Goal: Information Seeking & Learning: Learn about a topic

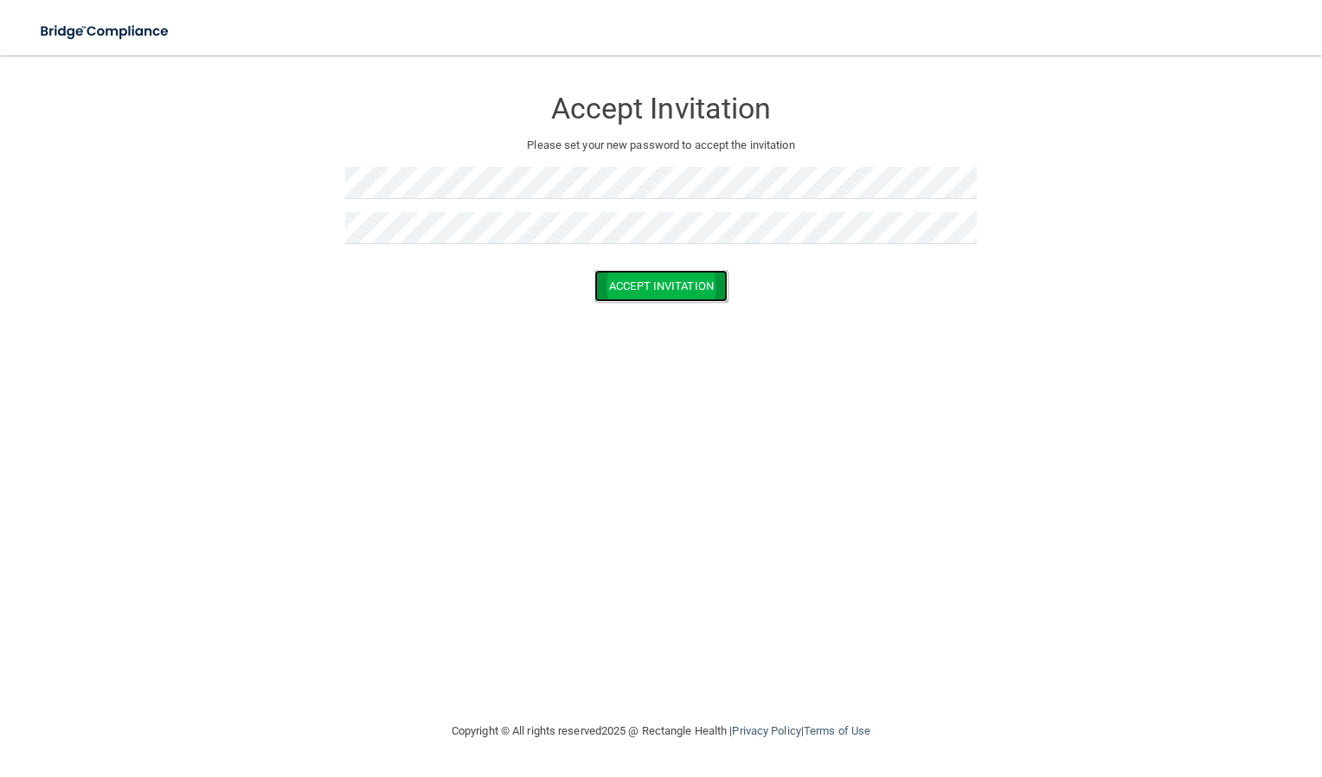
click at [607, 280] on button "Accept Invitation" at bounding box center [661, 286] width 133 height 32
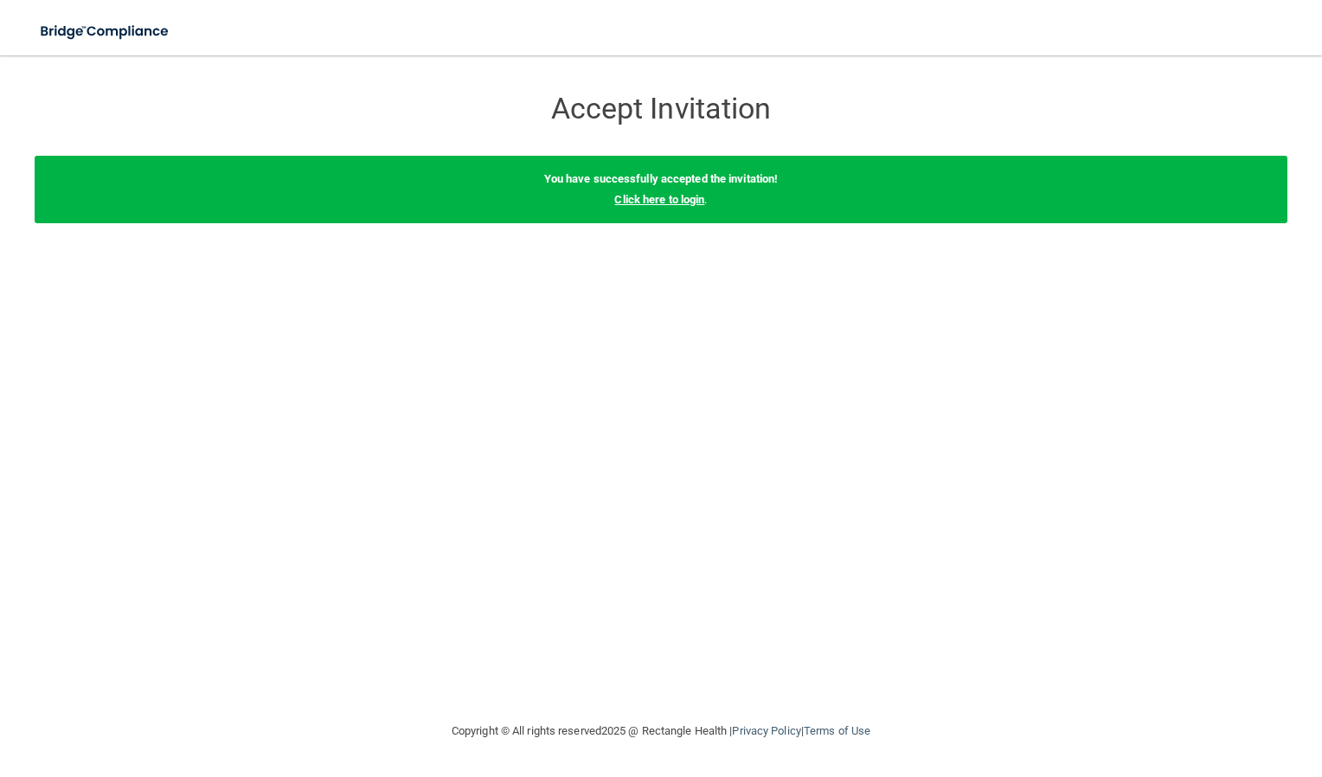
click at [685, 198] on link "Click here to login" at bounding box center [659, 199] width 90 height 13
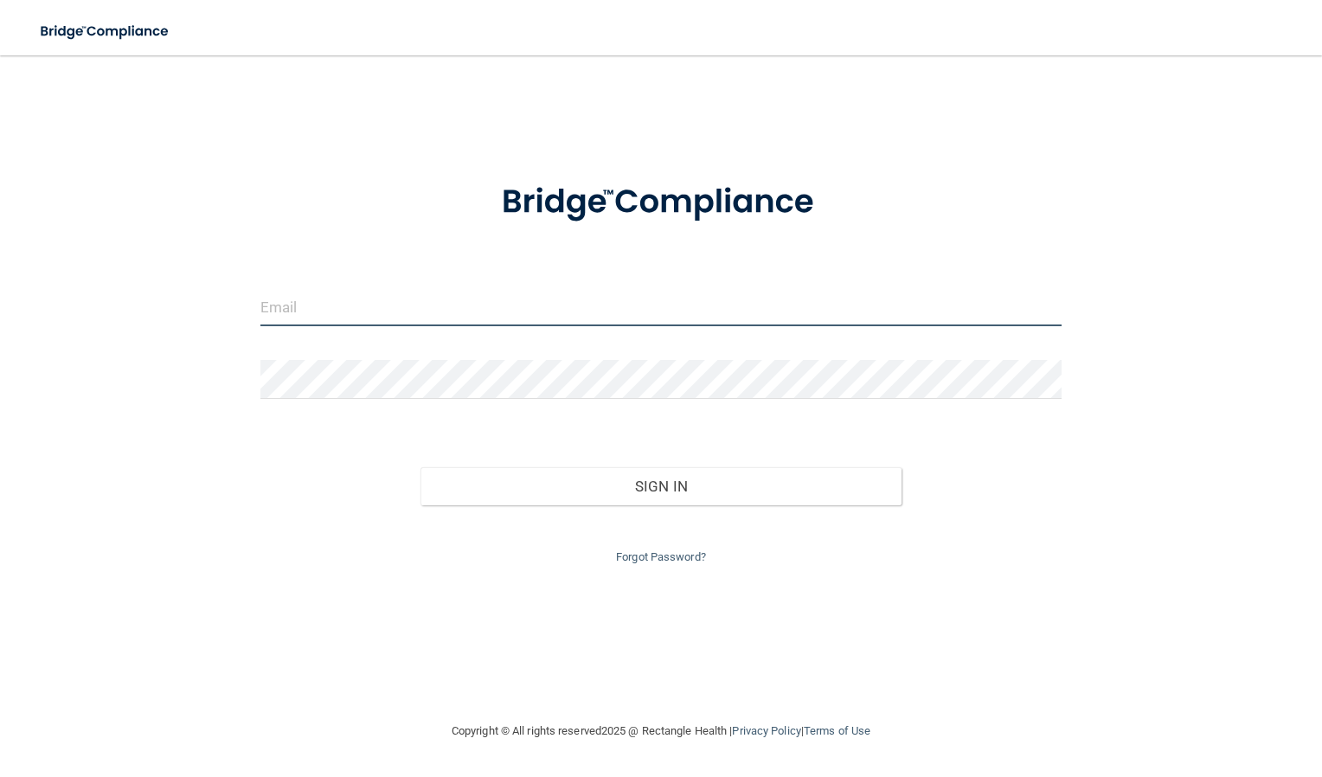
type input "[EMAIL_ADDRESS][DOMAIN_NAME]"
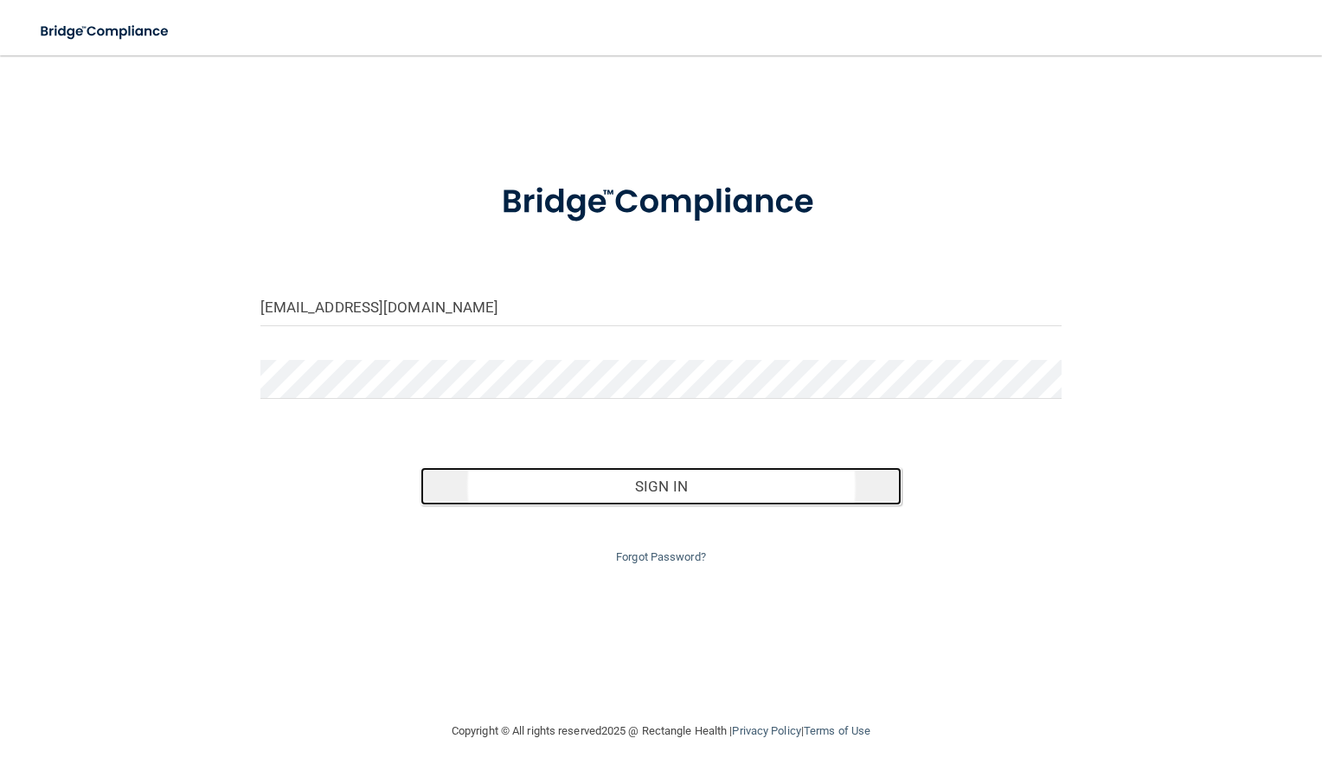
click at [626, 472] on button "Sign In" at bounding box center [661, 486] width 481 height 38
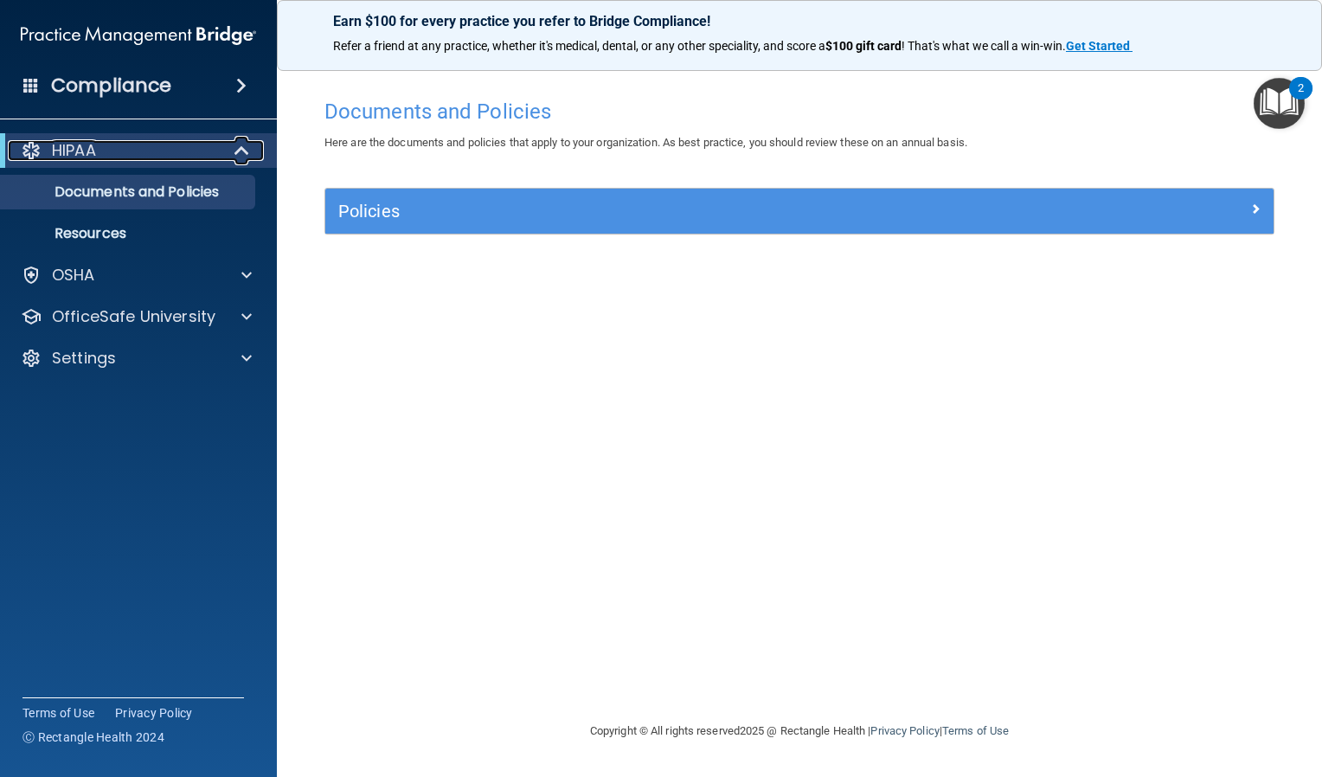
click at [126, 146] on div "HIPAA" at bounding box center [115, 150] width 214 height 21
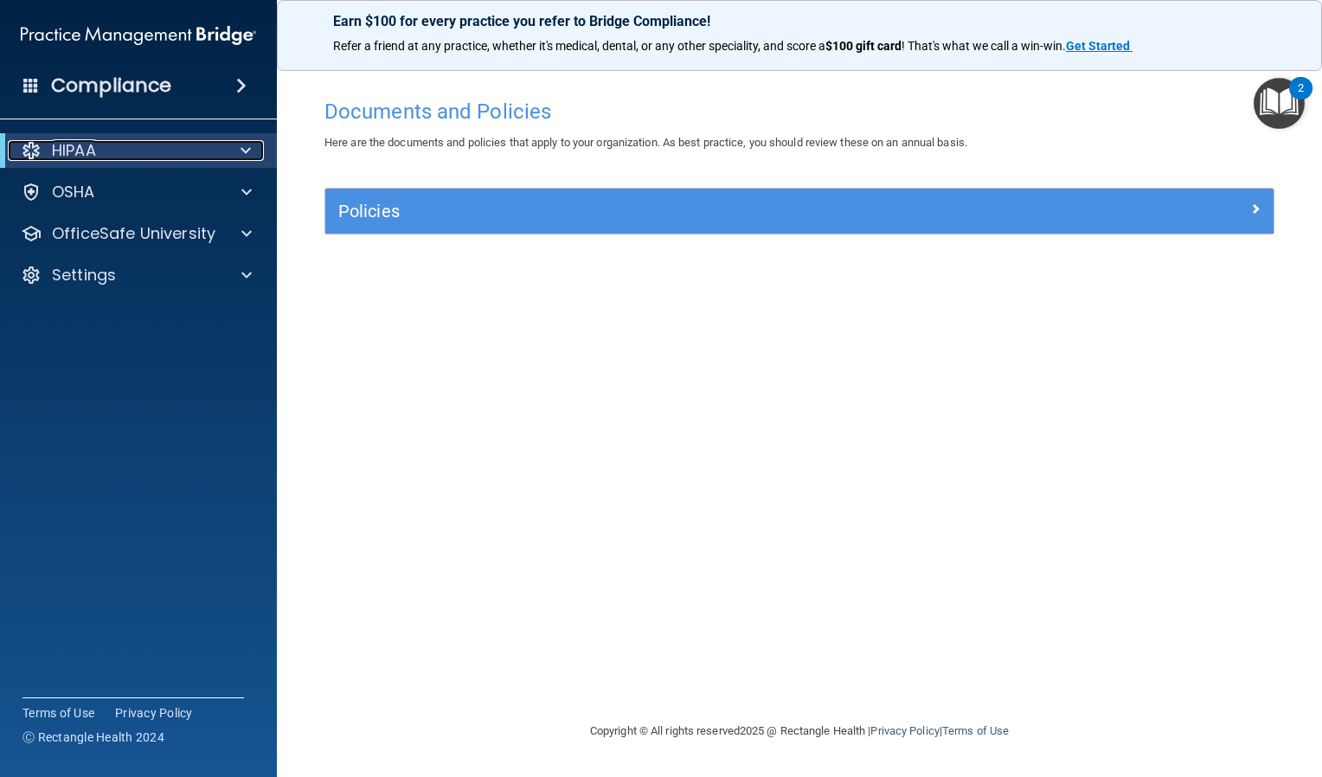
click at [126, 146] on div "HIPAA" at bounding box center [115, 150] width 214 height 21
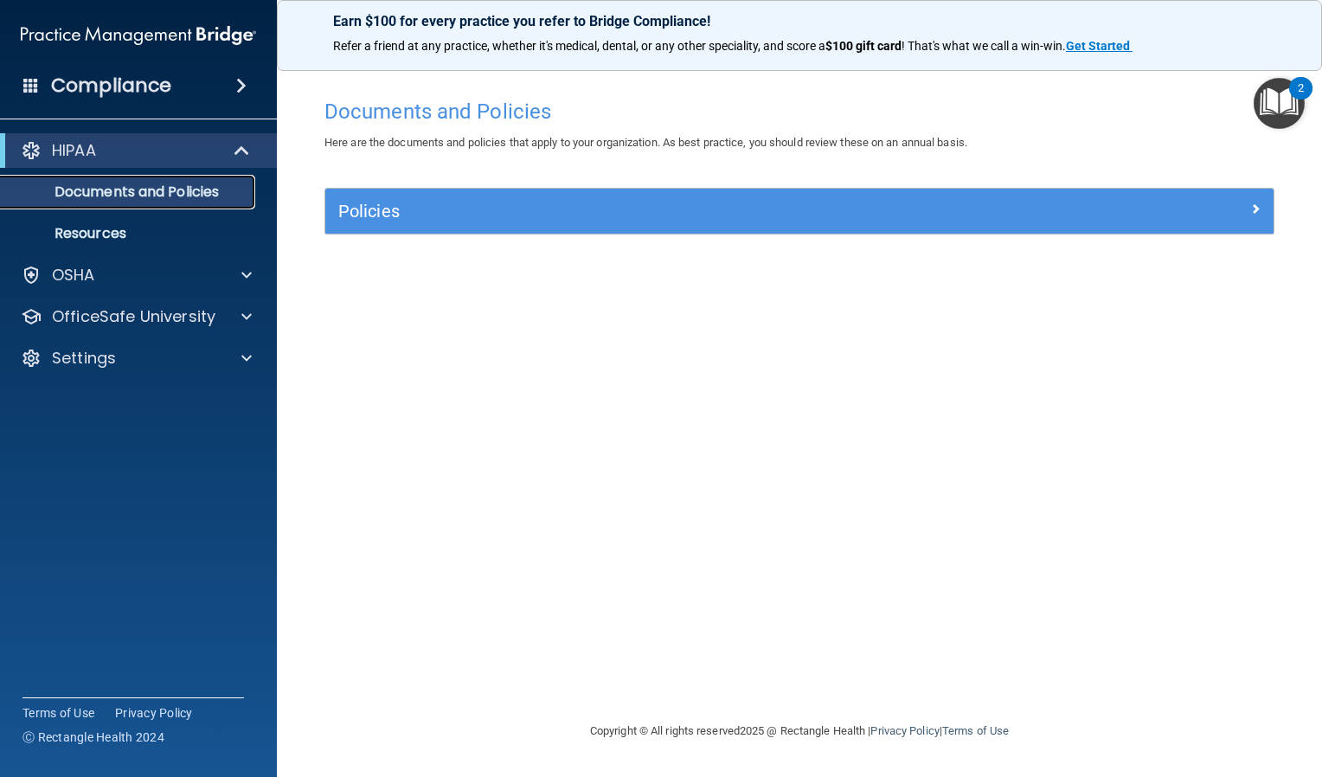
click at [132, 193] on p "Documents and Policies" at bounding box center [129, 191] width 236 height 17
click at [110, 154] on div "HIPAA" at bounding box center [115, 150] width 214 height 21
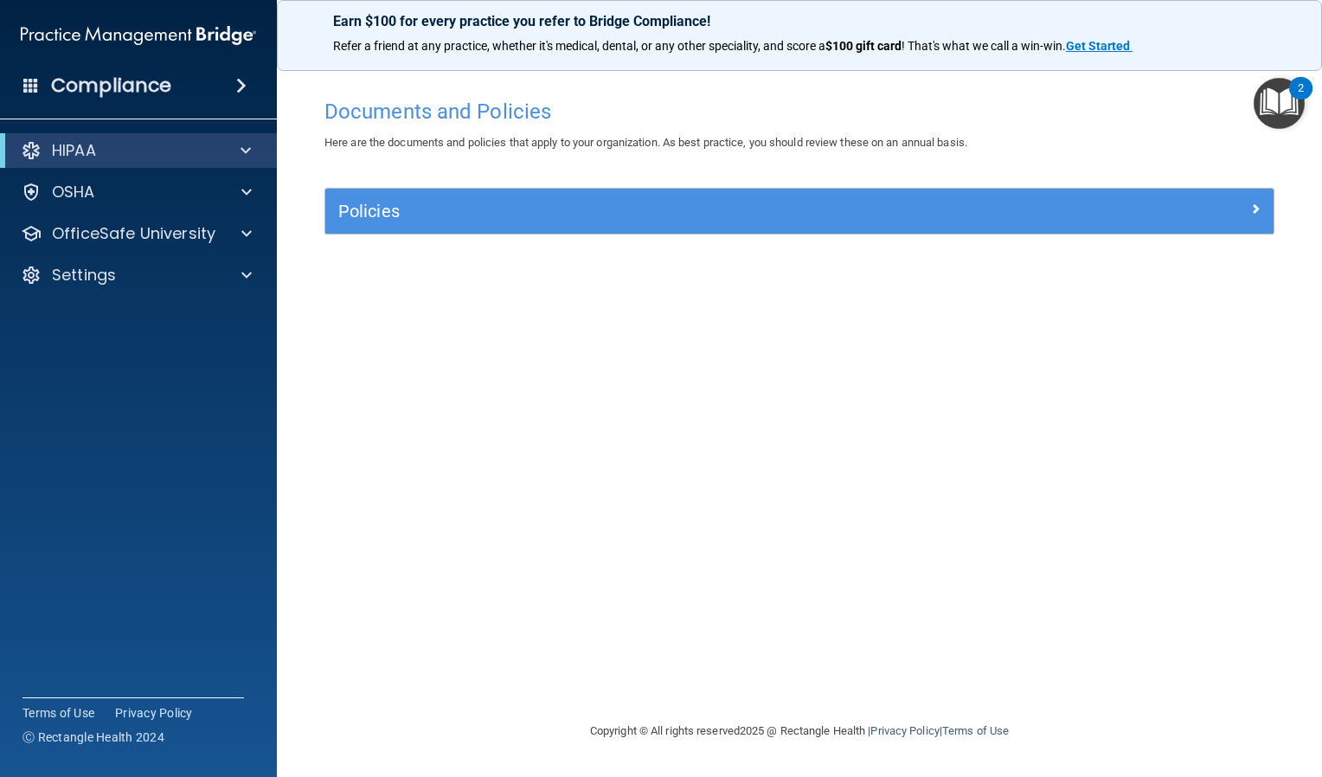
click at [95, 80] on h4 "Compliance" at bounding box center [111, 86] width 120 height 24
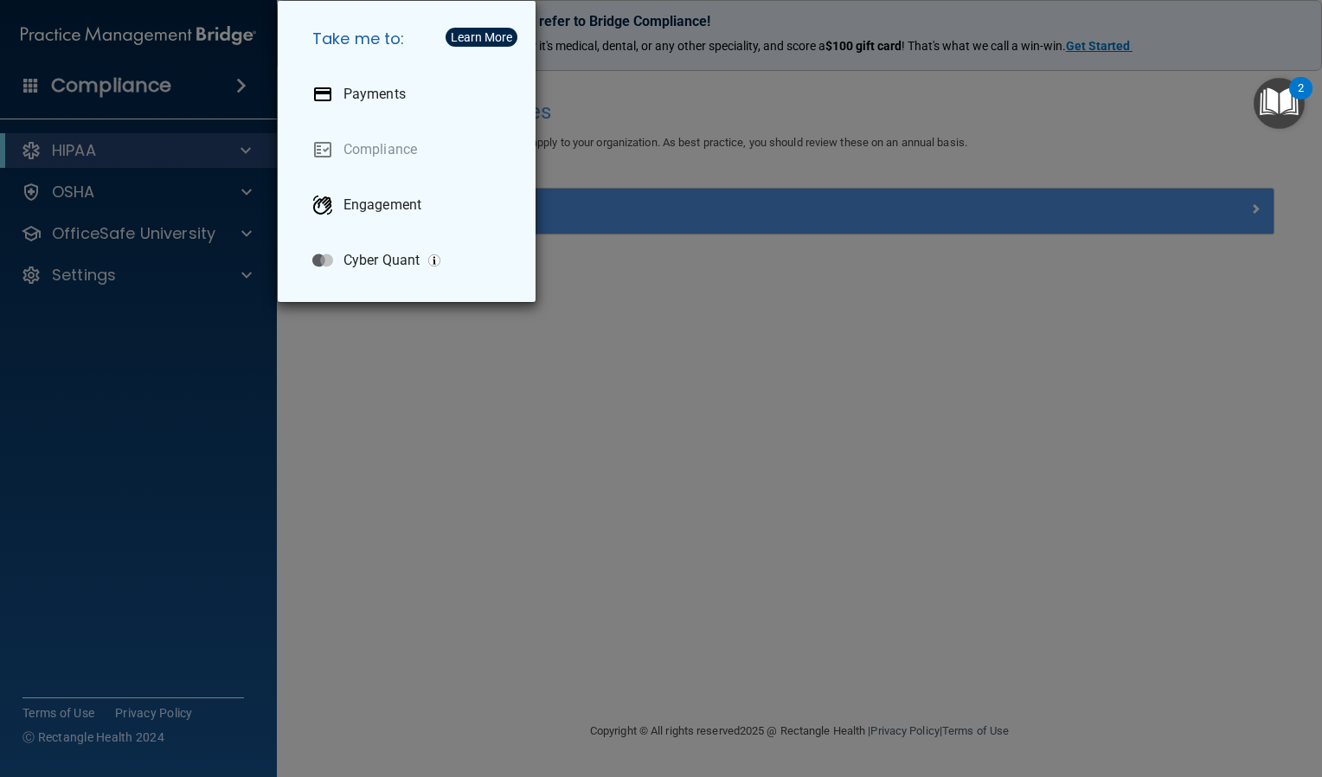
click at [104, 137] on div "Take me to: Payments Compliance Engagement Cyber Quant" at bounding box center [661, 388] width 1322 height 777
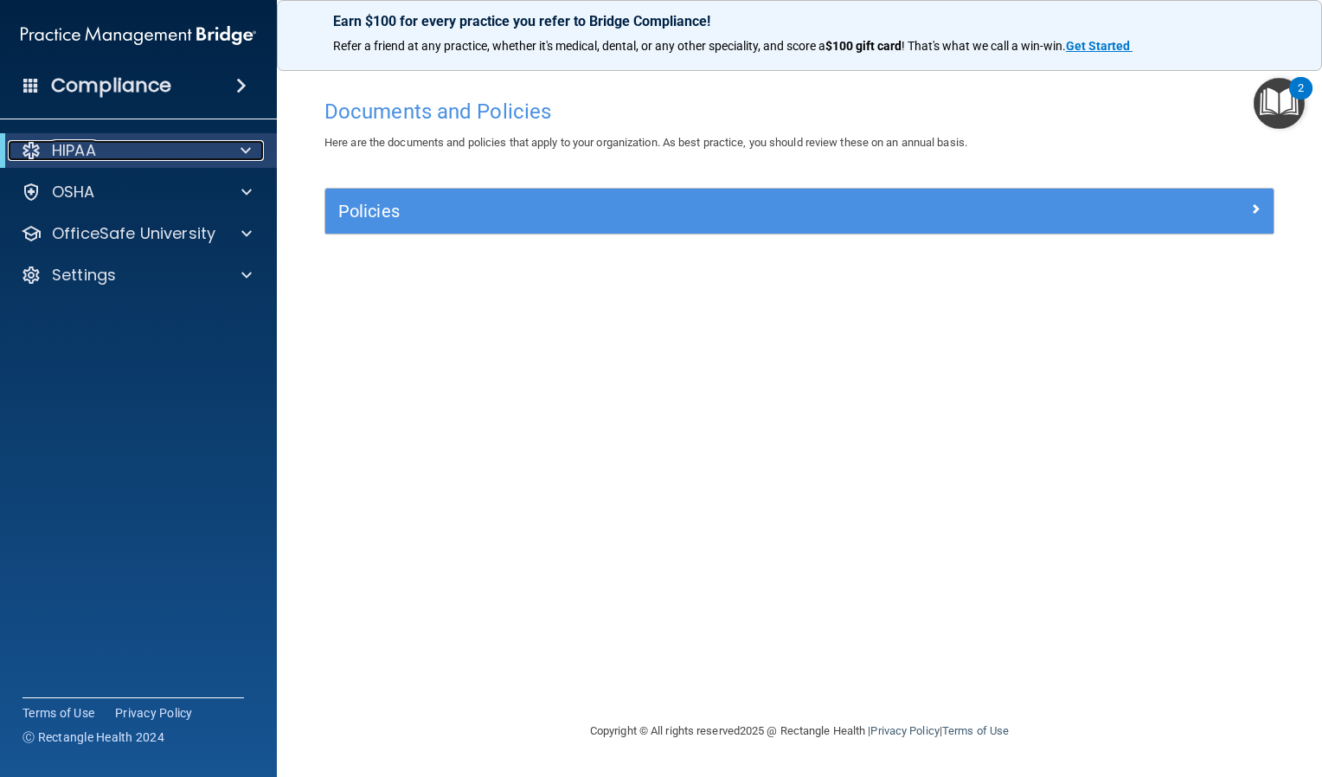
click at [100, 147] on div "HIPAA" at bounding box center [115, 150] width 214 height 21
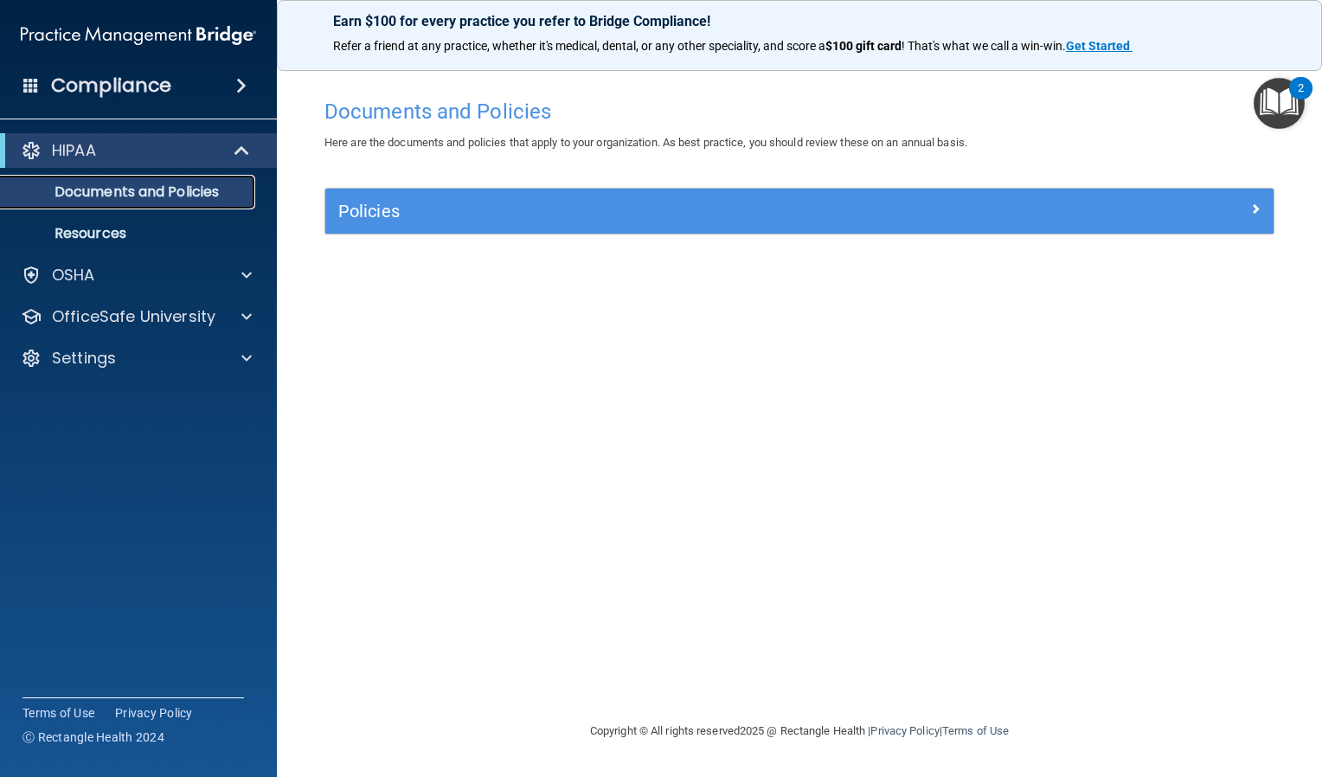
click at [95, 187] on p "Documents and Policies" at bounding box center [129, 191] width 236 height 17
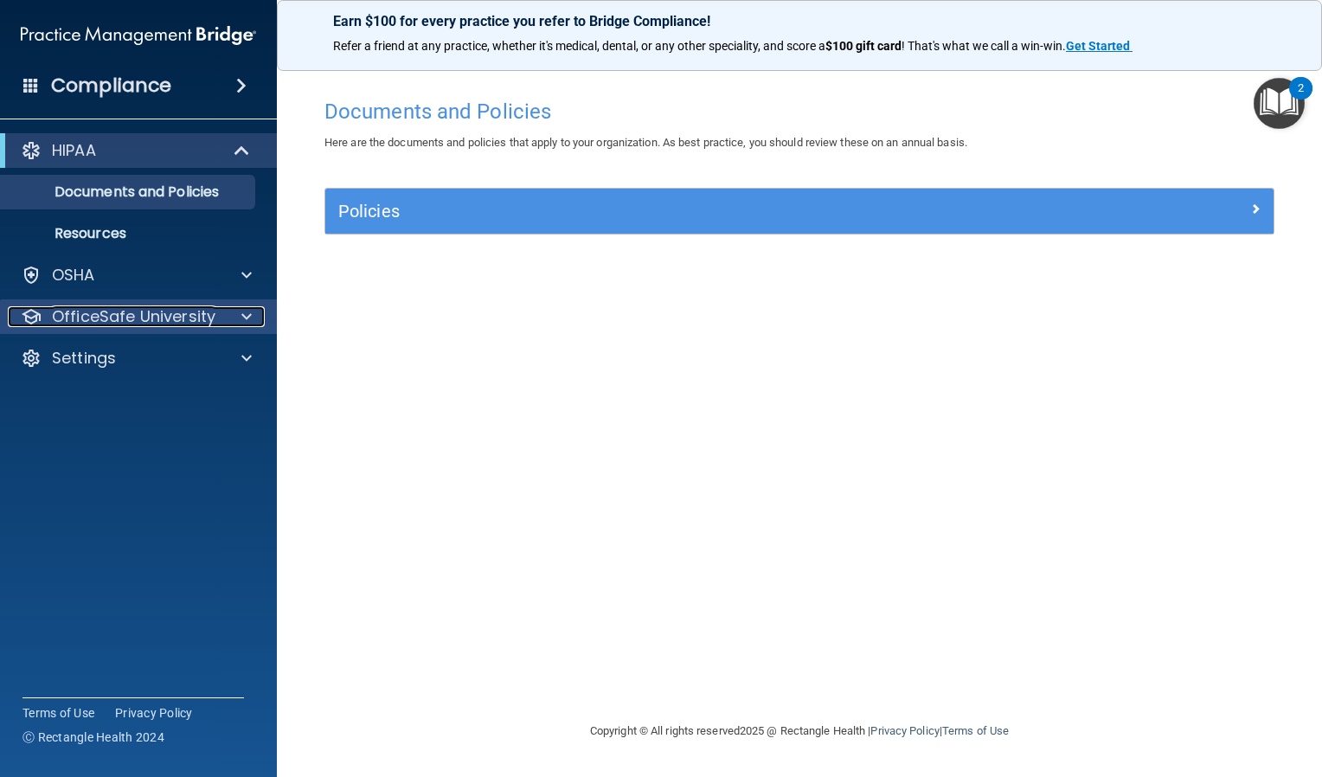
click at [234, 308] on div at bounding box center [243, 316] width 43 height 21
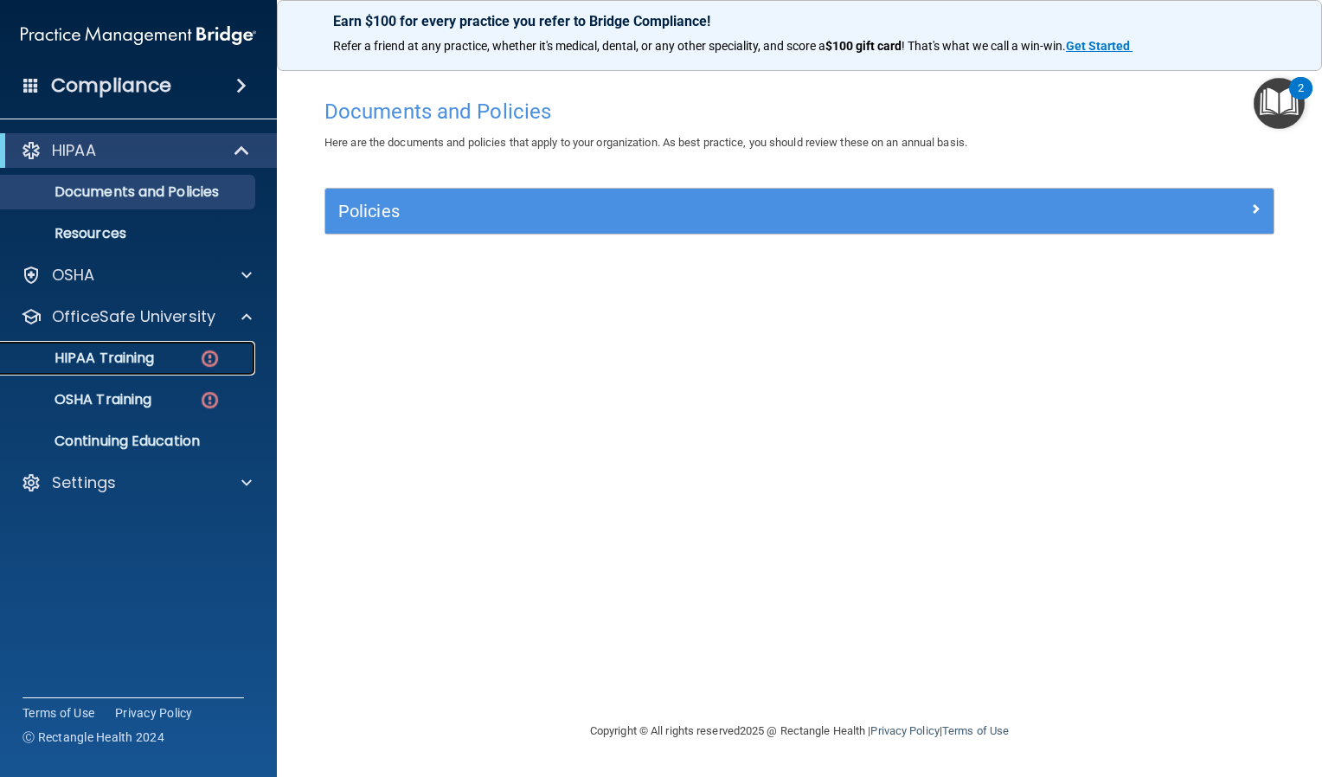
click at [164, 351] on div "HIPAA Training" at bounding box center [129, 358] width 236 height 17
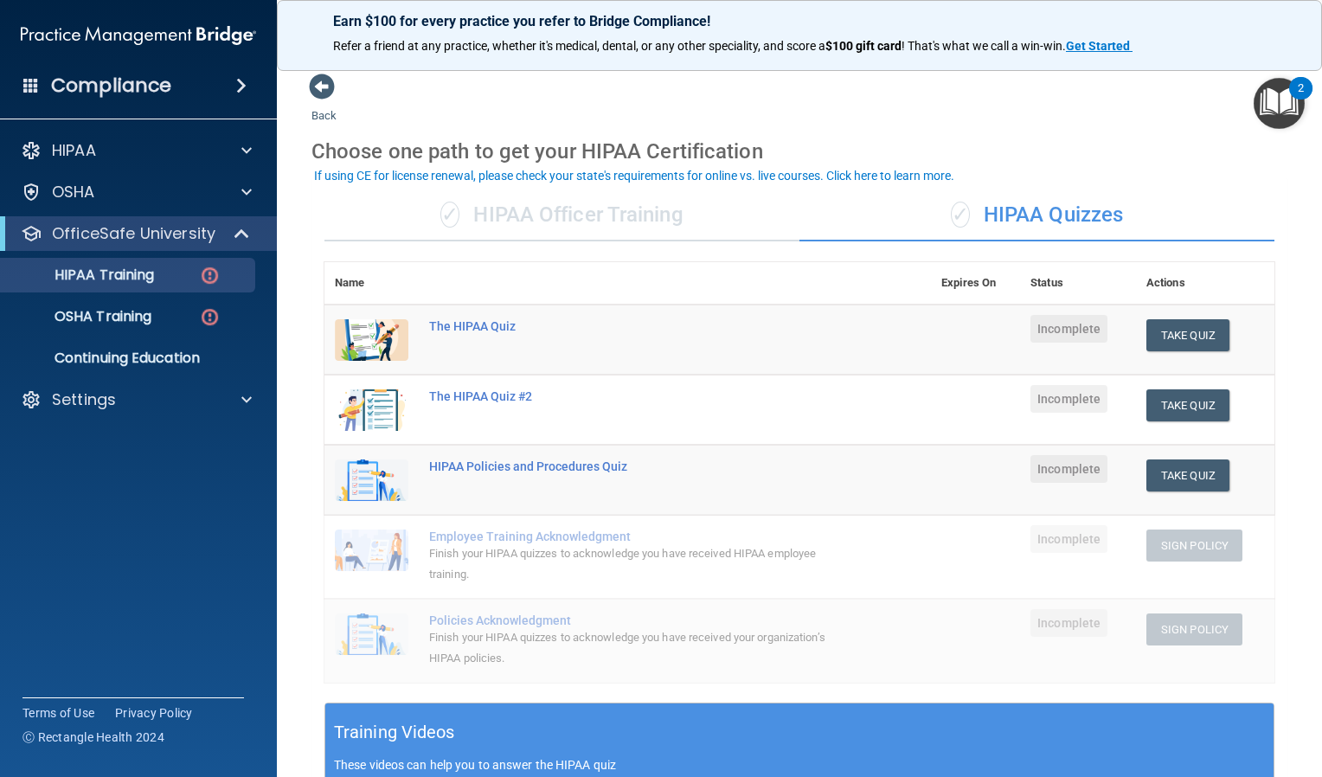
click at [553, 225] on div "✓ HIPAA Officer Training" at bounding box center [562, 216] width 475 height 52
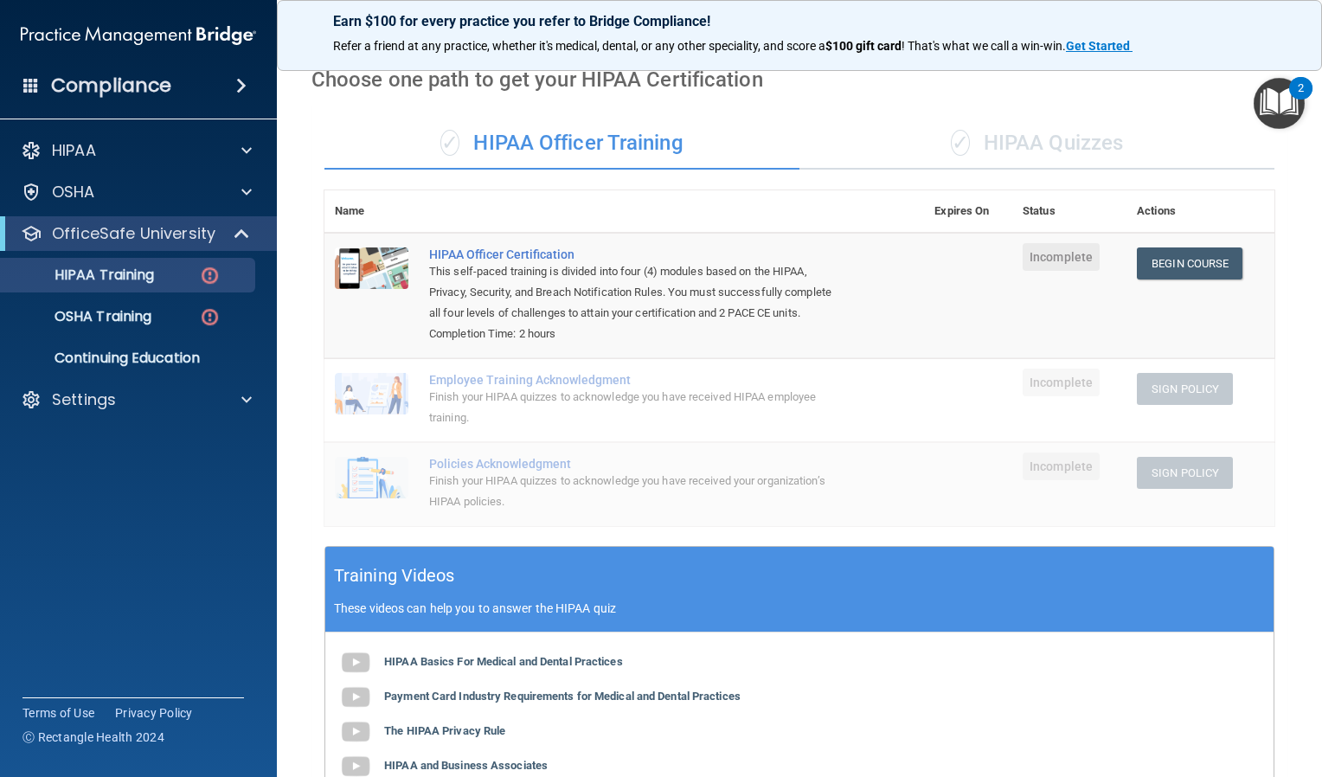
scroll to position [16, 0]
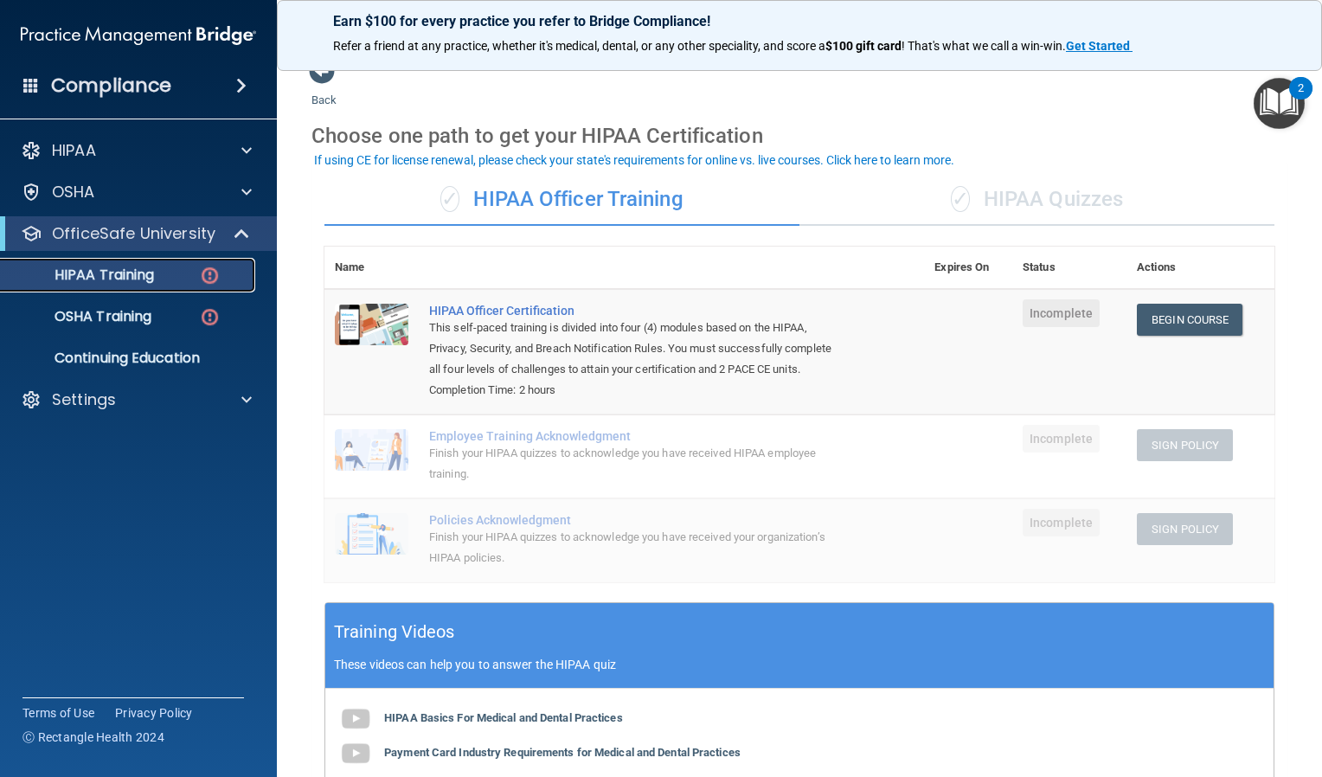
click at [190, 272] on div "HIPAA Training" at bounding box center [129, 275] width 236 height 17
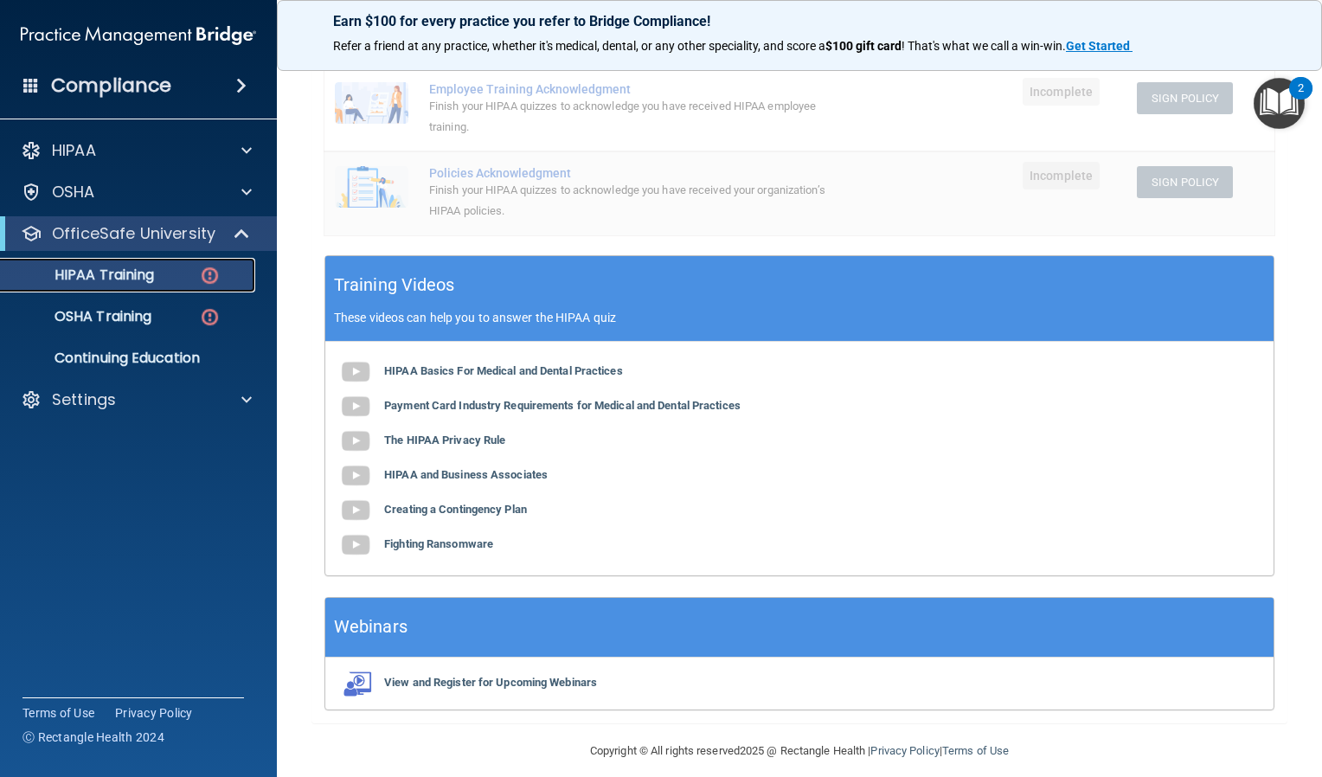
scroll to position [343, 0]
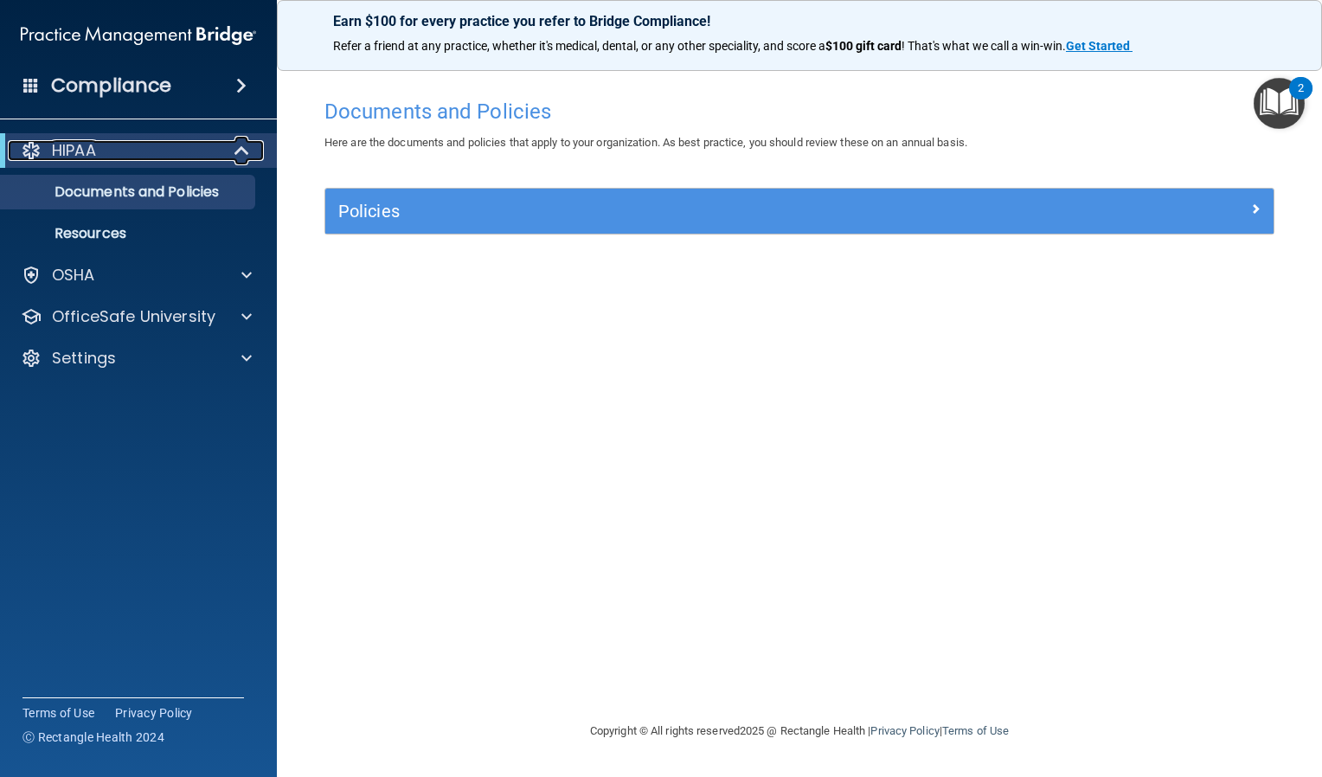
click at [147, 154] on div "HIPAA" at bounding box center [115, 150] width 214 height 21
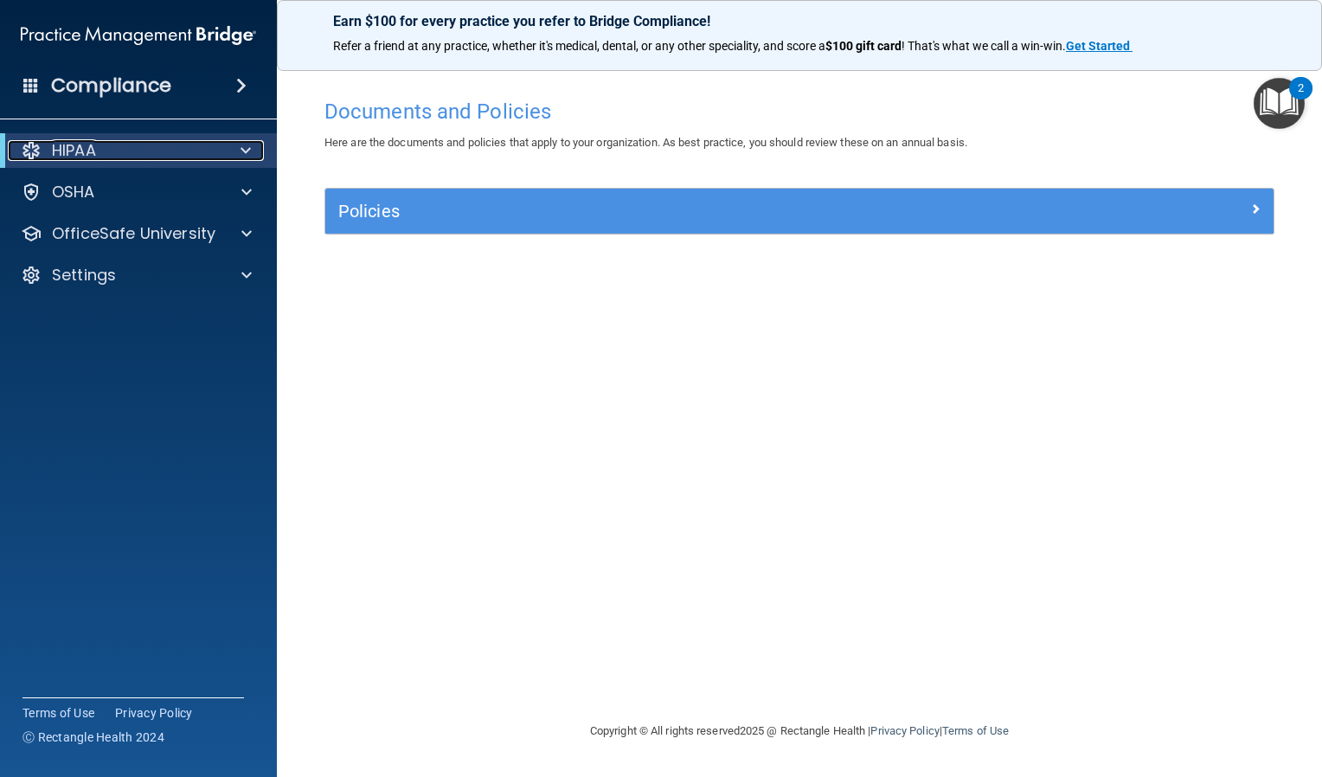
click at [147, 154] on div "HIPAA" at bounding box center [115, 150] width 214 height 21
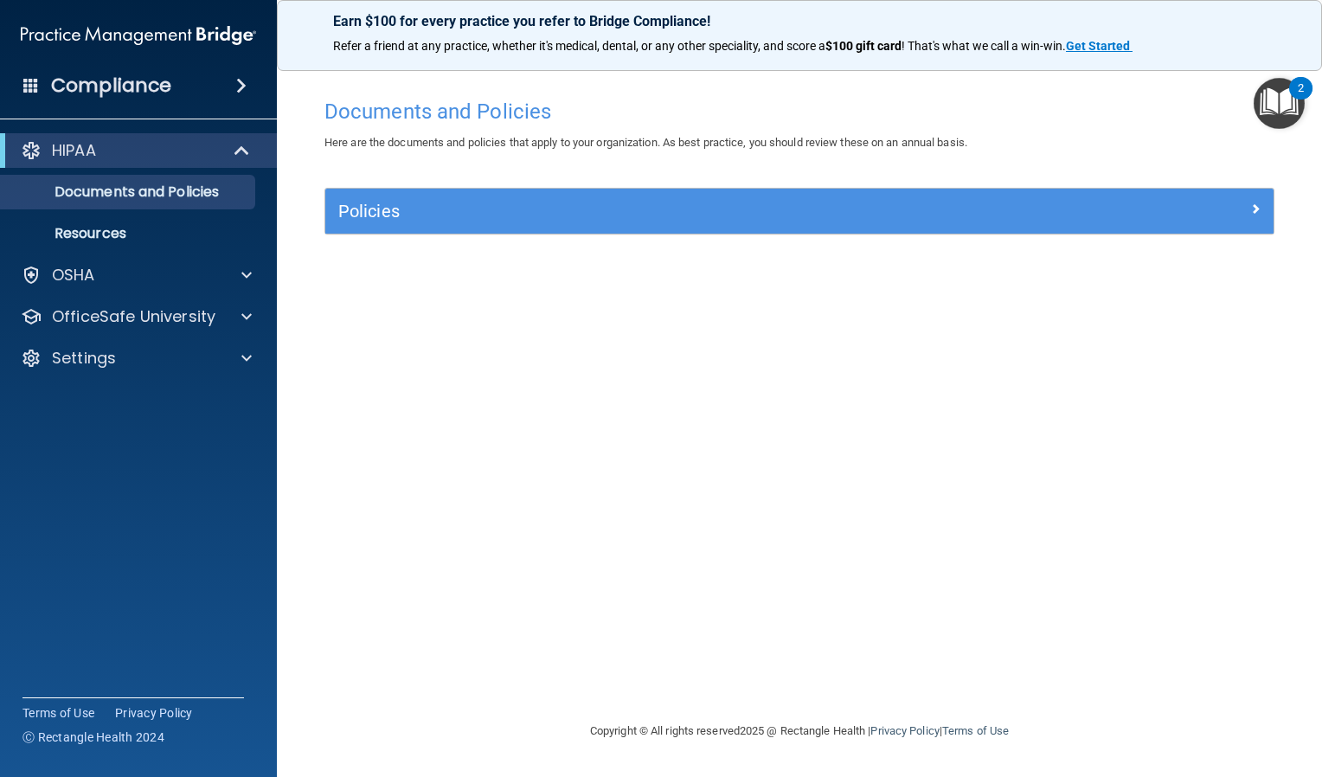
click at [29, 81] on span at bounding box center [31, 85] width 16 height 16
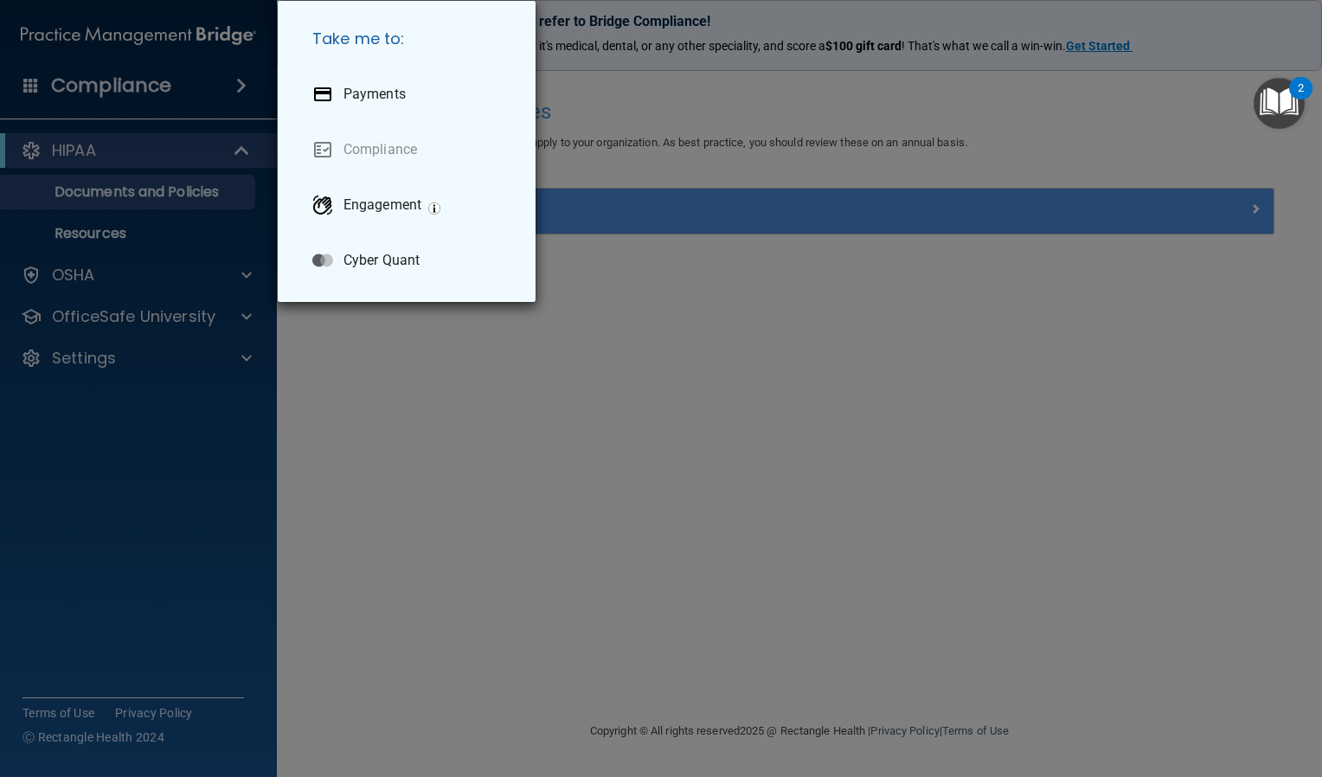
click at [53, 92] on div "Take me to: Payments Compliance Engagement Cyber Quant" at bounding box center [661, 388] width 1322 height 777
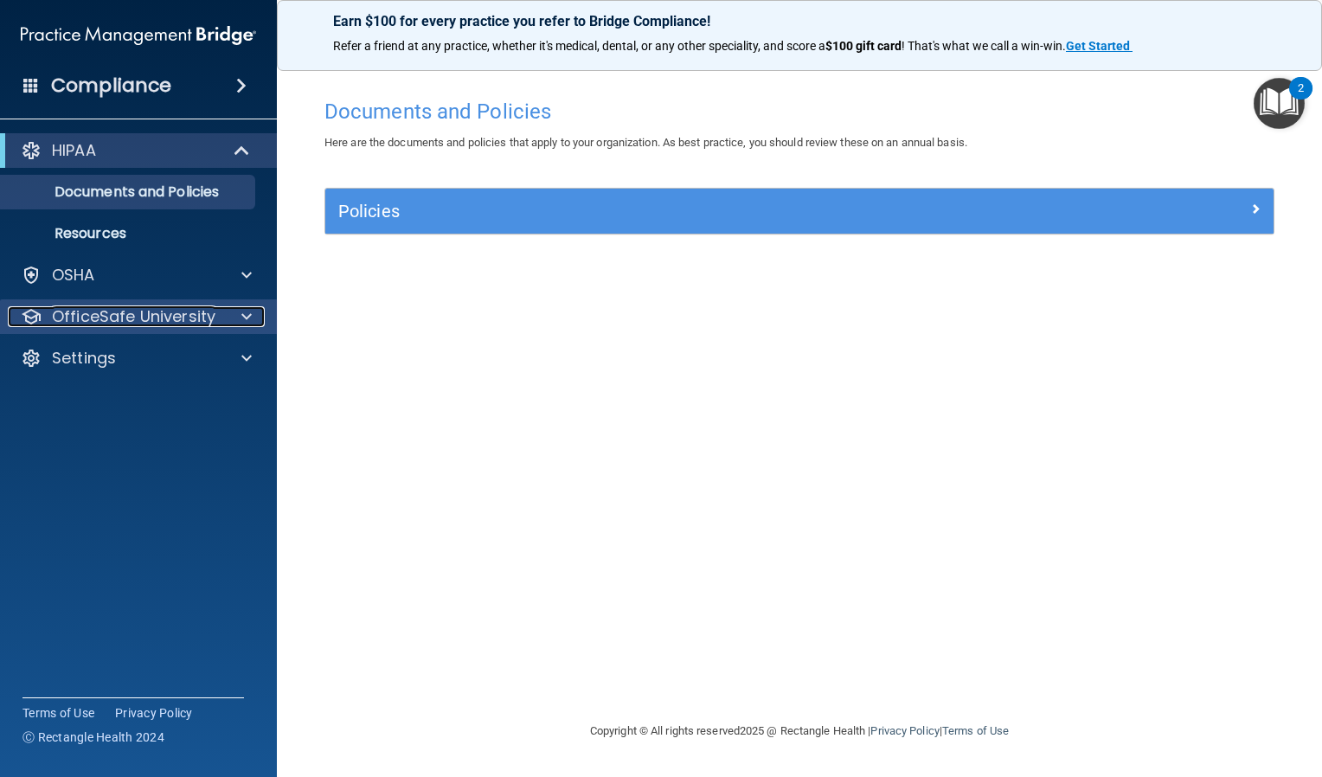
click at [241, 312] on span at bounding box center [246, 316] width 10 height 21
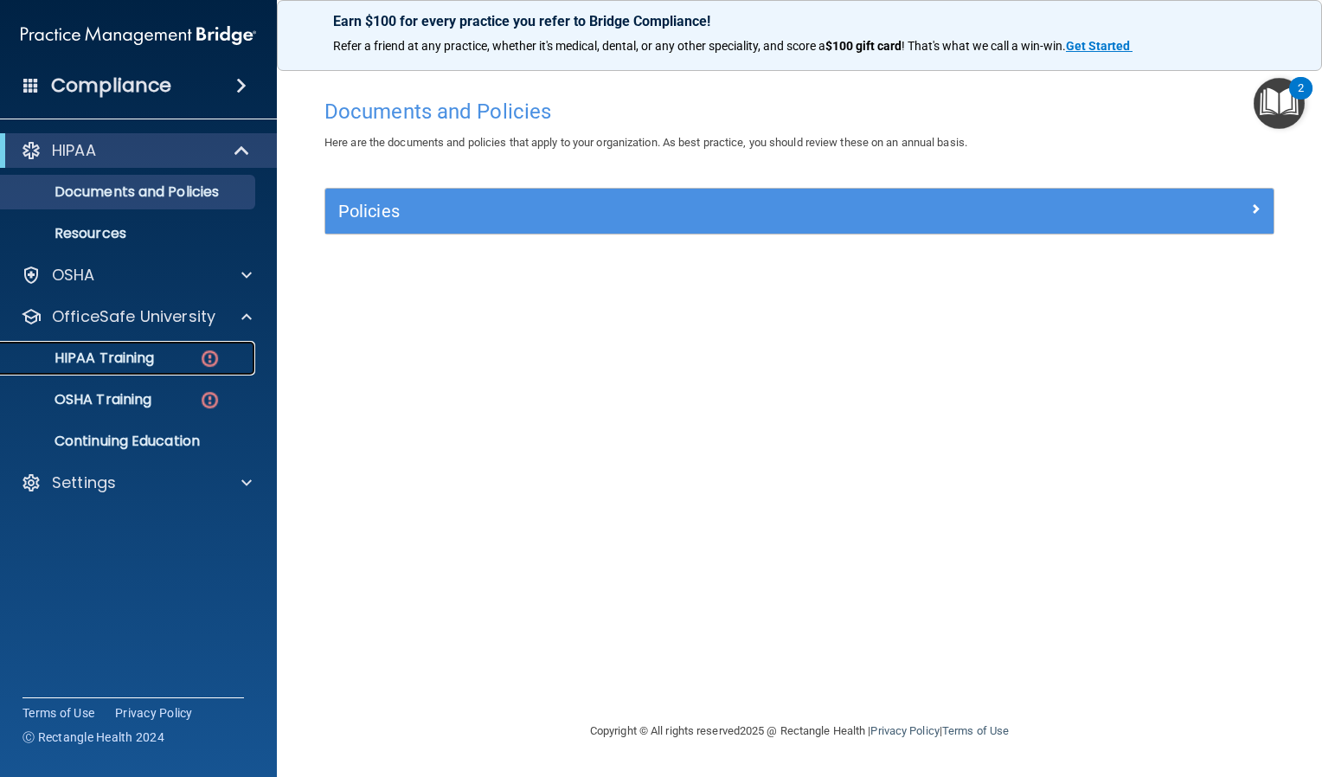
click at [101, 362] on p "HIPAA Training" at bounding box center [82, 358] width 143 height 17
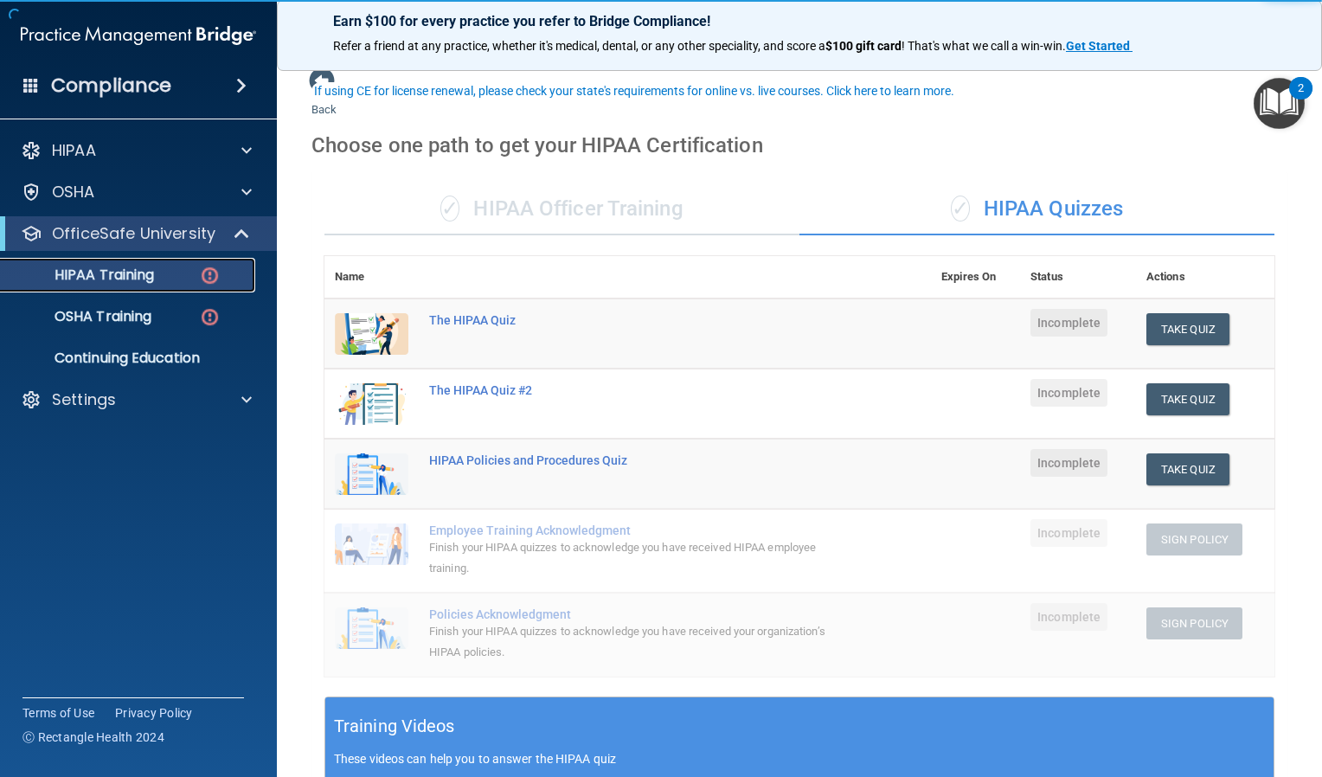
scroll to position [3, 0]
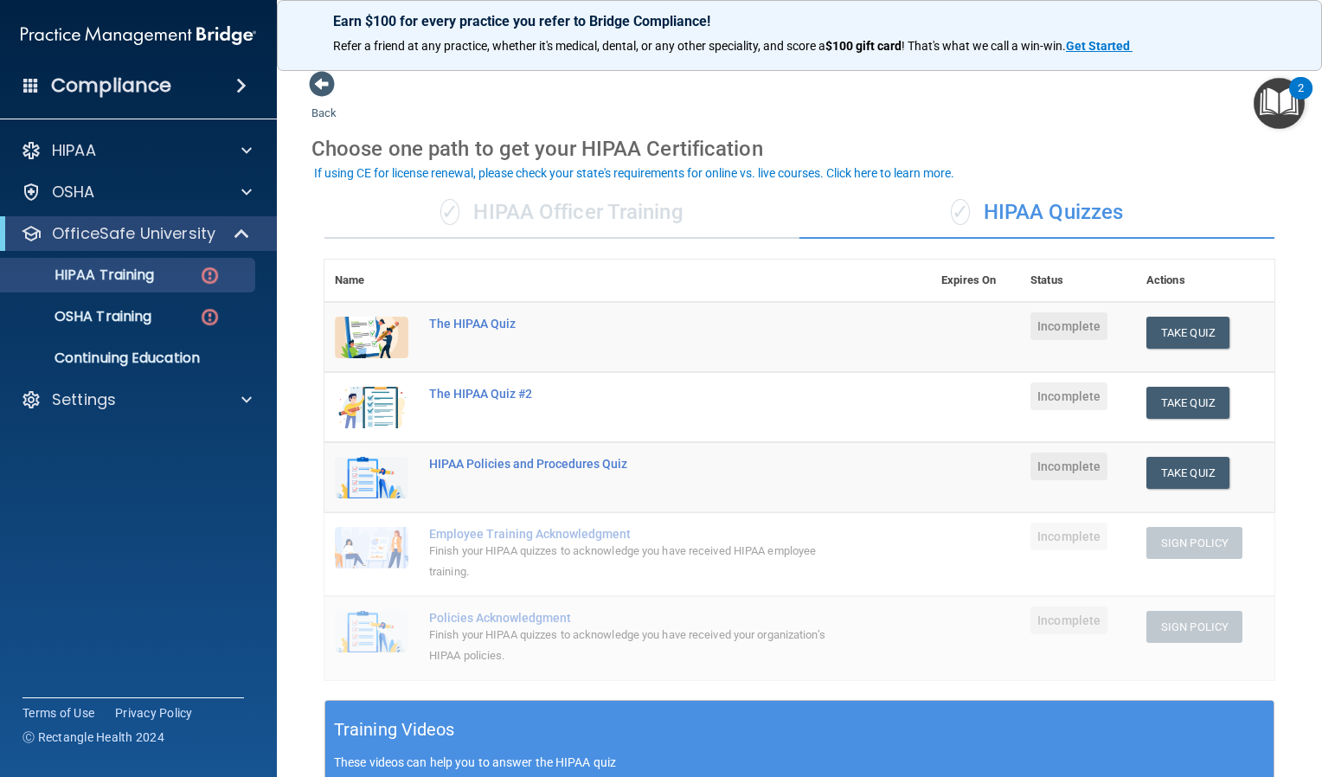
click at [588, 209] on div "✓ HIPAA Officer Training" at bounding box center [562, 213] width 475 height 52
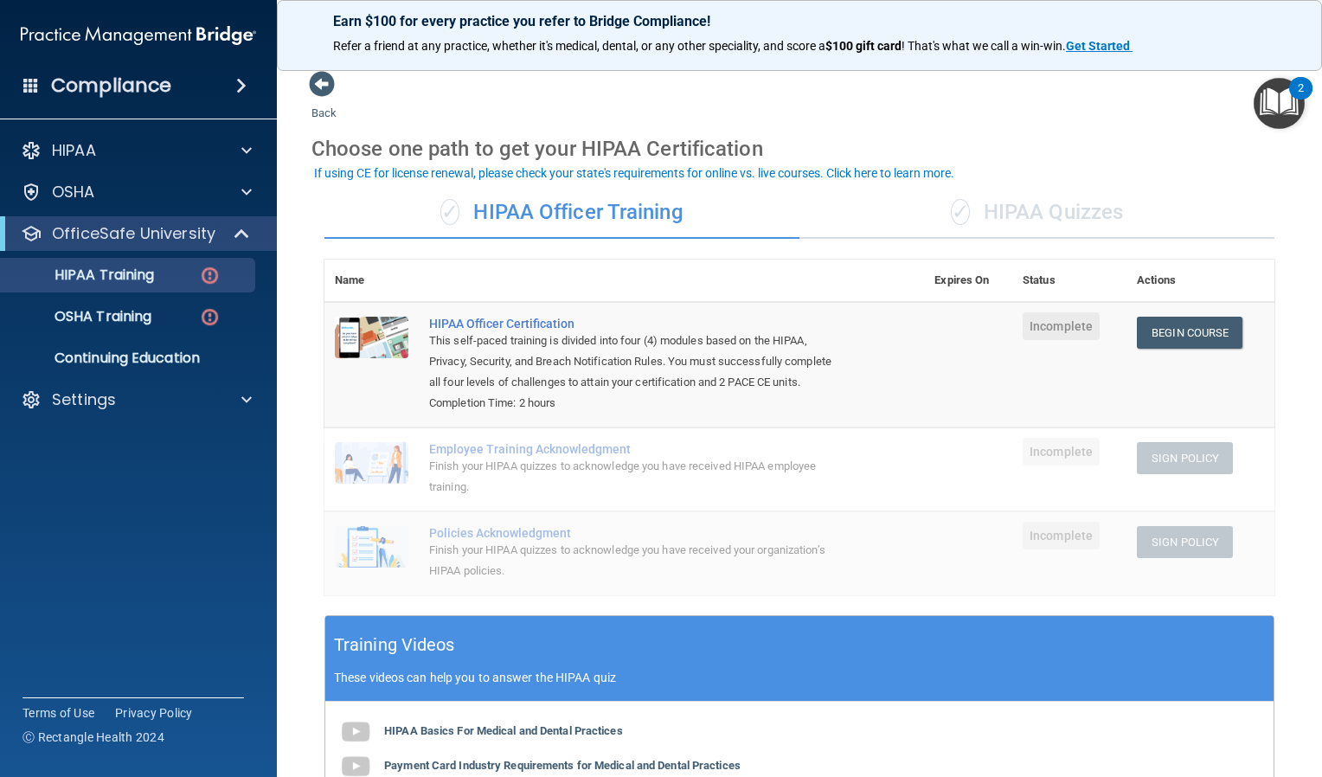
click at [954, 99] on div "Back Choose one path to get your HIPAA Certification ✓ HIPAA Officer Training ✓…" at bounding box center [800, 576] width 976 height 1013
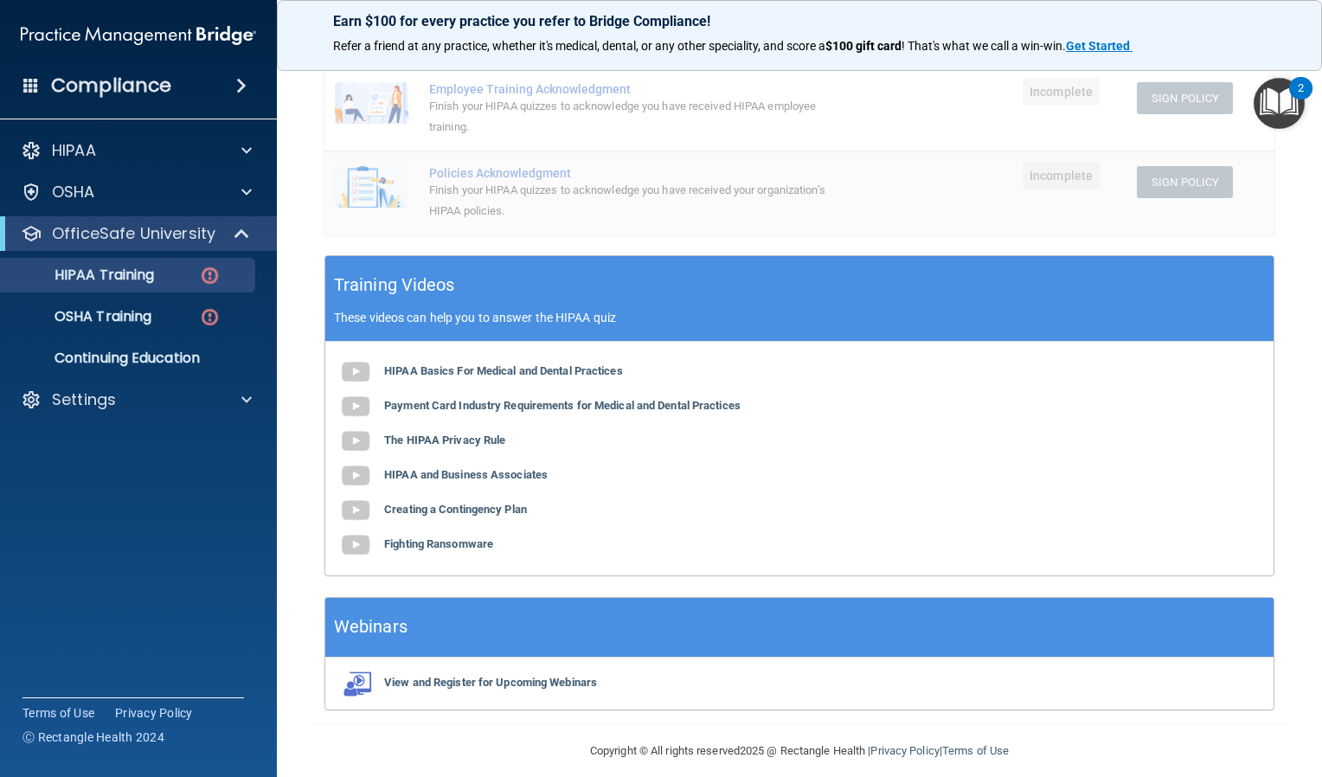
scroll to position [363, 0]
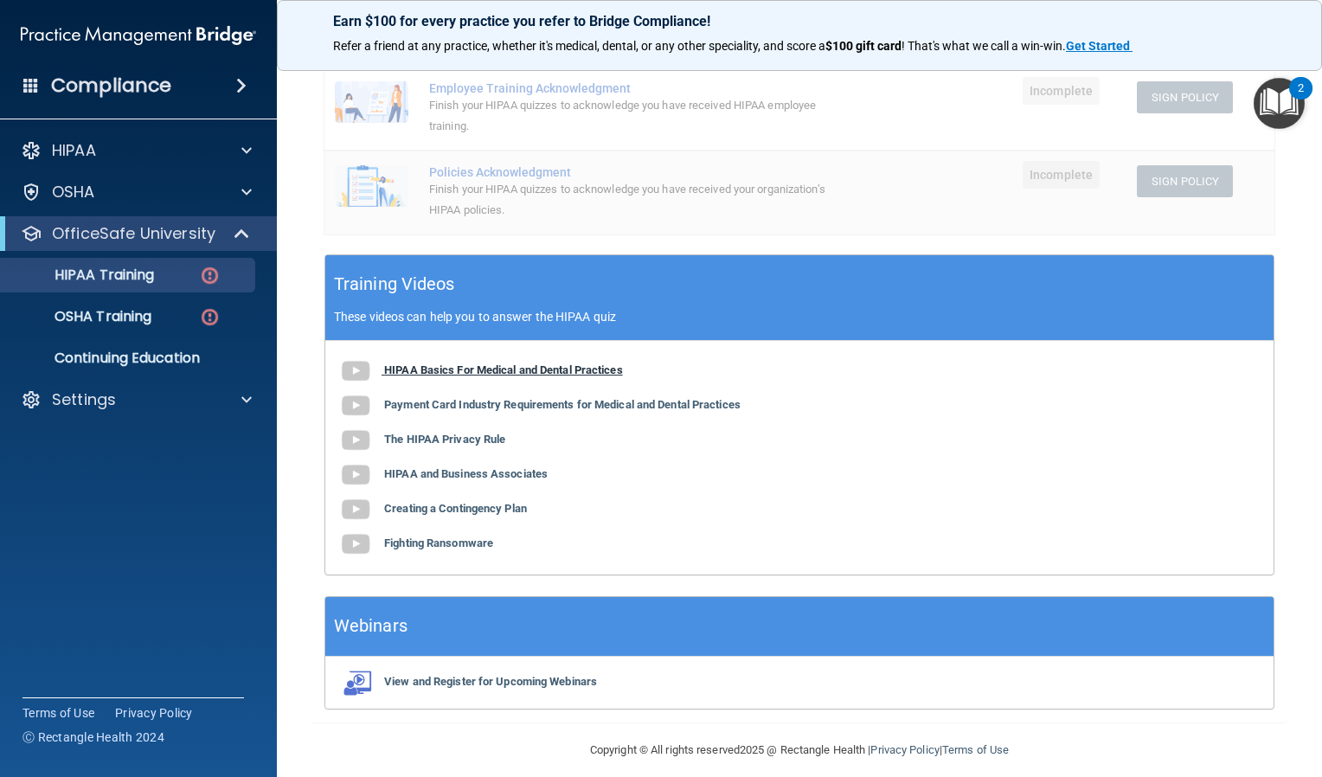
click at [497, 376] on b "HIPAA Basics For Medical and Dental Practices" at bounding box center [503, 369] width 239 height 13
click at [528, 411] on b "Payment Card Industry Requirements for Medical and Dental Practices" at bounding box center [562, 404] width 357 height 13
click at [472, 446] on b "The HIPAA Privacy Rule" at bounding box center [444, 439] width 121 height 13
click at [495, 480] on b "HIPAA and Business Associates" at bounding box center [466, 473] width 164 height 13
click at [495, 515] on b "Creating a Contingency Plan" at bounding box center [455, 508] width 143 height 13
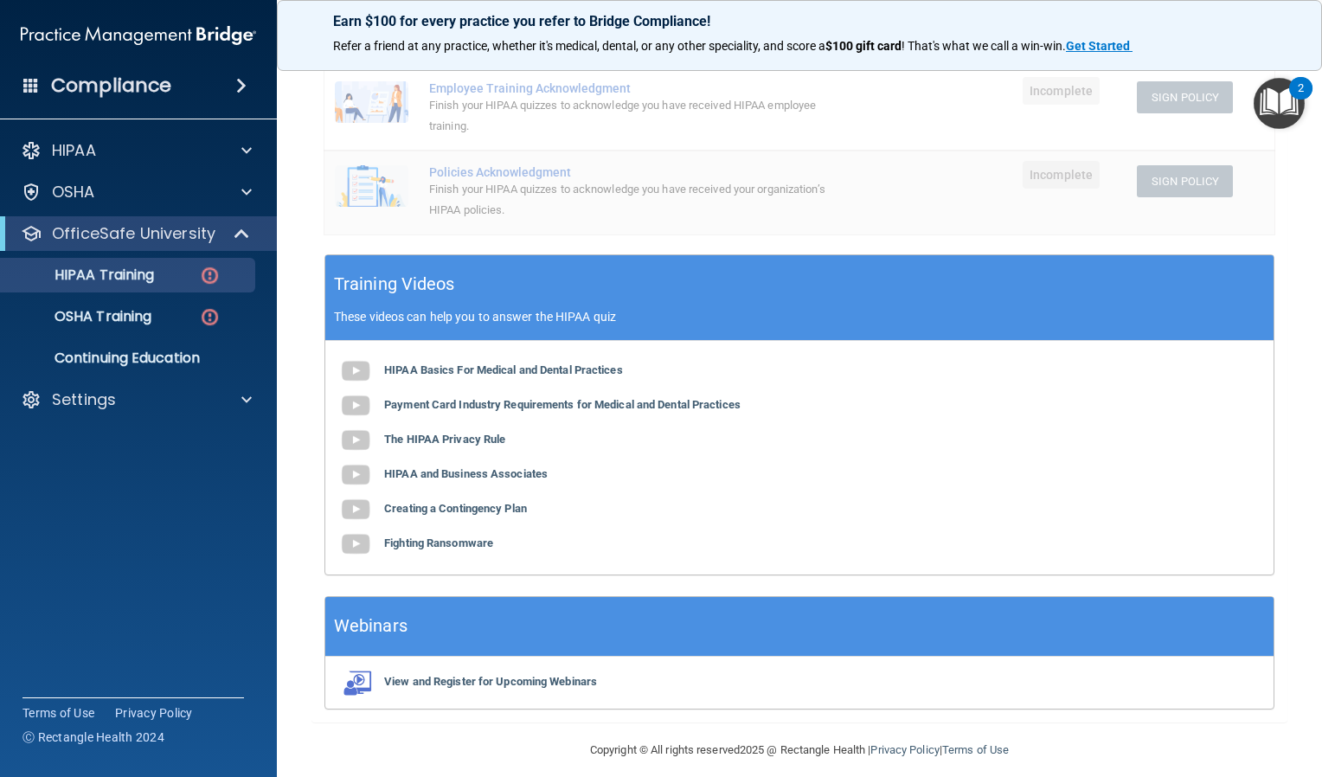
click at [440, 571] on div "HIPAA Basics For Medical and Dental Practices Payment Card Industry Requirement…" at bounding box center [799, 458] width 948 height 234
click at [438, 550] on b "Fighting Ransomware" at bounding box center [438, 543] width 109 height 13
click at [498, 416] on div "HIPAA Basics For Medical and Dental Practices Payment Card Industry Requirement…" at bounding box center [799, 458] width 948 height 234
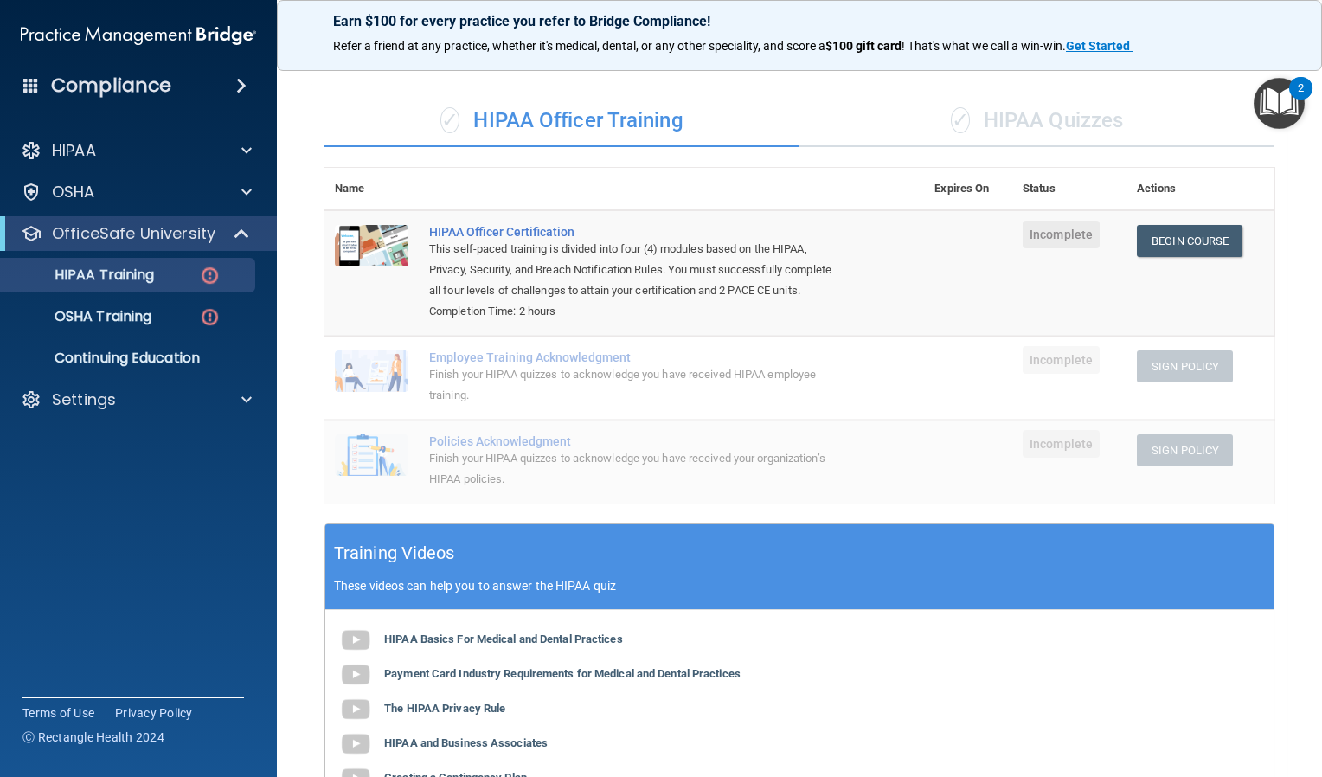
scroll to position [397, 0]
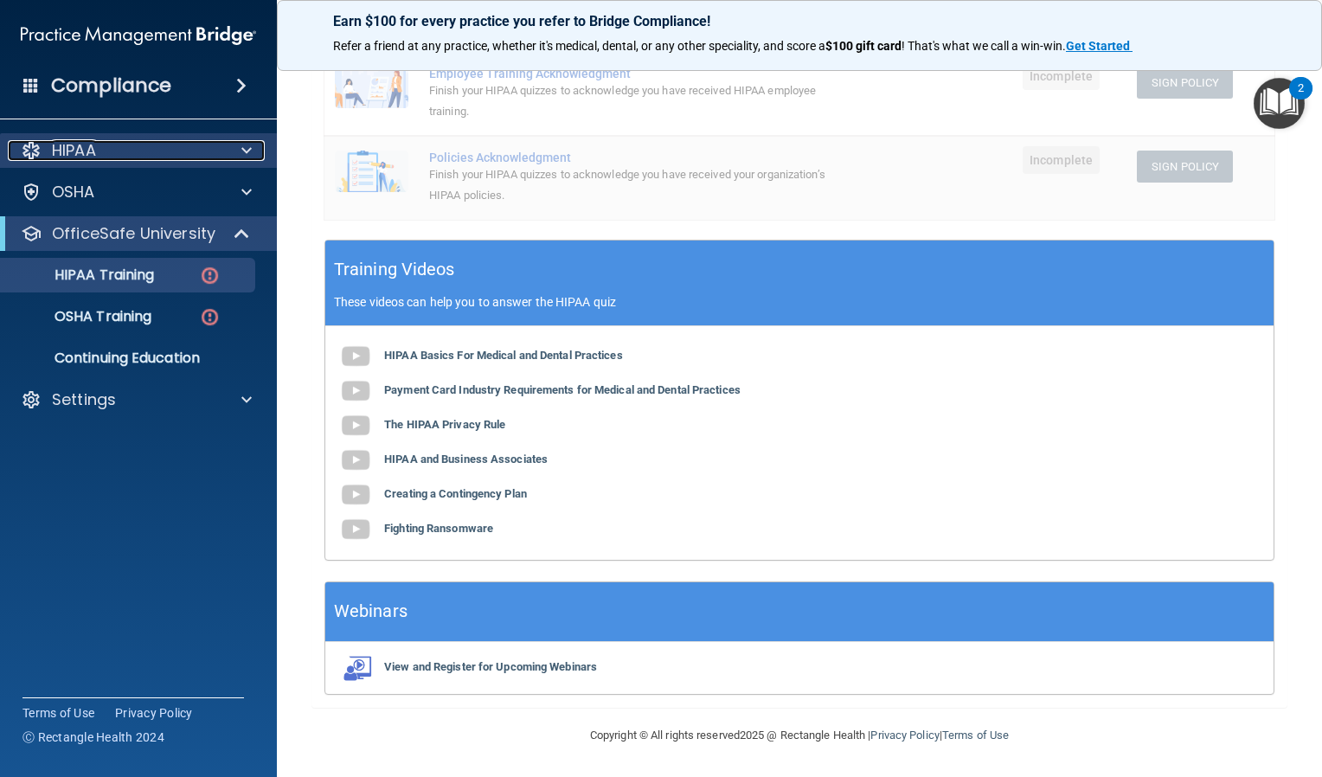
click at [244, 155] on span at bounding box center [246, 150] width 10 height 21
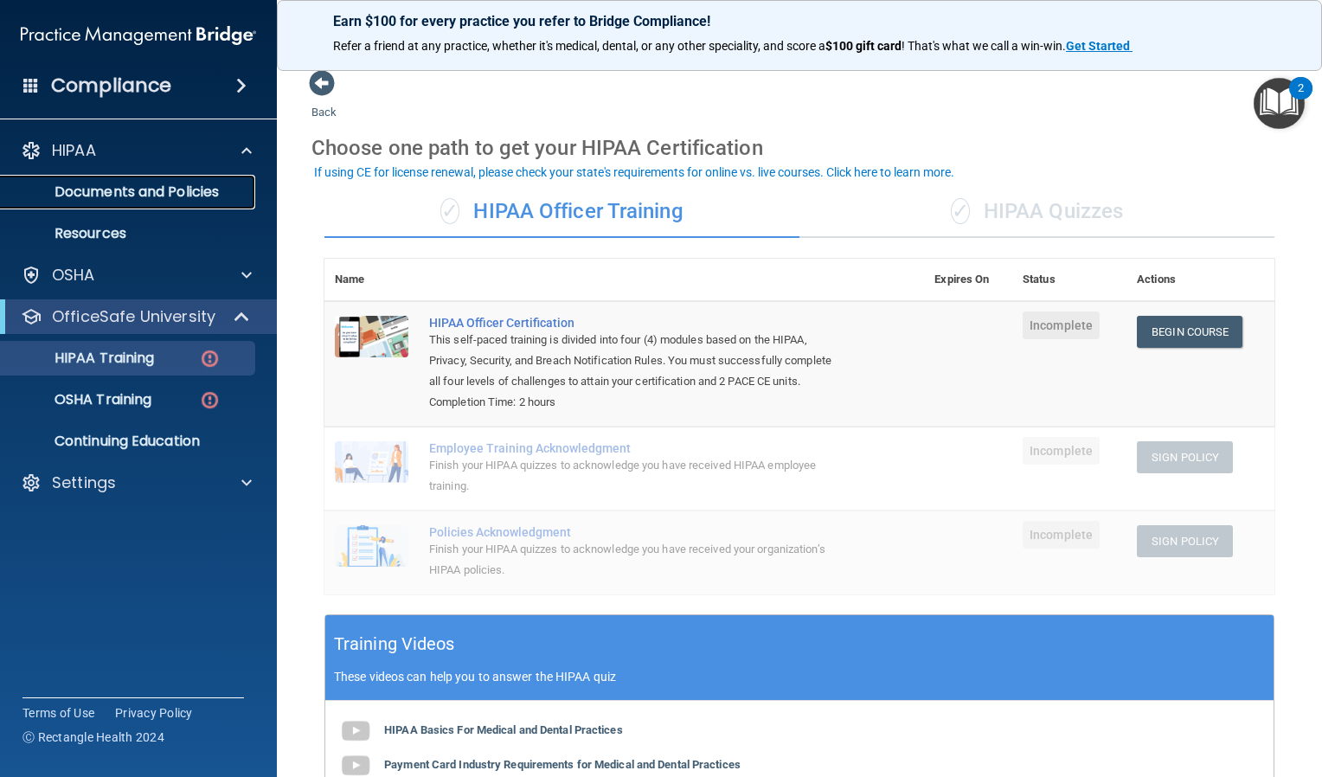
scroll to position [0, 0]
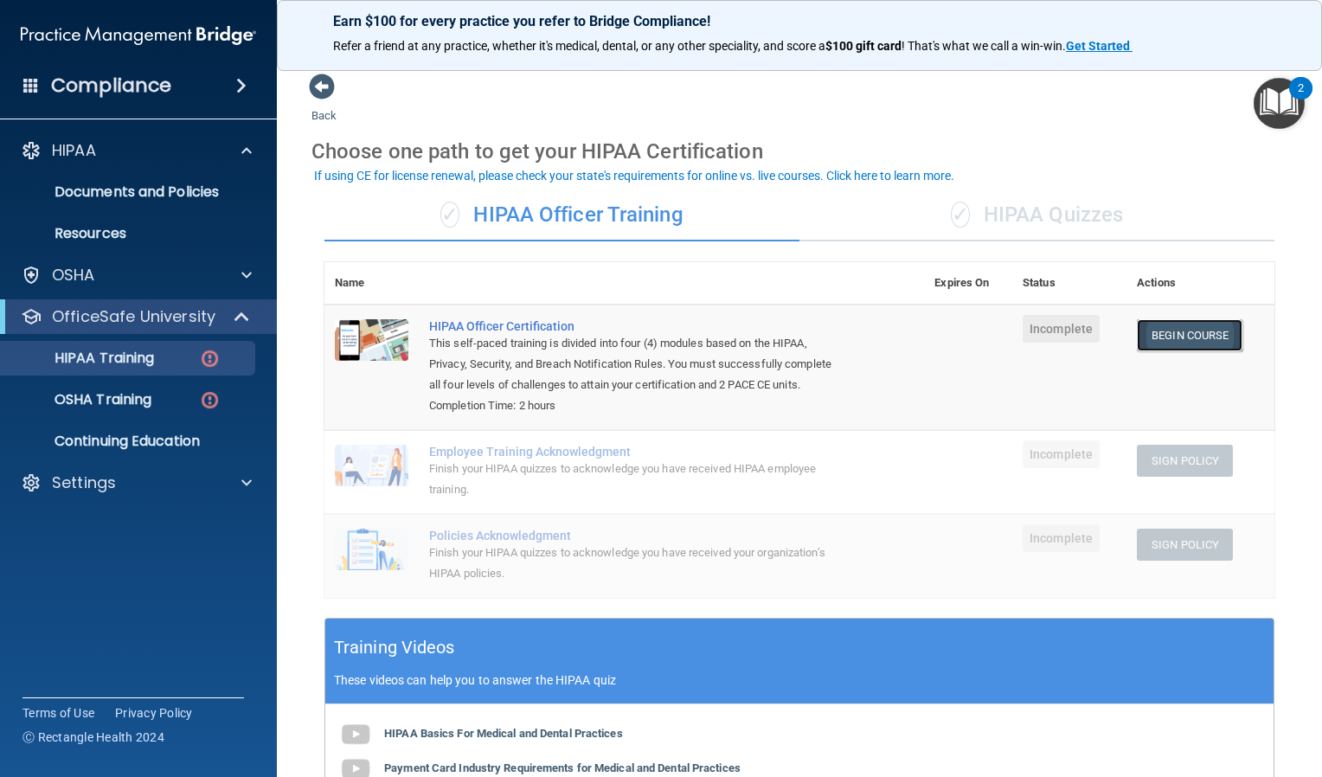
click at [1174, 337] on link "Begin Course" at bounding box center [1190, 335] width 106 height 32
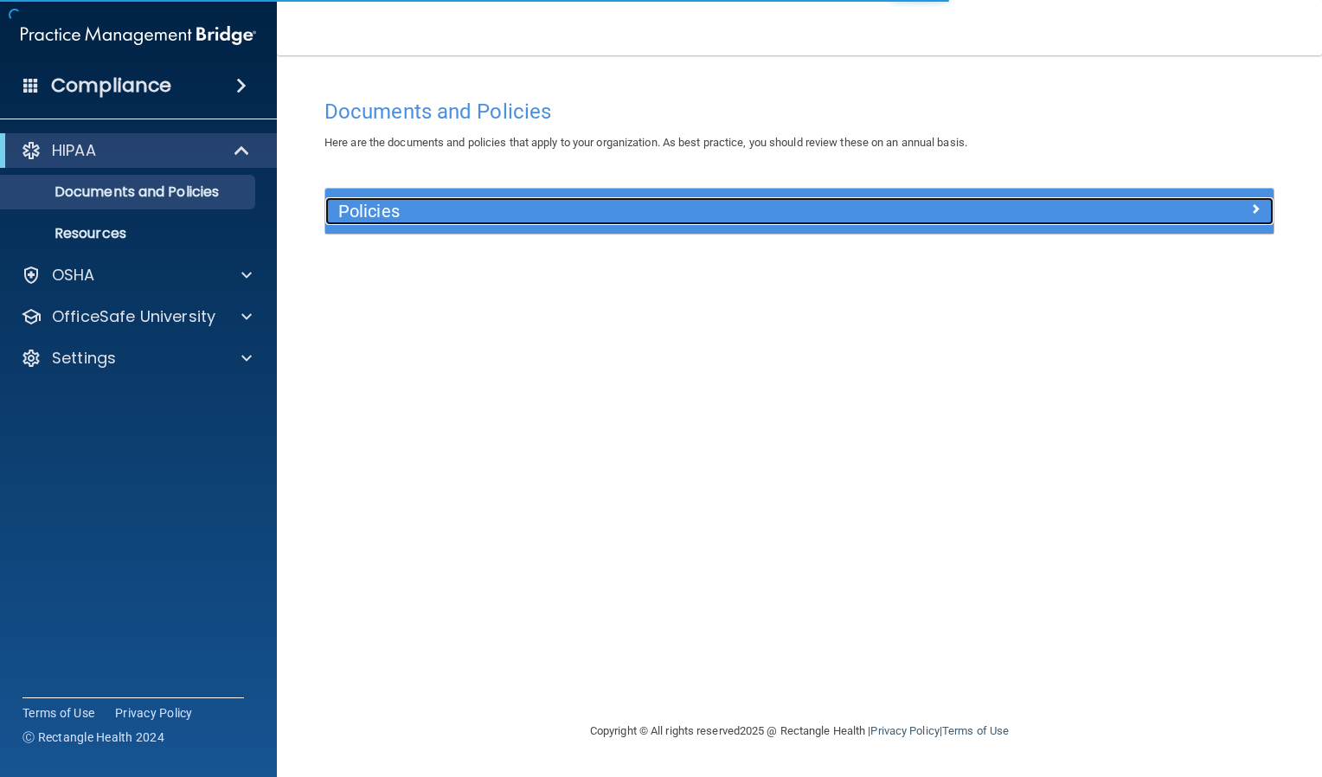
click at [458, 211] on h5 "Policies" at bounding box center [680, 211] width 685 height 19
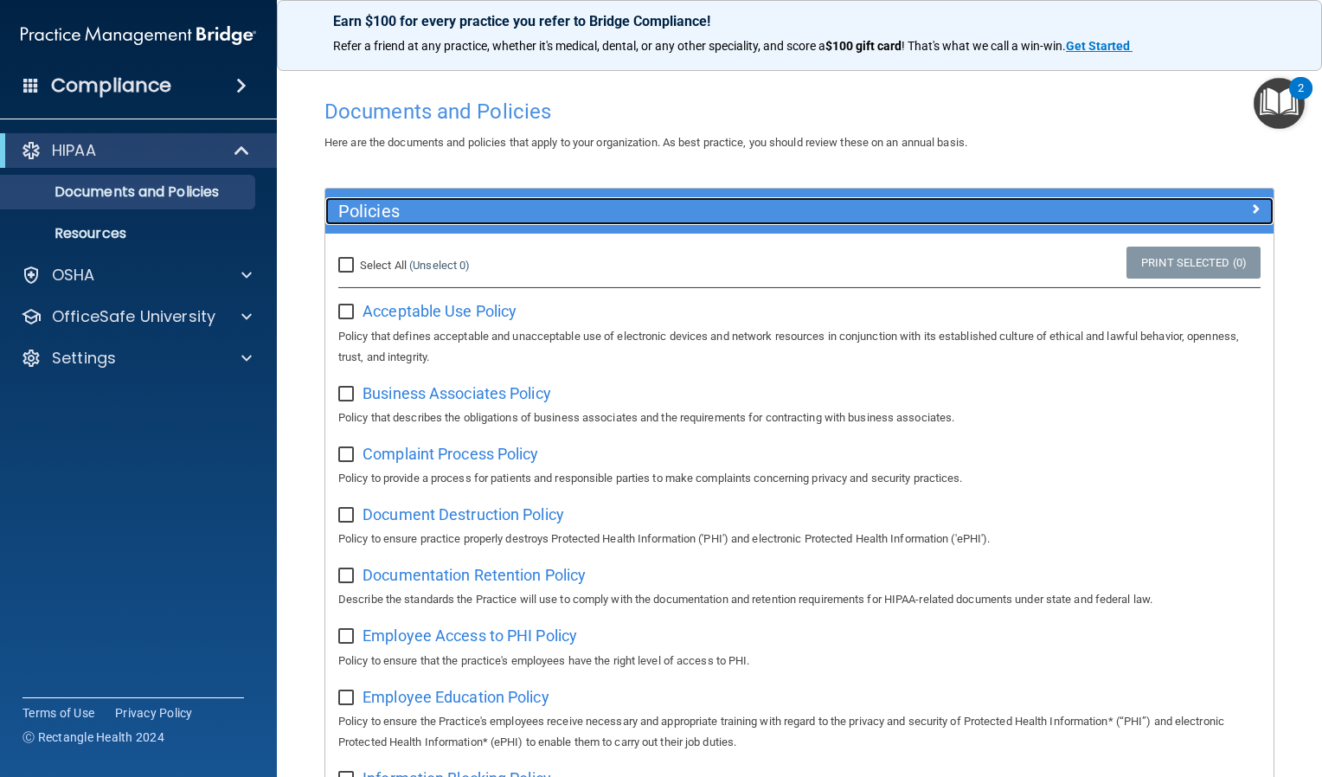
click at [460, 218] on h5 "Policies" at bounding box center [680, 211] width 685 height 19
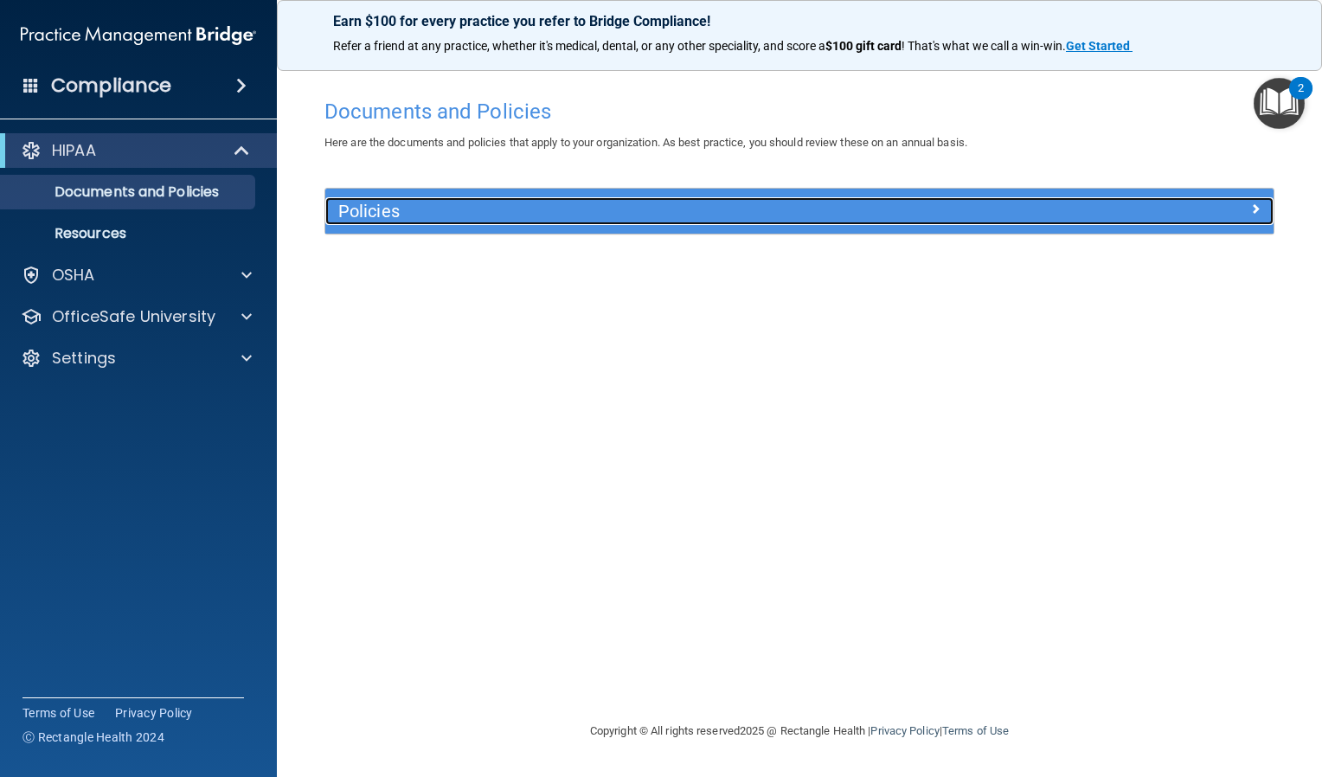
click at [460, 218] on h5 "Policies" at bounding box center [680, 211] width 685 height 19
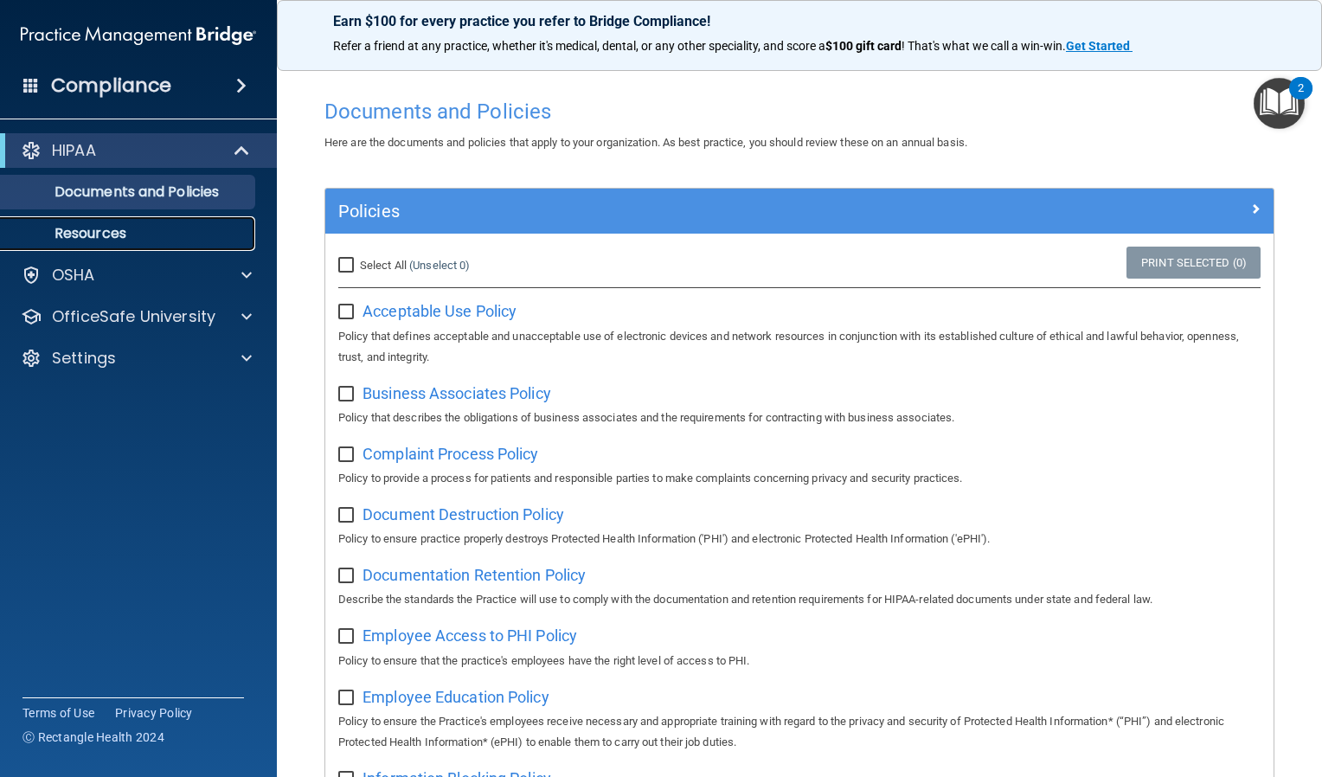
click at [143, 223] on link "Resources" at bounding box center [119, 233] width 273 height 35
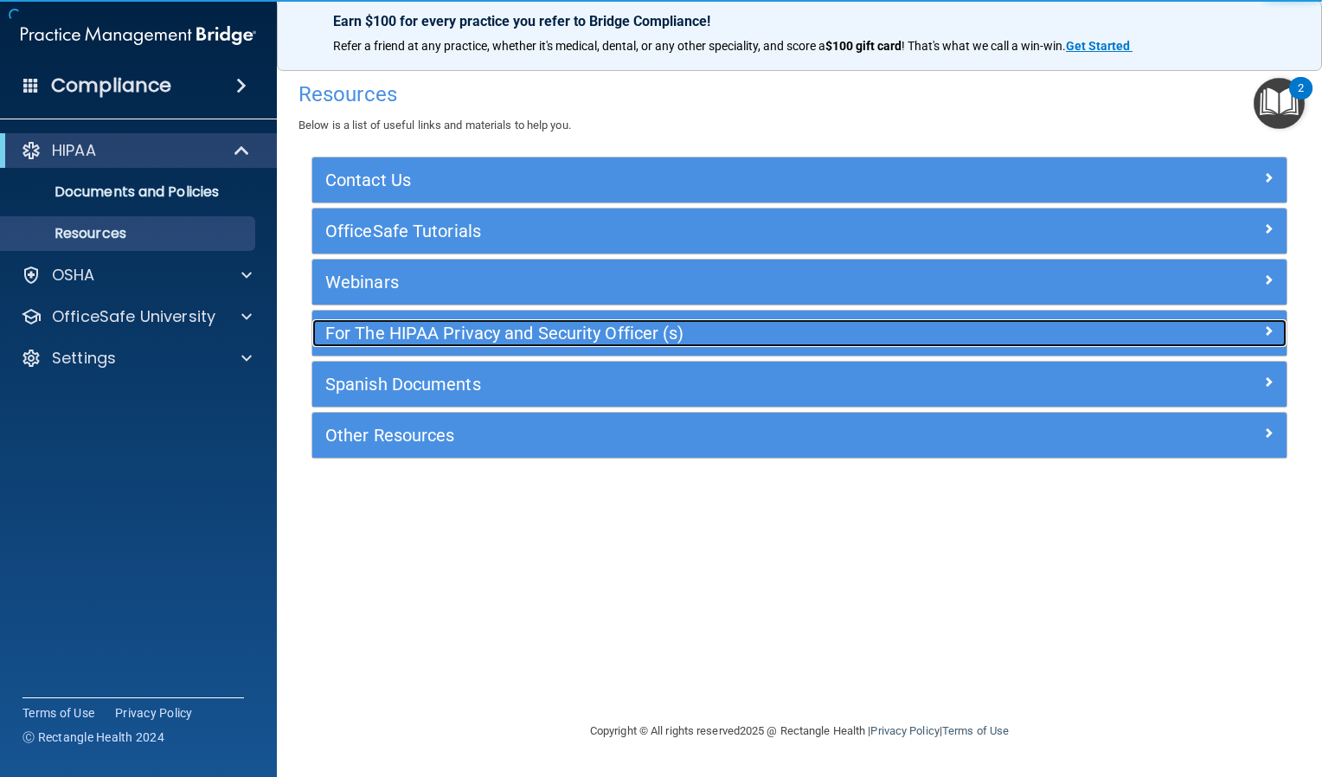
click at [465, 333] on h5 "For The HIPAA Privacy and Security Officer (s)" at bounding box center [677, 333] width 705 height 19
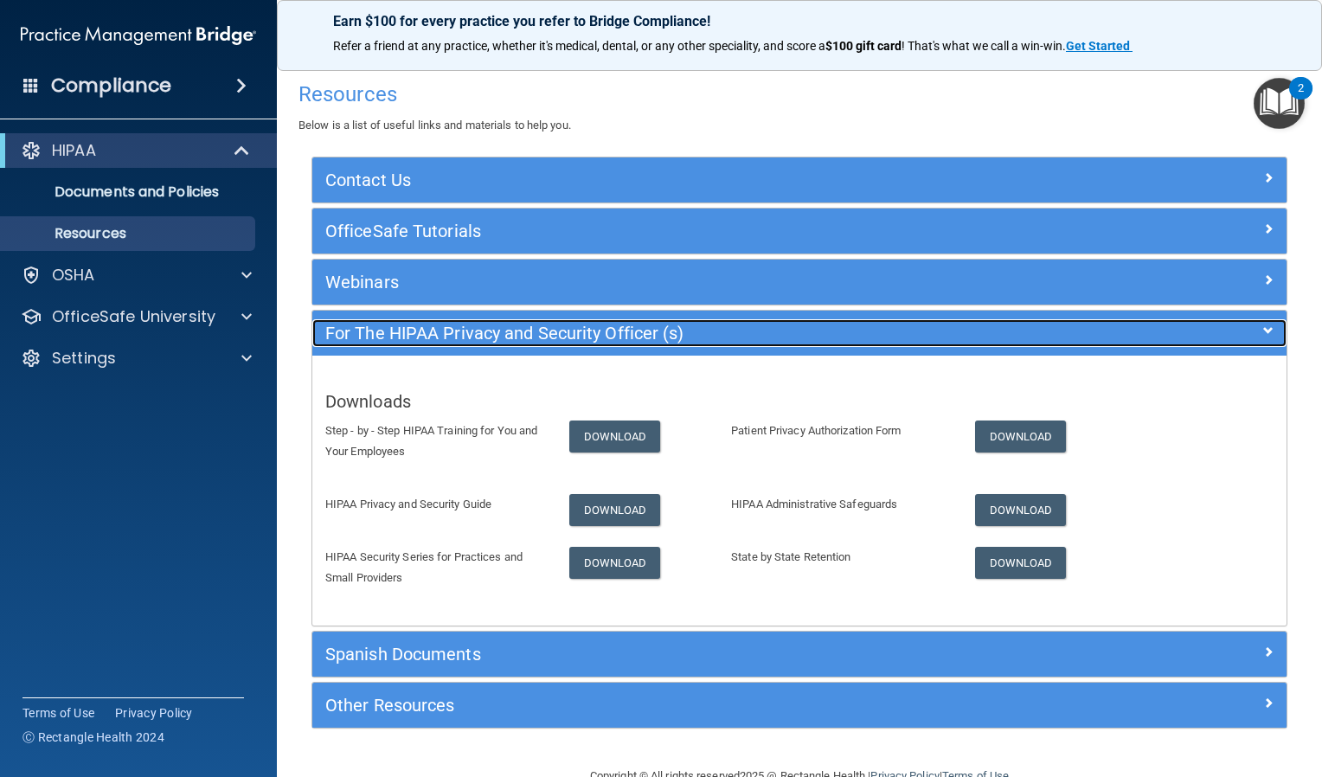
click at [465, 333] on h5 "For The HIPAA Privacy and Security Officer (s)" at bounding box center [677, 333] width 705 height 19
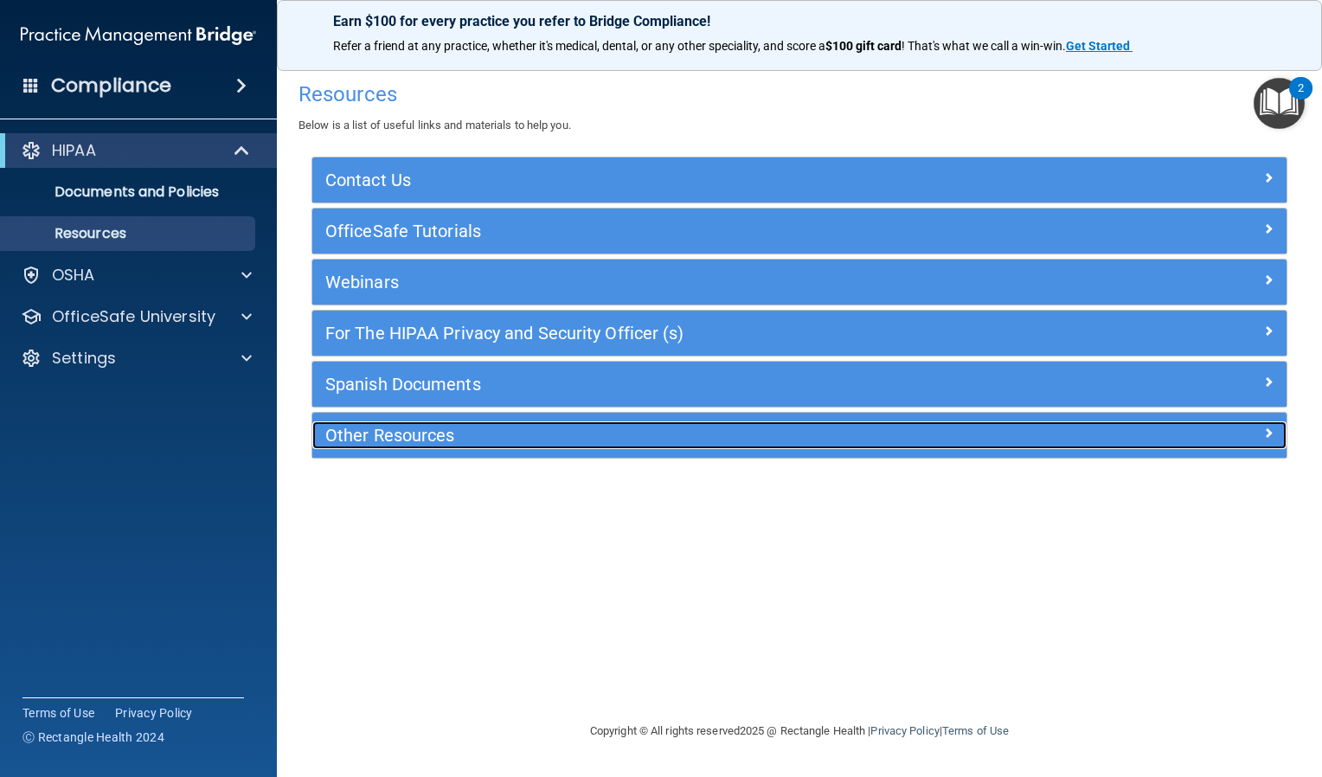
click at [443, 430] on h5 "Other Resources" at bounding box center [677, 435] width 705 height 19
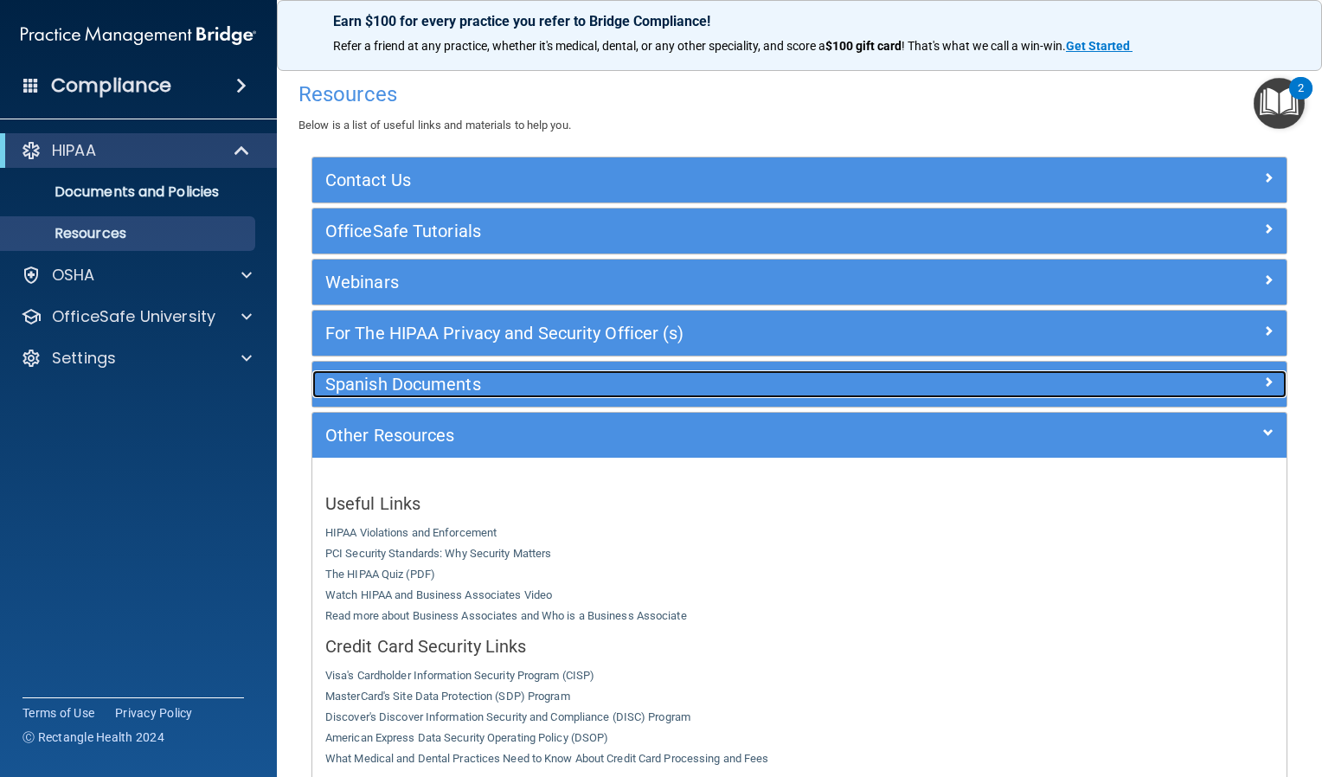
click at [444, 384] on h5 "Spanish Documents" at bounding box center [677, 384] width 705 height 19
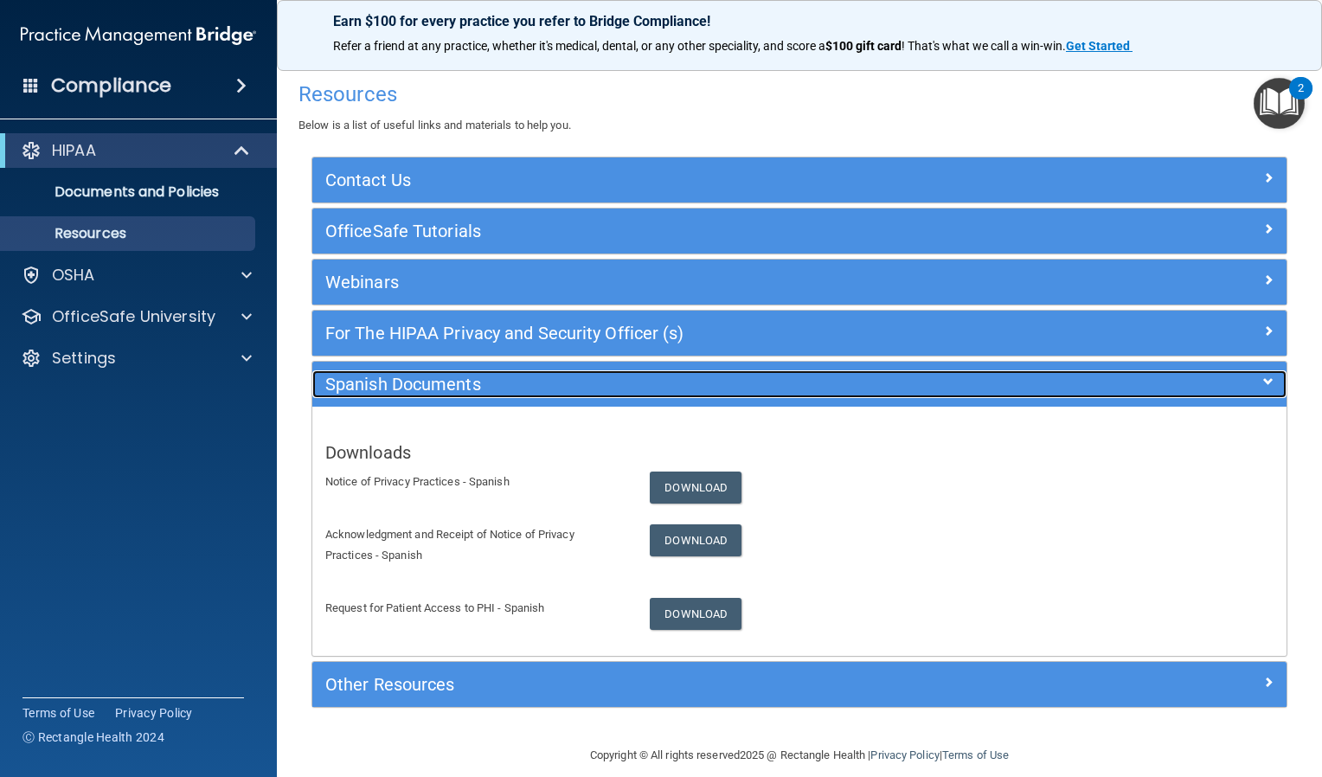
click at [444, 384] on h5 "Spanish Documents" at bounding box center [677, 384] width 705 height 19
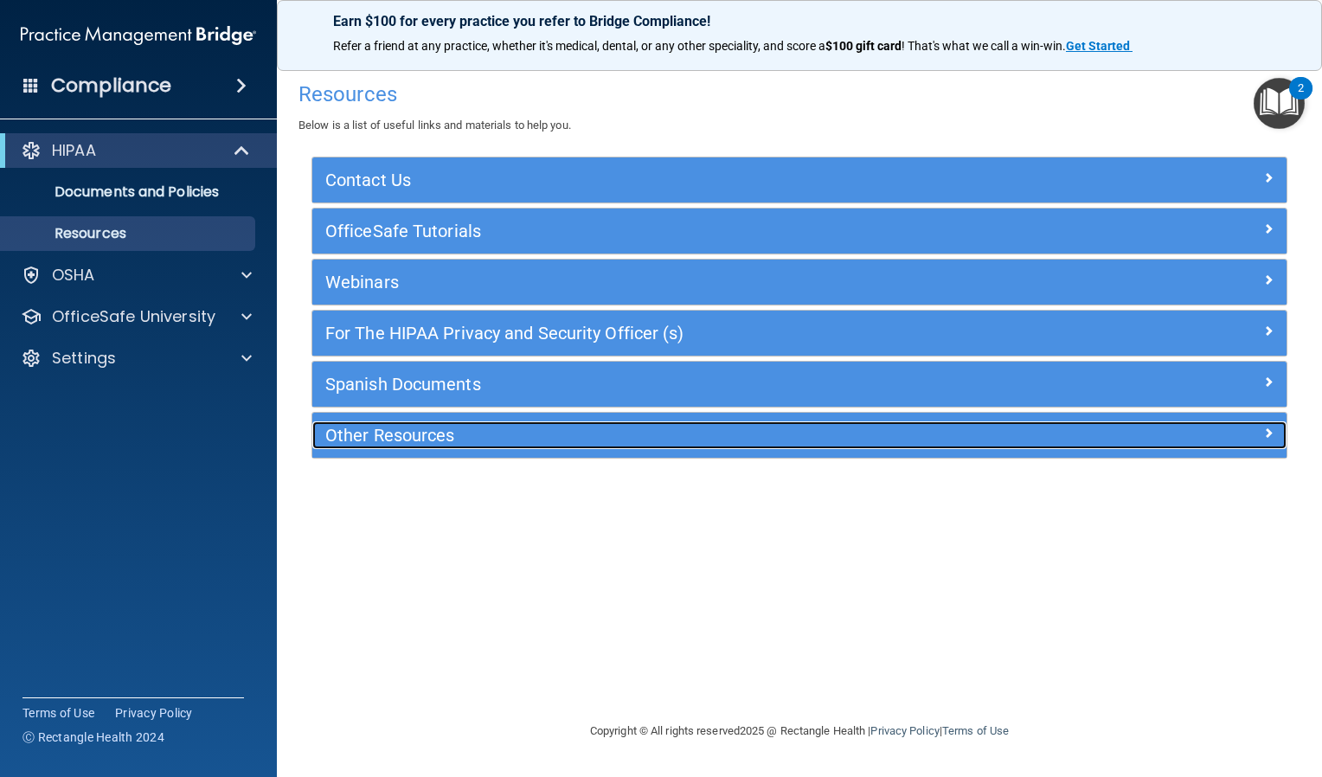
click at [442, 426] on h5 "Other Resources" at bounding box center [677, 435] width 705 height 19
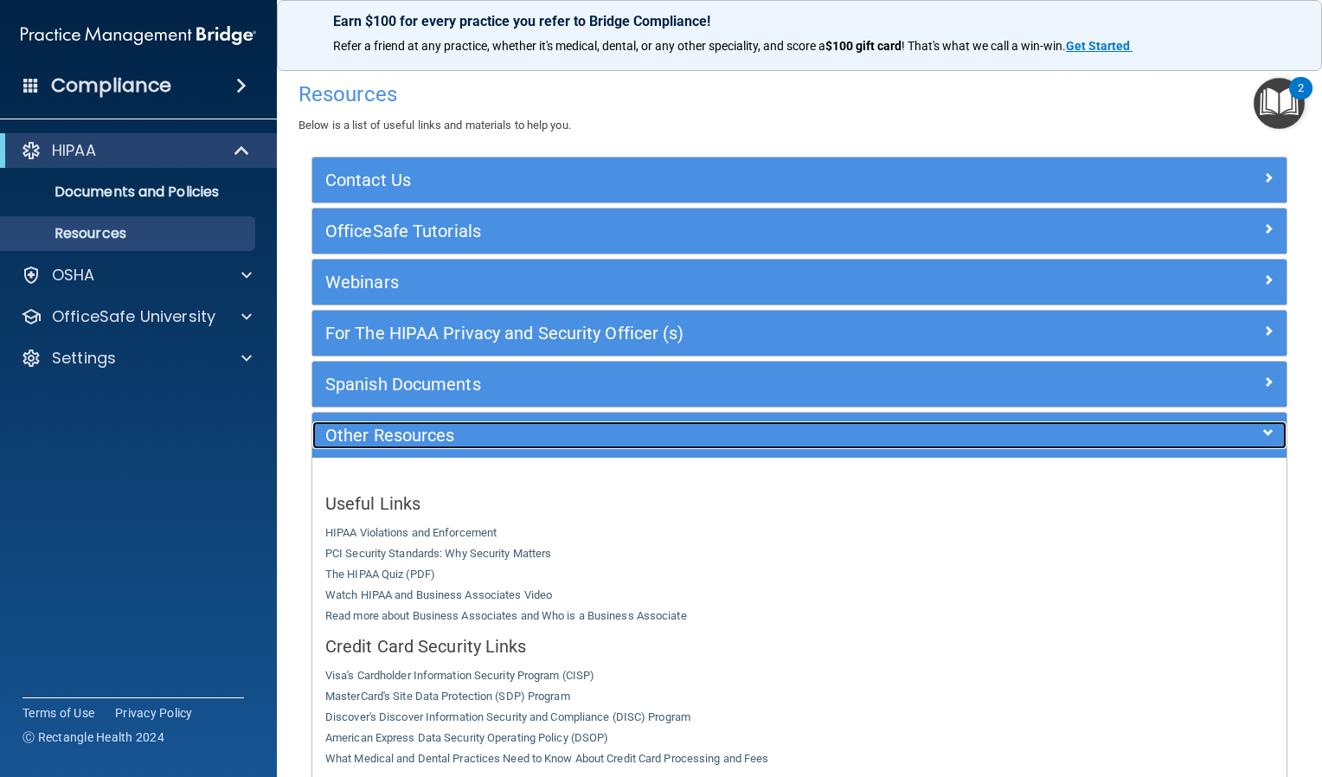
click at [442, 426] on h5 "Other Resources" at bounding box center [677, 435] width 705 height 19
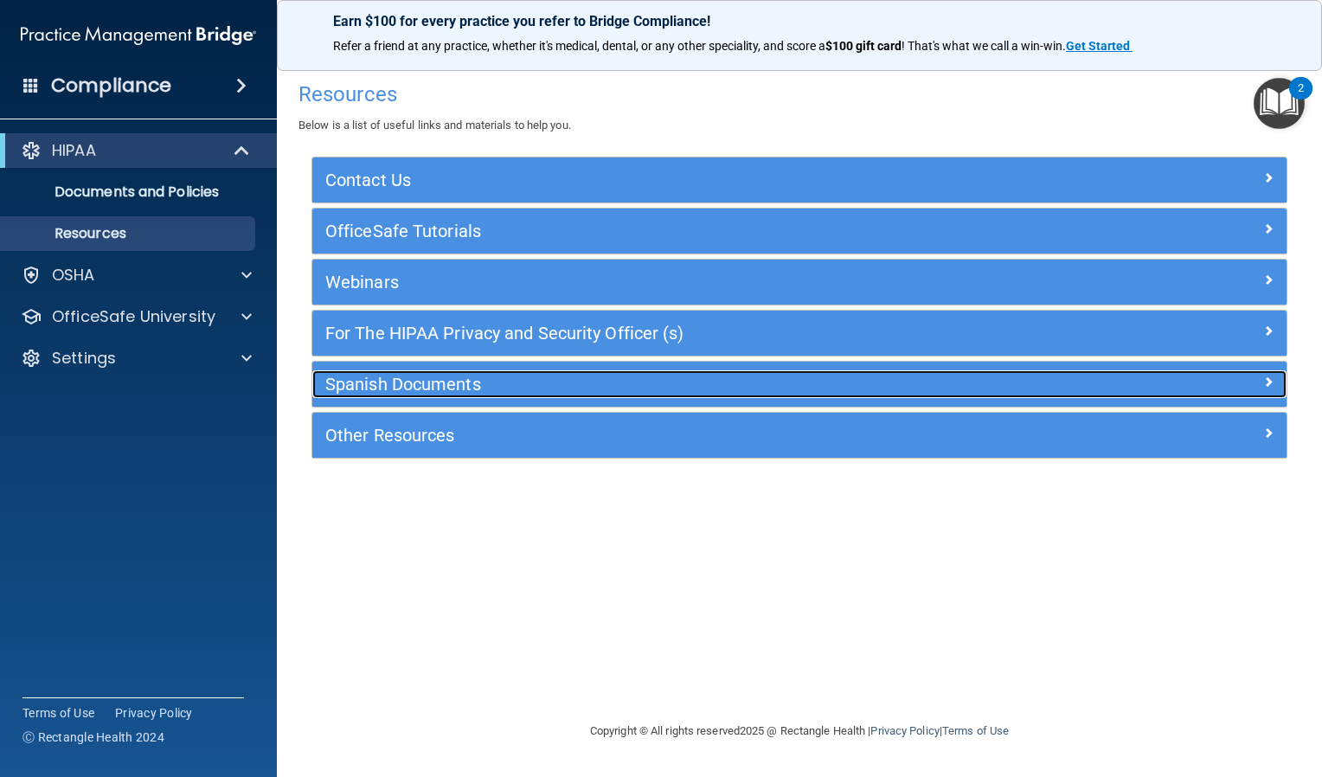
click at [436, 382] on h5 "Spanish Documents" at bounding box center [677, 384] width 705 height 19
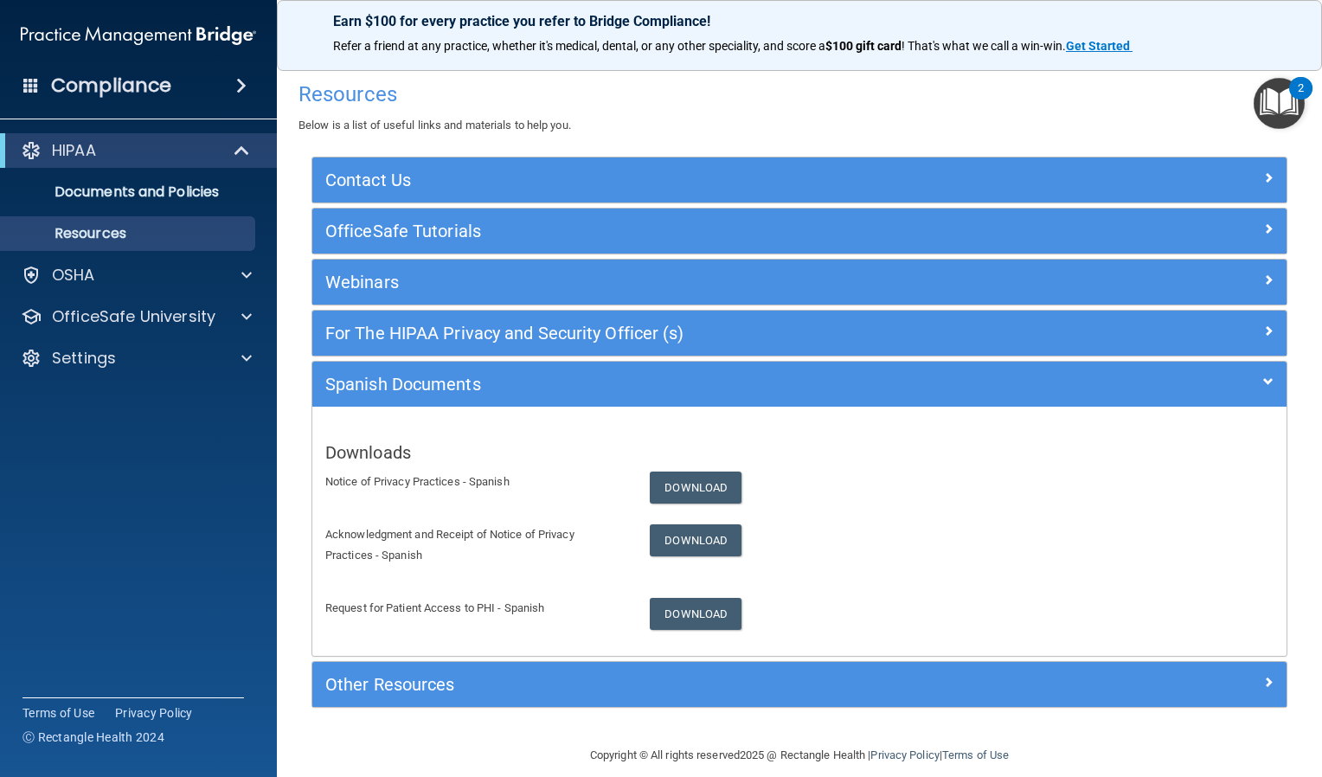
click at [419, 460] on div "Downloads Notice of Privacy Practices - Spanish Download Acknowledgment and Rec…" at bounding box center [799, 531] width 974 height 223
click at [419, 472] on p "Notice of Privacy Practices - Spanish" at bounding box center [474, 482] width 299 height 21
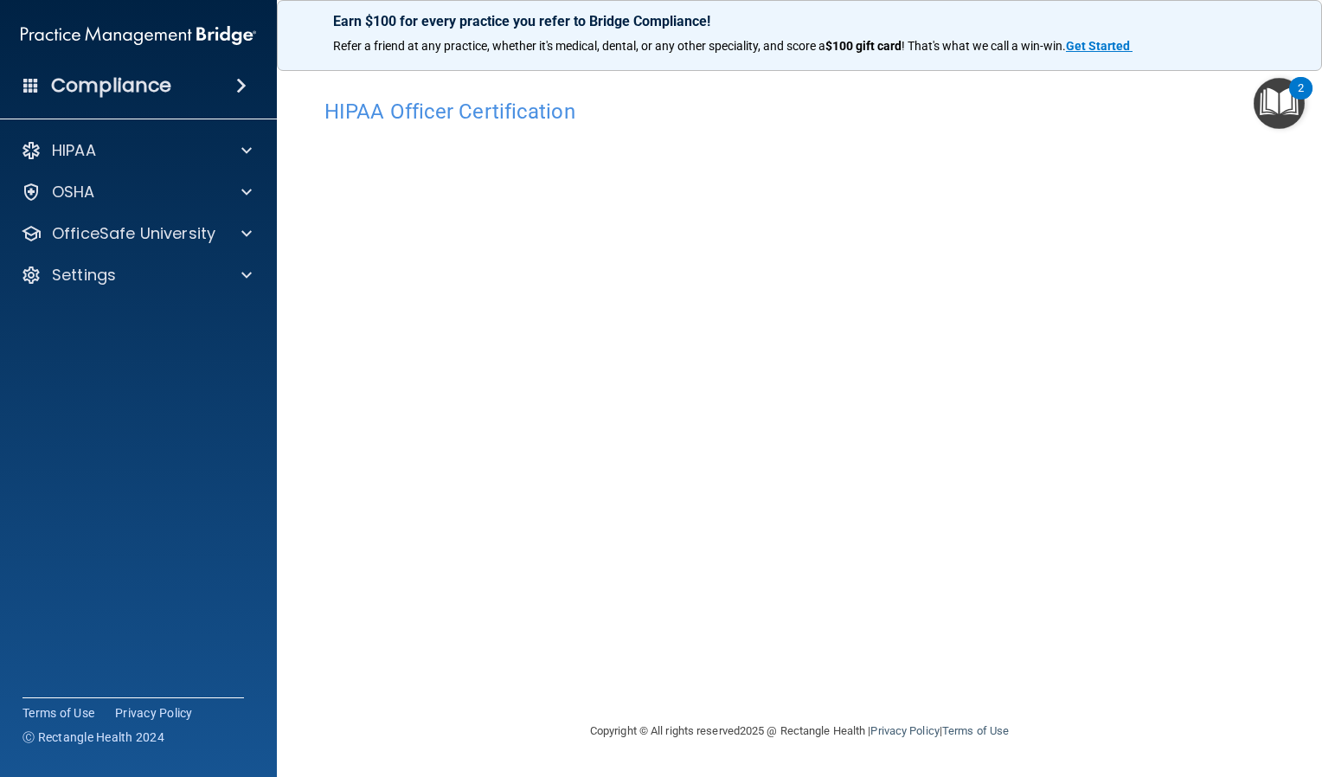
click at [1284, 107] on img "Open Resource Center, 2 new notifications" at bounding box center [1279, 103] width 51 height 51
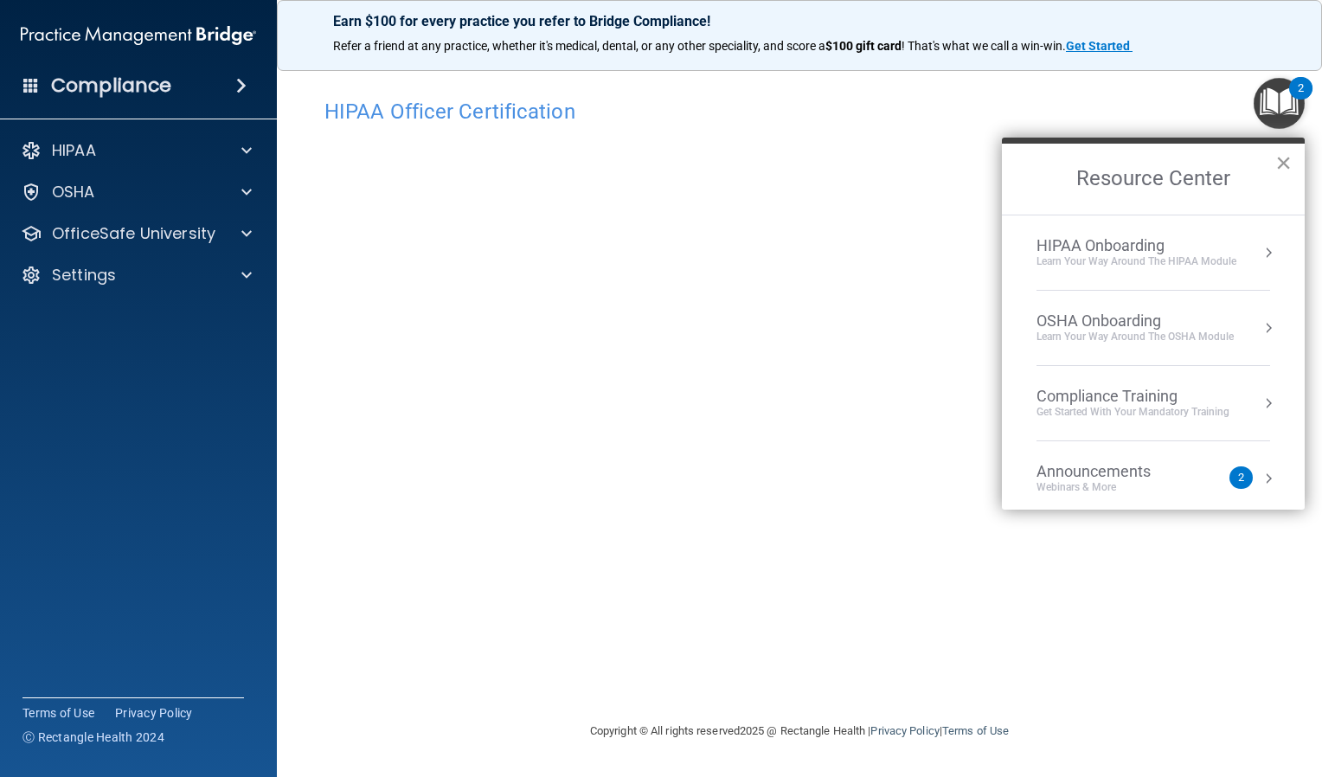
click at [1291, 156] on button "×" at bounding box center [1284, 163] width 16 height 28
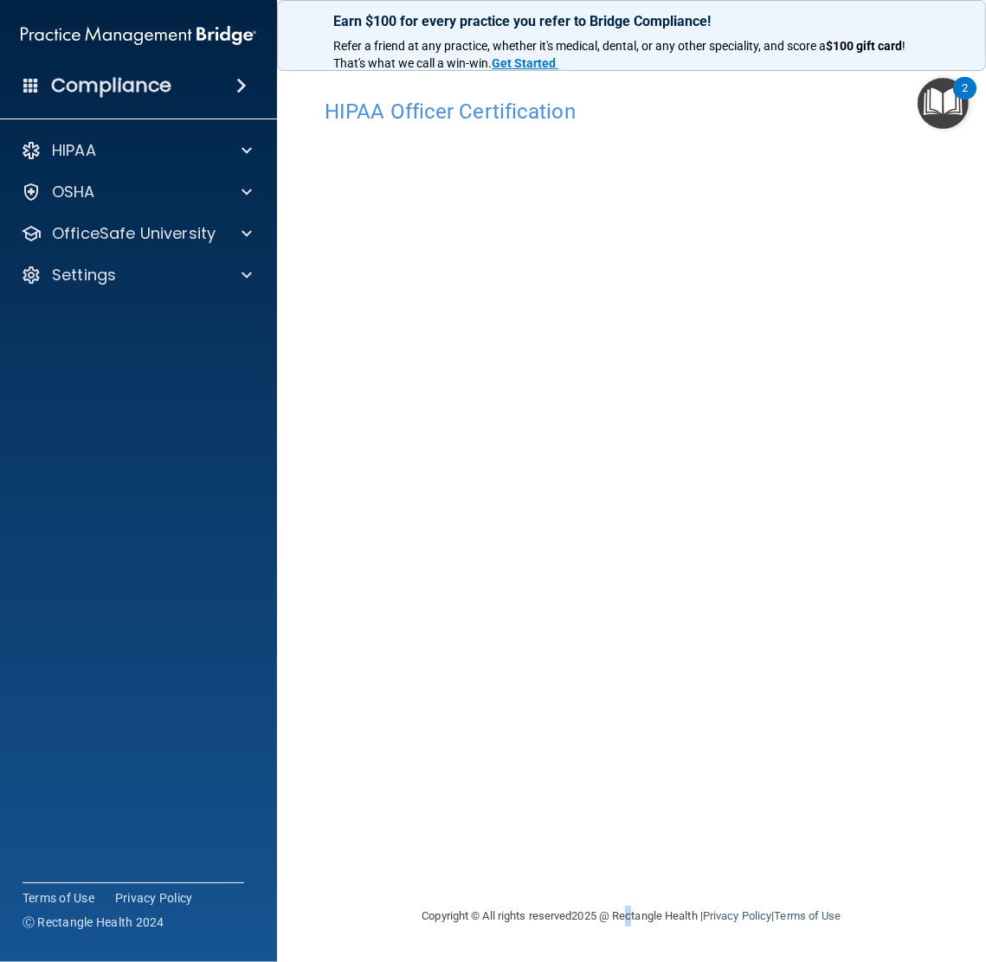
drag, startPoint x: 646, startPoint y: 46, endPoint x: 627, endPoint y: 890, distance: 844.0
click at [627, 776] on div "Copyright © All rights reserved 2025 @ Rectangle Health | Privacy Policy | Term…" at bounding box center [632, 916] width 632 height 55
click at [758, 776] on div "HIPAA Officer Certification This course doesn’t expire until . Are you sure you…" at bounding box center [632, 498] width 640 height 816
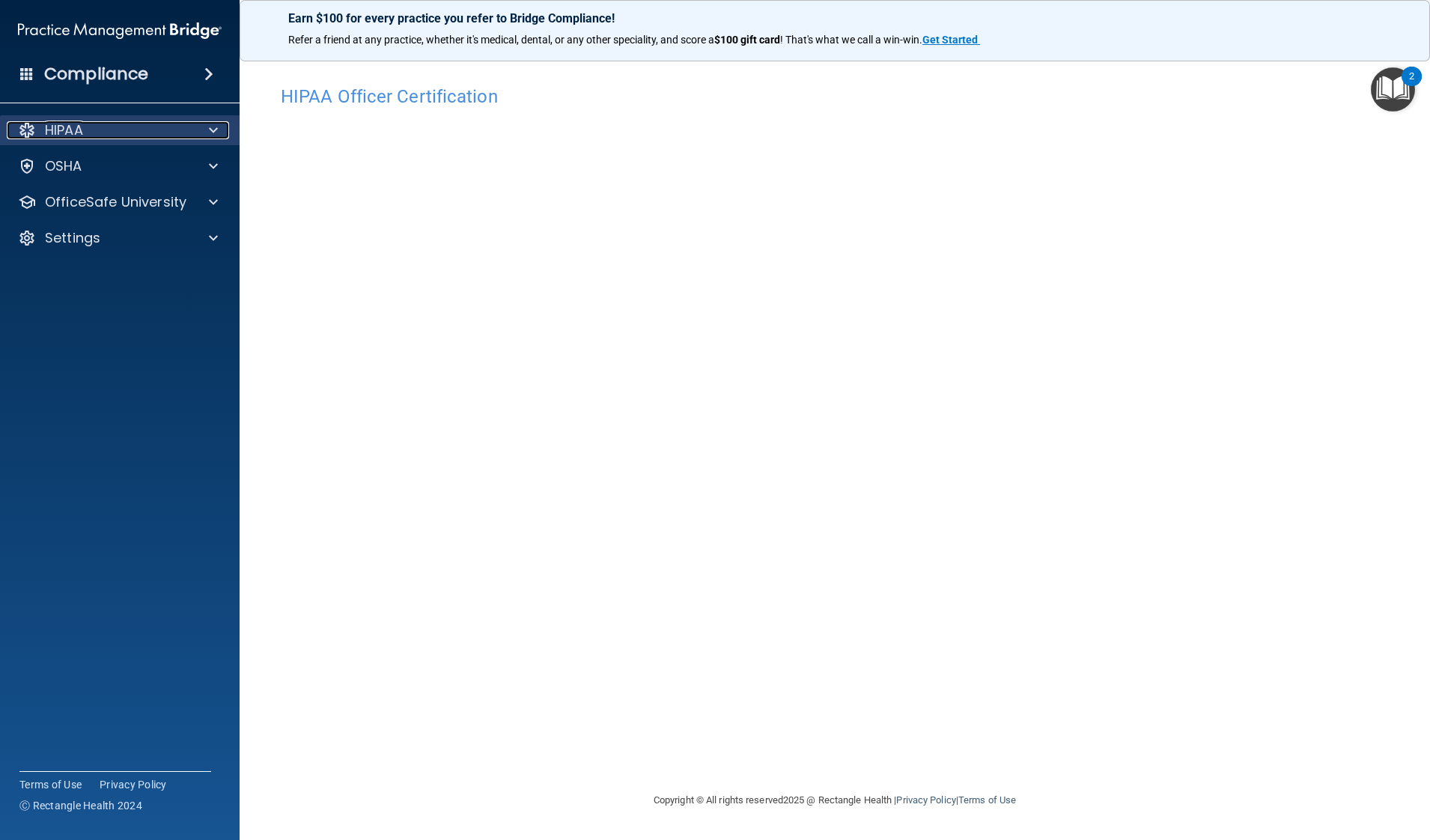
click at [220, 134] on div at bounding box center [210, 130] width 37 height 18
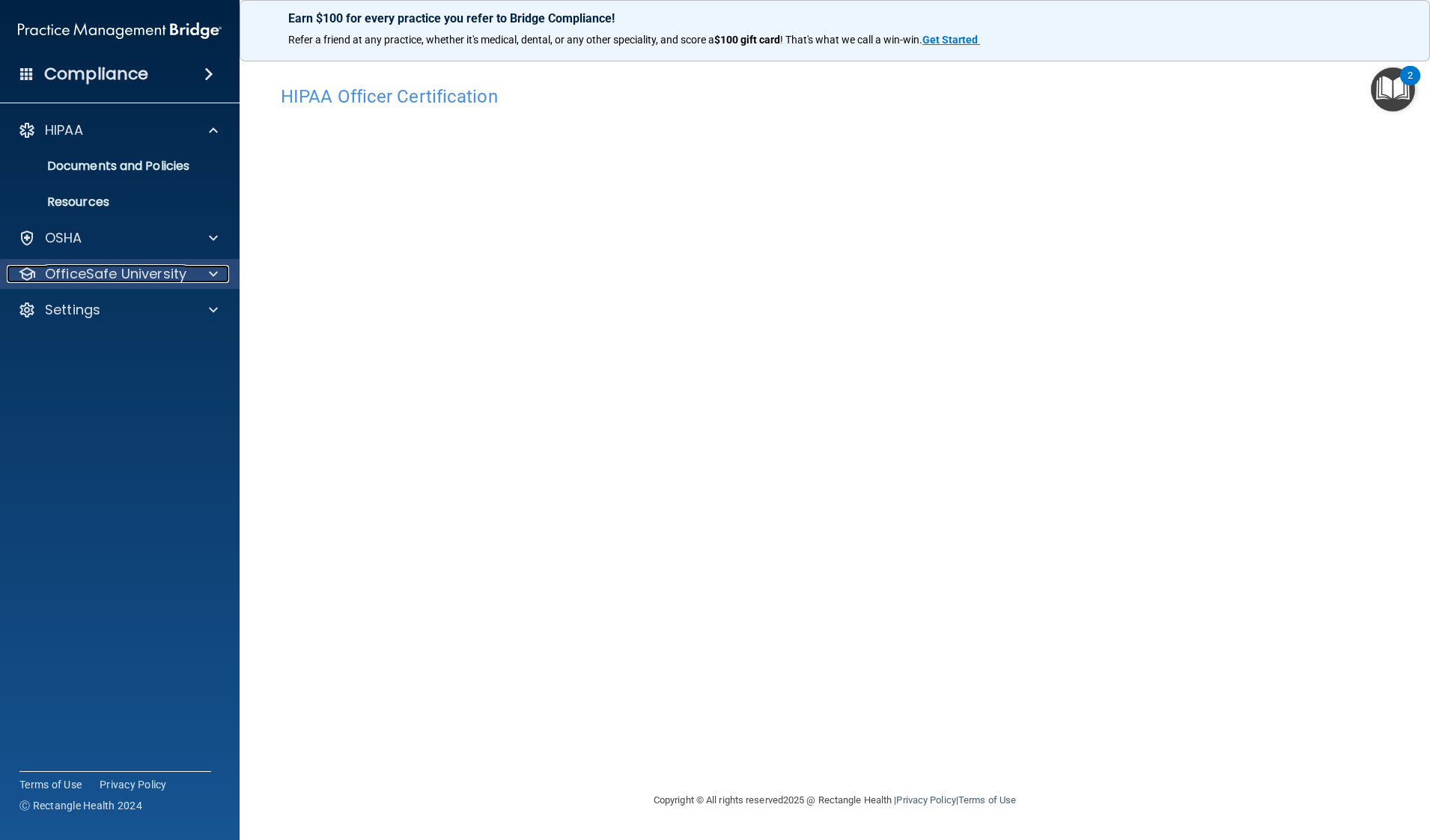
click at [213, 277] on span at bounding box center [213, 273] width 9 height 18
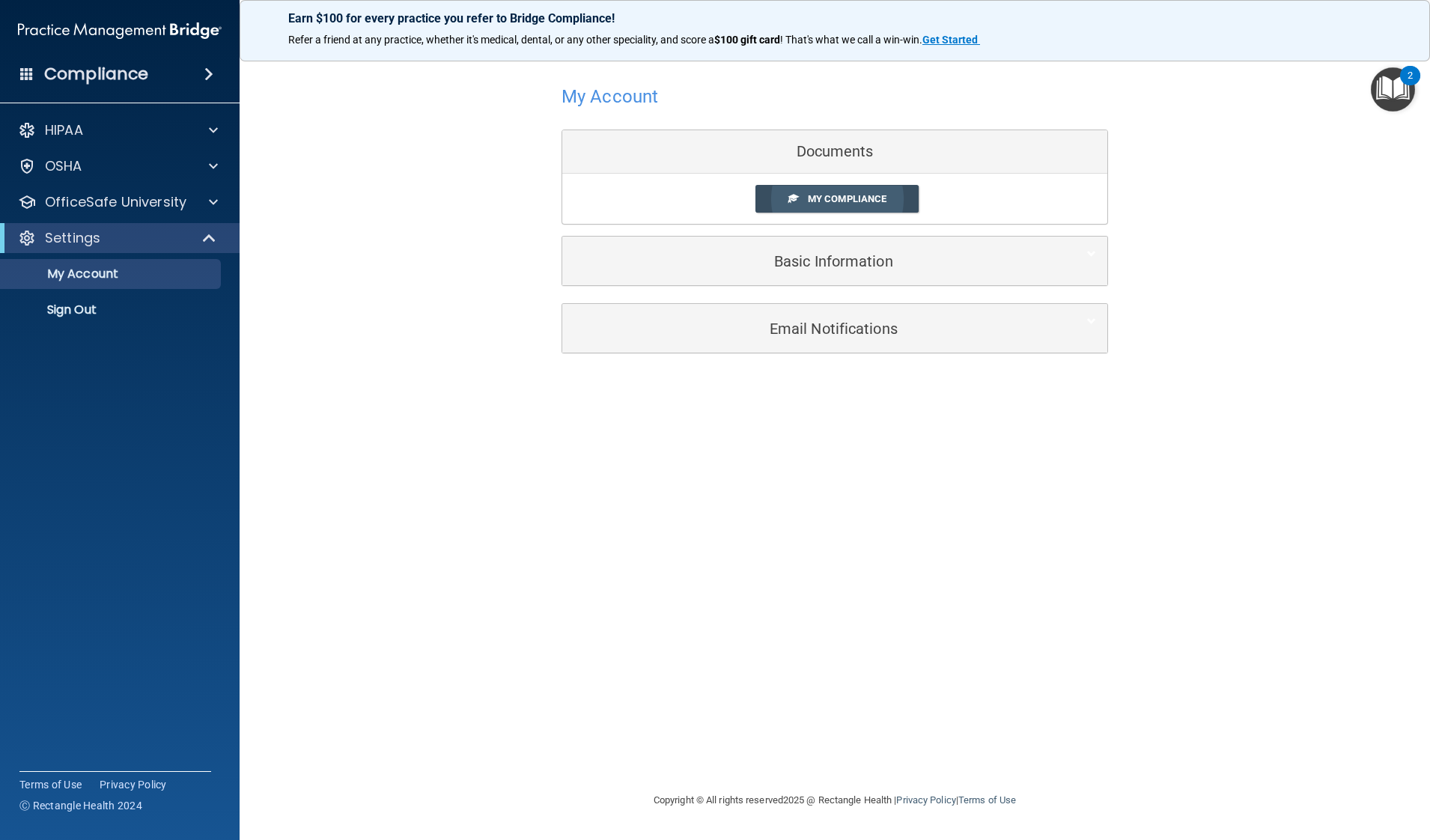
click at [900, 199] on link "My Compliance" at bounding box center [837, 199] width 164 height 28
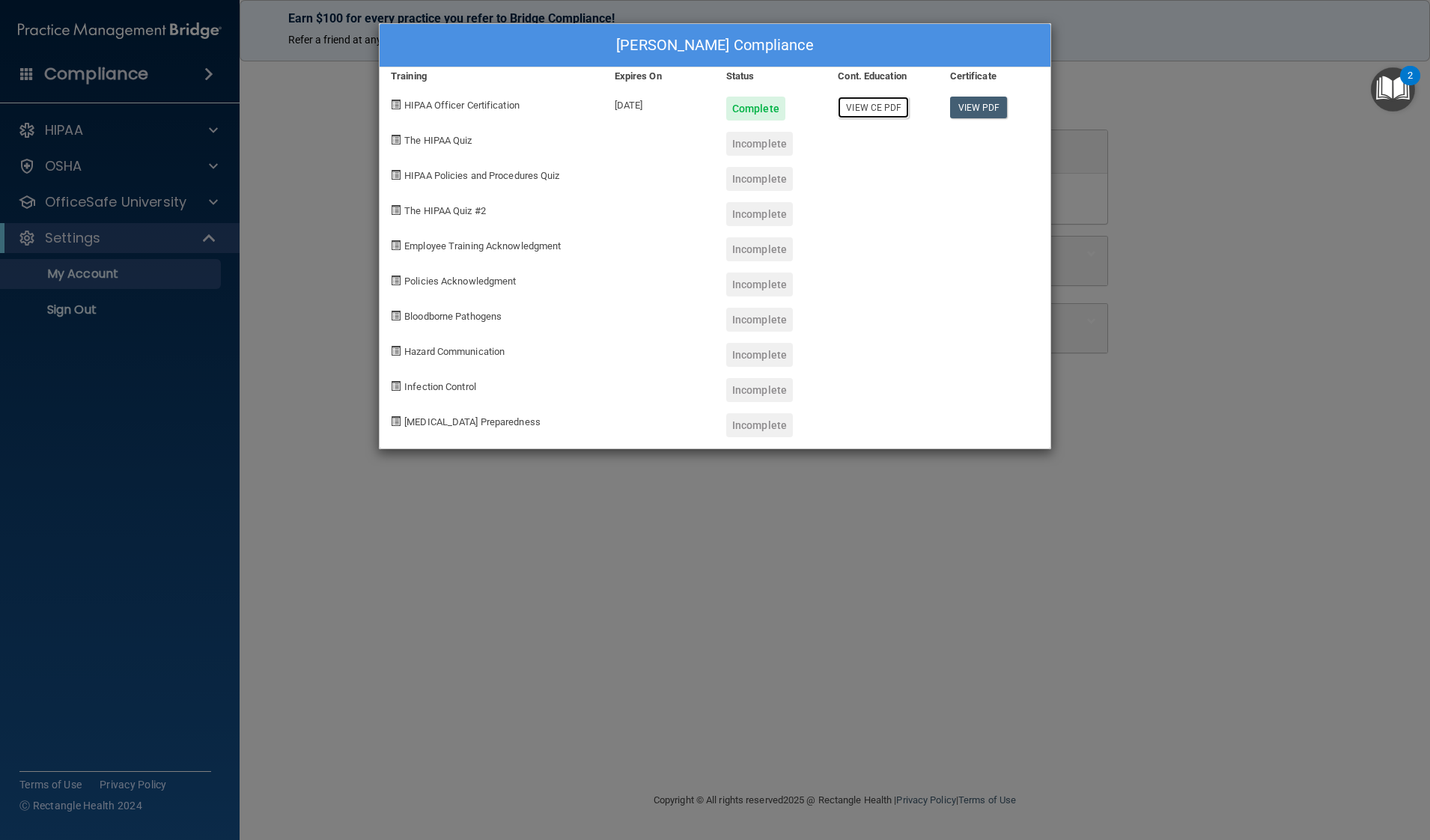
click at [888, 103] on link "View CE PDF" at bounding box center [873, 107] width 71 height 22
click at [972, 108] on link "View PDF" at bounding box center [978, 107] width 58 height 22
click at [290, 406] on div "Angela Enciso's Compliance Training Expires On Status Cont. Education Certifica…" at bounding box center [715, 420] width 1430 height 840
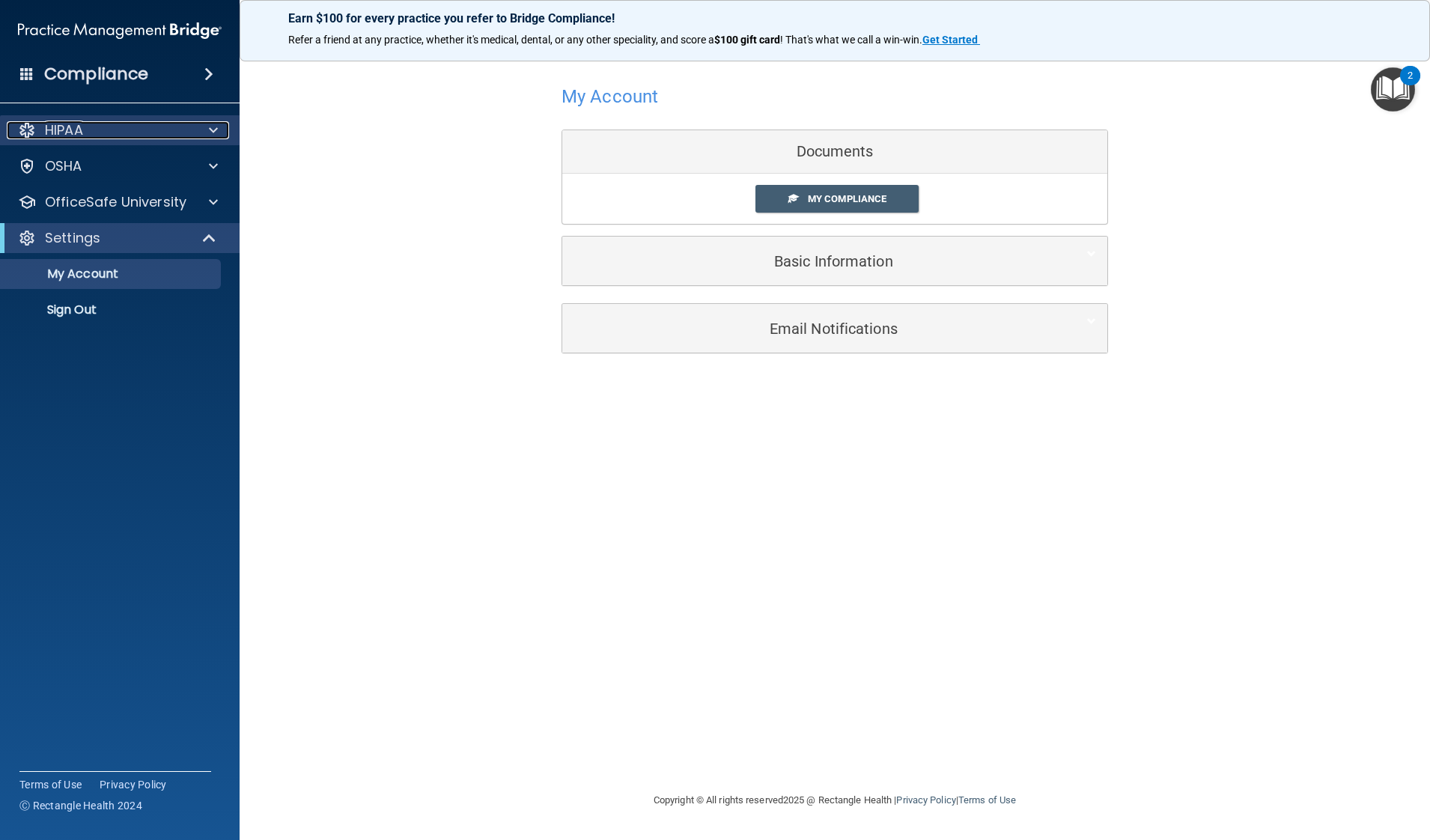
click at [123, 131] on div "HIPAA" at bounding box center [99, 130] width 186 height 18
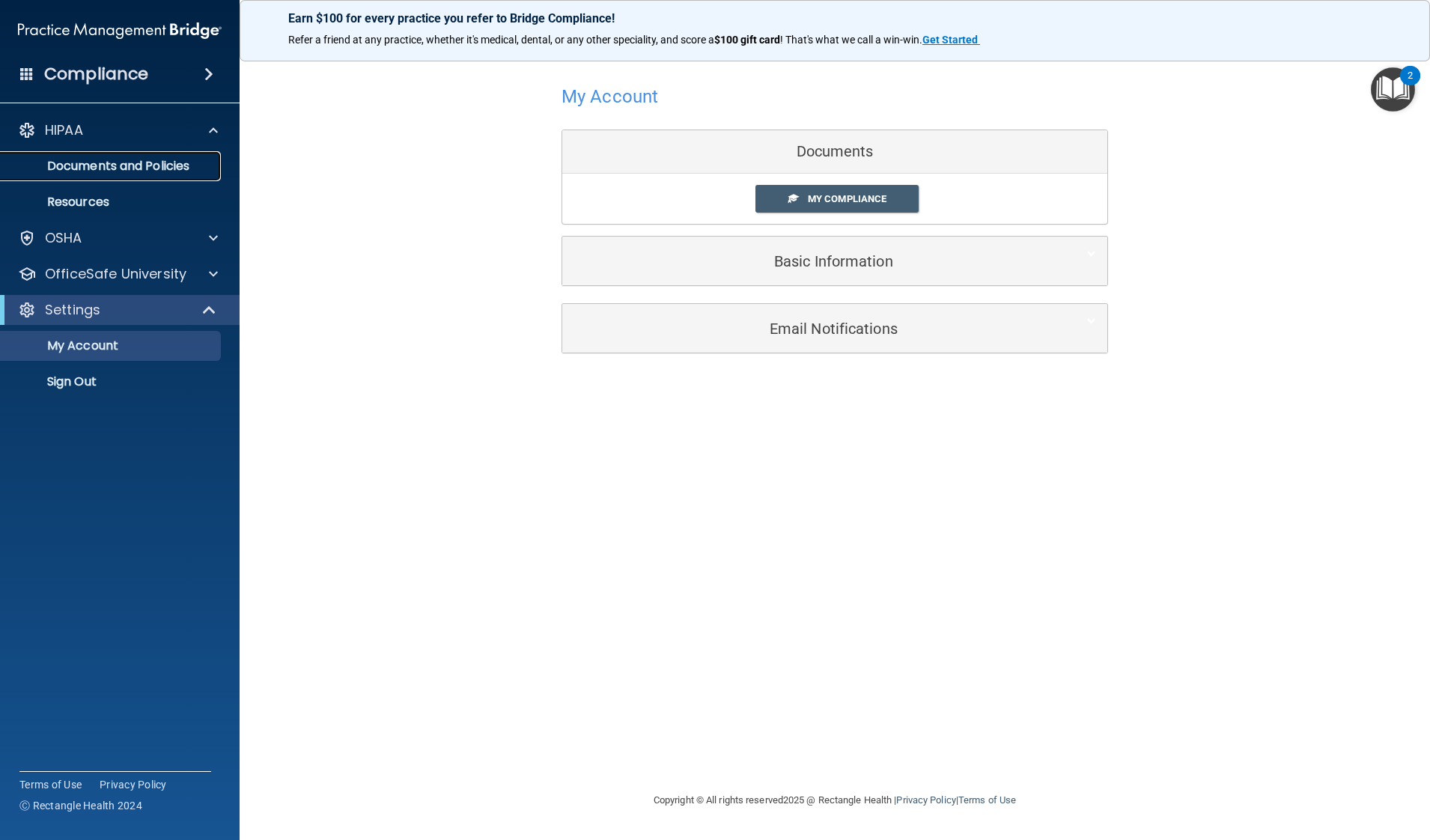
click at [131, 167] on p "Documents and Policies" at bounding box center [112, 165] width 204 height 15
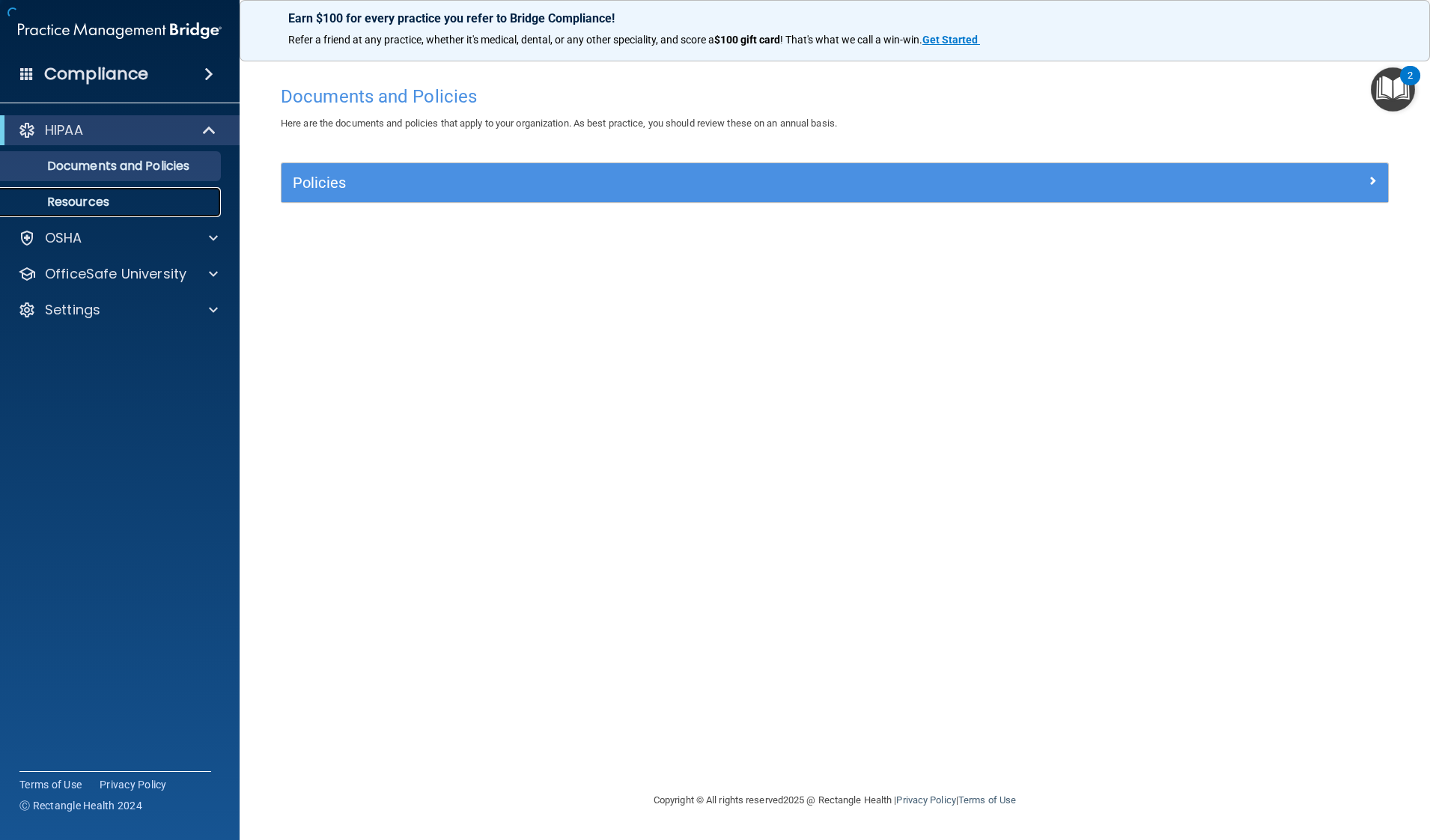
click at [125, 197] on p "Resources" at bounding box center [112, 202] width 204 height 15
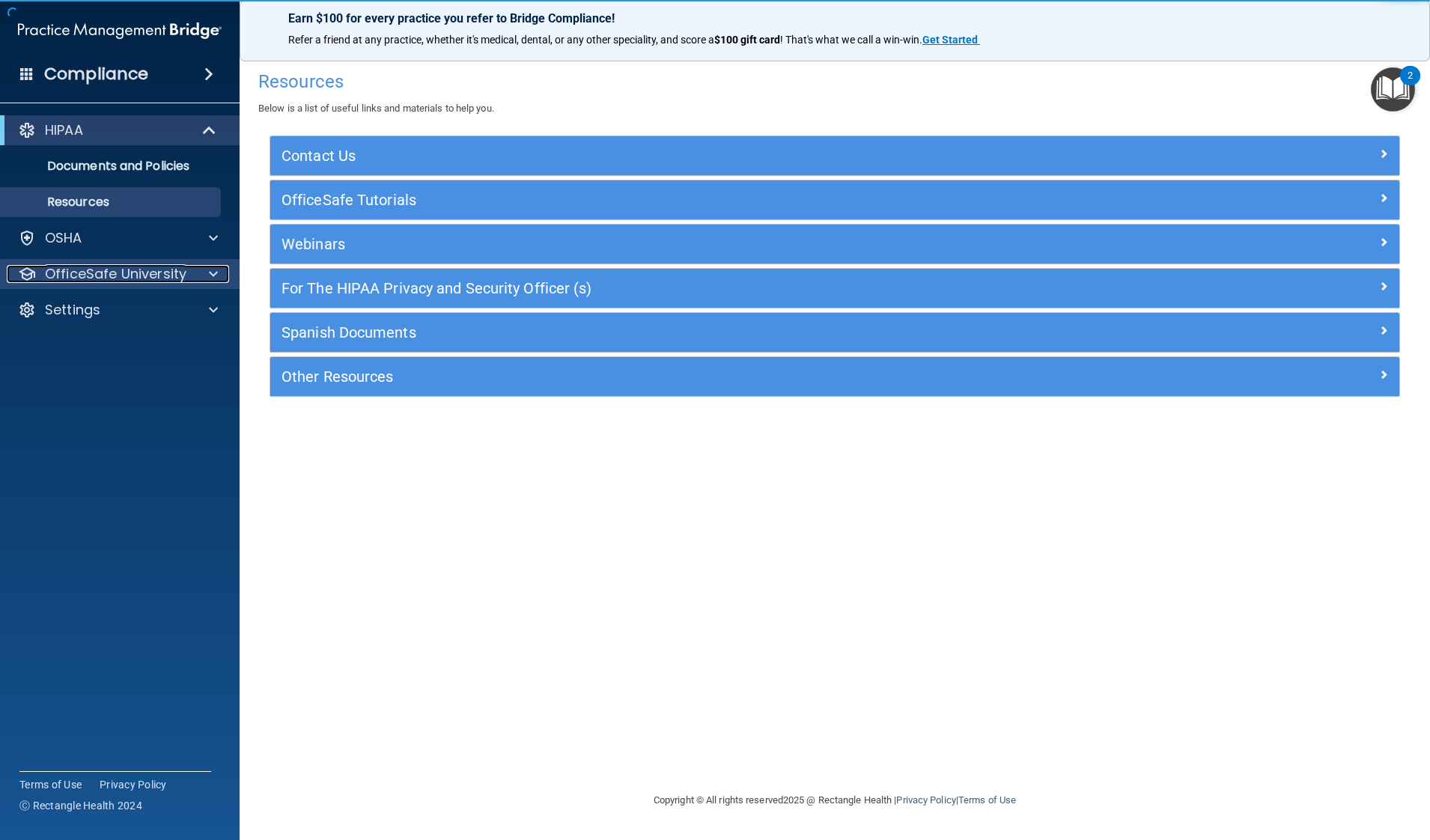
click at [144, 279] on p "OfficeSafe University" at bounding box center [116, 273] width 142 height 18
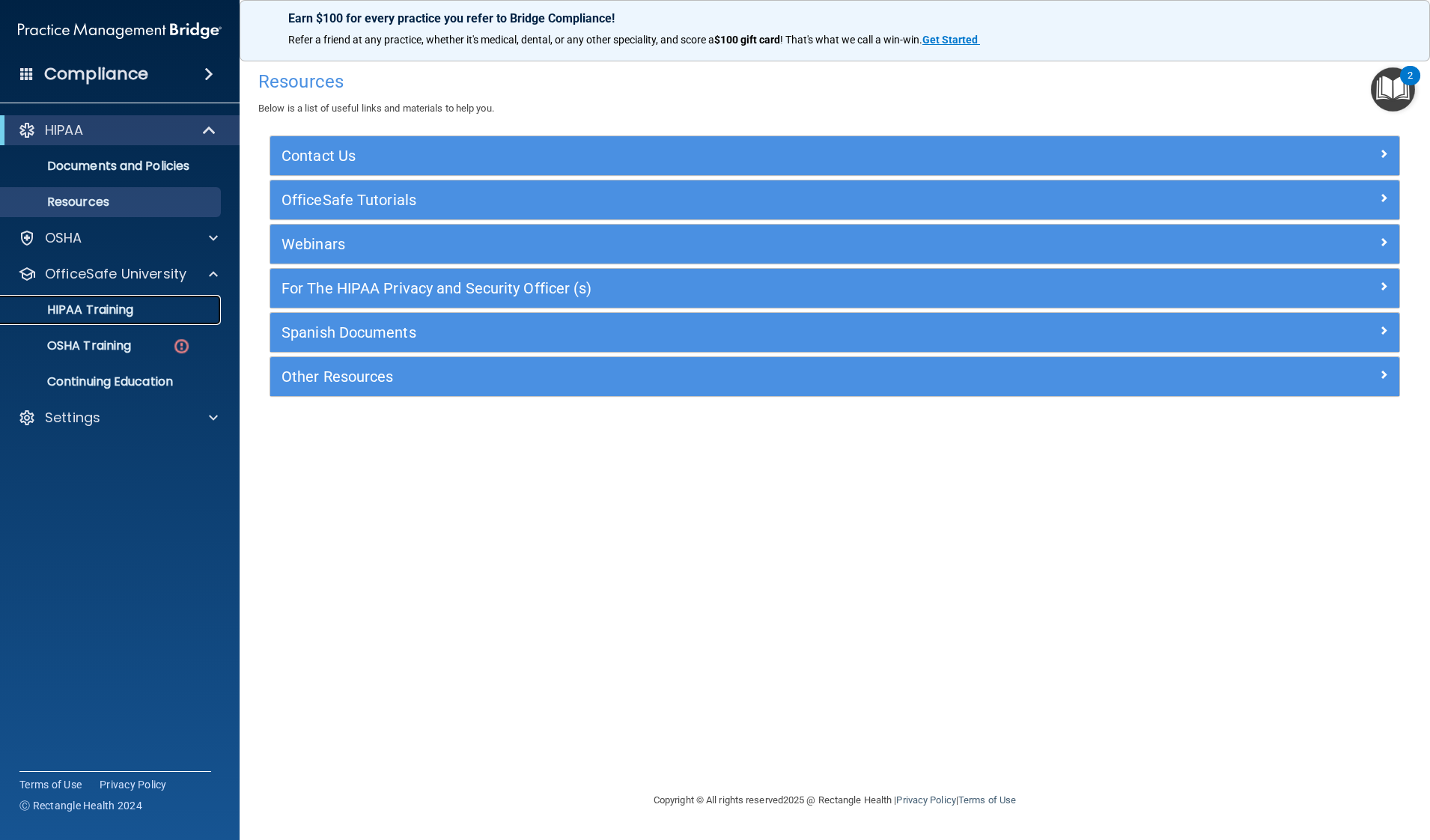
click at [136, 303] on div "HIPAA Training" at bounding box center [112, 310] width 204 height 15
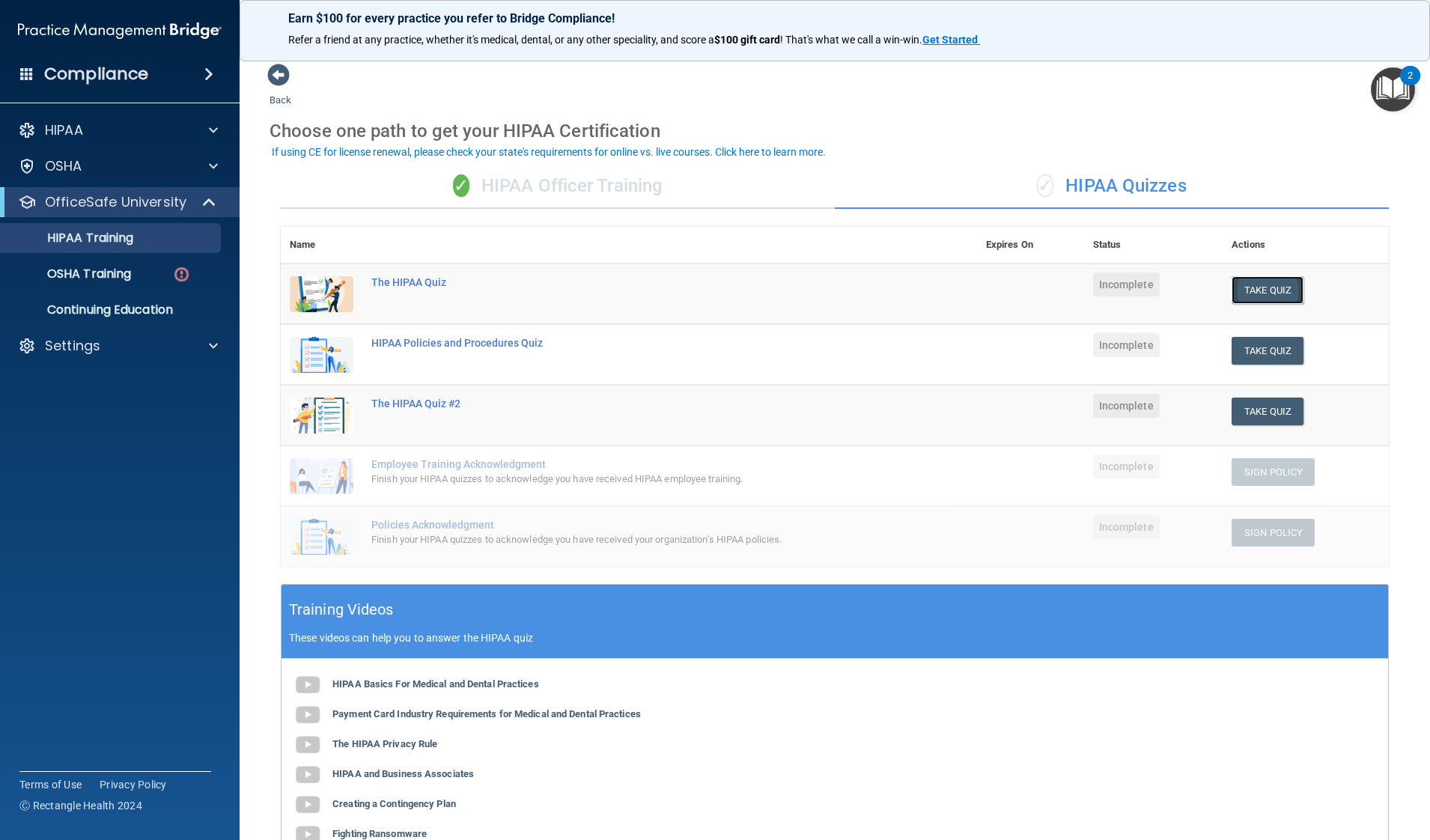
click at [1143, 276] on button "Take Quiz" at bounding box center [1267, 290] width 72 height 28
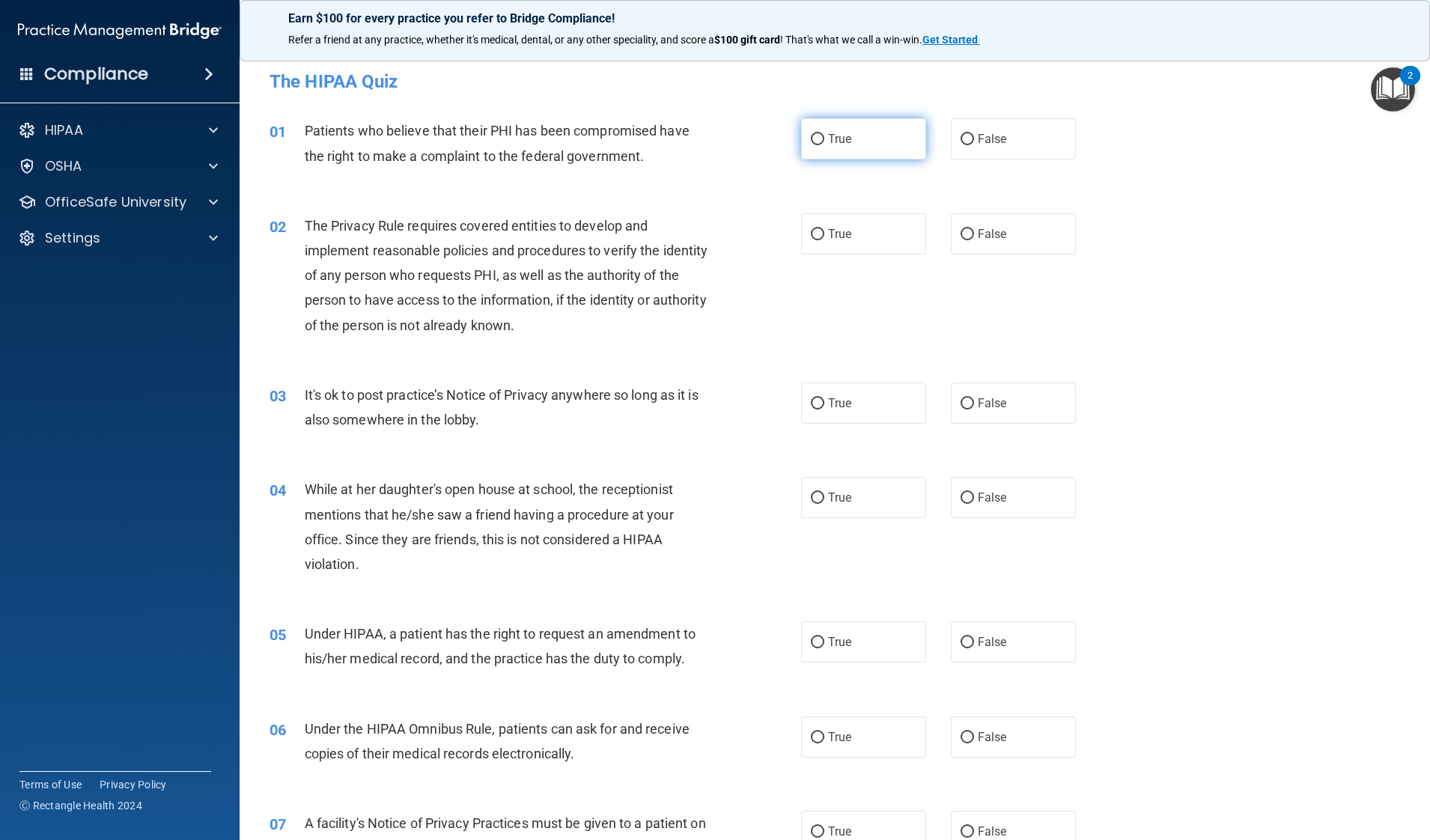
click at [837, 131] on label "True" at bounding box center [863, 139] width 125 height 42
click at [824, 134] on input "True" at bounding box center [818, 139] width 14 height 11
radio input "true"
click at [850, 232] on label "True" at bounding box center [863, 234] width 125 height 42
click at [824, 232] on input "True" at bounding box center [818, 234] width 14 height 11
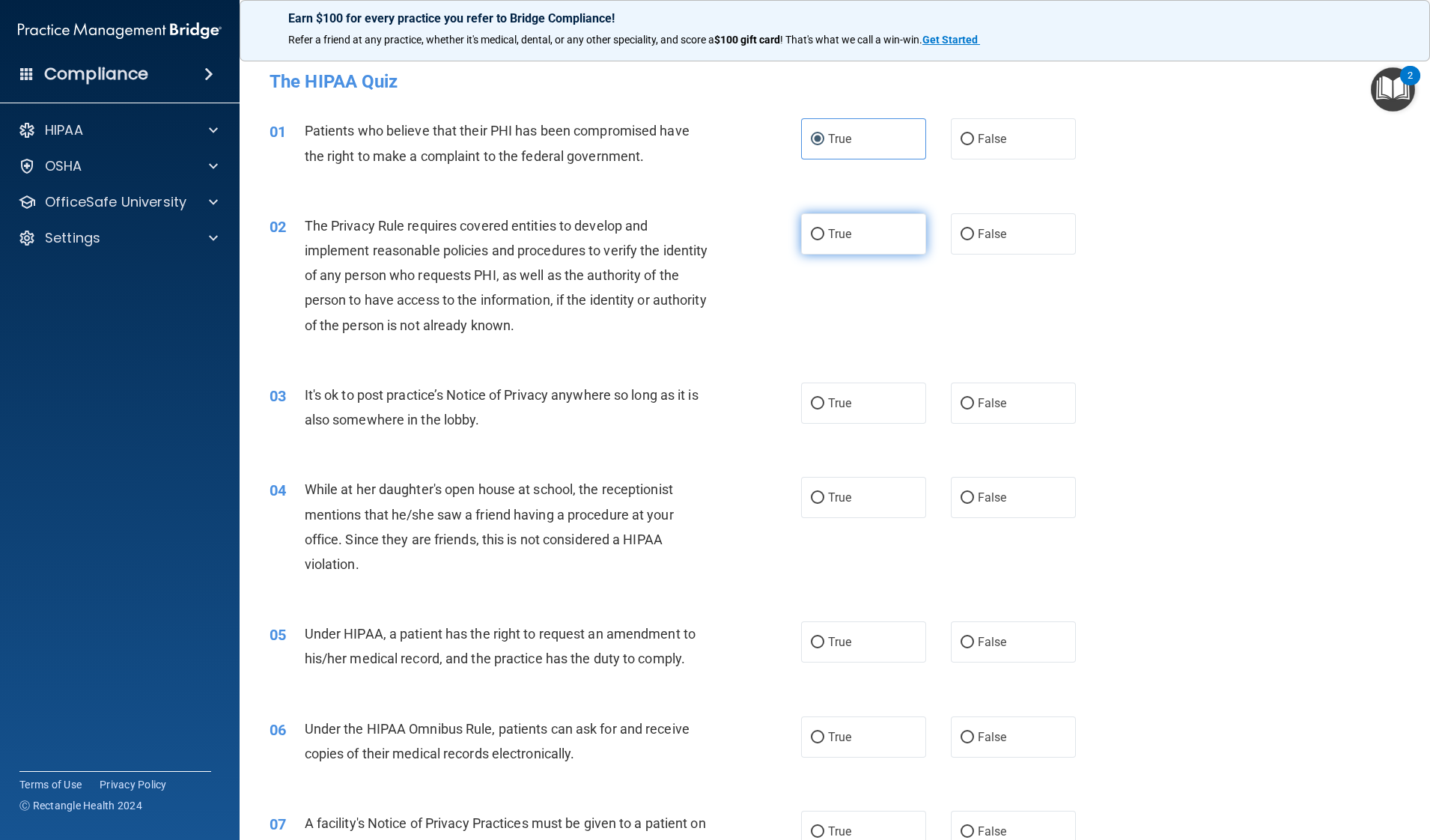
radio input "true"
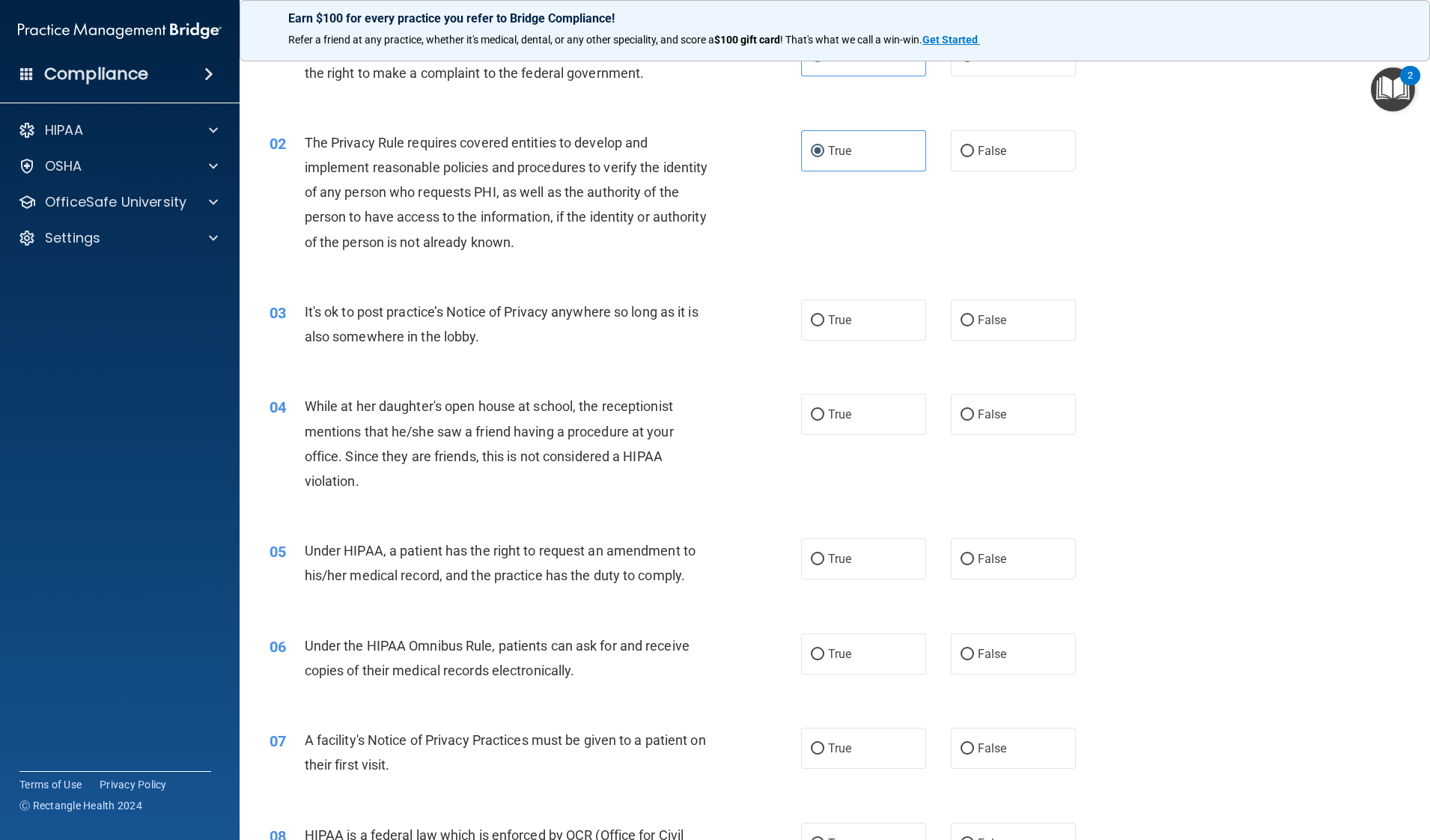
scroll to position [86, 0]
click at [982, 311] on span "False" at bounding box center [992, 317] width 29 height 14
click at [974, 313] on input "False" at bounding box center [967, 318] width 14 height 11
radio input "true"
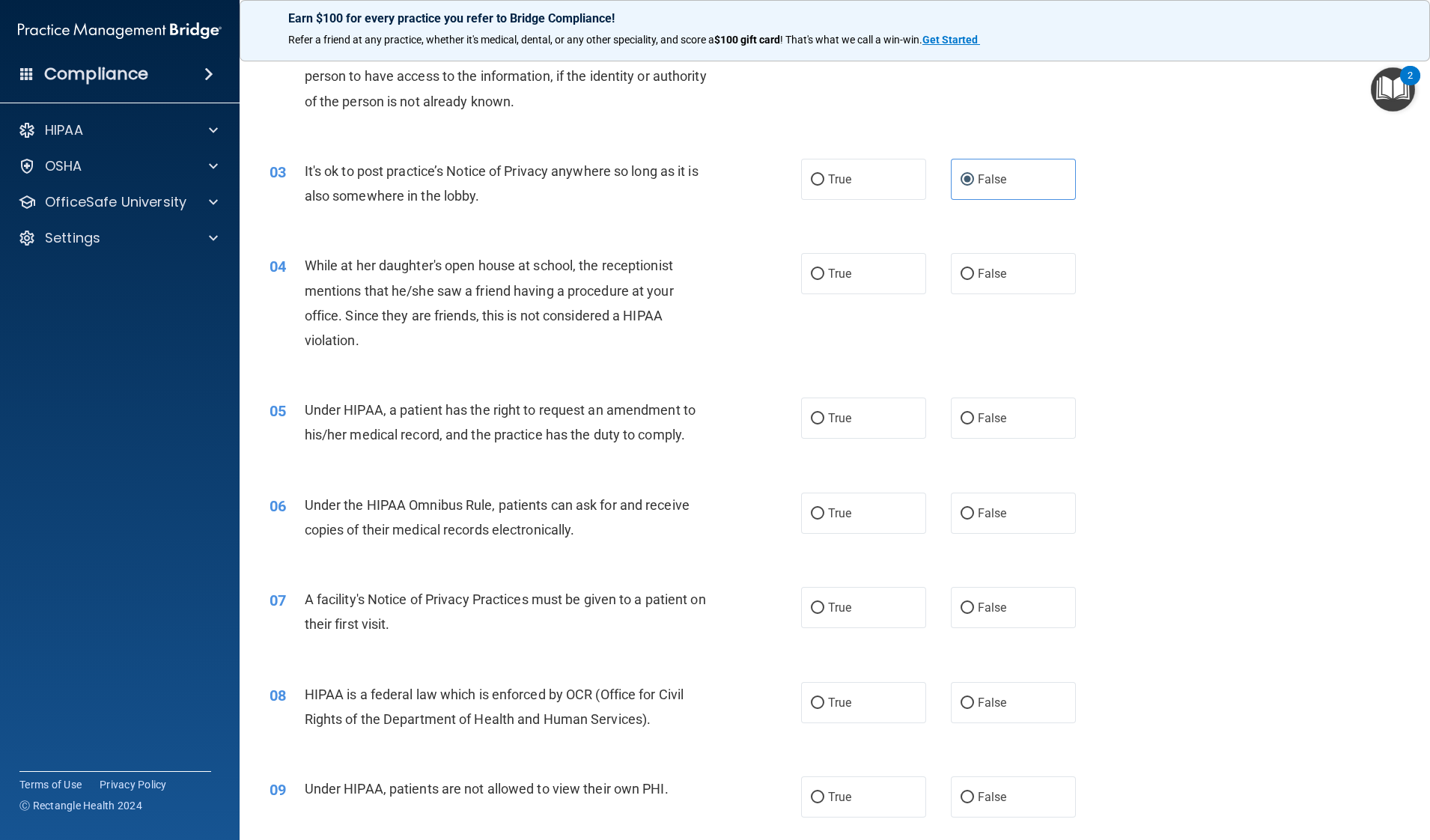
scroll to position [226, 0]
click at [832, 191] on label "True" at bounding box center [863, 177] width 125 height 42
click at [824, 183] on input "True" at bounding box center [818, 177] width 14 height 11
radio input "true"
radio input "false"
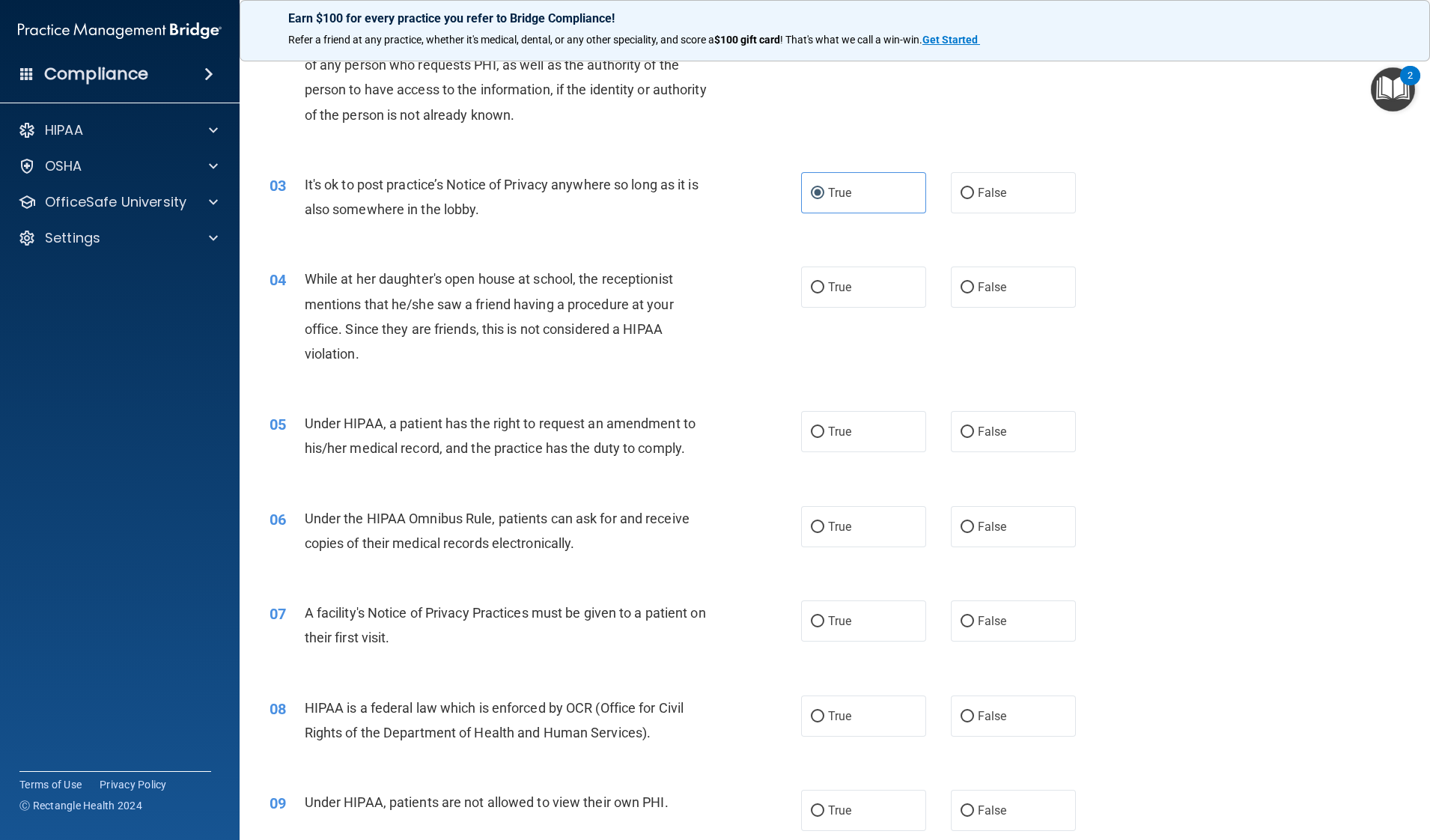
scroll to position [209, 0]
click at [871, 296] on label "True" at bounding box center [863, 288] width 125 height 42
click at [824, 294] on input "True" at bounding box center [818, 288] width 14 height 11
radio input "true"
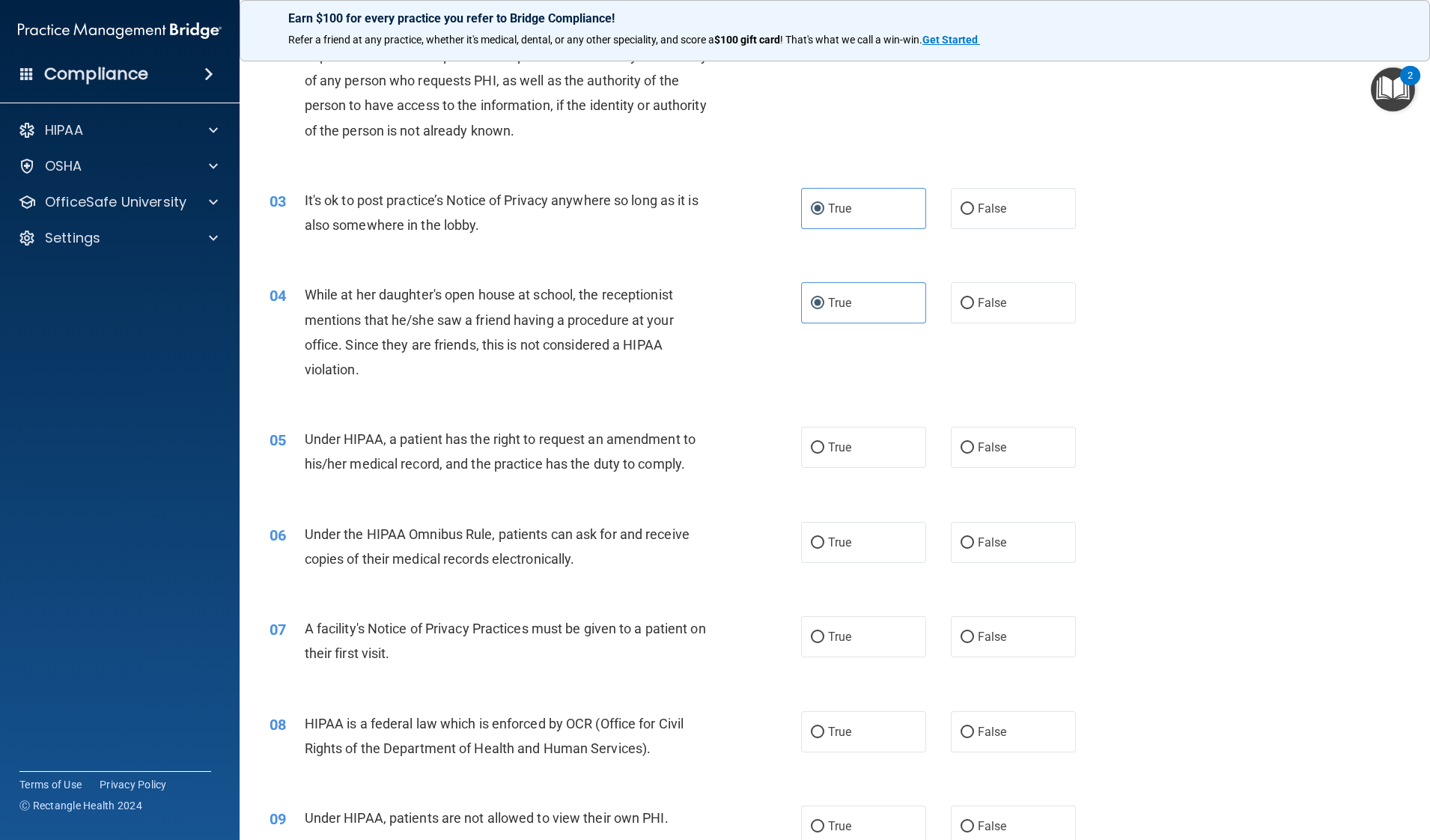
scroll to position [192, 0]
click at [947, 330] on div "04 While at her daughter's open house at school, the receptionist mentions that…" at bounding box center [835, 338] width 1153 height 144
click at [978, 303] on span "False" at bounding box center [992, 305] width 29 height 14
click at [974, 303] on input "False" at bounding box center [967, 306] width 14 height 11
radio input "true"
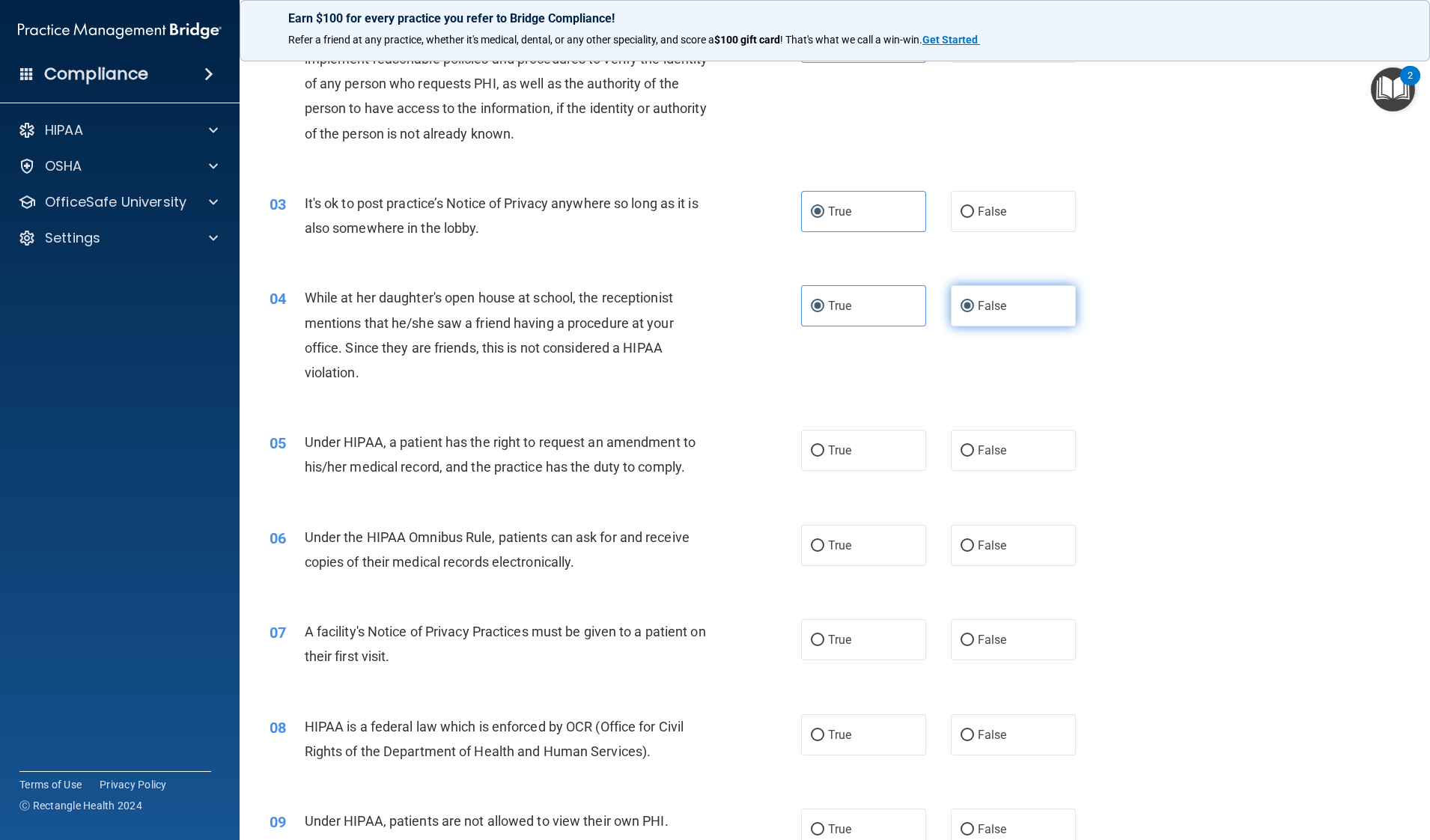
radio input "false"
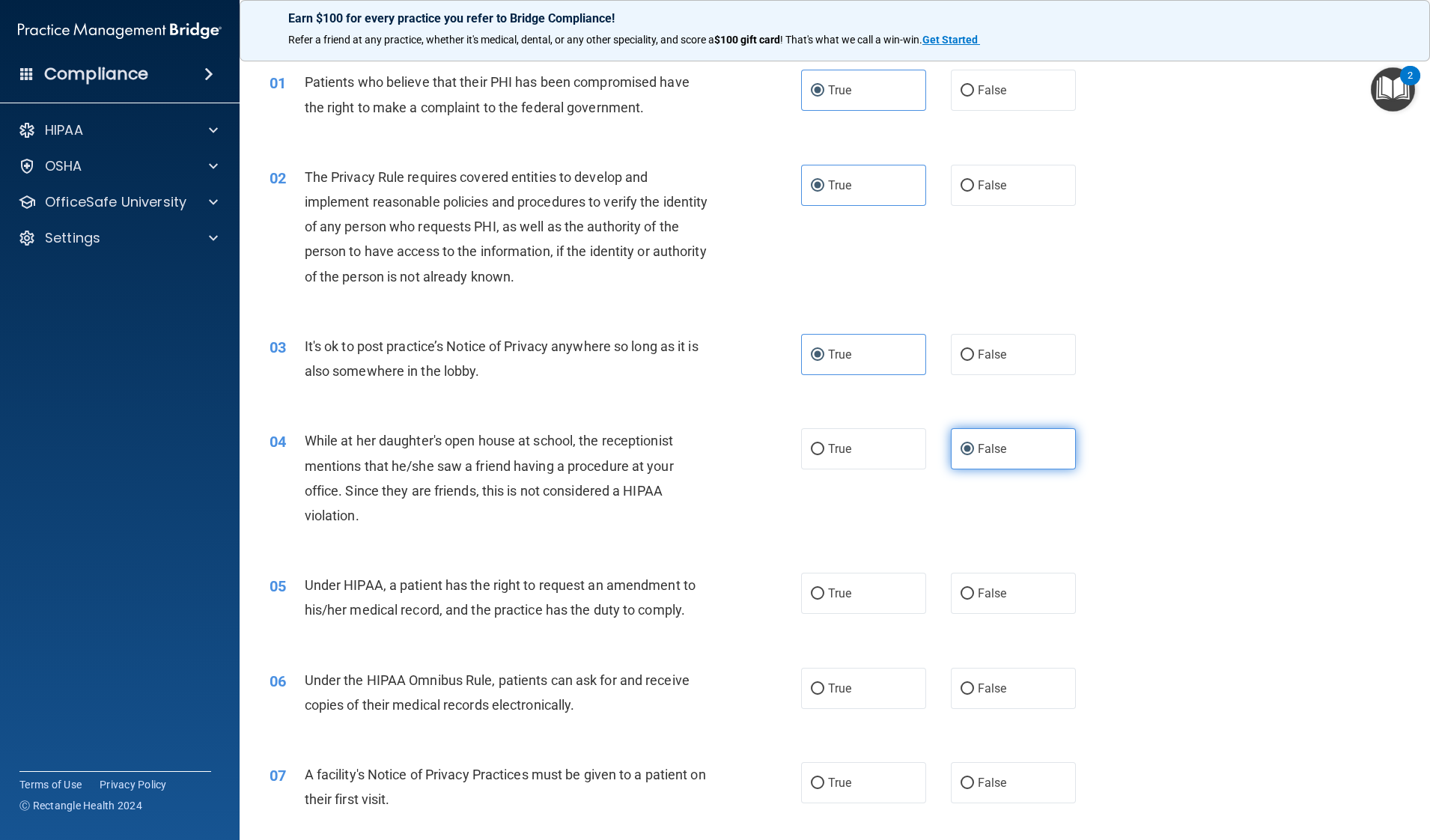
scroll to position [48, 0]
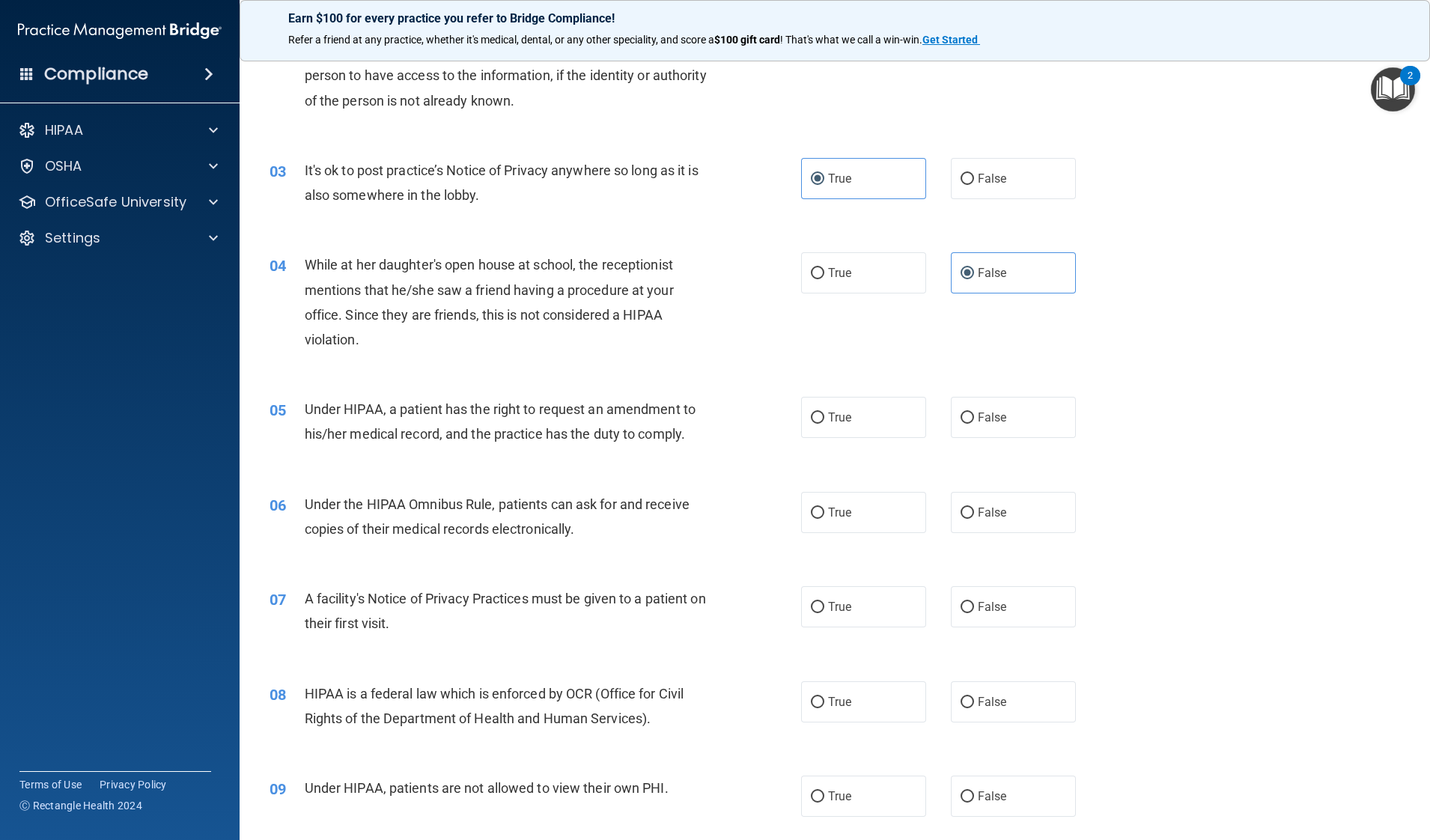
click at [670, 424] on div "Under HIPAA, a patient has the right to request an amendment to his/her medical…" at bounding box center [512, 421] width 415 height 49
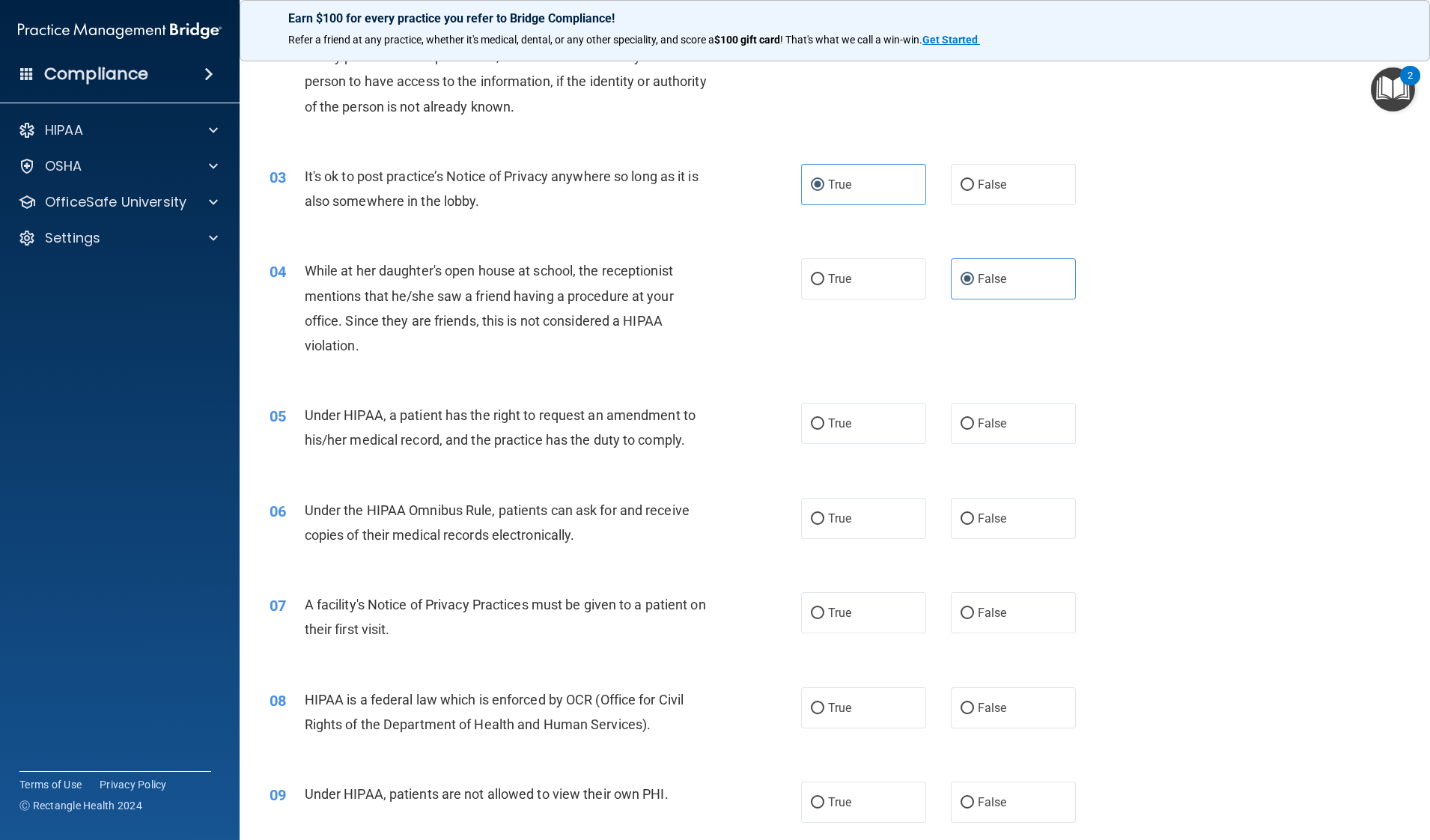
scroll to position [217, 0]
click at [1004, 192] on label "False" at bounding box center [1013, 186] width 125 height 42
click at [974, 192] on input "False" at bounding box center [967, 186] width 14 height 11
radio input "true"
radio input "false"
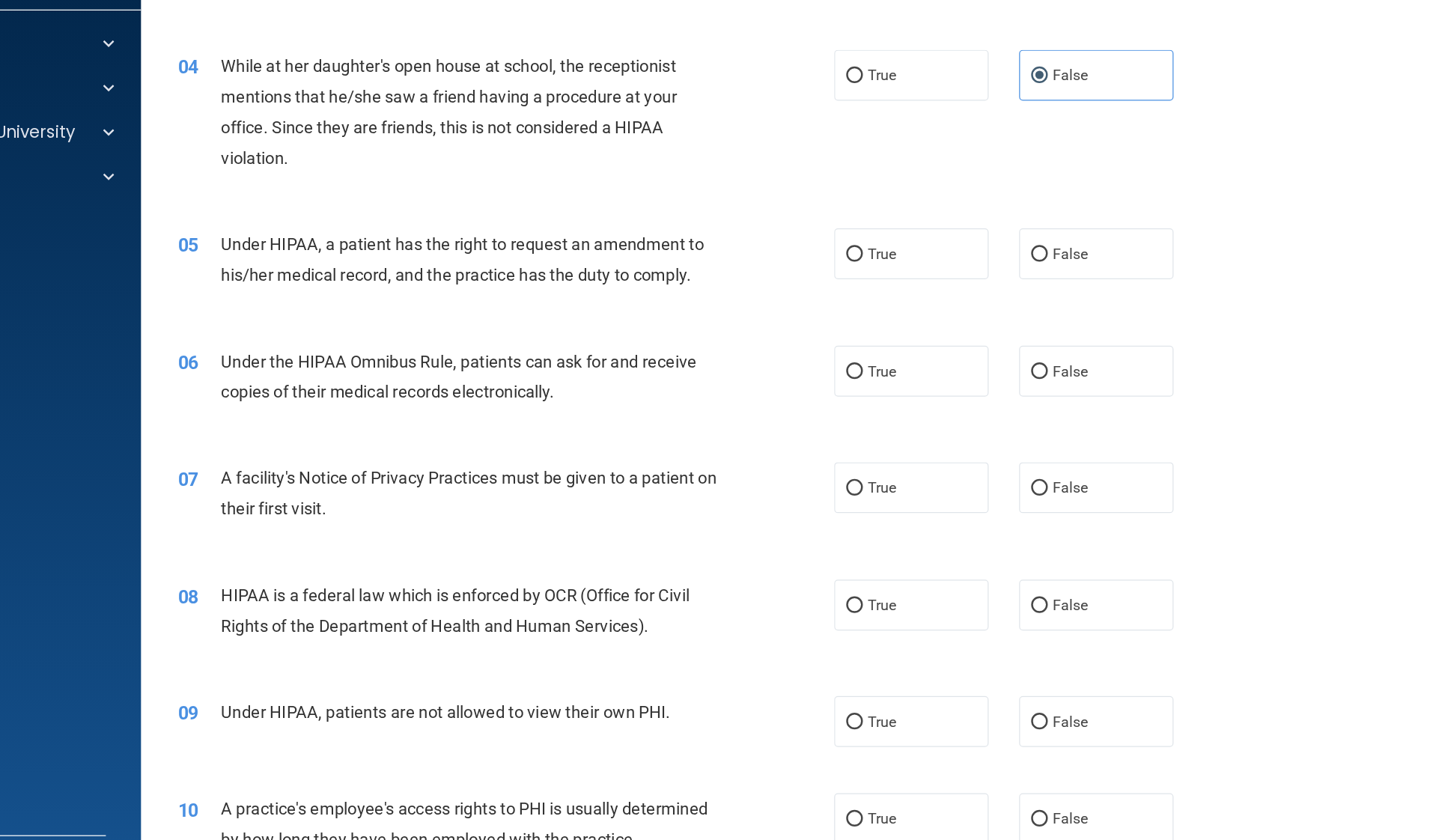
scroll to position [343, 0]
click at [864, 295] on label "True" at bounding box center [863, 299] width 125 height 42
click at [824, 295] on input "True" at bounding box center [818, 299] width 14 height 11
radio input "true"
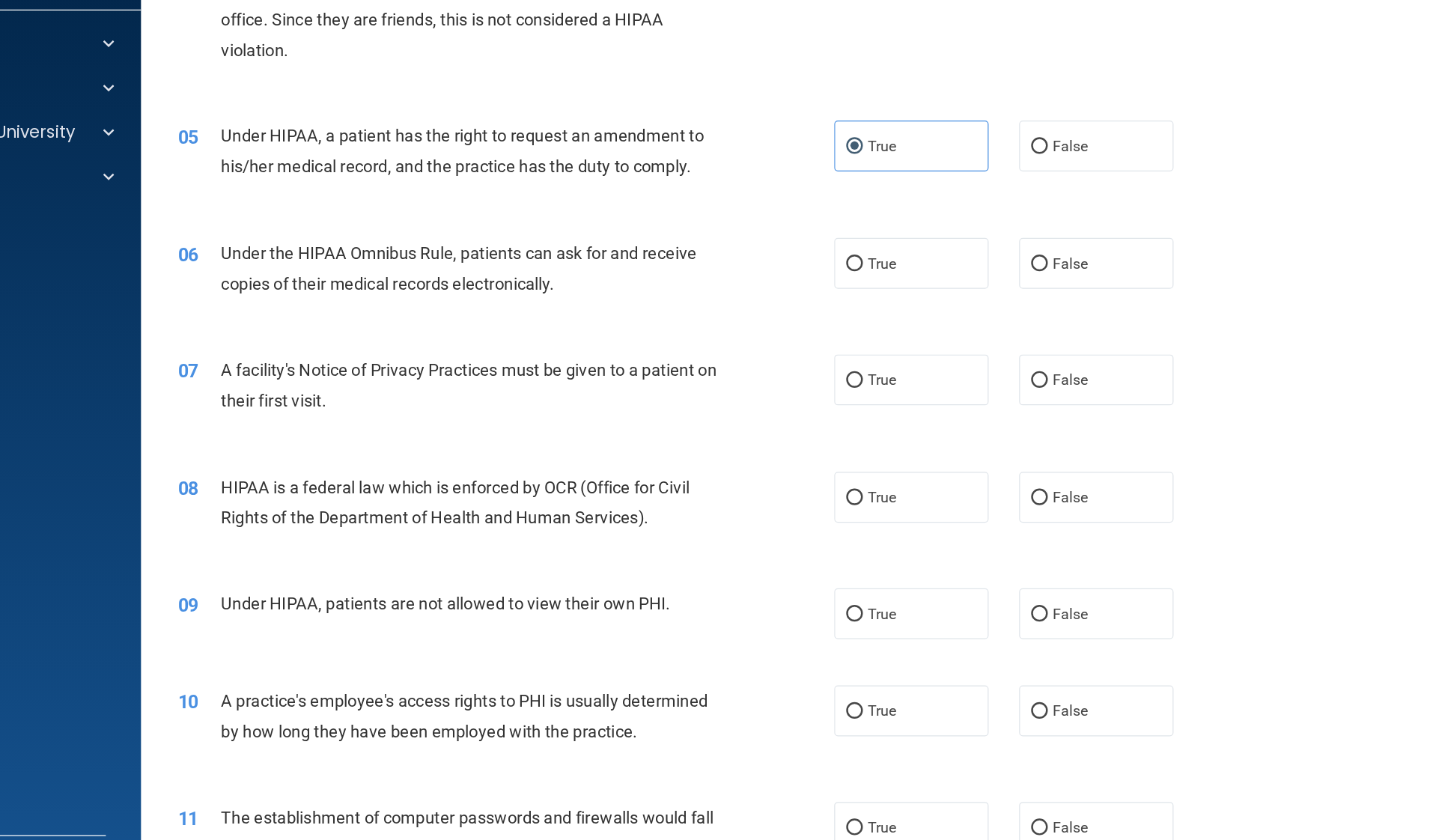
scroll to position [431, 0]
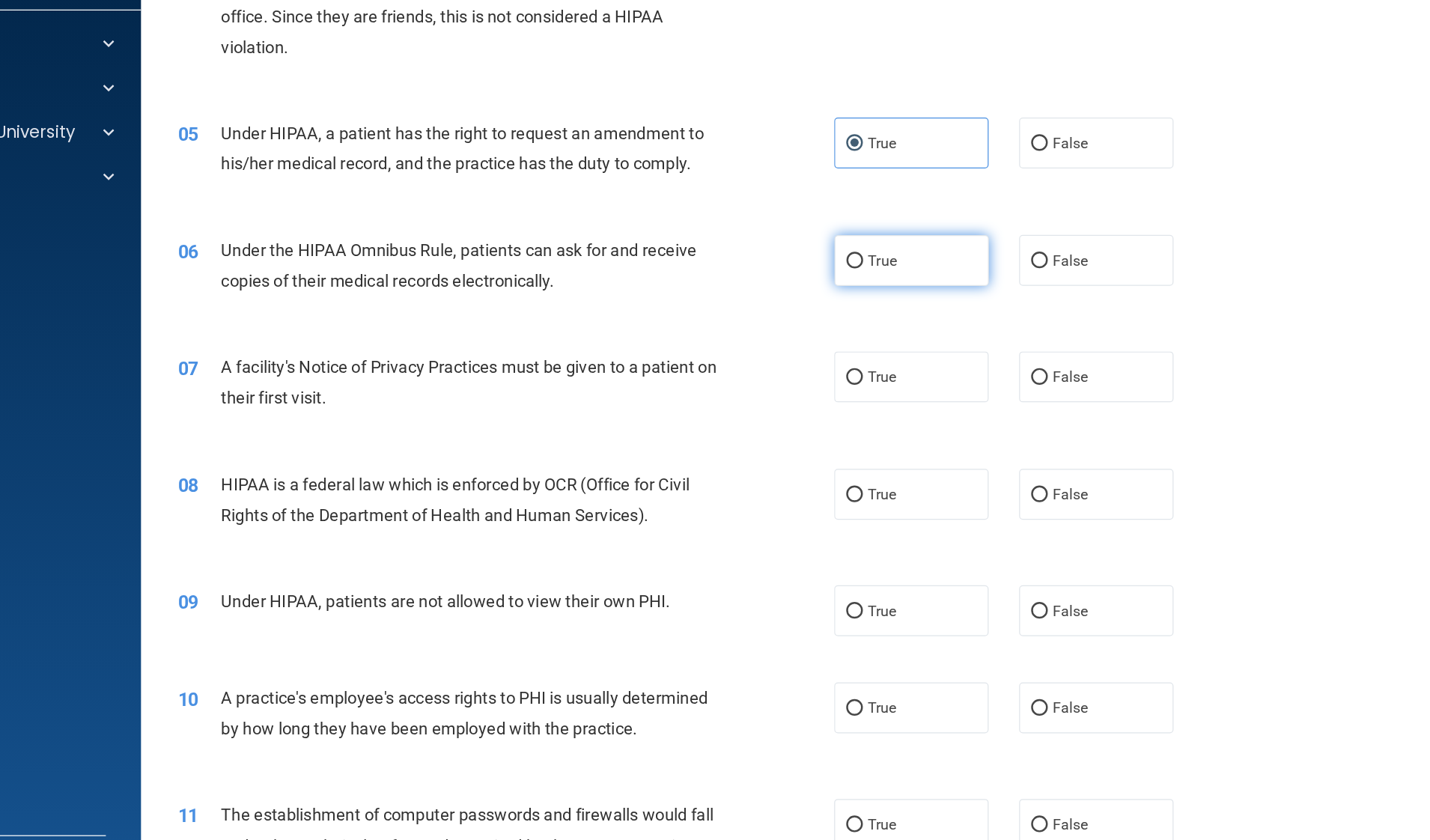
click at [816, 311] on label "True" at bounding box center [863, 306] width 125 height 42
click at [816, 311] on input "True" at bounding box center [818, 306] width 14 height 11
radio input "true"
click at [845, 407] on label "True" at bounding box center [863, 401] width 125 height 42
click at [824, 407] on input "True" at bounding box center [818, 401] width 14 height 11
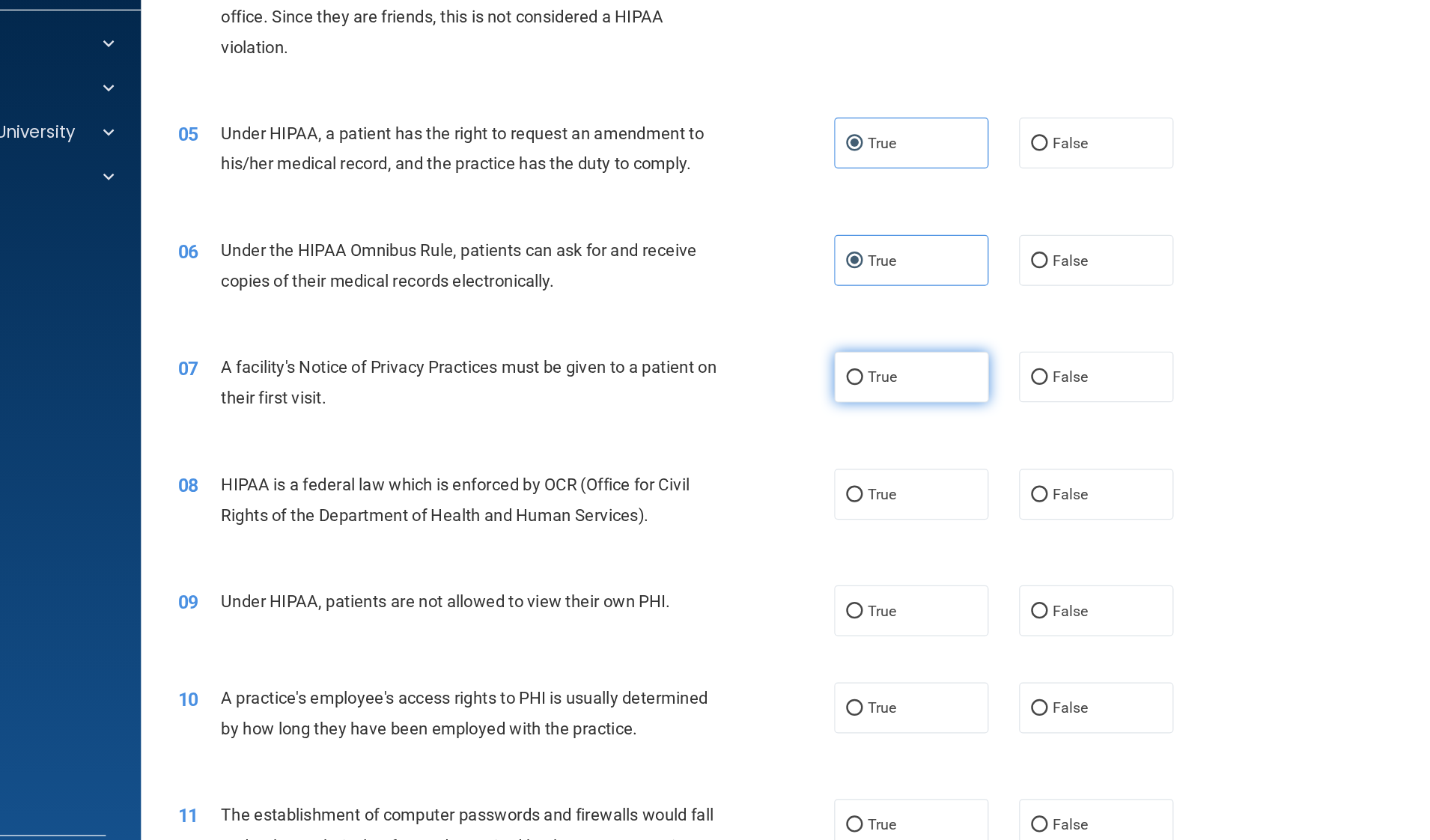
radio input "true"
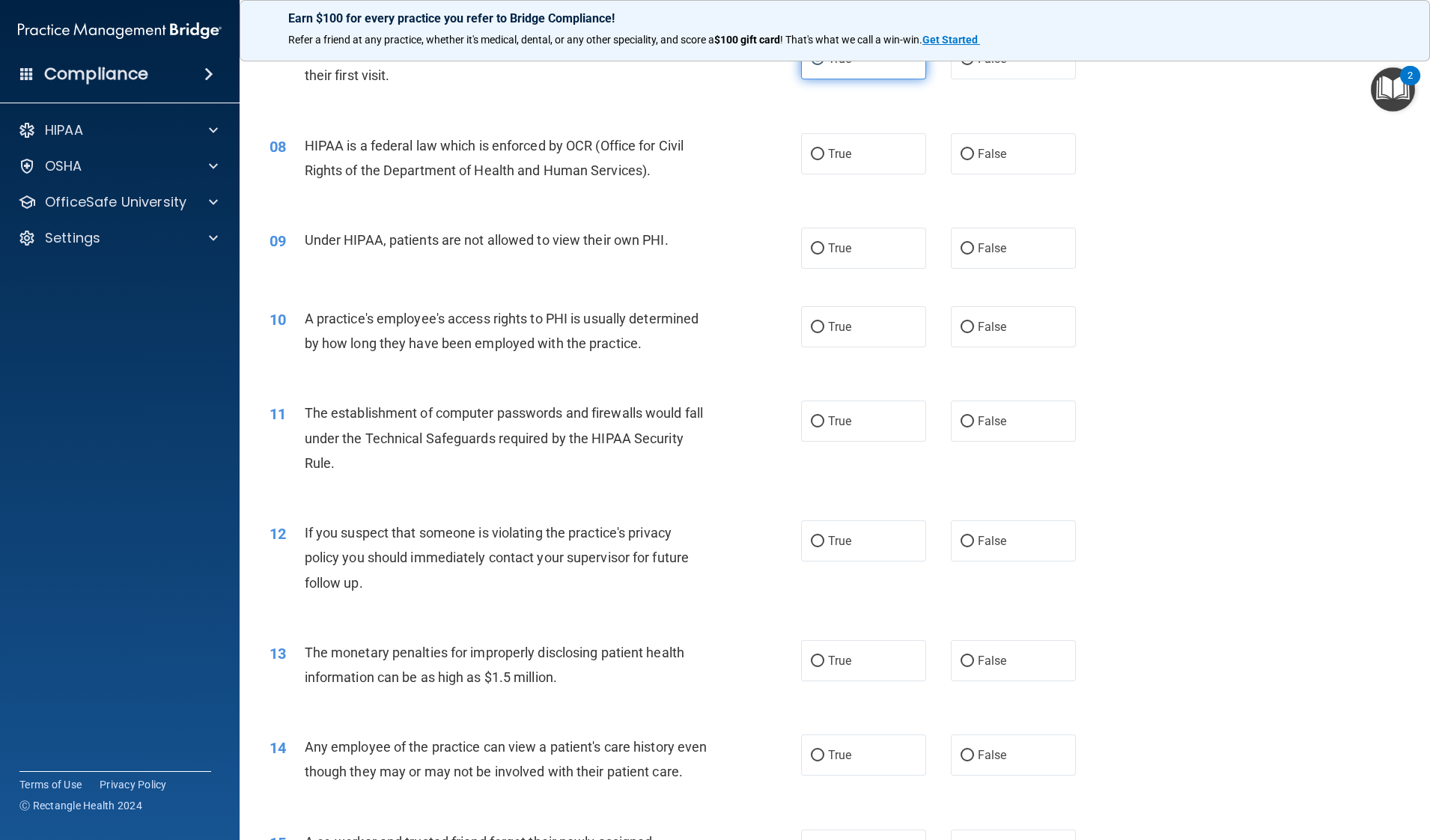
scroll to position [785, 0]
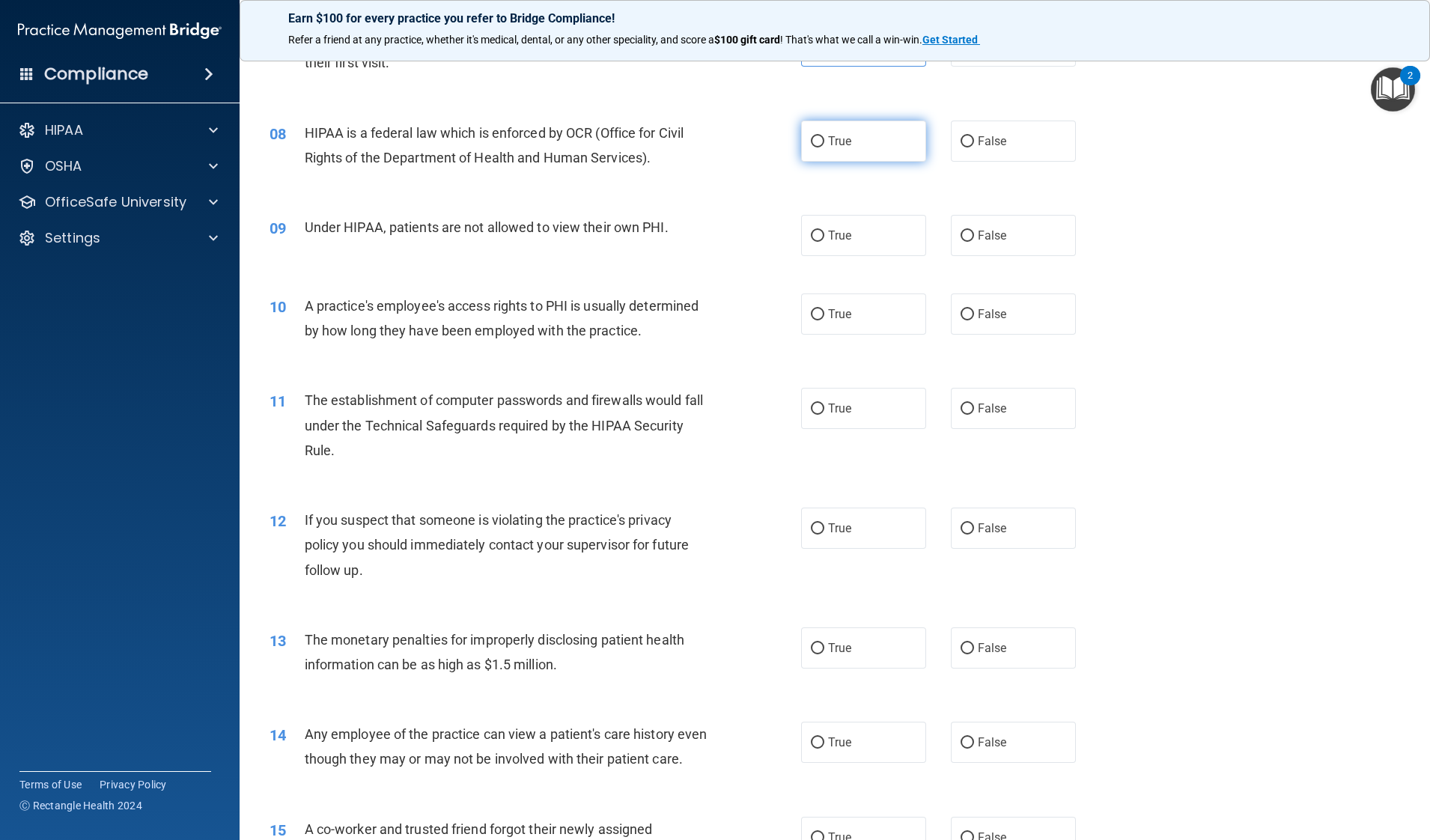
click at [827, 129] on label "True" at bounding box center [863, 141] width 125 height 42
click at [824, 136] on input "True" at bounding box center [818, 141] width 14 height 11
radio input "true"
click at [932, 254] on div "True False" at bounding box center [951, 235] width 299 height 42
click at [971, 250] on label "False" at bounding box center [1013, 235] width 125 height 42
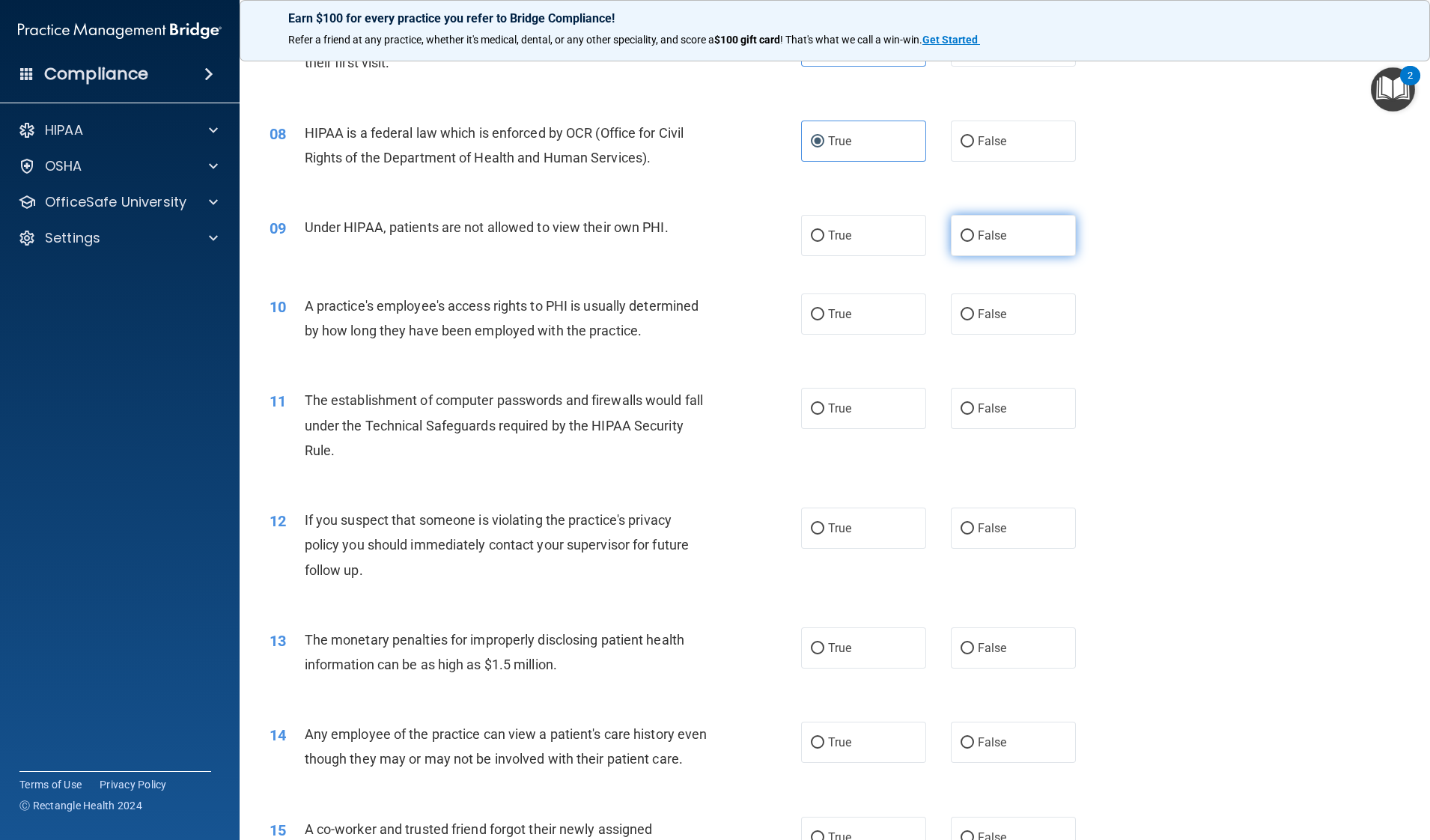
click at [971, 242] on input "False" at bounding box center [967, 236] width 14 height 11
radio input "true"
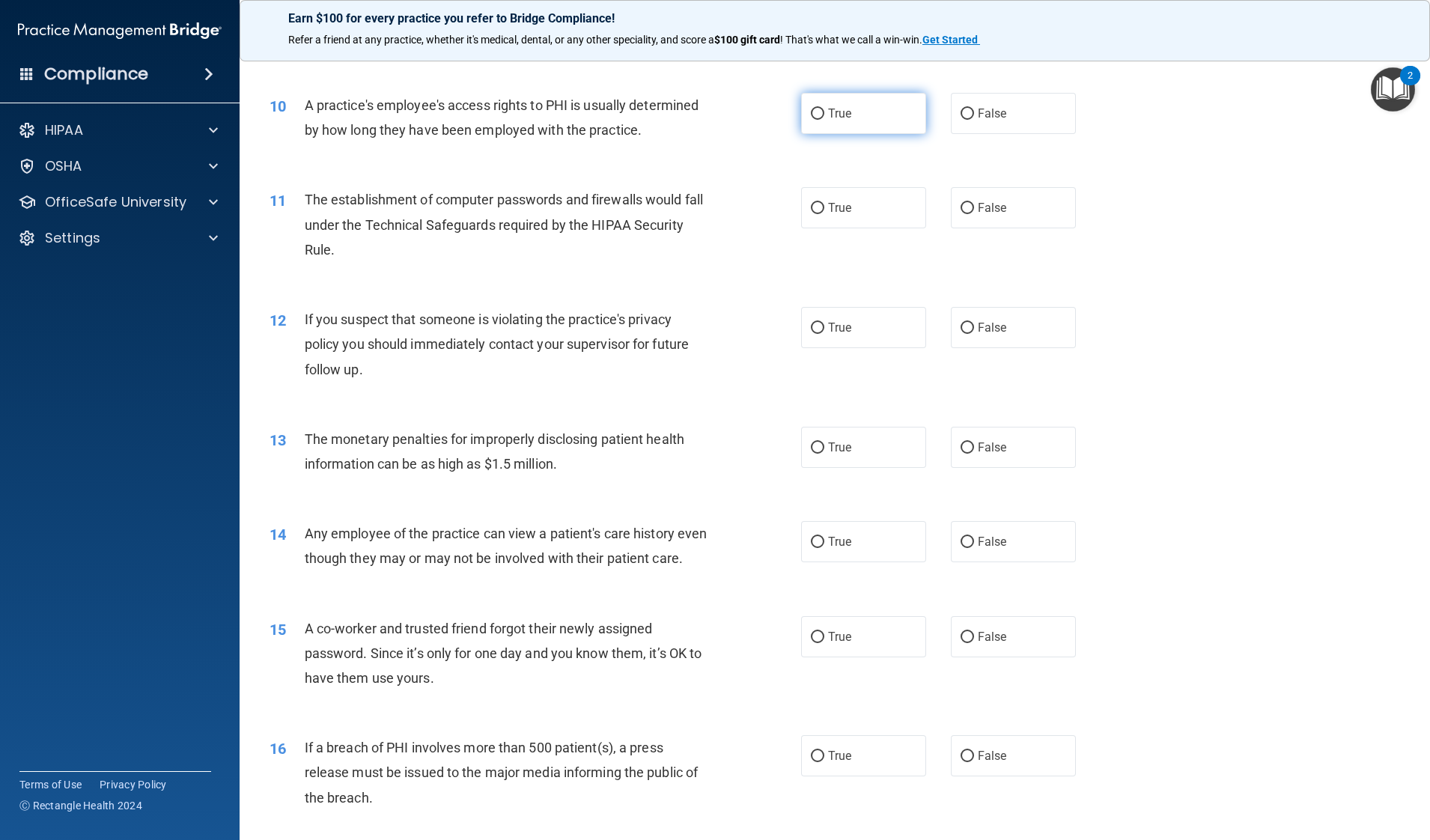
scroll to position [984, 0]
click at [1005, 122] on label "False" at bounding box center [1013, 115] width 125 height 42
click at [974, 121] on input "False" at bounding box center [967, 115] width 14 height 11
radio input "true"
click at [1004, 200] on label "False" at bounding box center [1013, 209] width 125 height 42
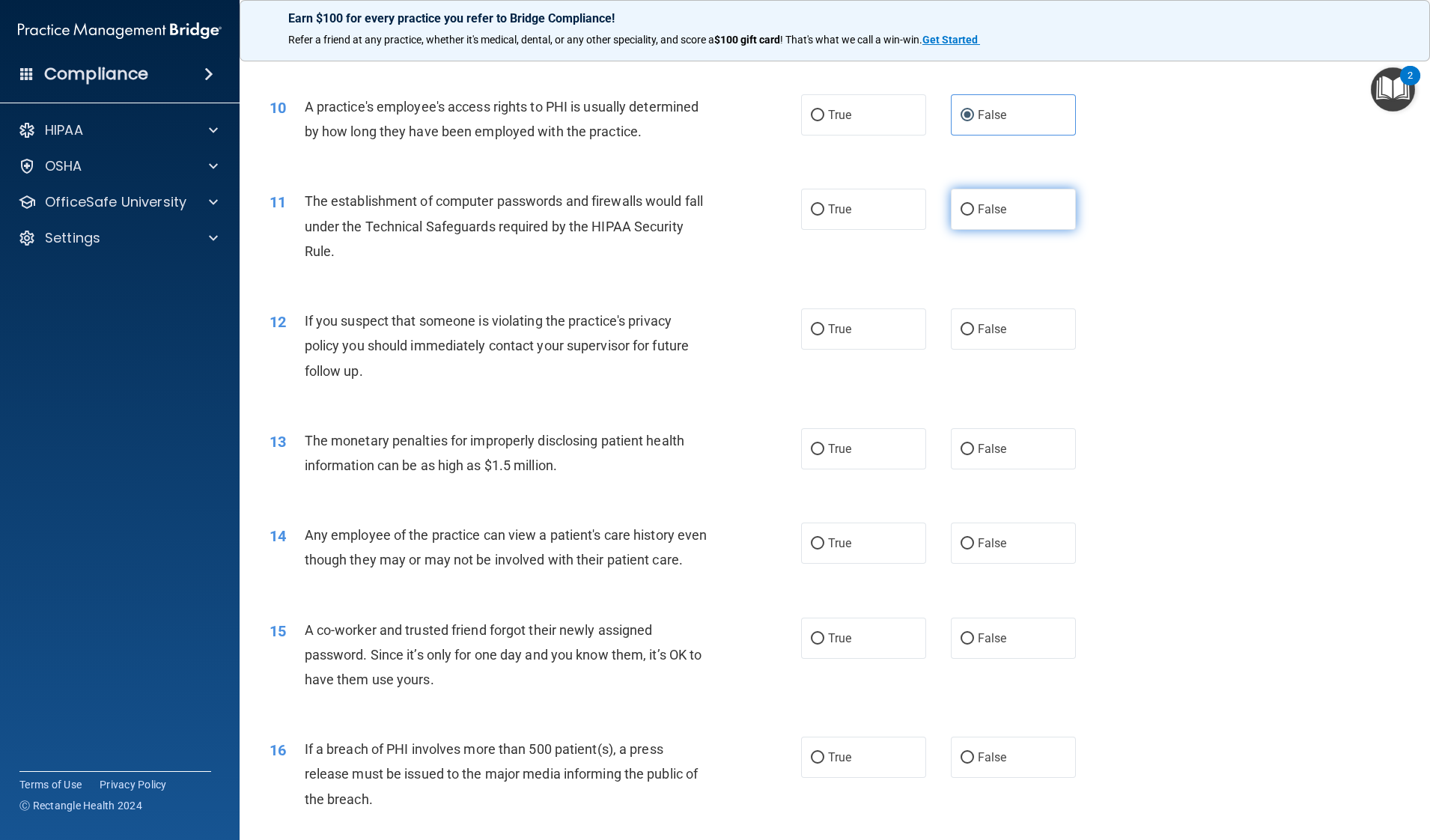
click at [974, 204] on input "False" at bounding box center [967, 209] width 14 height 11
radio input "true"
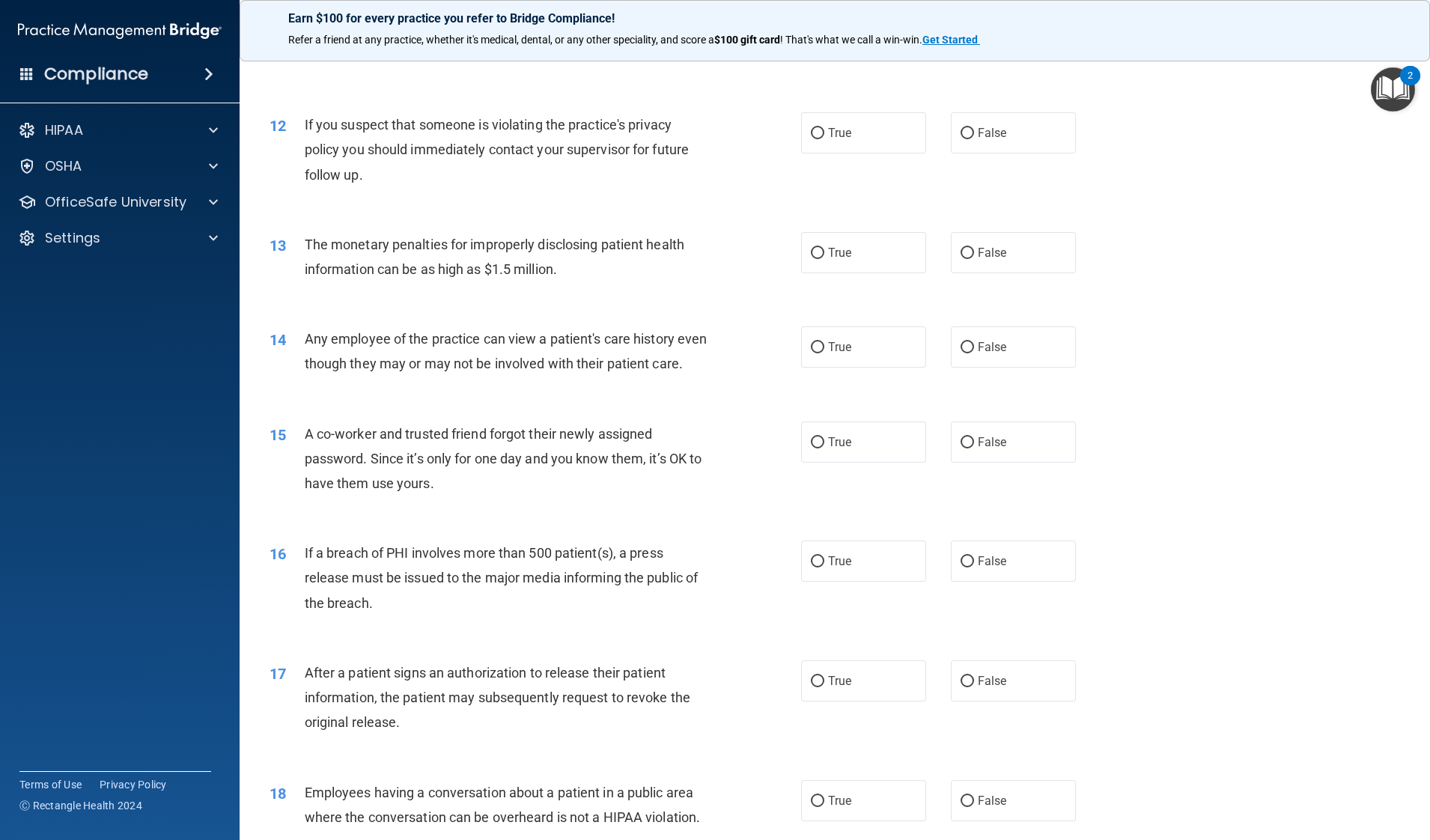
scroll to position [1184, 0]
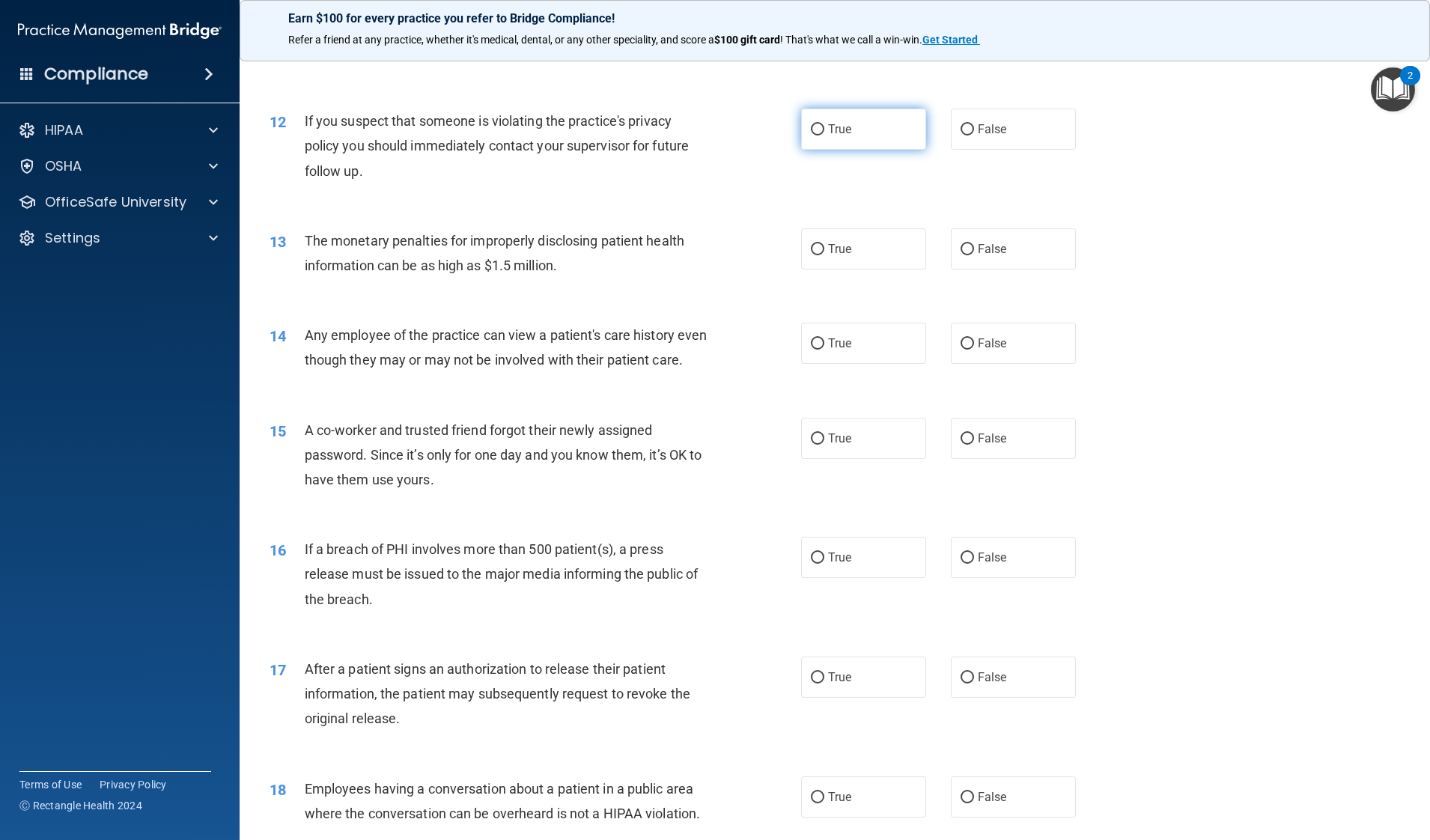
click at [891, 135] on label "True" at bounding box center [863, 129] width 125 height 42
click at [824, 135] on input "True" at bounding box center [818, 130] width 14 height 11
radio input "true"
click at [852, 241] on label "True" at bounding box center [863, 249] width 125 height 42
click at [824, 244] on input "True" at bounding box center [818, 249] width 14 height 11
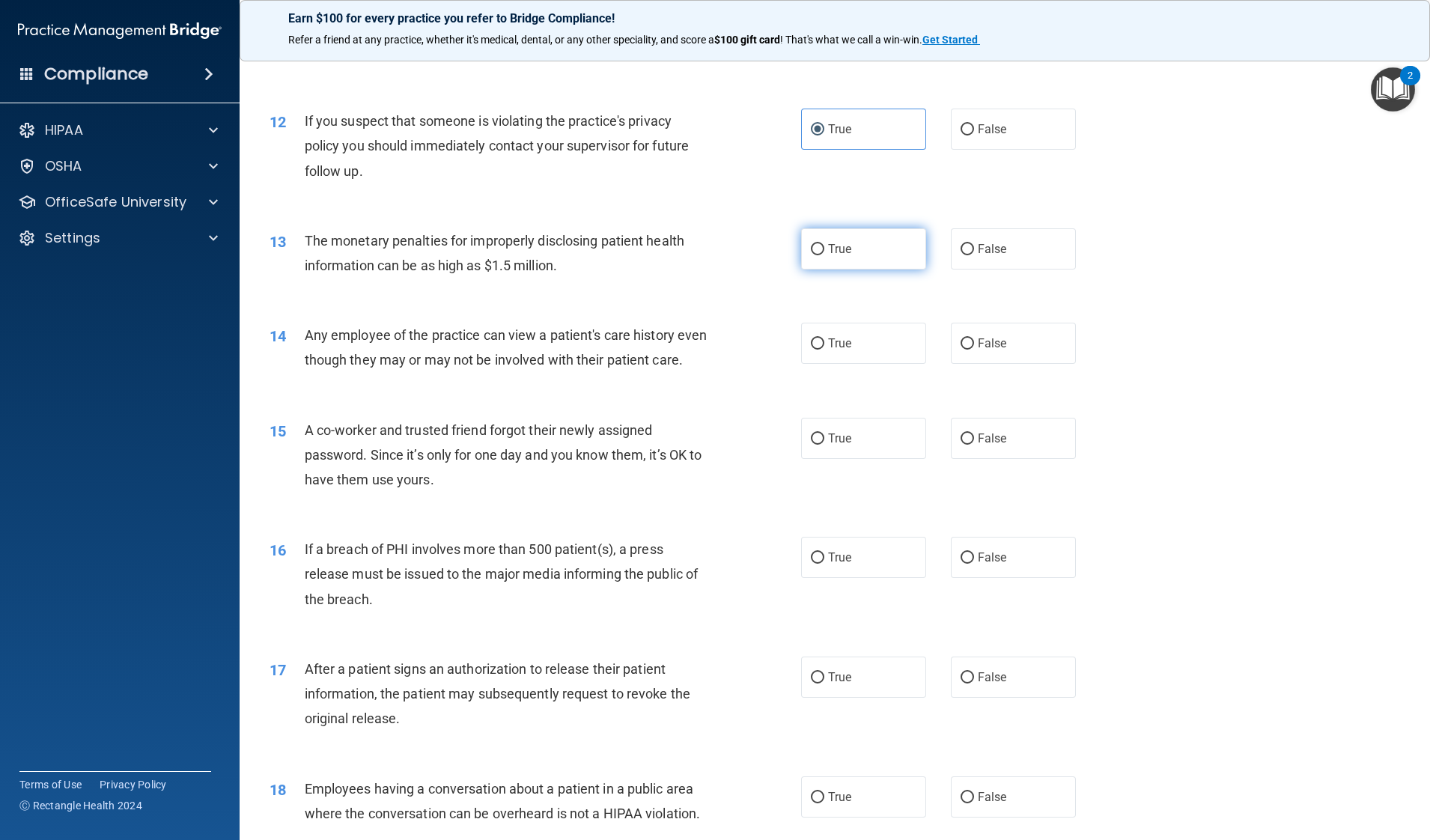
radio input "true"
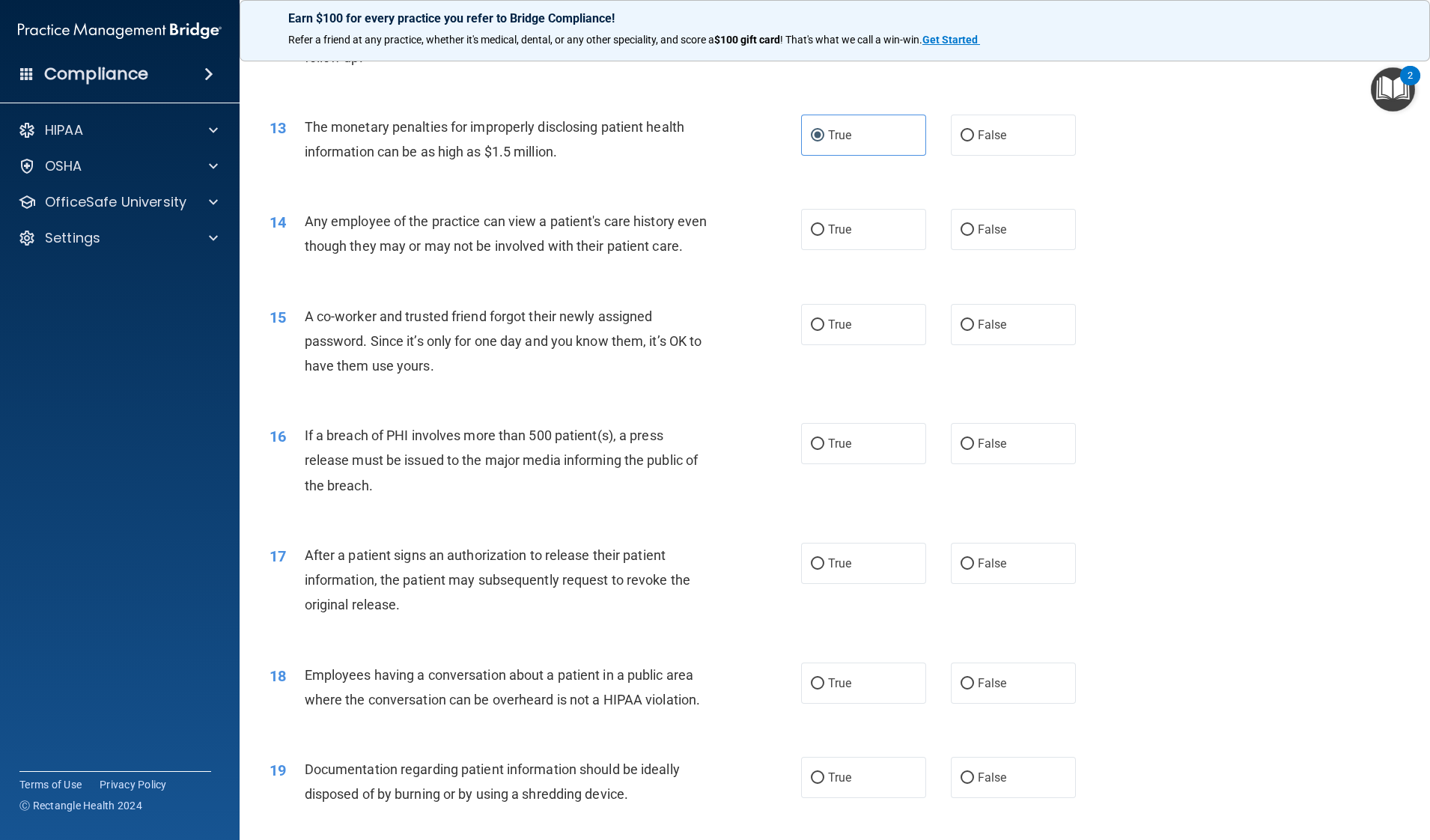
scroll to position [1294, 0]
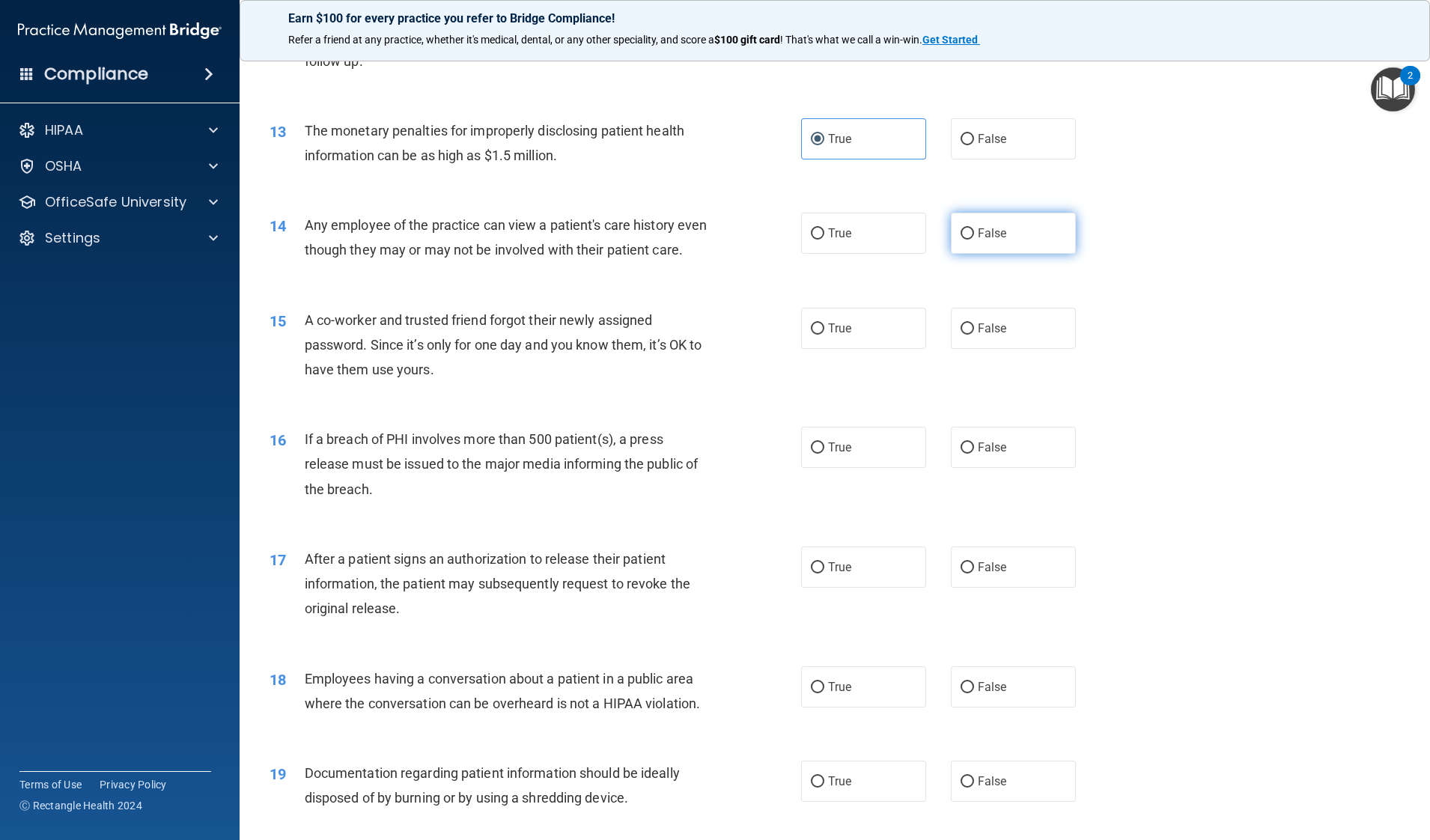
click at [978, 228] on span "False" at bounding box center [992, 233] width 29 height 14
click at [974, 228] on input "False" at bounding box center [967, 234] width 14 height 11
radio input "true"
click at [961, 342] on label "False" at bounding box center [1013, 329] width 125 height 42
click at [961, 335] on input "False" at bounding box center [967, 329] width 14 height 11
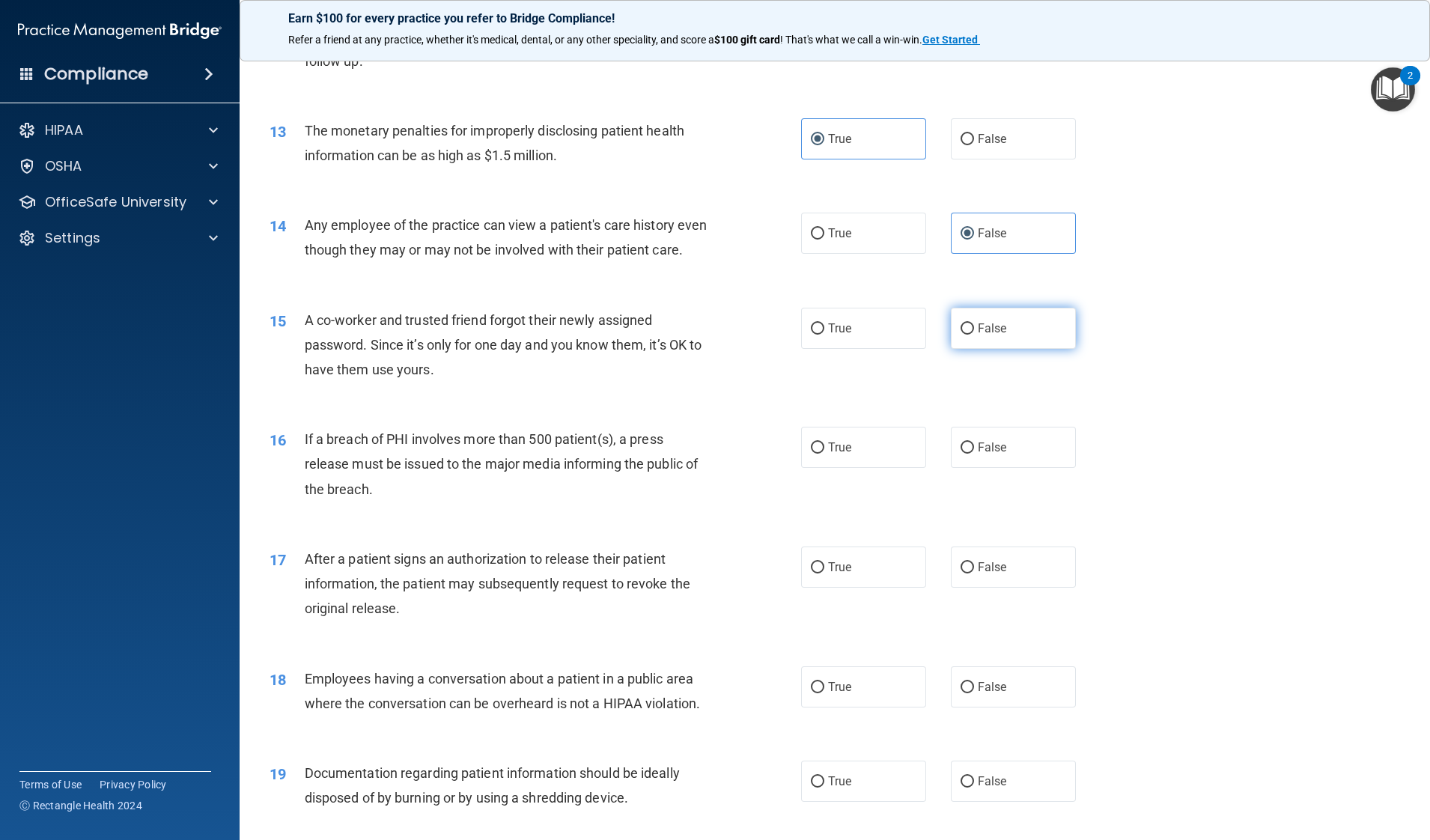
radio input "true"
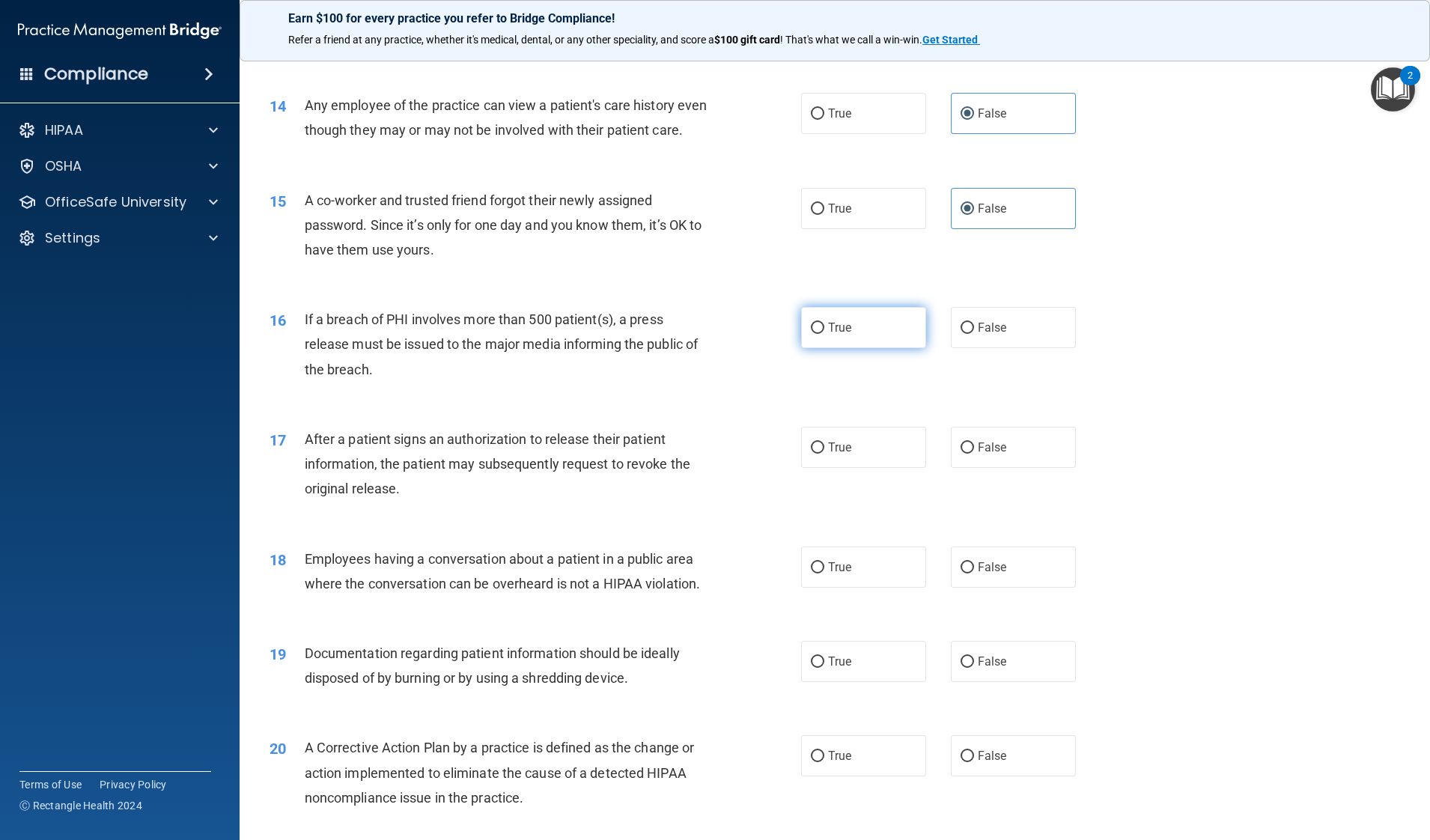
scroll to position [1418, 0]
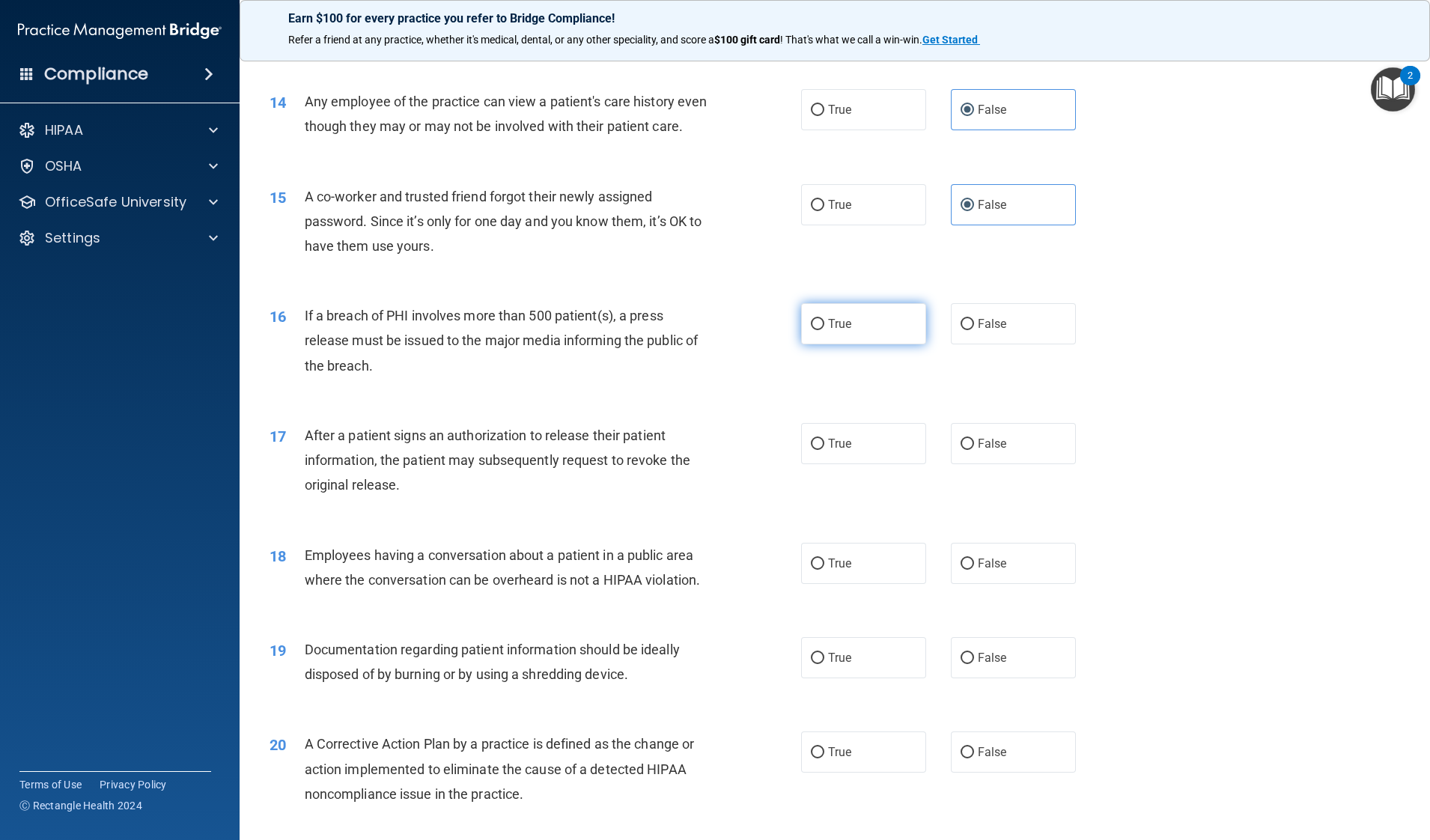
click at [861, 344] on label "True" at bounding box center [863, 324] width 125 height 42
click at [824, 330] on input "True" at bounding box center [818, 324] width 14 height 11
radio input "true"
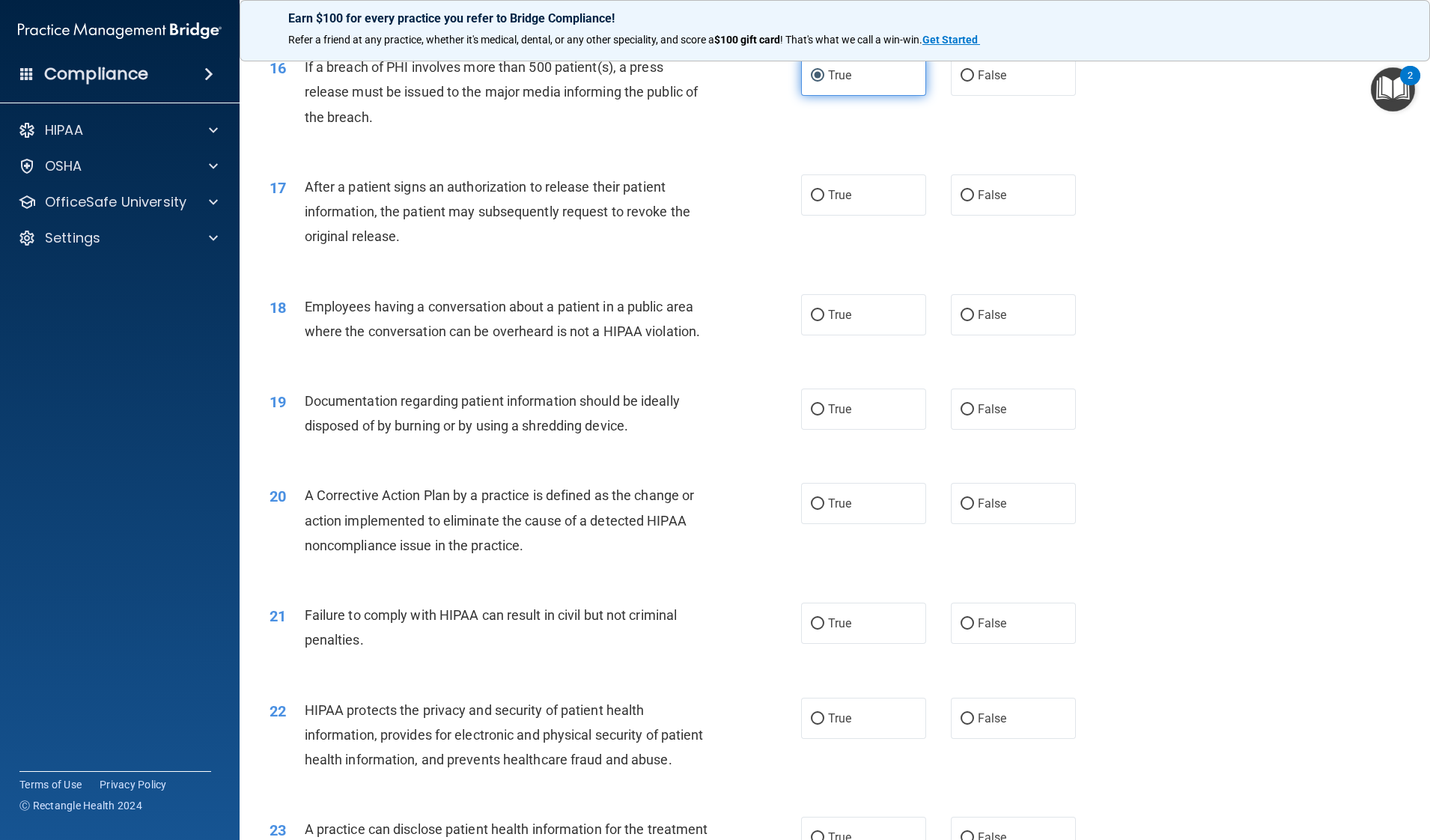
scroll to position [1665, 0]
click at [888, 214] on label "True" at bounding box center [863, 196] width 125 height 42
click at [824, 202] on input "True" at bounding box center [818, 196] width 14 height 11
radio input "true"
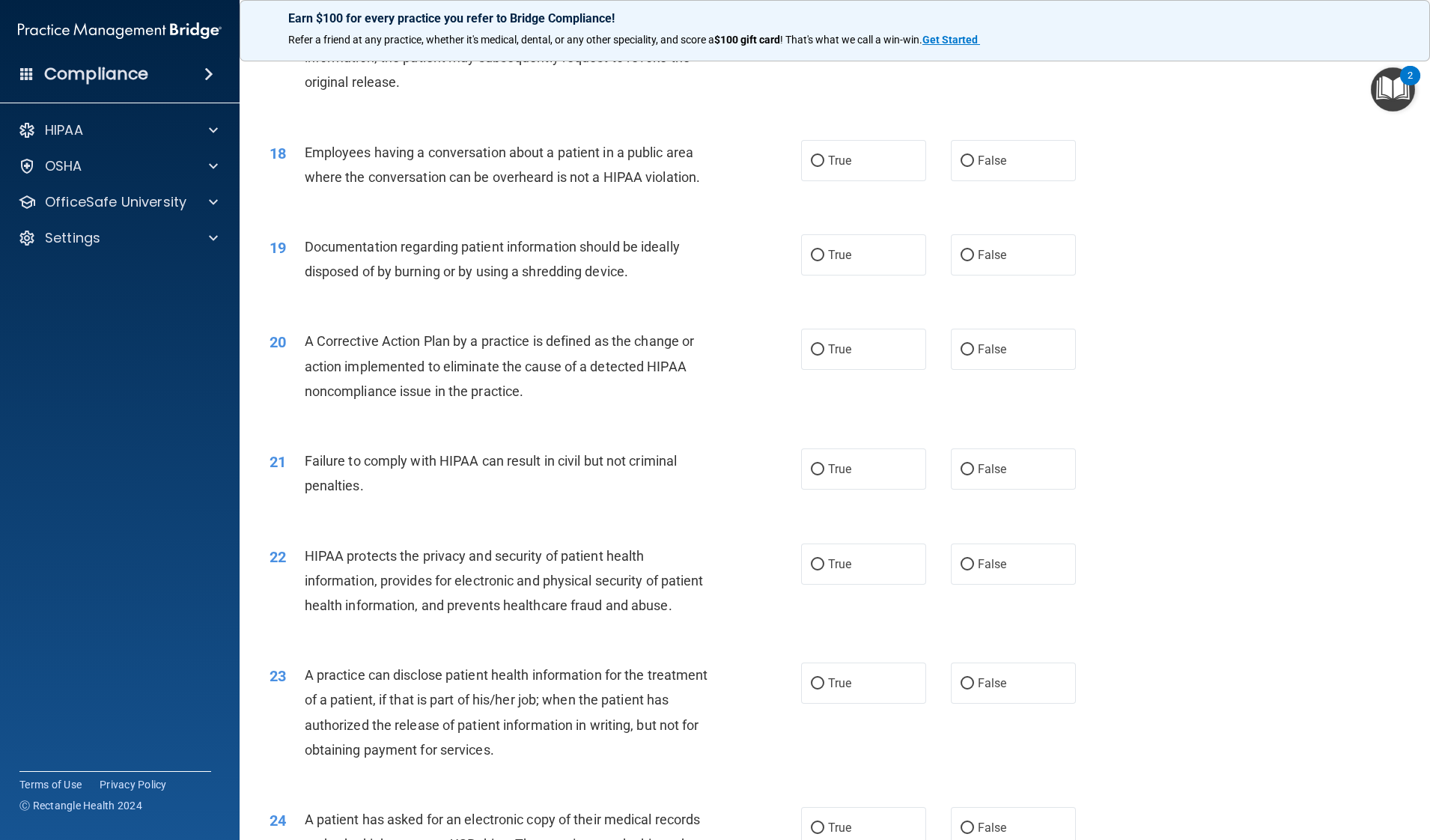
scroll to position [1820, 0]
click at [903, 181] on label "True" at bounding box center [863, 162] width 125 height 42
click at [824, 168] on input "True" at bounding box center [818, 162] width 14 height 11
radio input "true"
click at [1003, 164] on label "False" at bounding box center [1013, 162] width 125 height 42
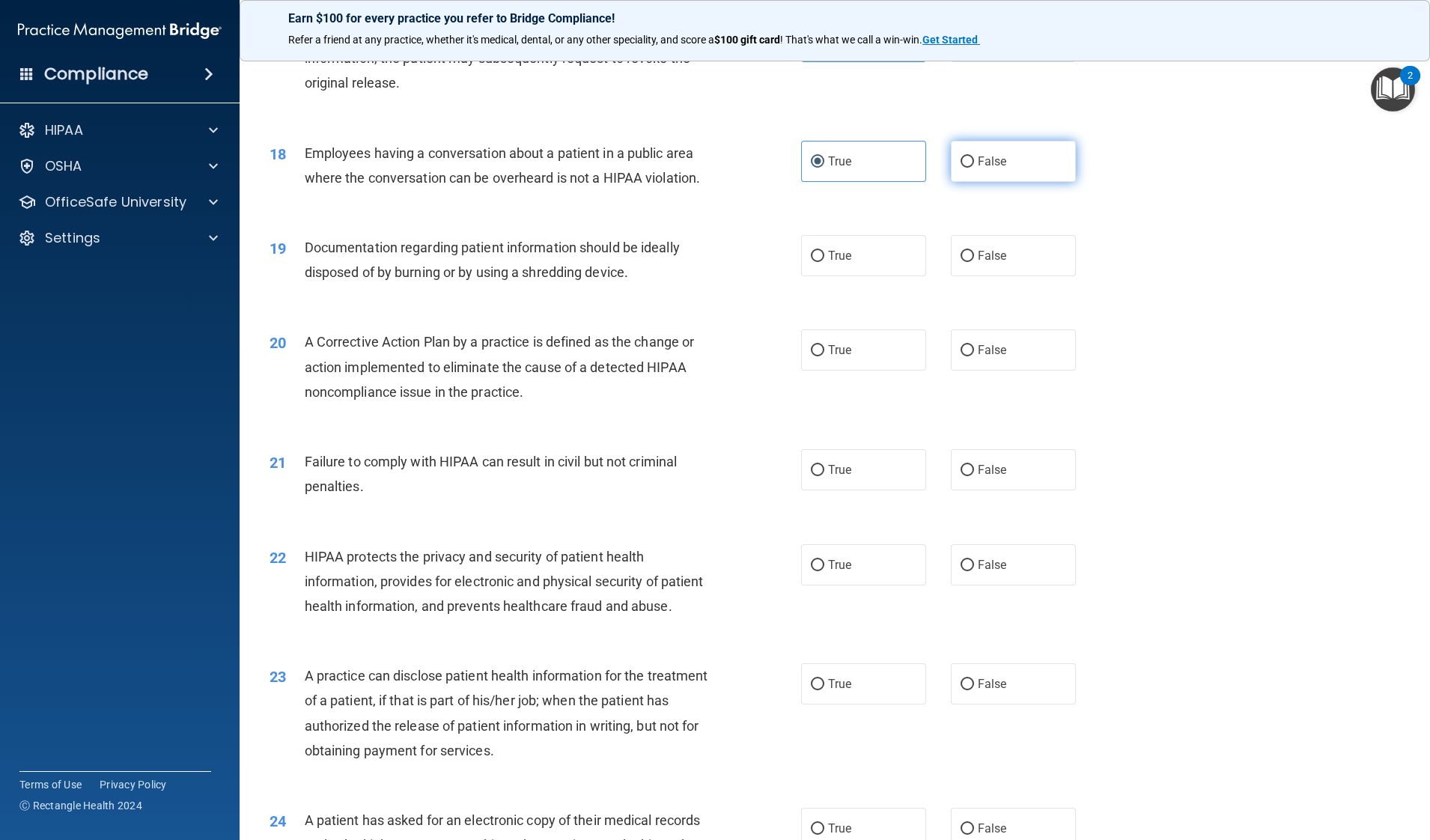
click at [974, 164] on input "False" at bounding box center [967, 162] width 14 height 11
radio input "true"
radio input "false"
click at [843, 270] on label "True" at bounding box center [863, 256] width 125 height 42
click at [824, 262] on input "True" at bounding box center [818, 256] width 14 height 11
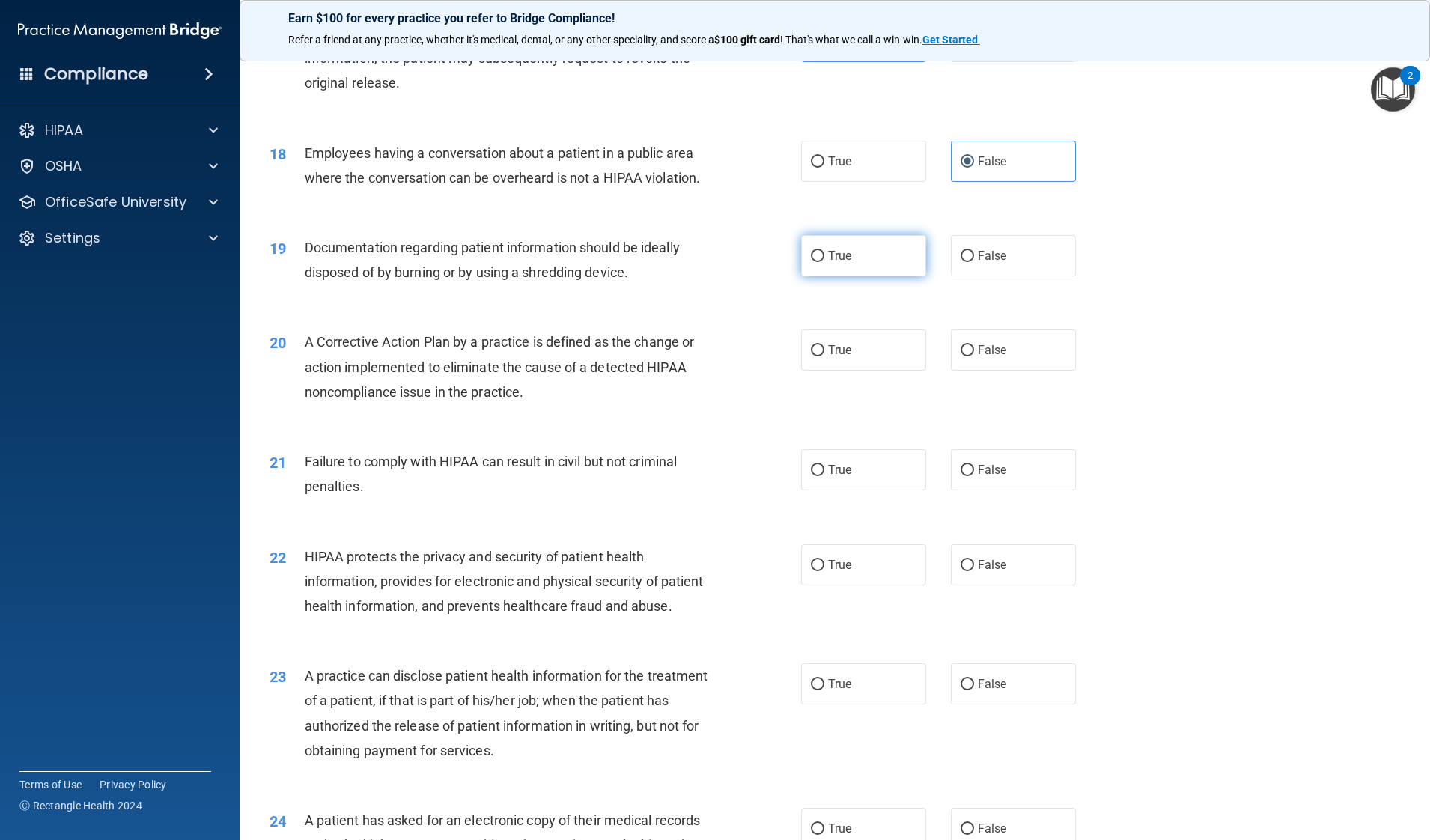
radio input "true"
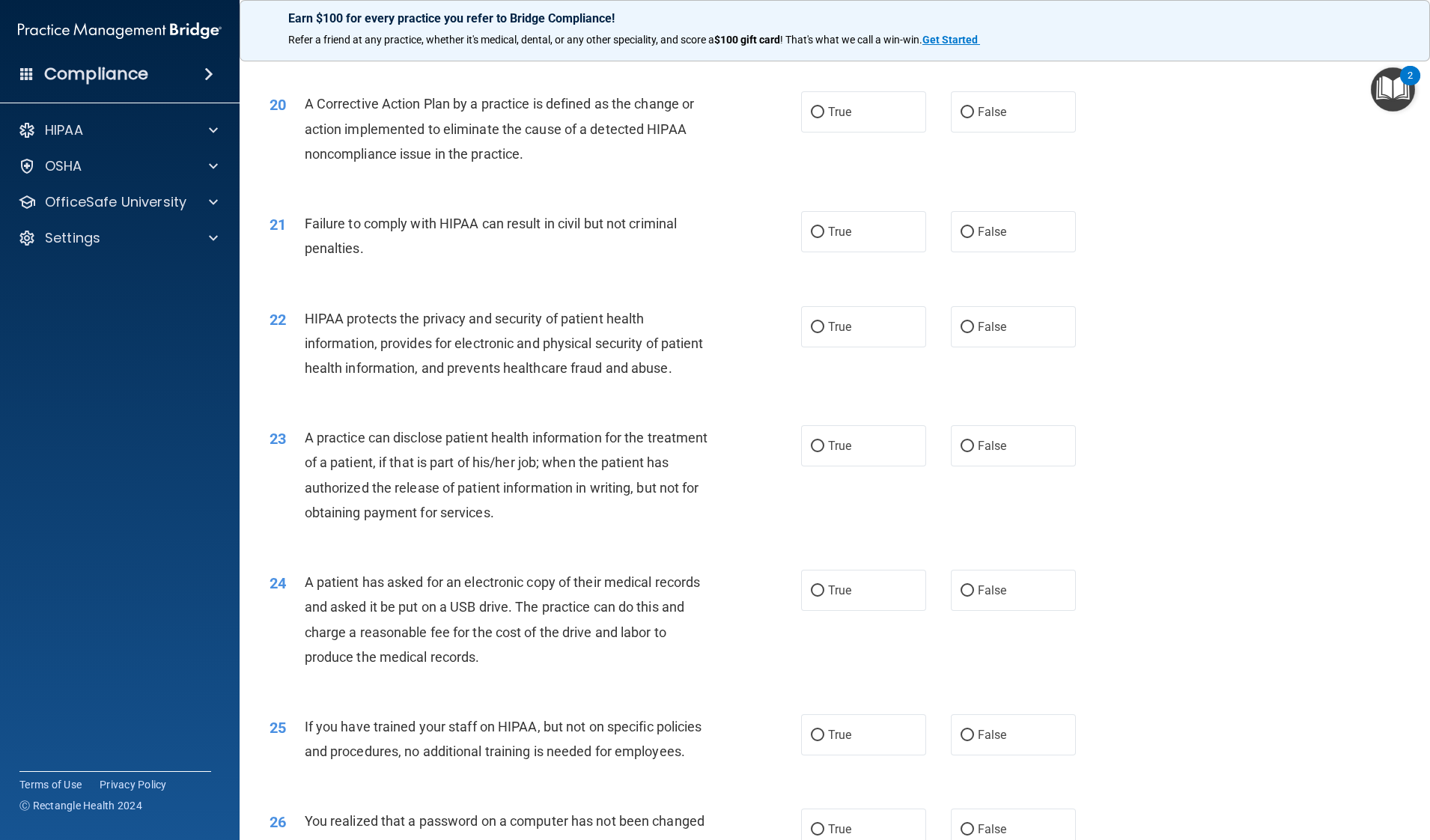
scroll to position [2077, 0]
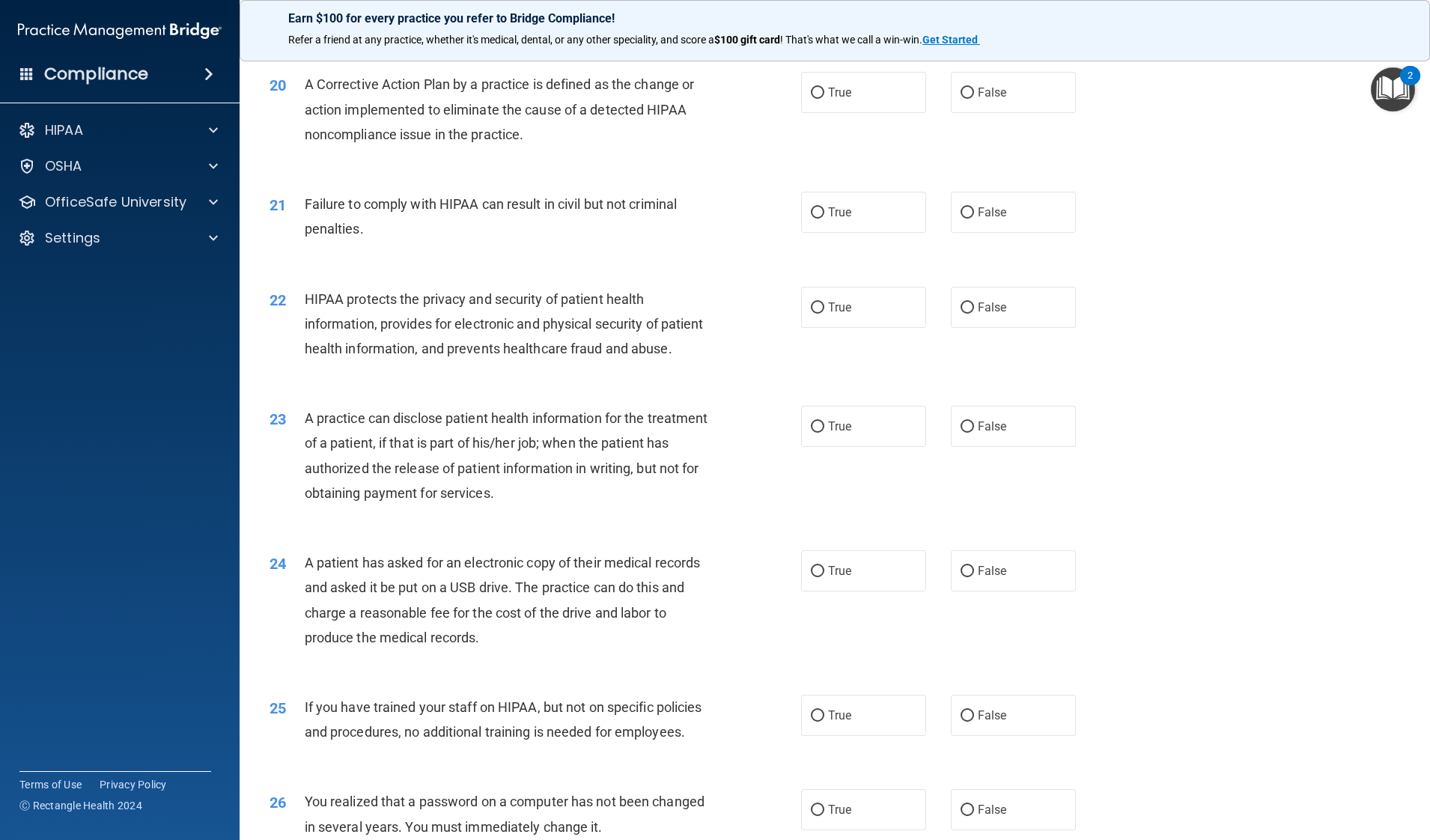
click at [748, 388] on div "22 HIPAA protects the privacy and security of patient health information, provi…" at bounding box center [835, 328] width 1153 height 119
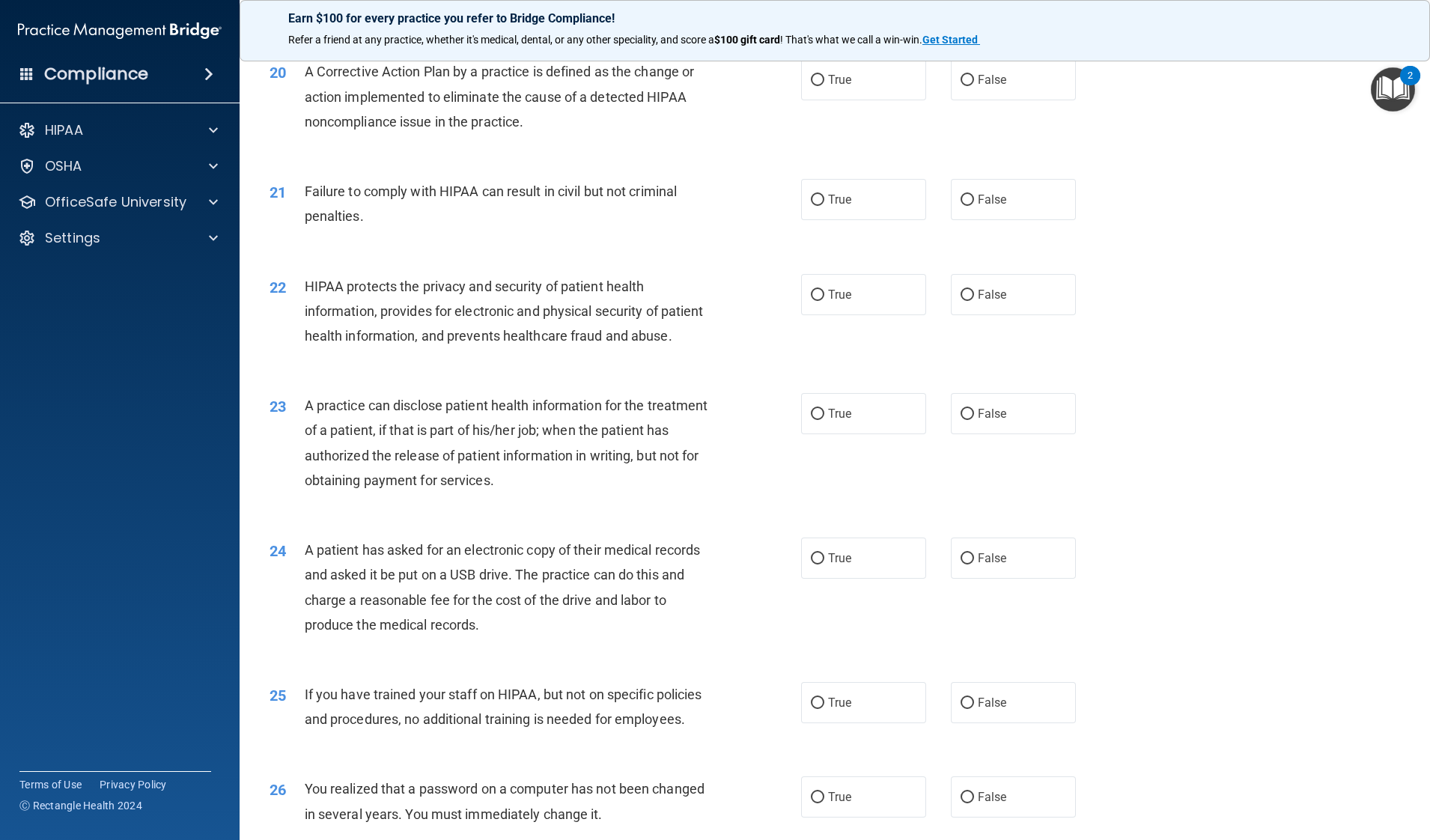
scroll to position [2089, 0]
click at [828, 87] on span "True" at bounding box center [839, 80] width 23 height 14
click at [824, 87] on input "True" at bounding box center [818, 80] width 14 height 11
radio input "true"
click at [961, 221] on label "False" at bounding box center [1013, 201] width 125 height 42
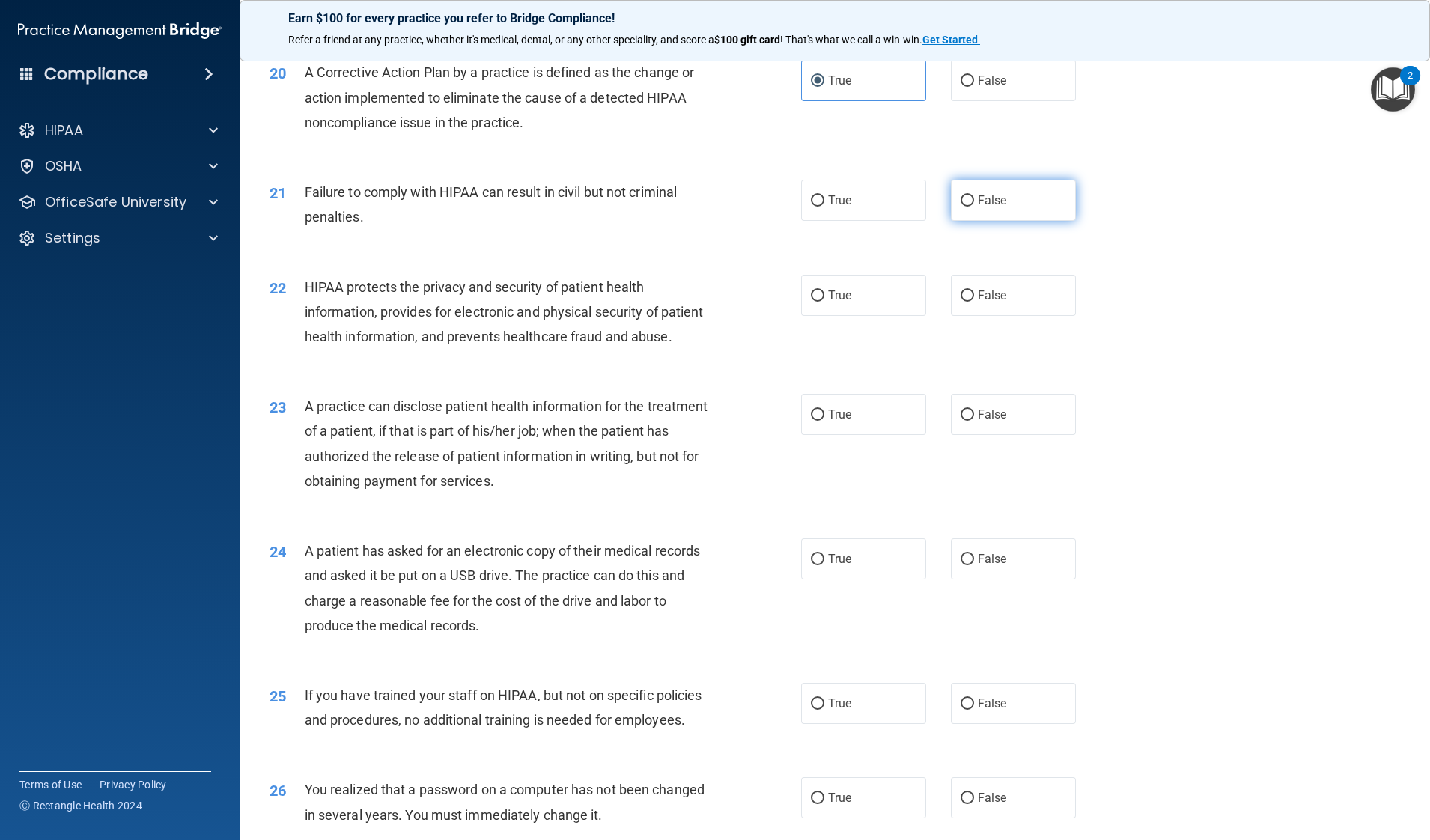
click at [961, 207] on input "False" at bounding box center [967, 201] width 14 height 11
radio input "true"
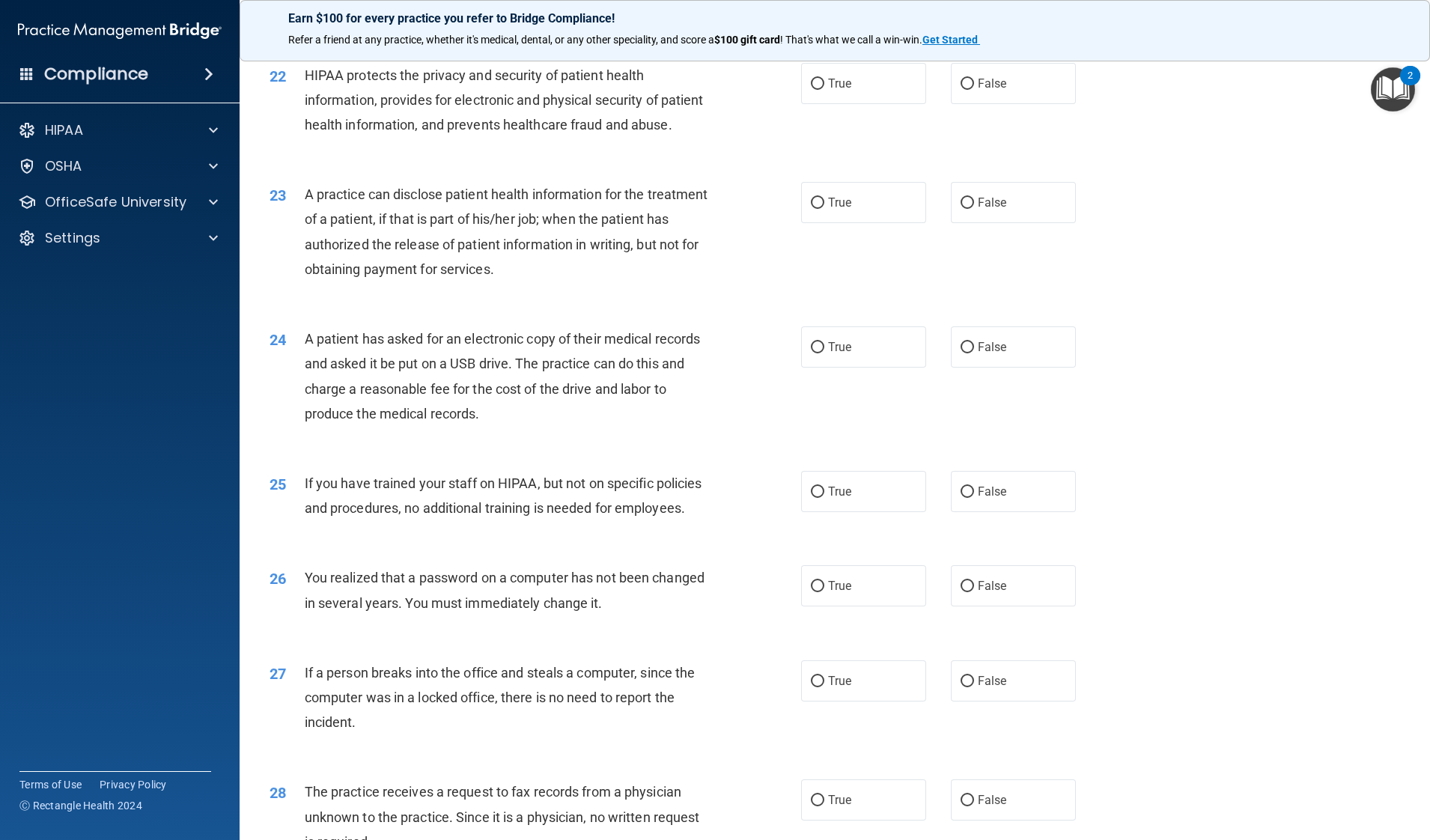
scroll to position [2303, 0]
click at [867, 103] on label "True" at bounding box center [863, 82] width 125 height 42
click at [824, 88] on input "True" at bounding box center [818, 82] width 14 height 11
radio input "true"
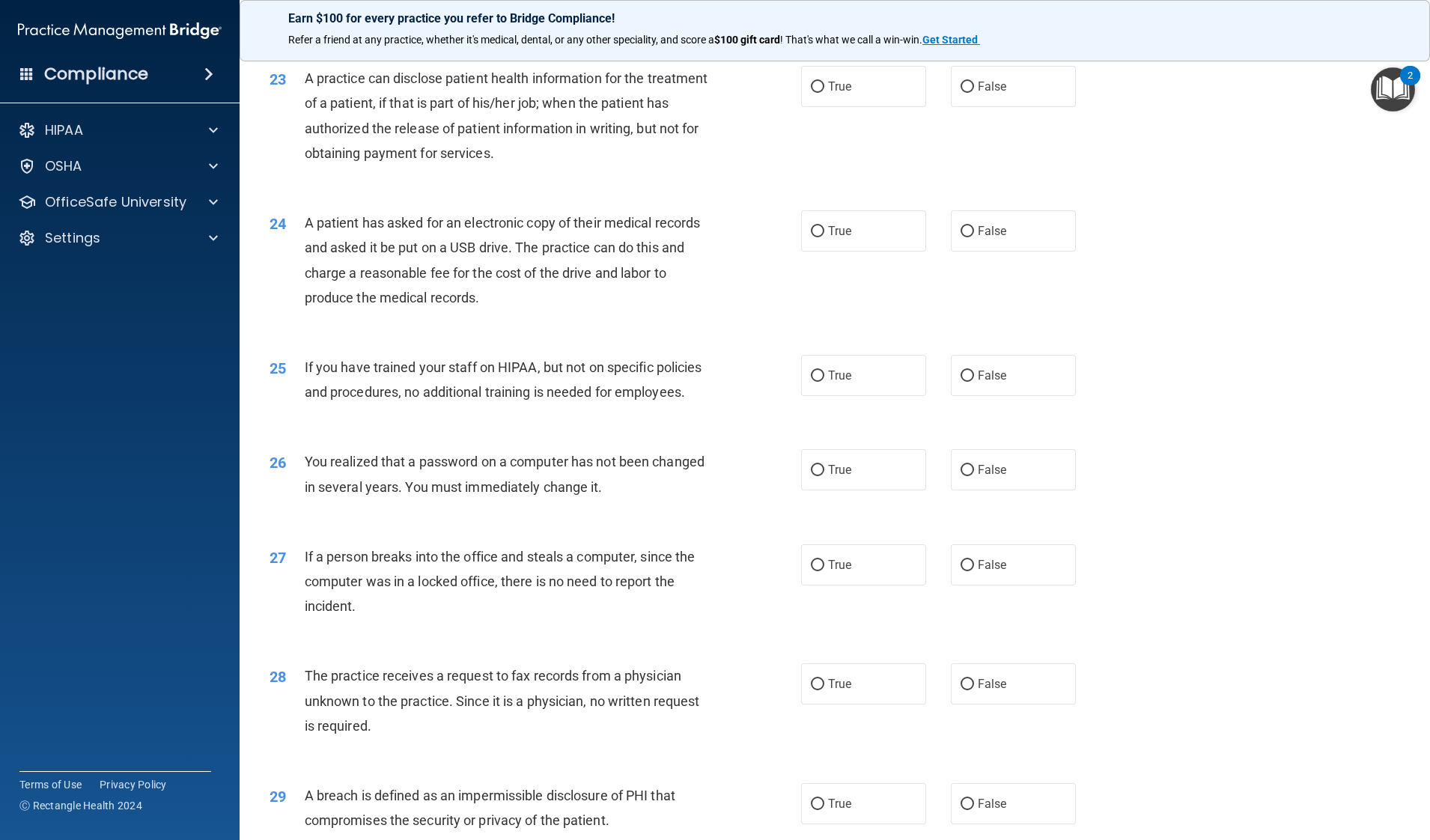
scroll to position [2433, 0]
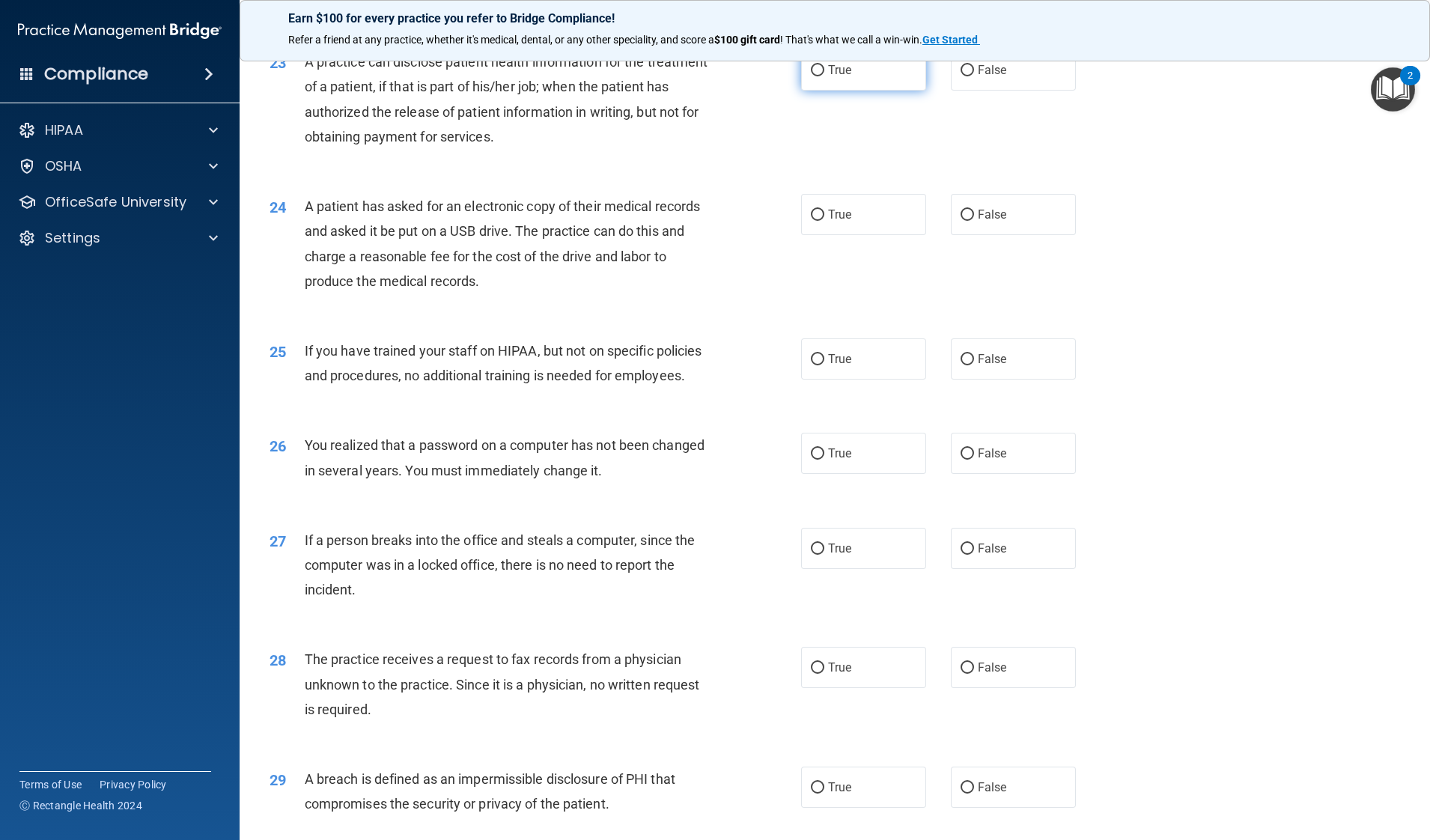
click at [850, 91] on label "True" at bounding box center [863, 70] width 125 height 42
click at [824, 76] on input "True" at bounding box center [818, 70] width 14 height 11
radio input "true"
click at [960, 76] on input "False" at bounding box center [967, 70] width 14 height 11
radio input "true"
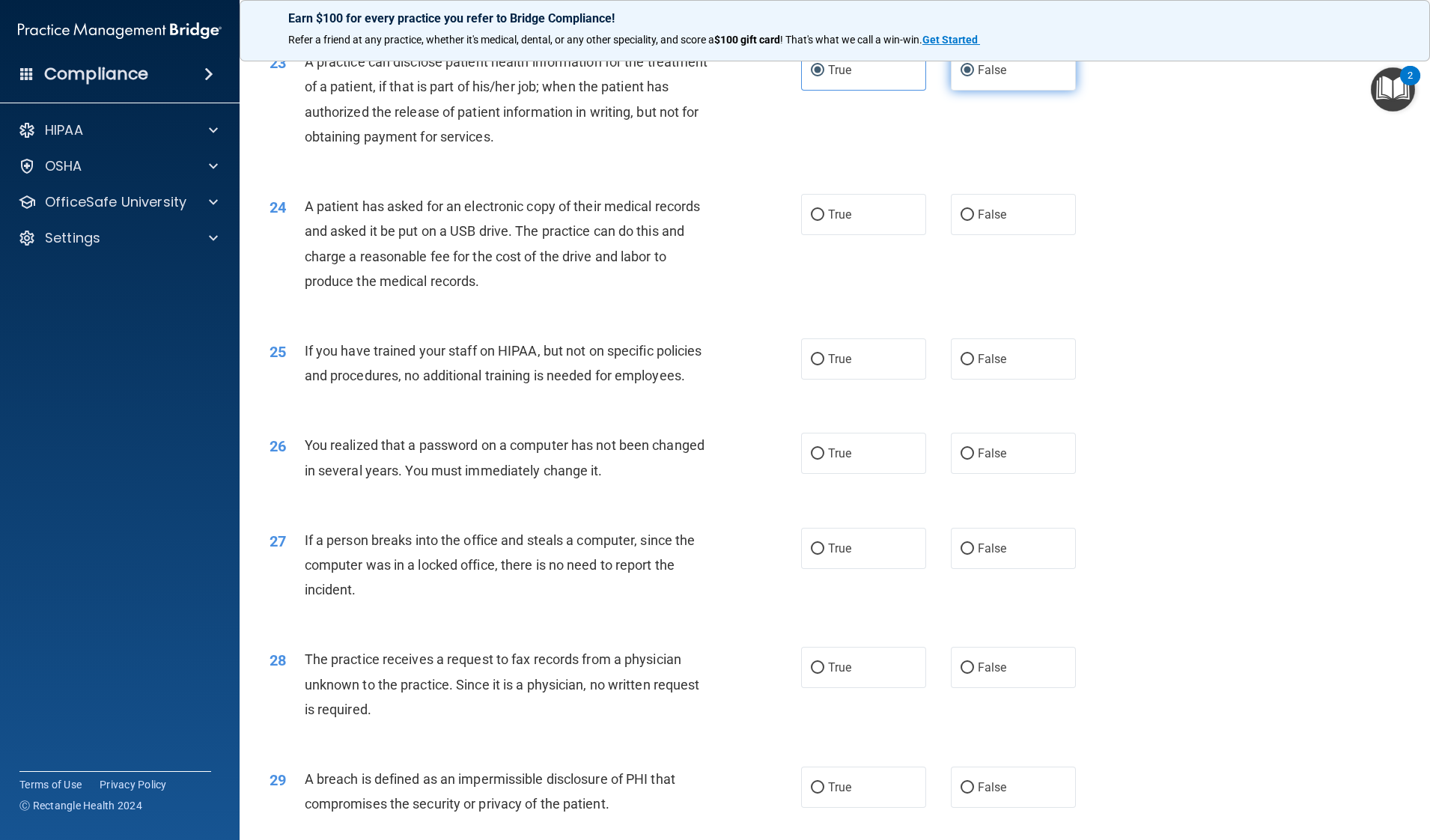
radio input "false"
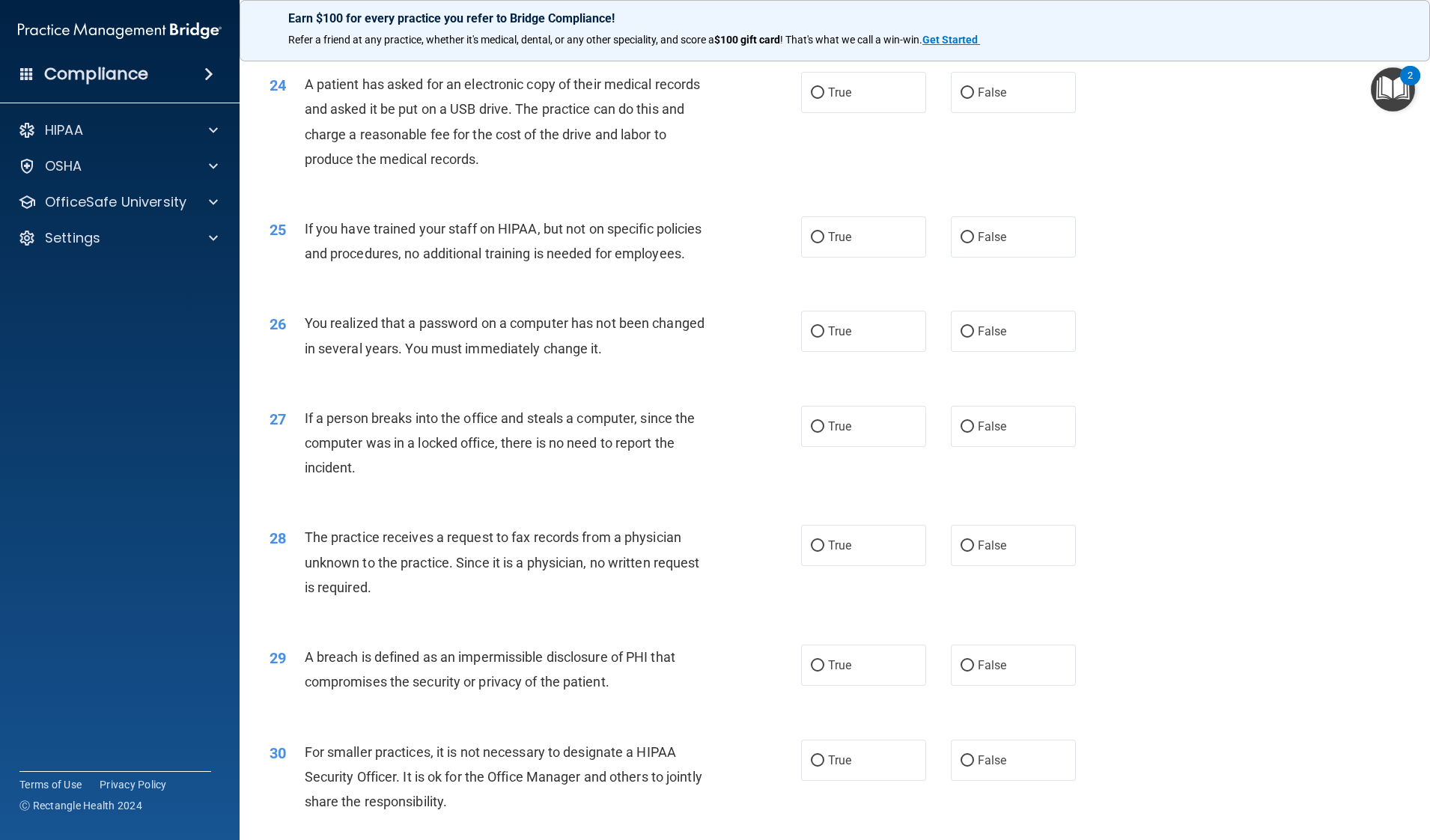
scroll to position [2566, 0]
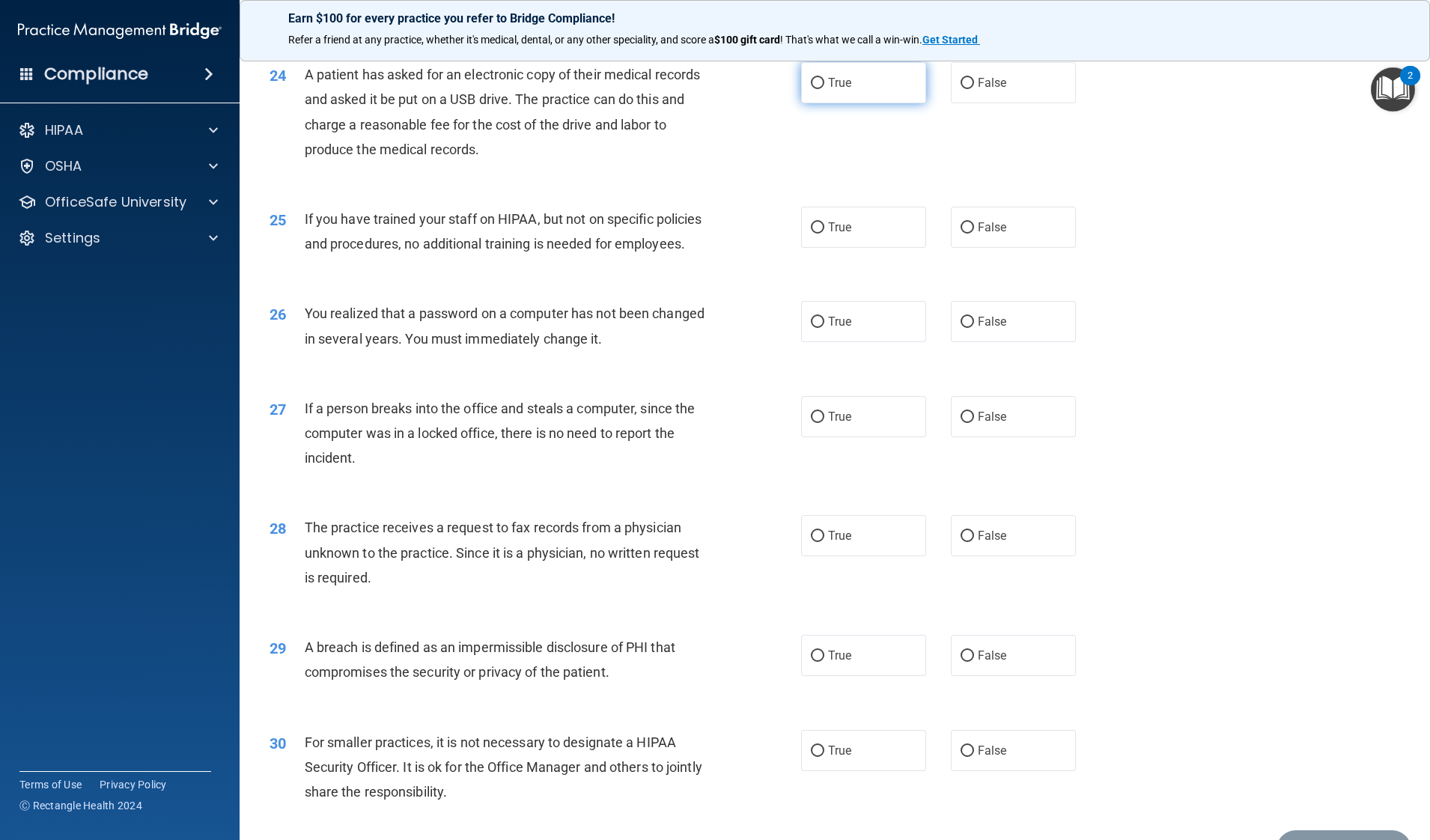
click at [869, 103] on label "True" at bounding box center [863, 83] width 125 height 42
click at [824, 89] on input "True" at bounding box center [818, 83] width 14 height 11
radio input "true"
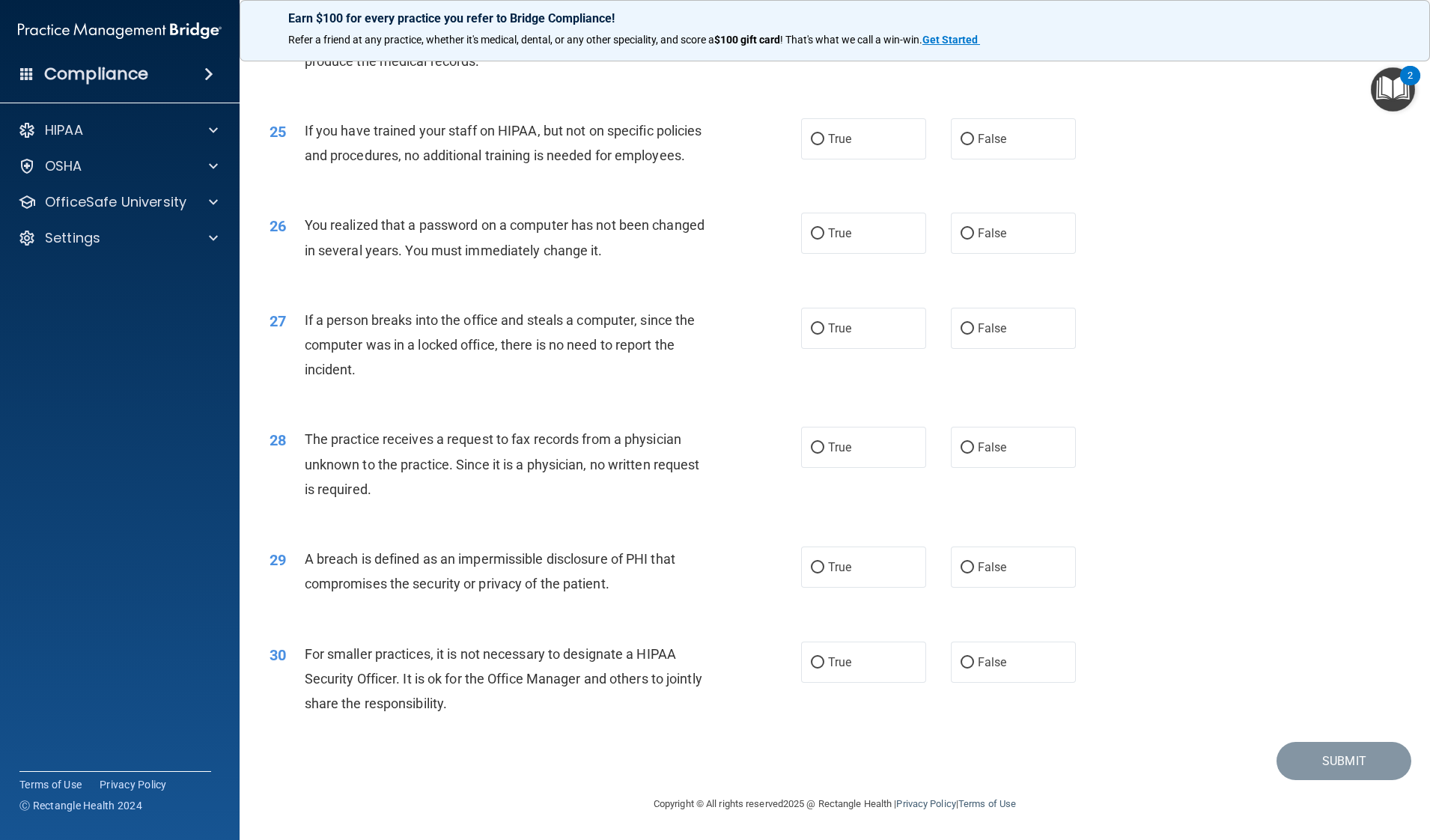
scroll to position [2668, 0]
click at [942, 147] on div "25 If you have trained your staff on HIPAA, but not on specific policies and pr…" at bounding box center [835, 146] width 1153 height 94
click at [1029, 194] on div "25 If you have trained your staff on HIPAA, but not on specific policies and pr…" at bounding box center [835, 146] width 1153 height 94
click at [1015, 159] on label "False" at bounding box center [1013, 139] width 125 height 42
click at [974, 145] on input "False" at bounding box center [967, 139] width 14 height 11
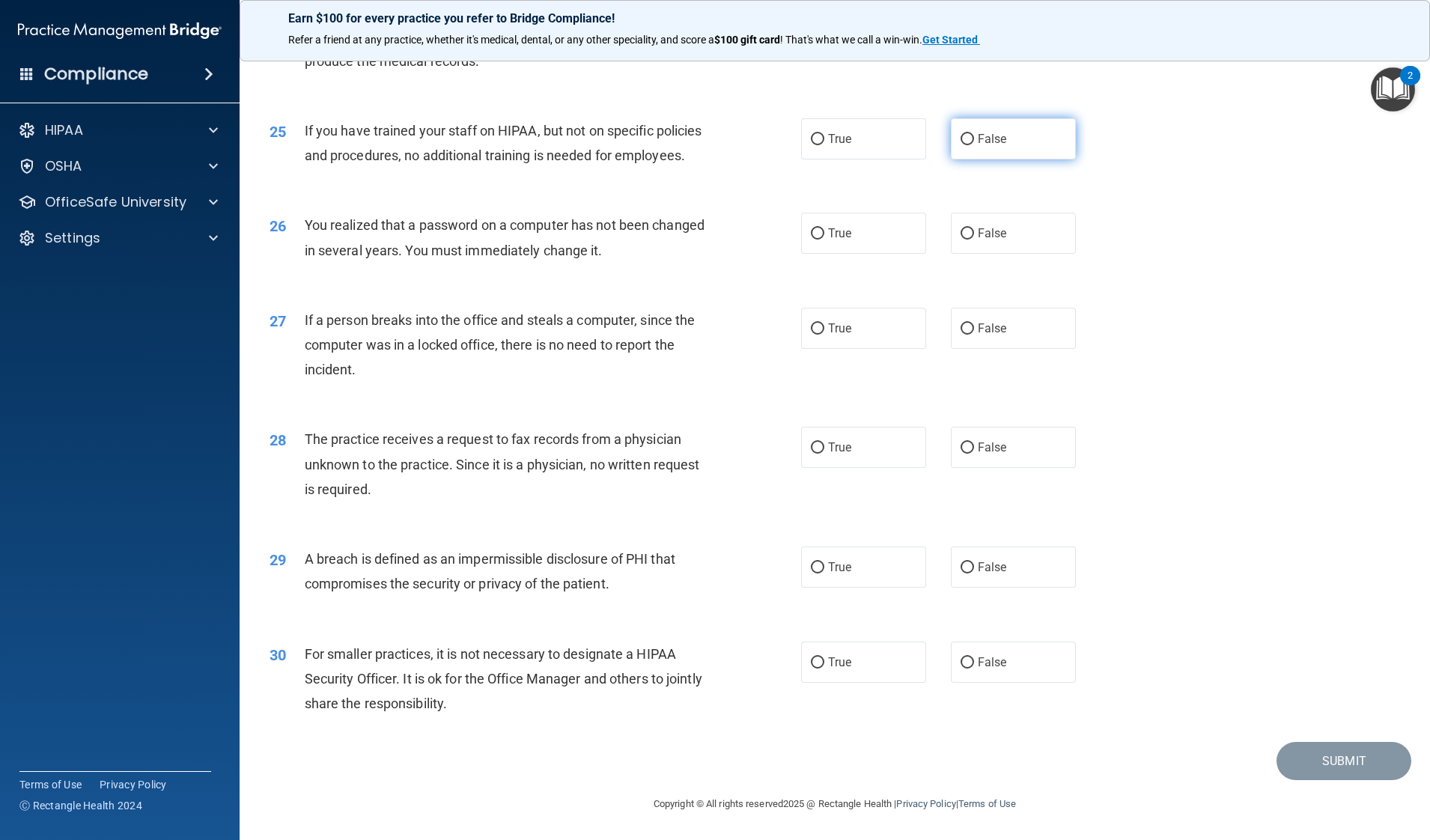
radio input "true"
click at [846, 253] on label "True" at bounding box center [863, 234] width 125 height 42
click at [824, 240] on input "True" at bounding box center [818, 234] width 14 height 11
radio input "true"
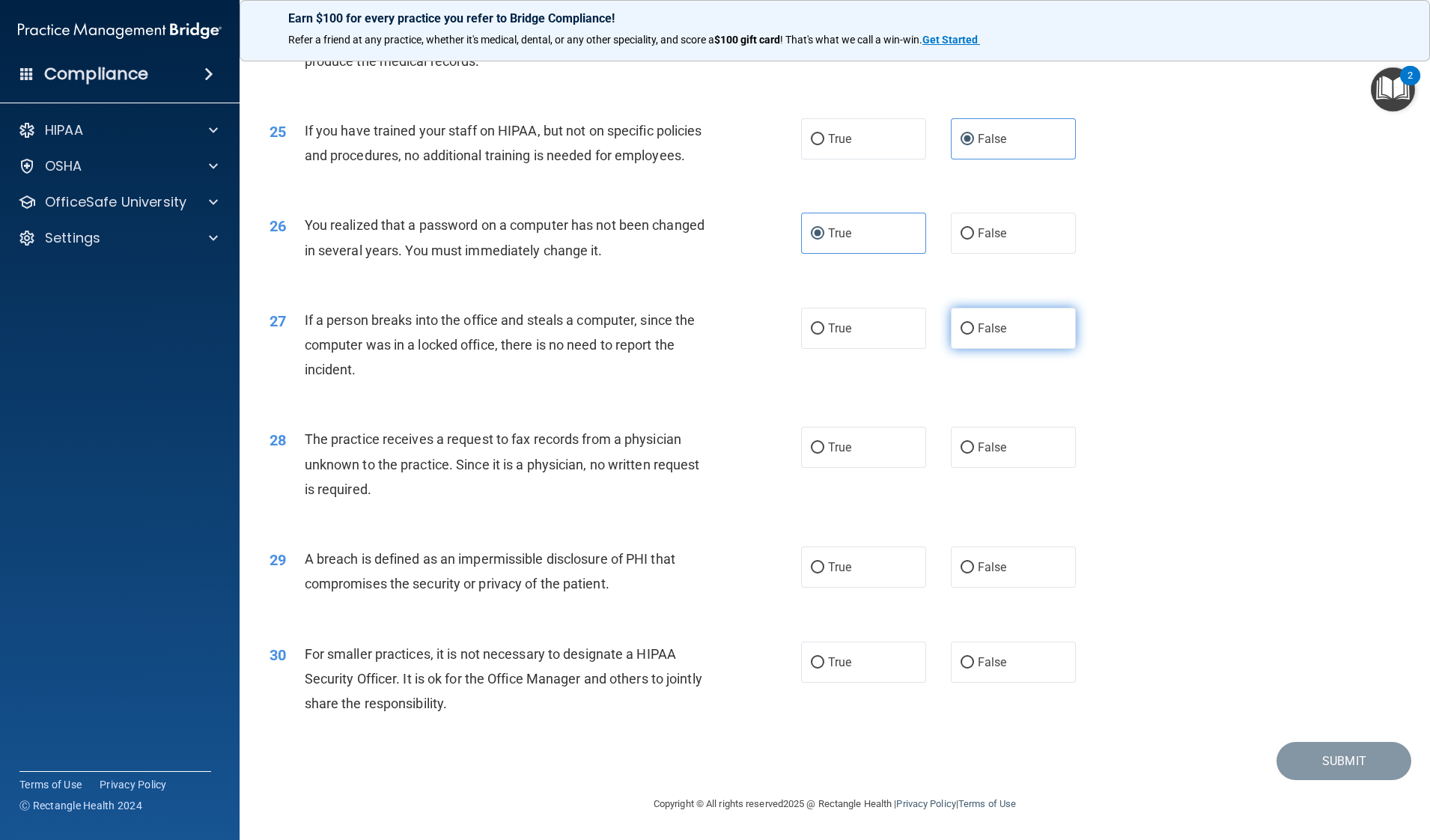
click at [997, 321] on label "False" at bounding box center [1013, 329] width 125 height 42
click at [974, 324] on input "False" at bounding box center [967, 329] width 14 height 11
radio input "true"
click at [992, 440] on label "False" at bounding box center [1013, 447] width 125 height 42
click at [974, 442] on input "False" at bounding box center [967, 447] width 14 height 11
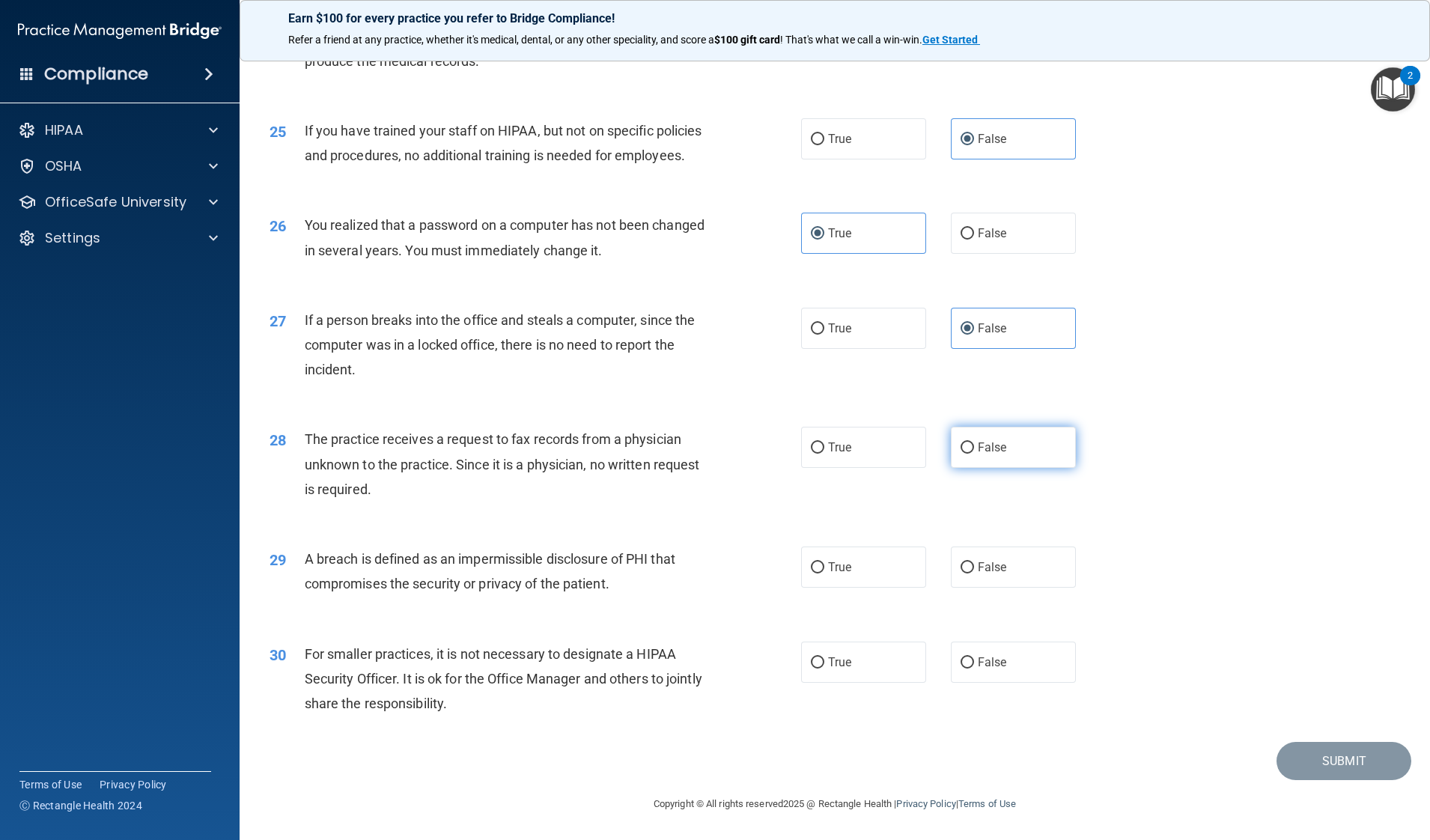
radio input "true"
click at [872, 455] on label "True" at bounding box center [863, 447] width 125 height 42
click at [824, 453] on input "True" at bounding box center [818, 447] width 14 height 11
radio input "true"
click at [985, 446] on span "False" at bounding box center [992, 447] width 29 height 14
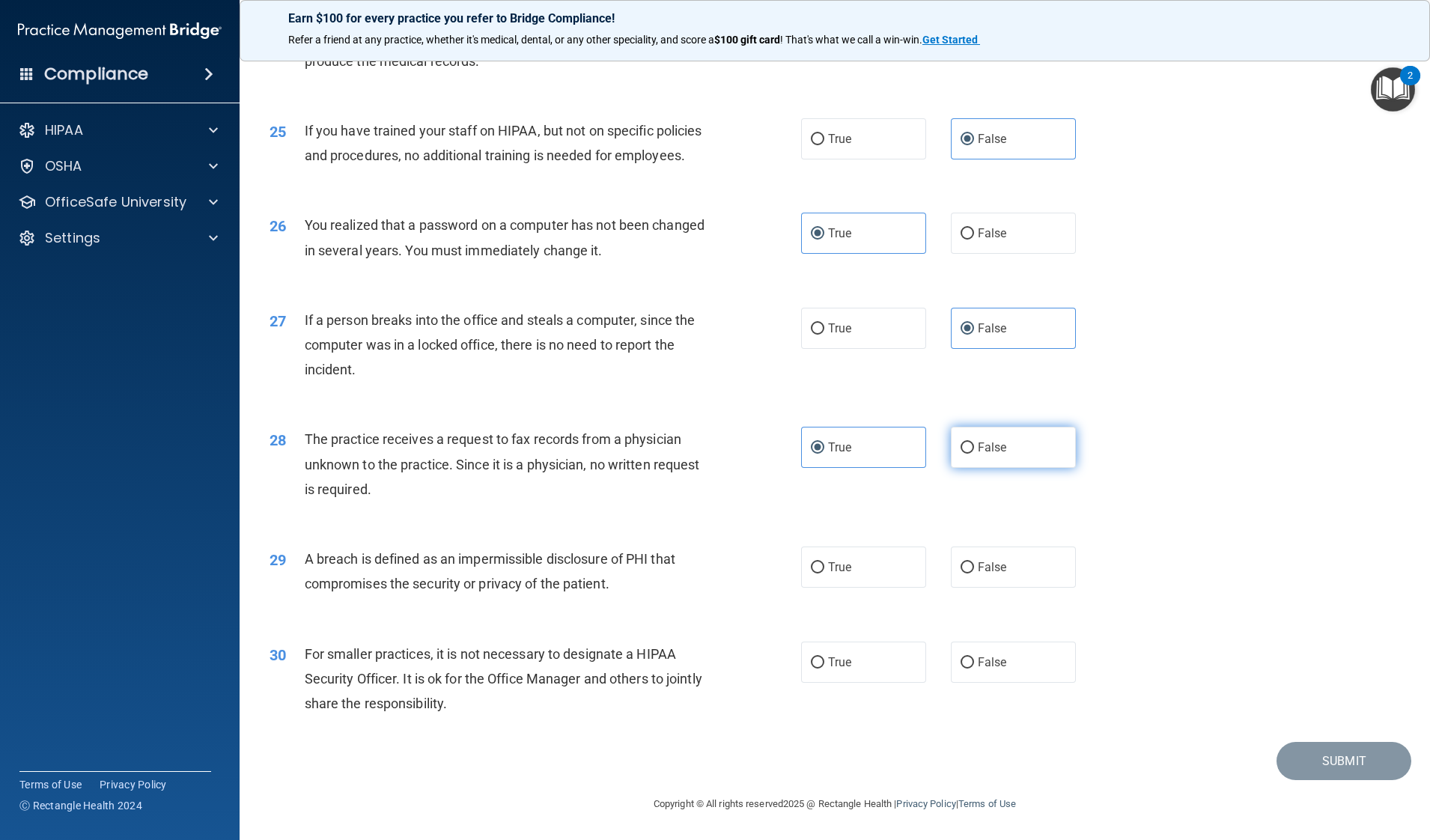
click at [974, 446] on input "False" at bounding box center [967, 447] width 14 height 11
radio input "true"
radio input "false"
click at [841, 564] on span "True" at bounding box center [839, 567] width 23 height 14
click at [824, 564] on input "True" at bounding box center [818, 567] width 14 height 11
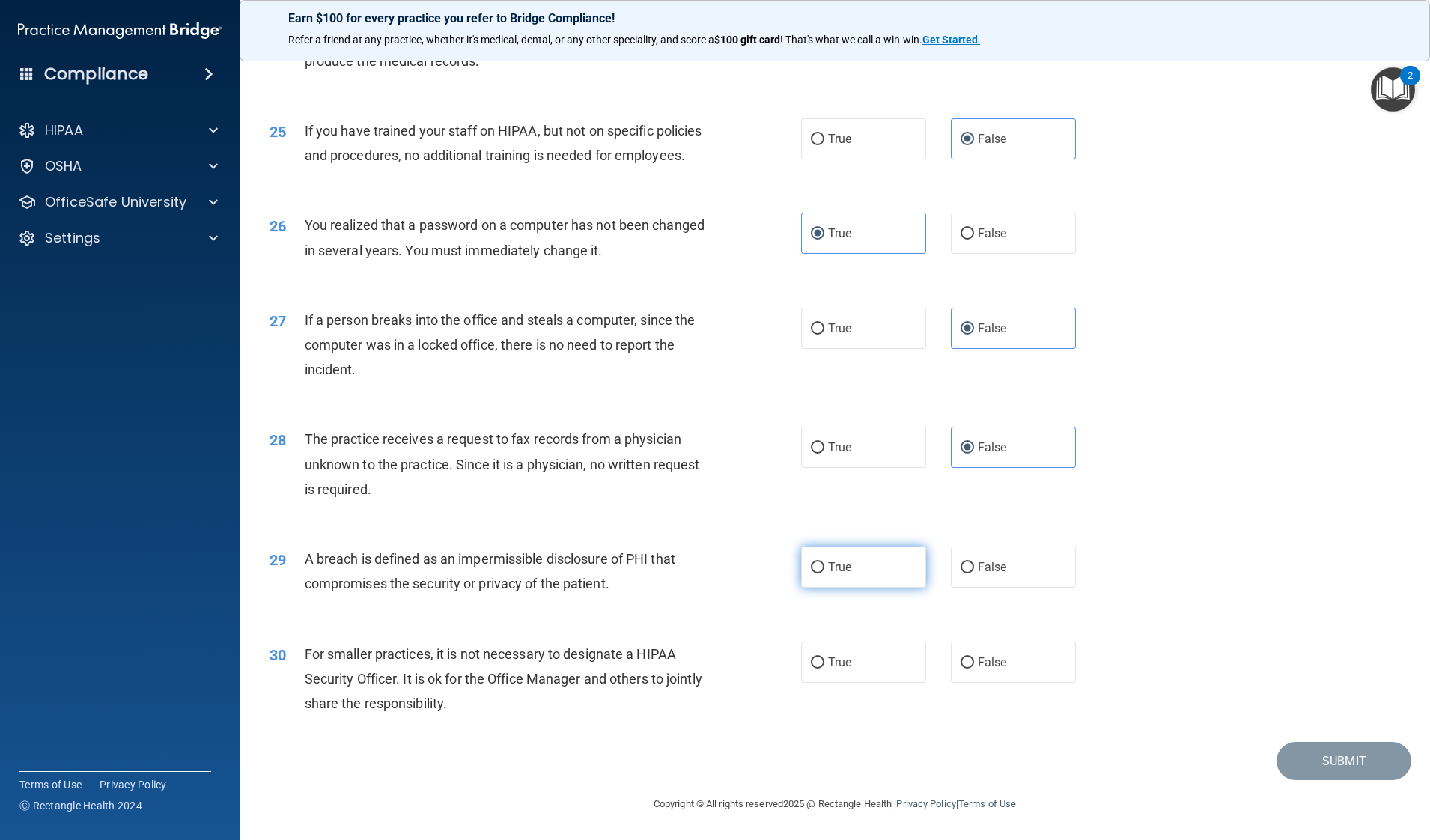
radio input "true"
click at [954, 671] on label "False" at bounding box center [1013, 663] width 125 height 42
click at [960, 669] on input "False" at bounding box center [967, 663] width 14 height 11
radio input "true"
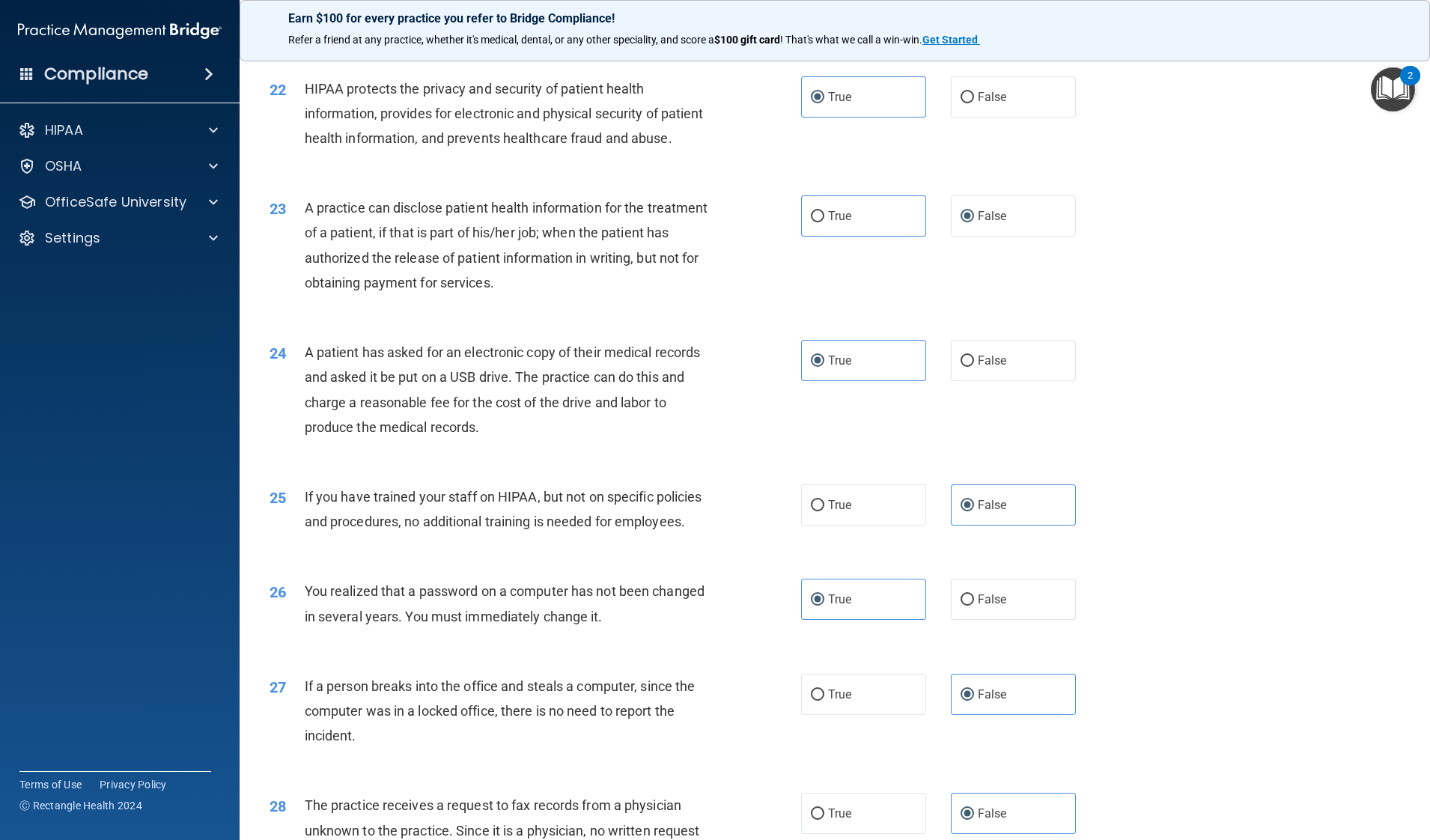
scroll to position [2728, 0]
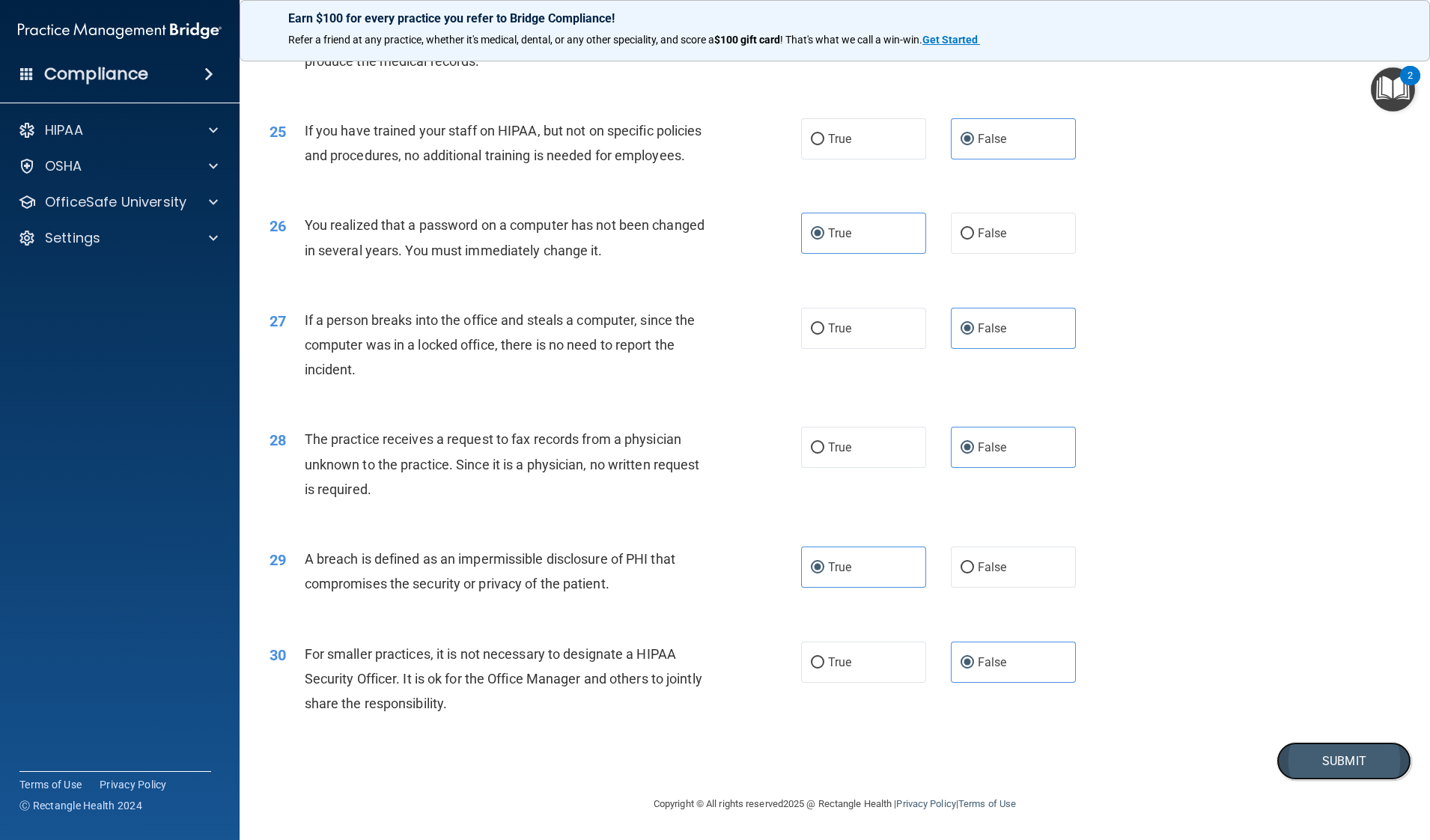
click at [1143, 671] on button "Submit" at bounding box center [1343, 761] width 135 height 38
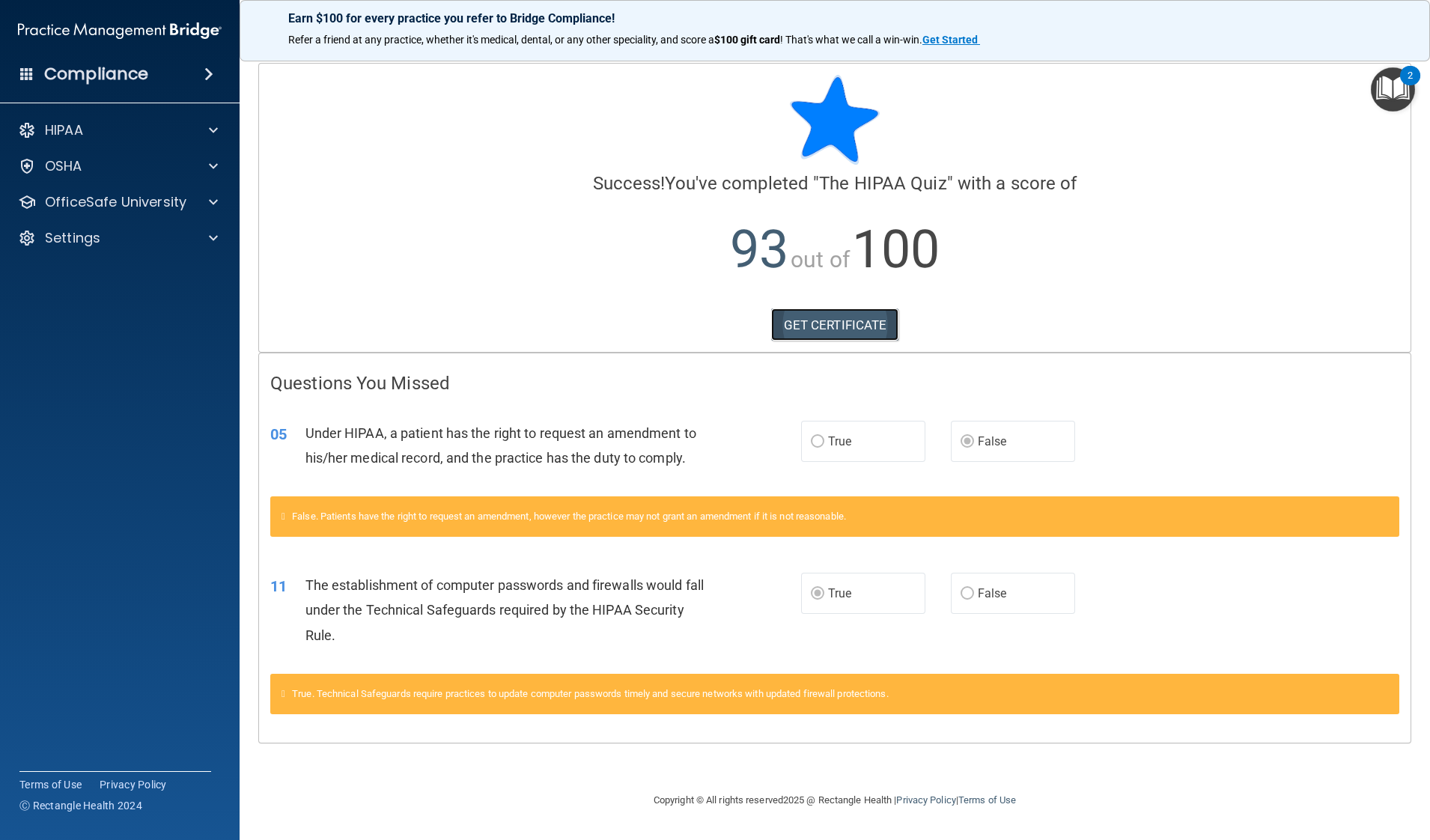
click at [839, 321] on link "GET CERTIFICATE" at bounding box center [835, 325] width 128 height 33
click at [186, 130] on div "HIPAA" at bounding box center [99, 130] width 186 height 18
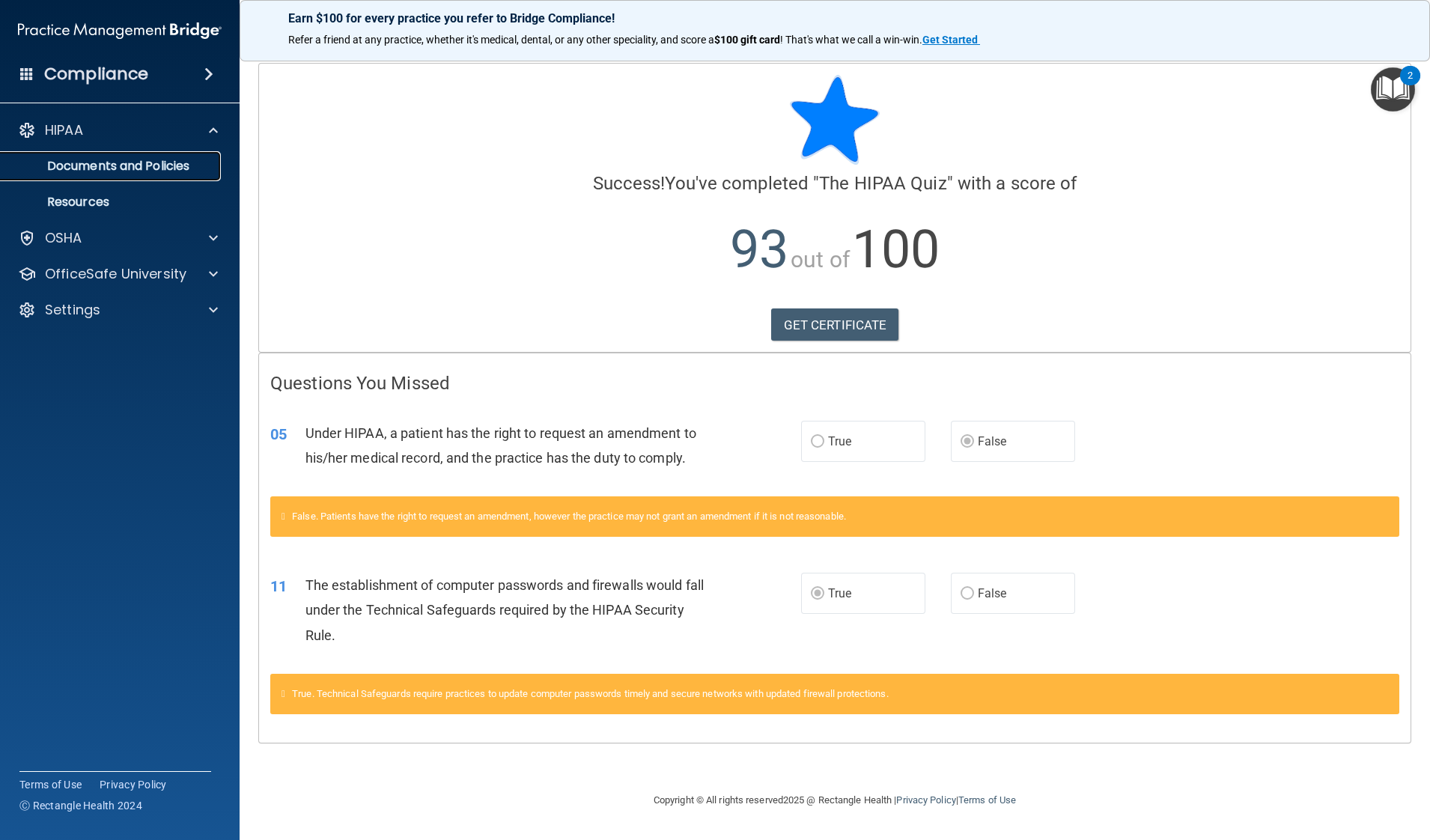
click at [153, 169] on p "Documents and Policies" at bounding box center [112, 165] width 204 height 15
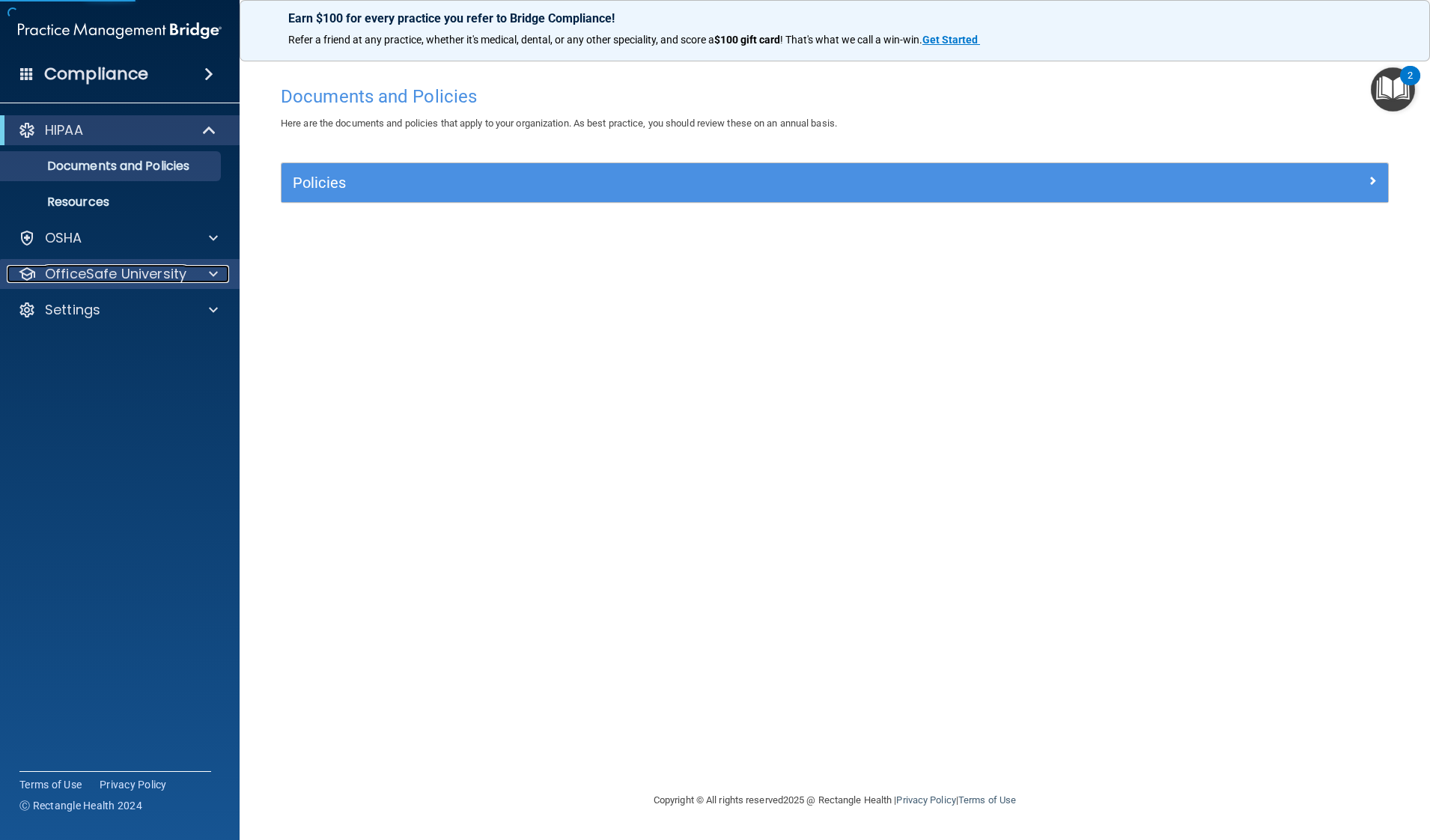
click at [146, 267] on p "OfficeSafe University" at bounding box center [116, 273] width 142 height 18
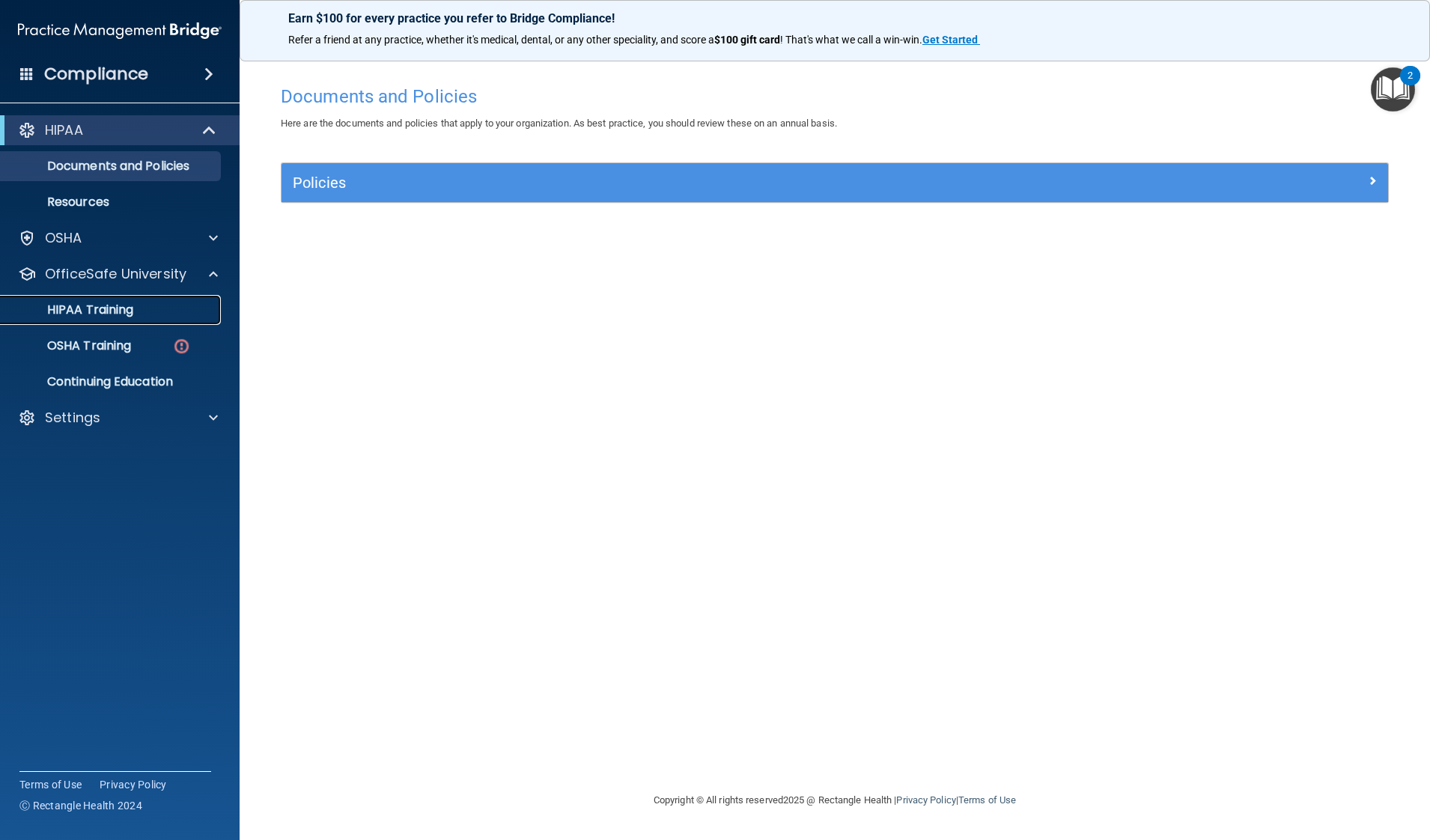
click at [114, 317] on p "HIPAA Training" at bounding box center [71, 310] width 124 height 15
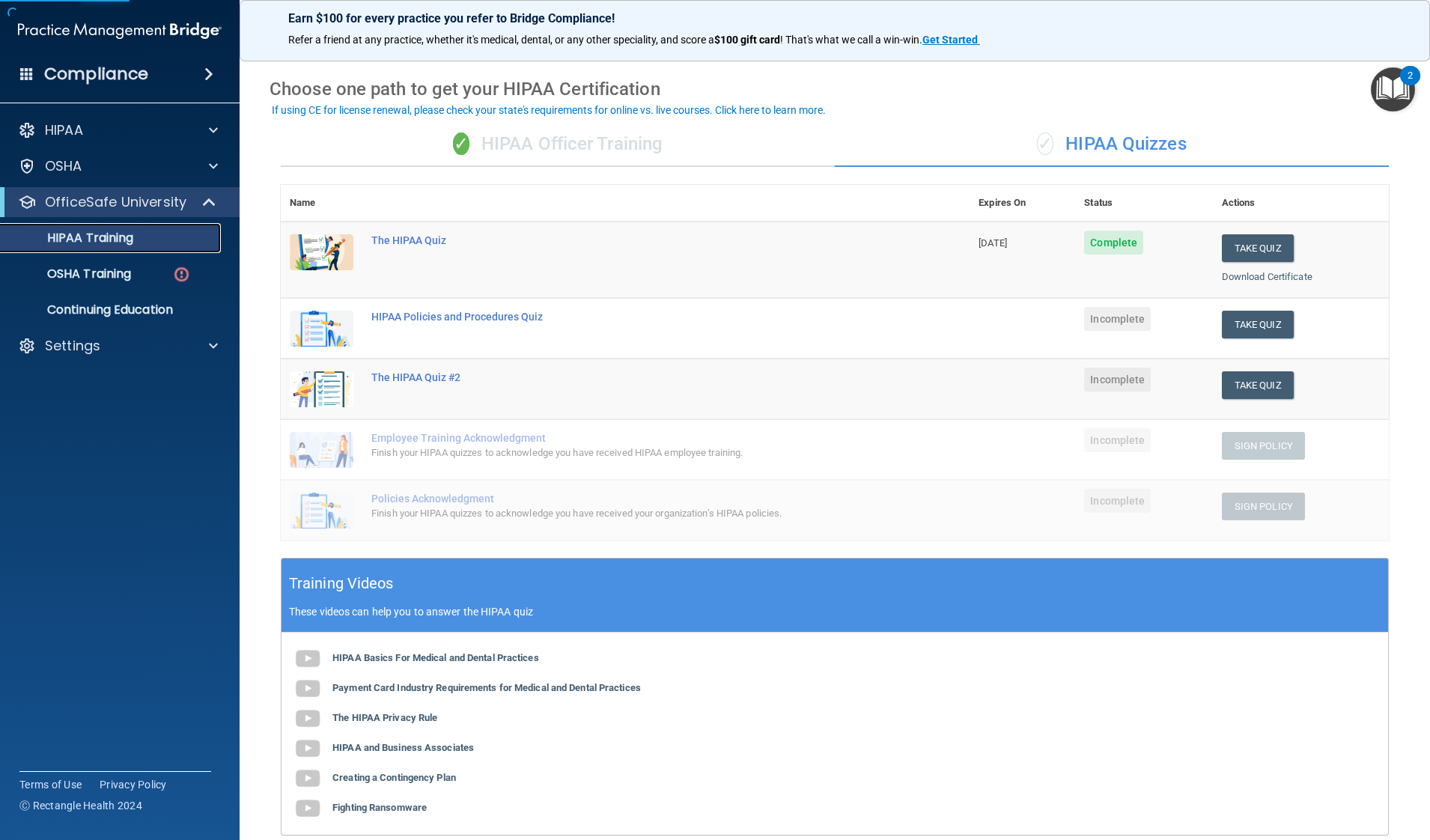
scroll to position [42, 0]
click at [1143, 317] on button "Take Quiz" at bounding box center [1257, 324] width 72 height 28
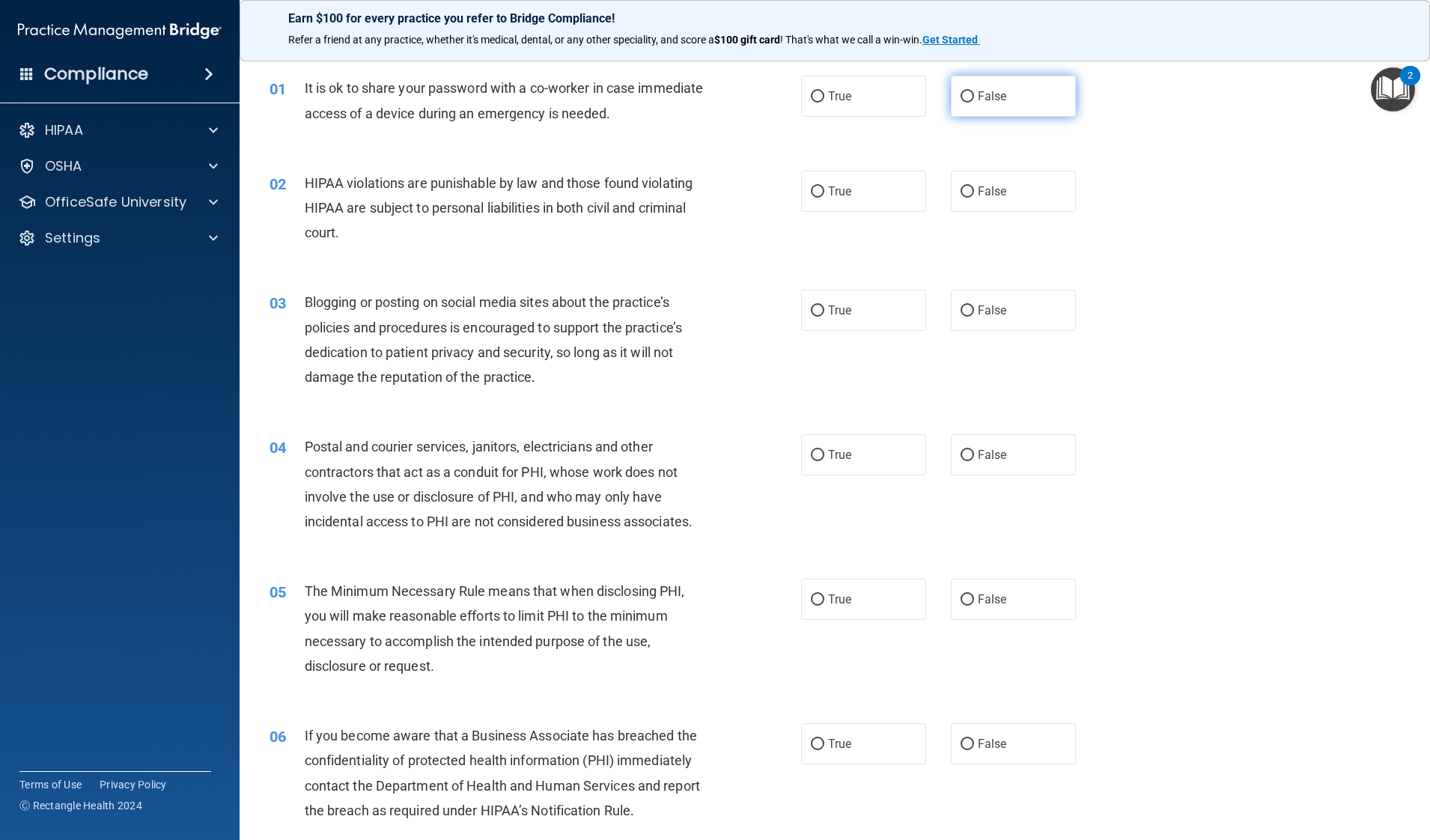
click at [1019, 98] on label "False" at bounding box center [1013, 96] width 125 height 42
click at [974, 98] on input "False" at bounding box center [967, 97] width 14 height 11
radio input "true"
click at [844, 207] on label "True" at bounding box center [863, 191] width 125 height 42
click at [824, 197] on input "True" at bounding box center [818, 191] width 14 height 11
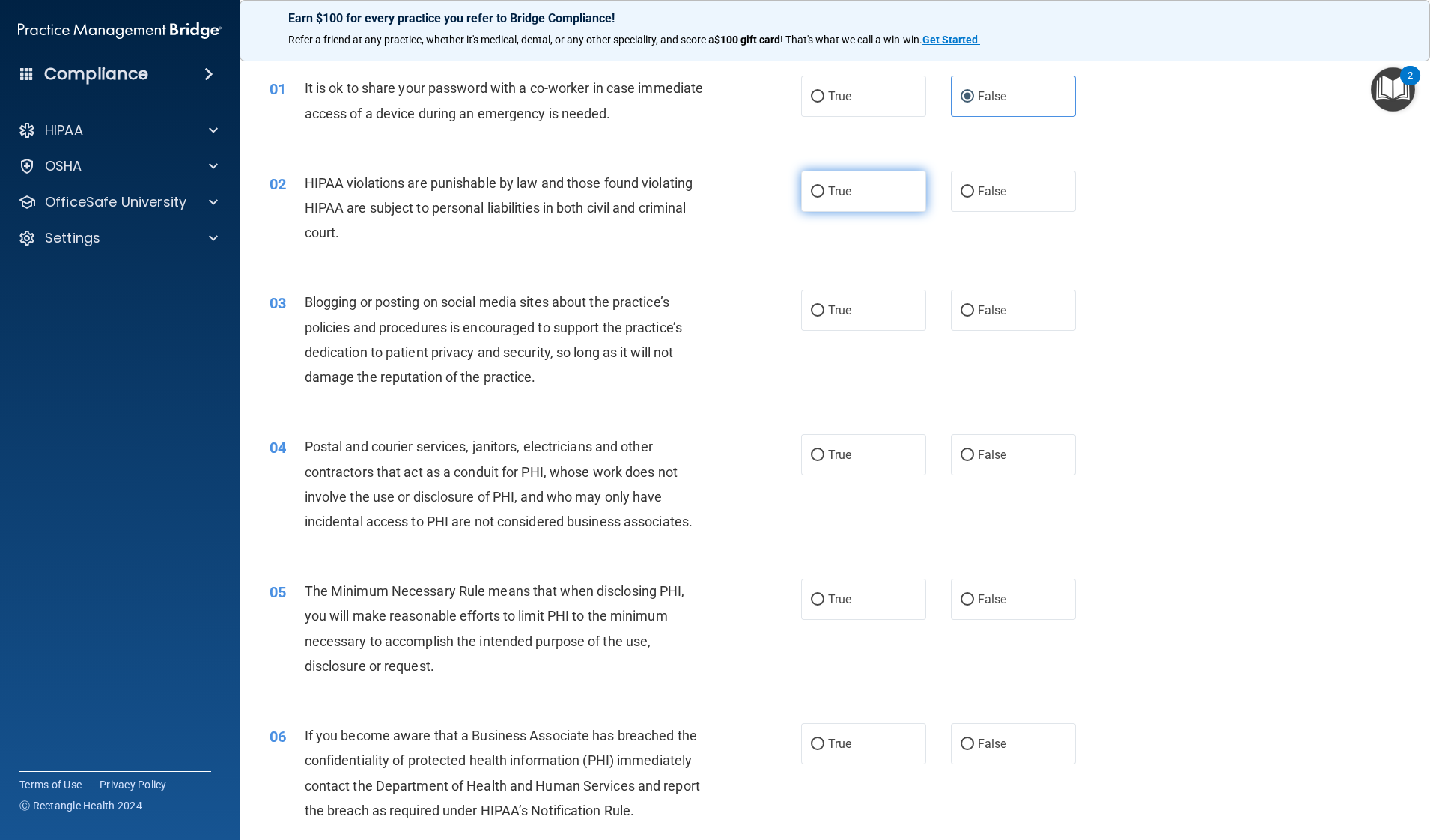
radio input "true"
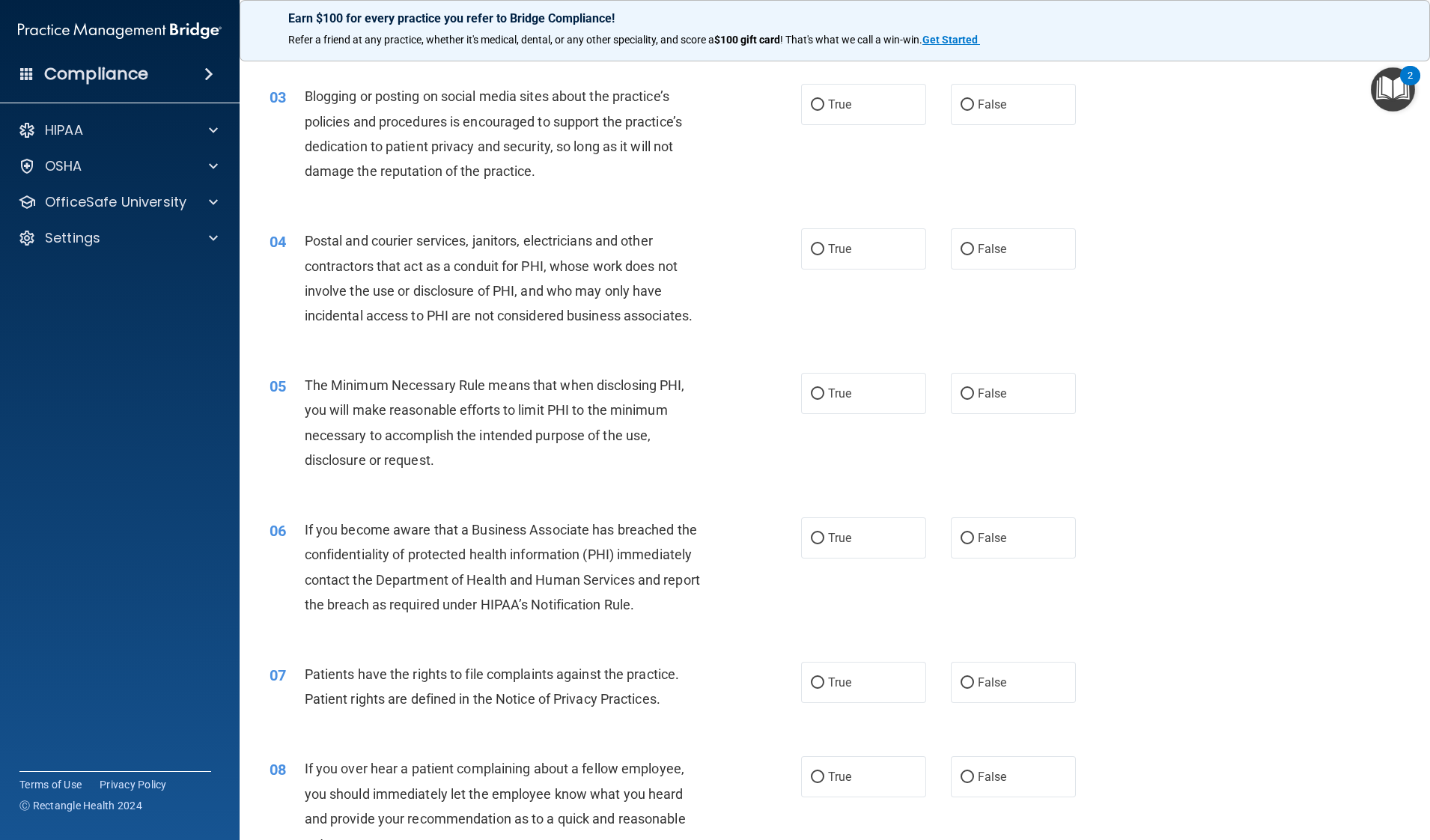
scroll to position [252, 0]
click at [970, 109] on label "False" at bounding box center [1013, 101] width 125 height 42
click at [970, 108] on input "False" at bounding box center [967, 102] width 14 height 11
radio input "true"
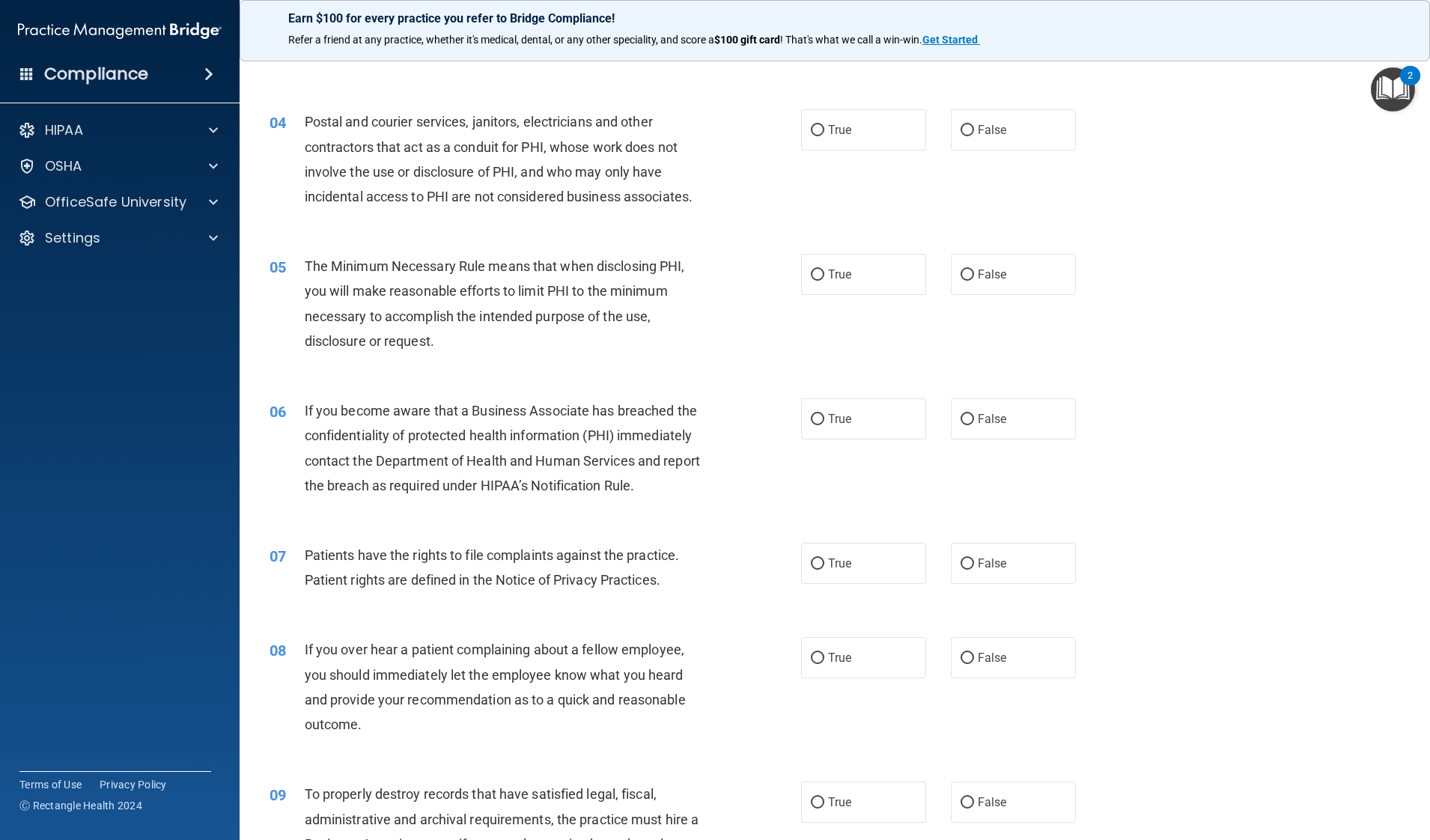
scroll to position [369, 0]
click at [848, 136] on label "True" at bounding box center [863, 128] width 125 height 42
click at [824, 134] on input "True" at bounding box center [818, 128] width 14 height 11
radio input "true"
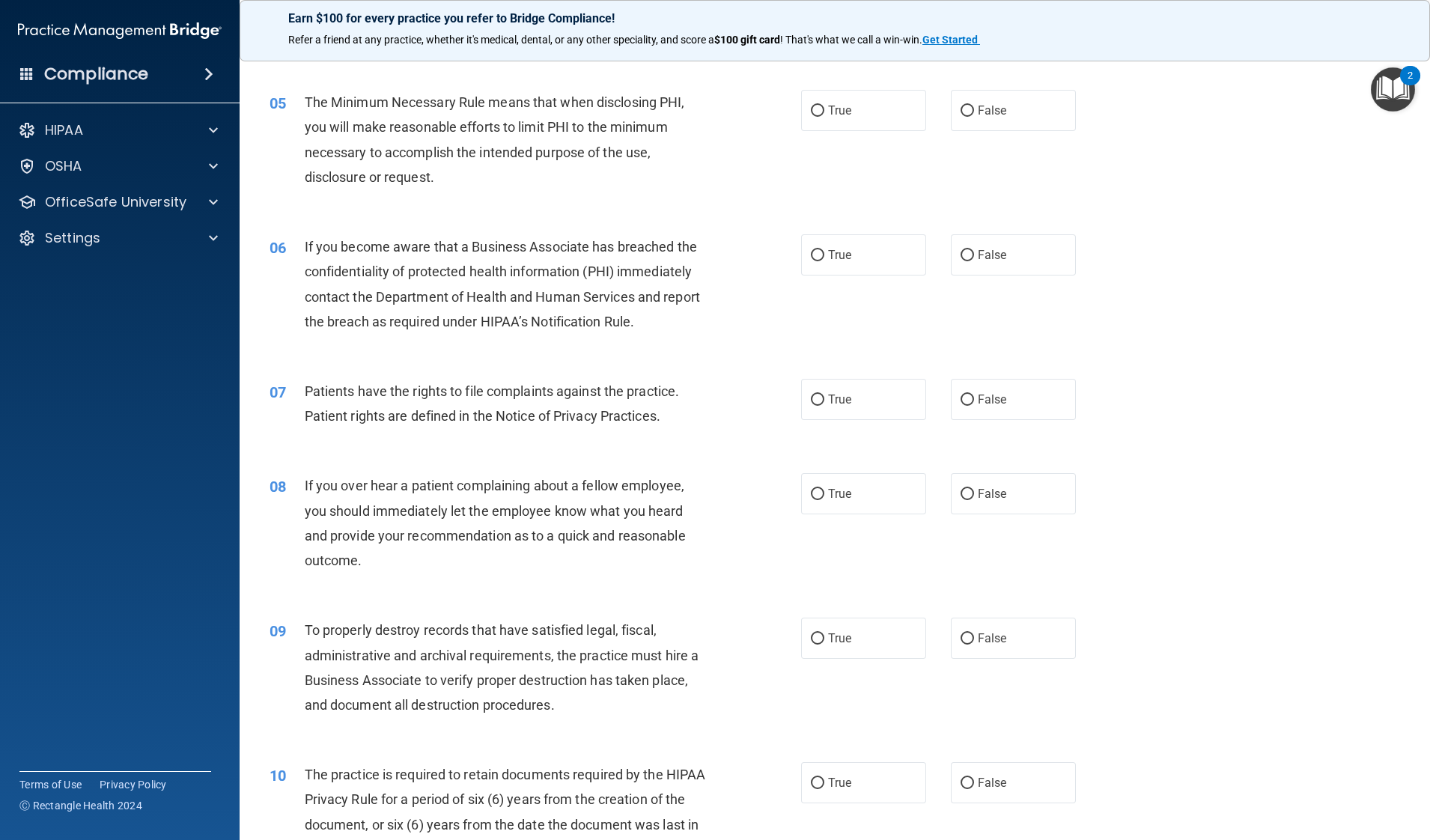
scroll to position [533, 0]
click at [878, 103] on label "True" at bounding box center [863, 109] width 125 height 42
click at [824, 104] on input "True" at bounding box center [818, 109] width 14 height 11
radio input "true"
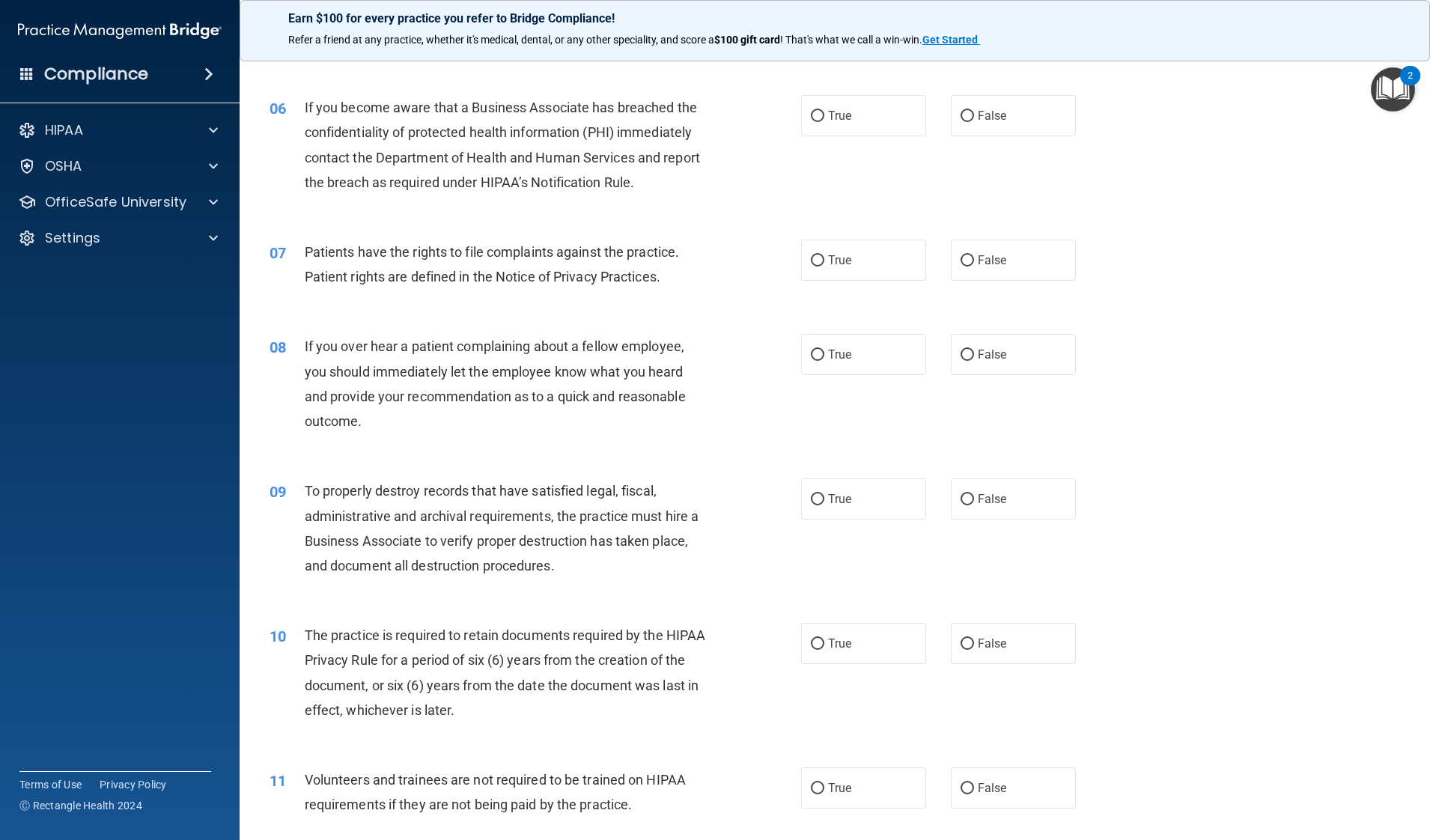
scroll to position [671, 0]
click at [843, 131] on label "True" at bounding box center [863, 115] width 125 height 42
click at [824, 121] on input "True" at bounding box center [818, 115] width 14 height 11
radio input "true"
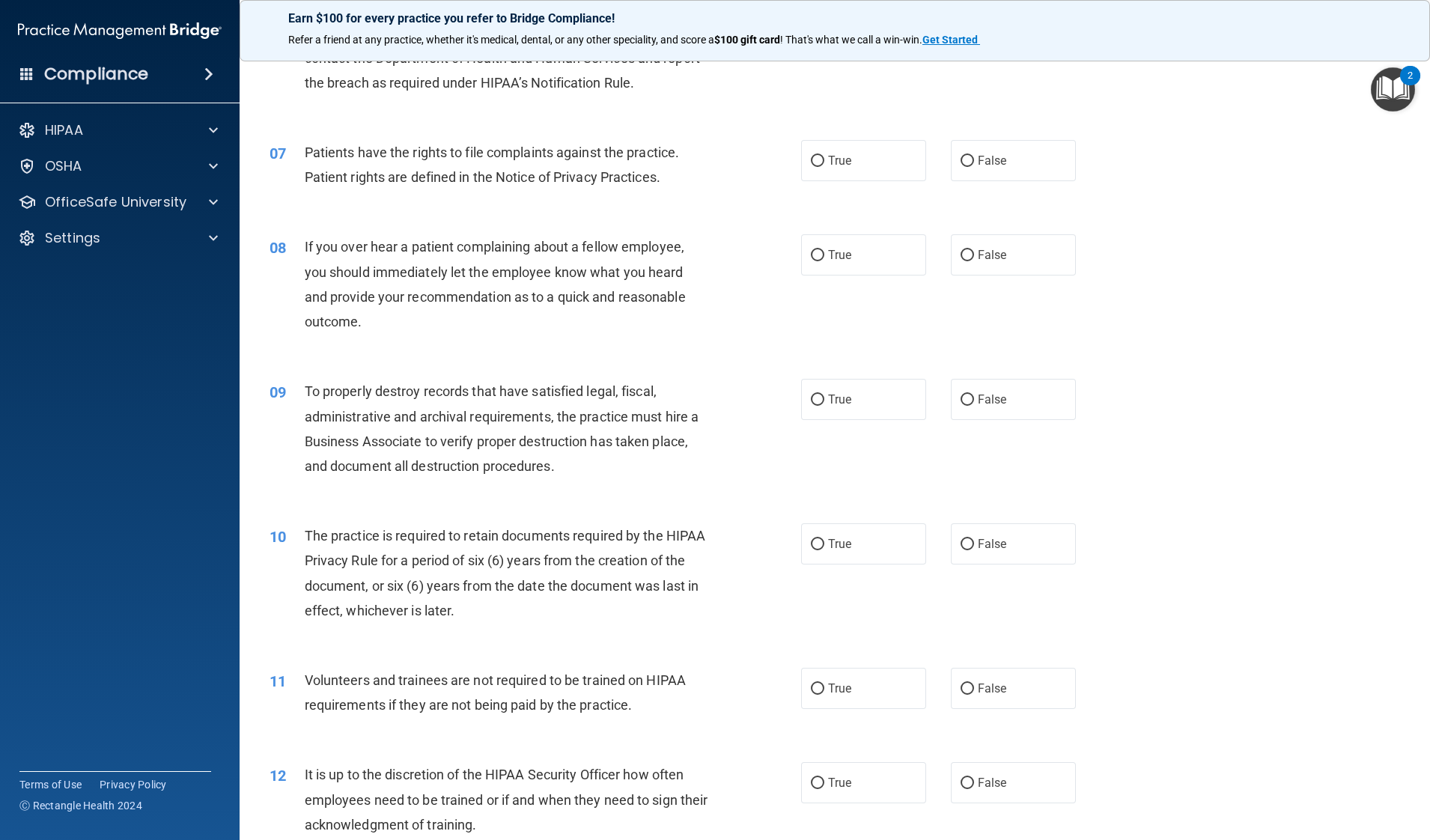
scroll to position [782, 0]
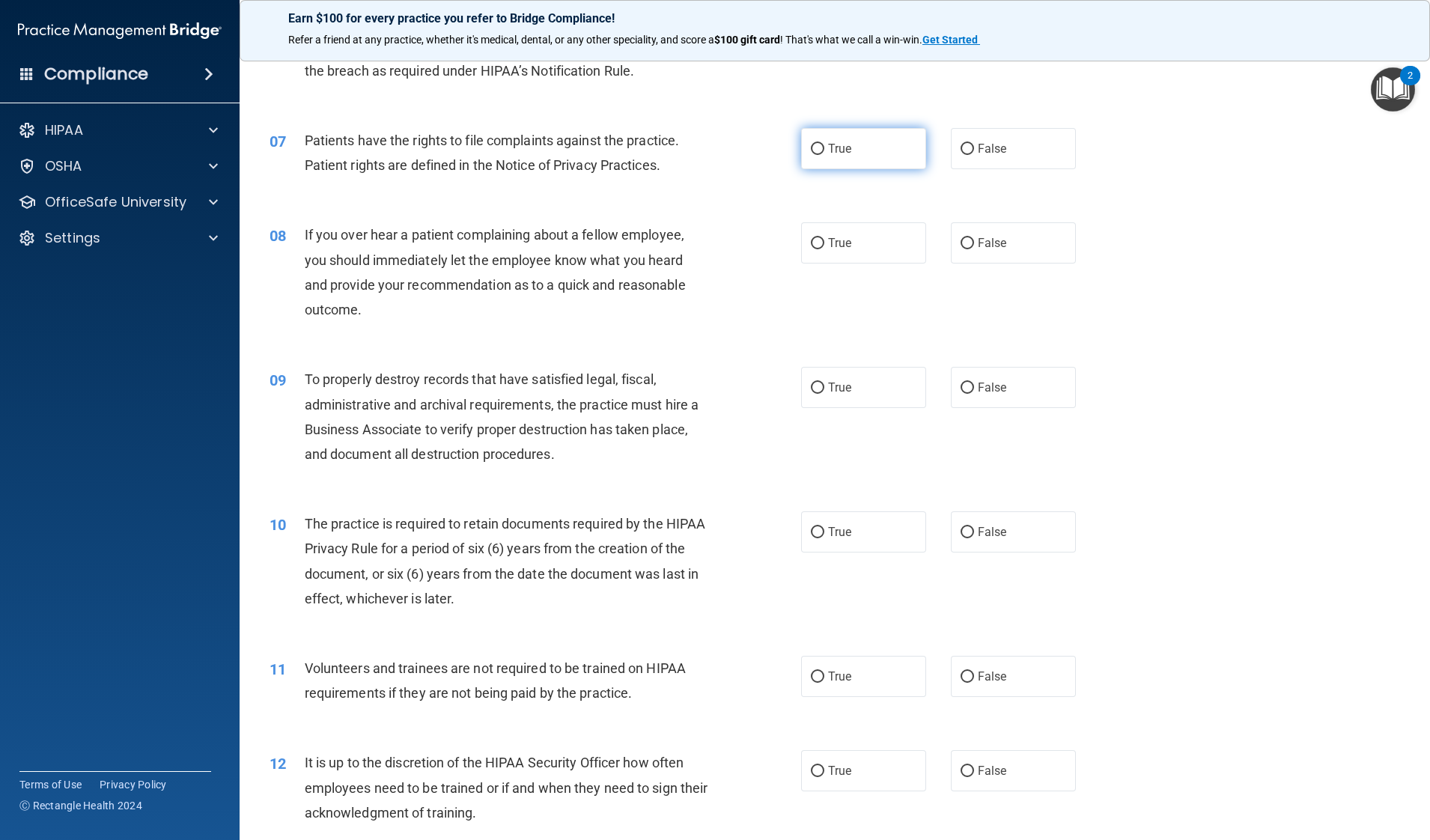
click at [854, 169] on label "True" at bounding box center [863, 149] width 125 height 42
click at [824, 155] on input "True" at bounding box center [818, 149] width 14 height 11
radio input "true"
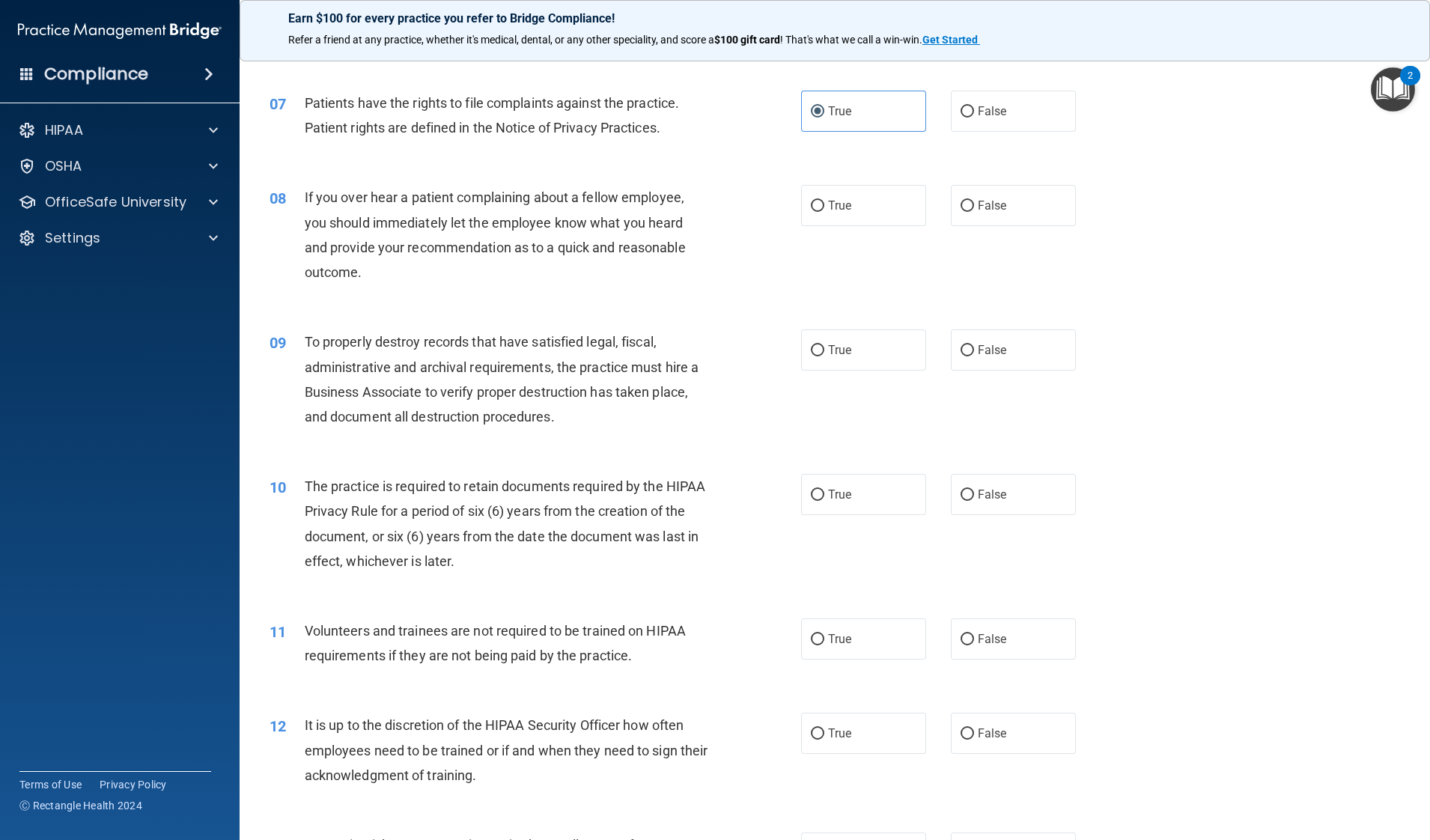
scroll to position [837, 0]
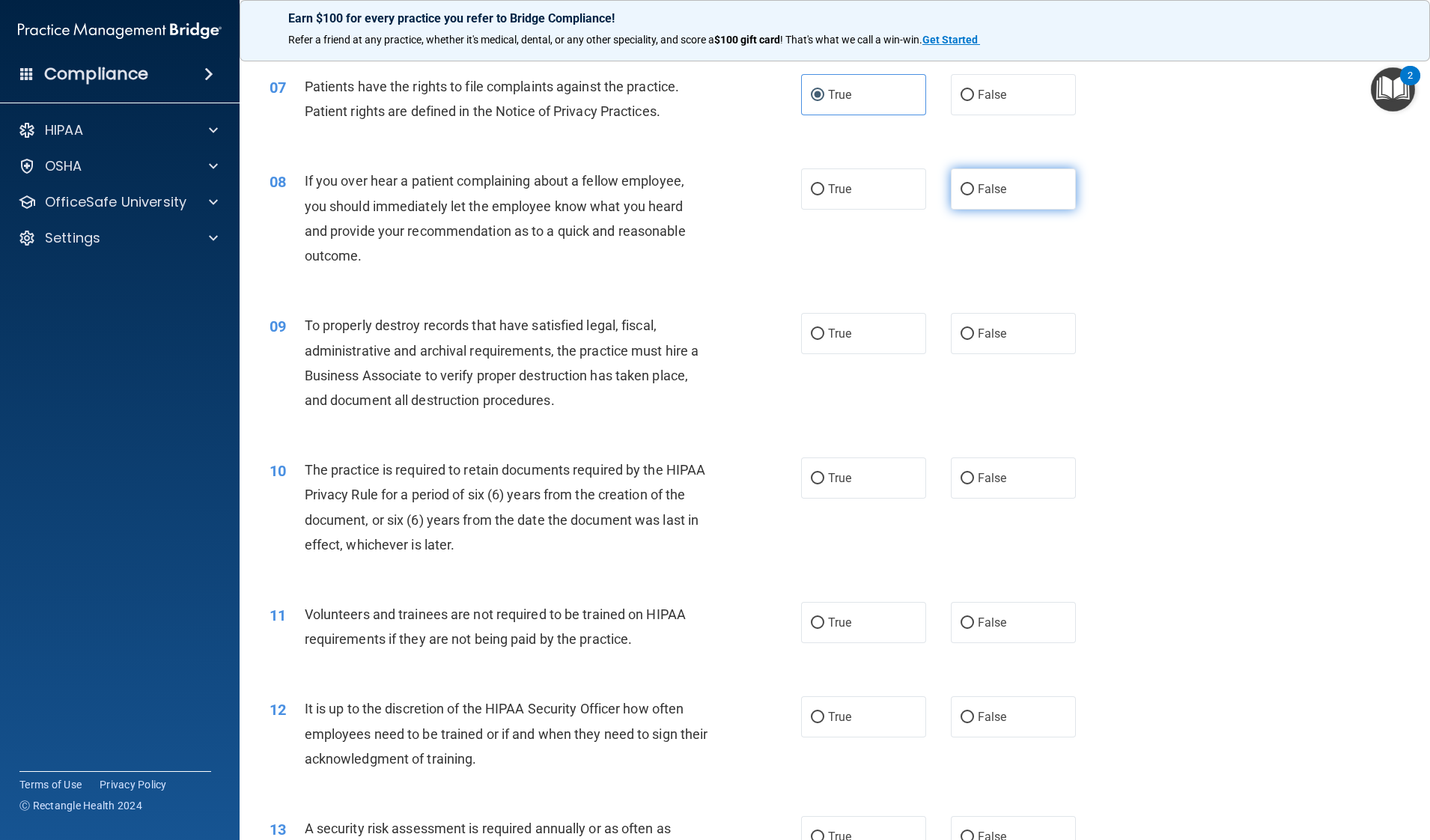
click at [977, 198] on label "False" at bounding box center [1013, 189] width 125 height 42
click at [974, 196] on input "False" at bounding box center [967, 189] width 14 height 11
radio input "true"
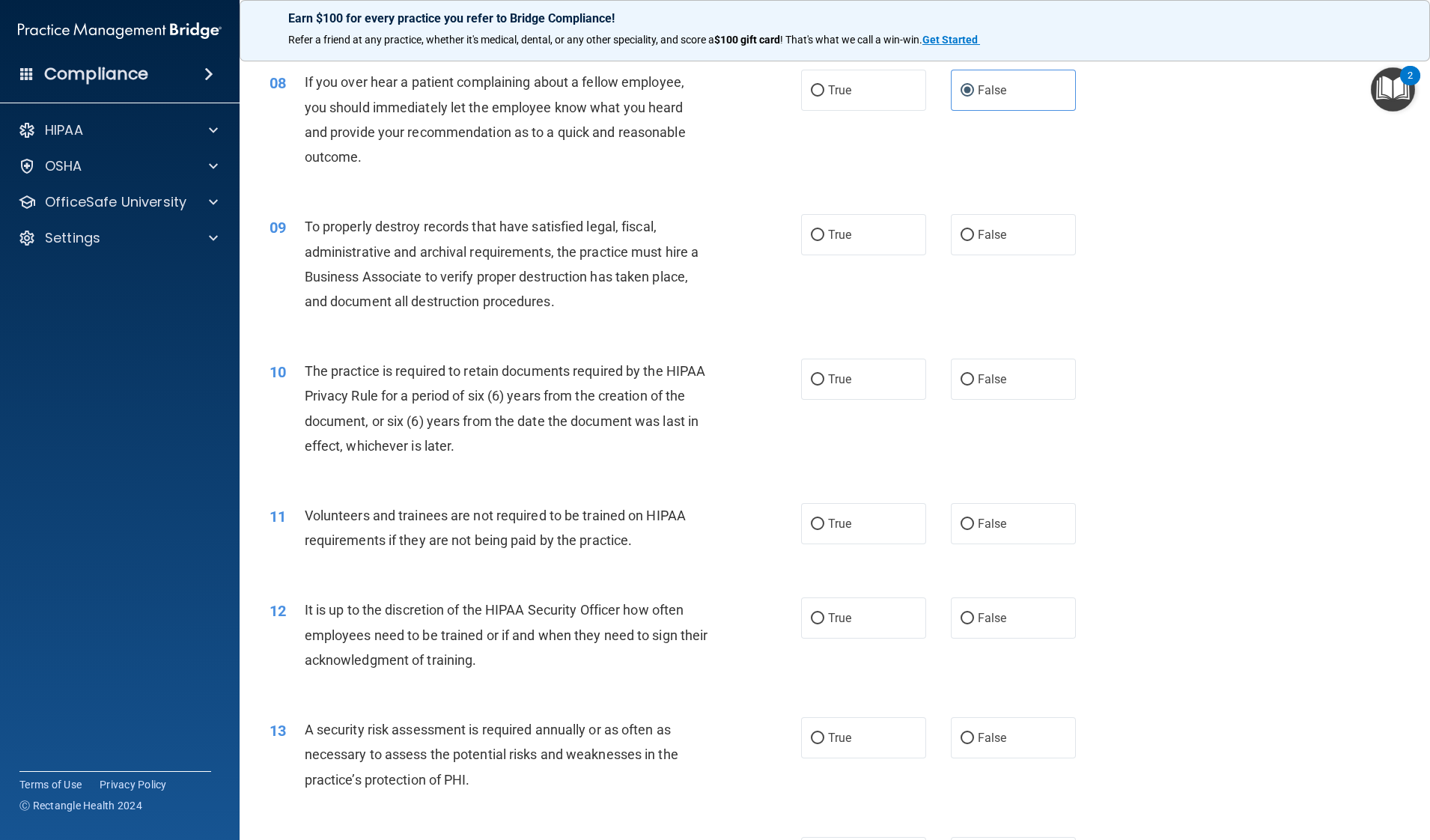
scroll to position [929, 0]
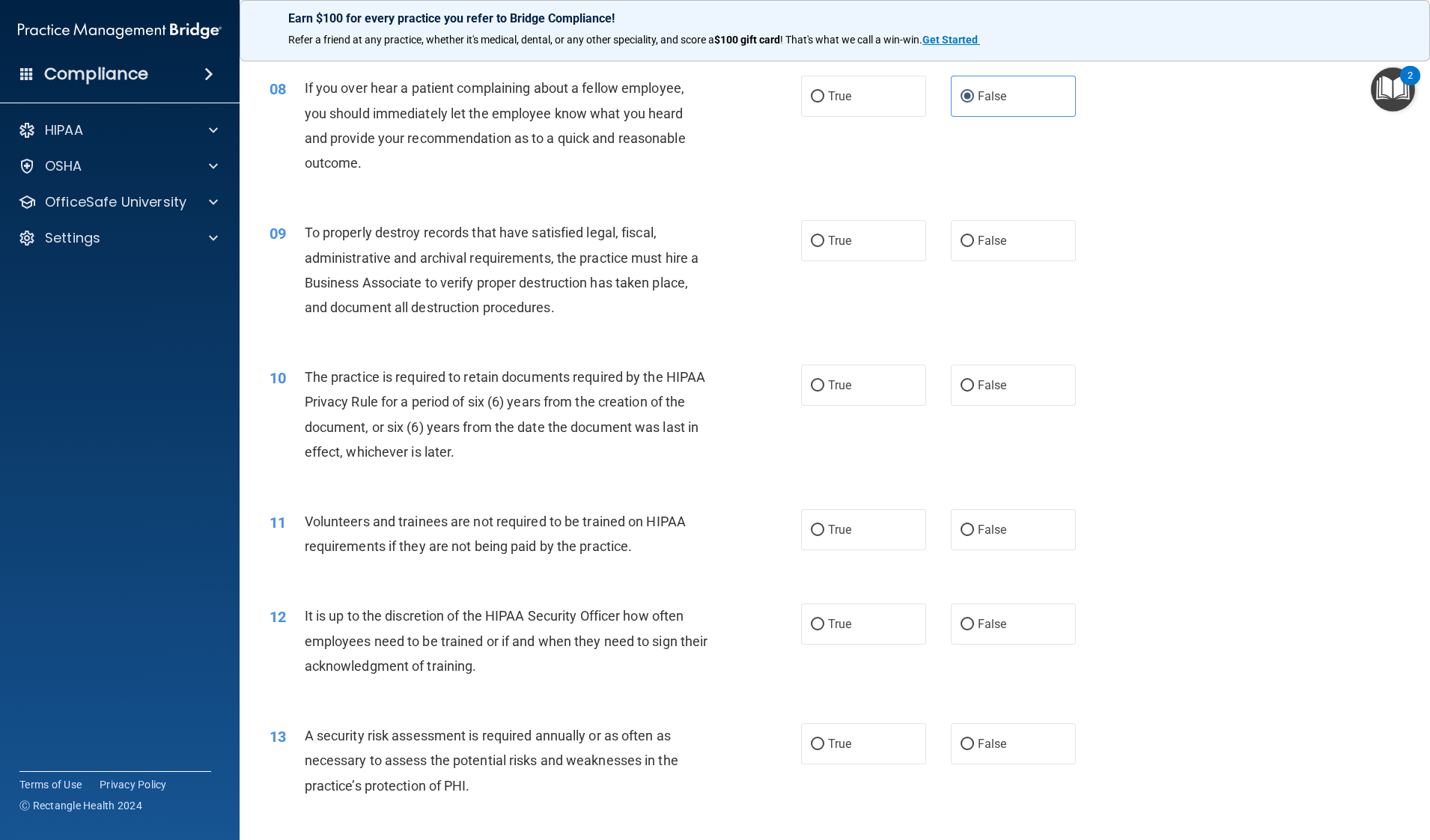
click at [940, 261] on div "09 To properly destroy records that have satisfied legal, fiscal, administrativ…" at bounding box center [835, 273] width 1153 height 144
click at [981, 242] on span "False" at bounding box center [992, 240] width 29 height 14
click at [974, 242] on input "False" at bounding box center [967, 241] width 14 height 11
radio input "true"
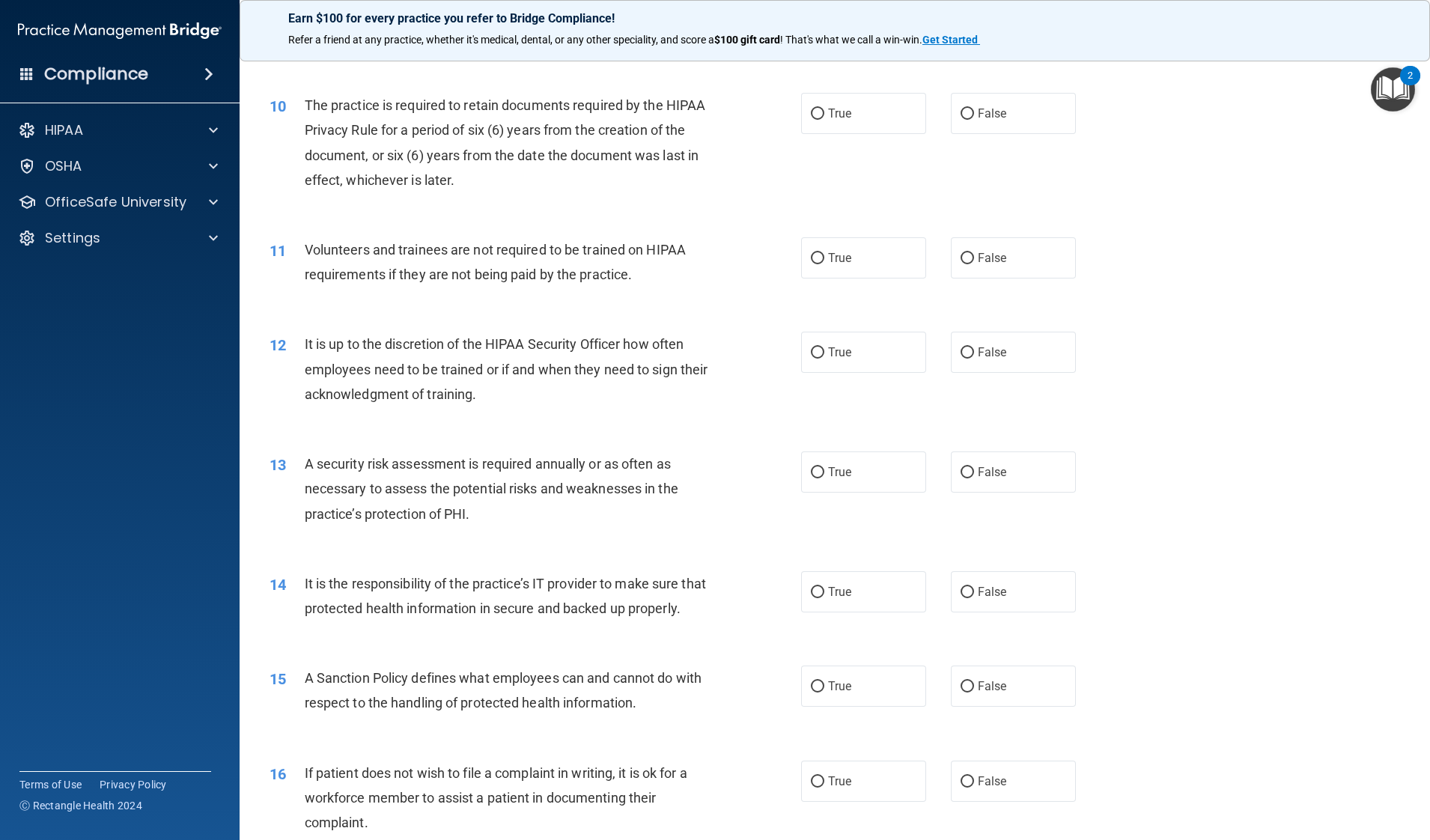
scroll to position [1204, 0]
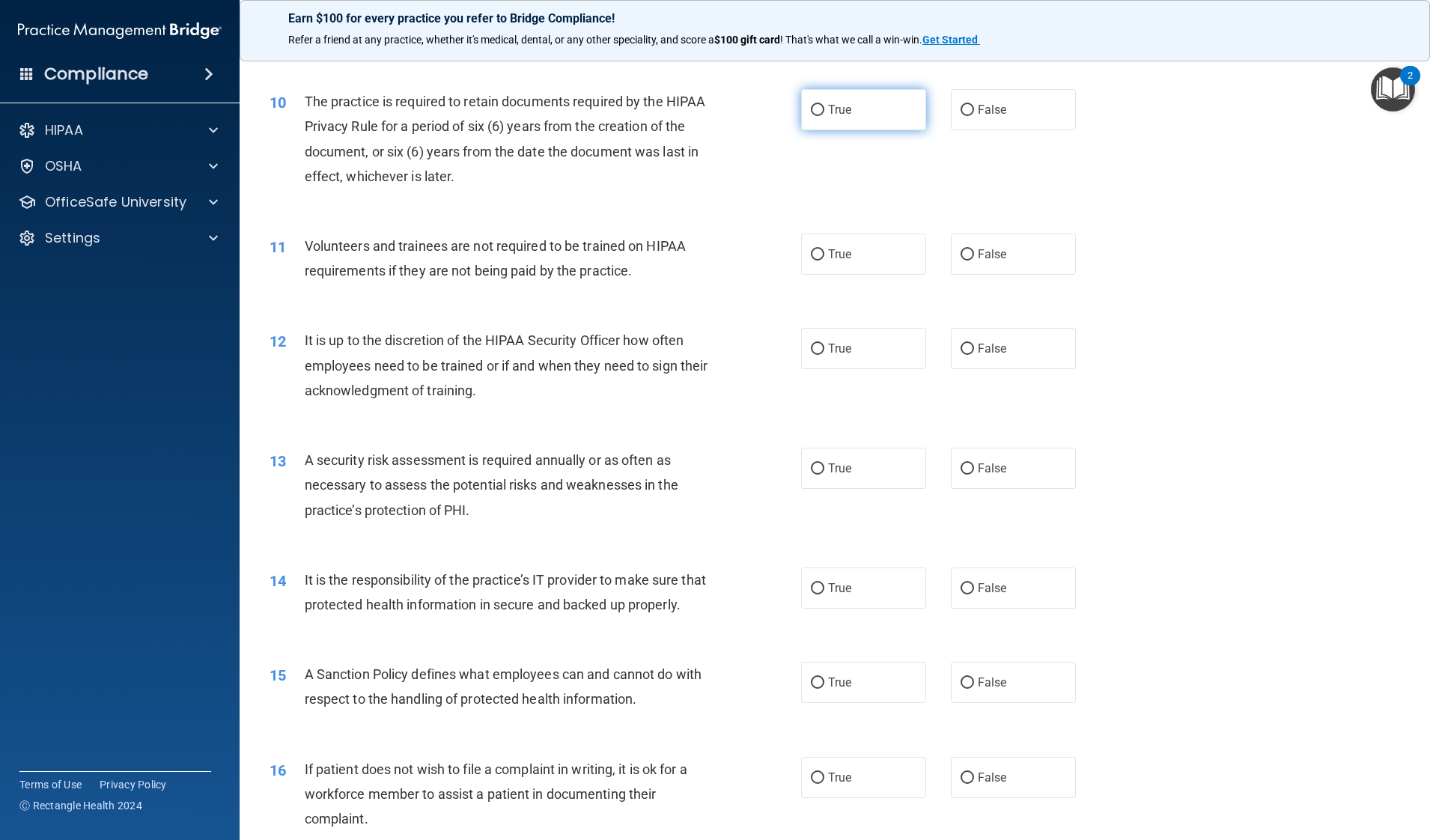
click at [869, 113] on label "True" at bounding box center [863, 110] width 125 height 42
click at [824, 113] on input "True" at bounding box center [818, 110] width 14 height 11
radio input "true"
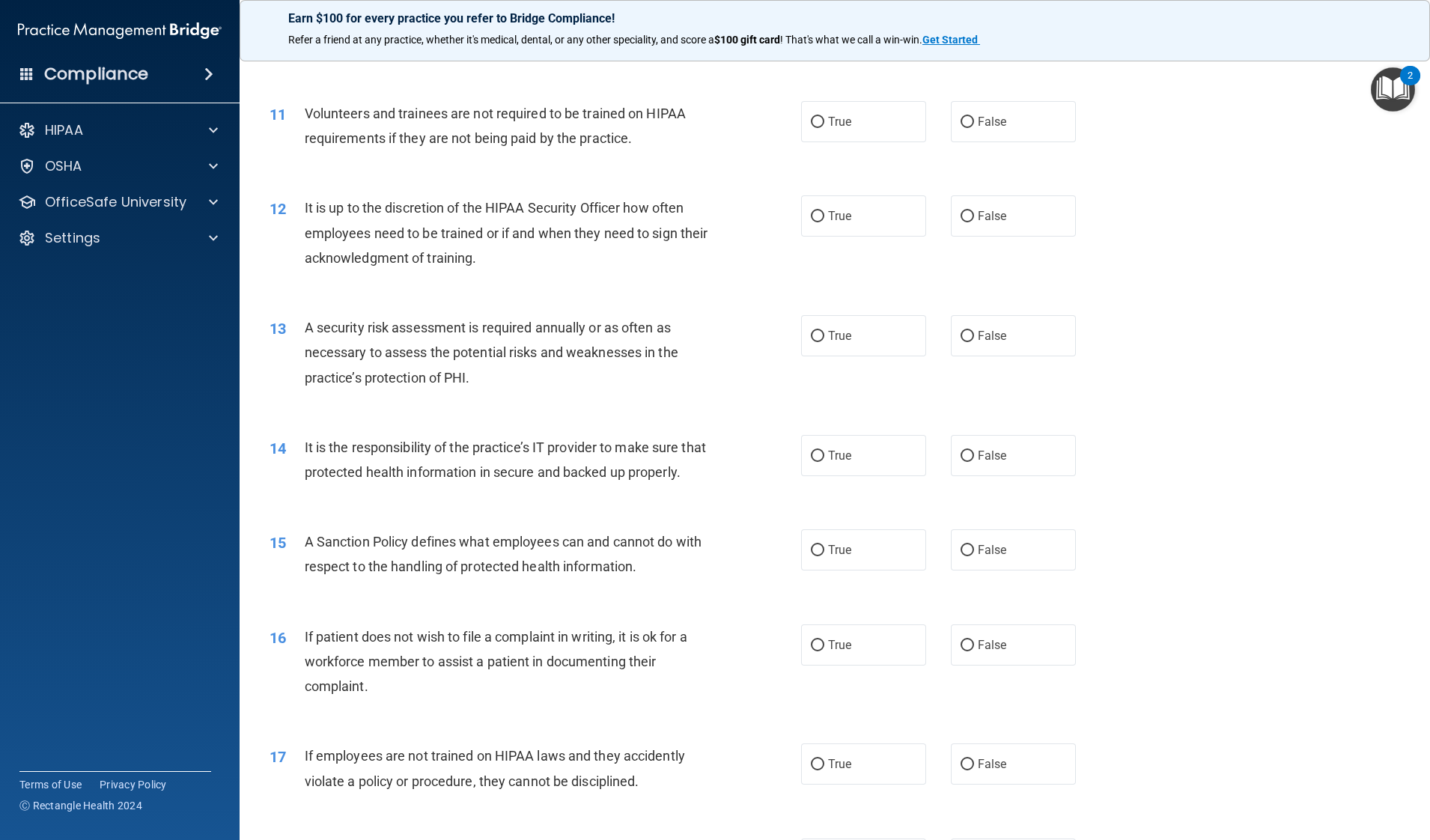
scroll to position [1334, 0]
click at [980, 145] on div "11 Volunteers and trainees are not required to be trained on HIPAA requirements…" at bounding box center [835, 132] width 1153 height 94
click at [988, 119] on span "False" at bounding box center [992, 125] width 29 height 14
click at [974, 119] on input "False" at bounding box center [967, 125] width 14 height 11
radio input "true"
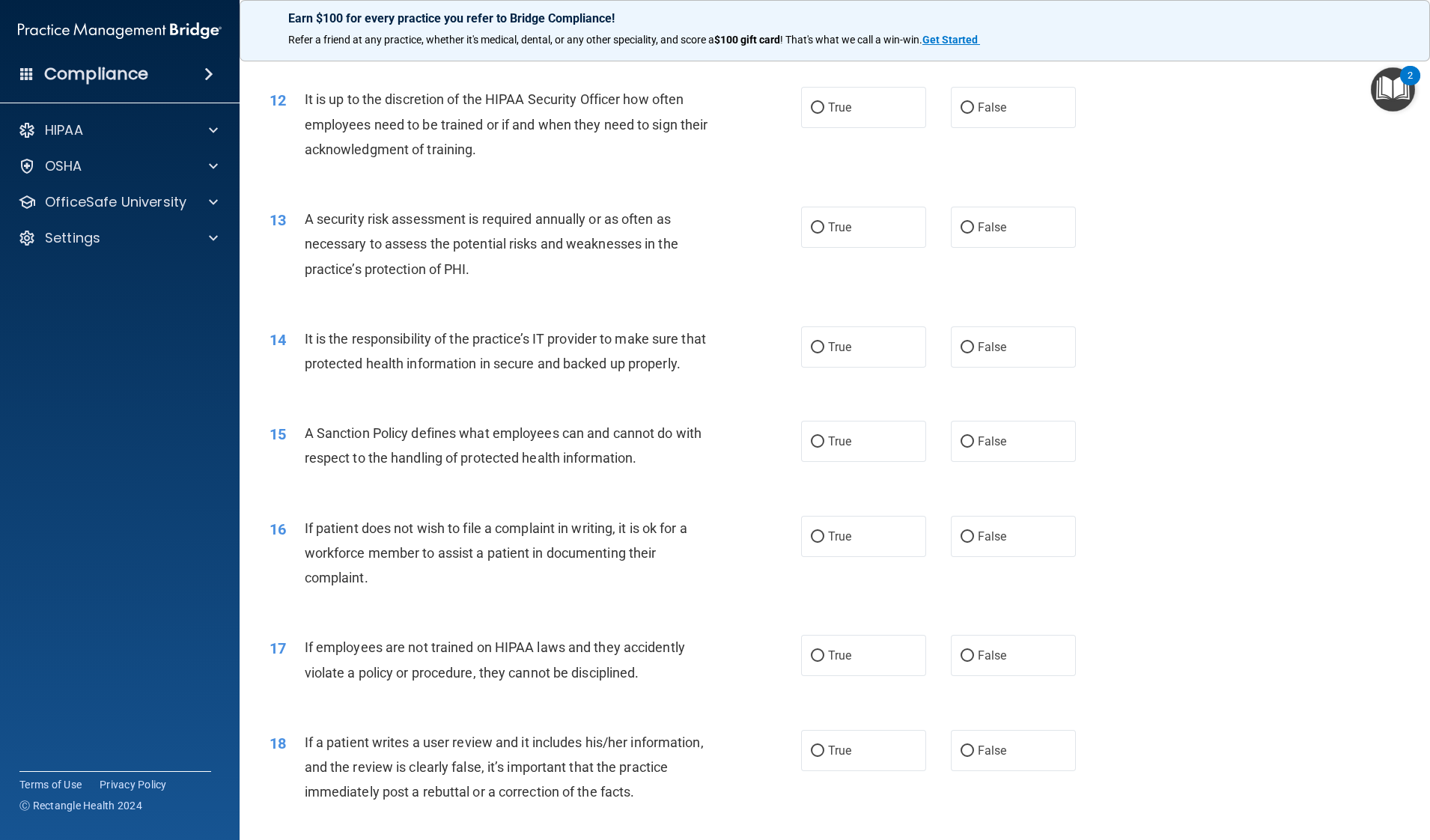
scroll to position [1446, 0]
click at [1030, 109] on label "False" at bounding box center [1013, 107] width 125 height 42
click at [974, 109] on input "False" at bounding box center [967, 107] width 14 height 11
radio input "true"
click at [843, 247] on div "13 A security risk assessment is required annually or as often as necessary to …" at bounding box center [835, 247] width 1153 height 119
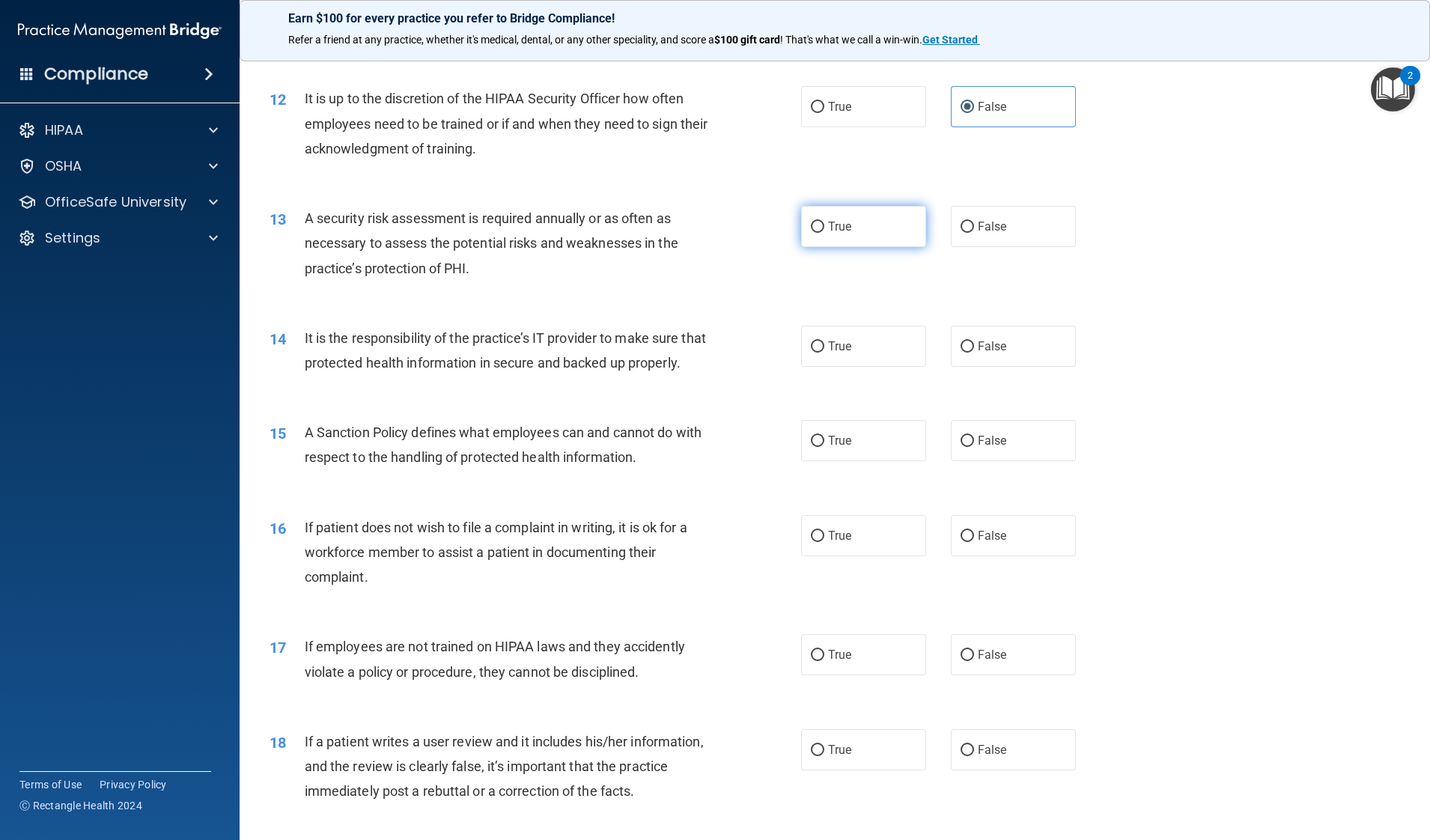
click at [816, 240] on label "True" at bounding box center [863, 227] width 125 height 42
click at [816, 233] on input "True" at bounding box center [818, 227] width 14 height 11
radio input "true"
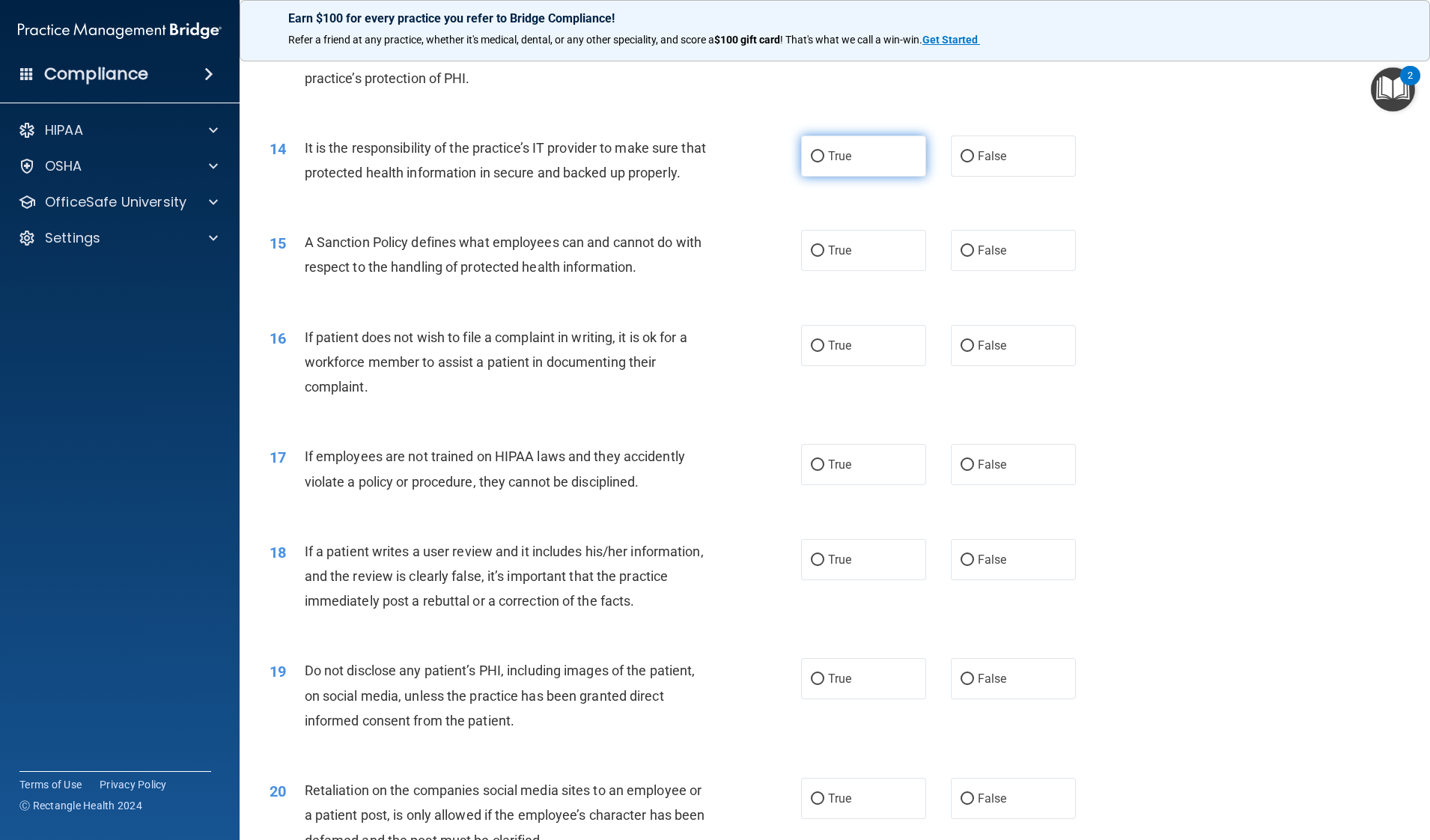
scroll to position [1638, 0]
click at [978, 157] on span "False" at bounding box center [992, 155] width 29 height 14
click at [971, 157] on input "False" at bounding box center [967, 156] width 14 height 11
radio input "true"
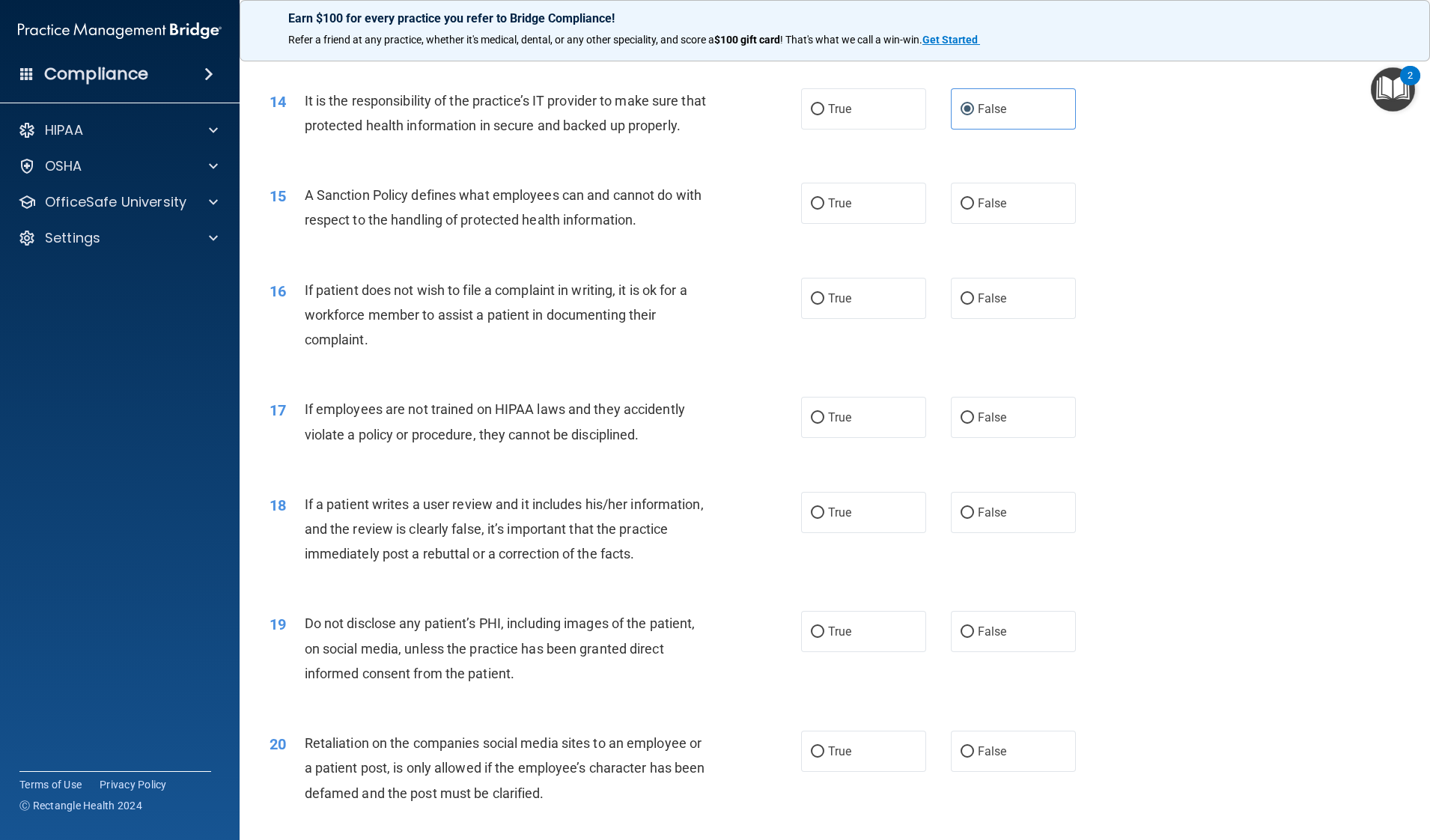
scroll to position [1684, 0]
click at [986, 248] on div "15 A Sanction Policy defines what employees can and cannot do with respect to t…" at bounding box center [835, 210] width 1153 height 94
click at [980, 209] on span "False" at bounding box center [992, 202] width 29 height 14
click at [974, 208] on input "False" at bounding box center [967, 202] width 14 height 11
radio input "true"
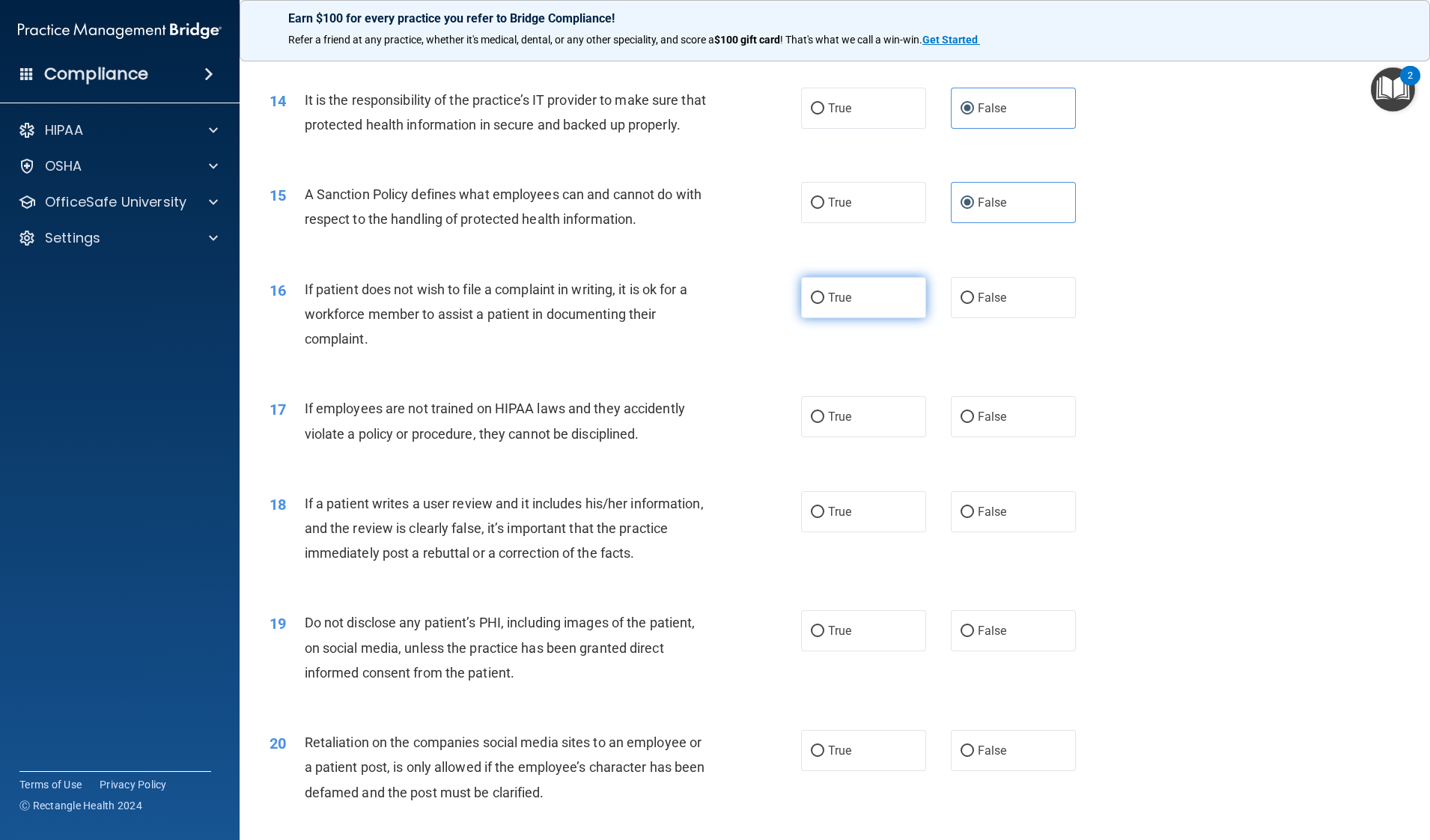
click at [850, 314] on label "True" at bounding box center [863, 298] width 125 height 42
click at [824, 304] on input "True" at bounding box center [818, 298] width 14 height 11
radio input "true"
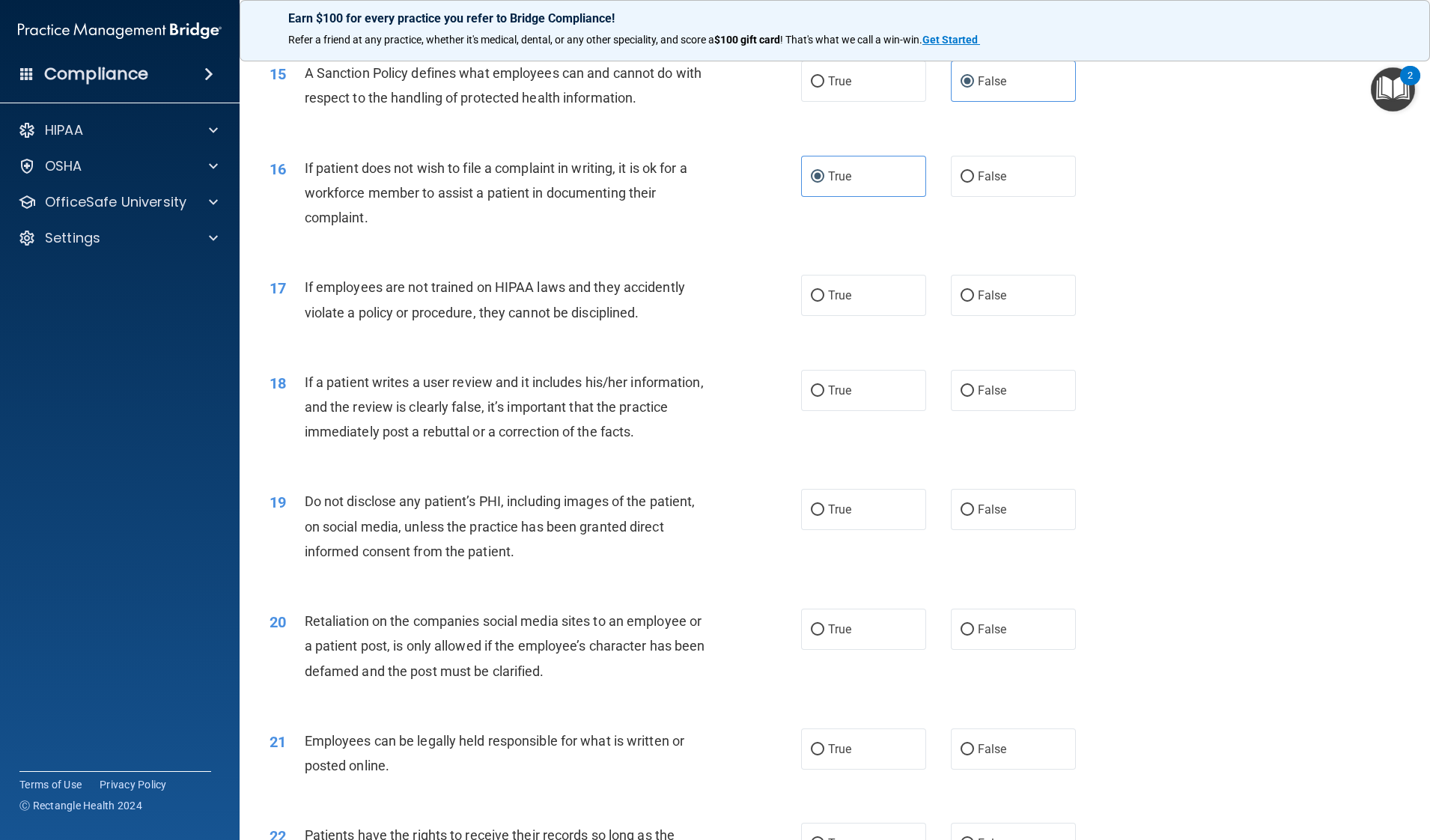
scroll to position [1808, 0]
click at [988, 300] on span "False" at bounding box center [992, 293] width 29 height 14
click at [974, 299] on input "False" at bounding box center [967, 293] width 14 height 11
radio input "true"
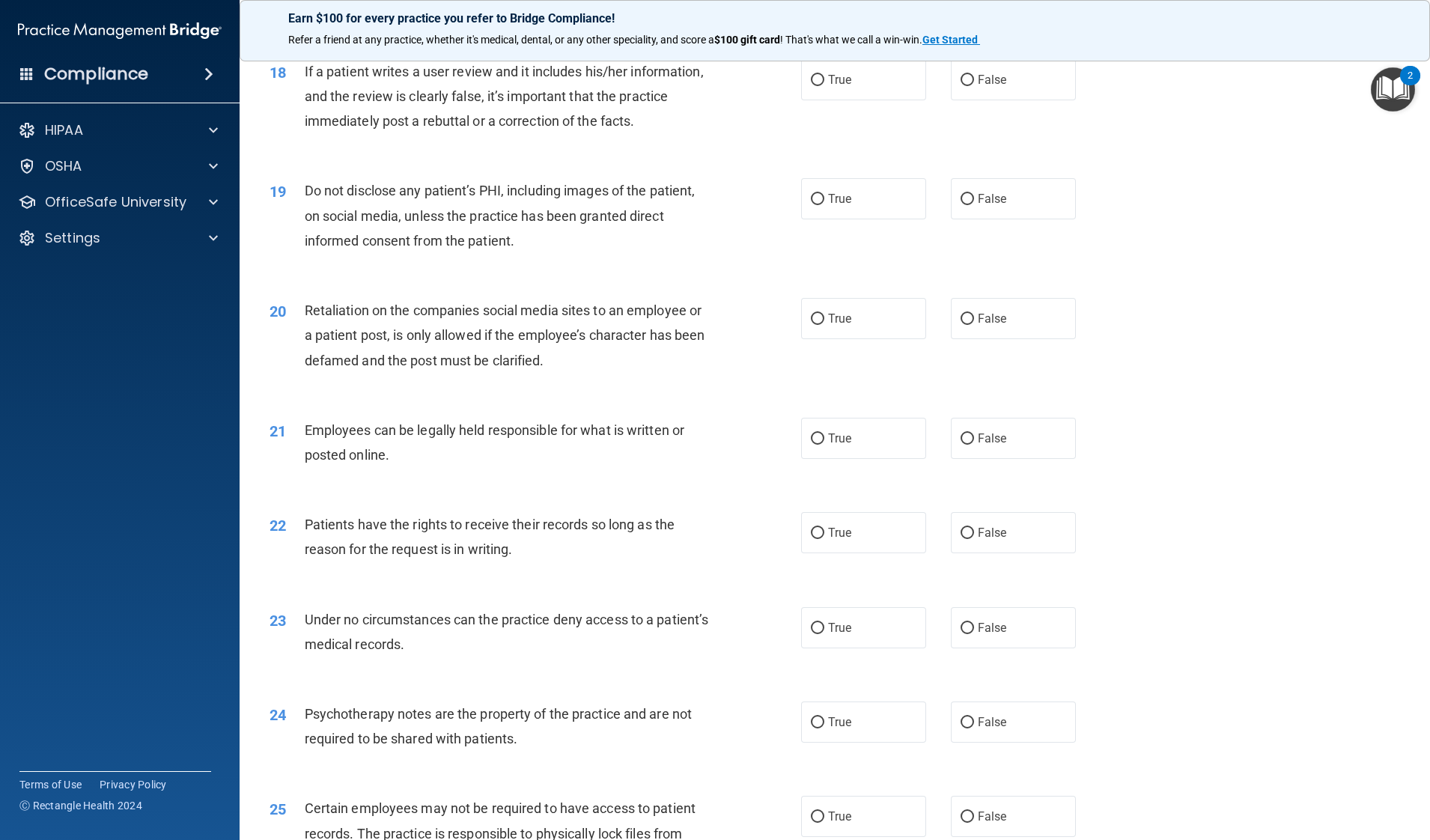
scroll to position [2119, 0]
click at [987, 84] on span "False" at bounding box center [992, 76] width 29 height 14
click at [974, 83] on input "False" at bounding box center [967, 77] width 14 height 11
radio input "true"
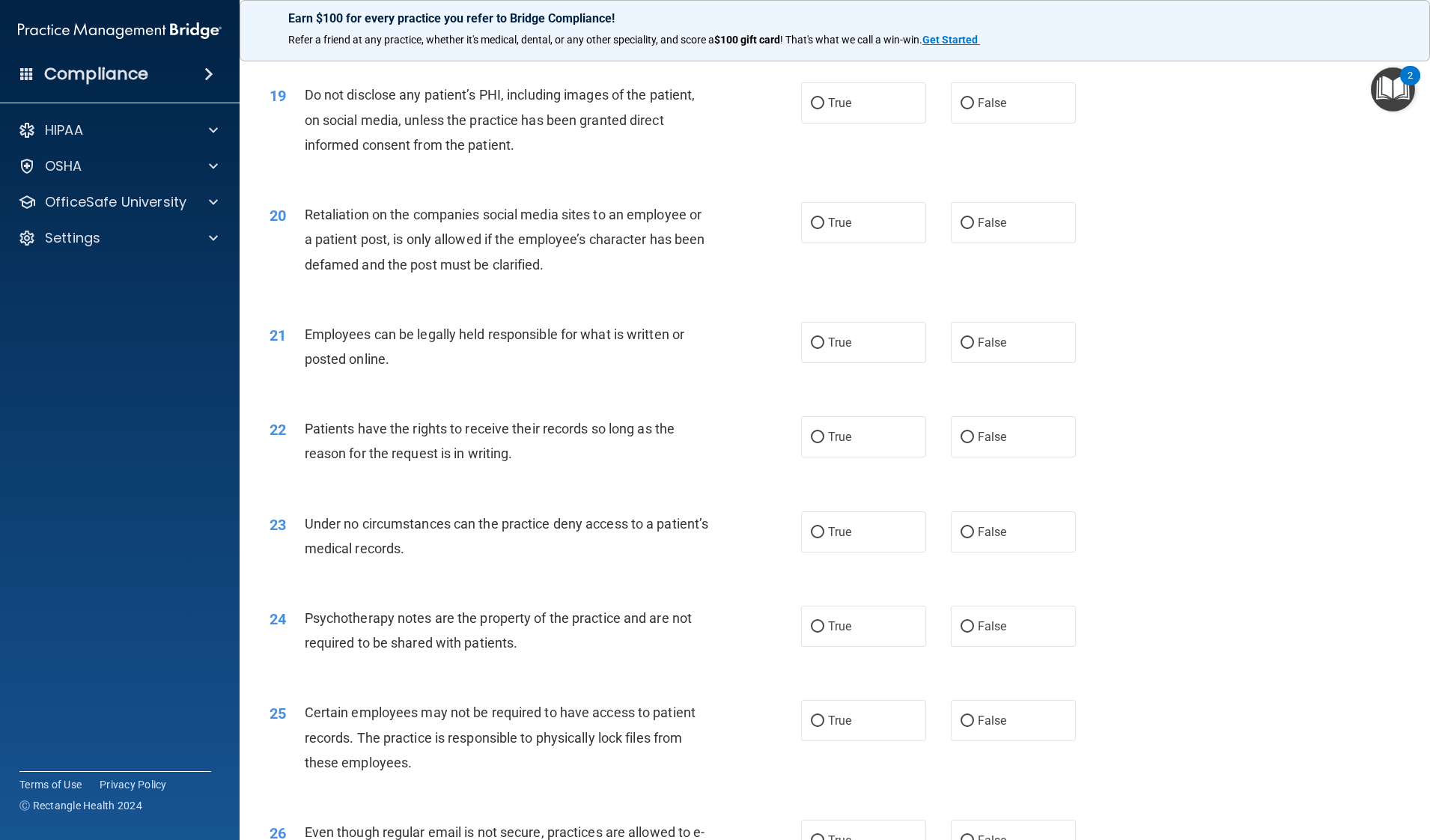
scroll to position [2228, 0]
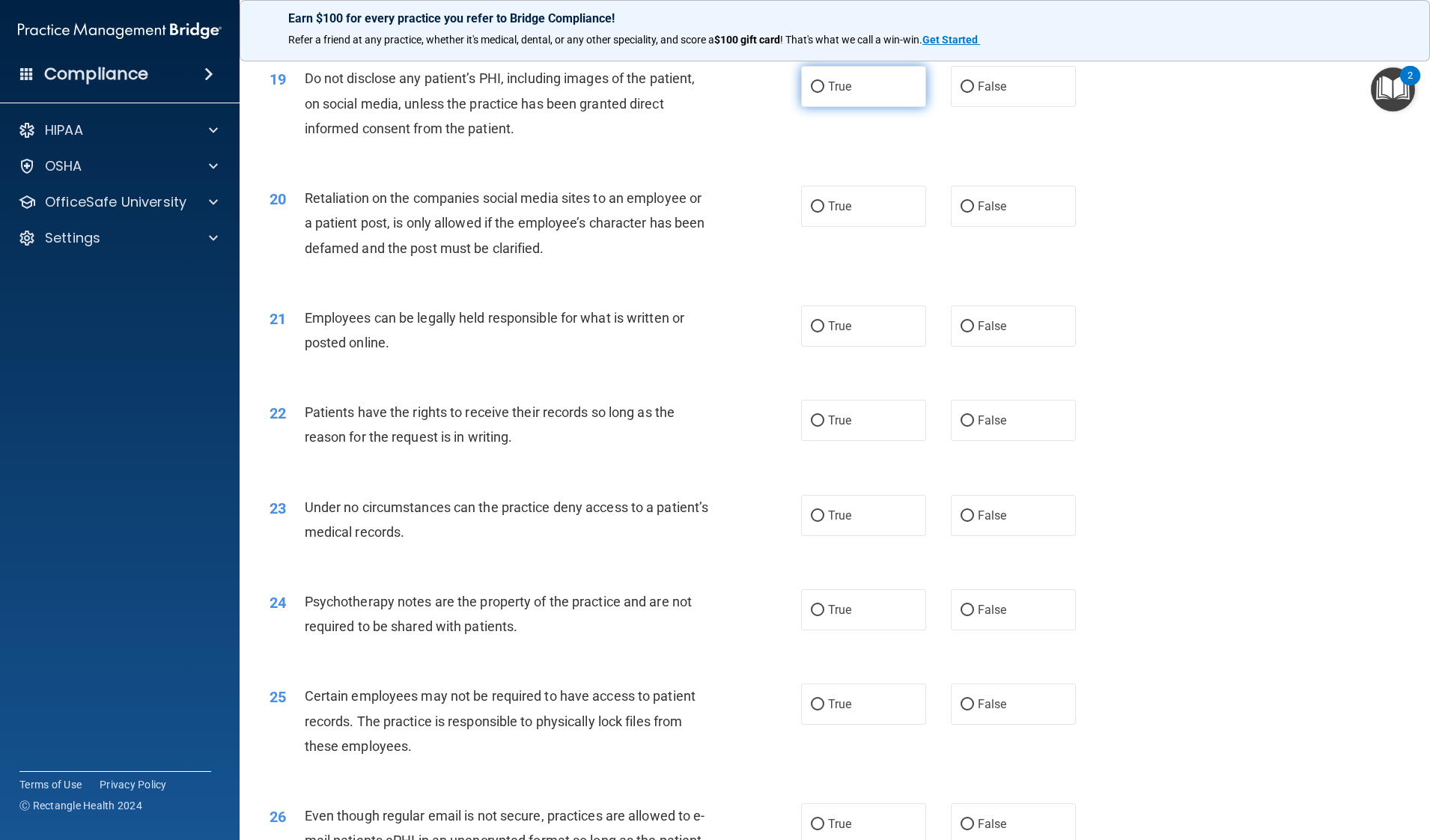
click at [828, 93] on span "True" at bounding box center [839, 87] width 23 height 14
click at [820, 93] on input "True" at bounding box center [818, 87] width 14 height 11
radio input "true"
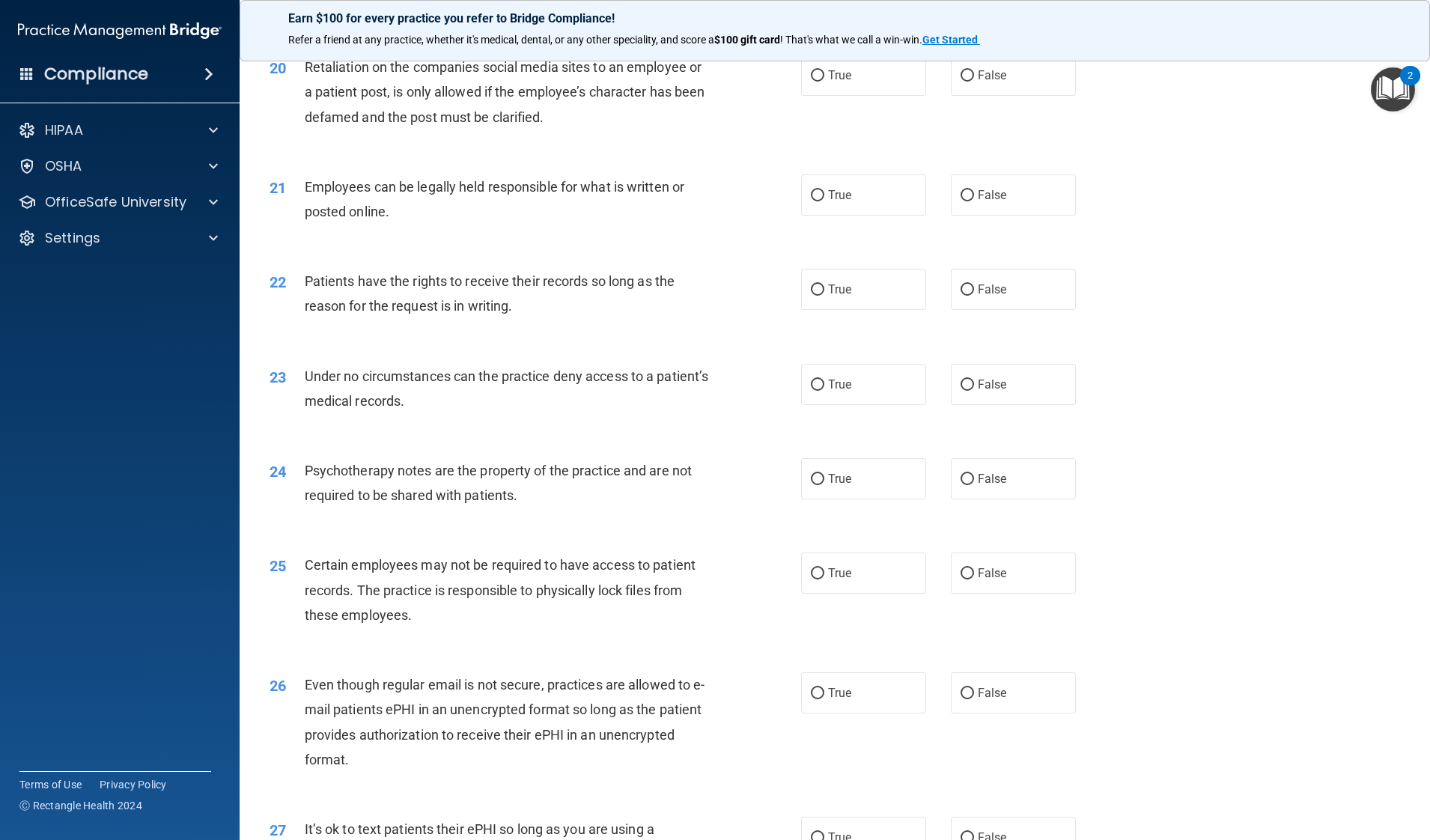
scroll to position [2359, 0]
click at [962, 82] on input "False" at bounding box center [967, 76] width 14 height 11
radio input "true"
click at [821, 216] on label "True" at bounding box center [863, 196] width 125 height 42
click at [821, 202] on input "True" at bounding box center [818, 196] width 14 height 11
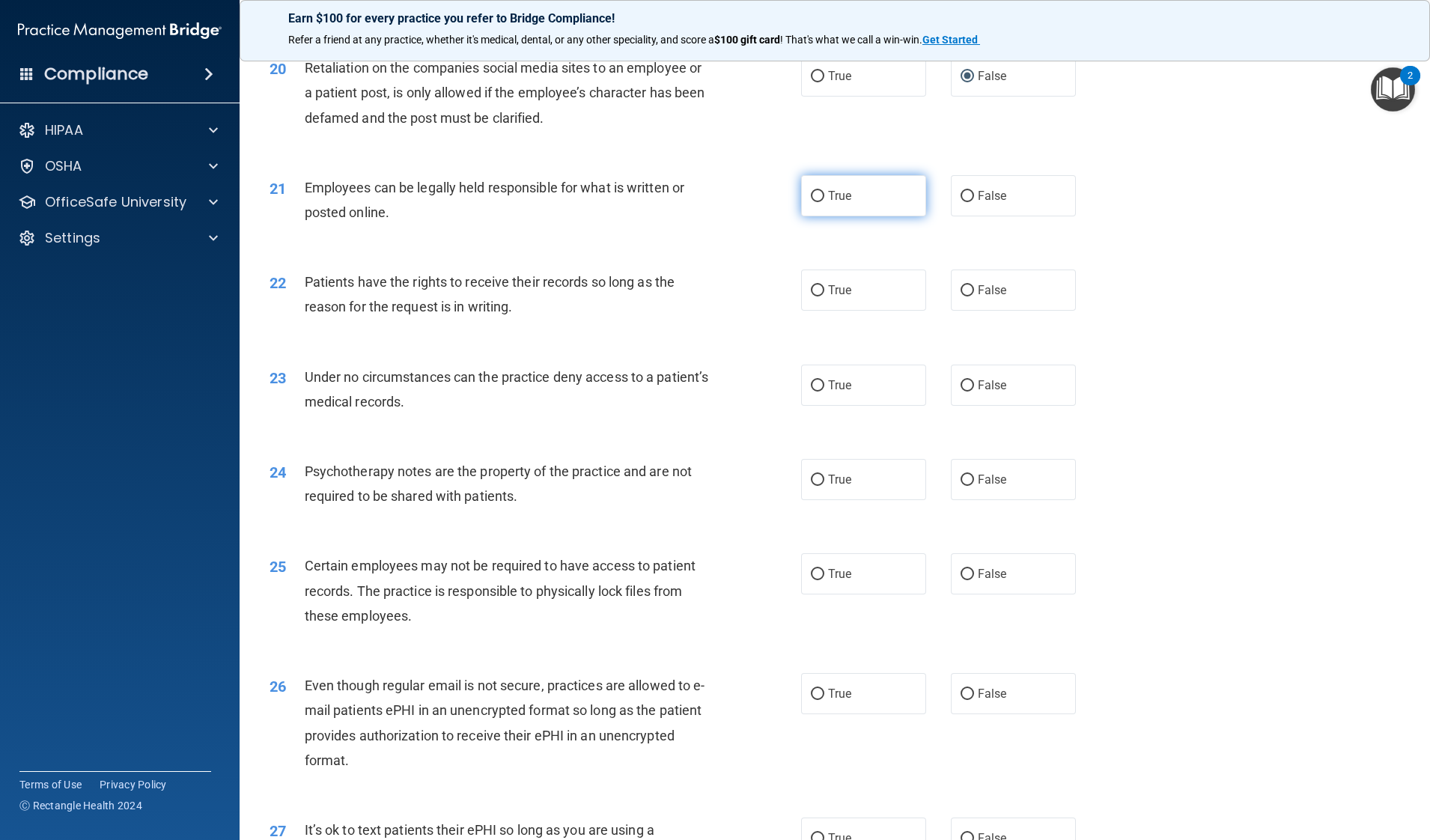
radio input "true"
click at [982, 311] on label "False" at bounding box center [1013, 291] width 125 height 42
click at [974, 297] on input "False" at bounding box center [967, 291] width 14 height 11
radio input "true"
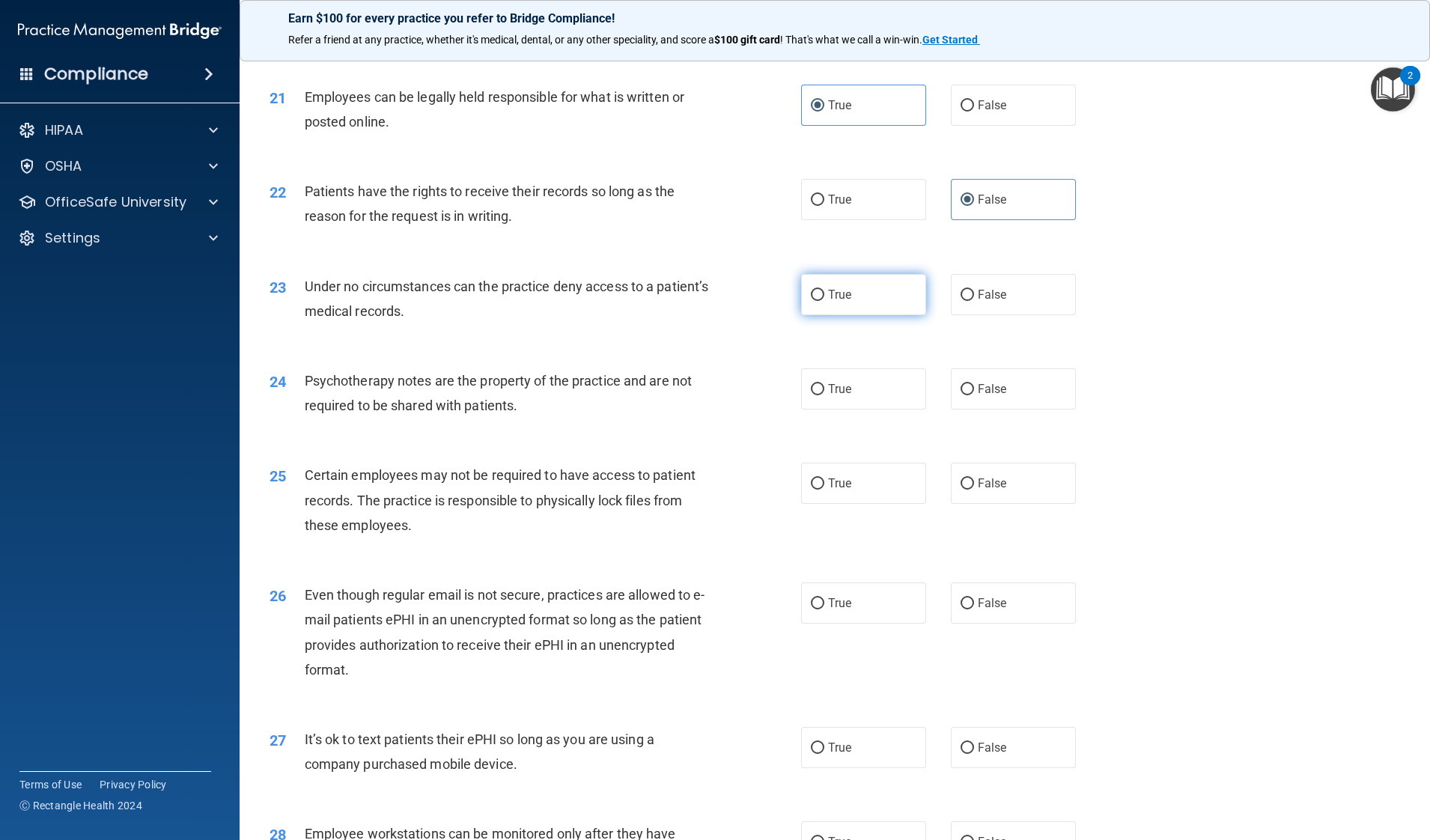
scroll to position [2451, 0]
click at [964, 314] on label "False" at bounding box center [1013, 293] width 125 height 42
click at [964, 299] on input "False" at bounding box center [967, 293] width 14 height 11
radio input "true"
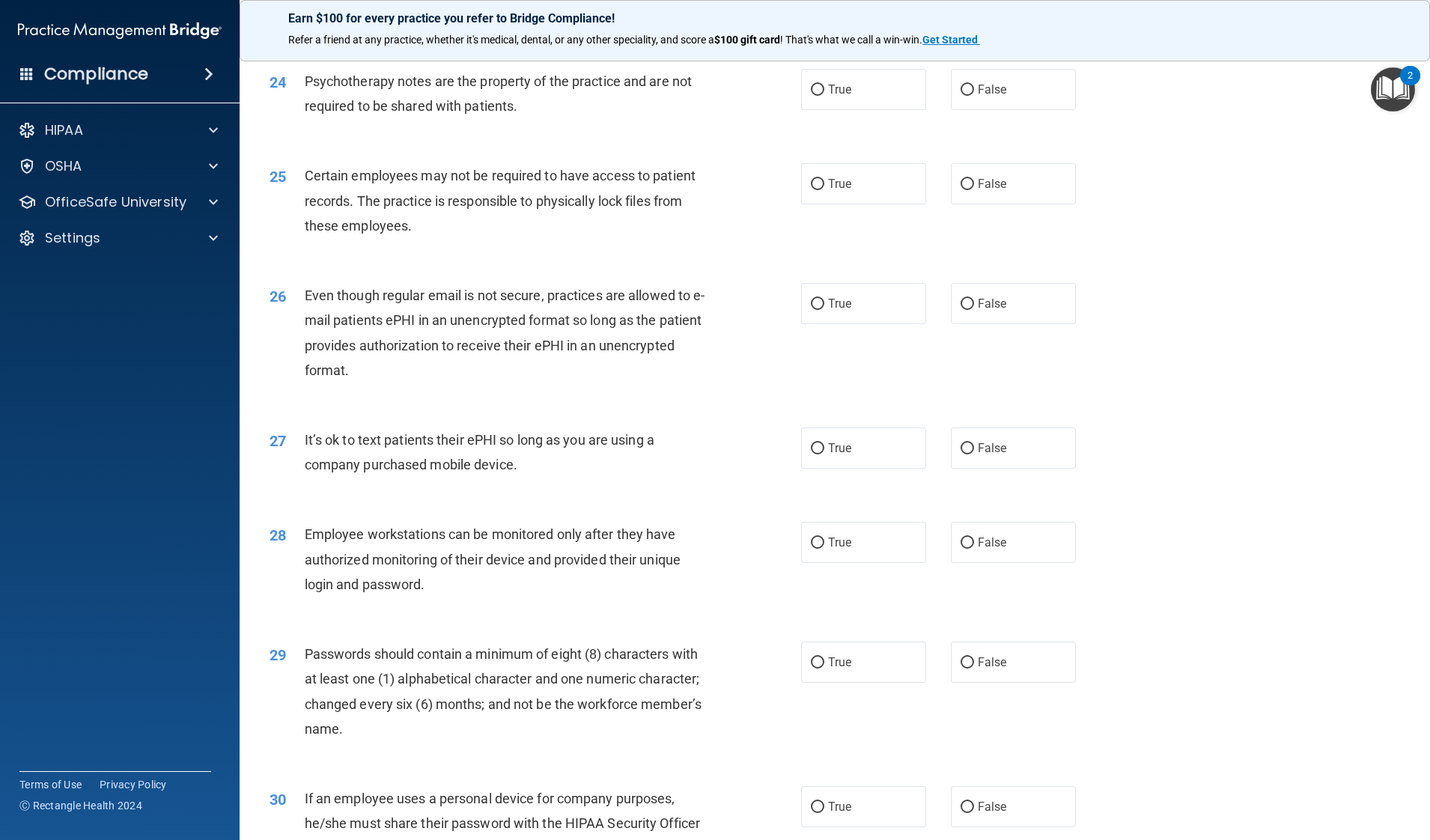
scroll to position [2748, 0]
click at [960, 97] on input "False" at bounding box center [967, 91] width 14 height 11
radio input "true"
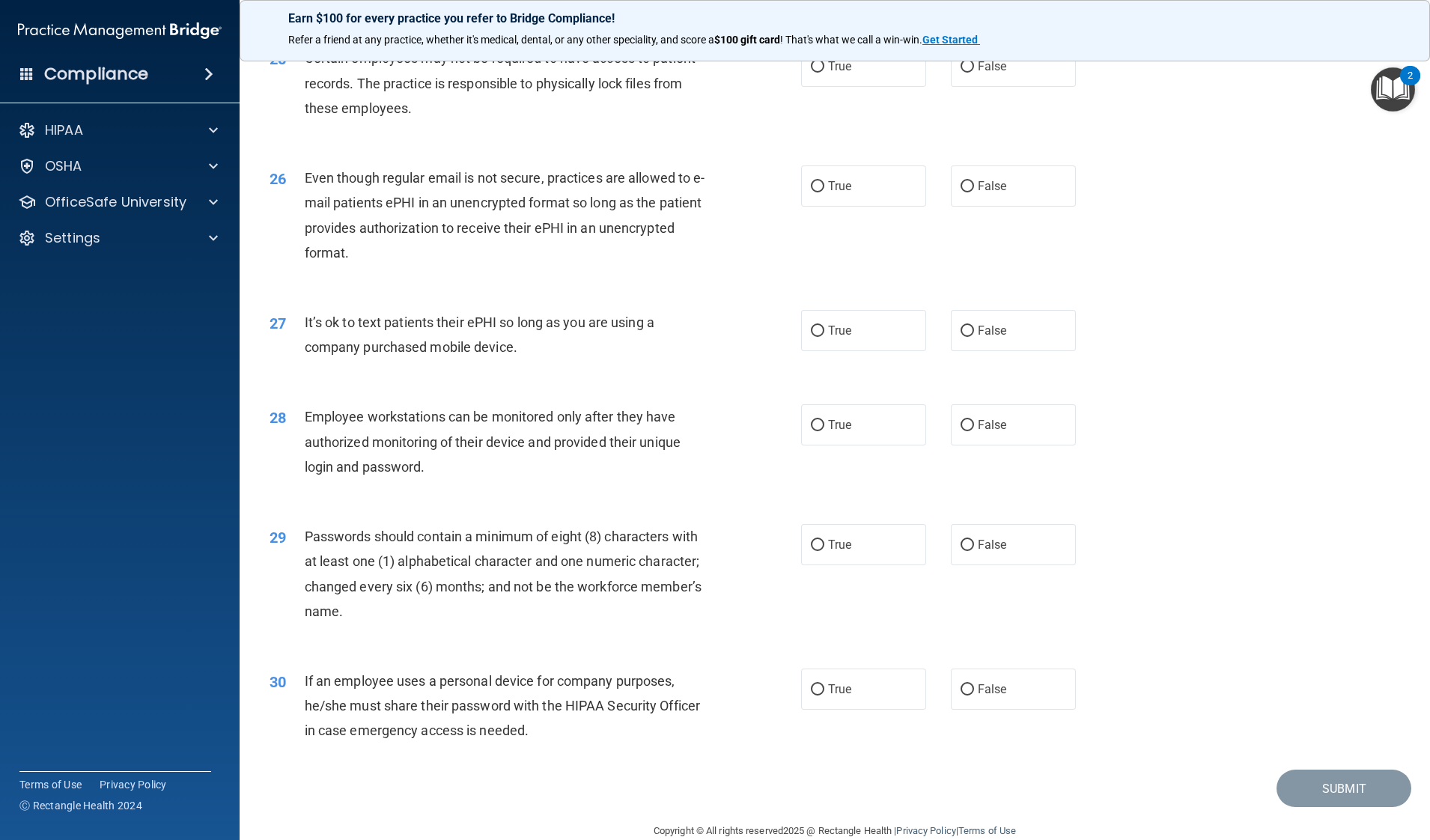
scroll to position [2869, 0]
click at [882, 85] on label "True" at bounding box center [863, 64] width 125 height 42
click at [824, 70] on input "True" at bounding box center [818, 64] width 14 height 11
radio input "true"
click at [968, 204] on label "False" at bounding box center [1013, 184] width 125 height 42
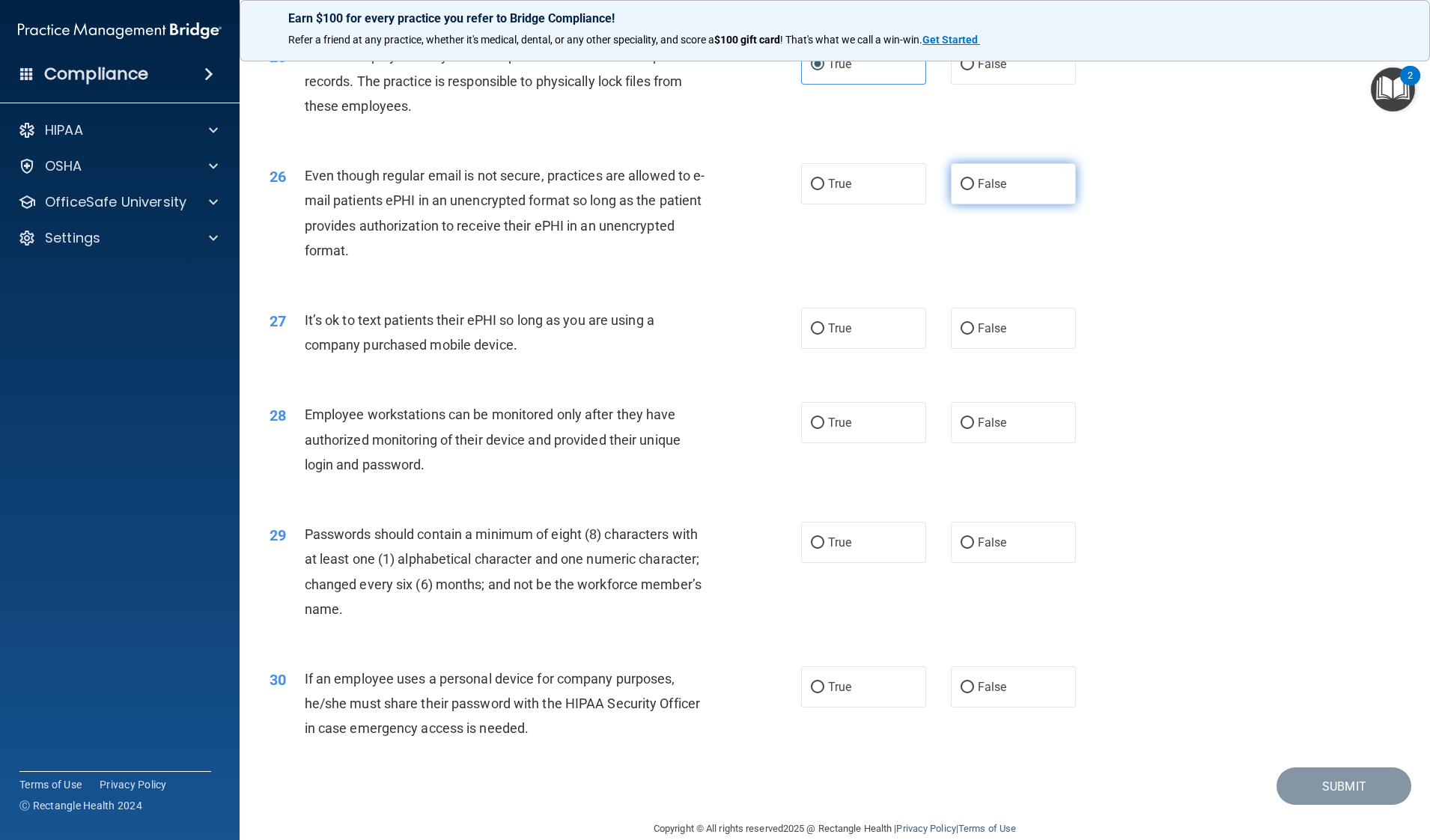
click at [968, 190] on input "False" at bounding box center [967, 184] width 14 height 11
radio input "true"
click at [944, 375] on div "27 It’s ok to text patients their ePHI so long as you are using a company purch…" at bounding box center [835, 336] width 1153 height 94
click at [959, 349] on label "False" at bounding box center [1013, 329] width 125 height 42
click at [960, 335] on input "False" at bounding box center [967, 329] width 14 height 11
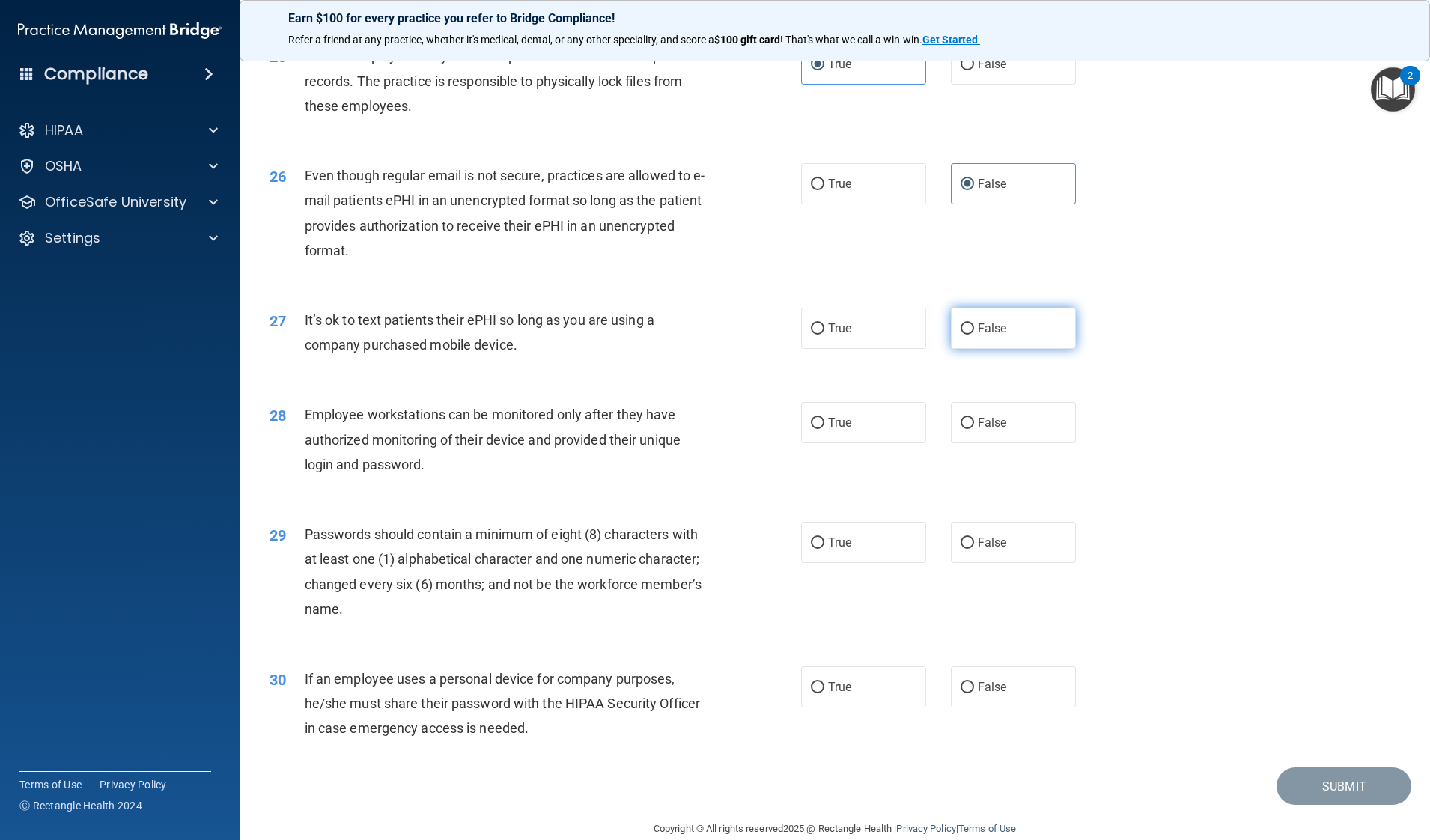
radio input "true"
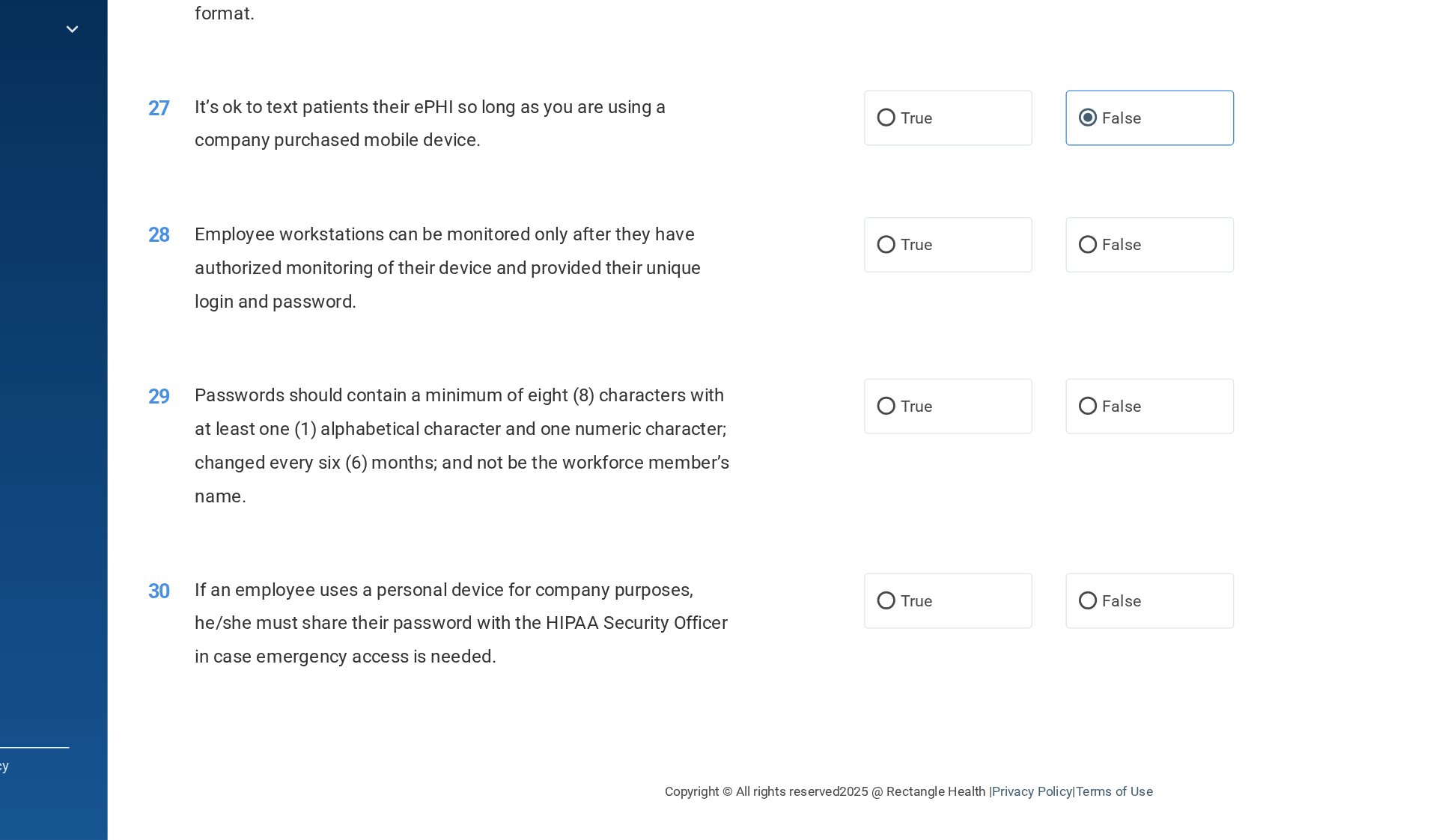
scroll to position [0, 0]
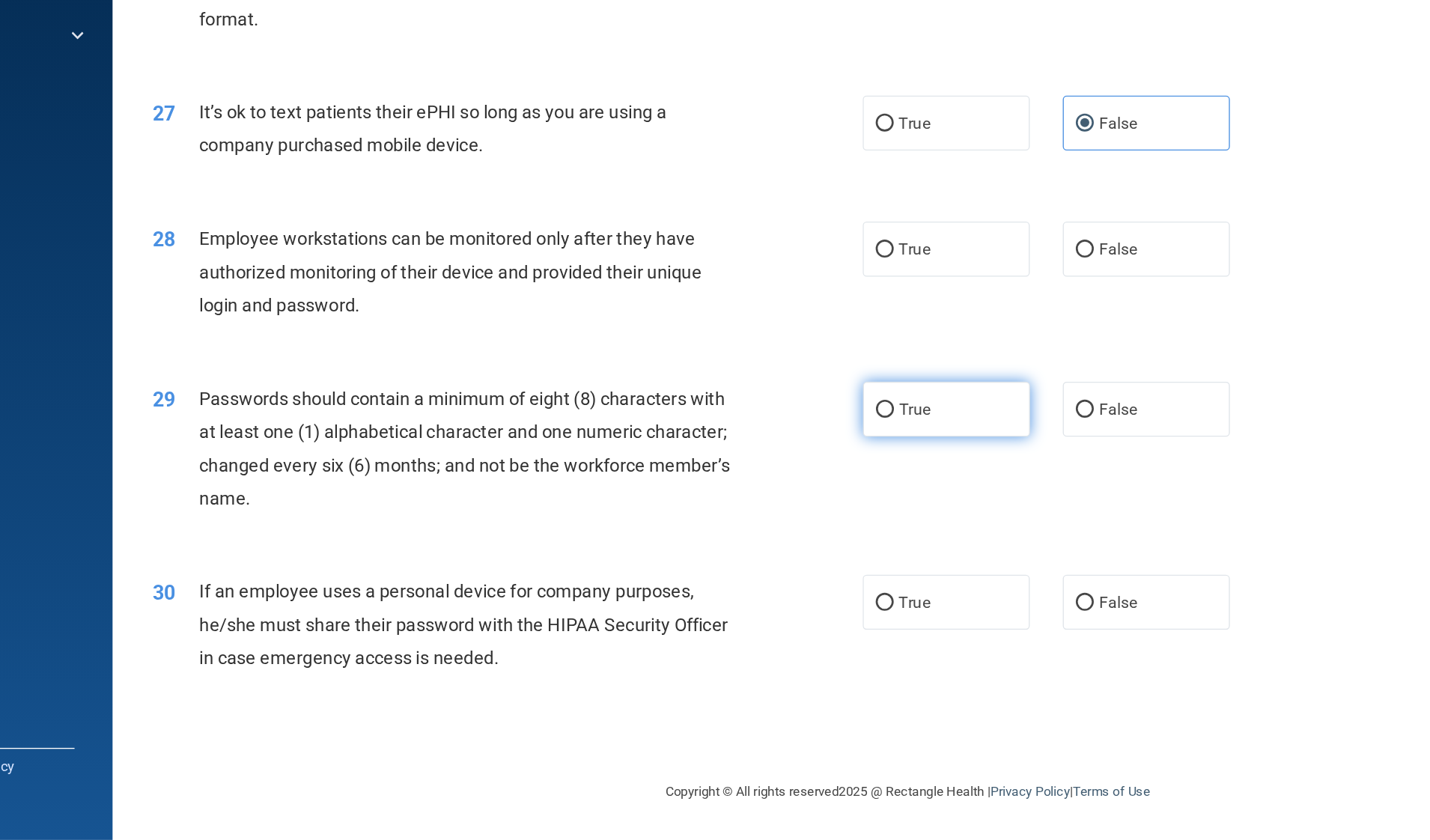
click at [836, 519] on span "True" at bounding box center [839, 517] width 23 height 14
click at [824, 519] on input "True" at bounding box center [818, 518] width 14 height 11
radio input "true"
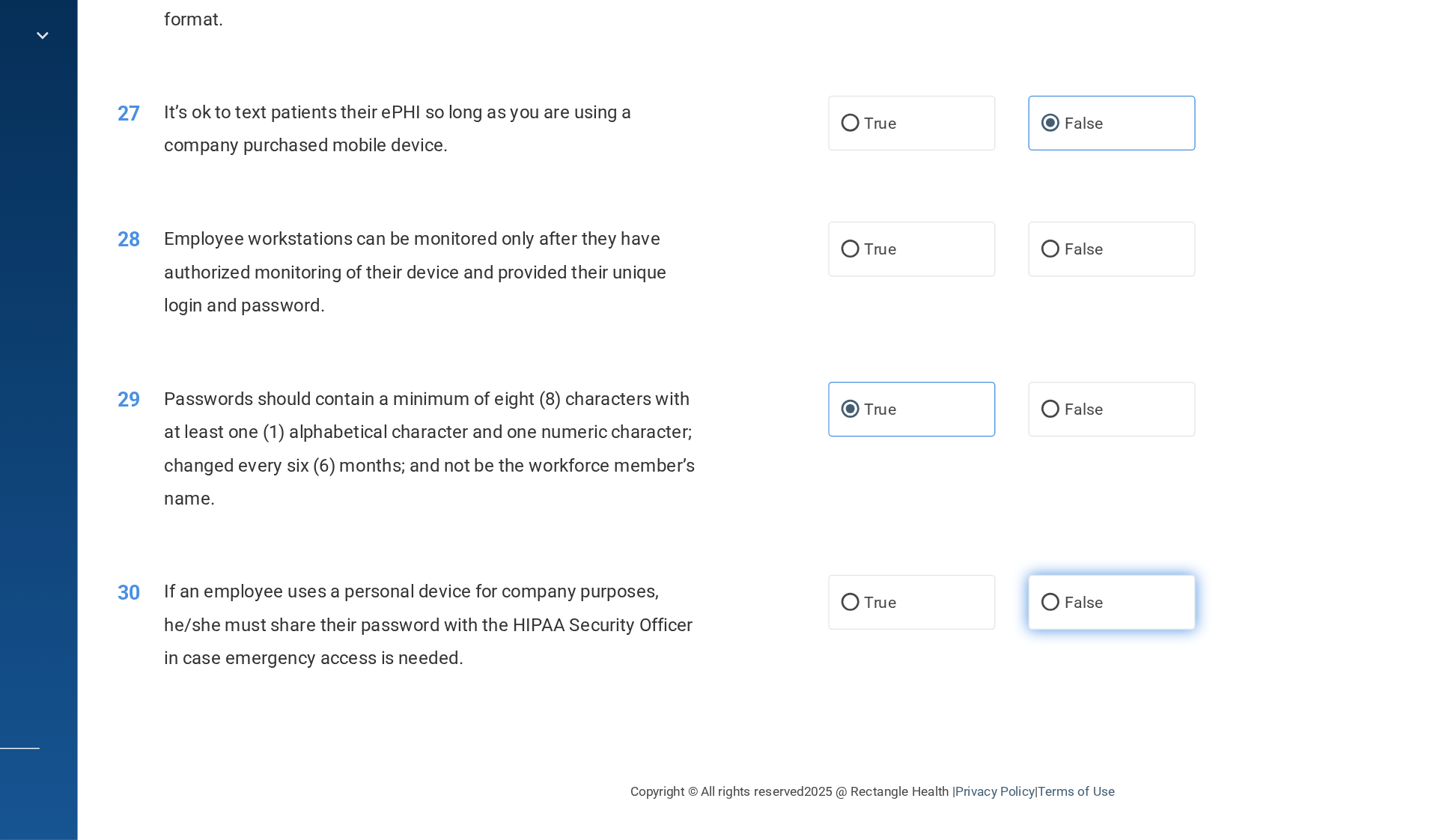
click at [951, 671] on label "False" at bounding box center [1013, 663] width 125 height 42
click at [960, 669] on input "False" at bounding box center [967, 663] width 14 height 11
radio input "true"
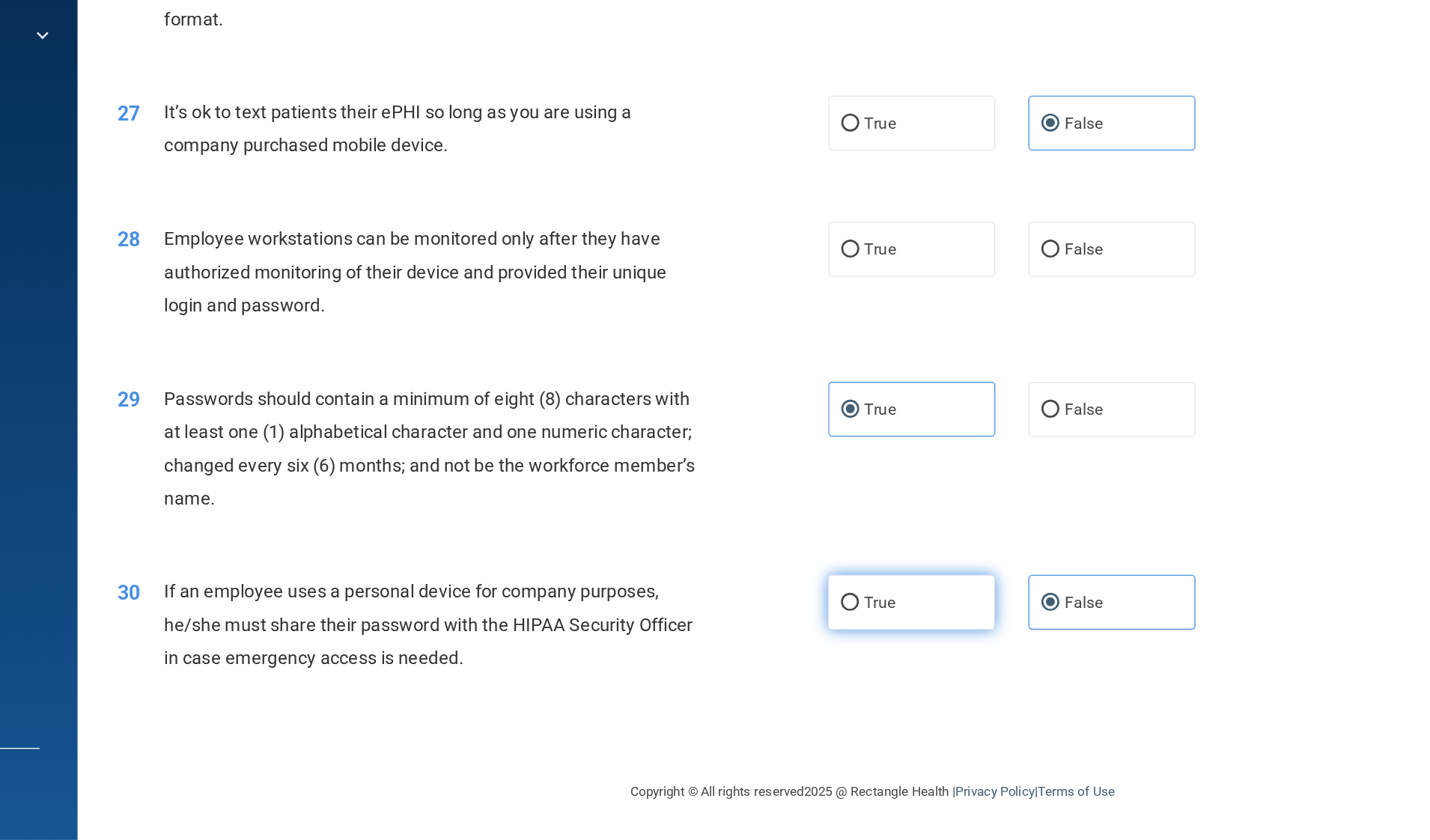
click at [875, 670] on label "True" at bounding box center [863, 663] width 125 height 42
click at [824, 669] on input "True" at bounding box center [818, 663] width 14 height 11
radio input "true"
click at [937, 670] on div "True False" at bounding box center [951, 663] width 299 height 42
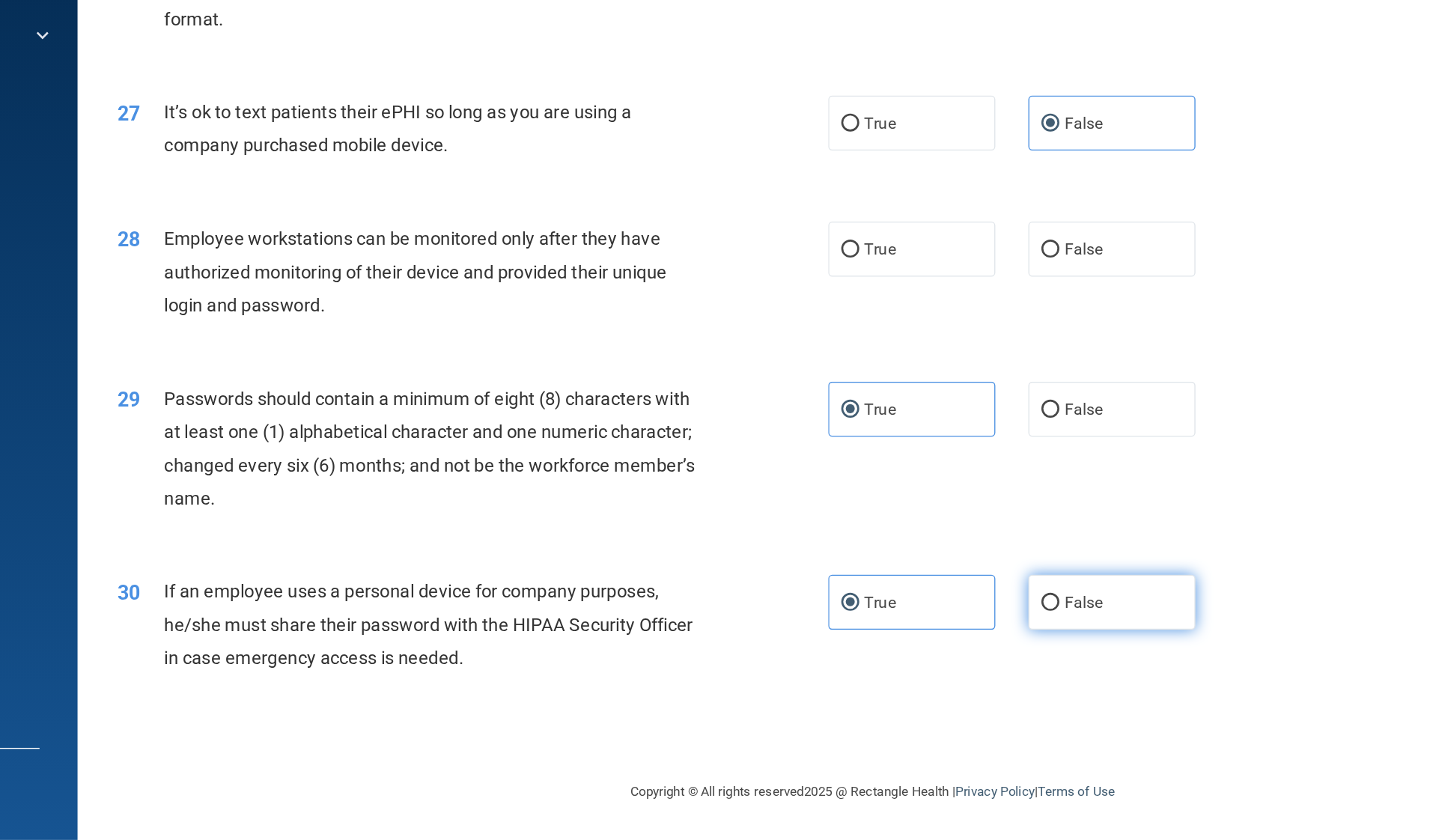
click at [953, 669] on label "False" at bounding box center [1013, 663] width 125 height 42
click at [960, 669] on input "False" at bounding box center [967, 663] width 14 height 11
radio input "true"
radio input "false"
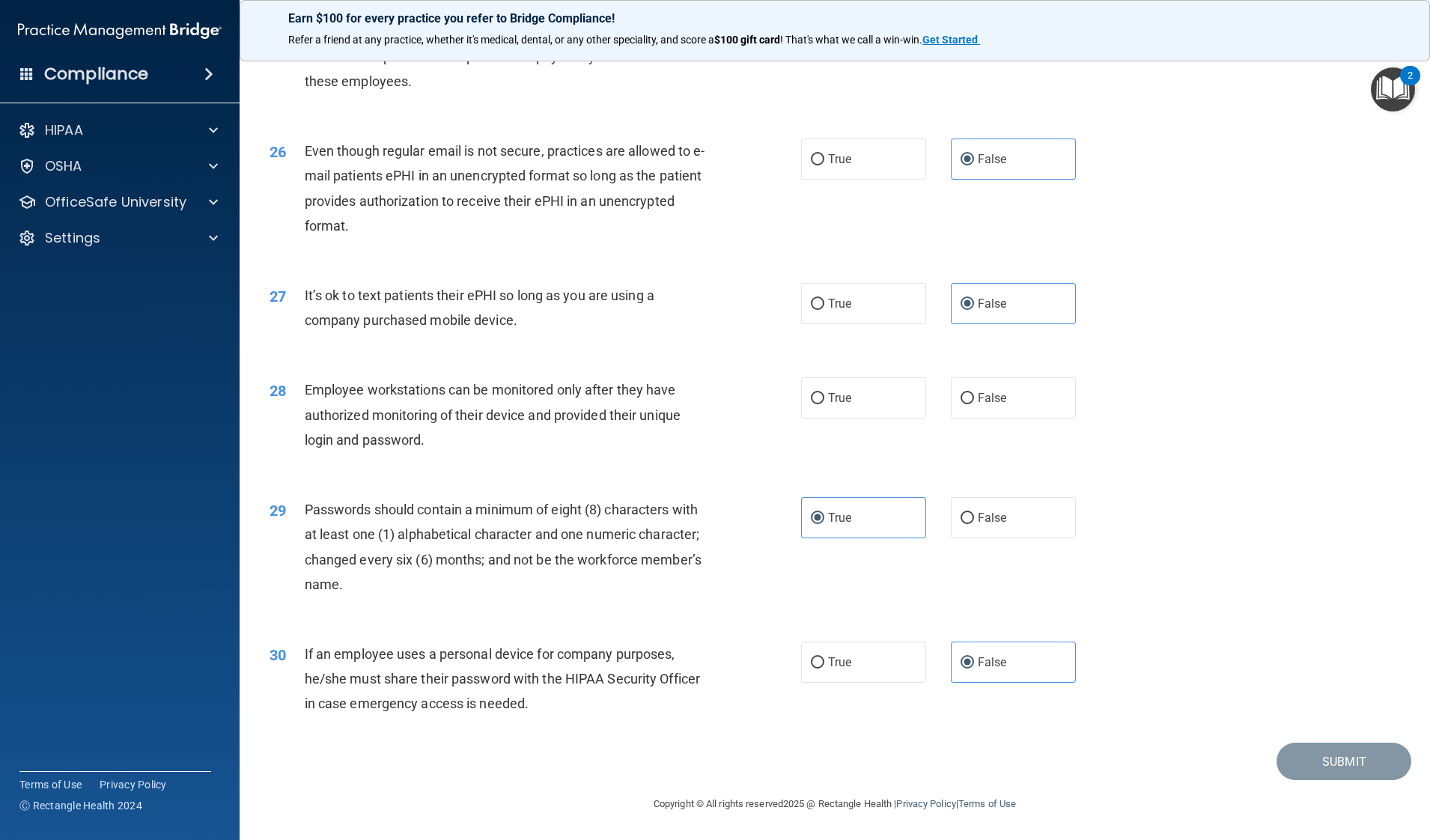
scroll to position [2917, 0]
click at [976, 388] on label "False" at bounding box center [1013, 398] width 125 height 42
click at [974, 393] on input "False" at bounding box center [967, 398] width 14 height 11
radio input "true"
click at [1143, 671] on button "Submit" at bounding box center [1343, 761] width 135 height 38
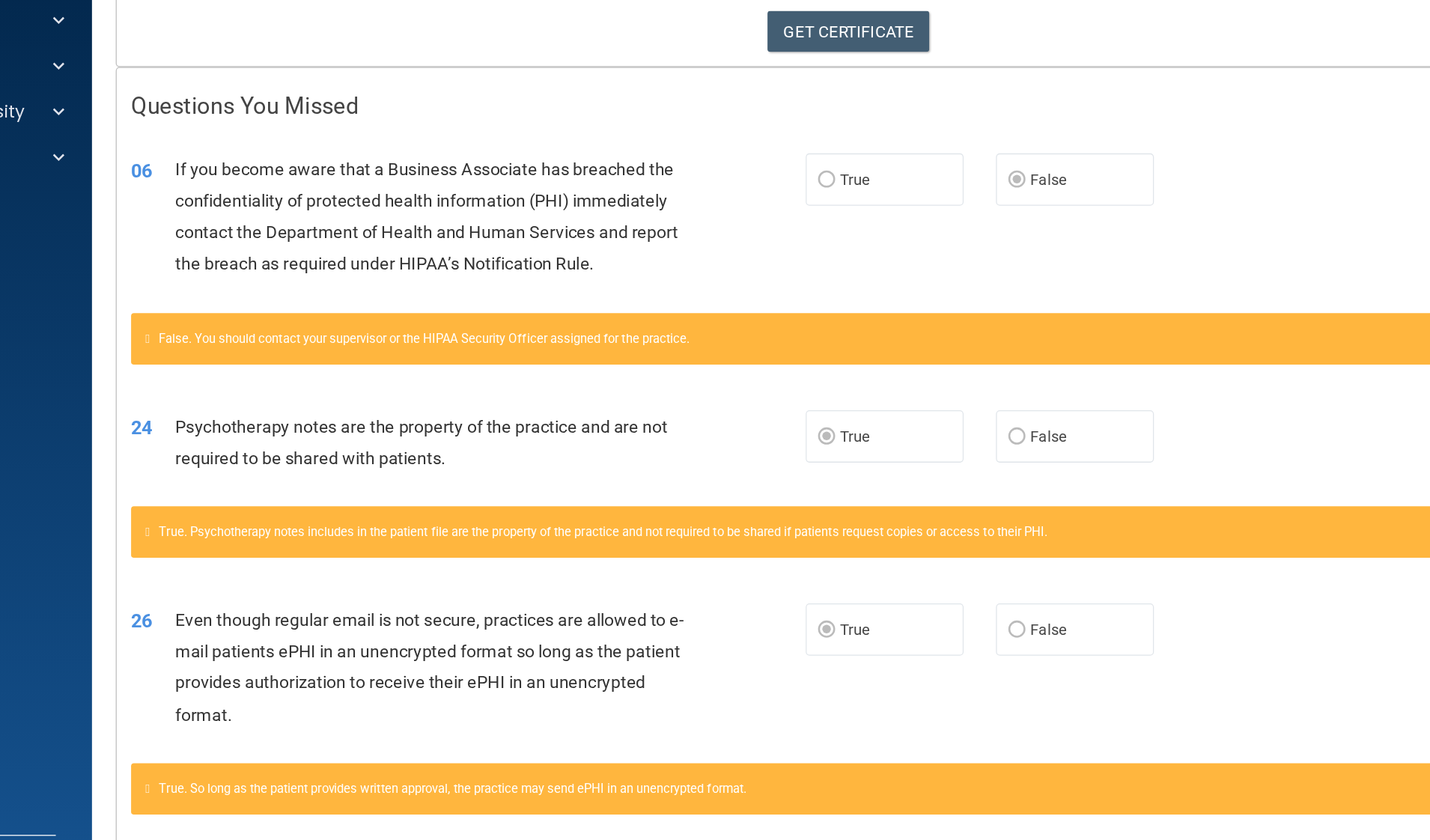
scroll to position [189, 0]
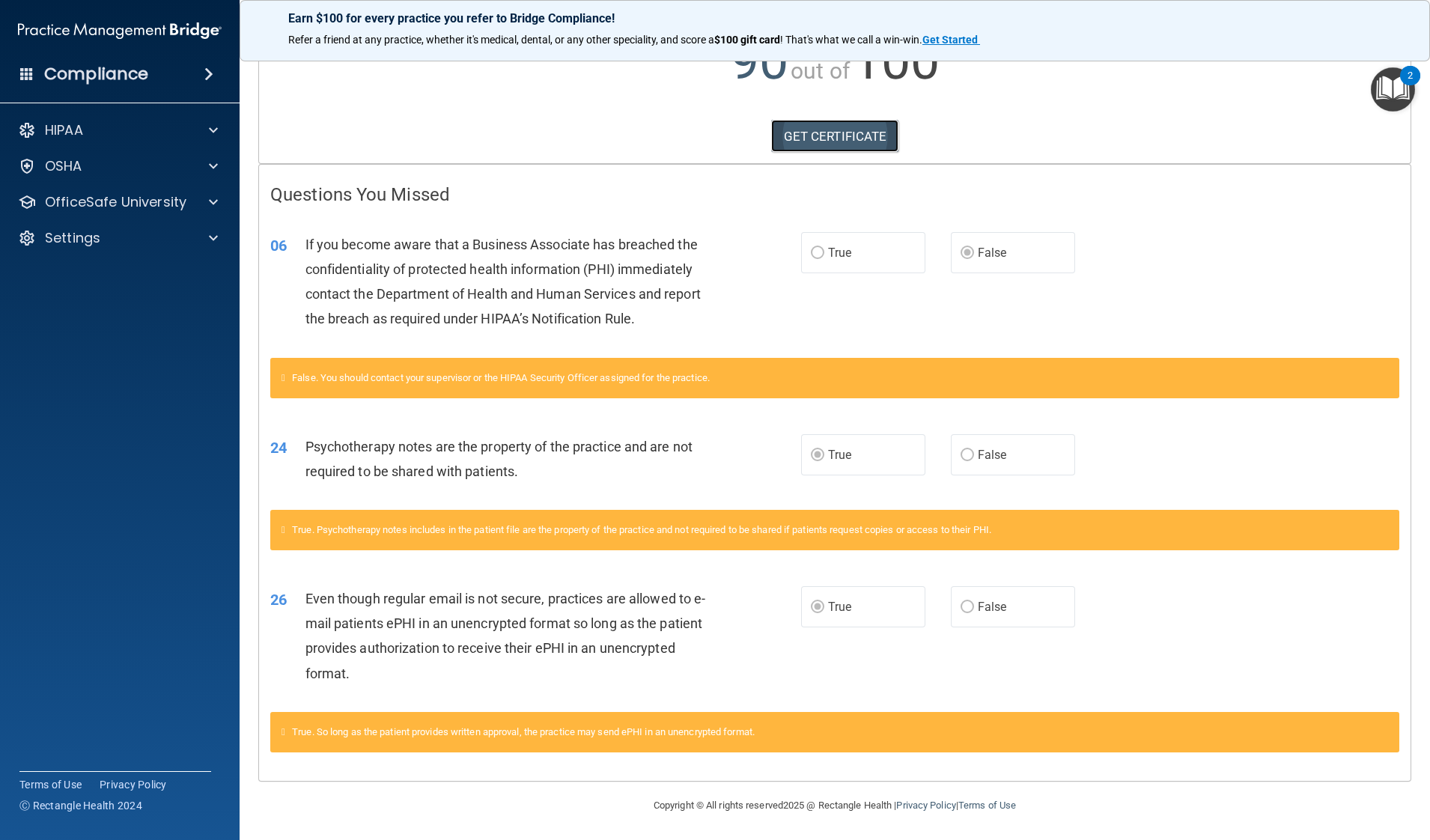
click at [820, 128] on link "GET CERTIFICATE" at bounding box center [835, 136] width 128 height 33
click at [154, 124] on div "HIPAA" at bounding box center [99, 130] width 186 height 18
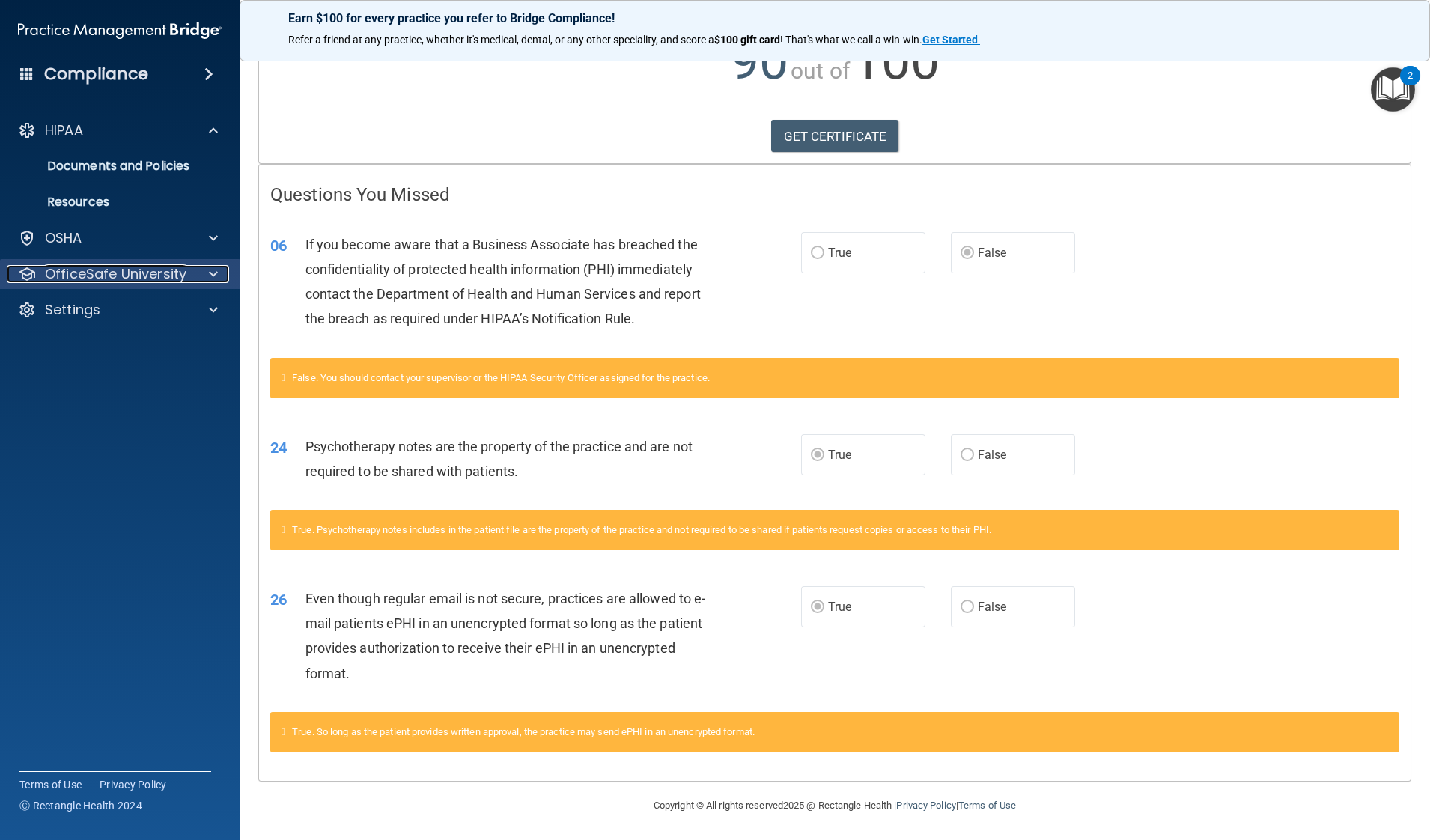
click at [130, 267] on p "OfficeSafe University" at bounding box center [116, 273] width 142 height 18
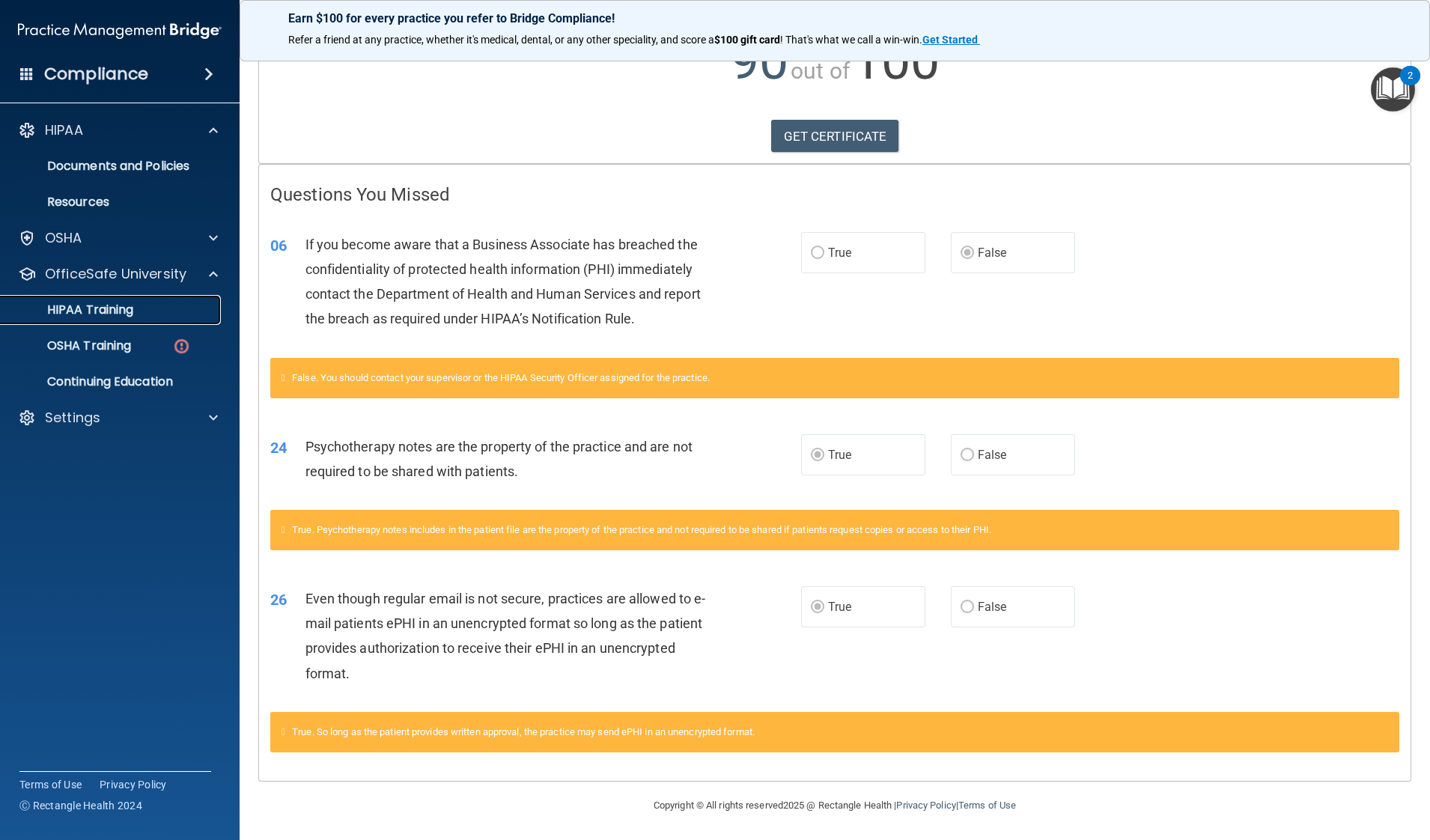
click at [119, 316] on p "HIPAA Training" at bounding box center [71, 310] width 124 height 15
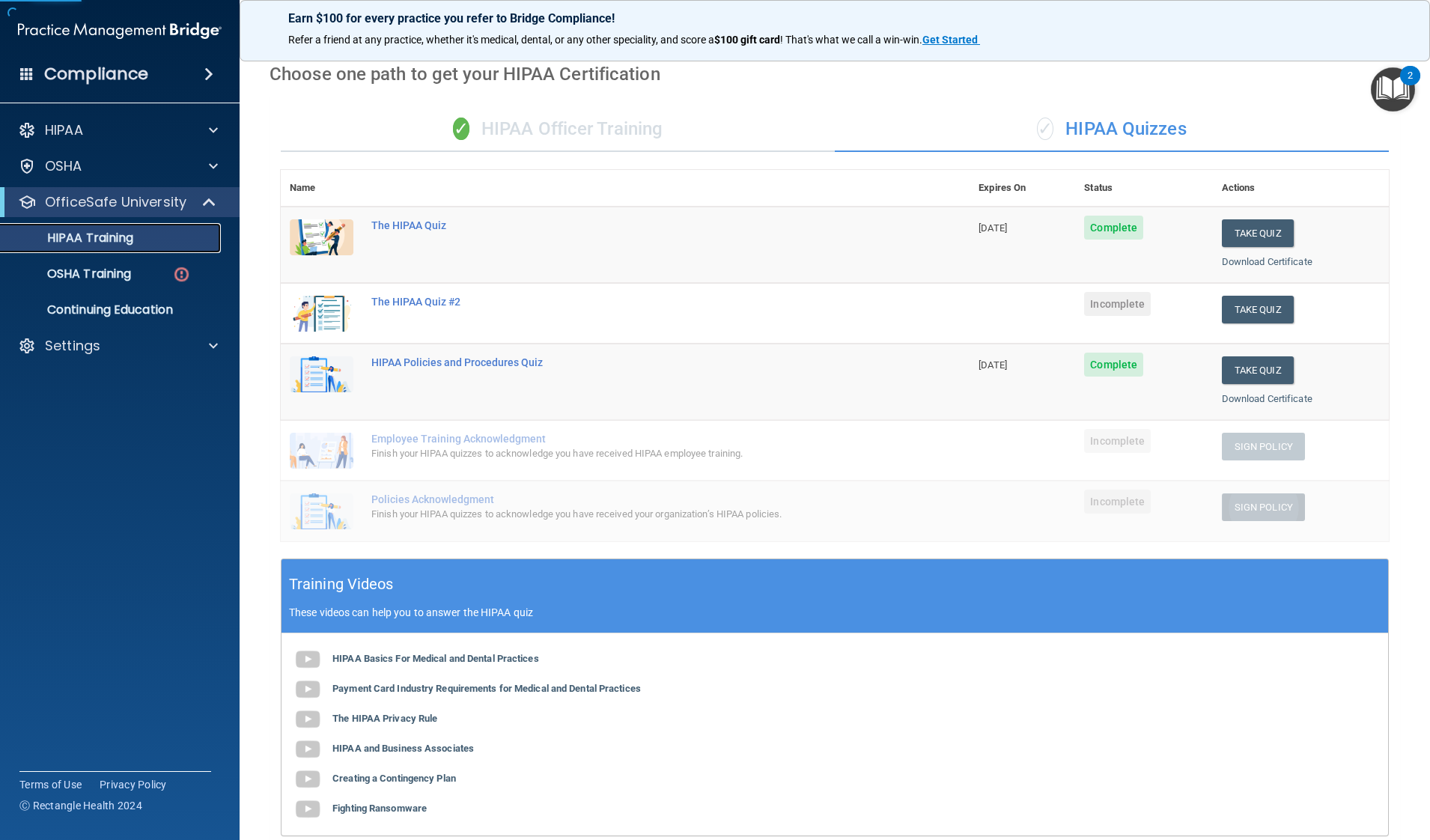
scroll to position [52, 0]
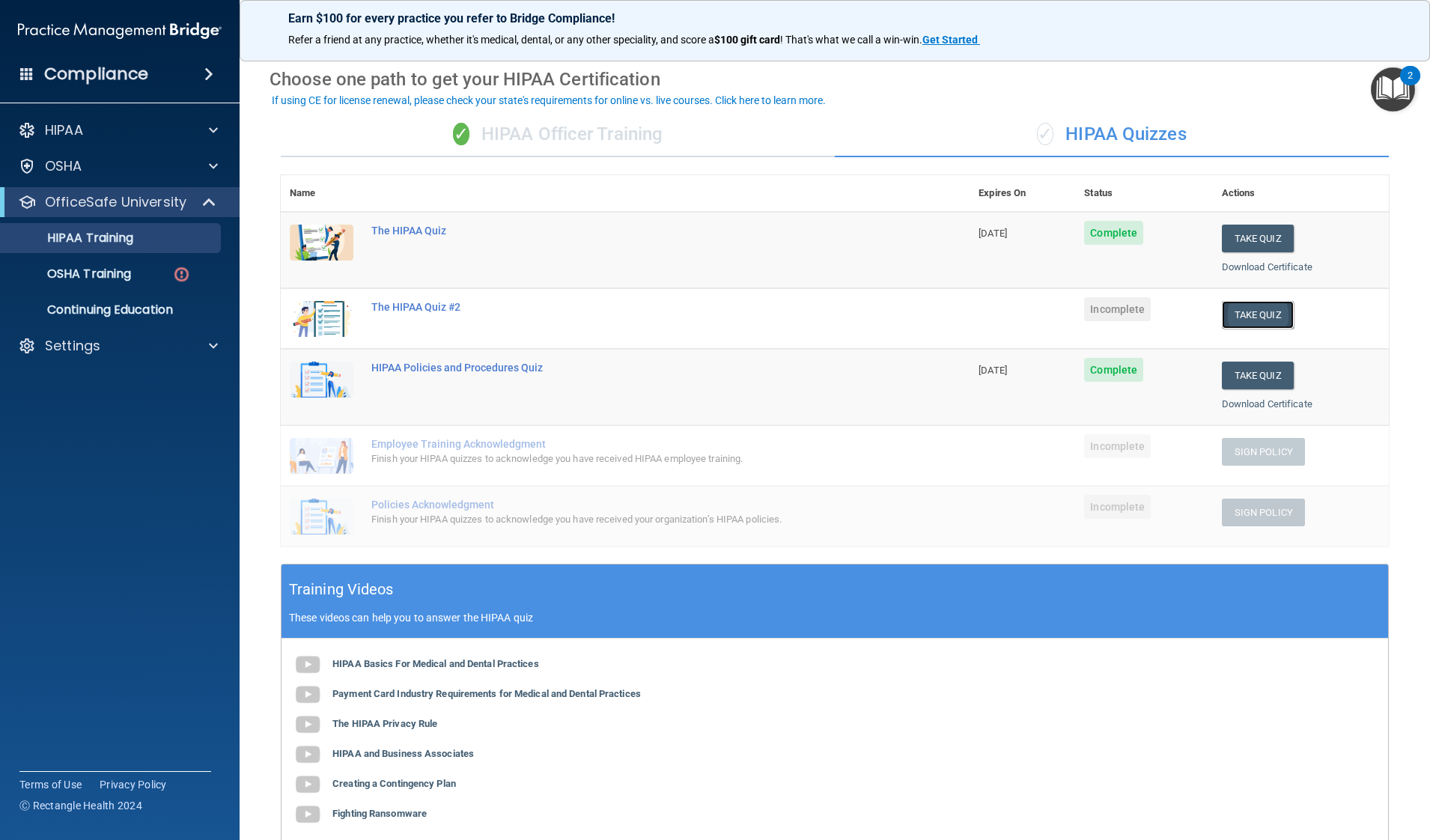
click at [1143, 303] on button "Take Quiz" at bounding box center [1257, 315] width 72 height 28
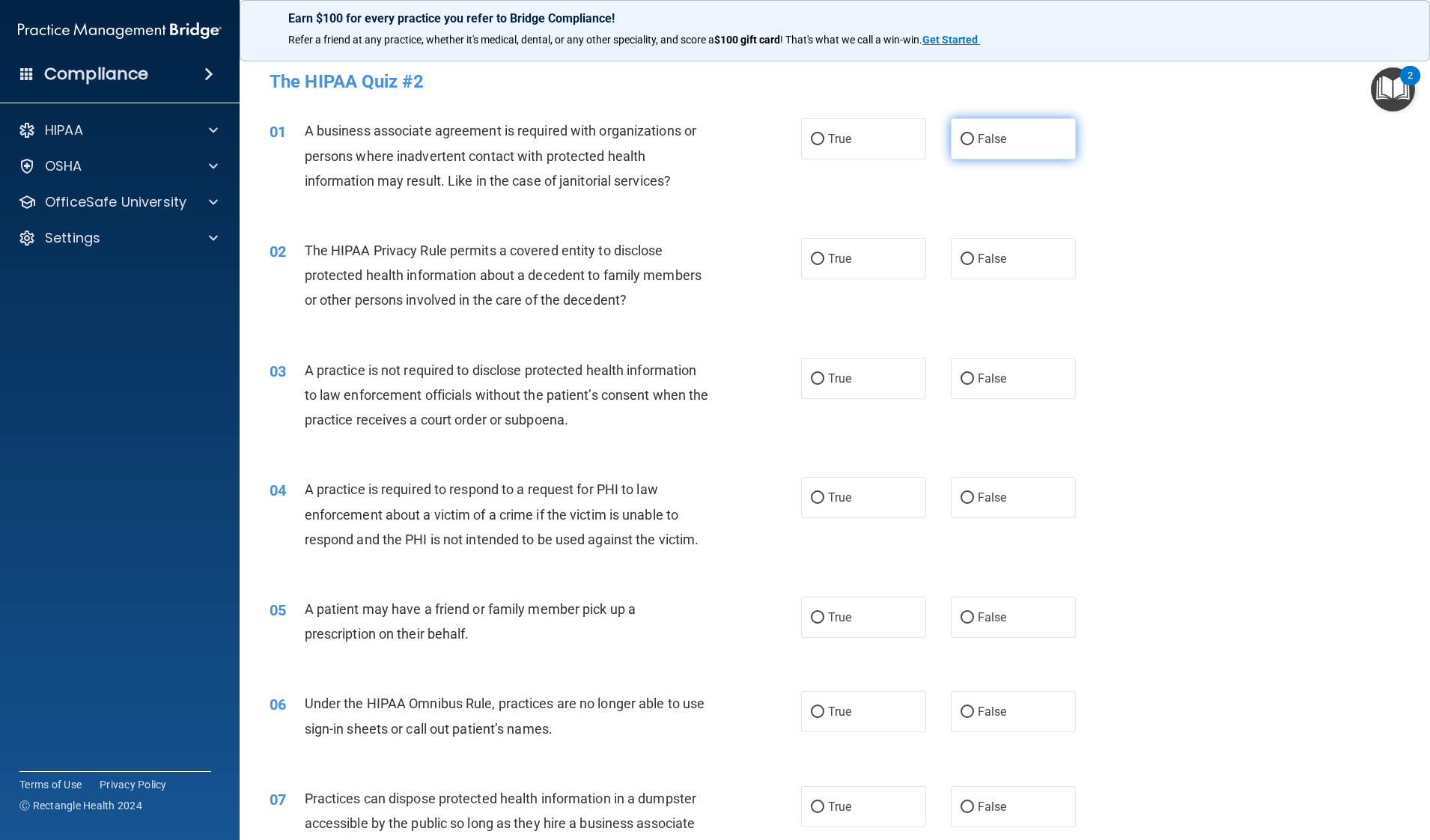
click at [965, 145] on input "False" at bounding box center [967, 139] width 14 height 11
radio input "true"
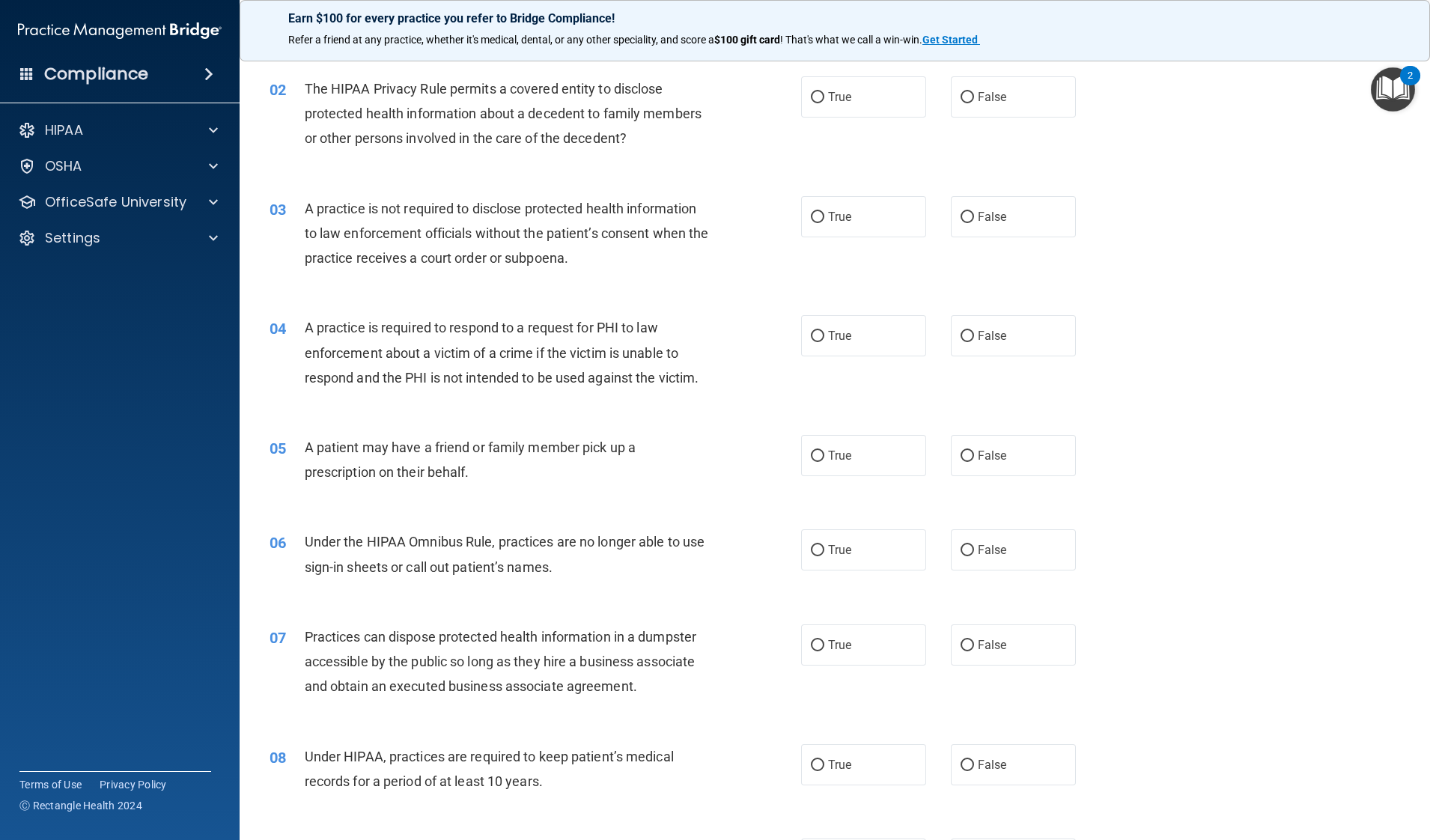
scroll to position [163, 0]
click at [840, 106] on label "True" at bounding box center [863, 96] width 125 height 42
click at [824, 103] on input "True" at bounding box center [818, 97] width 14 height 11
radio input "true"
click at [742, 151] on div "02 The HIPAA Privacy Rule permits a covered entity to disclose protected health…" at bounding box center [535, 116] width 576 height 82
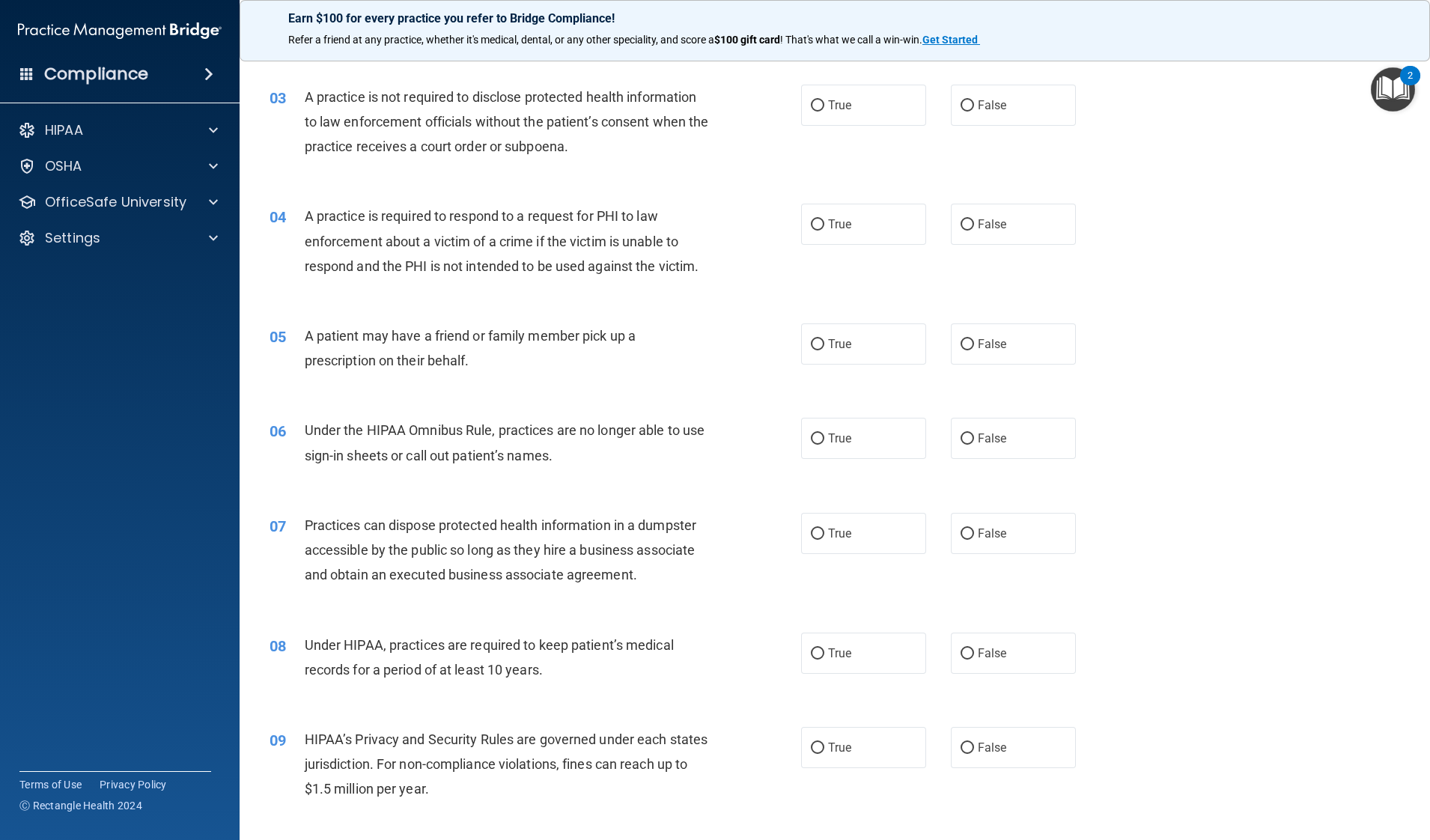
scroll to position [285, 0]
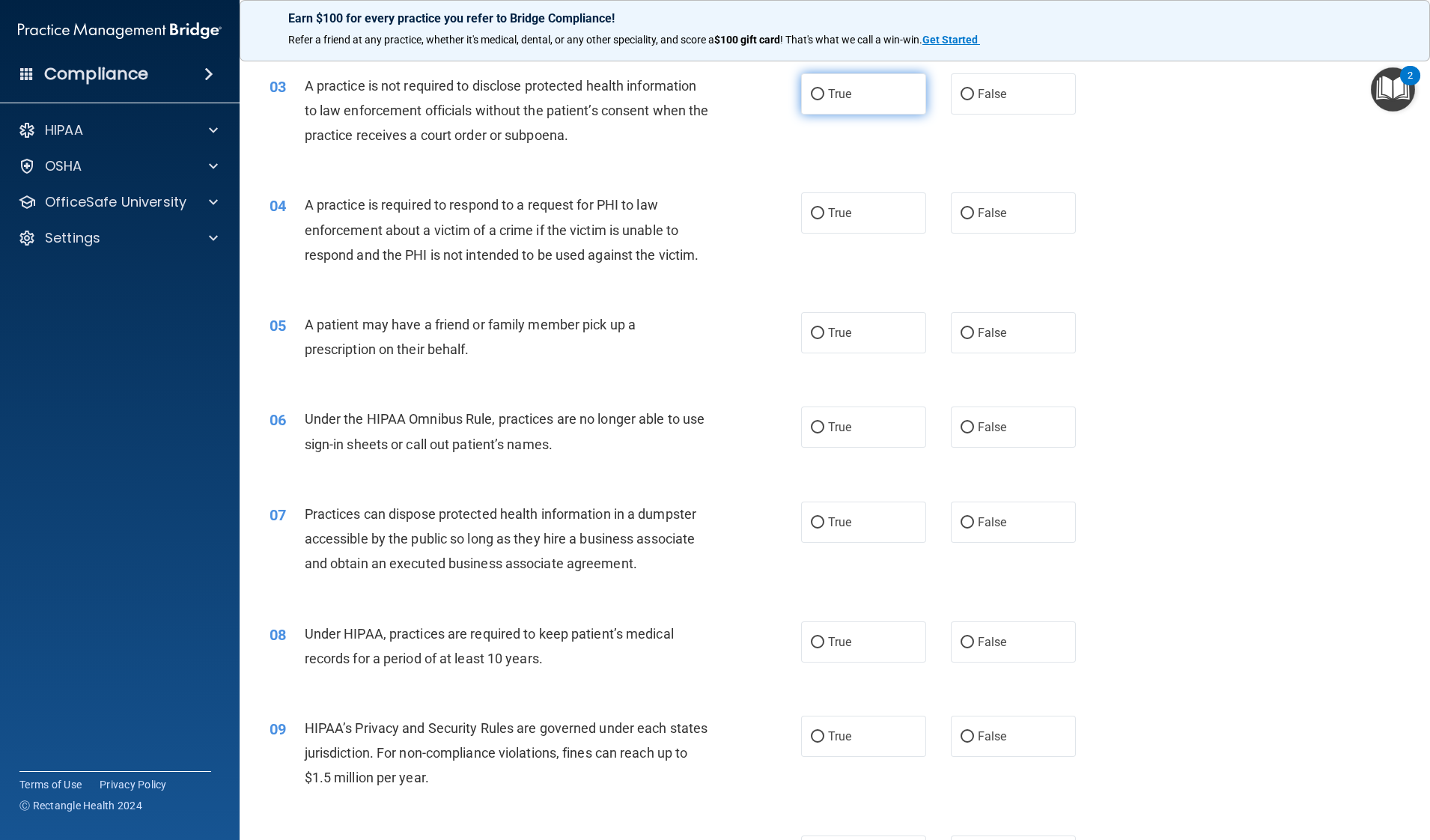
click at [870, 75] on label "True" at bounding box center [863, 94] width 125 height 42
click at [824, 89] on input "True" at bounding box center [818, 94] width 14 height 11
radio input "true"
click at [982, 83] on label "False" at bounding box center [1013, 94] width 125 height 42
click at [974, 89] on input "False" at bounding box center [967, 94] width 14 height 11
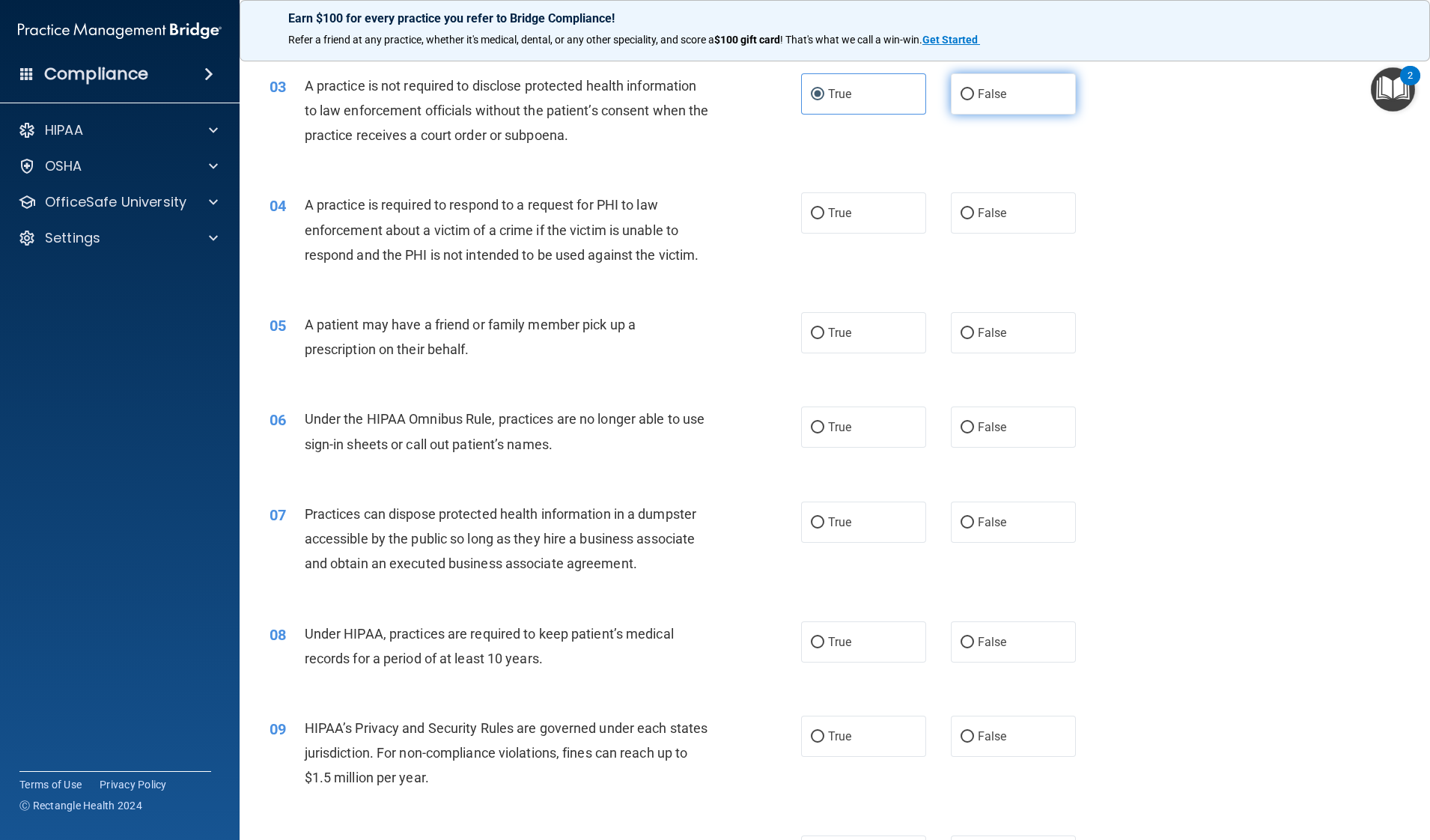
radio input "true"
radio input "false"
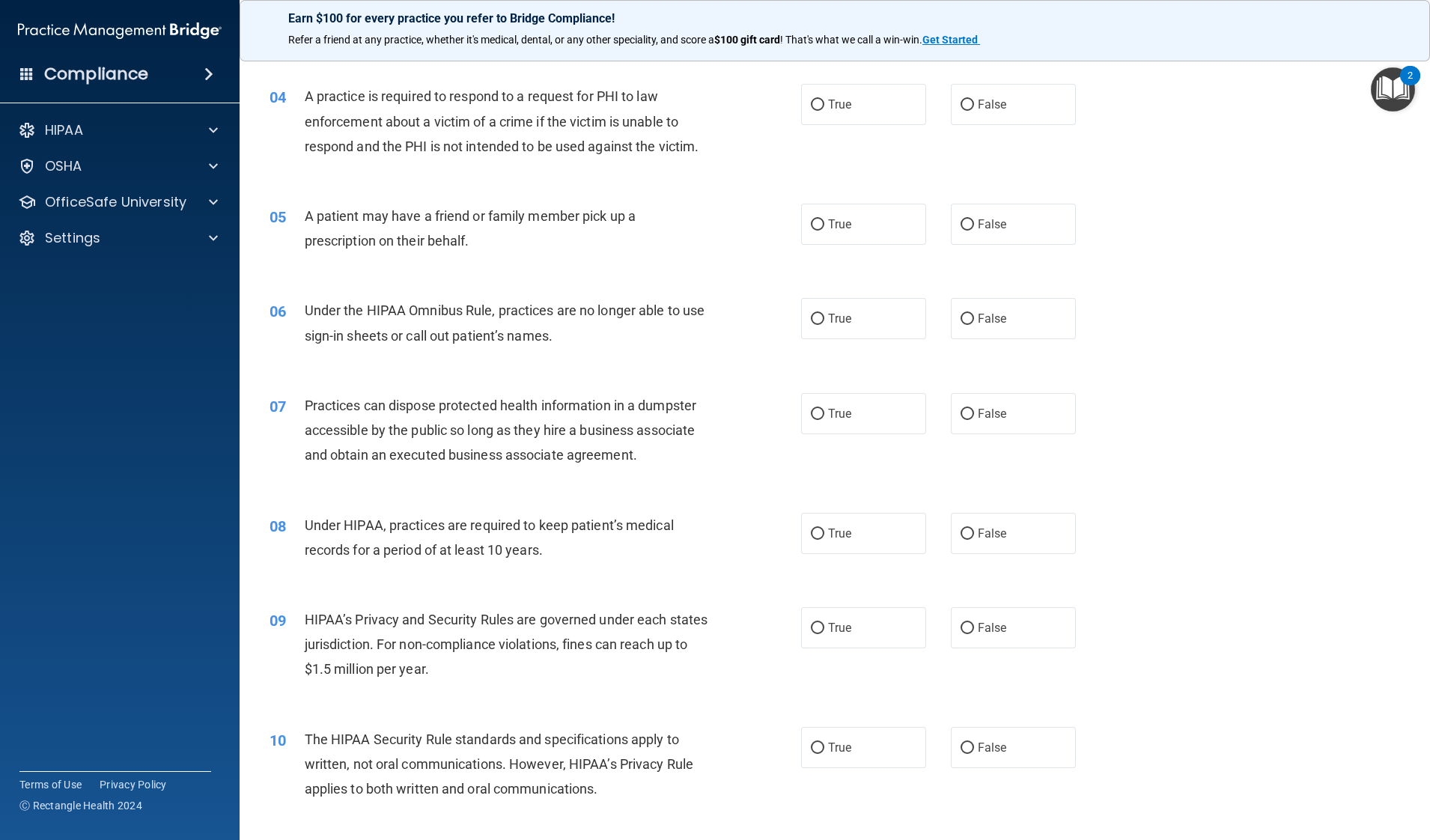
scroll to position [394, 0]
click at [865, 122] on label "True" at bounding box center [863, 103] width 125 height 42
click at [824, 109] on input "True" at bounding box center [818, 103] width 14 height 11
radio input "true"
click at [978, 108] on span "False" at bounding box center [992, 103] width 29 height 14
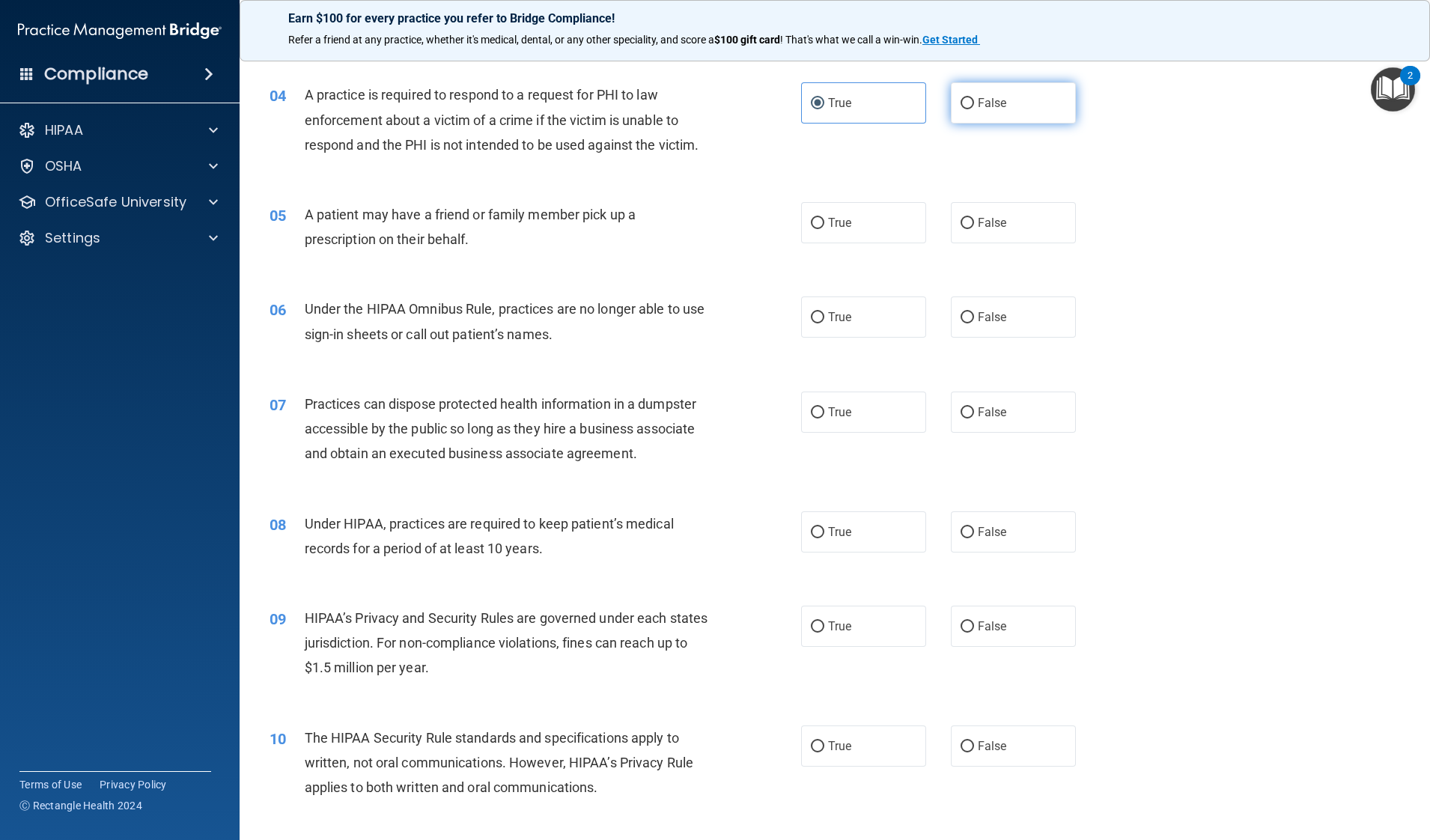
click at [969, 108] on input "False" at bounding box center [967, 103] width 14 height 11
radio input "true"
click at [860, 112] on label "True" at bounding box center [863, 103] width 125 height 42
click at [824, 109] on input "True" at bounding box center [818, 103] width 14 height 11
radio input "true"
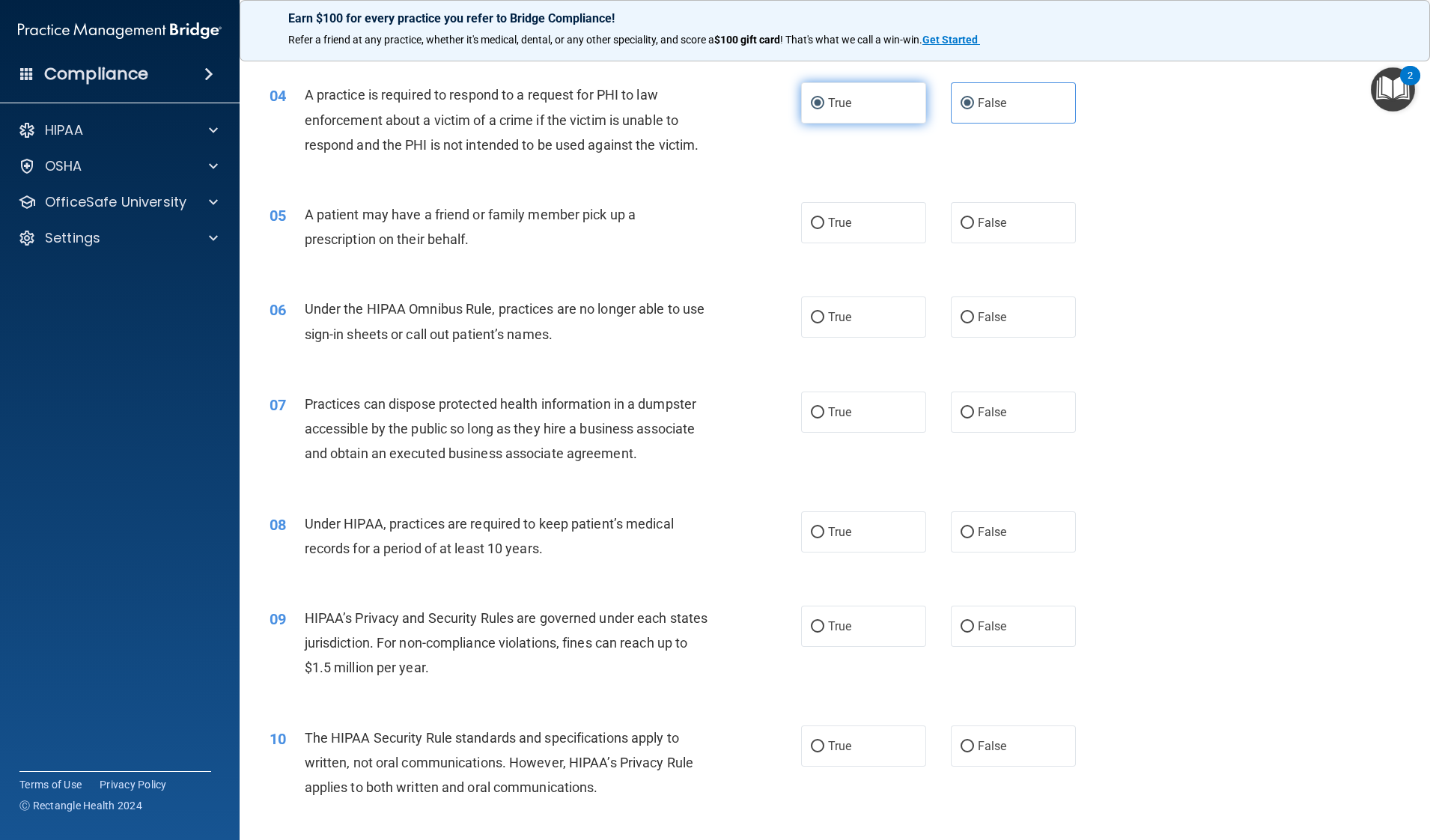
radio input "false"
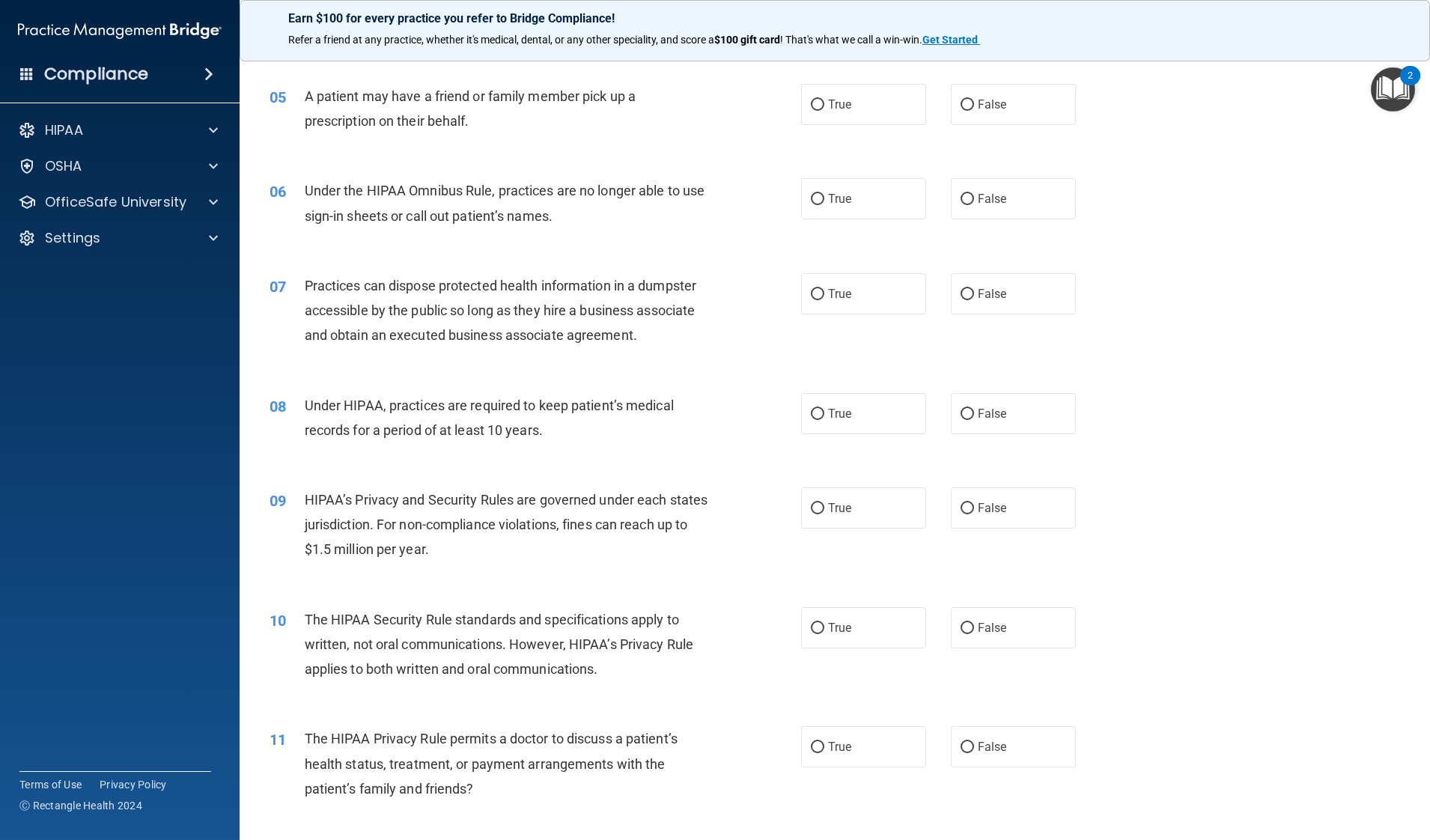
scroll to position [514, 0]
click at [860, 112] on label "True" at bounding box center [863, 104] width 125 height 42
click at [824, 110] on input "True" at bounding box center [818, 104] width 14 height 11
radio input "true"
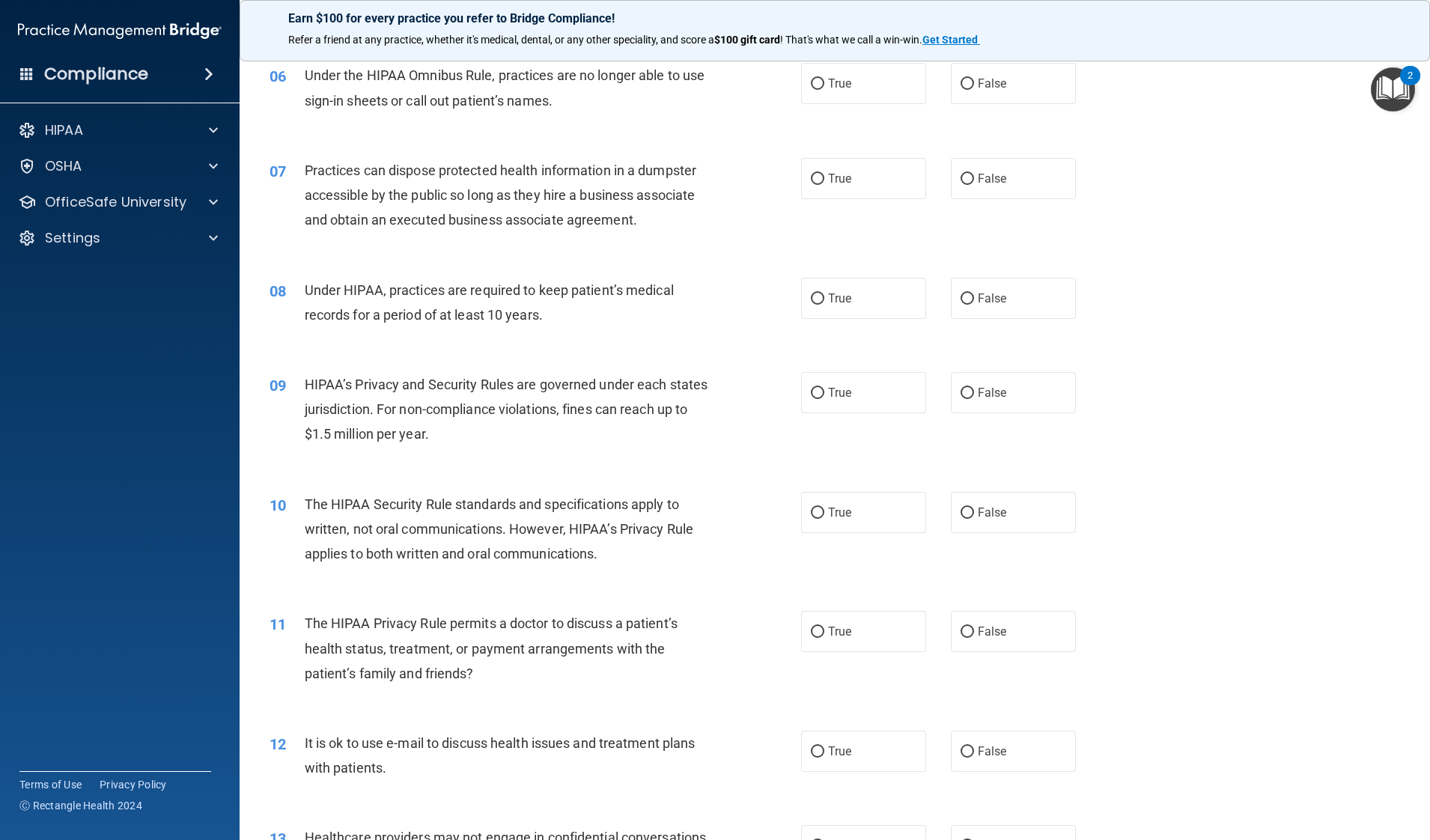
scroll to position [633, 0]
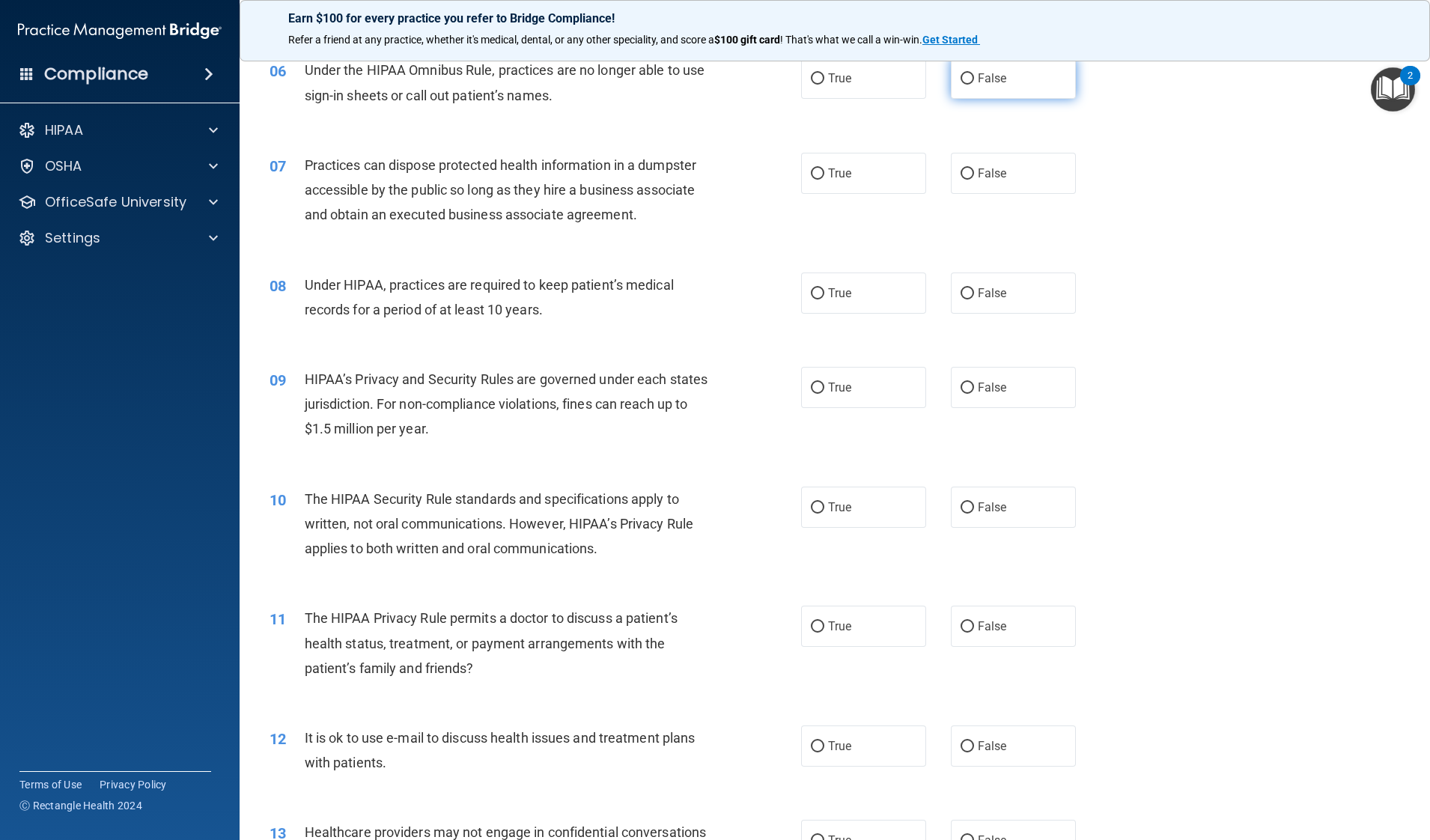
click at [995, 72] on span "False" at bounding box center [992, 78] width 29 height 14
click at [974, 74] on input "False" at bounding box center [967, 79] width 14 height 11
radio input "true"
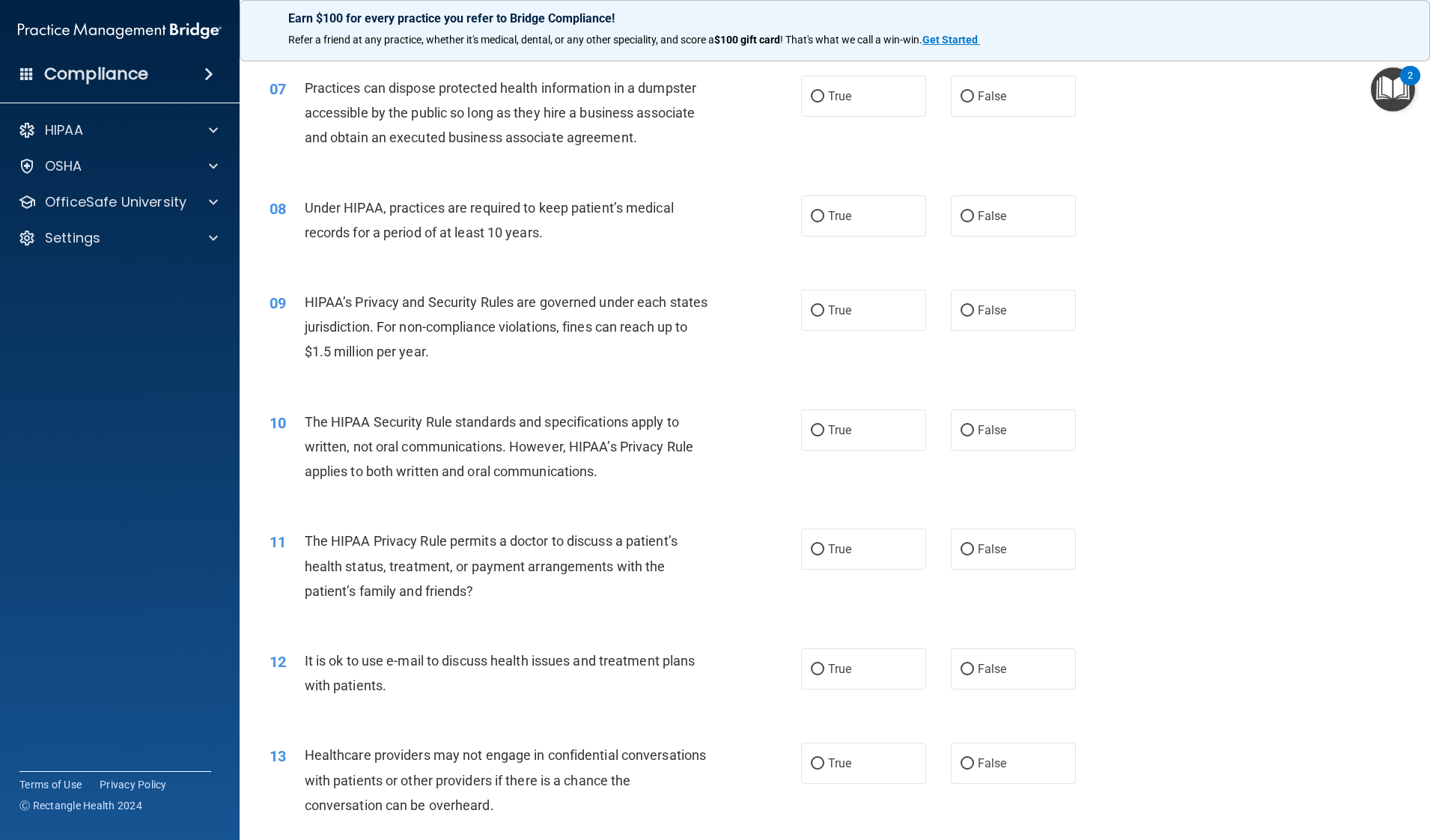
scroll to position [709, 0]
click at [960, 94] on input "False" at bounding box center [967, 99] width 14 height 11
radio input "true"
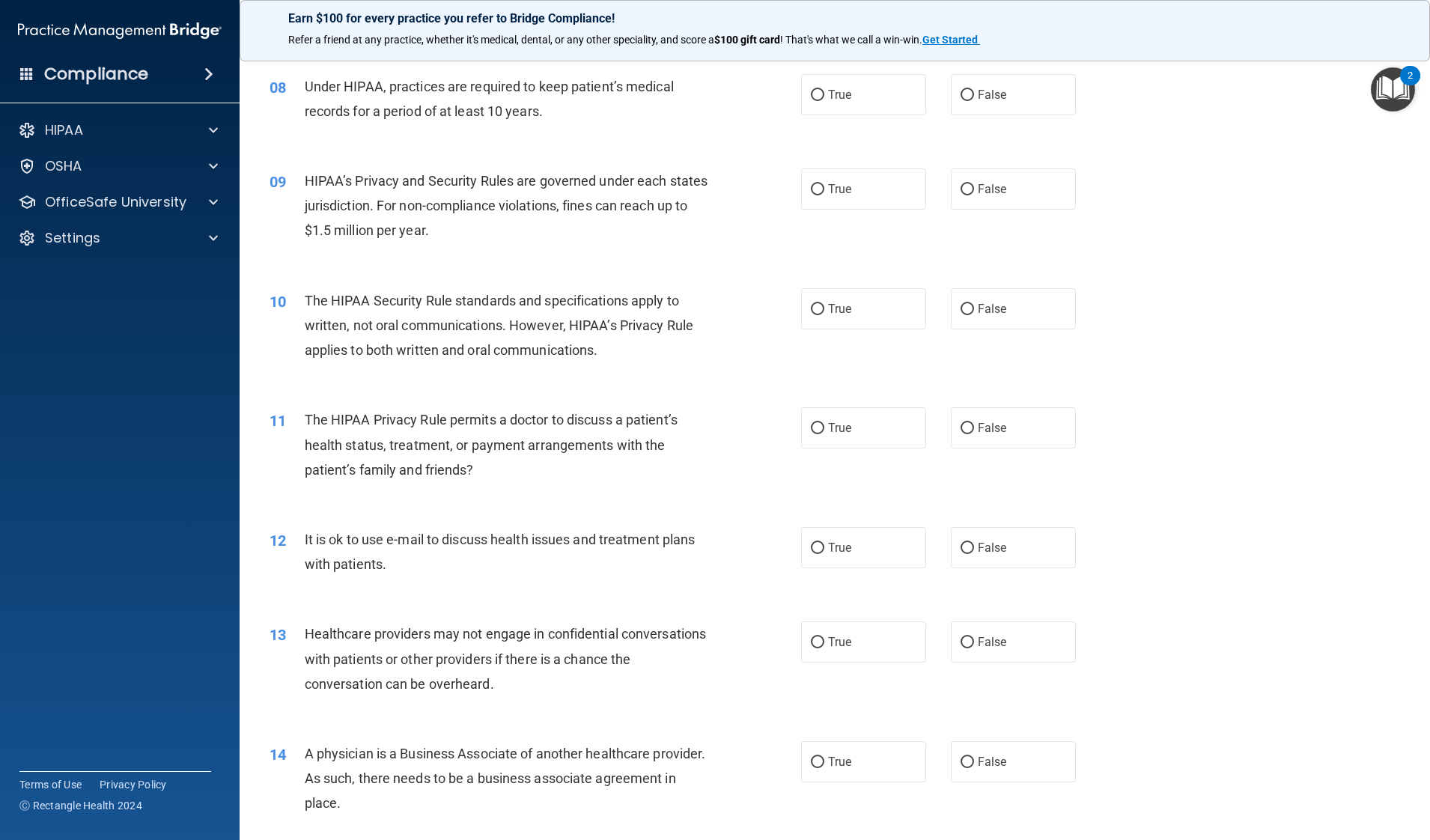
scroll to position [831, 0]
click at [830, 108] on label "True" at bounding box center [863, 96] width 125 height 42
click at [824, 102] on input "True" at bounding box center [818, 96] width 14 height 11
radio input "true"
click at [817, 195] on label "True" at bounding box center [863, 190] width 125 height 42
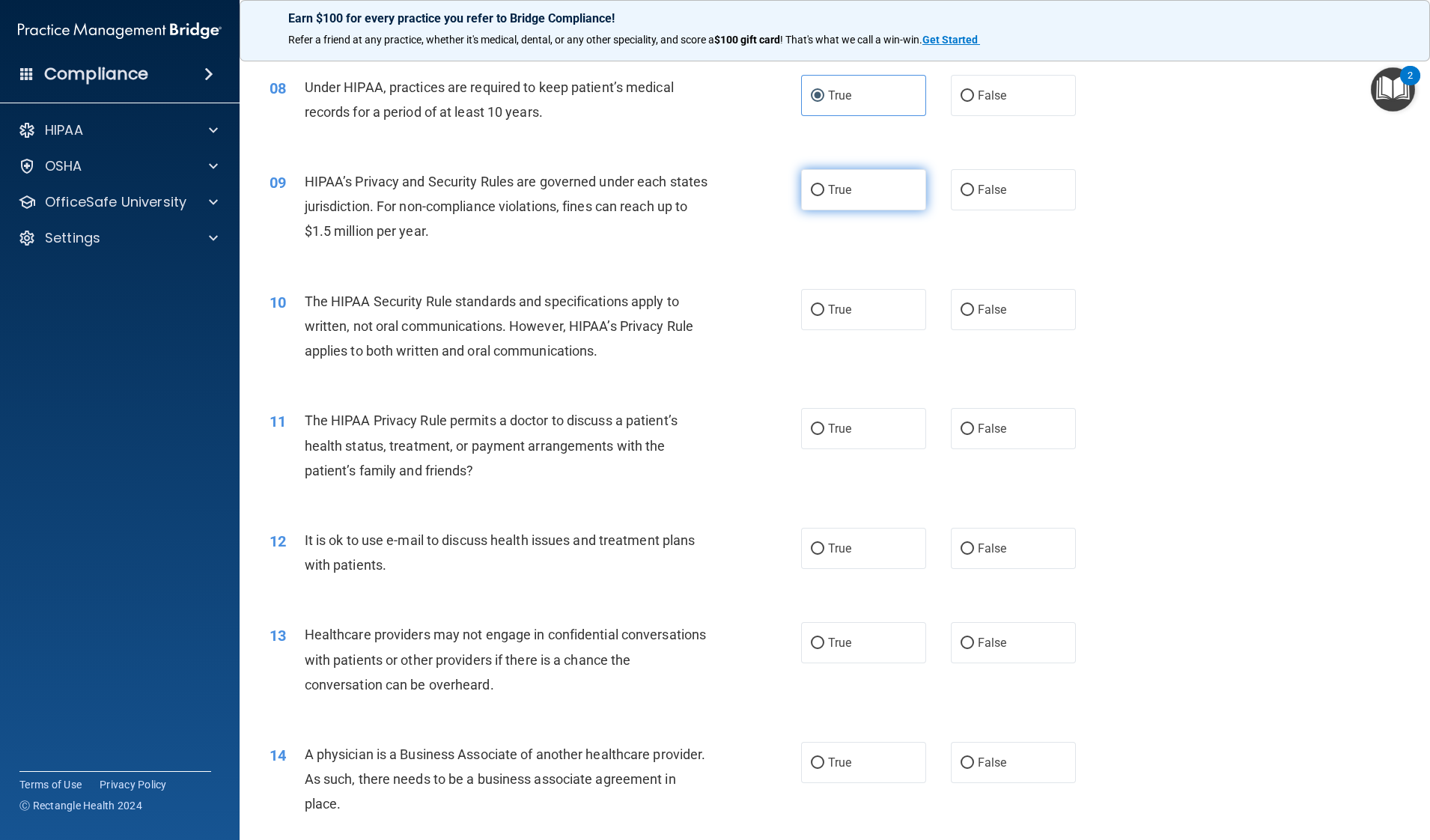
click at [817, 195] on input "True" at bounding box center [818, 190] width 14 height 11
radio input "true"
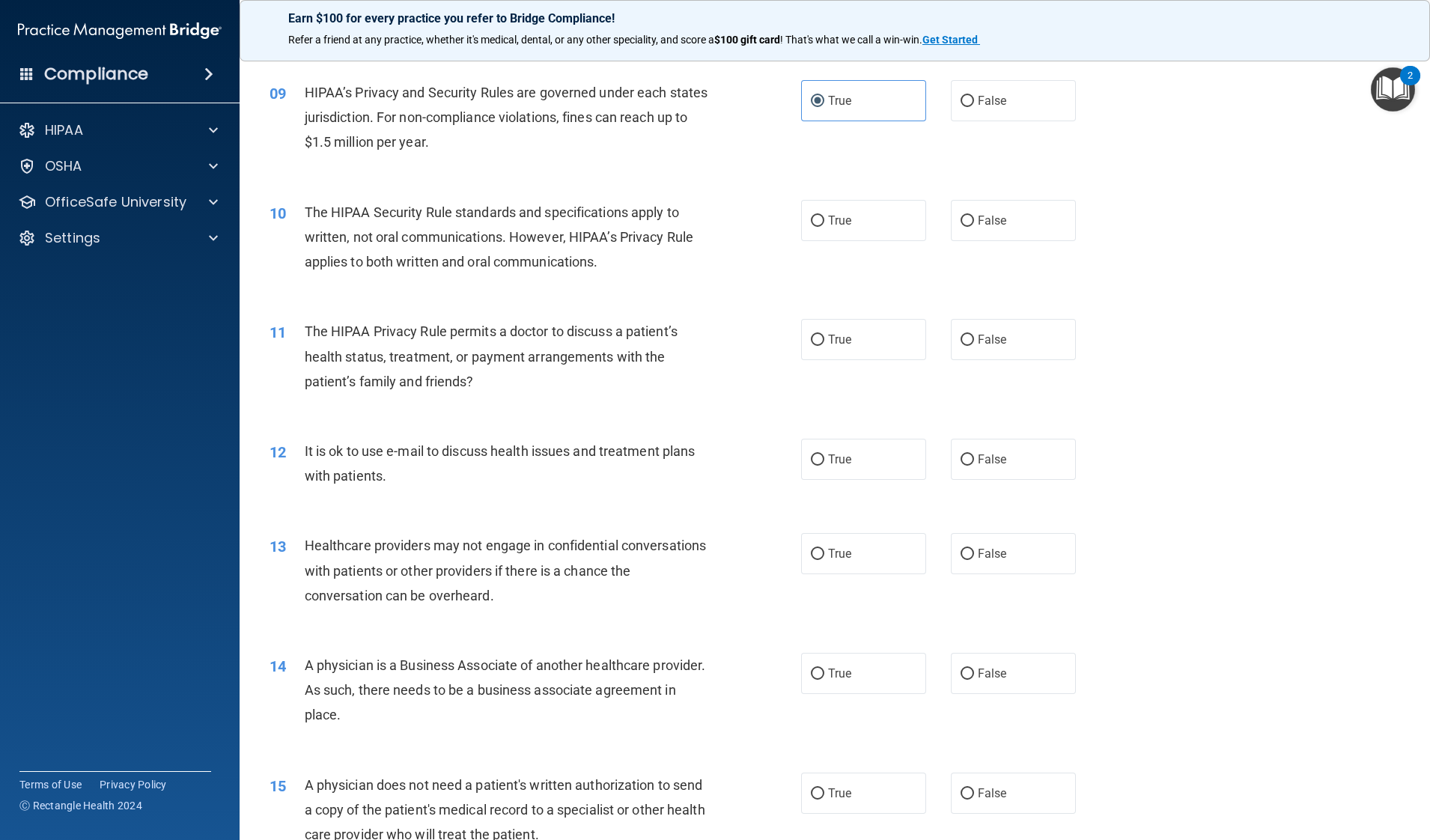
scroll to position [919, 0]
click at [1143, 360] on div "11 The HIPAA Privacy Rule permits a doctor to discuss a patient’s health status…" at bounding box center [835, 362] width 1153 height 119
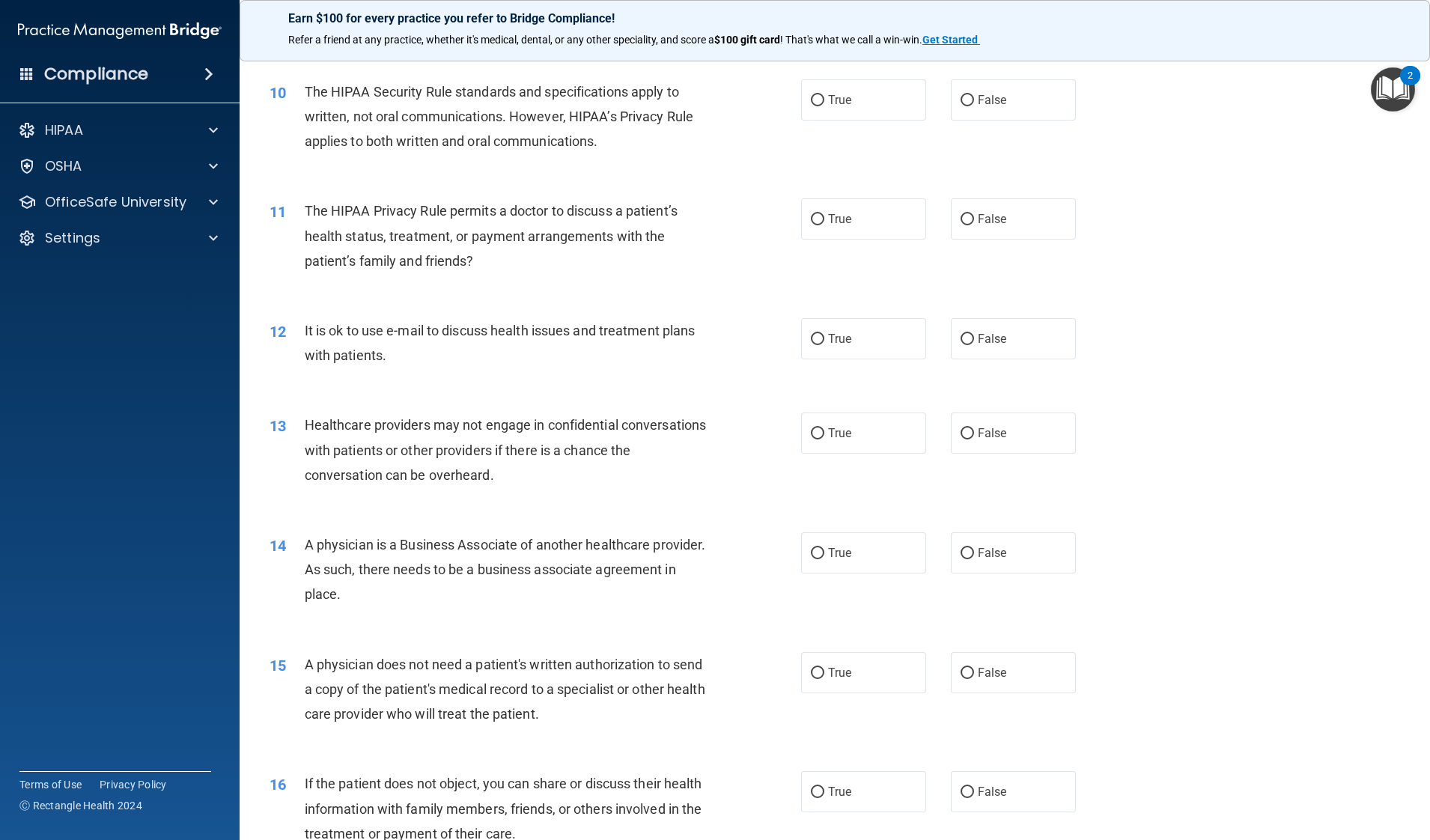
scroll to position [1042, 0]
click at [853, 108] on label "True" at bounding box center [863, 99] width 125 height 42
click at [824, 106] on input "True" at bounding box center [818, 99] width 14 height 11
radio input "true"
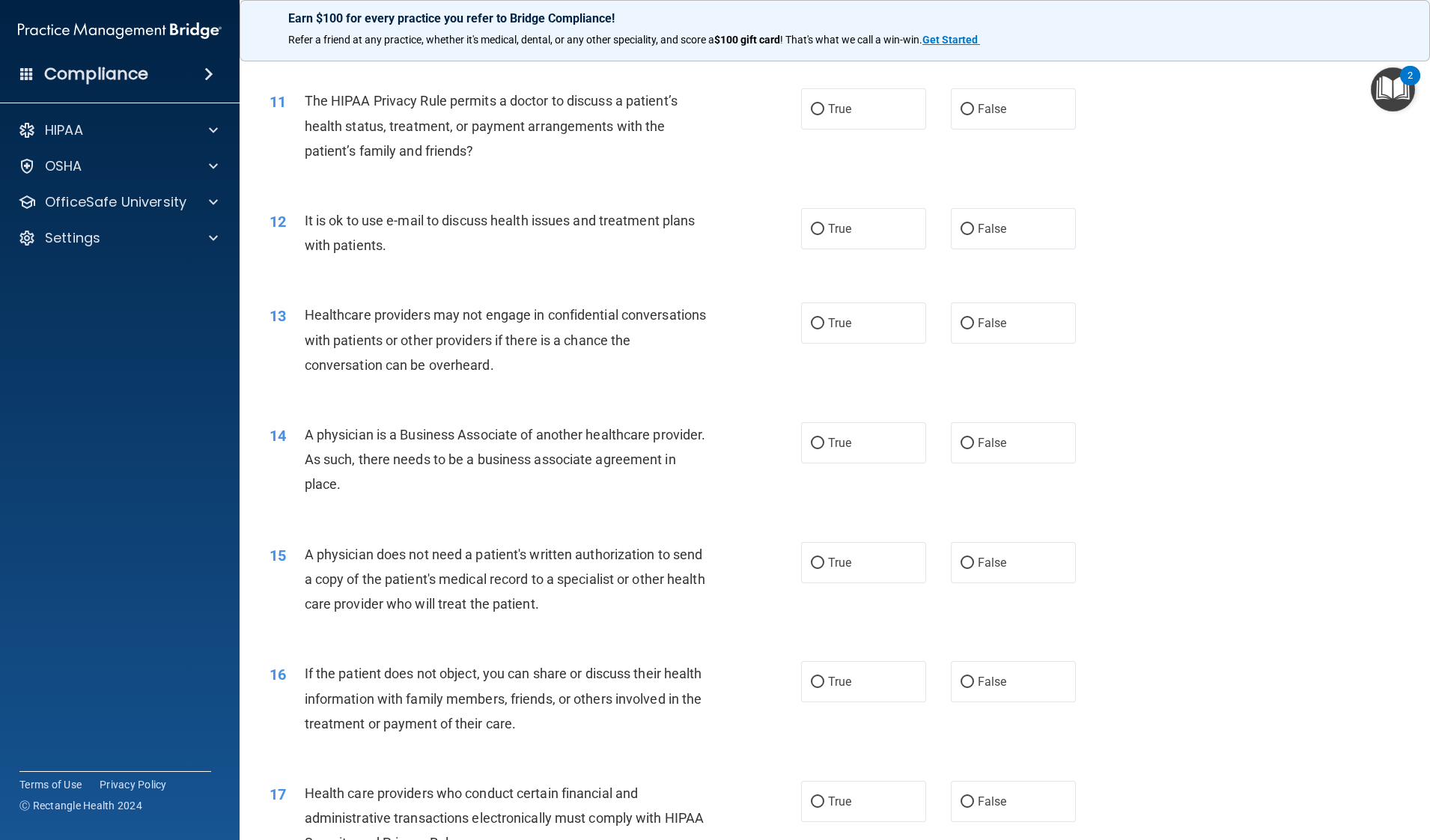
scroll to position [1152, 0]
click at [818, 125] on label "True" at bounding box center [863, 107] width 125 height 42
click at [818, 114] on input "True" at bounding box center [818, 108] width 14 height 11
radio input "true"
click at [970, 238] on label "False" at bounding box center [1013, 228] width 125 height 42
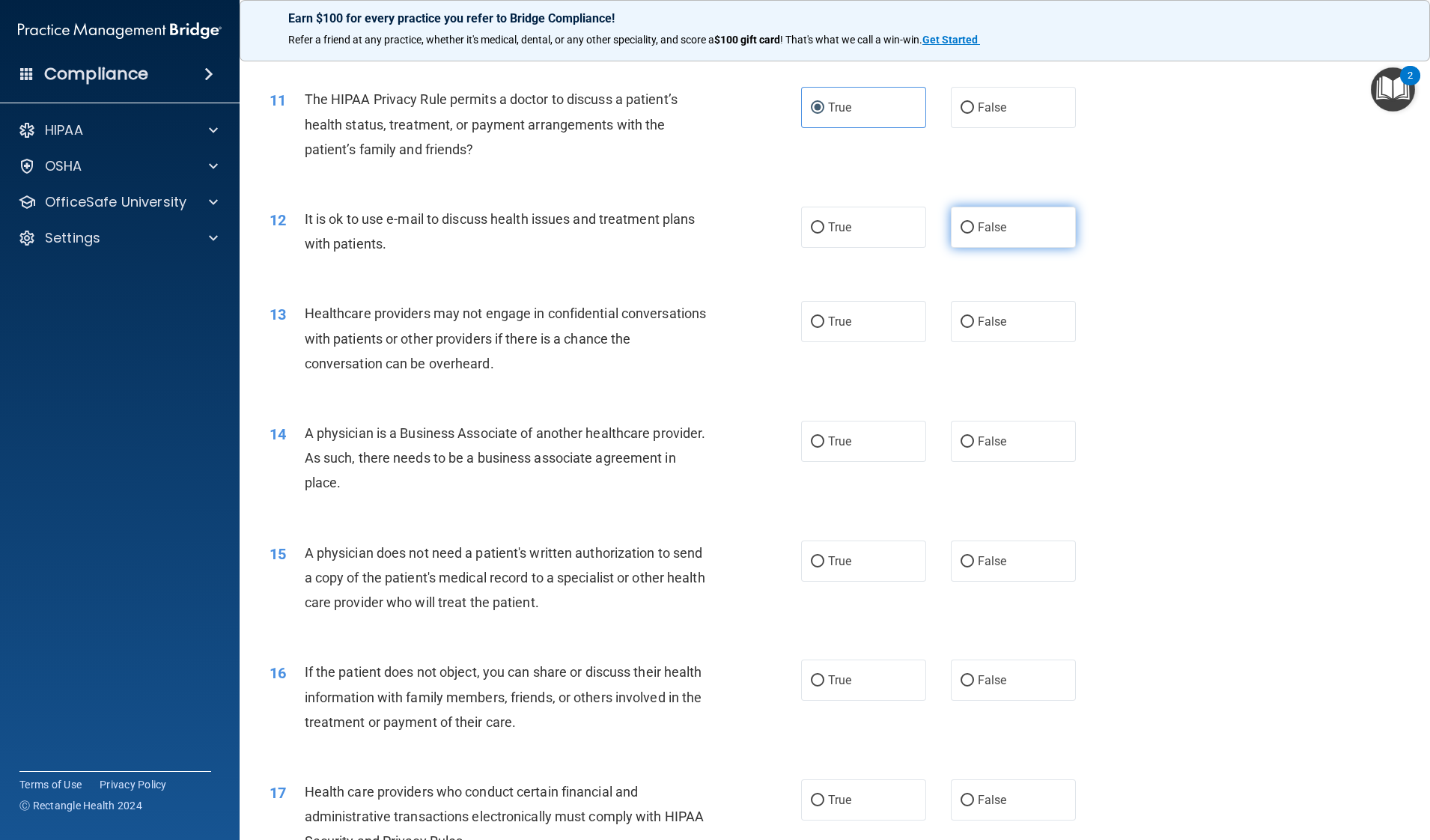
click at [970, 234] on input "False" at bounding box center [967, 228] width 14 height 11
radio input "true"
click at [883, 311] on label "True" at bounding box center [863, 322] width 125 height 42
click at [824, 317] on input "True" at bounding box center [818, 322] width 14 height 11
radio input "true"
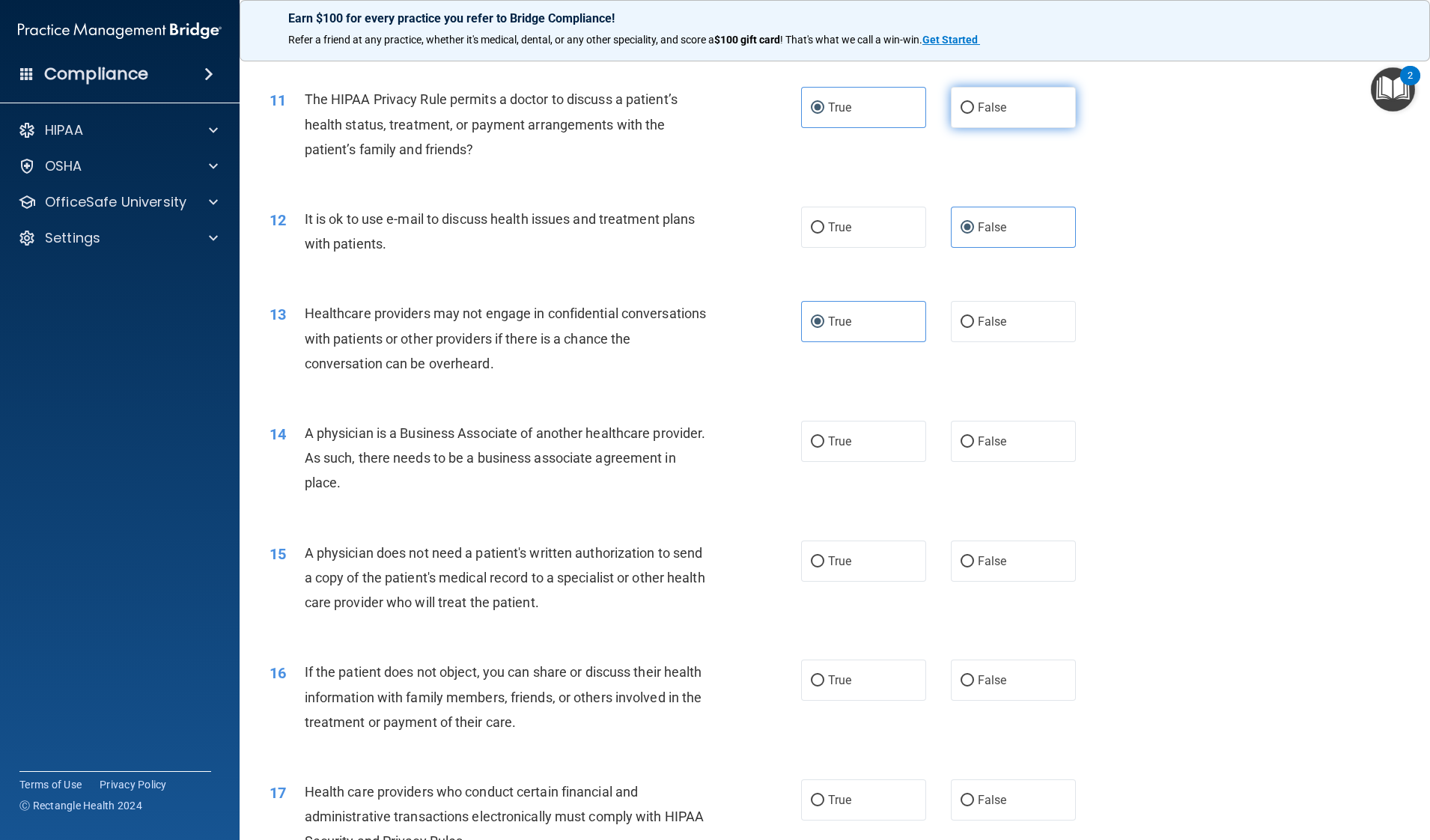
click at [981, 102] on span "False" at bounding box center [992, 107] width 29 height 14
click at [974, 103] on input "False" at bounding box center [967, 108] width 14 height 11
radio input "true"
radio input "false"
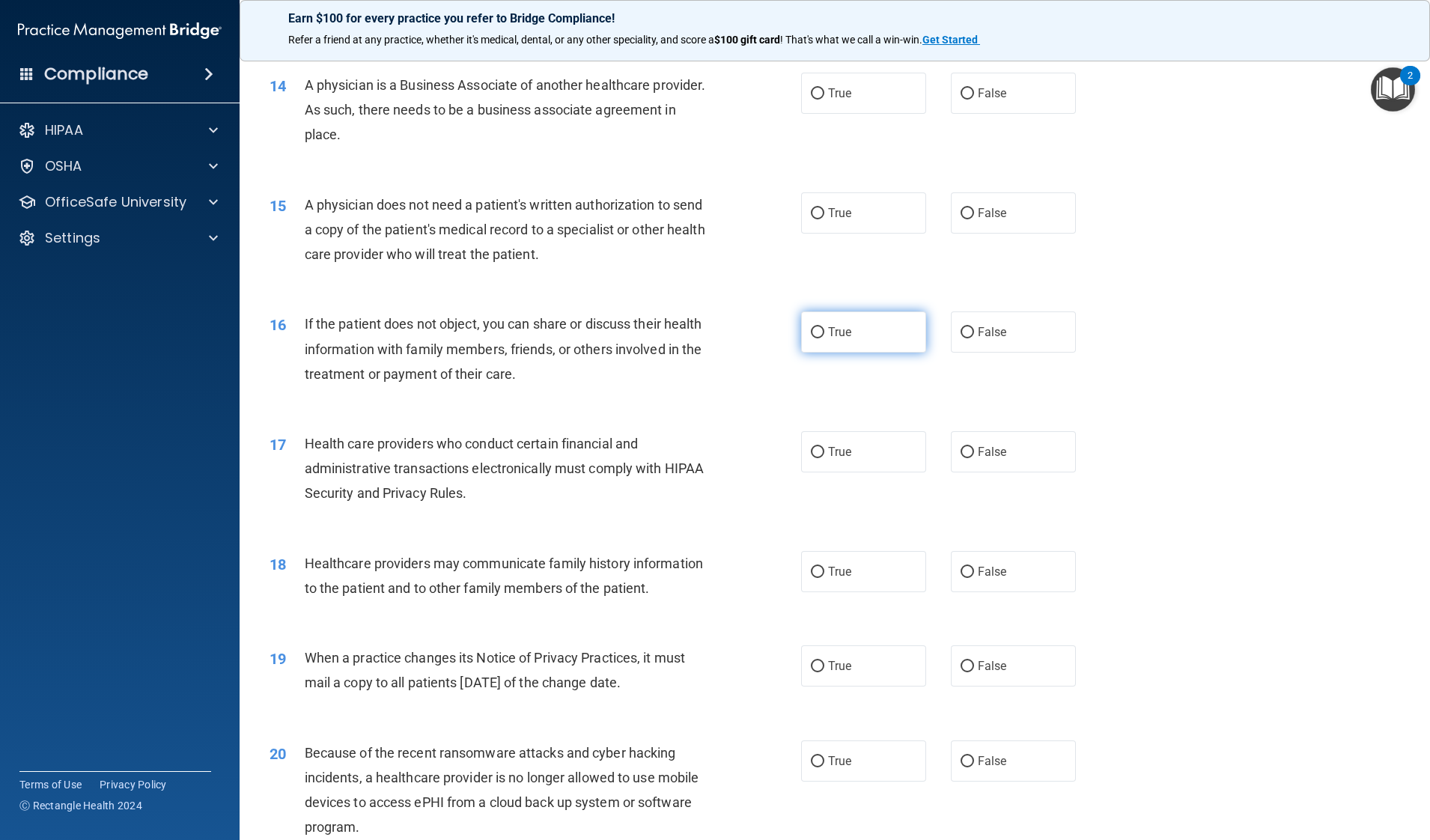
scroll to position [1503, 0]
click at [988, 101] on label "False" at bounding box center [1013, 91] width 125 height 42
click at [974, 97] on input "False" at bounding box center [967, 92] width 14 height 11
radio input "true"
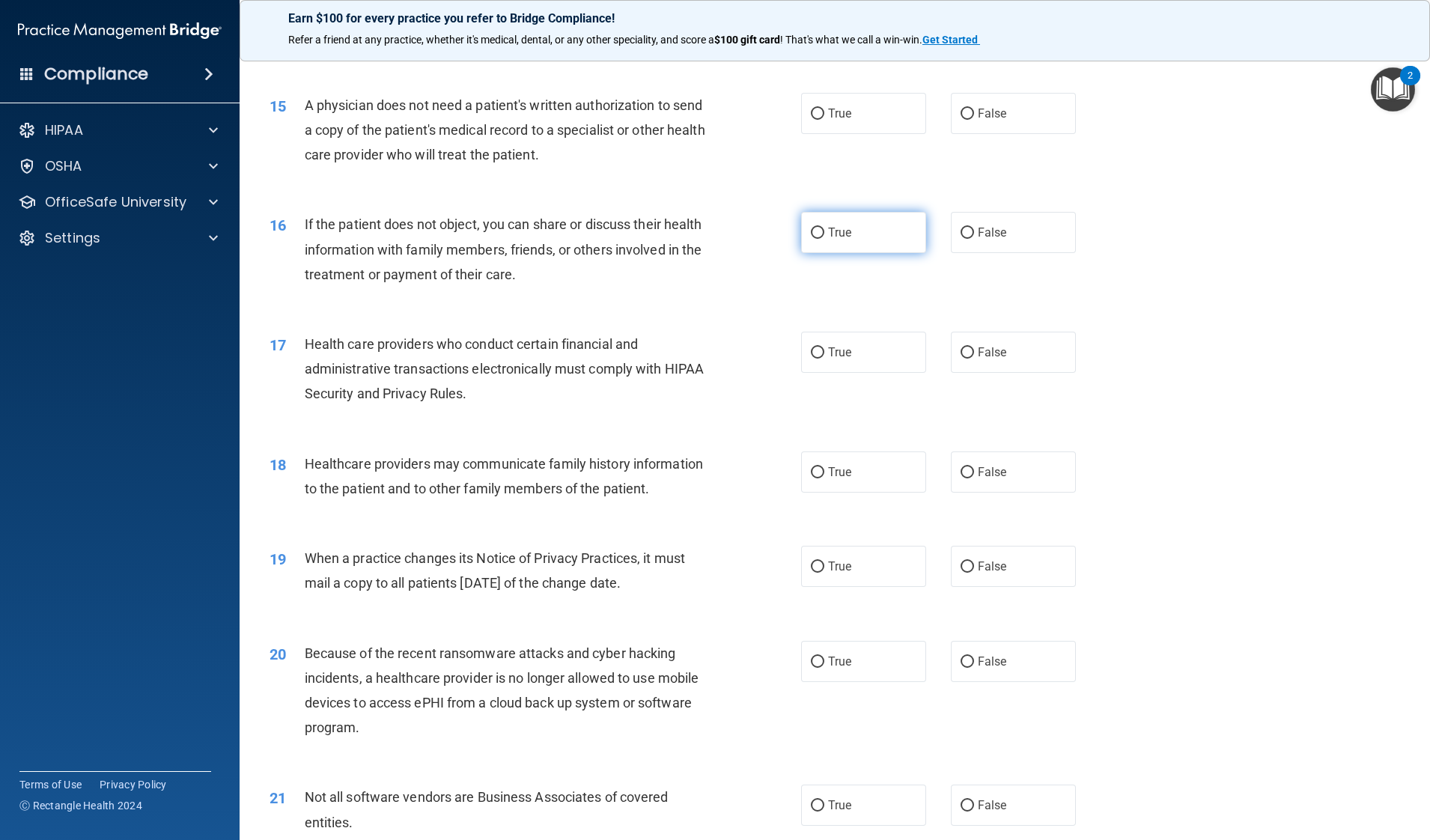
scroll to position [1603, 0]
click at [856, 106] on label "True" at bounding box center [863, 111] width 125 height 42
click at [824, 106] on input "True" at bounding box center [818, 111] width 14 height 11
radio input "true"
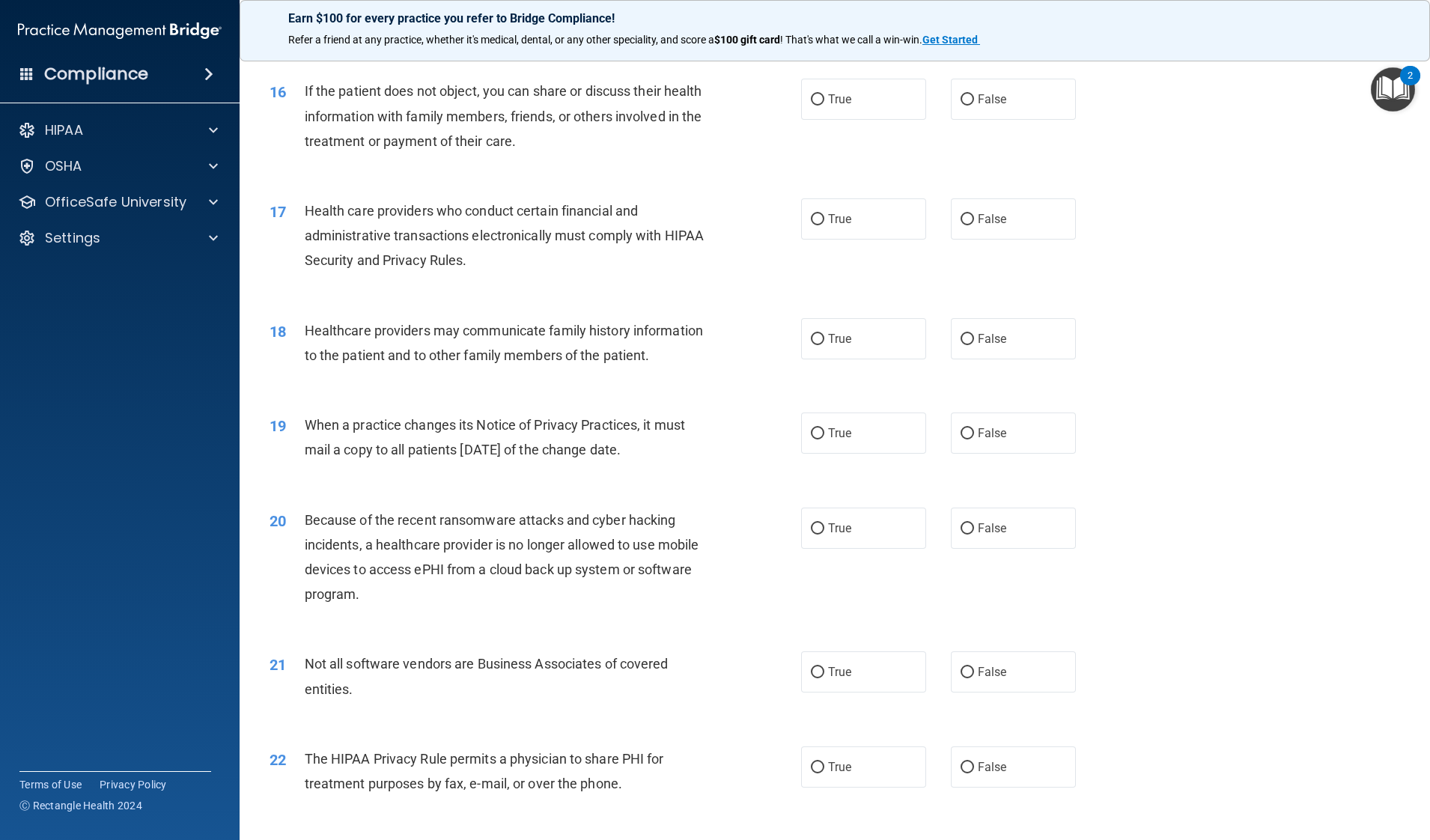
scroll to position [1736, 0]
click at [856, 105] on label "True" at bounding box center [863, 96] width 125 height 42
click at [824, 103] on input "True" at bounding box center [818, 97] width 14 height 11
radio input "true"
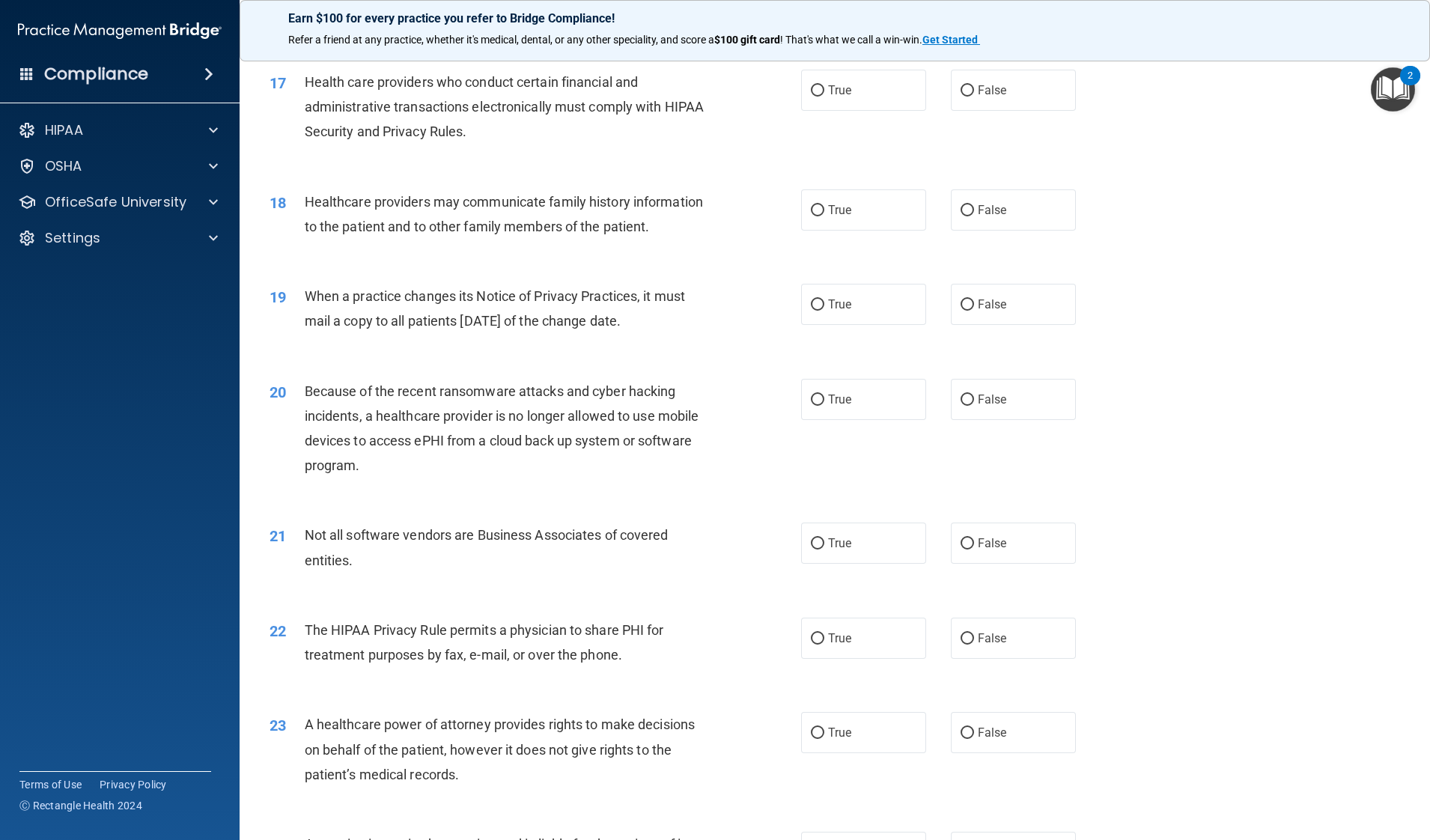
scroll to position [1863, 0]
click at [837, 76] on label "True" at bounding box center [863, 89] width 125 height 42
click at [824, 84] on input "True" at bounding box center [818, 89] width 14 height 11
radio input "true"
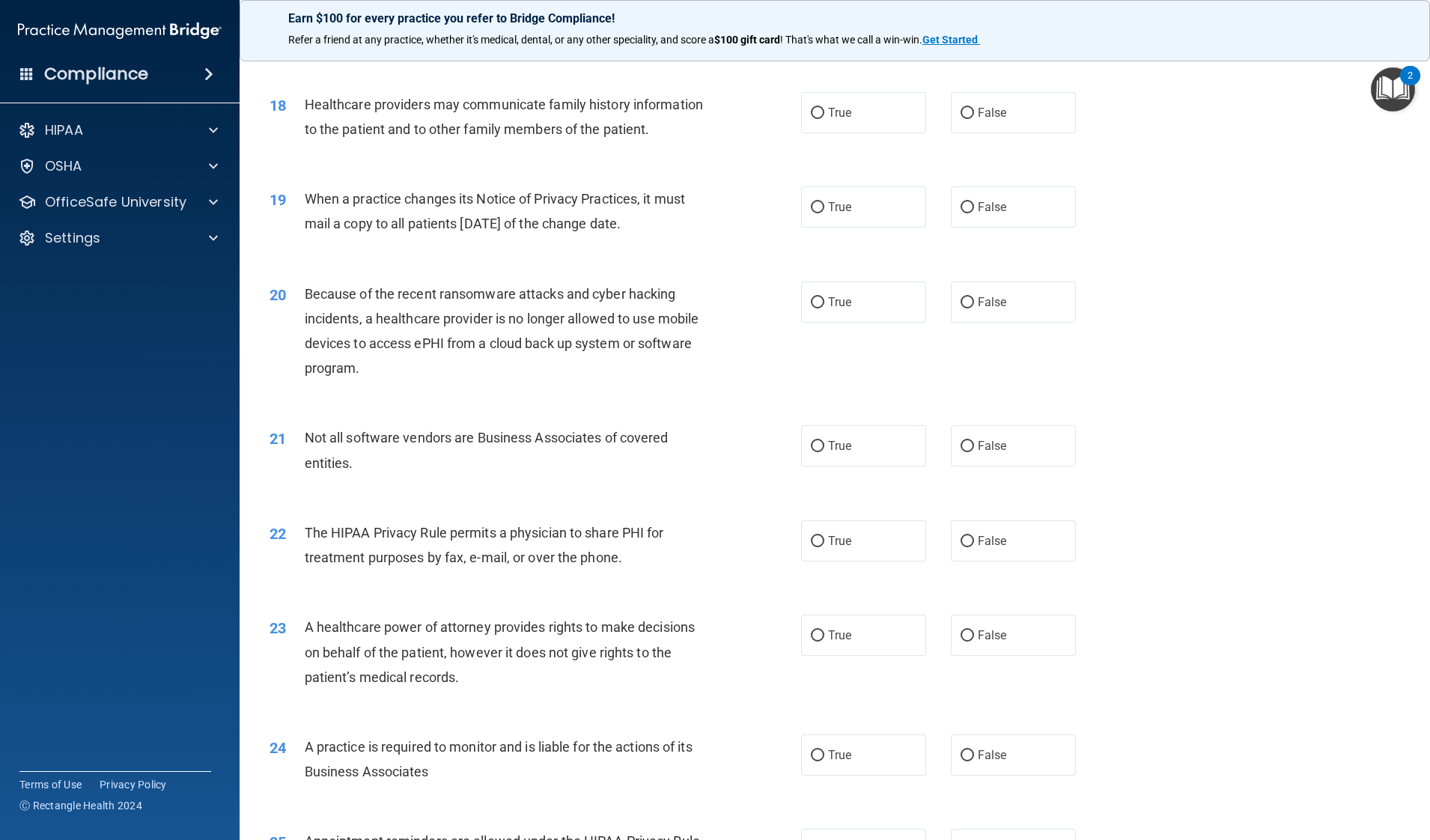
scroll to position [1960, 0]
click at [972, 100] on label "False" at bounding box center [1013, 112] width 125 height 42
click at [972, 106] on input "False" at bounding box center [967, 112] width 14 height 11
radio input "true"
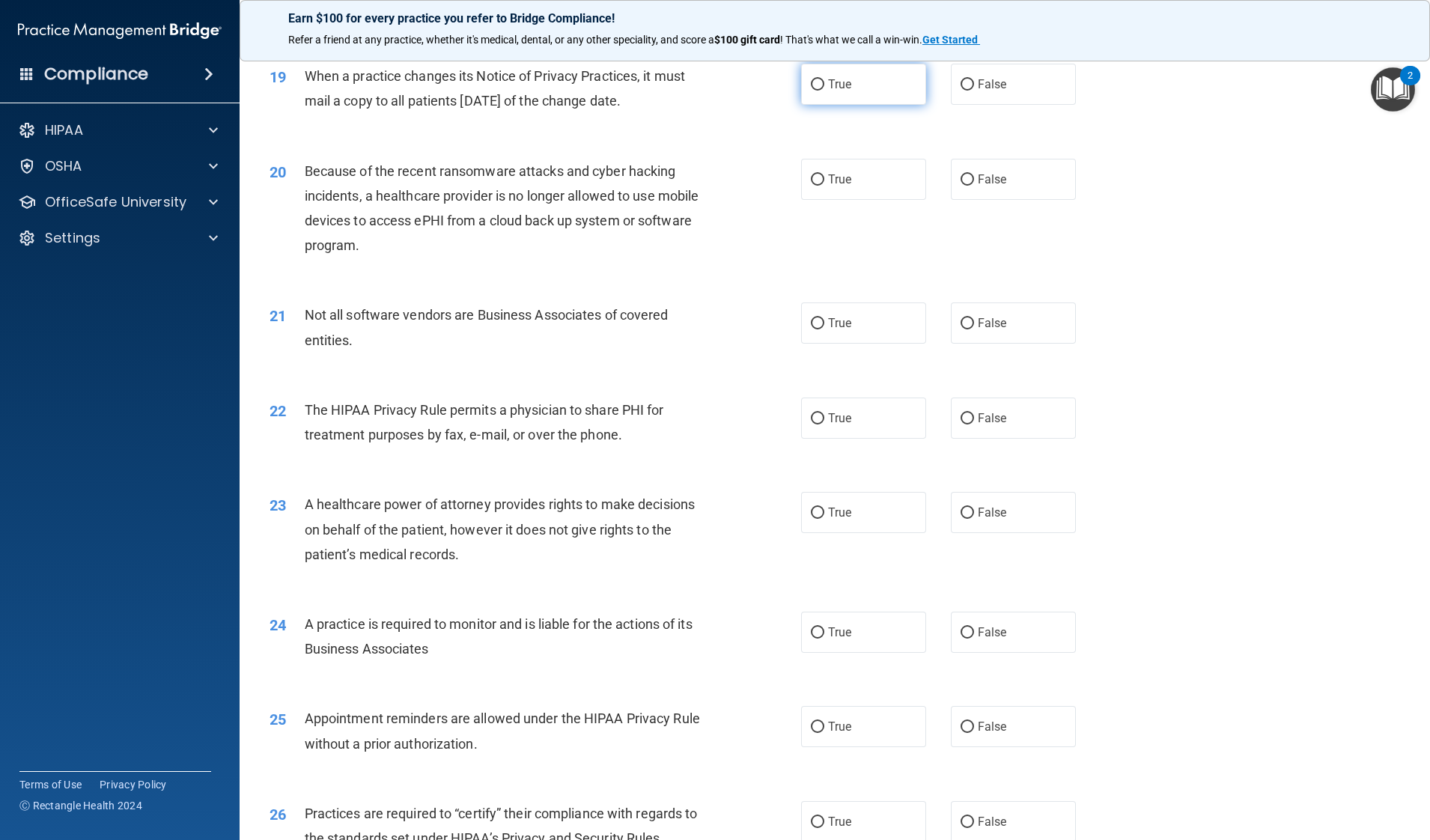
scroll to position [2086, 0]
click at [860, 101] on label "True" at bounding box center [863, 80] width 125 height 42
click at [824, 87] on input "True" at bounding box center [818, 80] width 14 height 11
radio input "true"
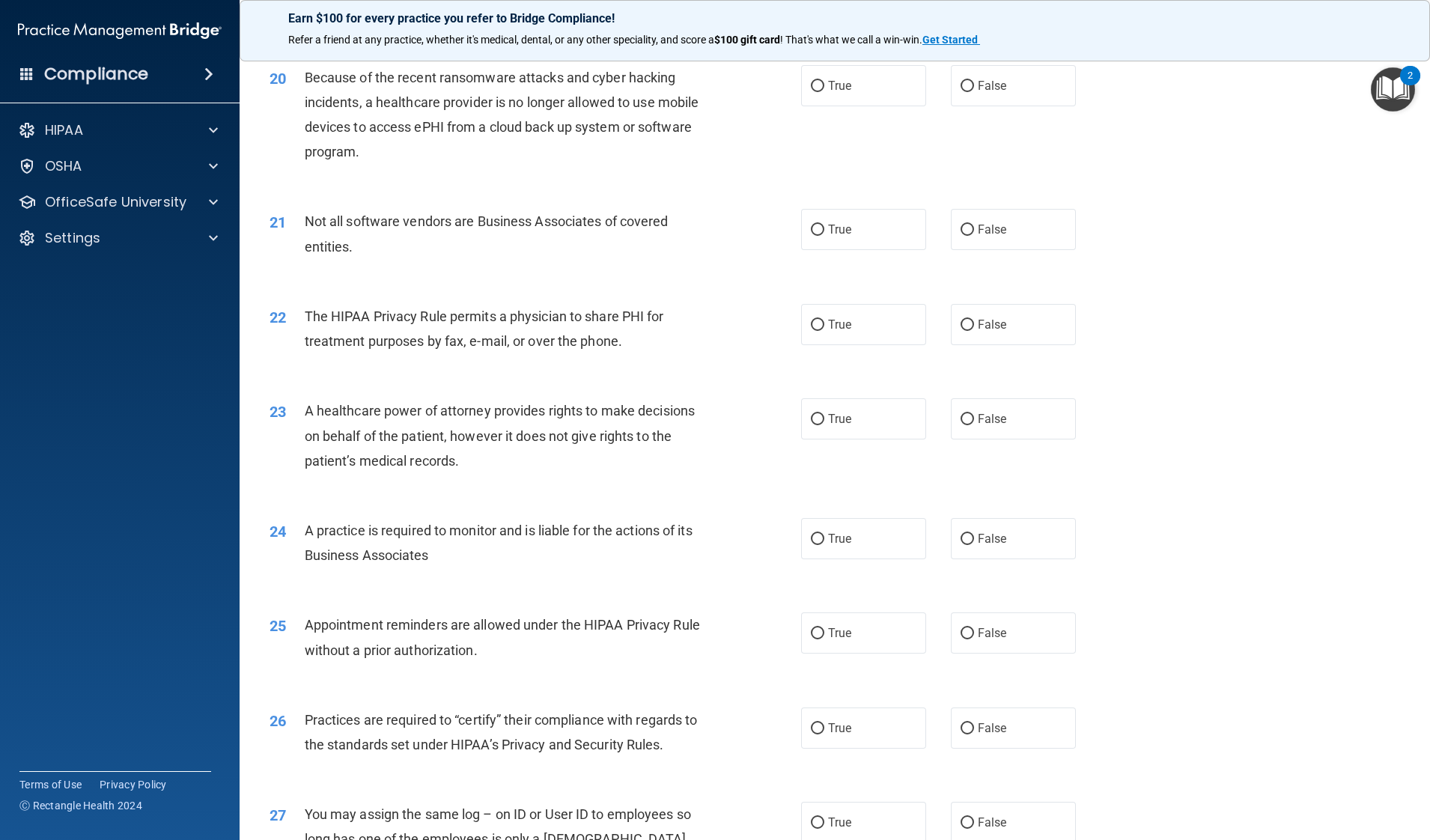
scroll to position [2176, 0]
click at [981, 93] on span "False" at bounding box center [992, 86] width 29 height 14
click at [974, 92] on input "False" at bounding box center [967, 86] width 14 height 11
radio input "true"
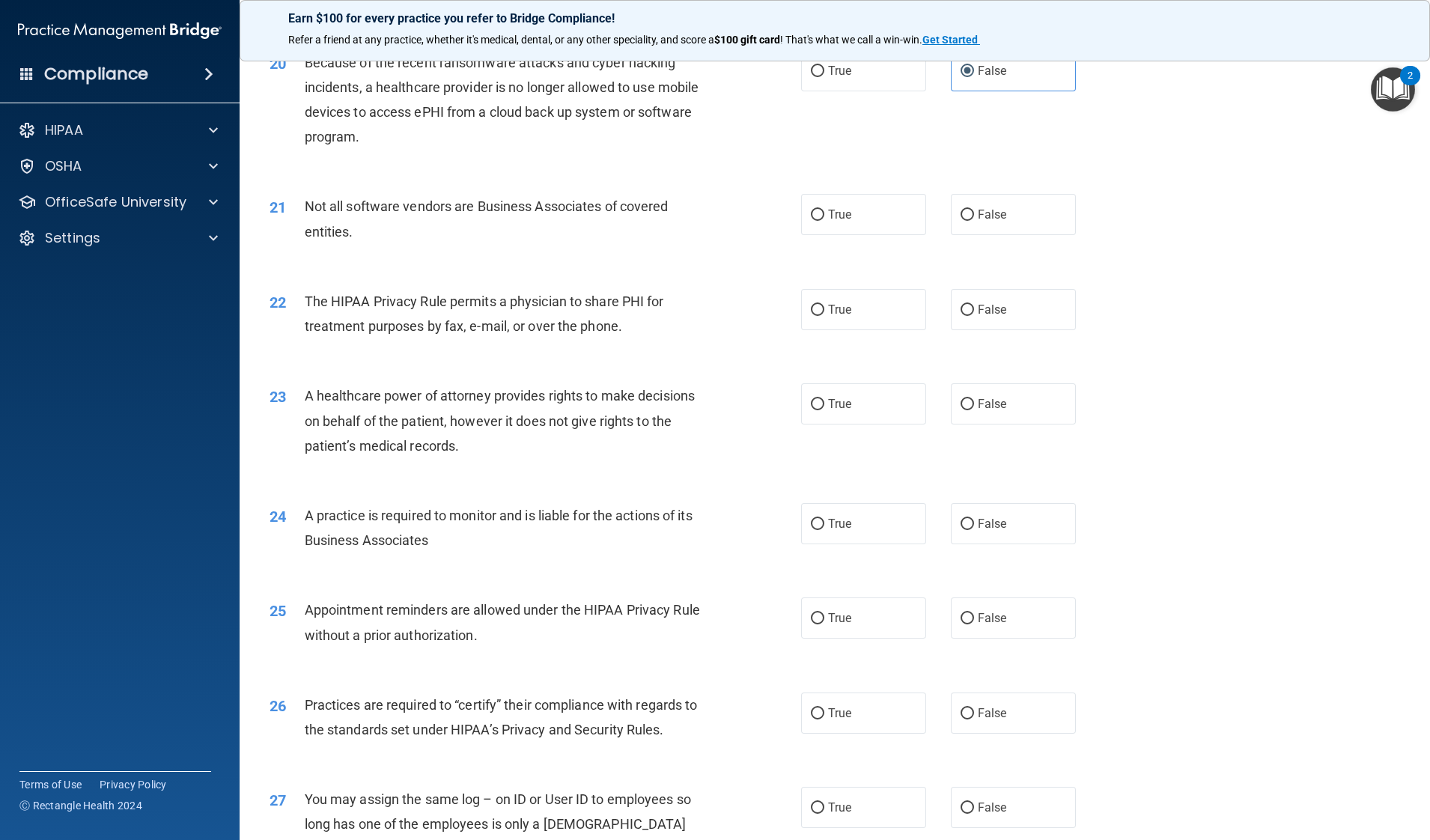
scroll to position [2183, 0]
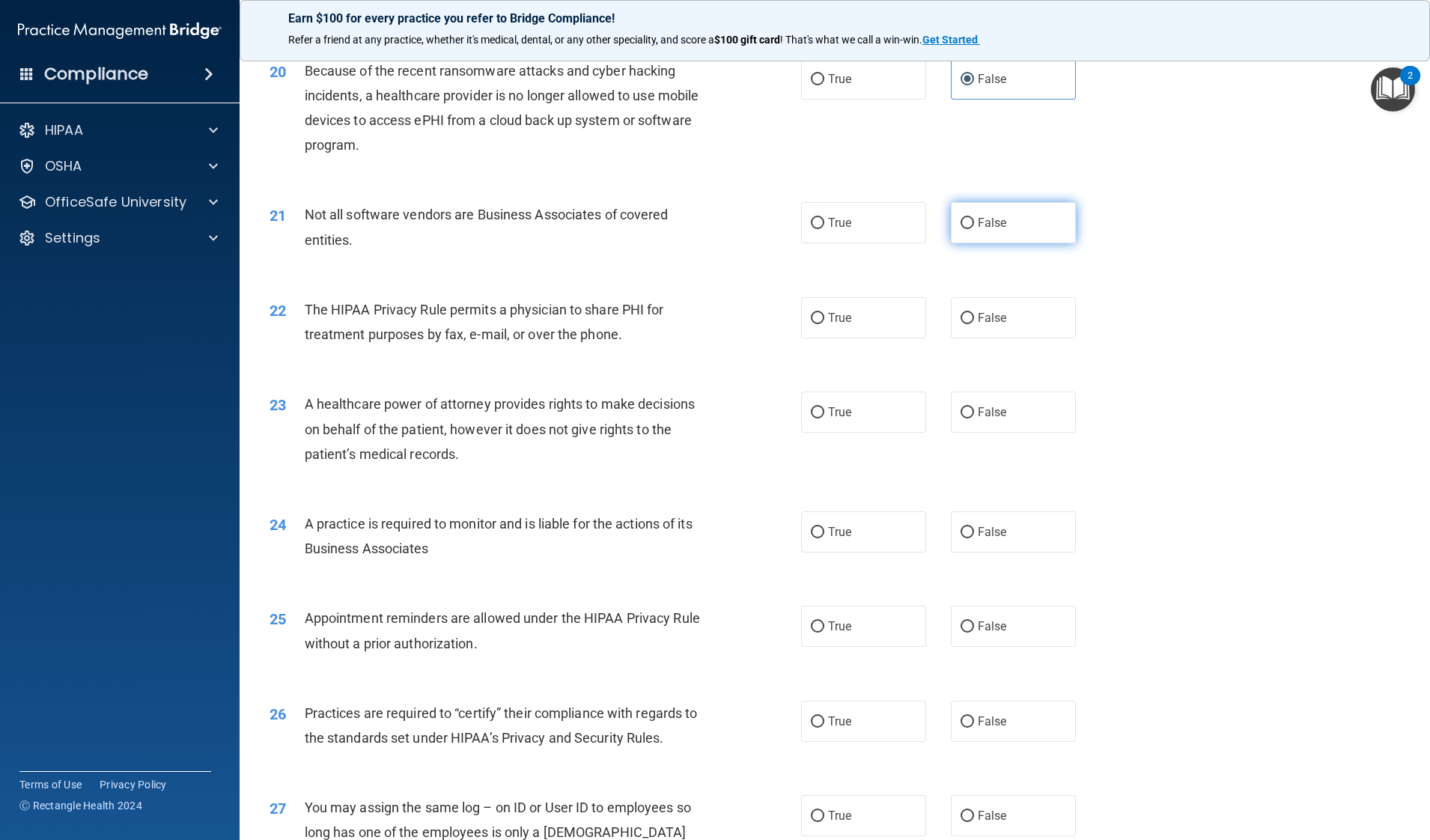
click at [976, 243] on label "False" at bounding box center [1013, 223] width 125 height 42
click at [974, 229] on input "False" at bounding box center [967, 223] width 14 height 11
radio input "true"
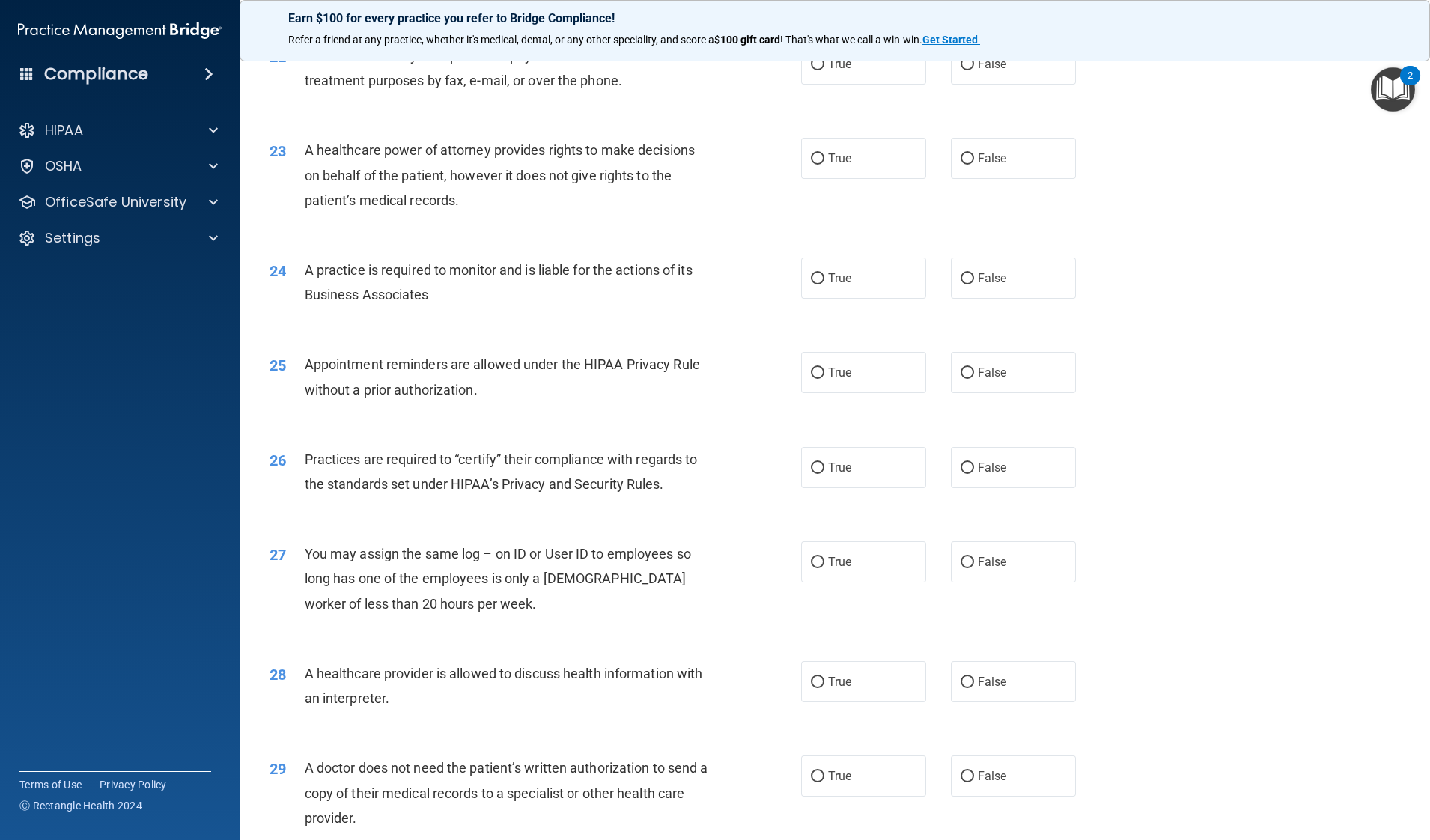
scroll to position [2438, 0]
click at [843, 83] on label "True" at bounding box center [863, 62] width 125 height 42
click at [824, 69] on input "True" at bounding box center [818, 63] width 14 height 11
radio input "true"
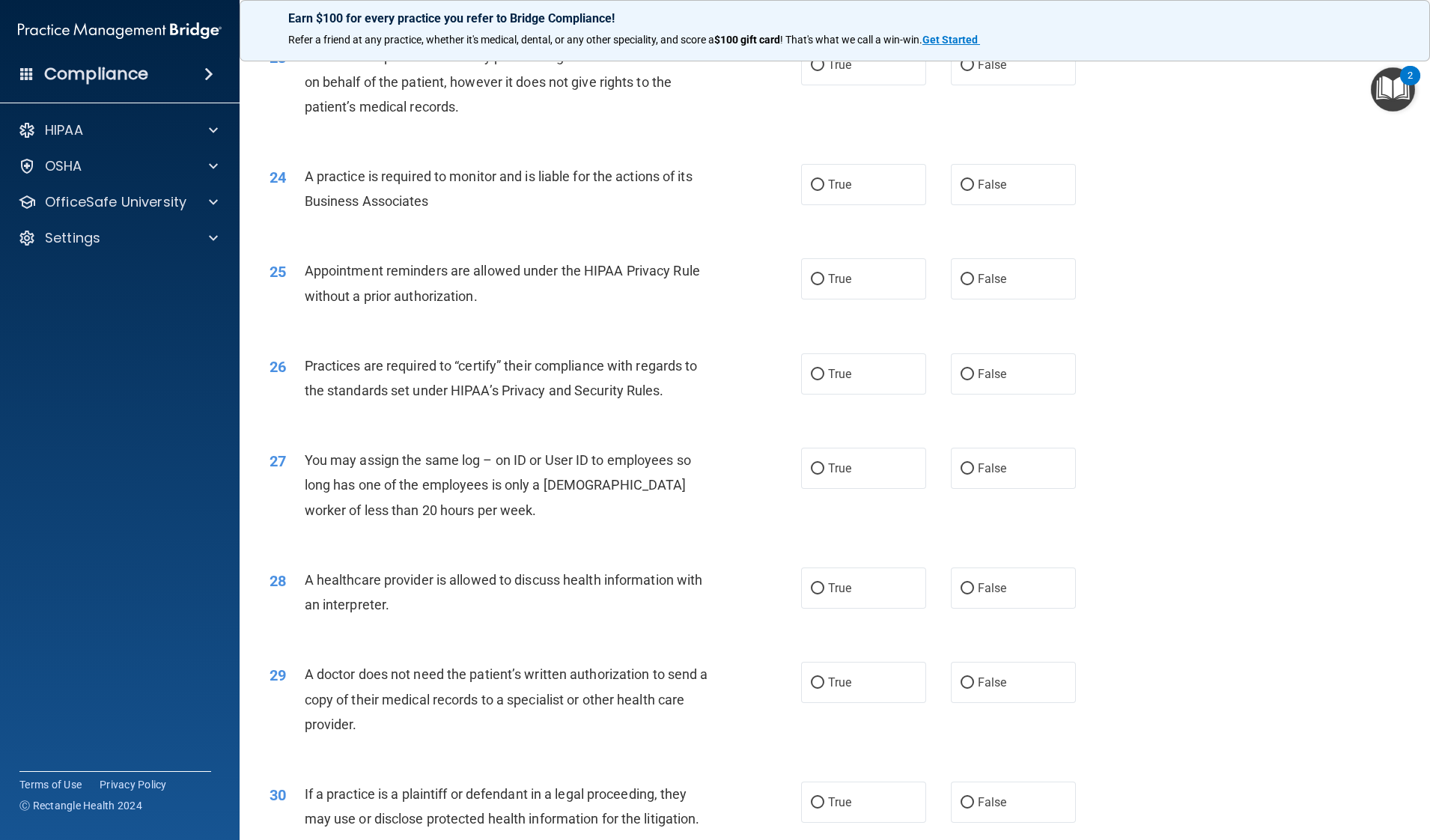
scroll to position [2526, 0]
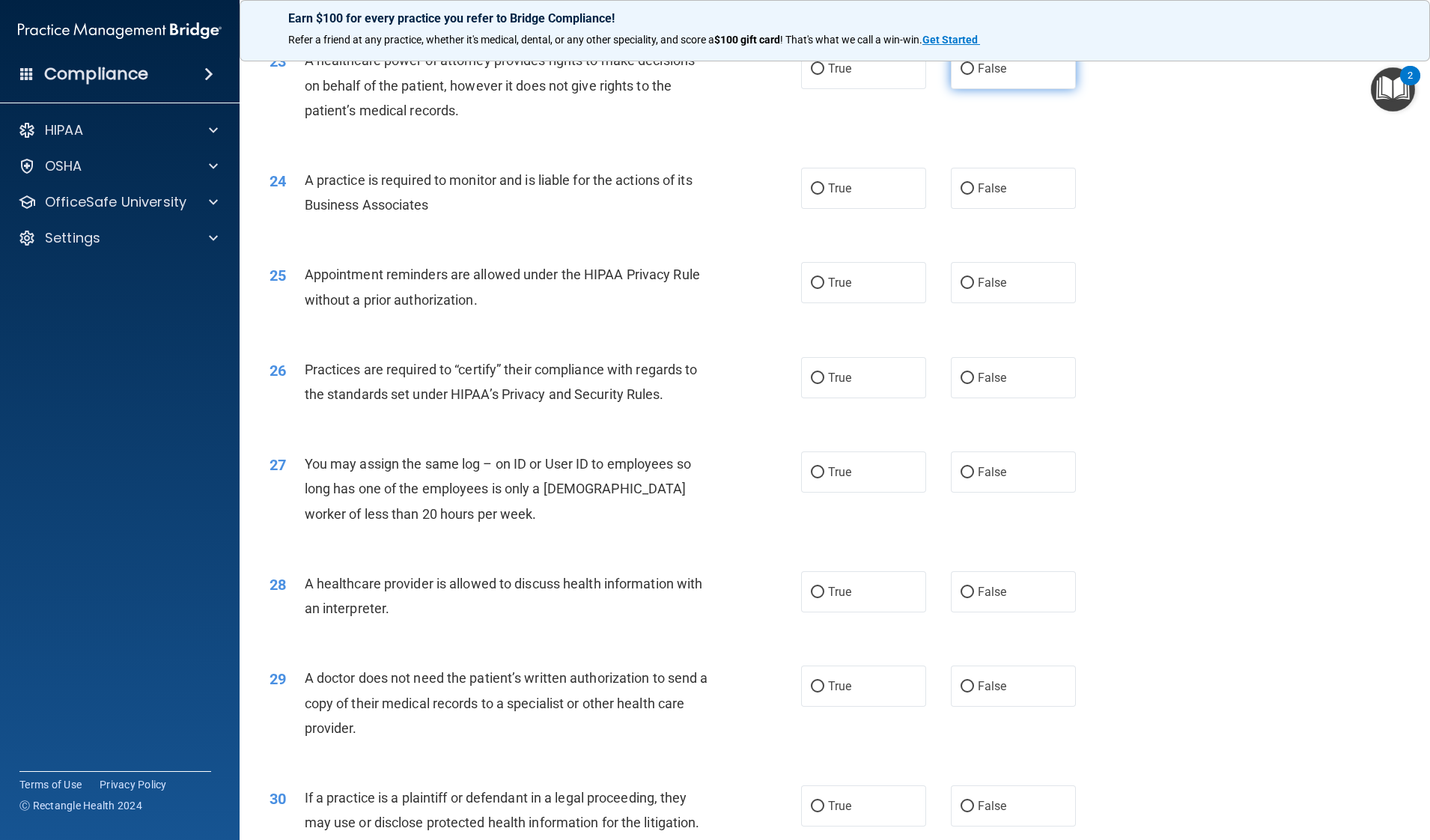
click at [960, 75] on input "False" at bounding box center [967, 69] width 14 height 11
radio input "true"
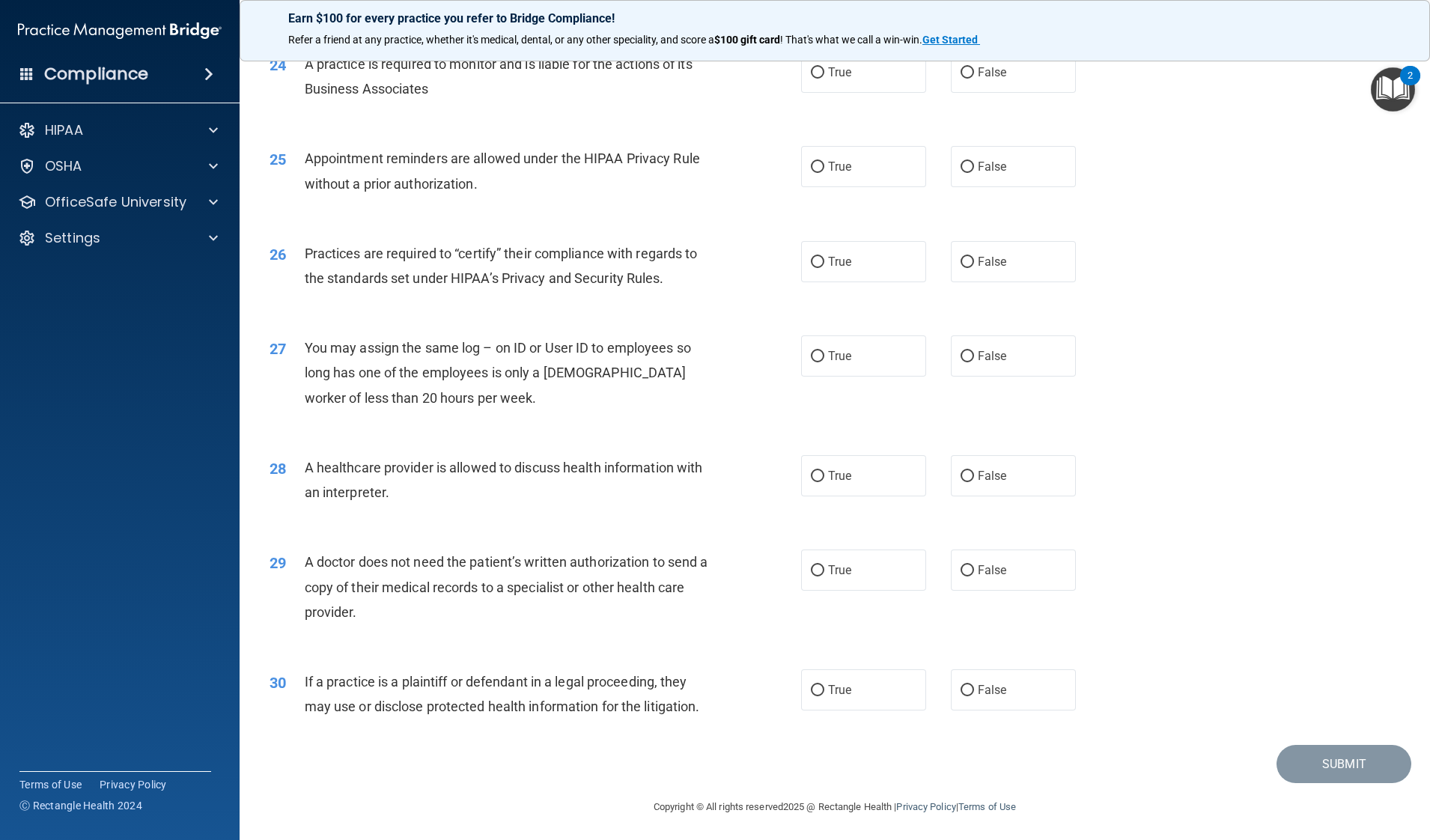
scroll to position [2645, 0]
click at [829, 76] on span "True" at bounding box center [839, 69] width 23 height 14
click at [824, 75] on input "True" at bounding box center [818, 69] width 14 height 11
radio input "true"
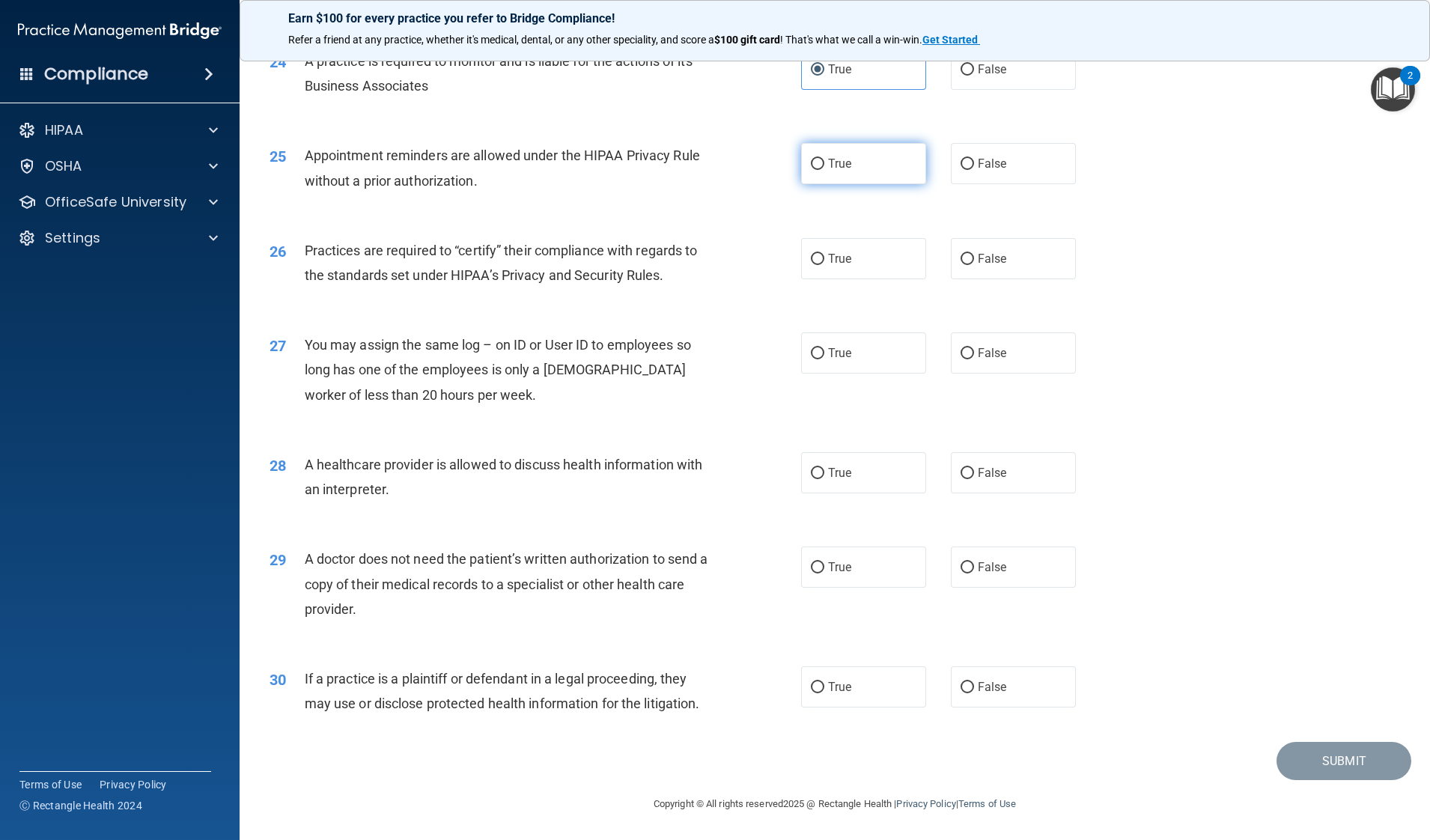
click at [828, 157] on span "True" at bounding box center [839, 164] width 23 height 14
click at [820, 158] on input "True" at bounding box center [818, 164] width 14 height 11
radio input "true"
click at [843, 253] on label "True" at bounding box center [863, 259] width 125 height 42
click at [824, 253] on input "True" at bounding box center [818, 259] width 14 height 11
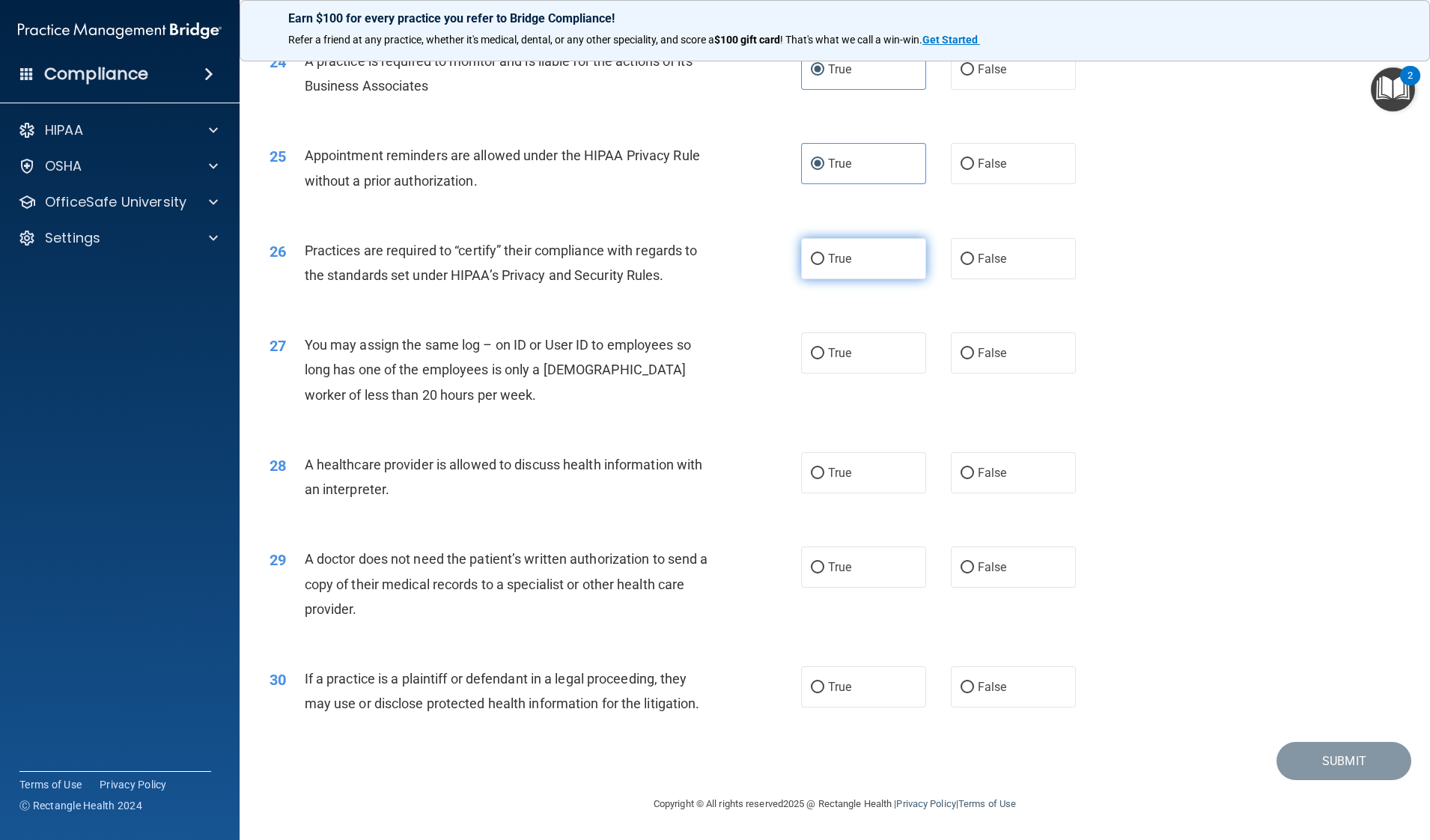
radio input "true"
click at [981, 346] on span "False" at bounding box center [992, 353] width 29 height 14
click at [974, 348] on input "False" at bounding box center [967, 353] width 14 height 11
radio input "true"
click at [874, 458] on label "True" at bounding box center [863, 473] width 125 height 42
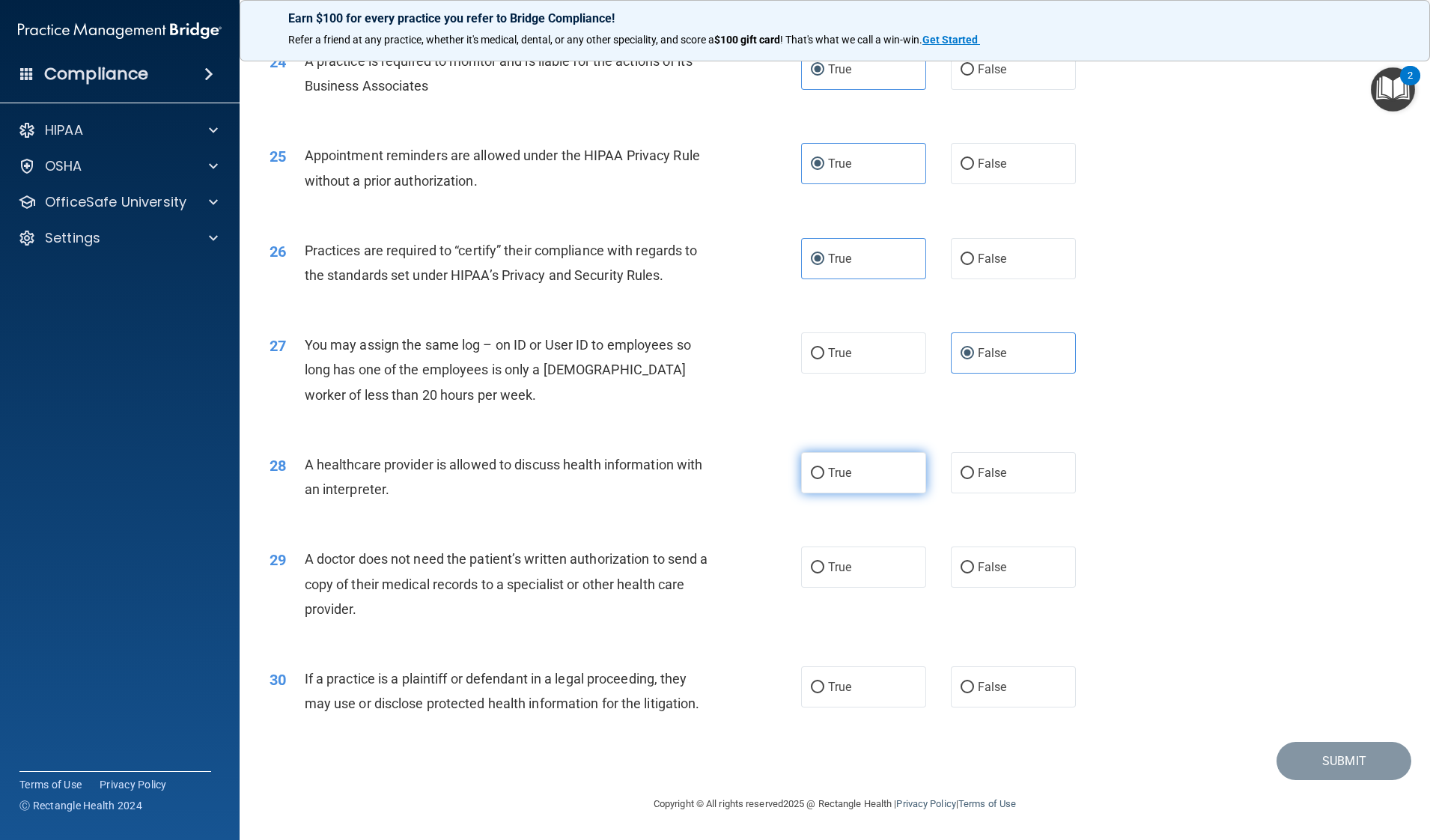
click at [824, 468] on input "True" at bounding box center [818, 473] width 14 height 11
radio input "true"
click at [861, 548] on label "True" at bounding box center [863, 567] width 125 height 42
click at [824, 562] on input "True" at bounding box center [818, 567] width 14 height 11
radio input "true"
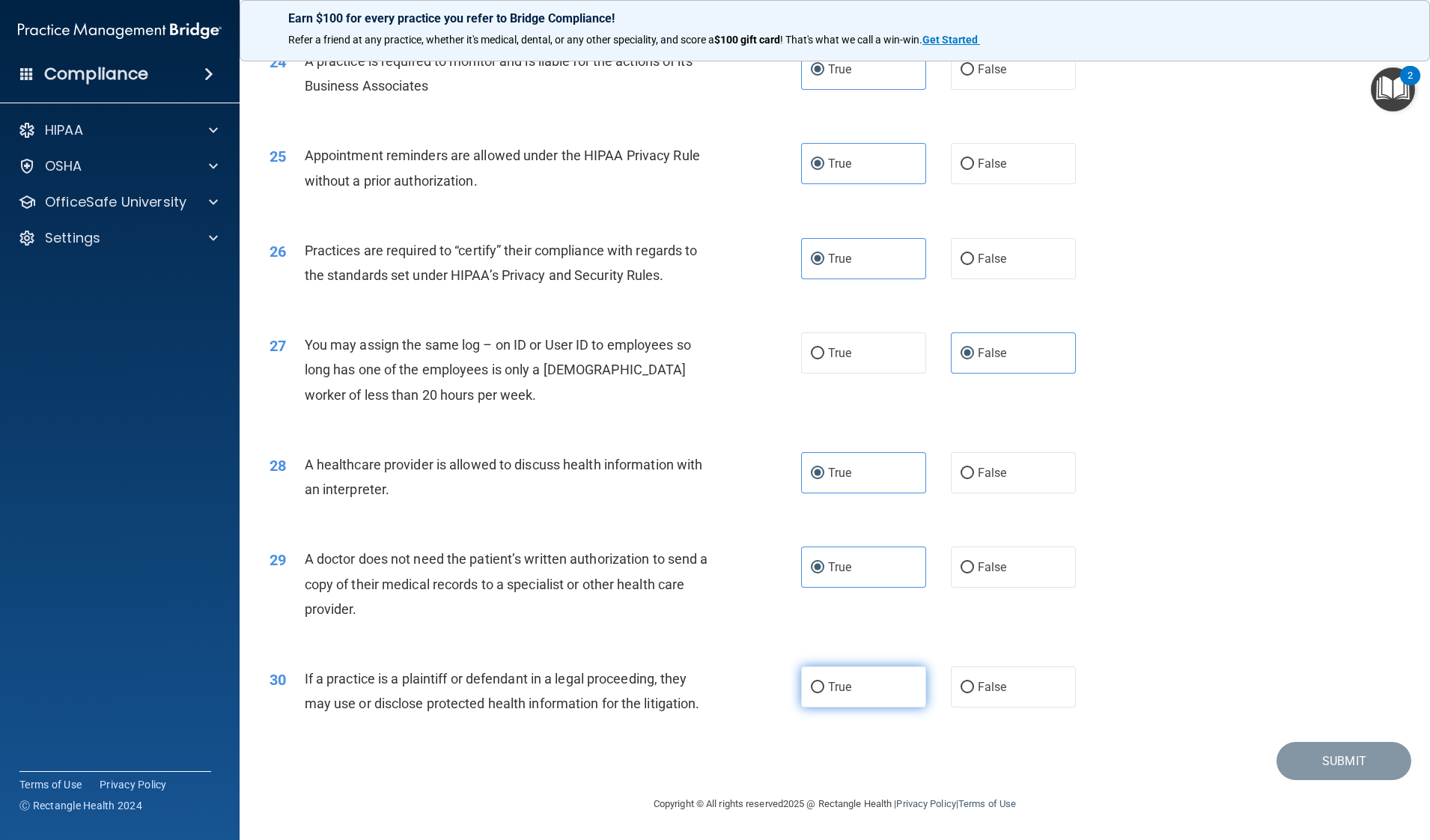
click at [847, 671] on label "True" at bounding box center [863, 687] width 125 height 42
click at [824, 671] on input "True" at bounding box center [818, 687] width 14 height 11
radio input "true"
click at [1143, 671] on button "Submit" at bounding box center [1343, 761] width 135 height 38
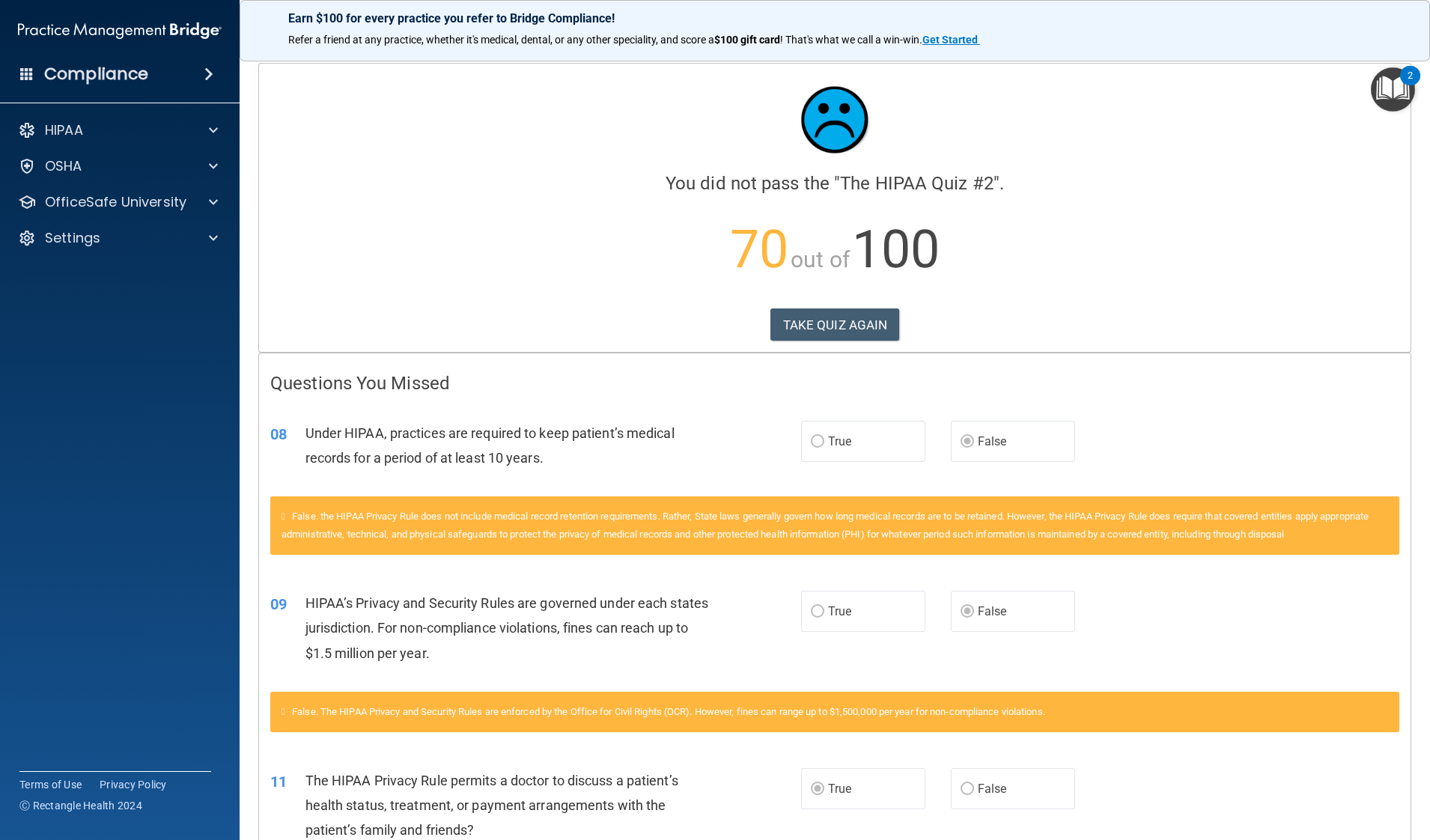
drag, startPoint x: 827, startPoint y: 309, endPoint x: 721, endPoint y: 318, distance: 106.4
click at [721, 318] on div "TAKE QUIZ AGAIN" at bounding box center [834, 325] width 1129 height 33
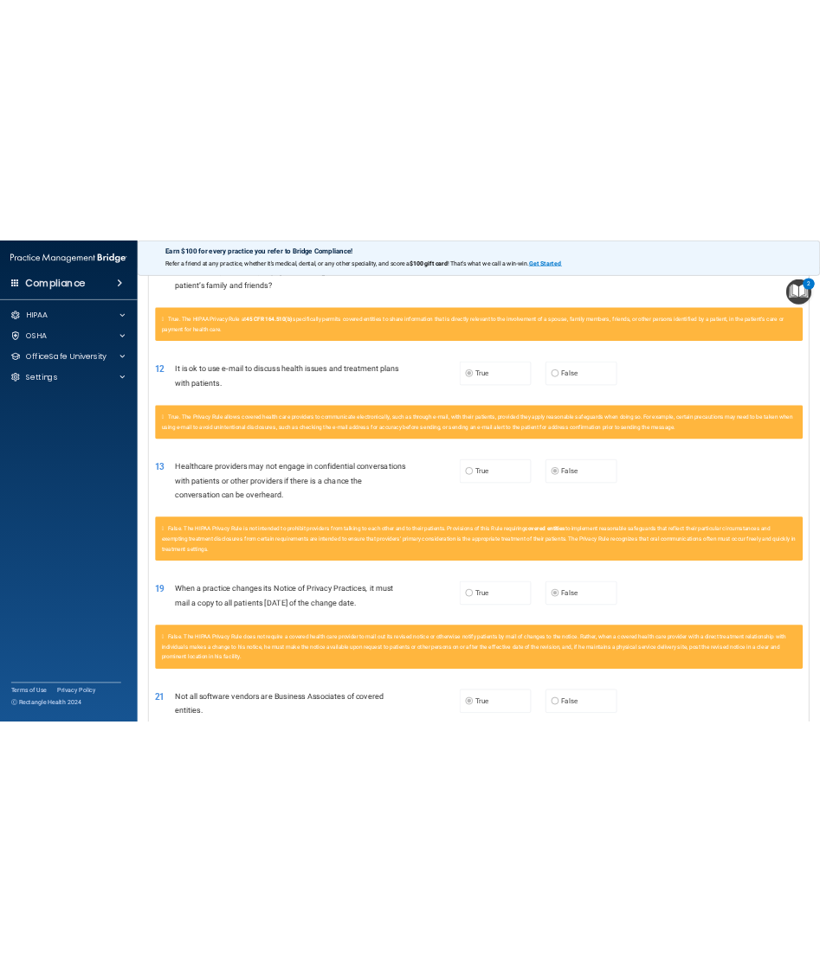
scroll to position [871, 0]
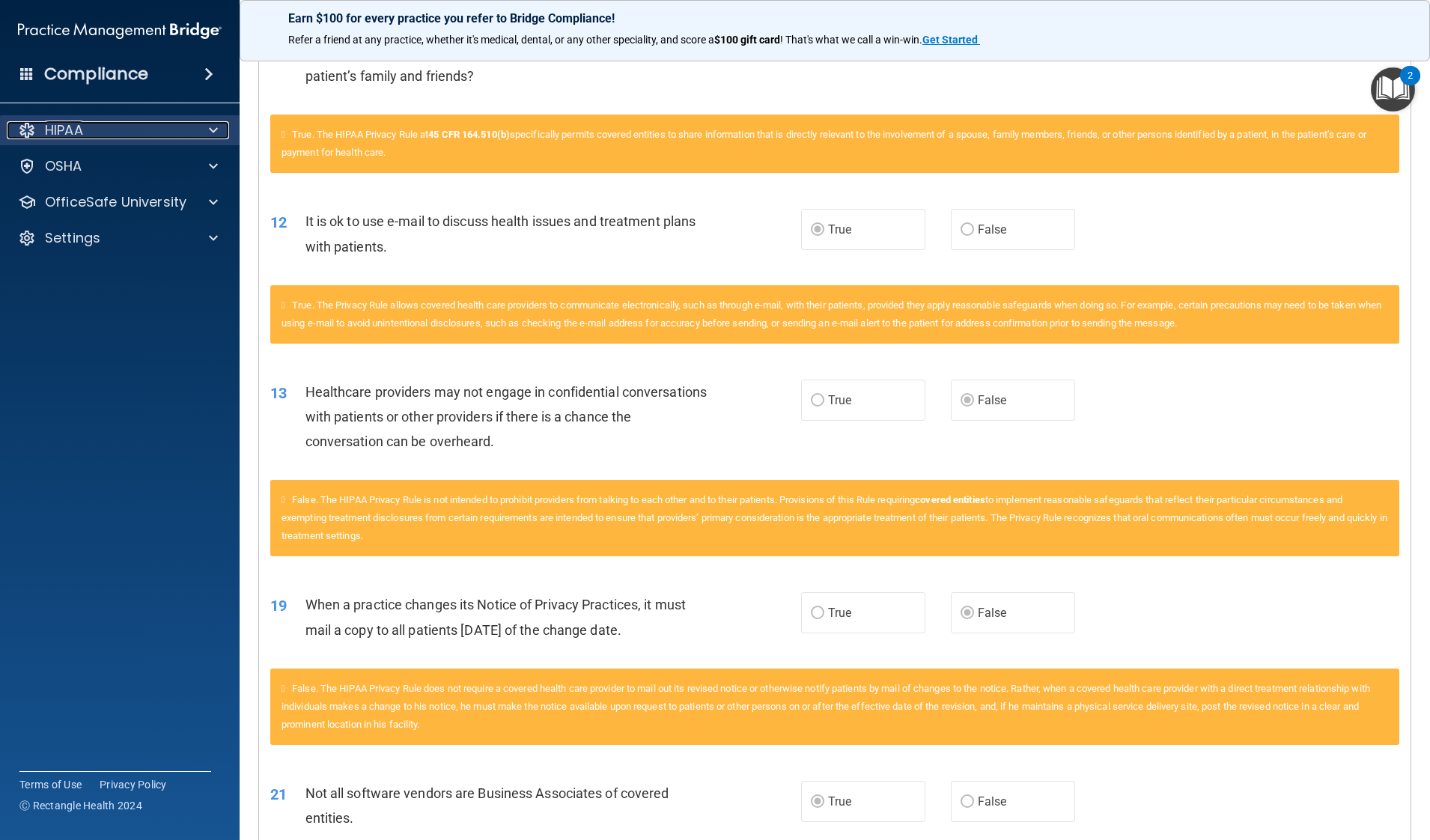
click at [215, 130] on span at bounding box center [213, 130] width 9 height 18
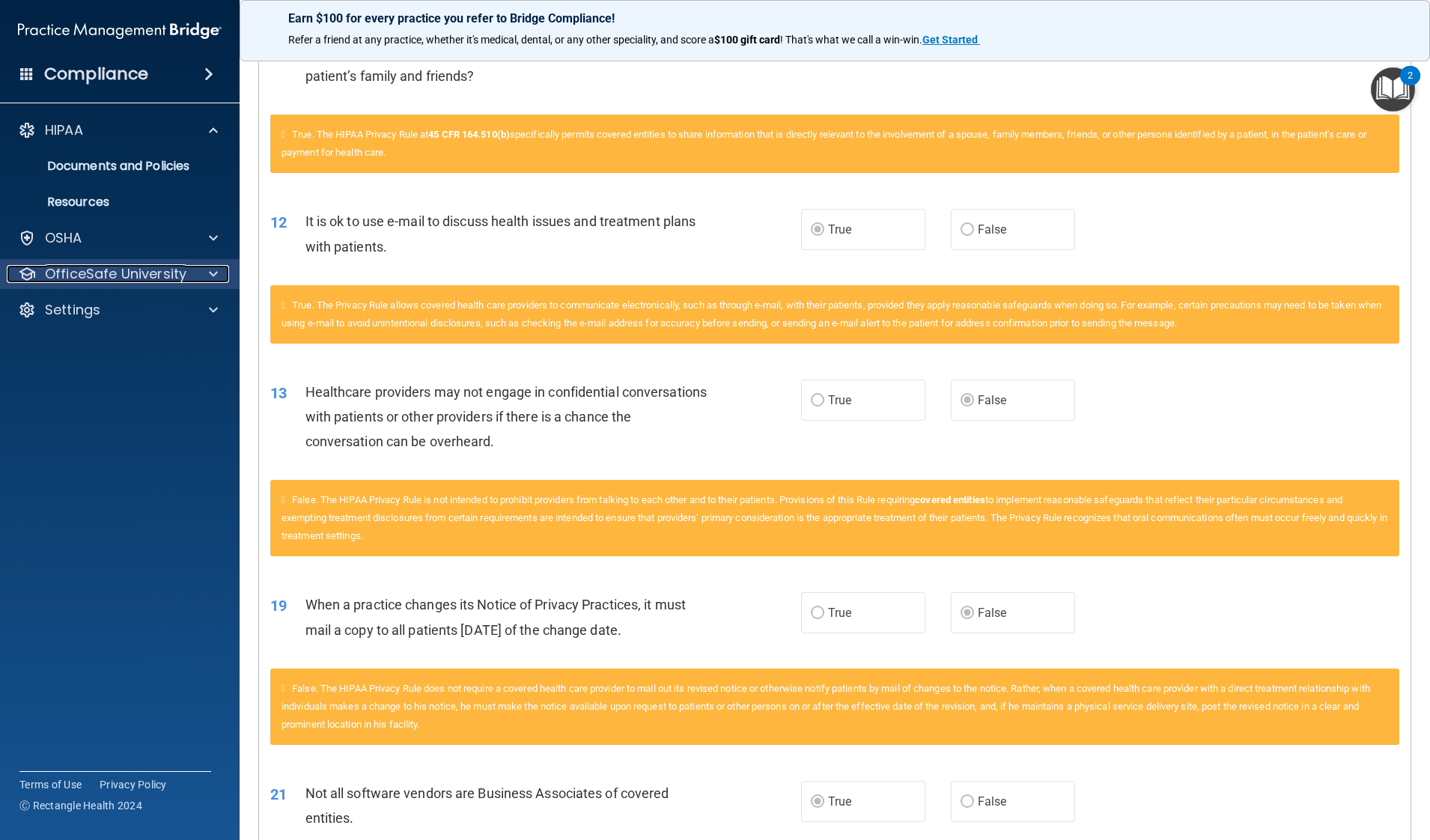
click at [208, 277] on span at bounding box center [213, 273] width 9 height 18
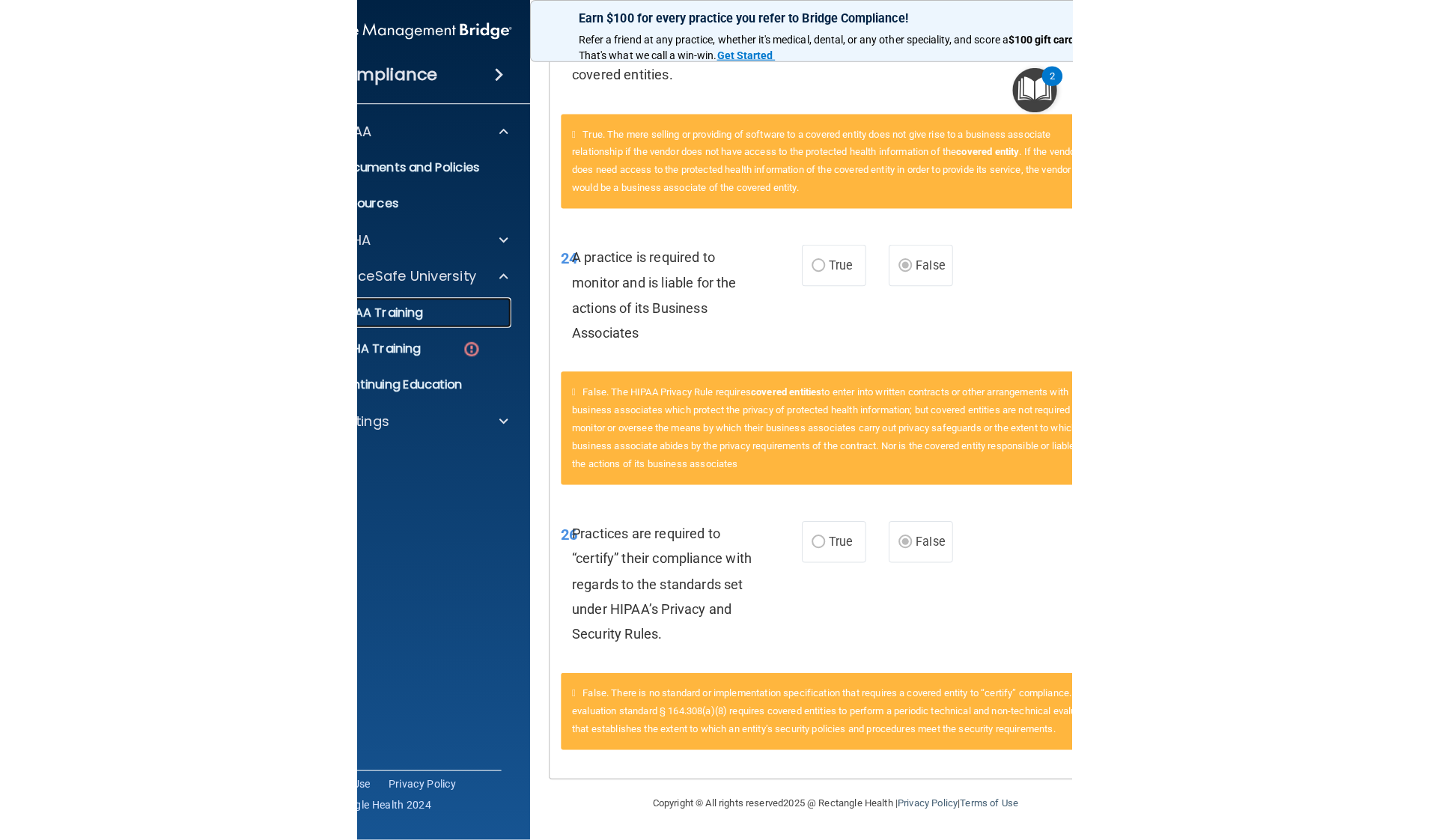
scroll to position [1275, 0]
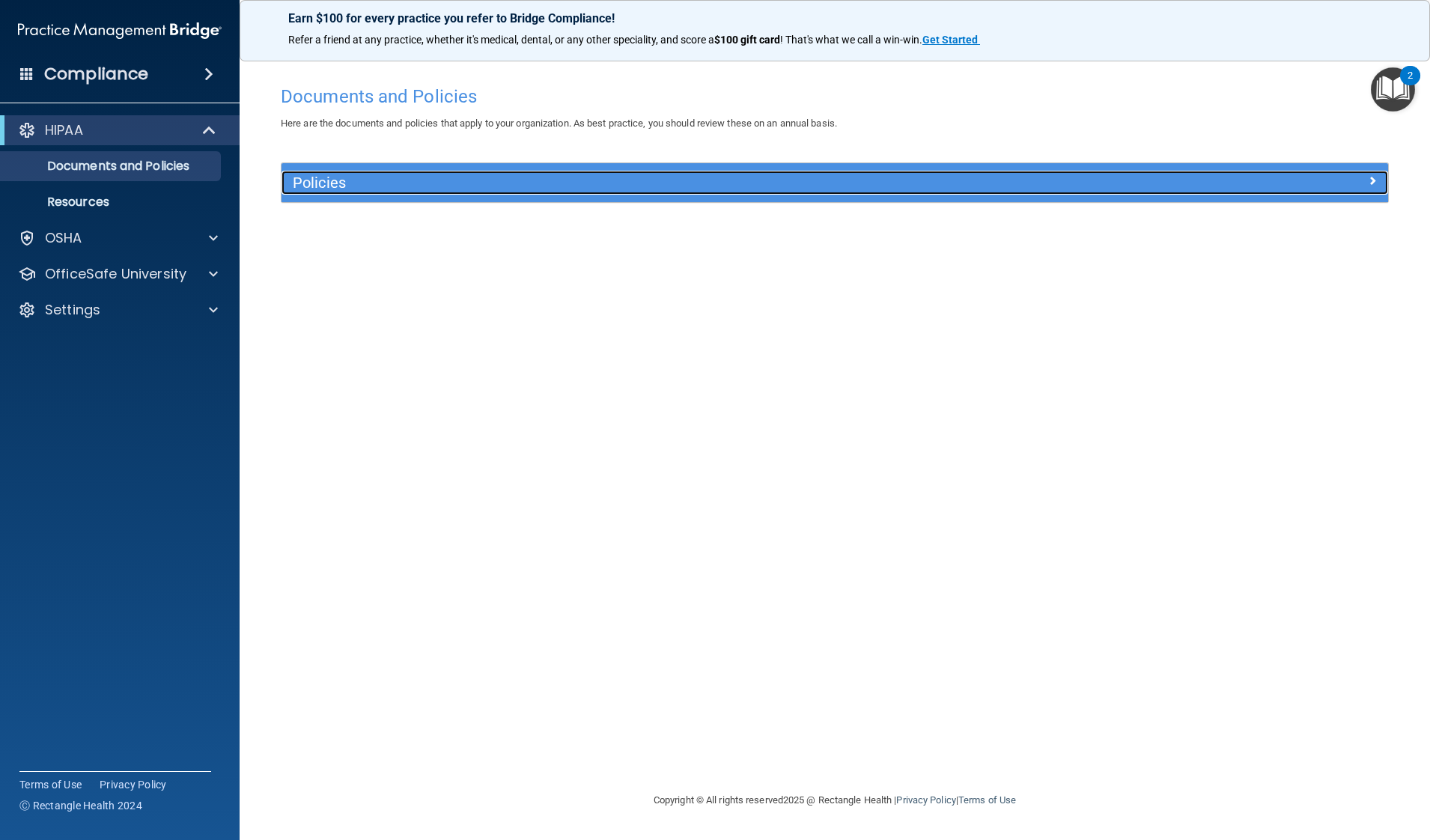
click at [388, 177] on h5 "Policies" at bounding box center [696, 183] width 808 height 16
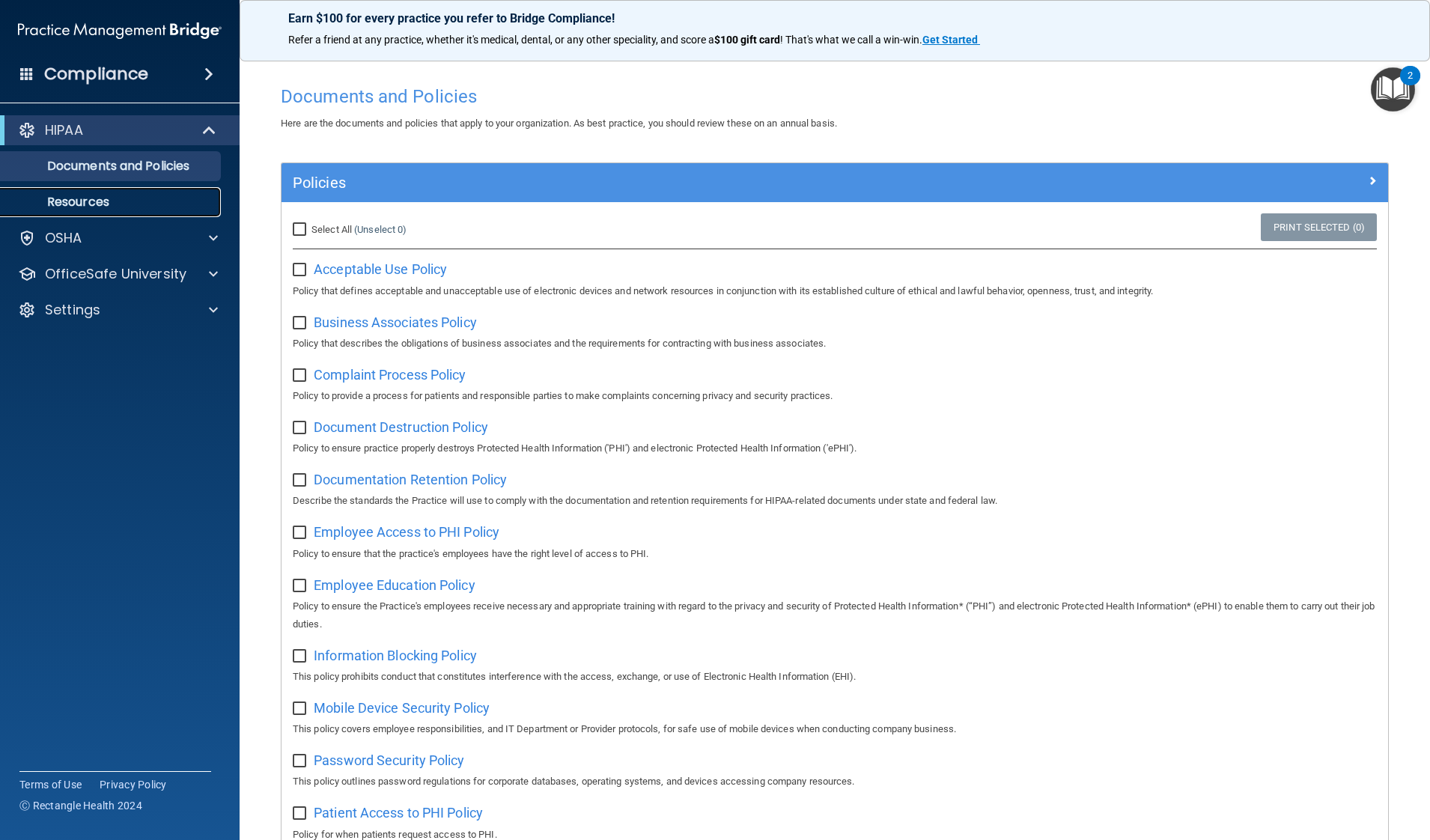
click at [139, 202] on p "Resources" at bounding box center [112, 202] width 204 height 15
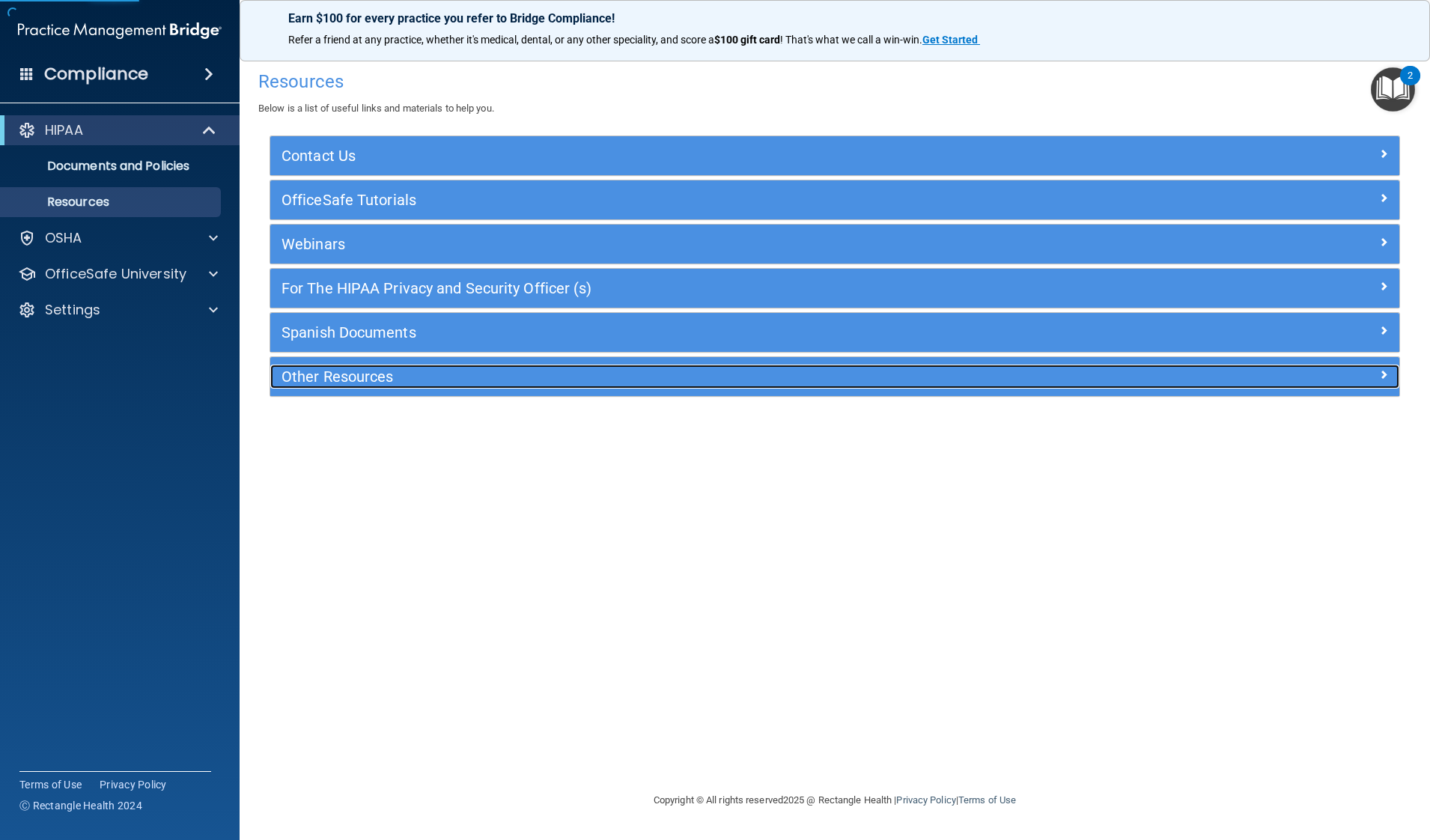
click at [375, 369] on h5 "Other Resources" at bounding box center [693, 376] width 824 height 16
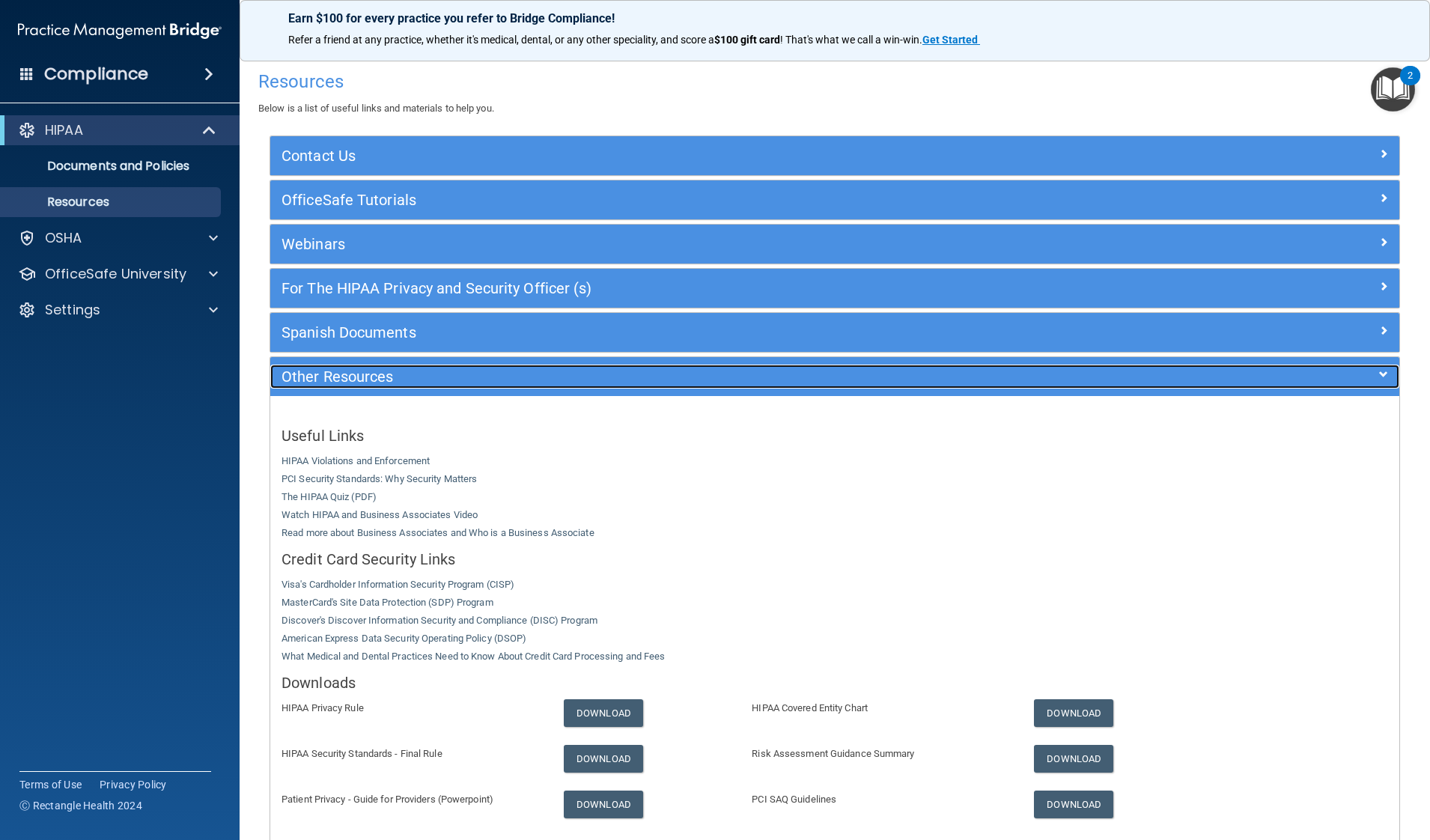
click at [388, 369] on h5 "Other Resources" at bounding box center [693, 376] width 824 height 16
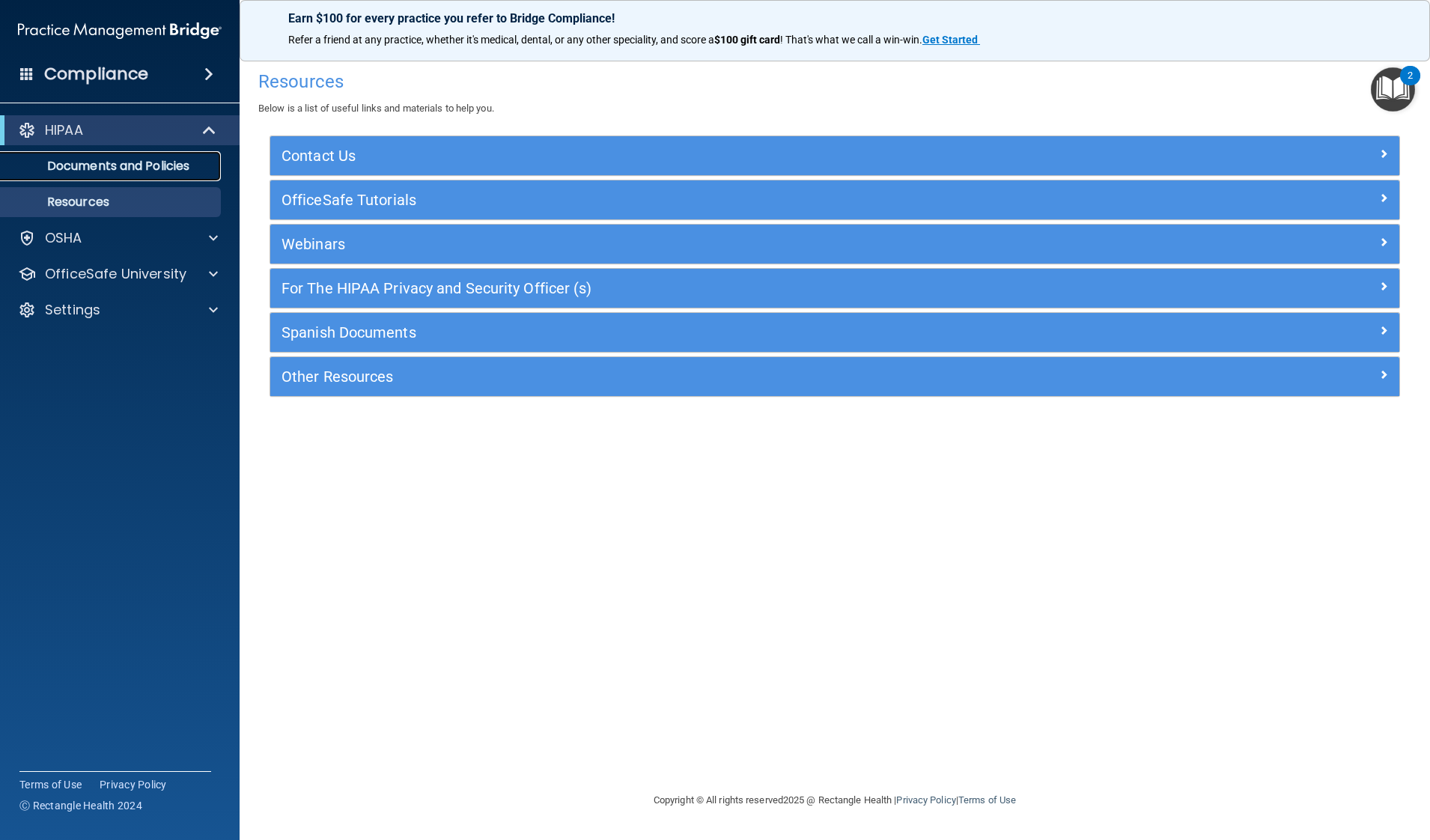
click at [152, 170] on p "Documents and Policies" at bounding box center [112, 165] width 204 height 15
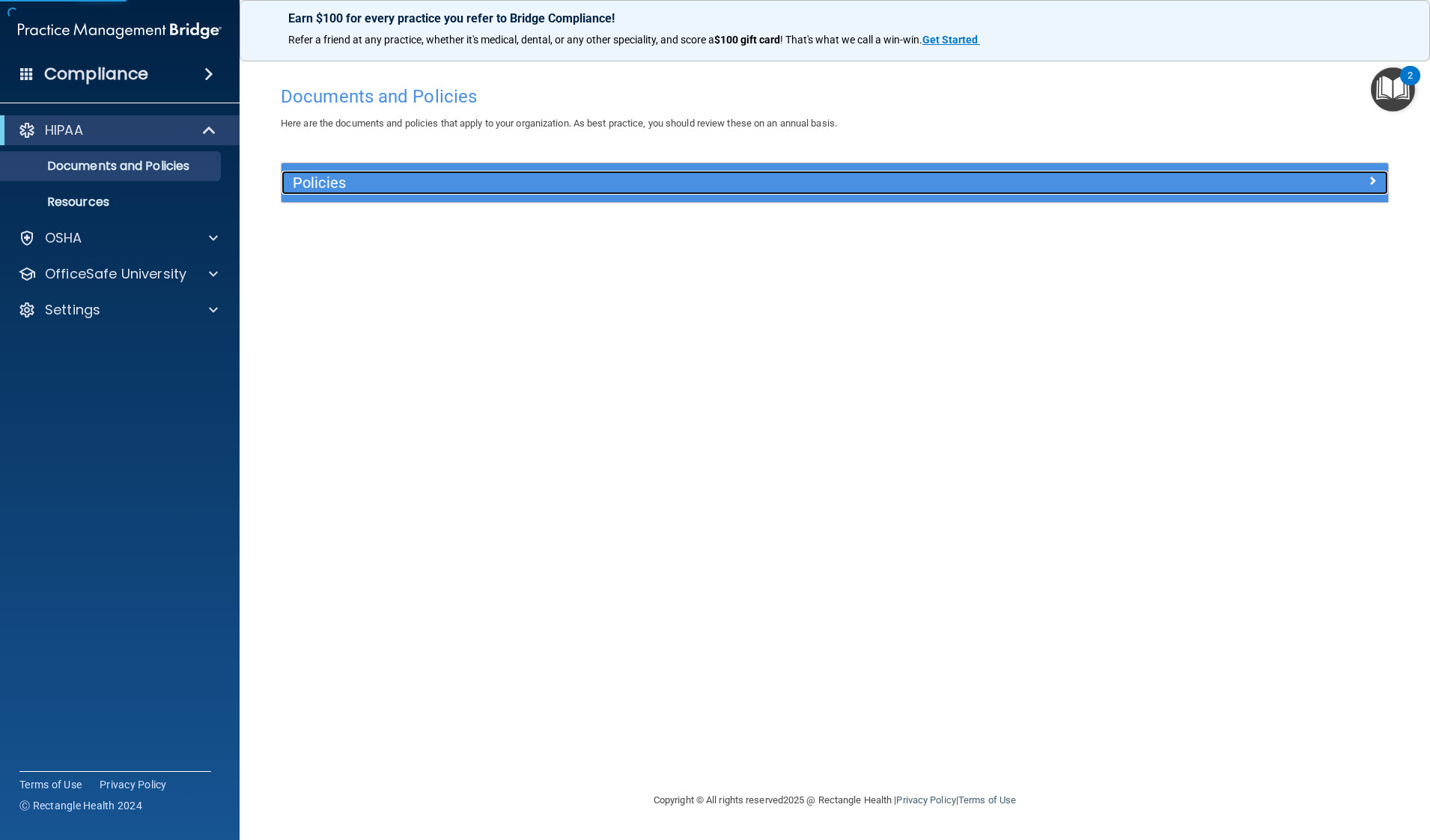
click at [348, 170] on div "Policies" at bounding box center [696, 183] width 830 height 24
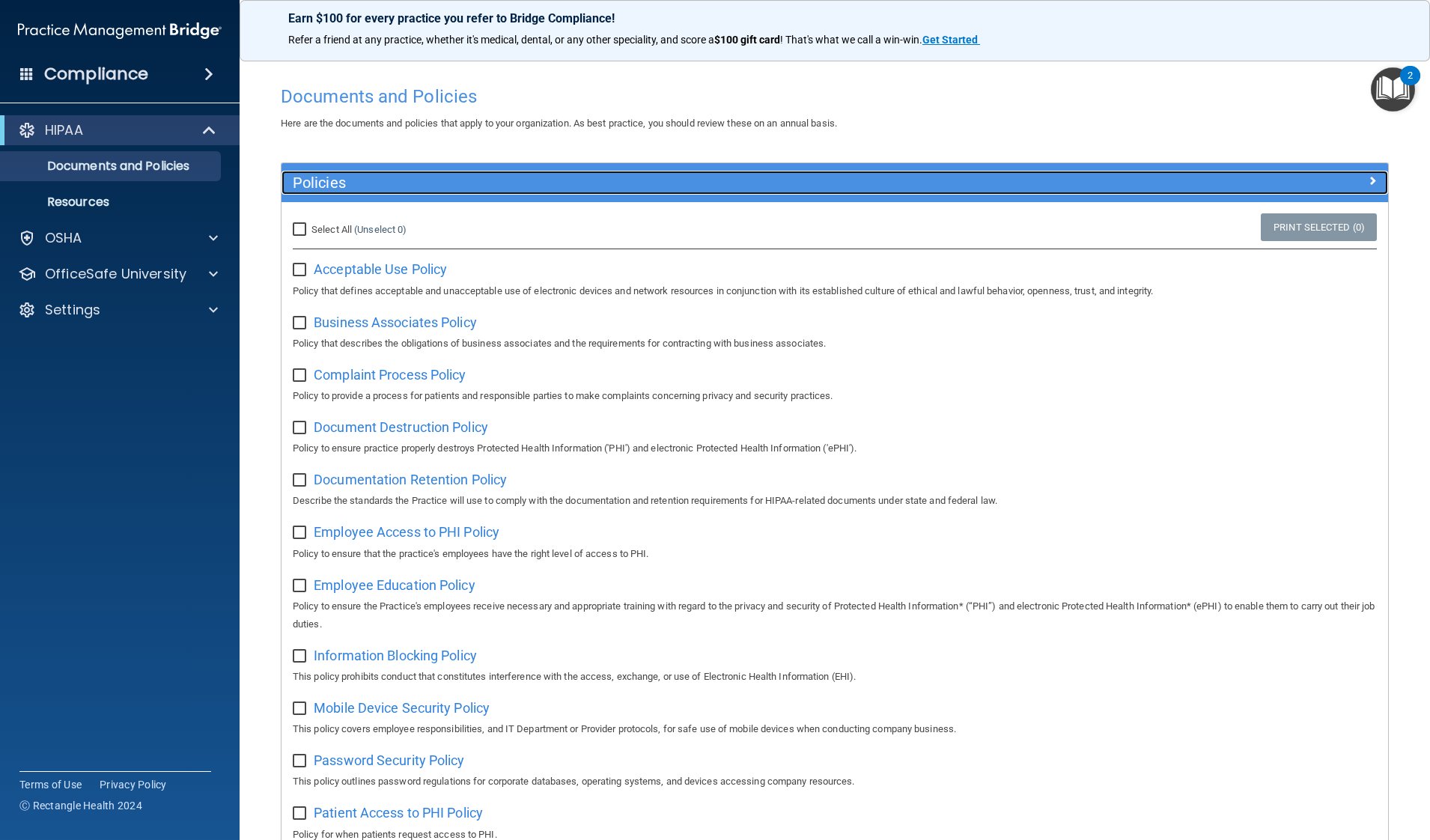
click at [431, 185] on h5 "Policies" at bounding box center [696, 183] width 808 height 16
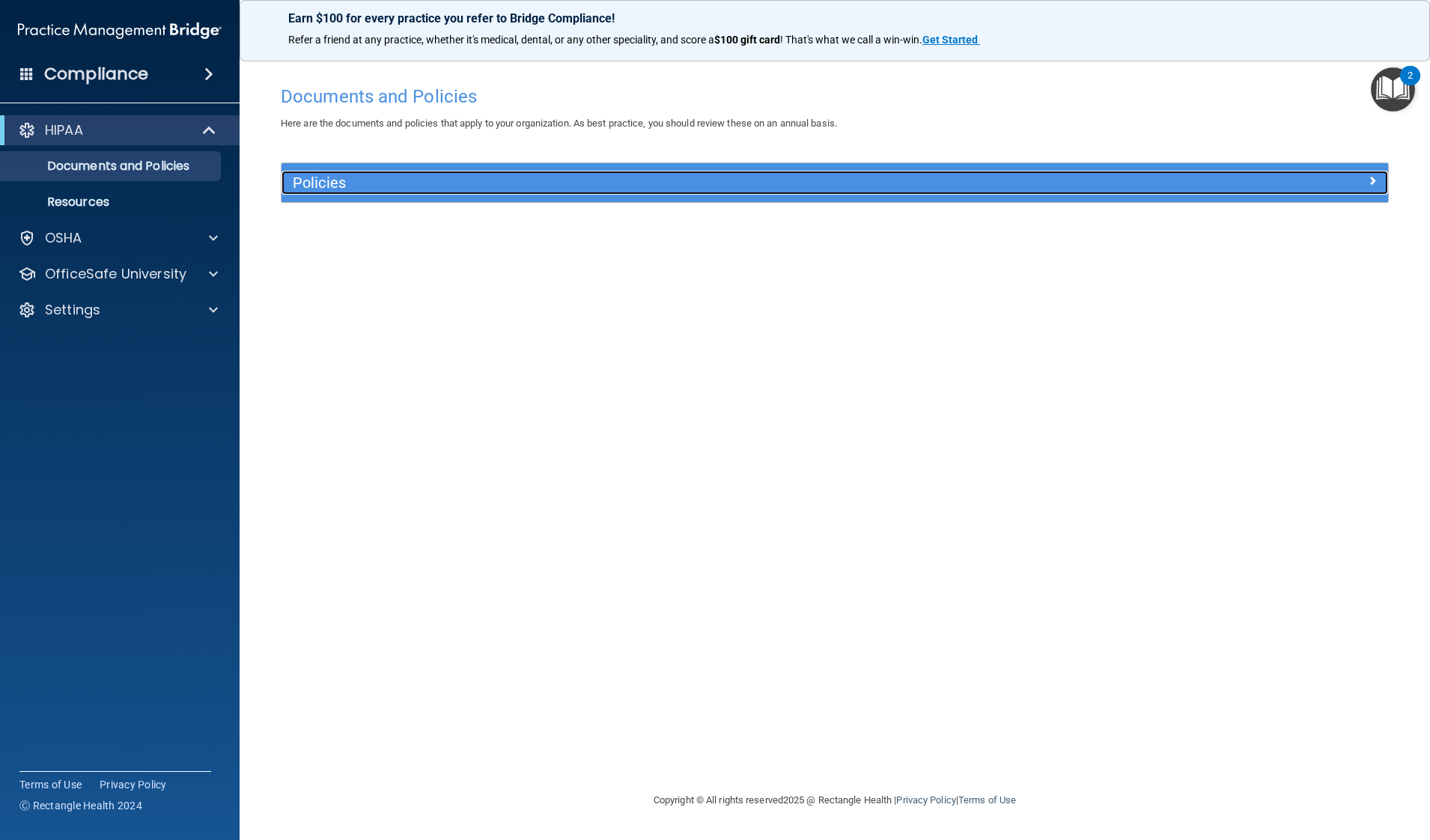
click at [431, 185] on h5 "Policies" at bounding box center [696, 183] width 808 height 16
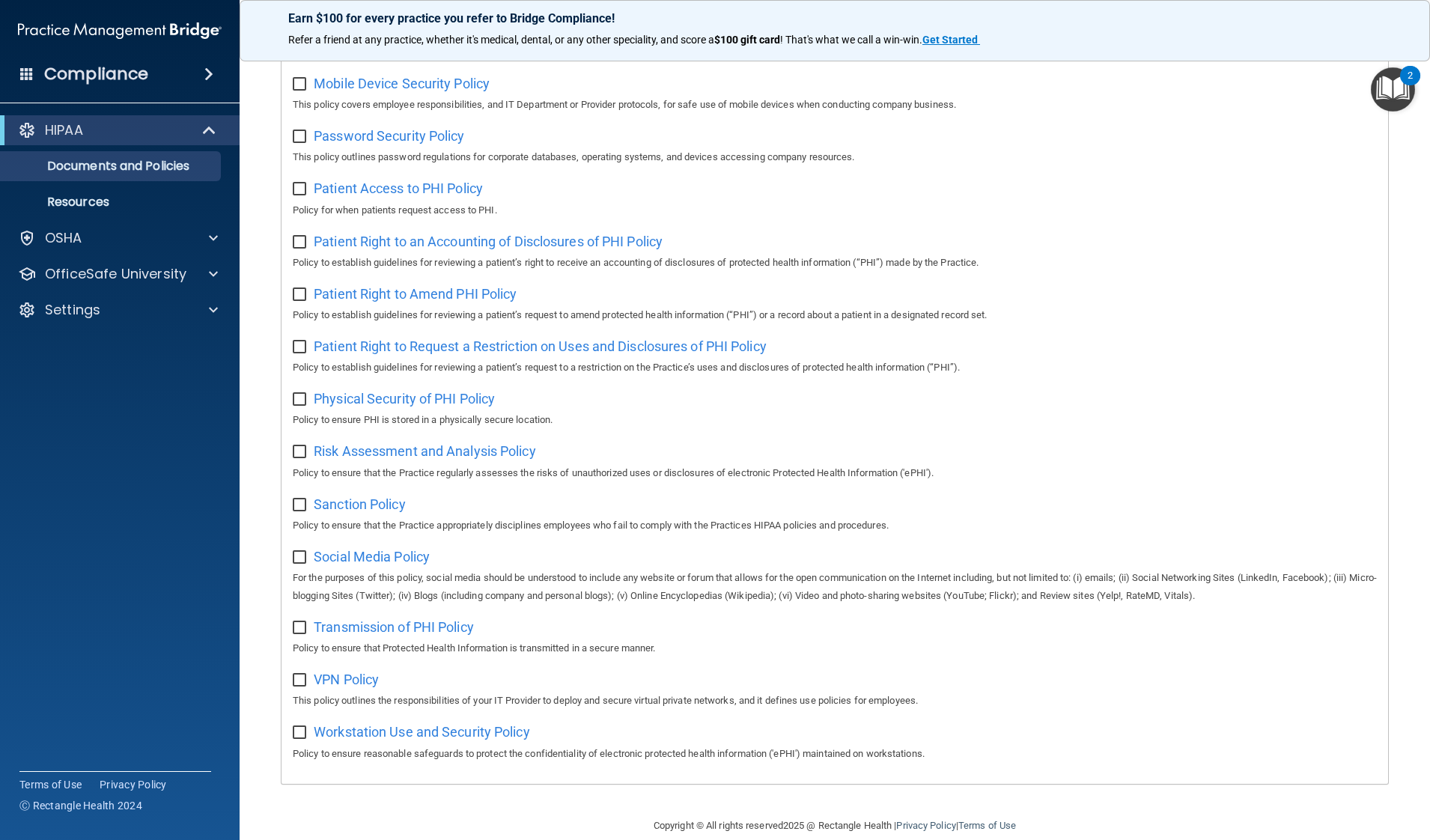
scroll to position [628, 0]
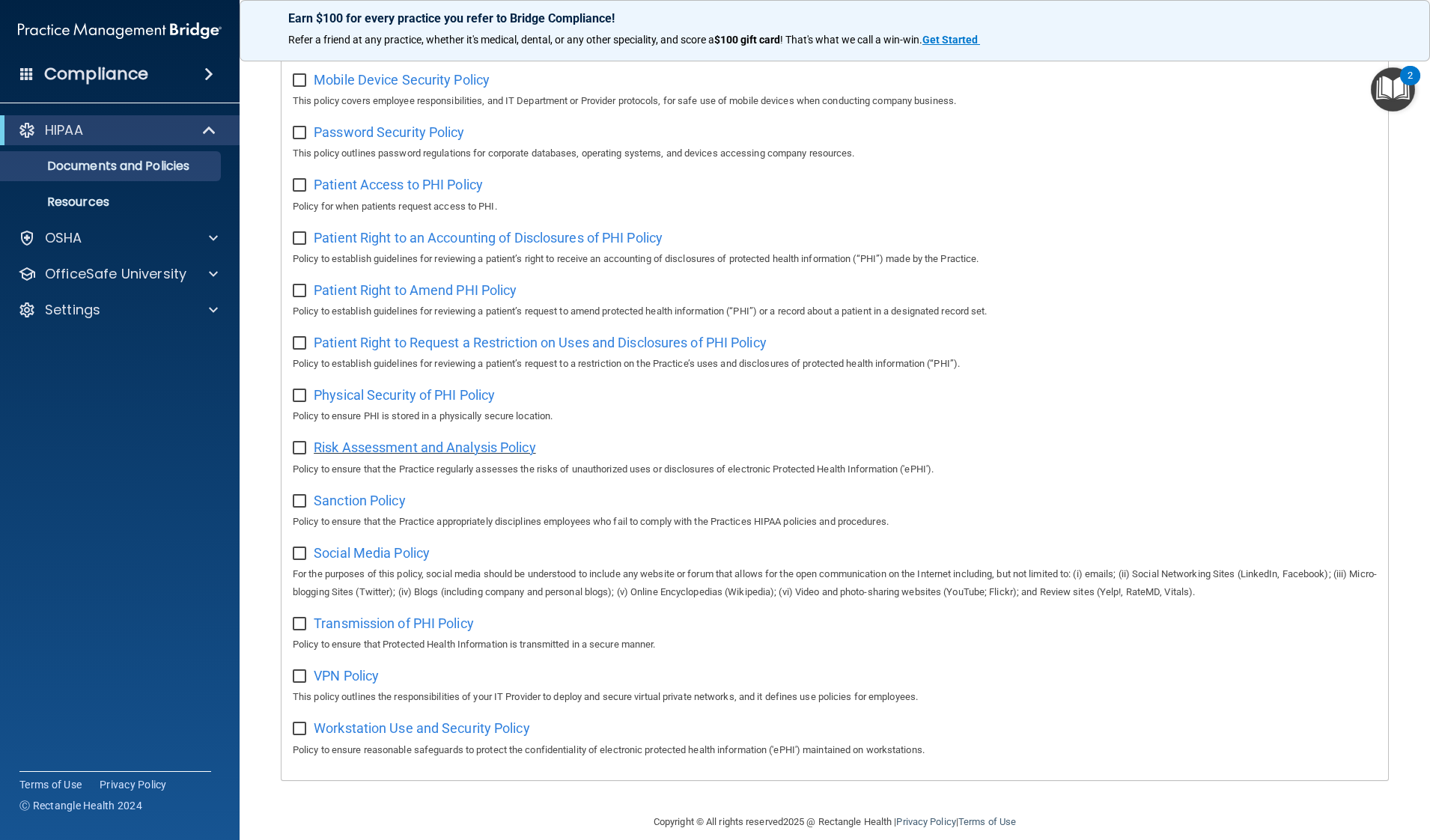
click at [426, 447] on span "Risk Assessment and Analysis Policy" at bounding box center [425, 447] width 222 height 16
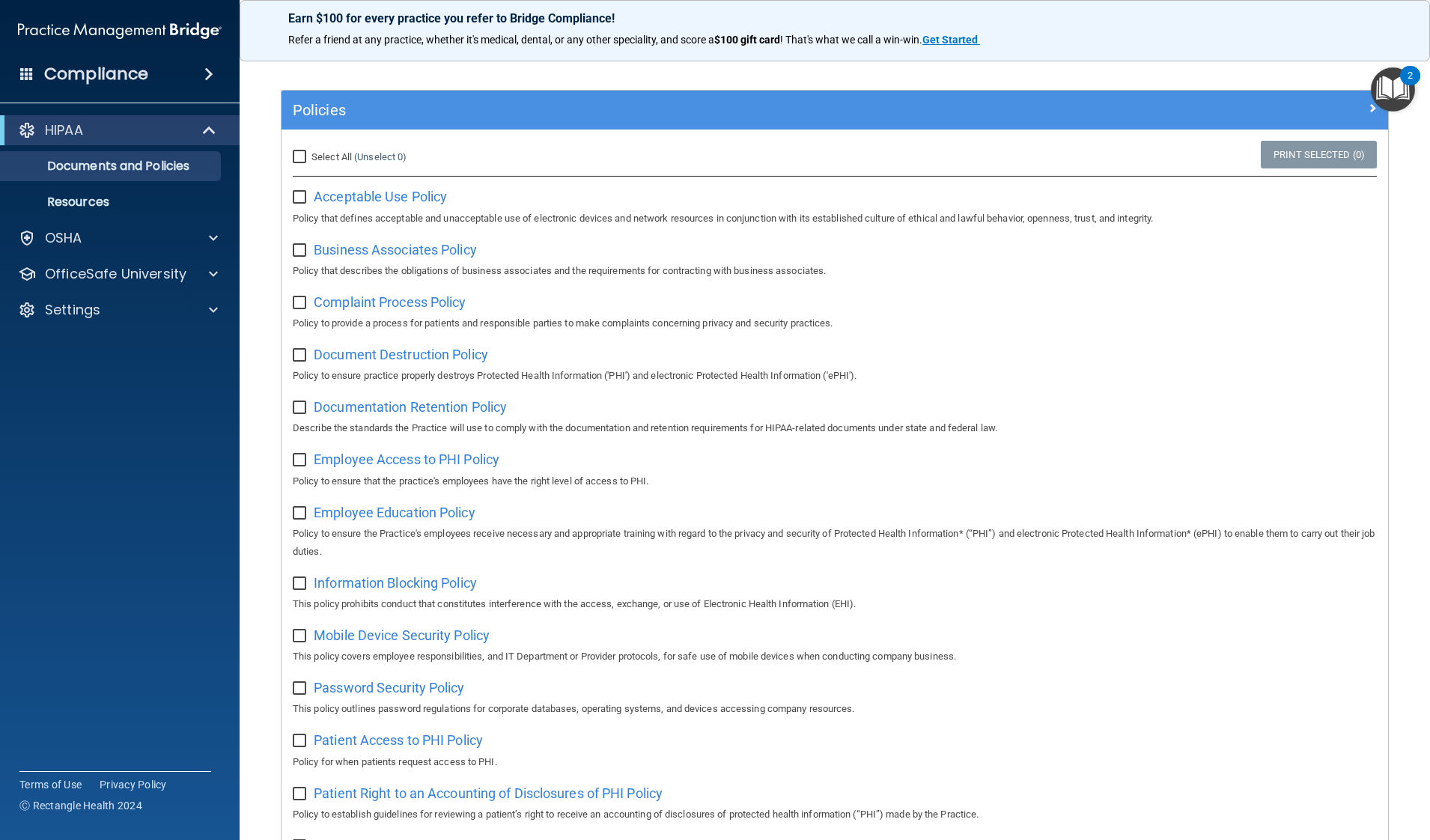
scroll to position [0, 0]
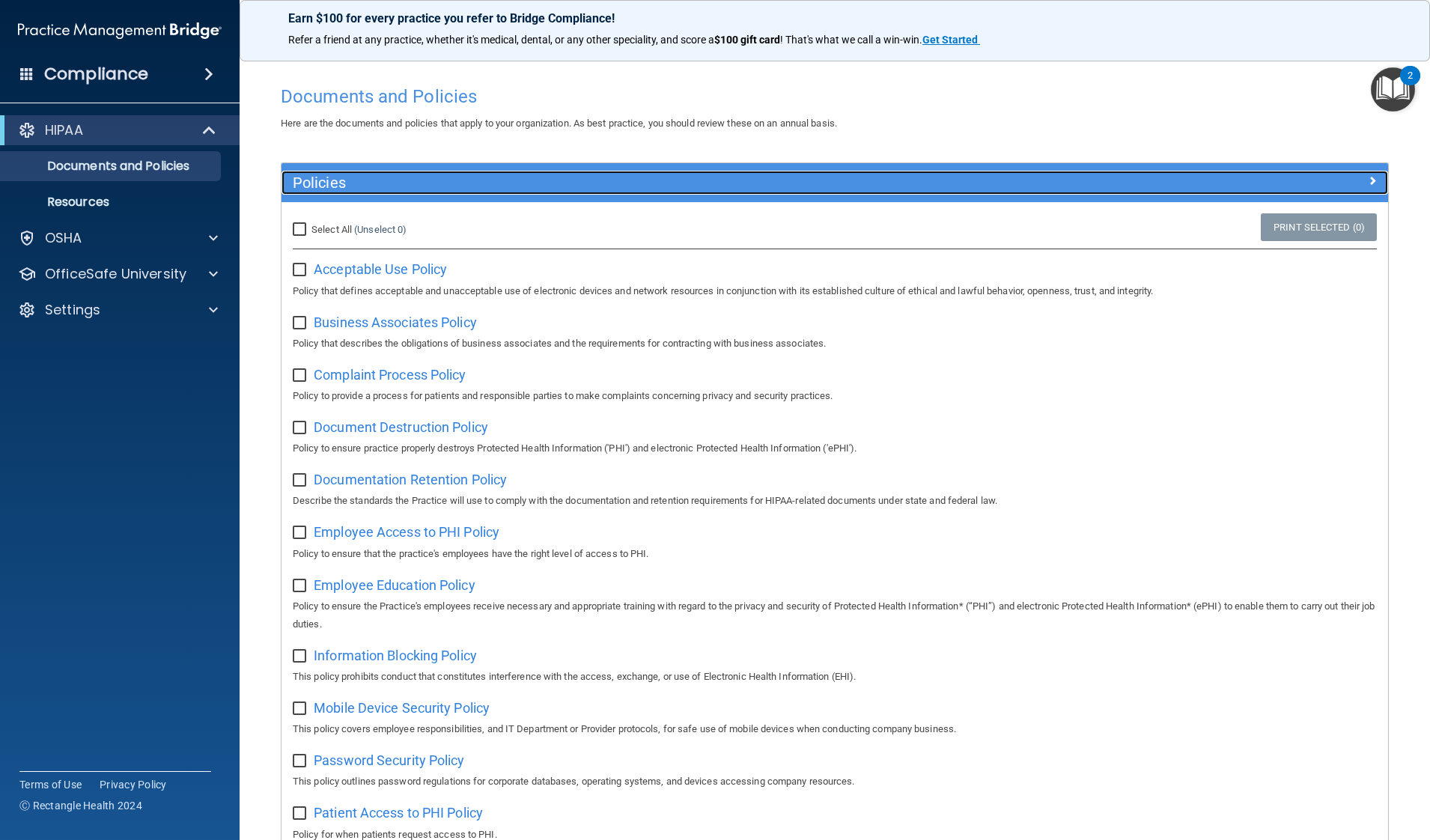
click at [364, 186] on h5 "Policies" at bounding box center [696, 183] width 808 height 16
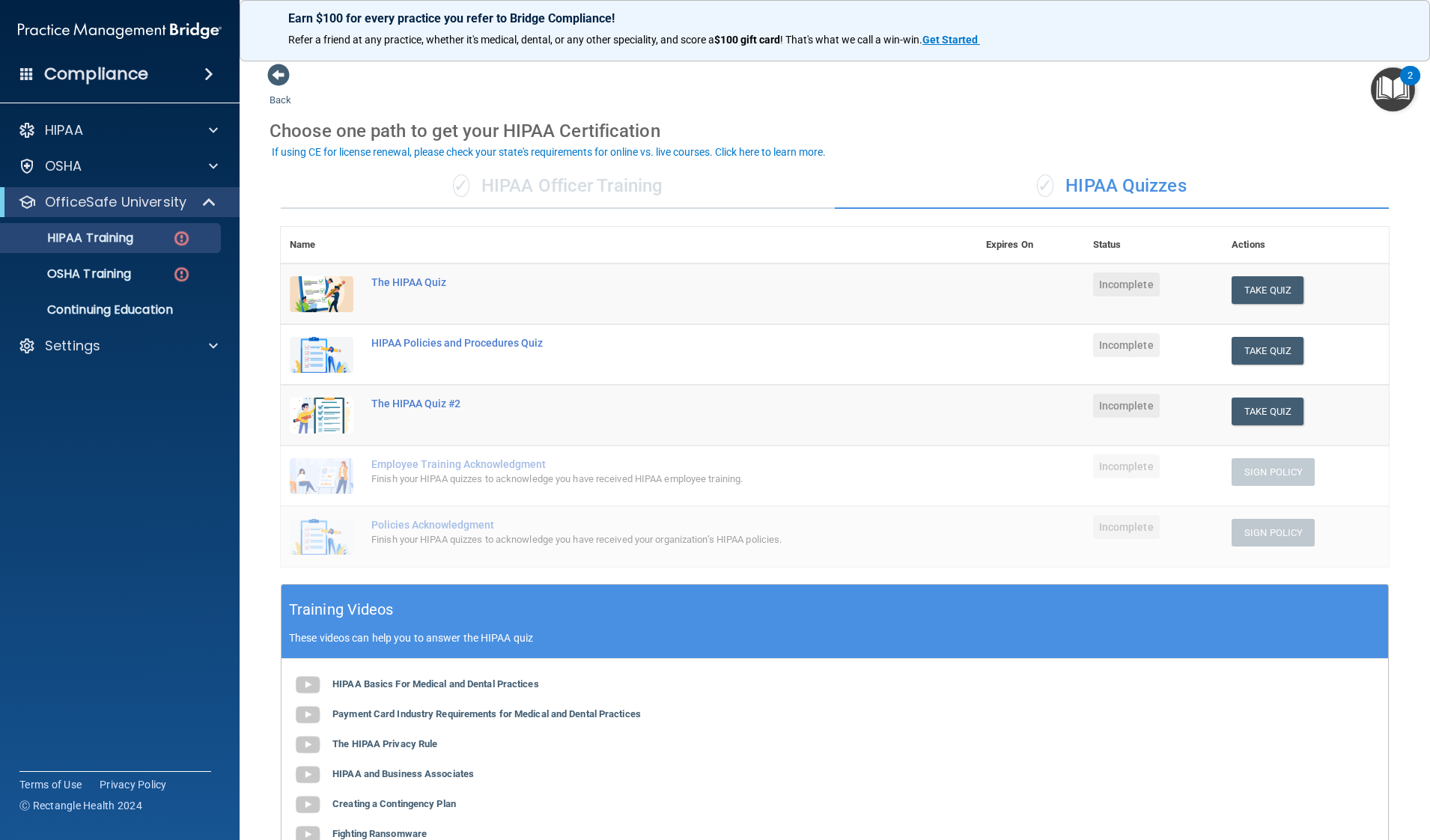
scroll to position [29, 0]
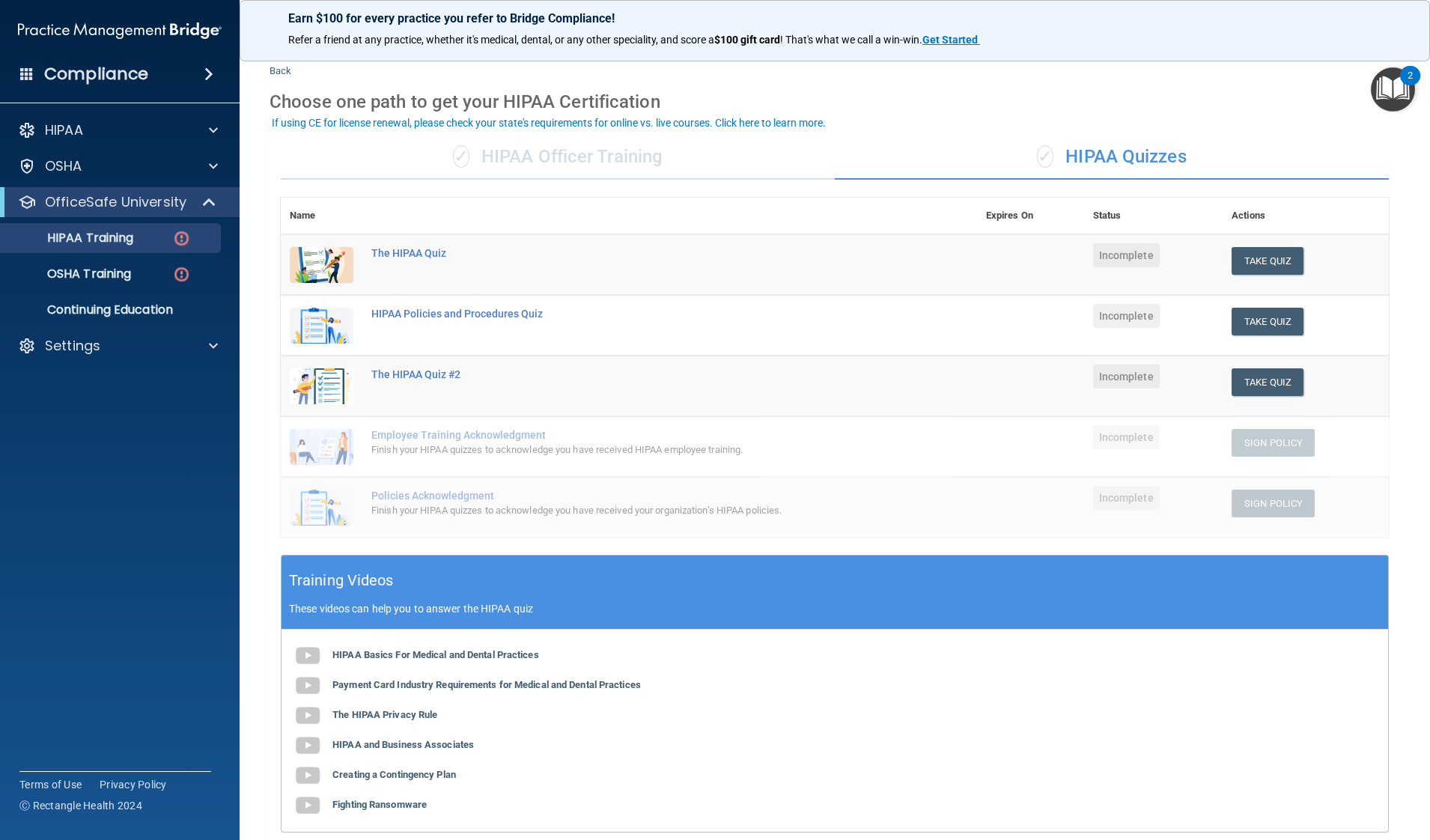
click at [540, 162] on div "✓ HIPAA Officer Training" at bounding box center [558, 157] width 554 height 45
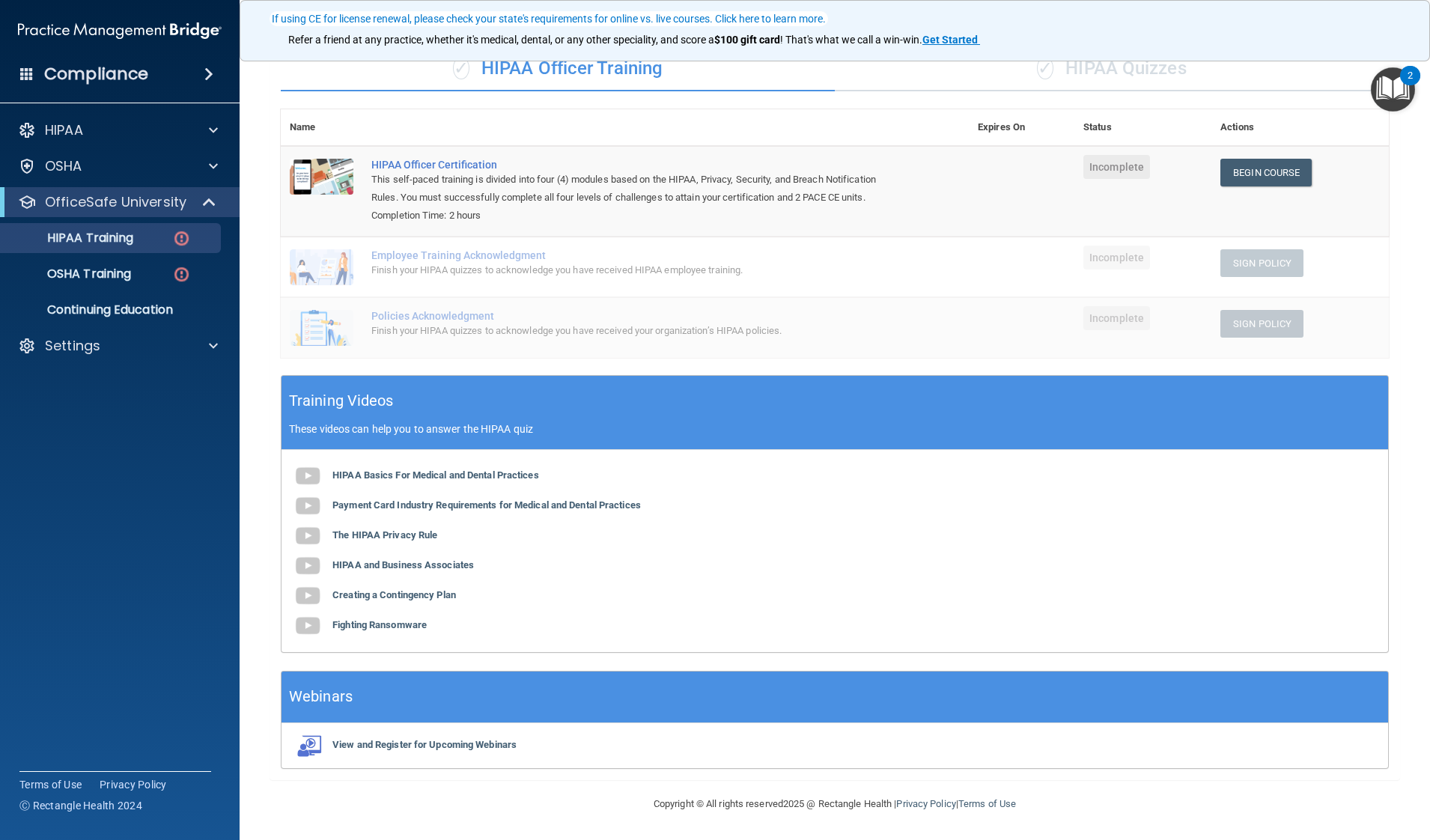
scroll to position [131, 0]
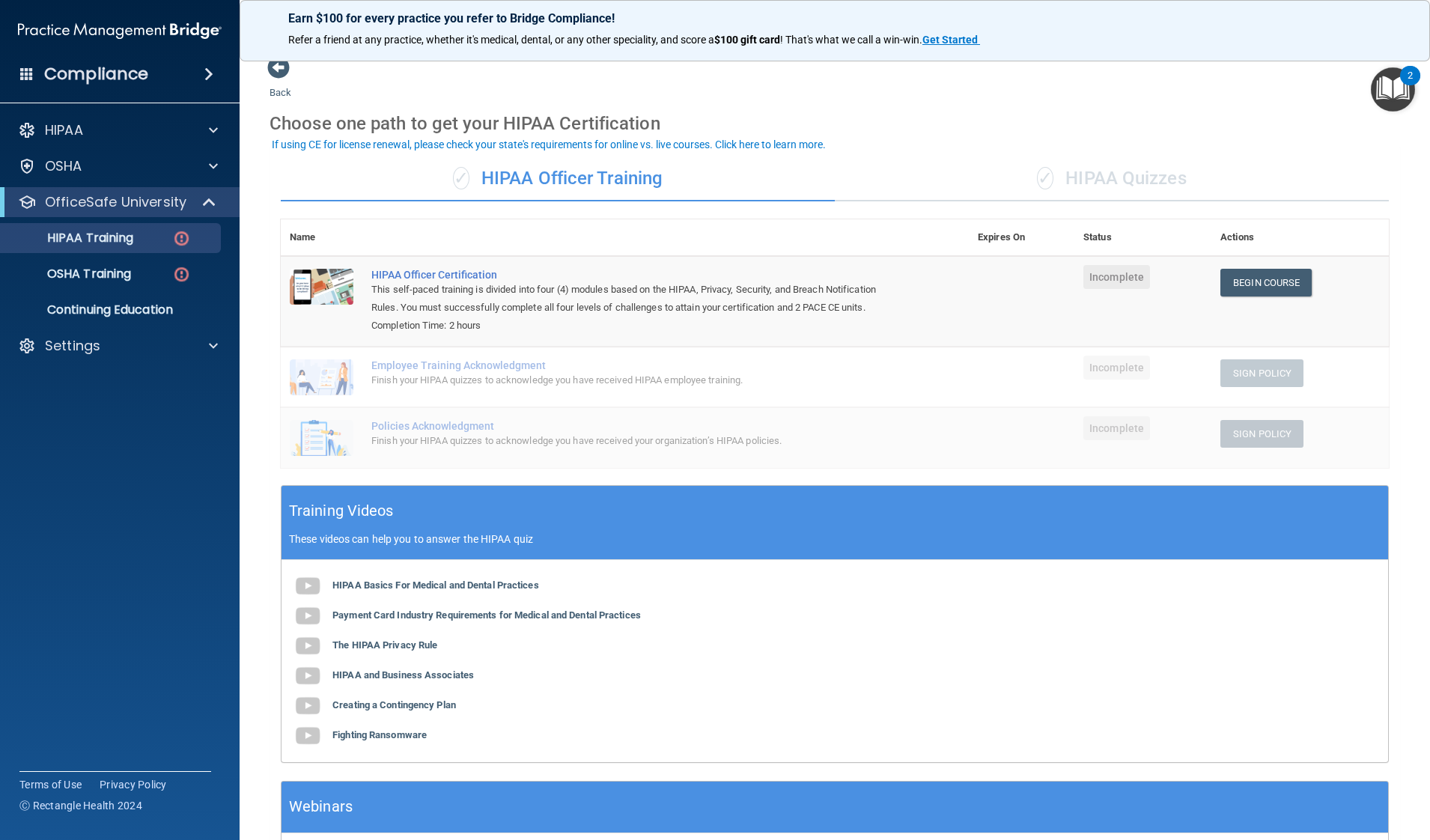
click at [902, 170] on div "✓ HIPAA Quizzes" at bounding box center [1112, 179] width 554 height 45
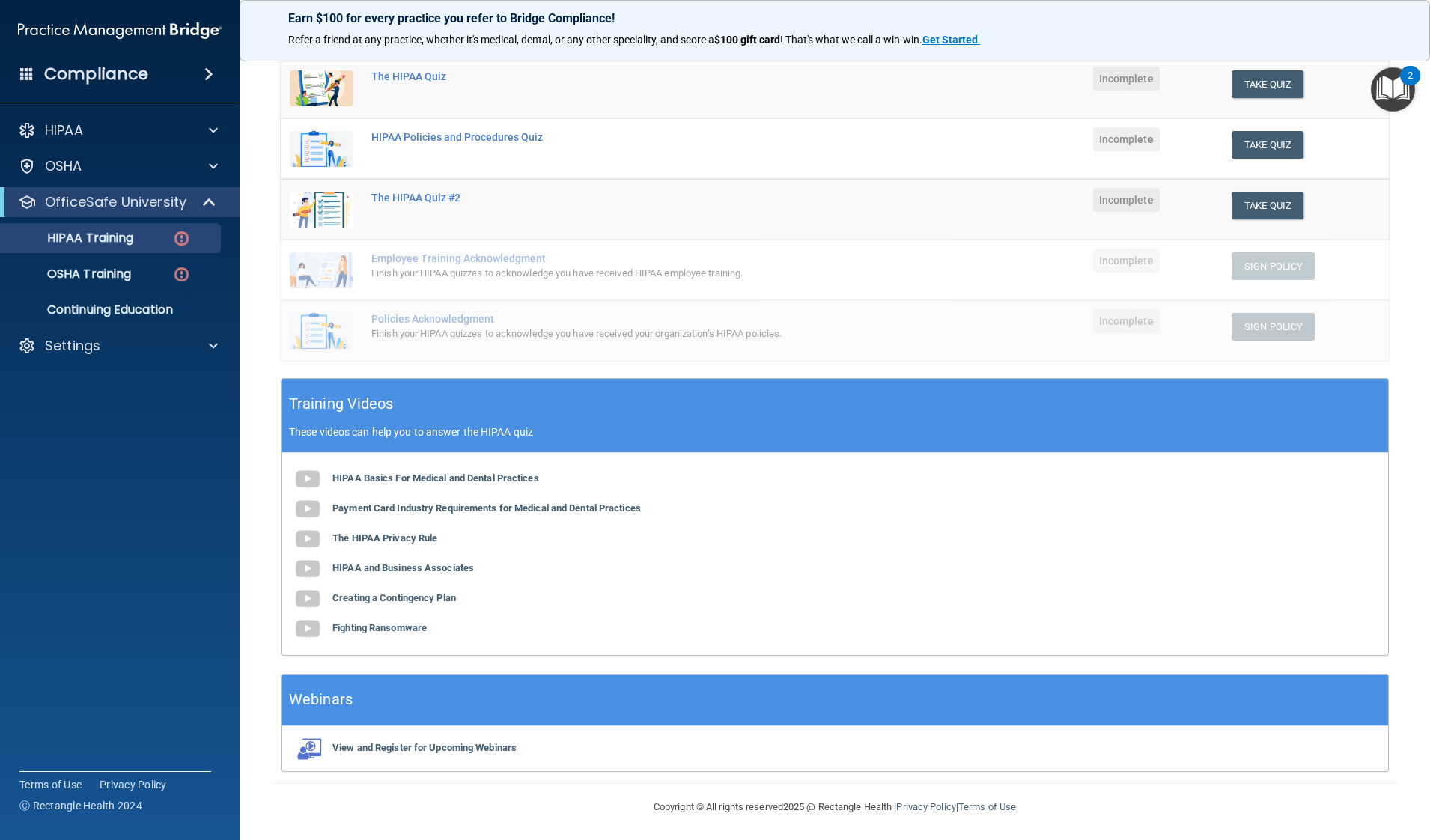
scroll to position [0, 0]
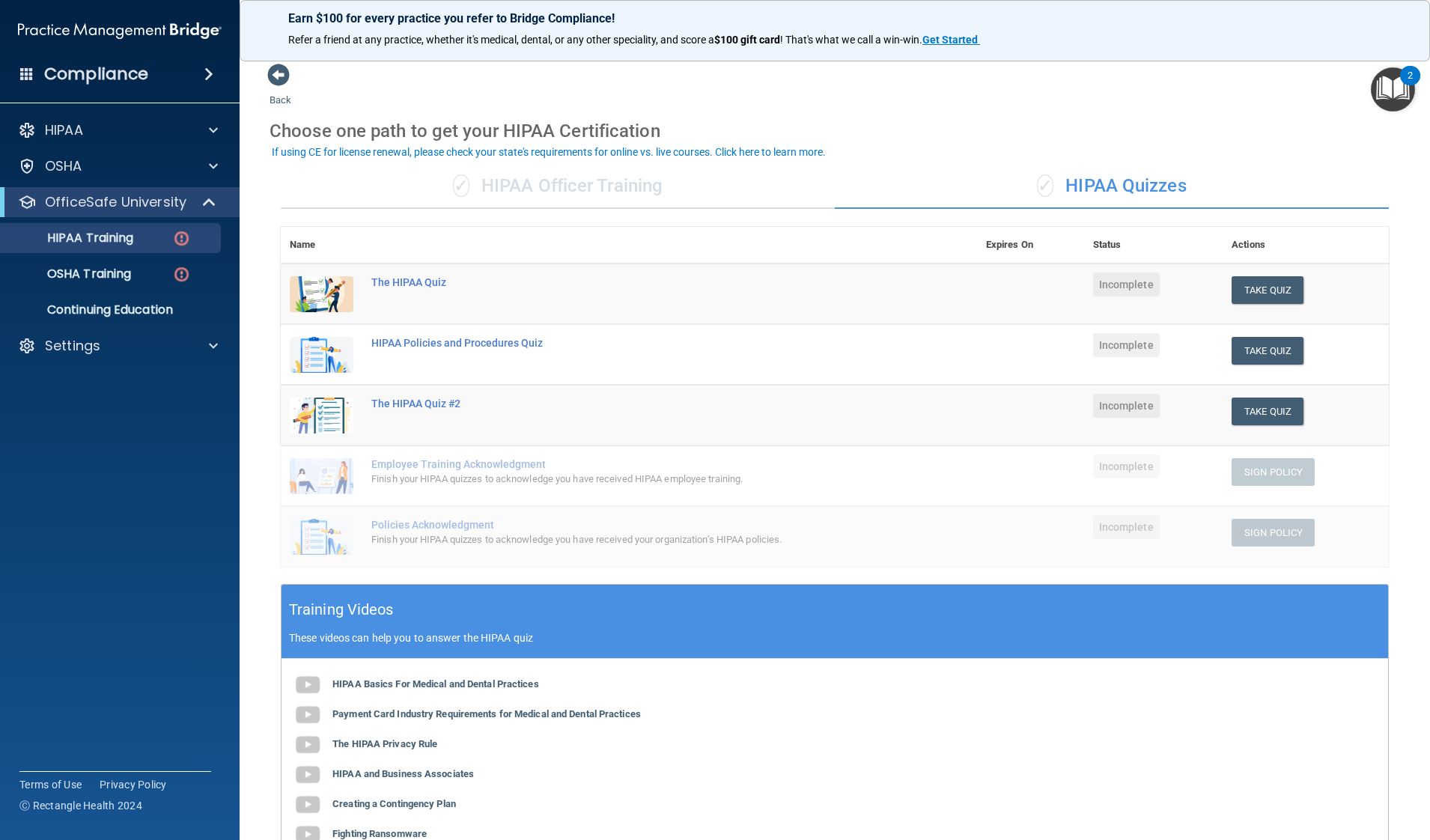
click at [562, 188] on div "✓ HIPAA Officer Training" at bounding box center [558, 187] width 554 height 45
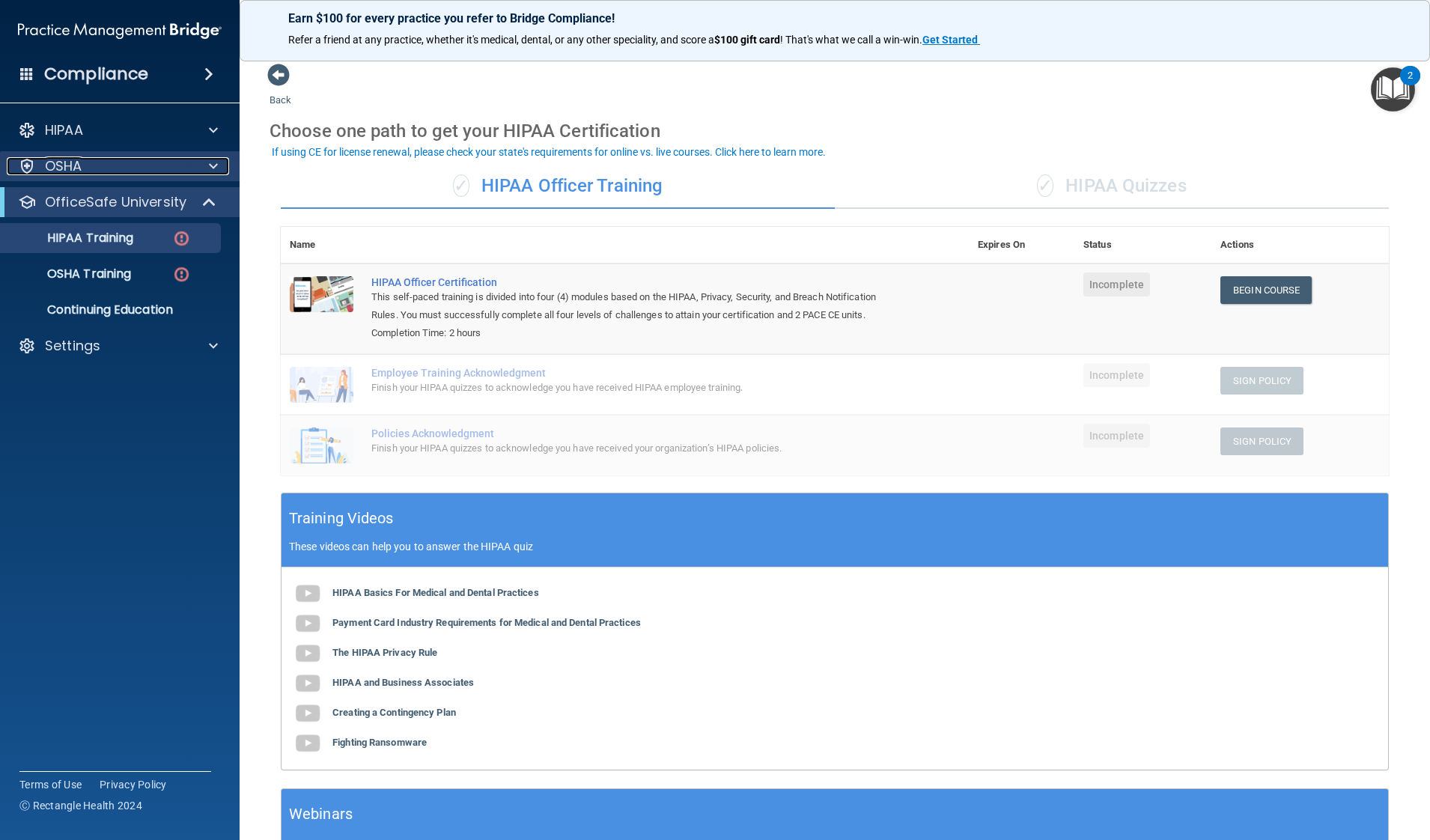
click at [206, 169] on div at bounding box center [210, 166] width 37 height 18
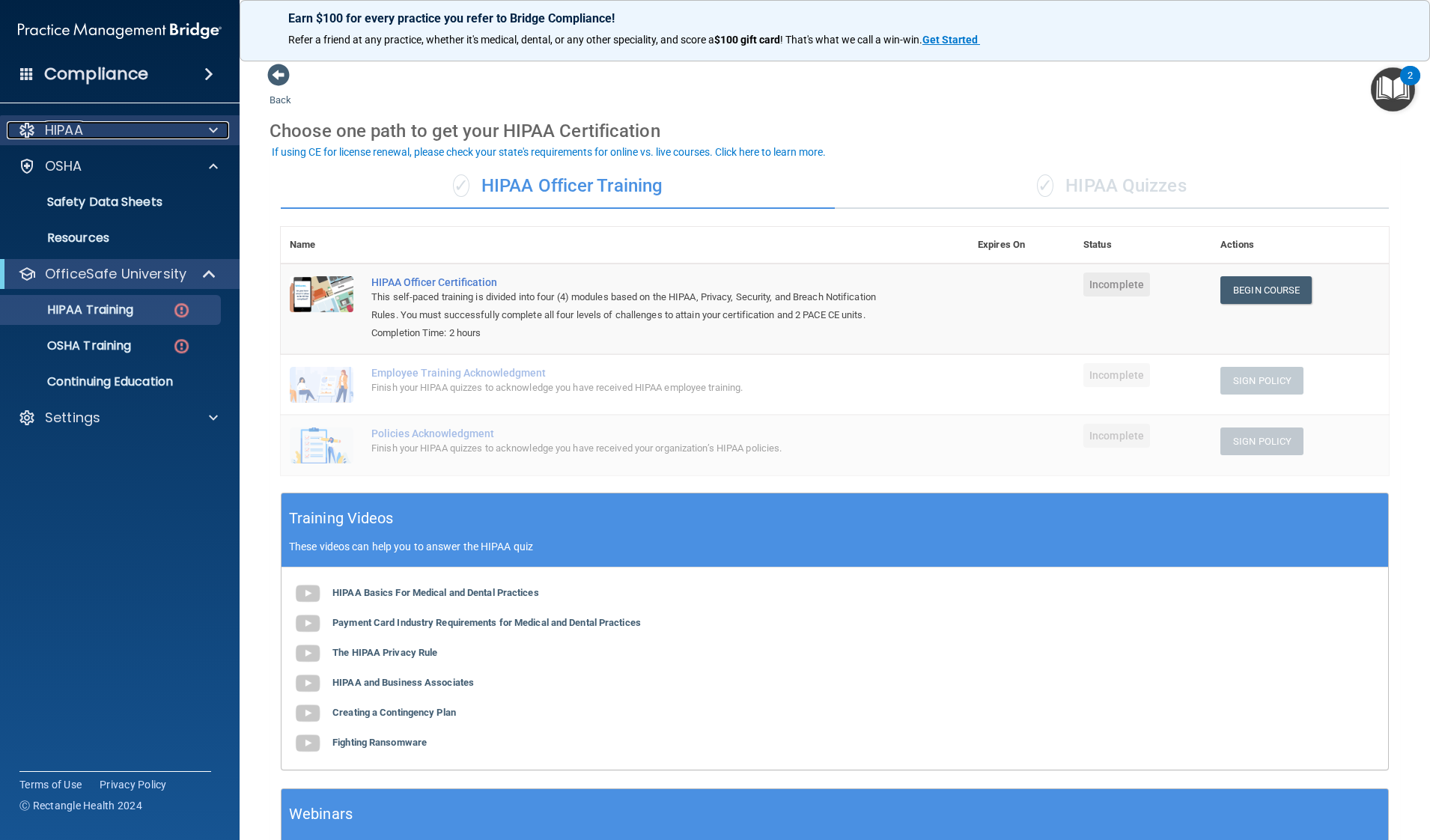
click at [208, 123] on span at bounding box center [213, 130] width 9 height 18
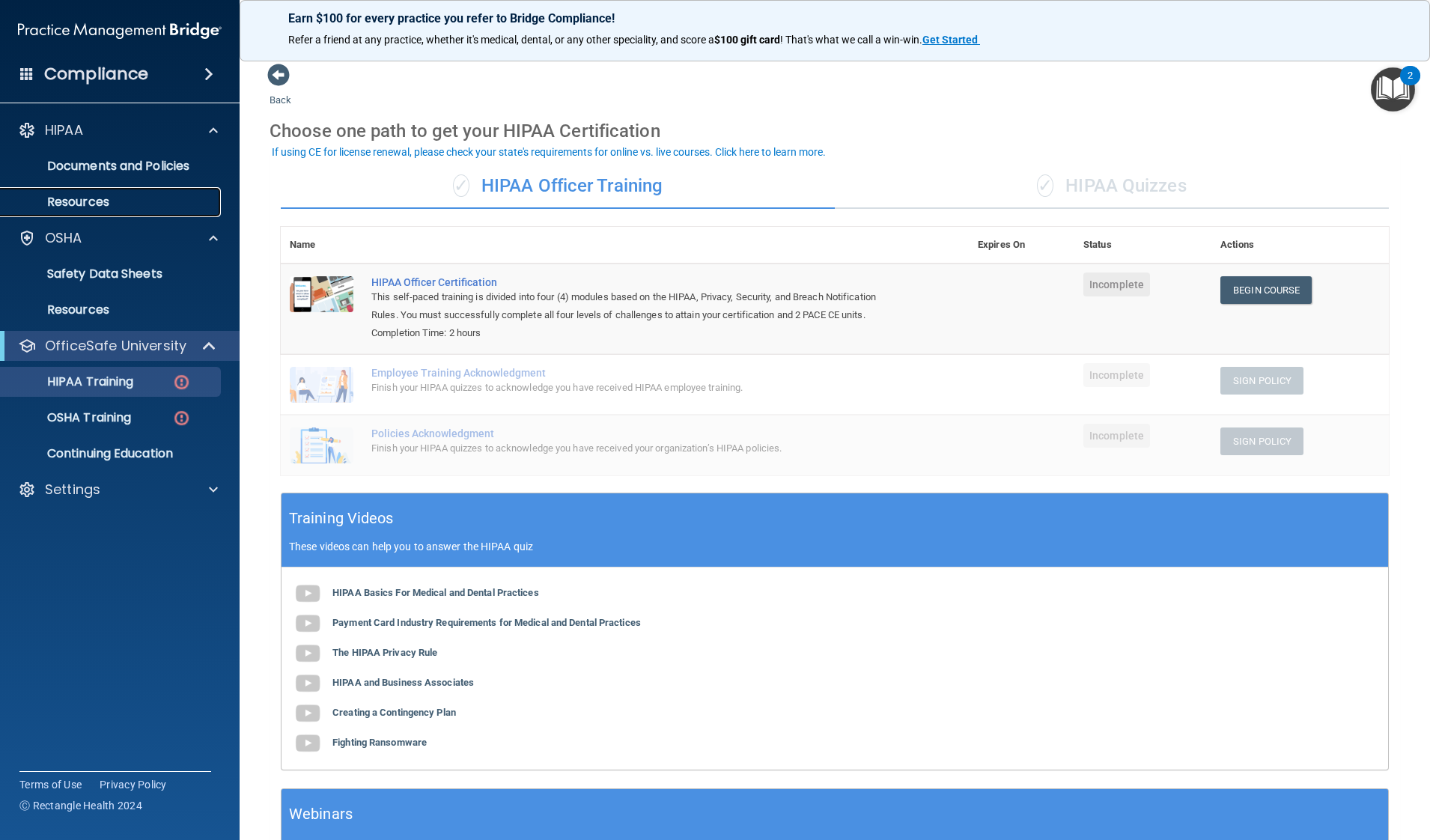
click at [179, 197] on p "Resources" at bounding box center [112, 202] width 204 height 15
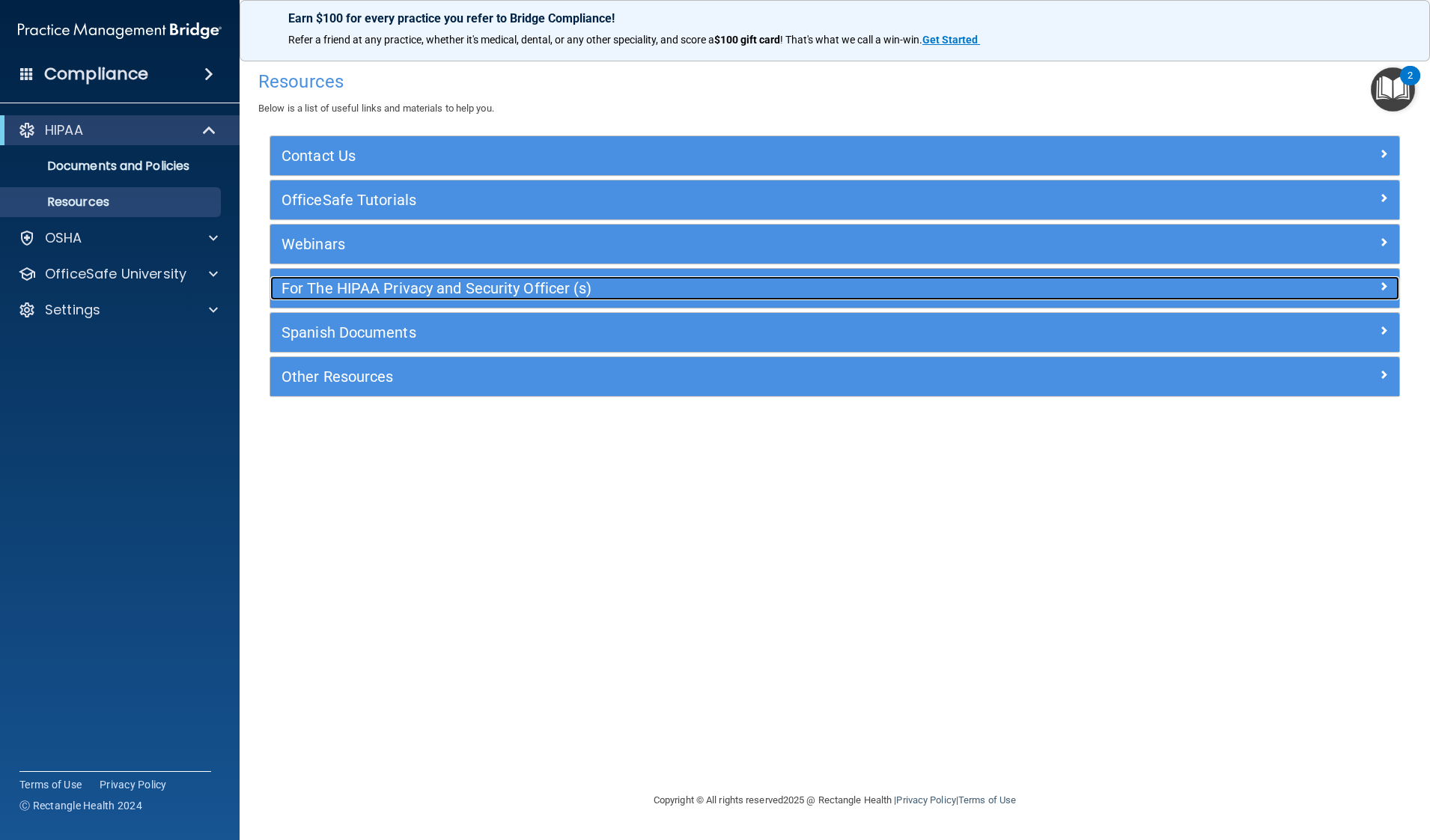
click at [438, 285] on h5 "For The HIPAA Privacy and Security Officer (s)" at bounding box center [693, 288] width 824 height 16
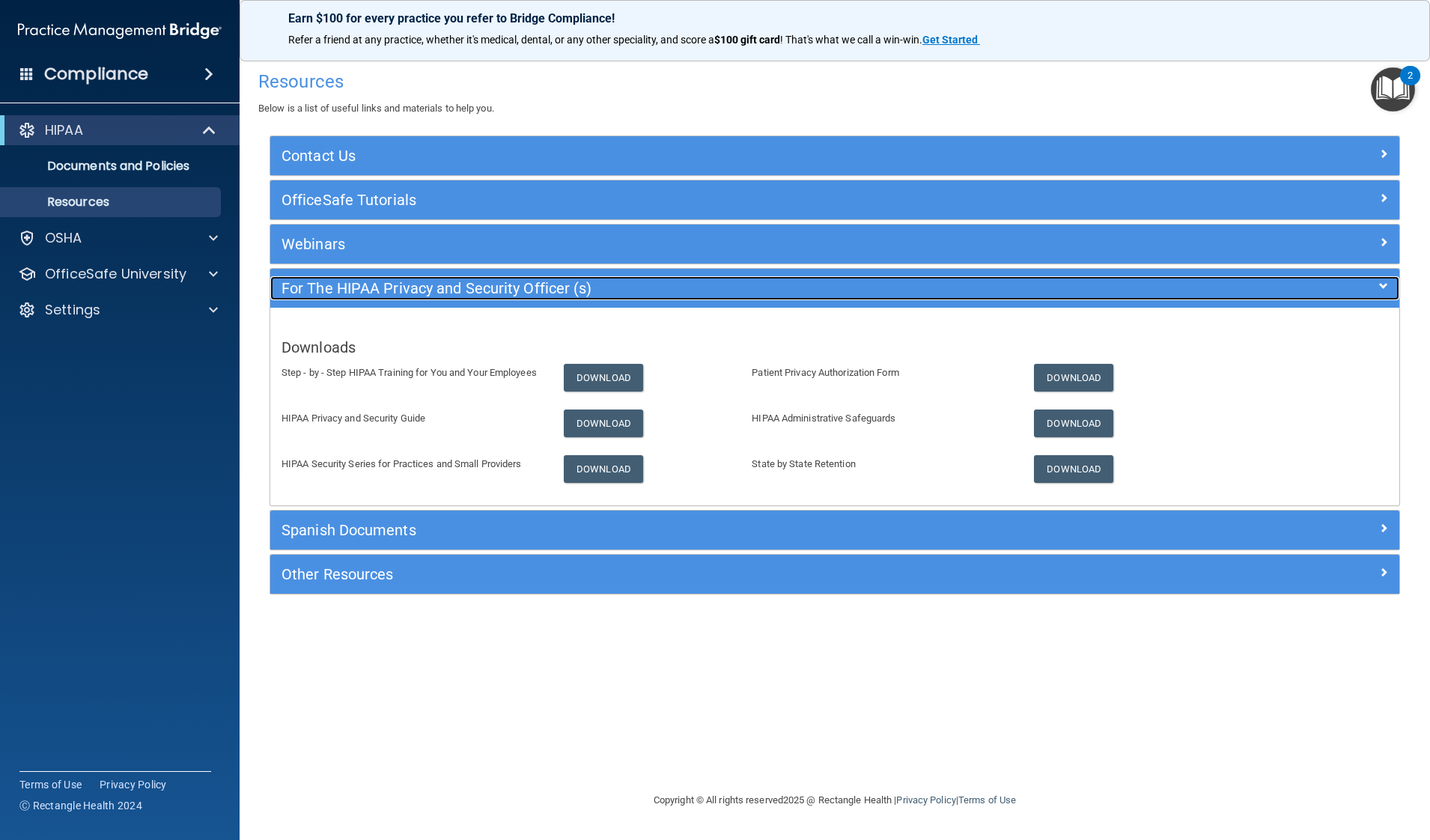
click at [446, 287] on h5 "For The HIPAA Privacy and Security Officer (s)" at bounding box center [693, 288] width 824 height 16
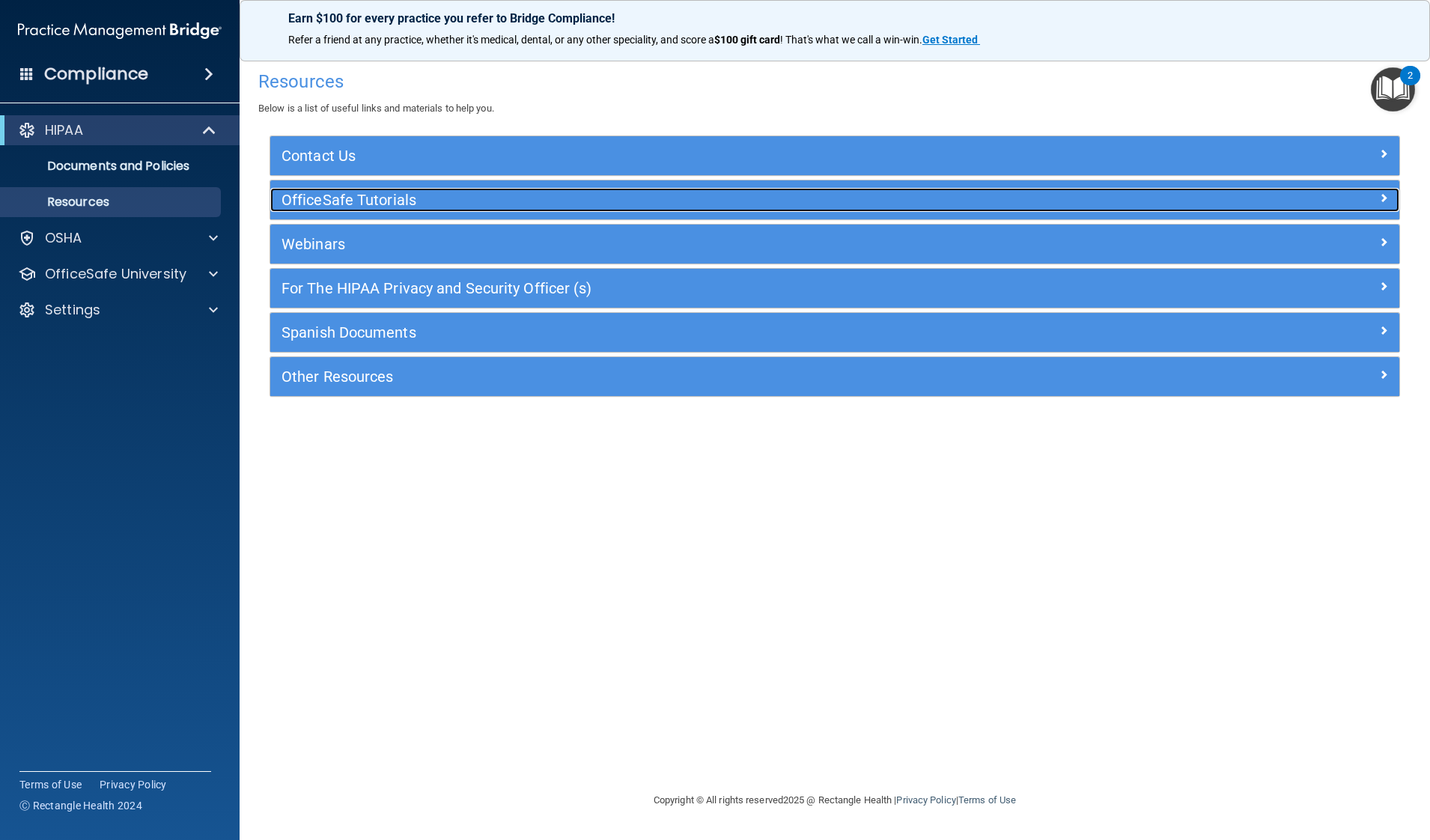
click at [425, 202] on h5 "OfficeSafe Tutorials" at bounding box center [693, 200] width 824 height 16
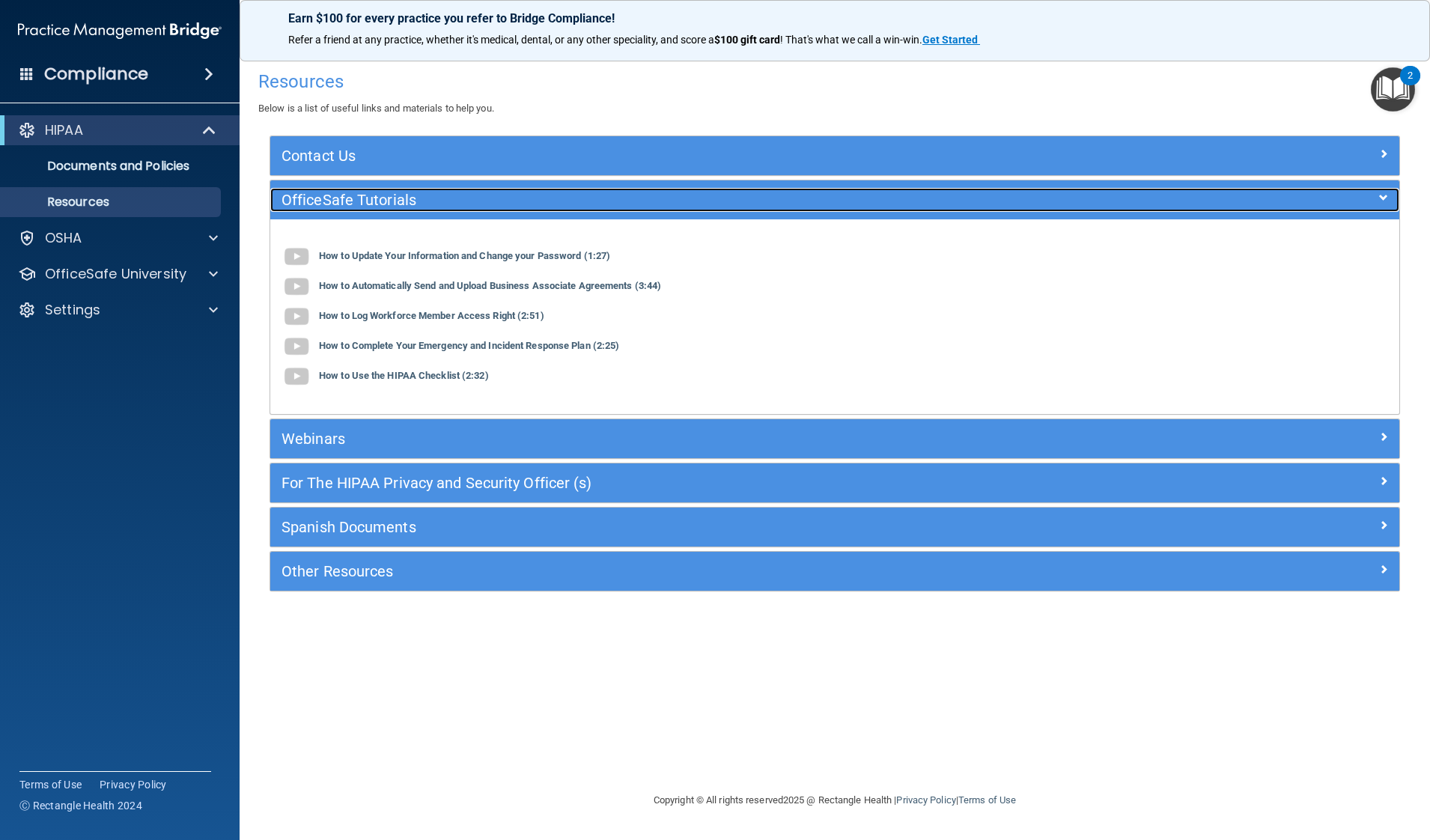
click at [423, 202] on h5 "OfficeSafe Tutorials" at bounding box center [693, 200] width 824 height 16
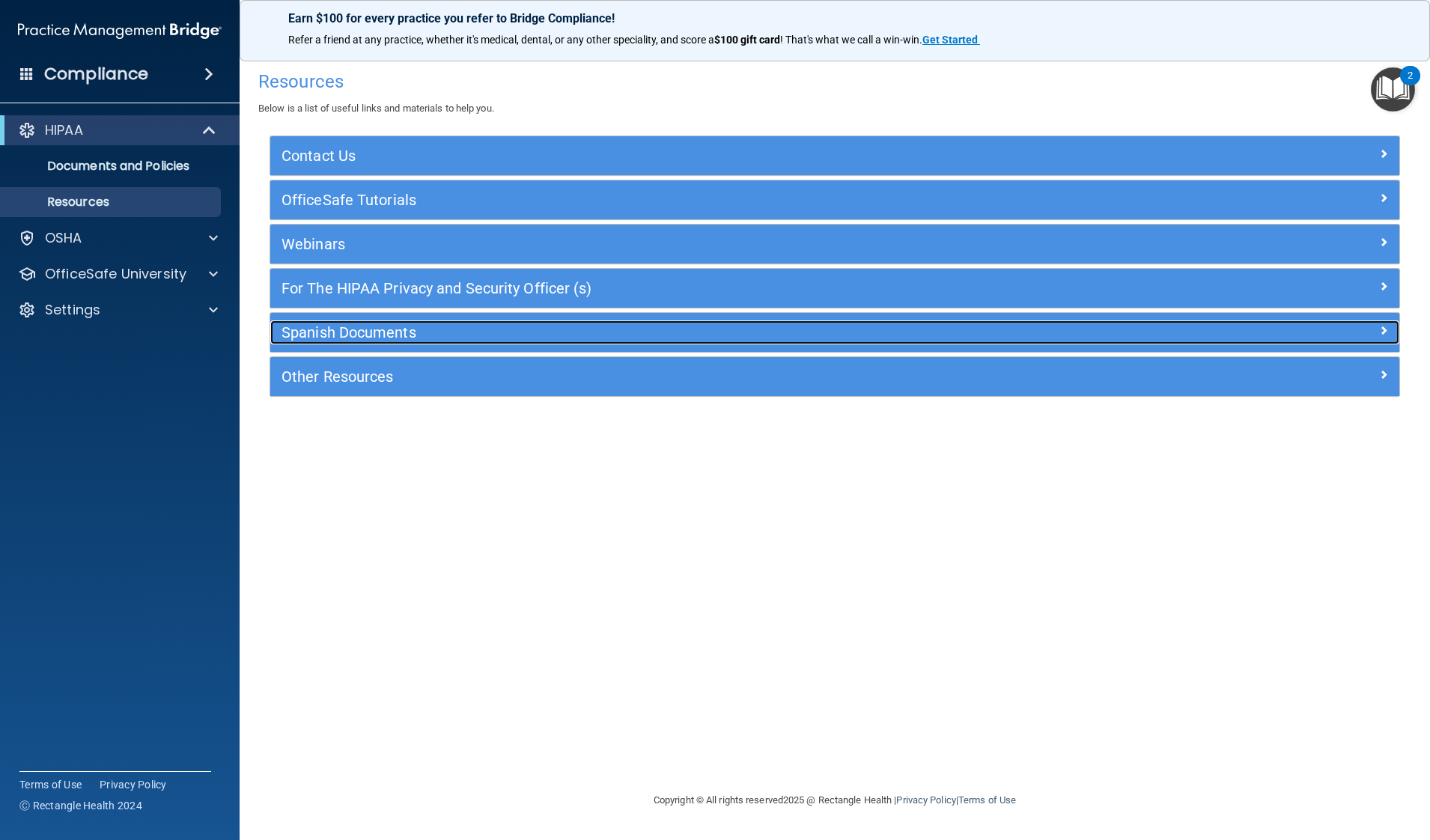
click at [426, 324] on h5 "Spanish Documents" at bounding box center [693, 332] width 824 height 16
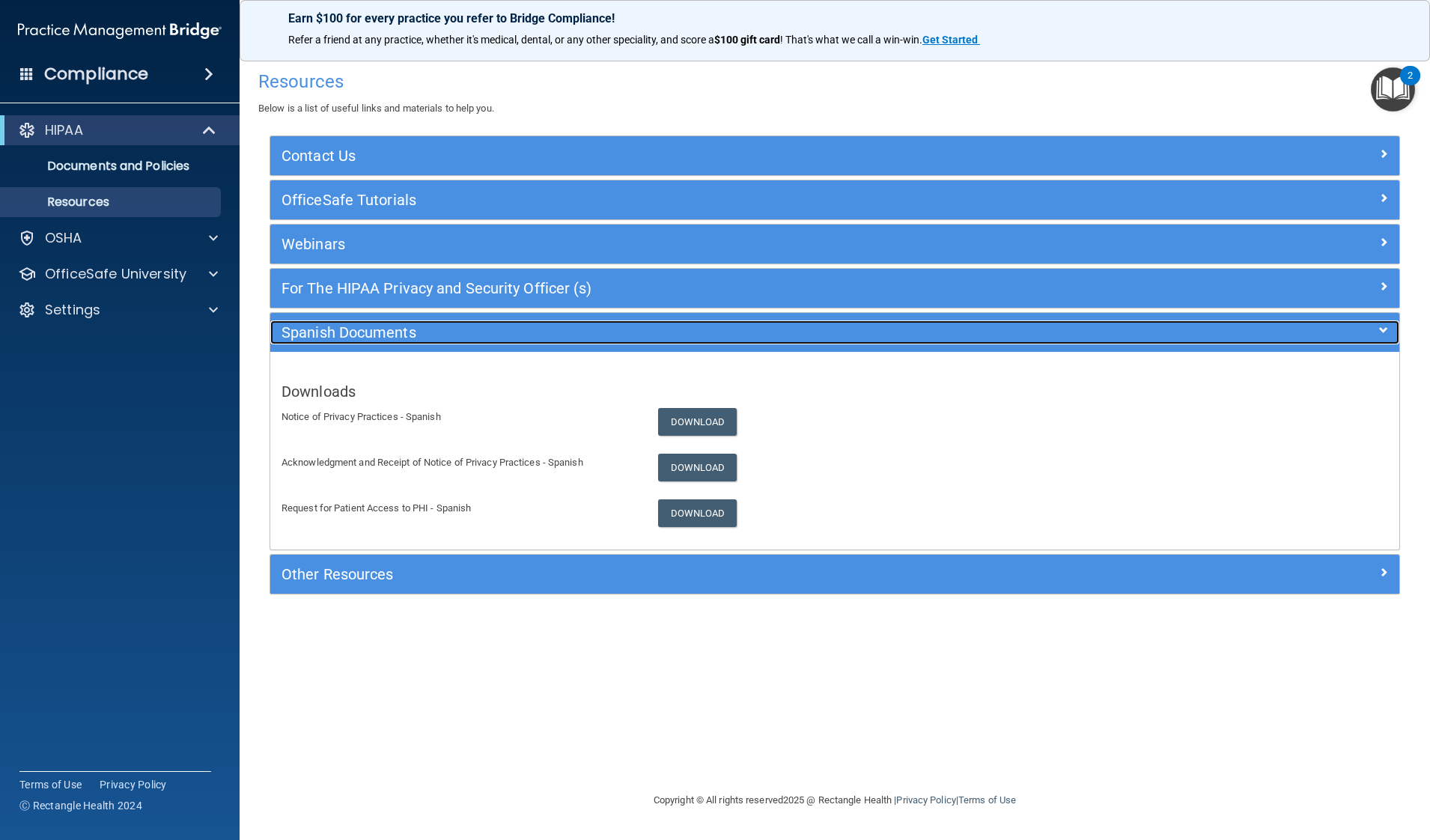
click at [426, 326] on h5 "Spanish Documents" at bounding box center [693, 332] width 824 height 16
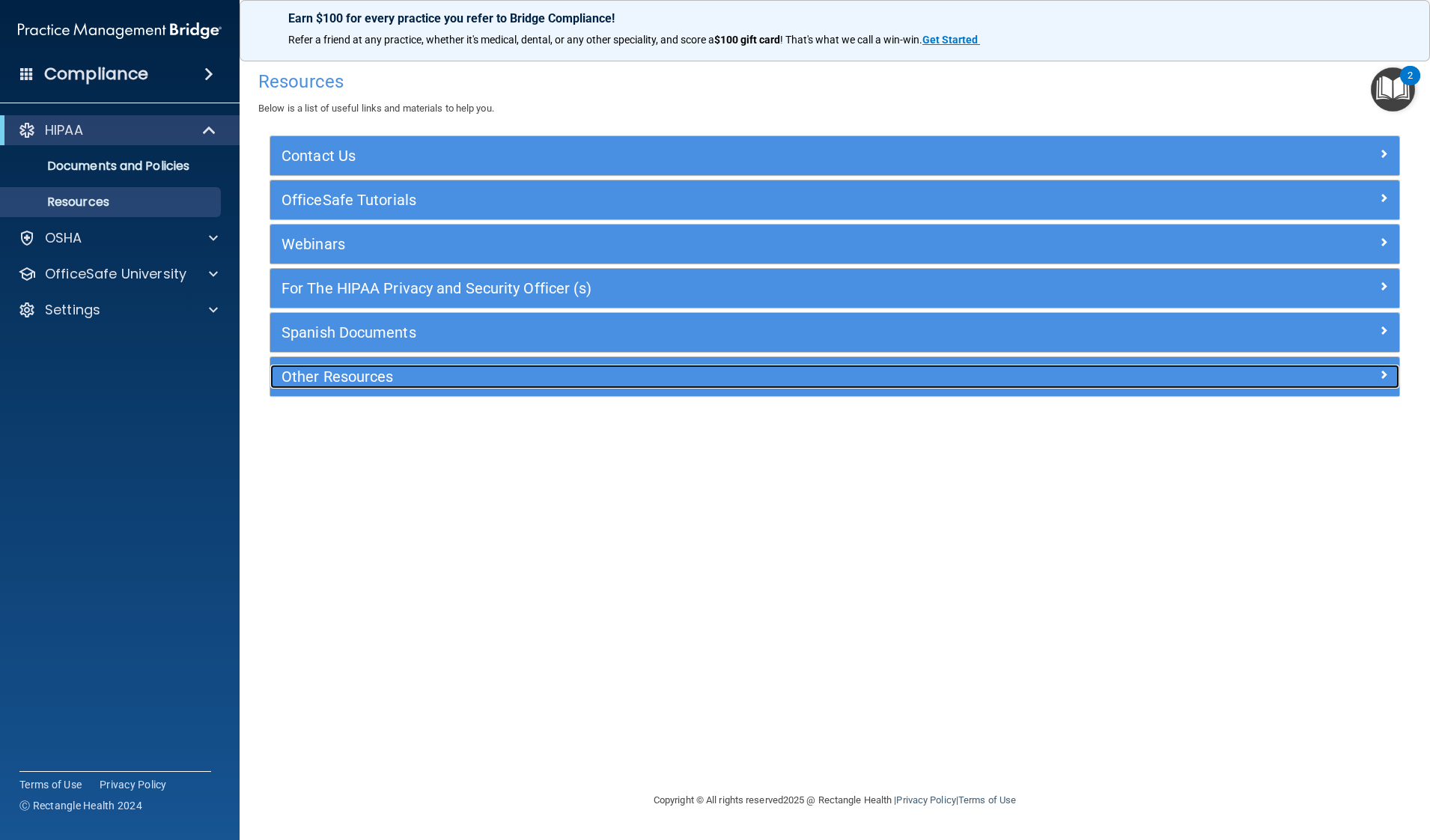
click at [432, 375] on h5 "Other Resources" at bounding box center [693, 376] width 824 height 16
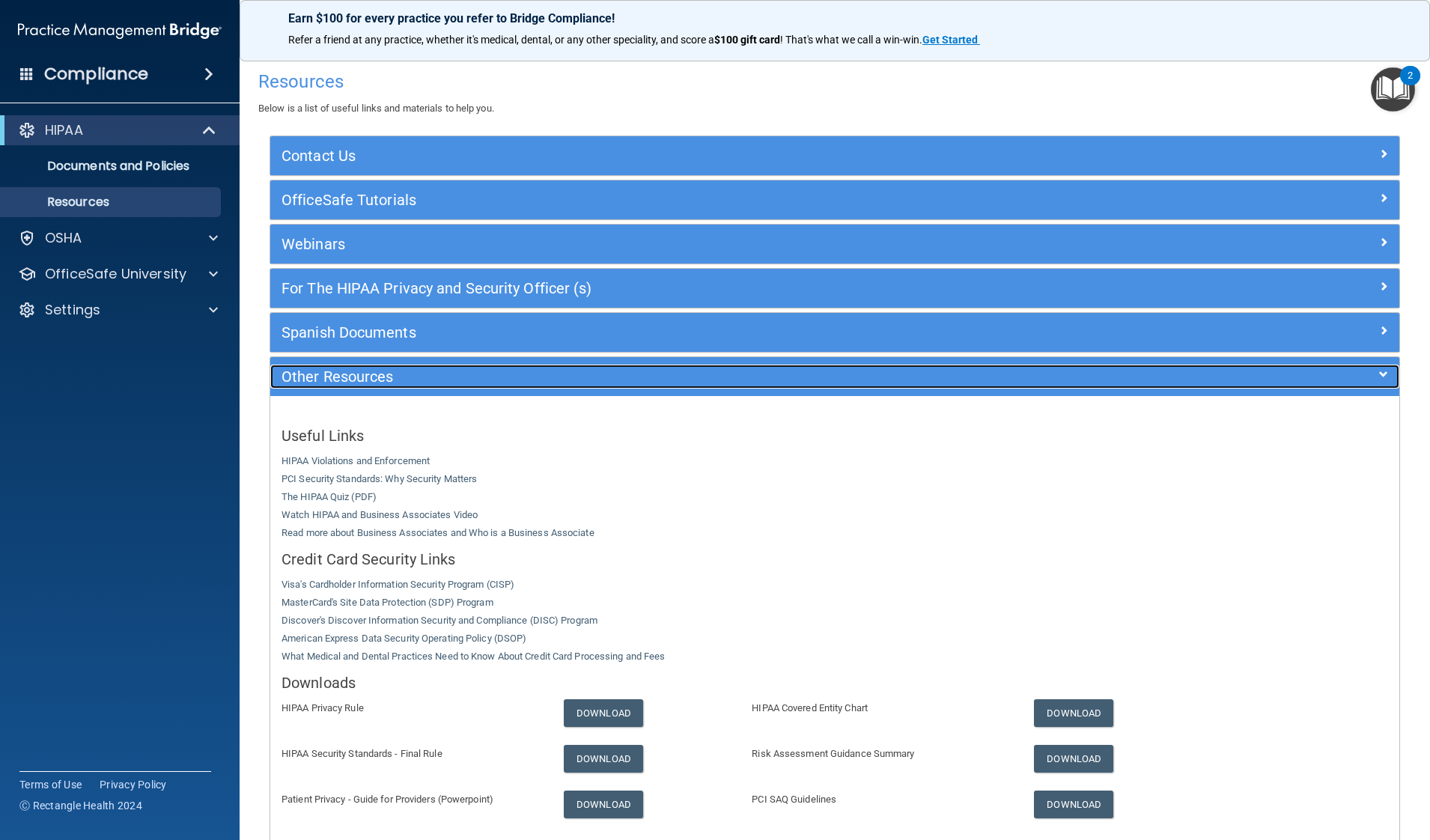
scroll to position [94, 0]
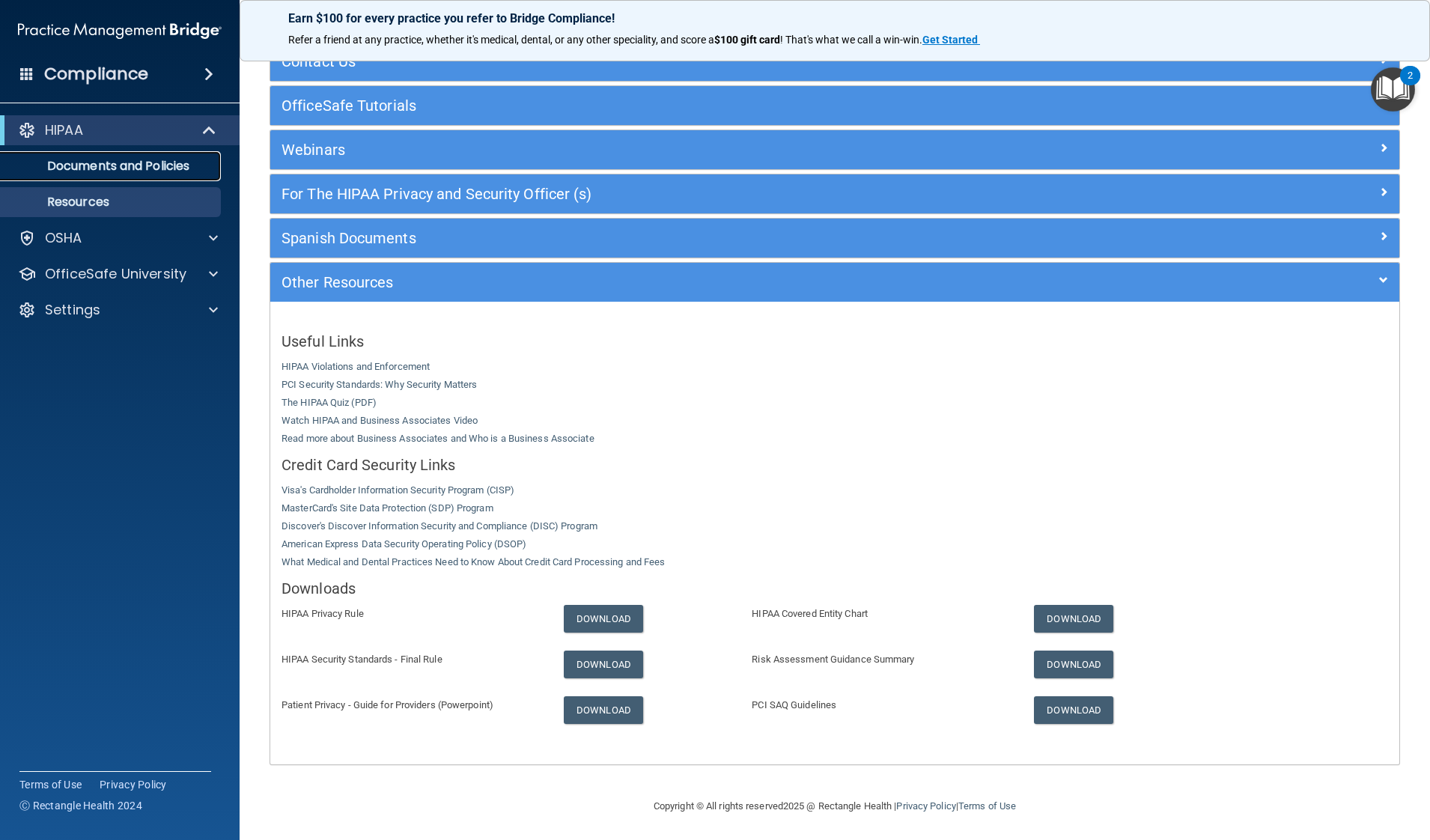
click at [154, 158] on p "Documents and Policies" at bounding box center [112, 165] width 204 height 15
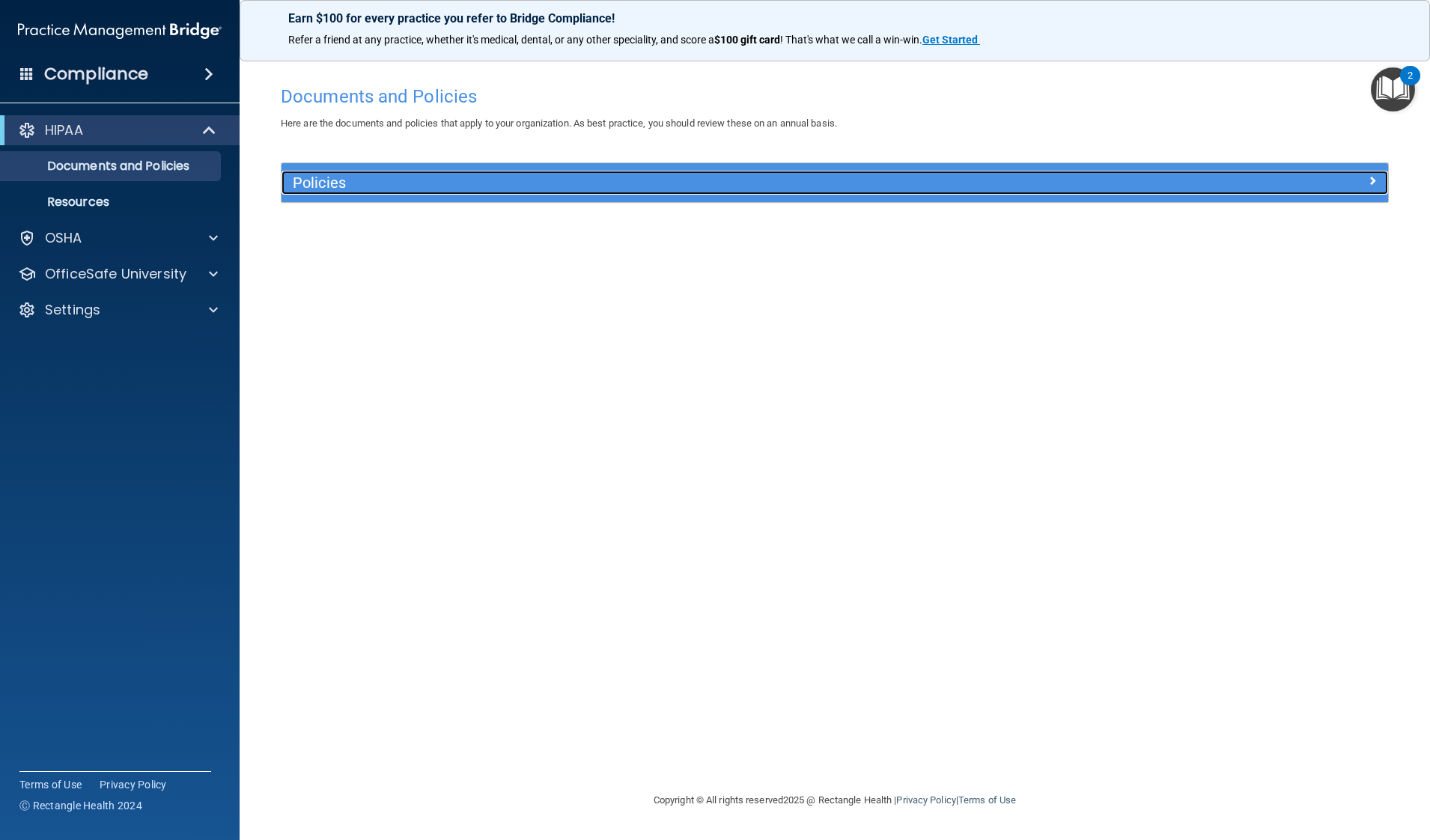
click at [515, 176] on h5 "Policies" at bounding box center [696, 183] width 808 height 16
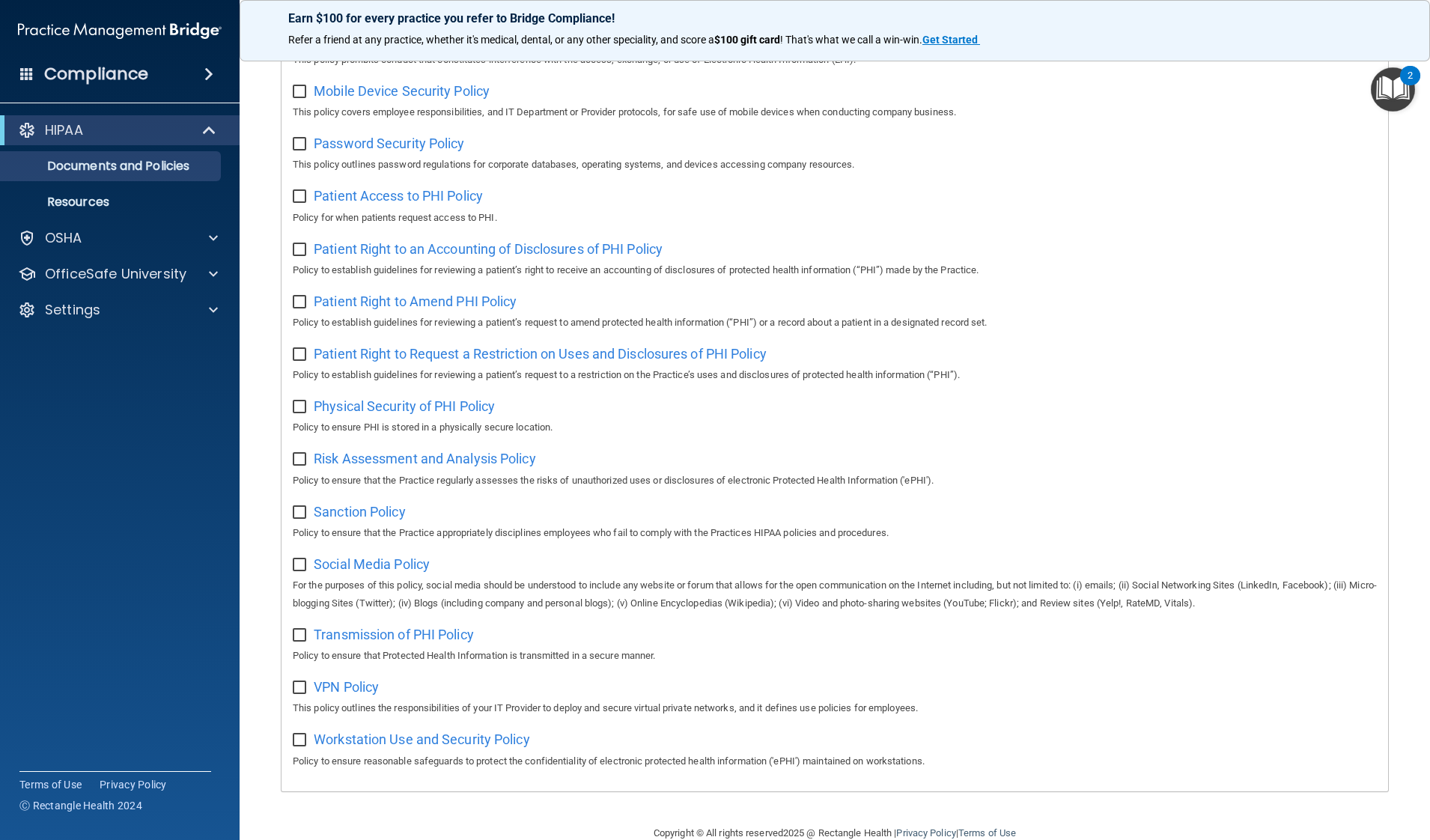
scroll to position [652, 0]
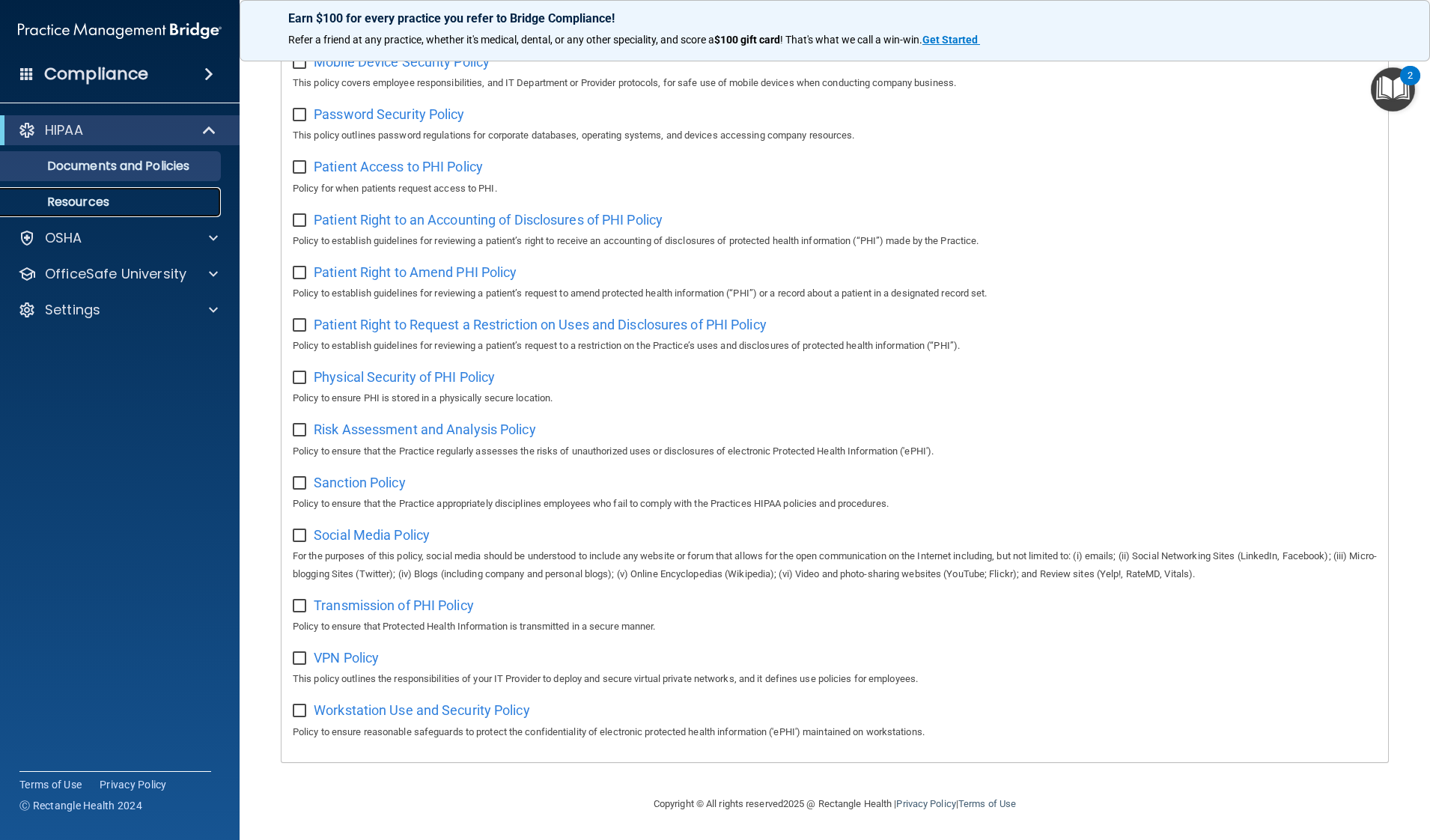
click at [158, 202] on p "Resources" at bounding box center [112, 202] width 204 height 15
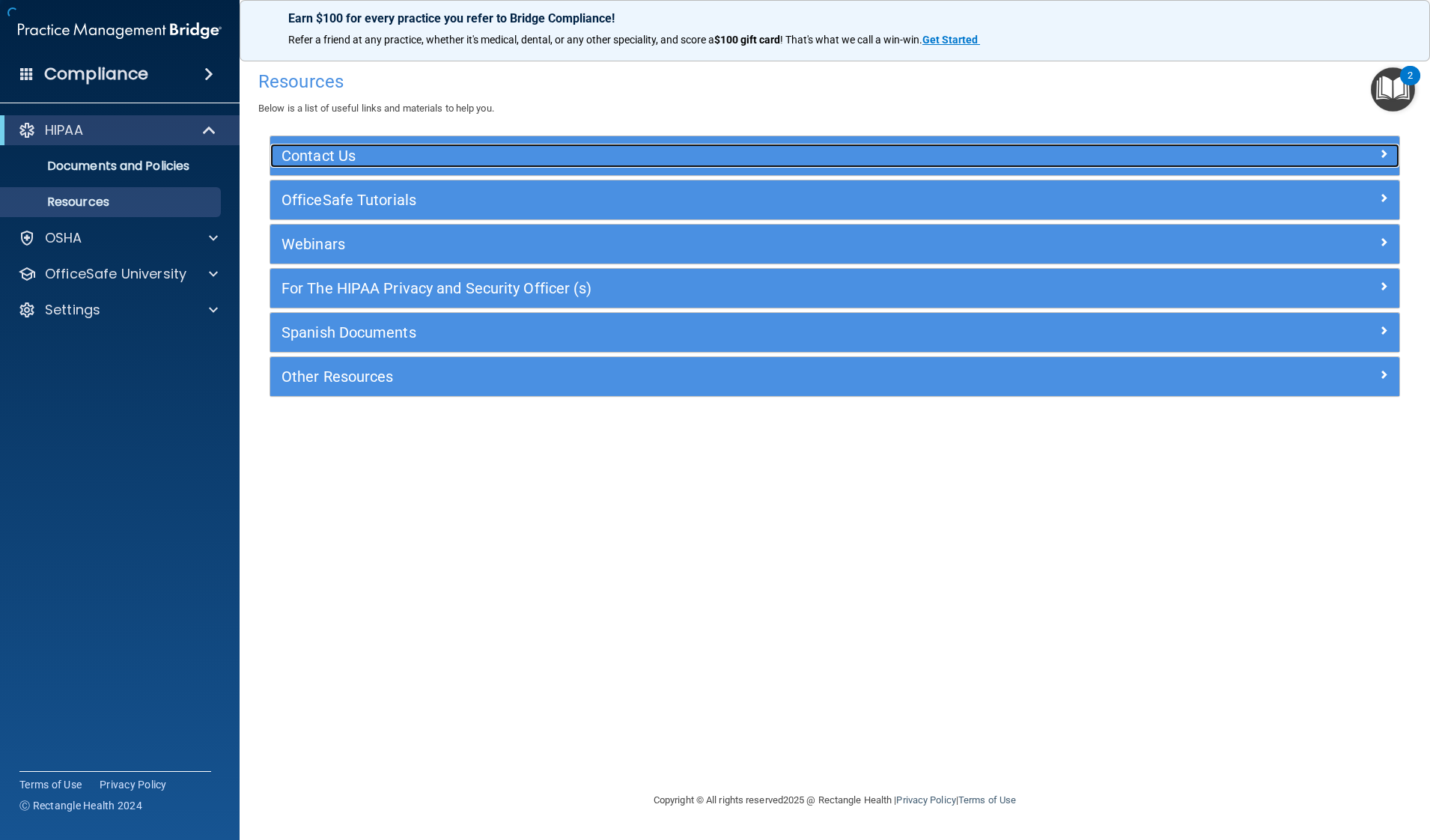
click at [348, 154] on h5 "Contact Us" at bounding box center [693, 155] width 824 height 16
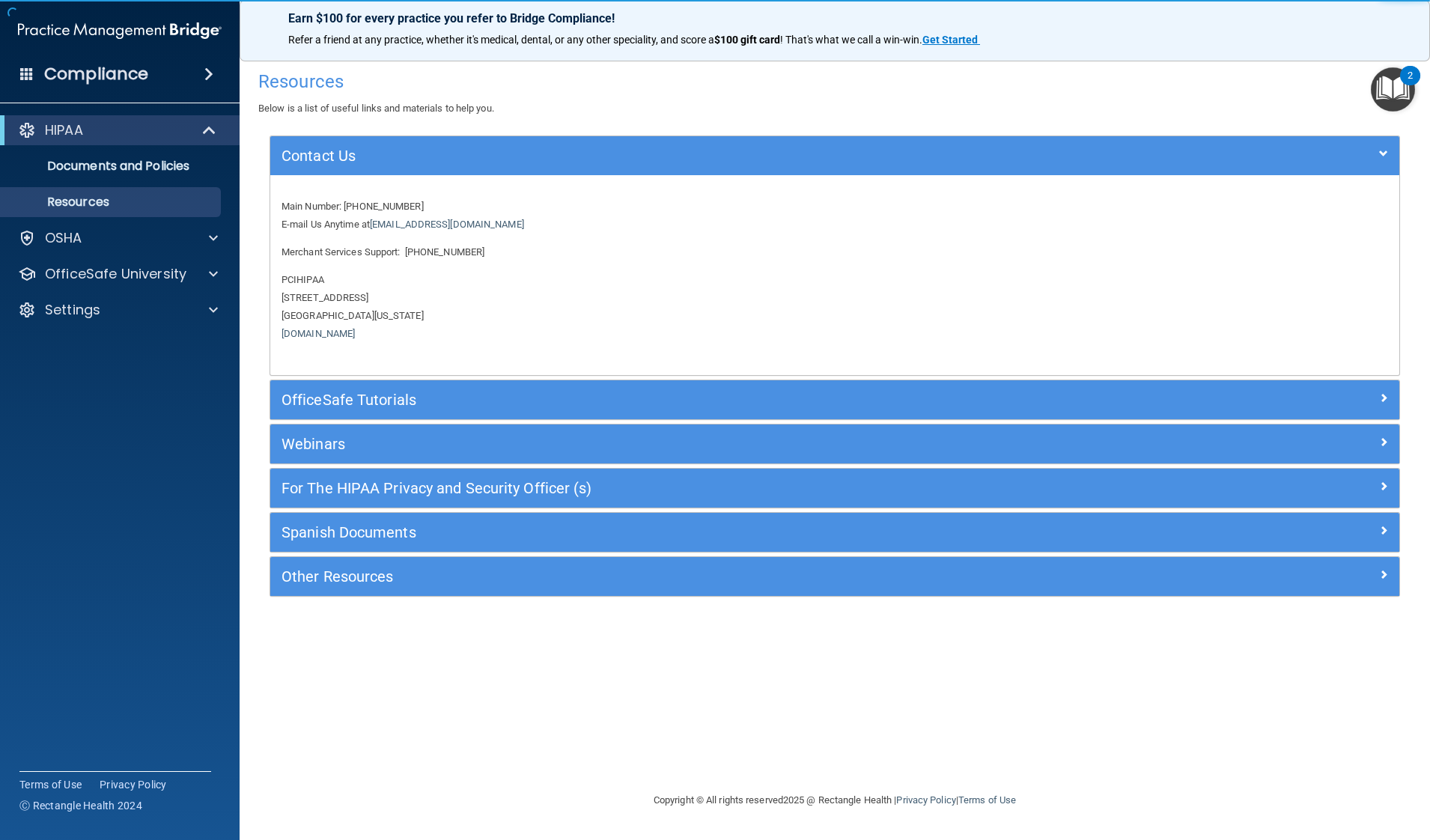
click at [393, 378] on div "Contact Us Main Number: [PHONE_NUMBER] E-mail Us Anytime at [EMAIL_ADDRESS][DOM…" at bounding box center [835, 366] width 1131 height 461
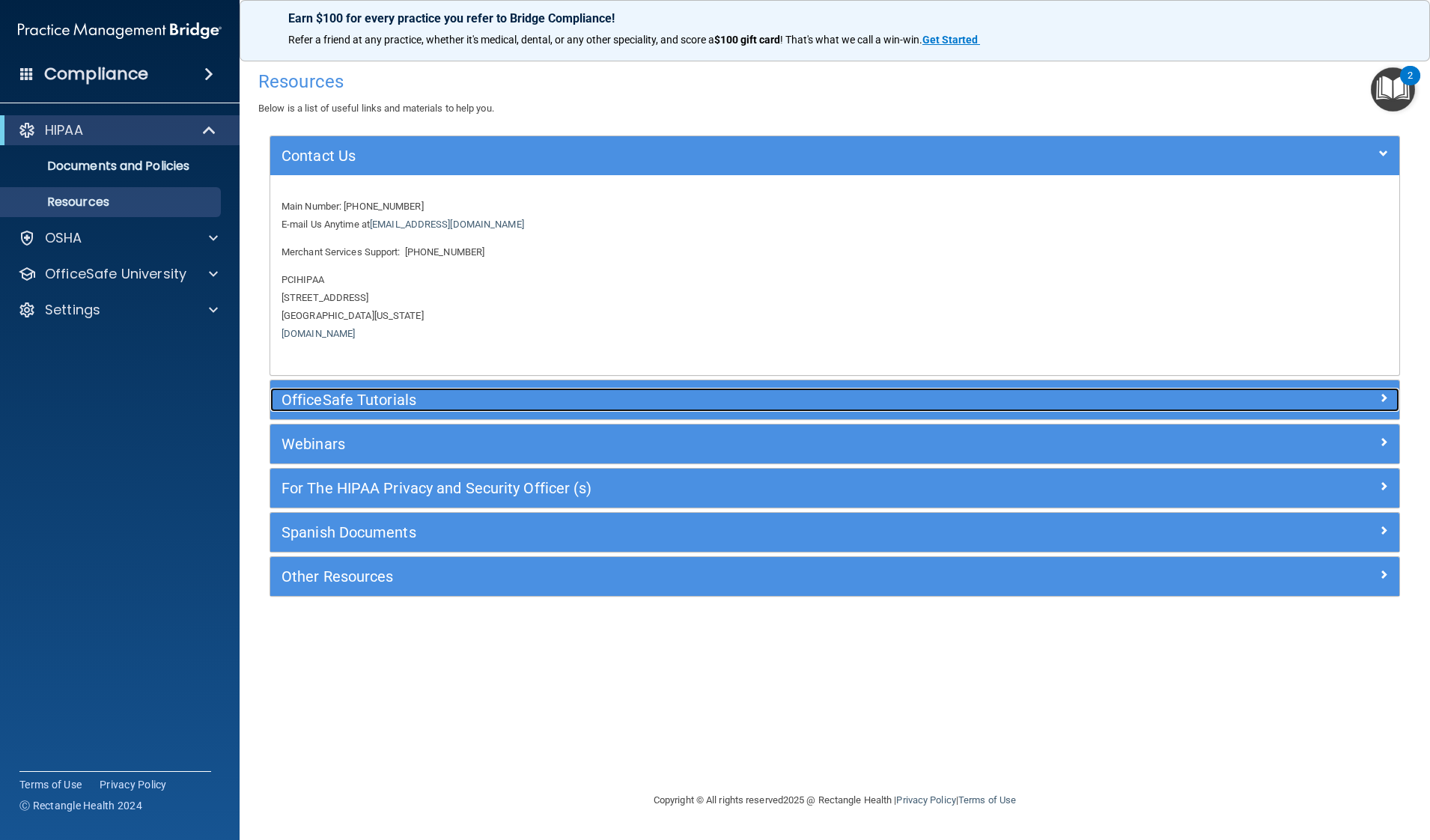
click at [389, 389] on div "OfficeSafe Tutorials" at bounding box center [693, 400] width 847 height 24
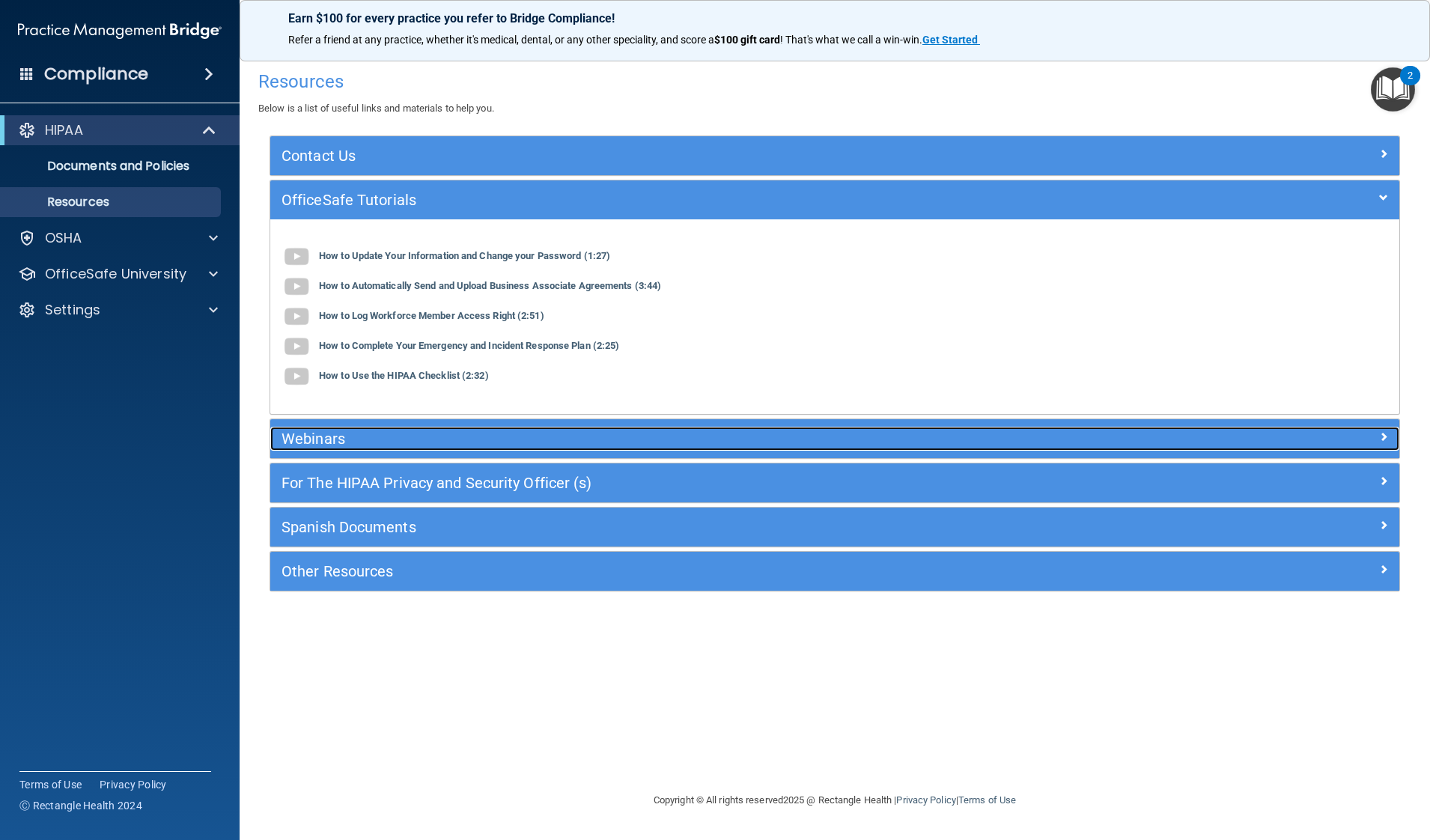
click at [391, 435] on h5 "Webinars" at bounding box center [693, 439] width 824 height 16
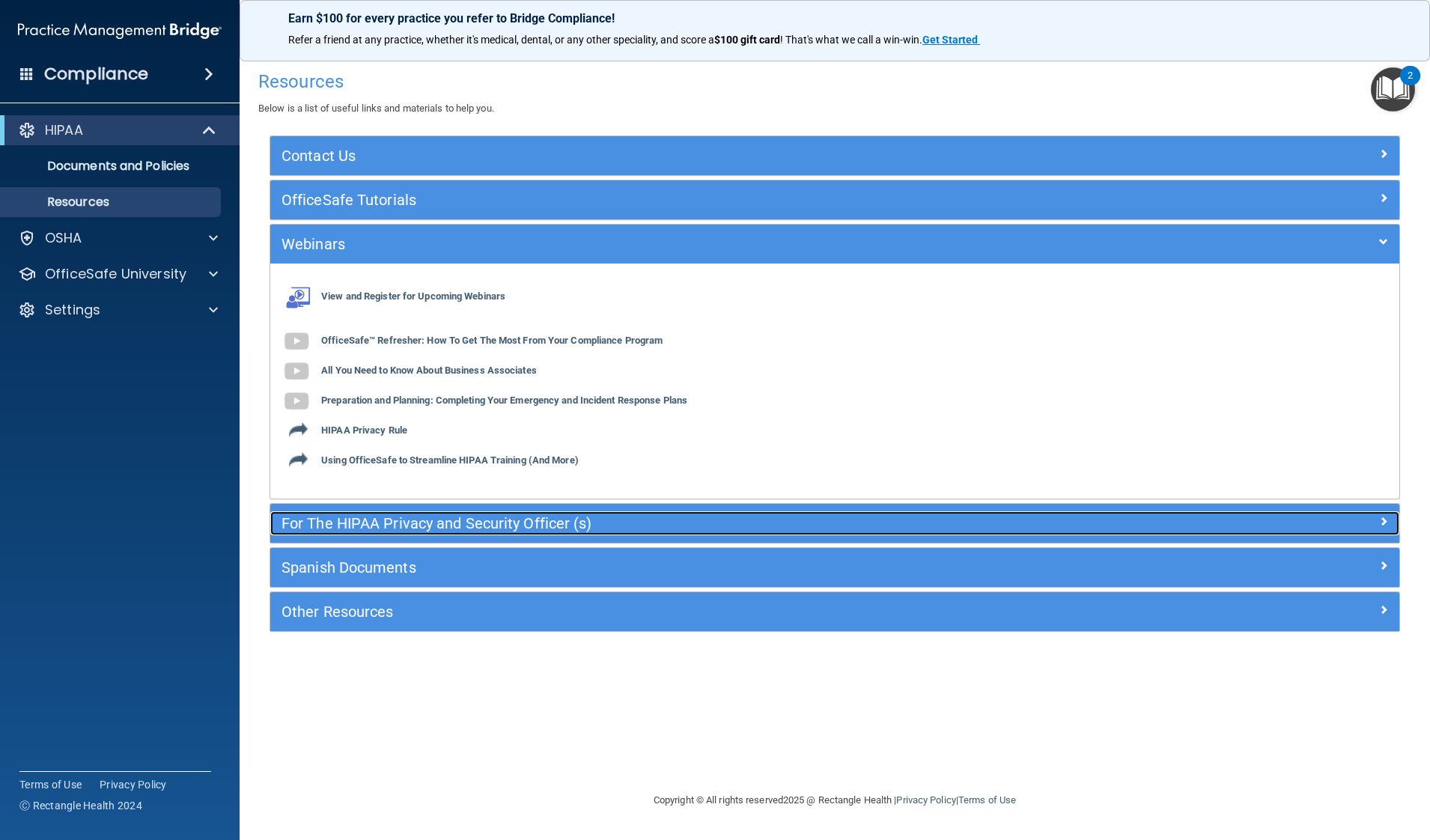
click at [407, 515] on h5 "For The HIPAA Privacy and Security Officer (s)" at bounding box center [693, 523] width 824 height 16
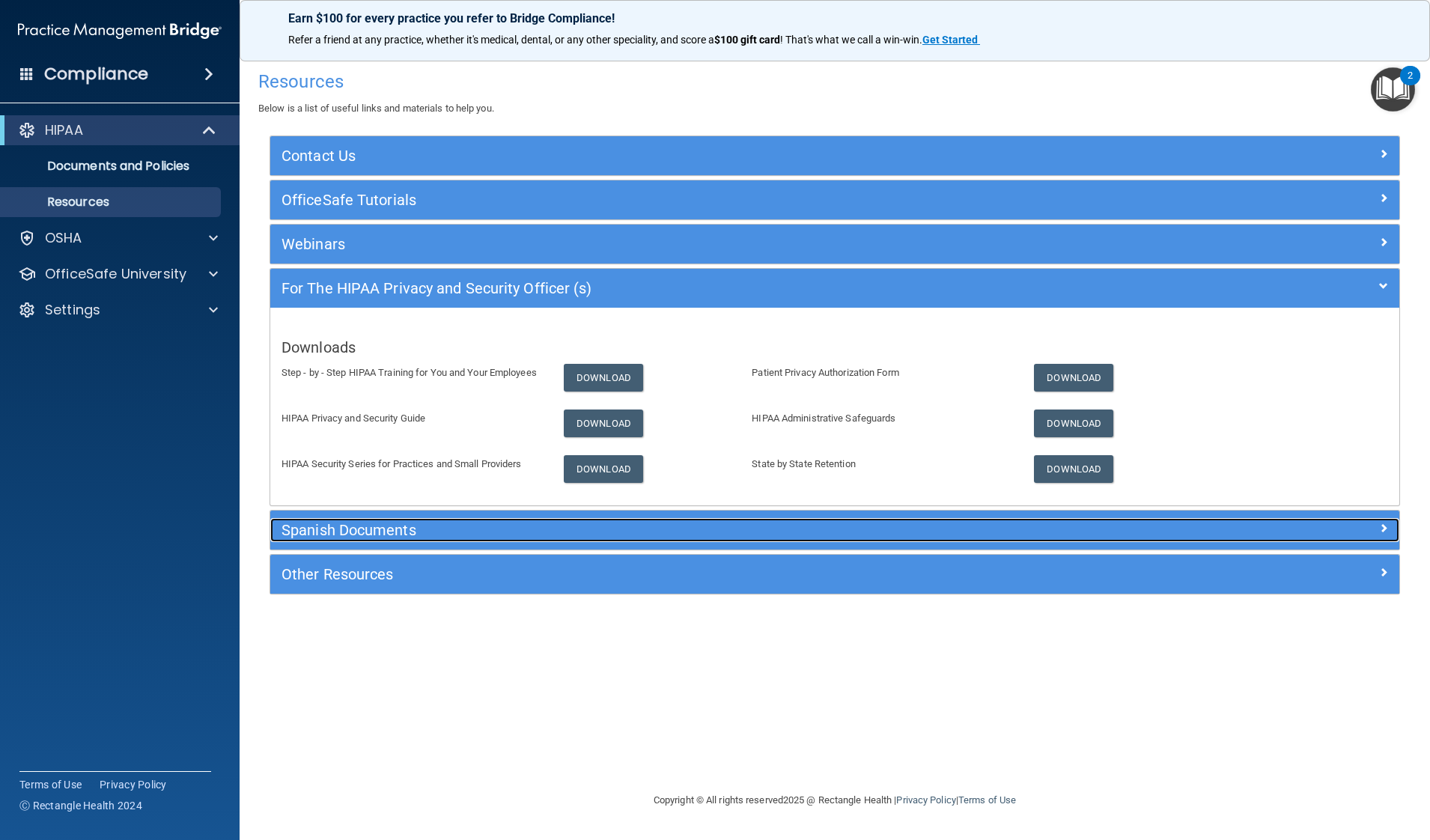
click at [402, 531] on h5 "Spanish Documents" at bounding box center [693, 529] width 824 height 16
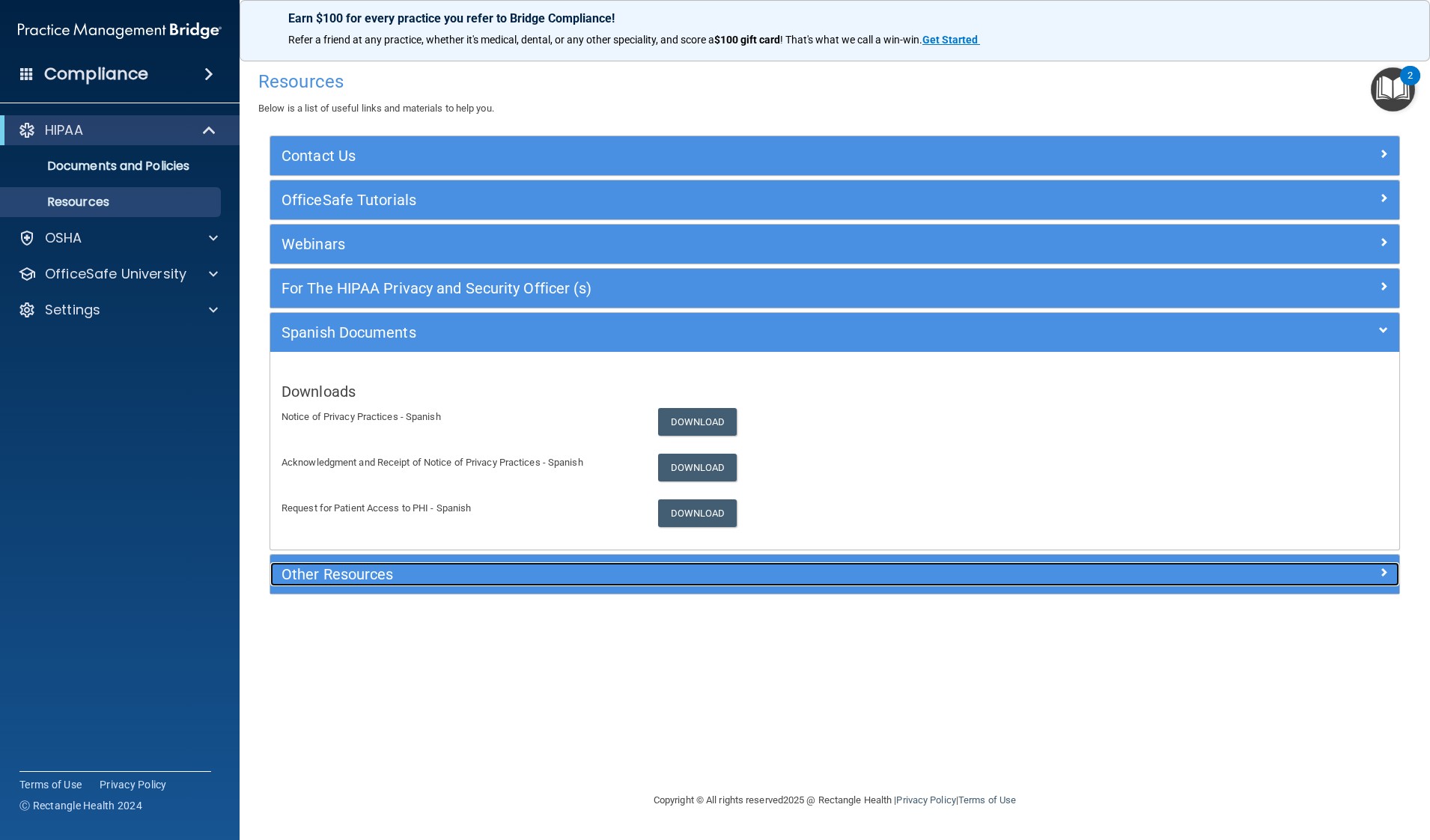
click at [423, 575] on h5 "Other Resources" at bounding box center [693, 574] width 824 height 16
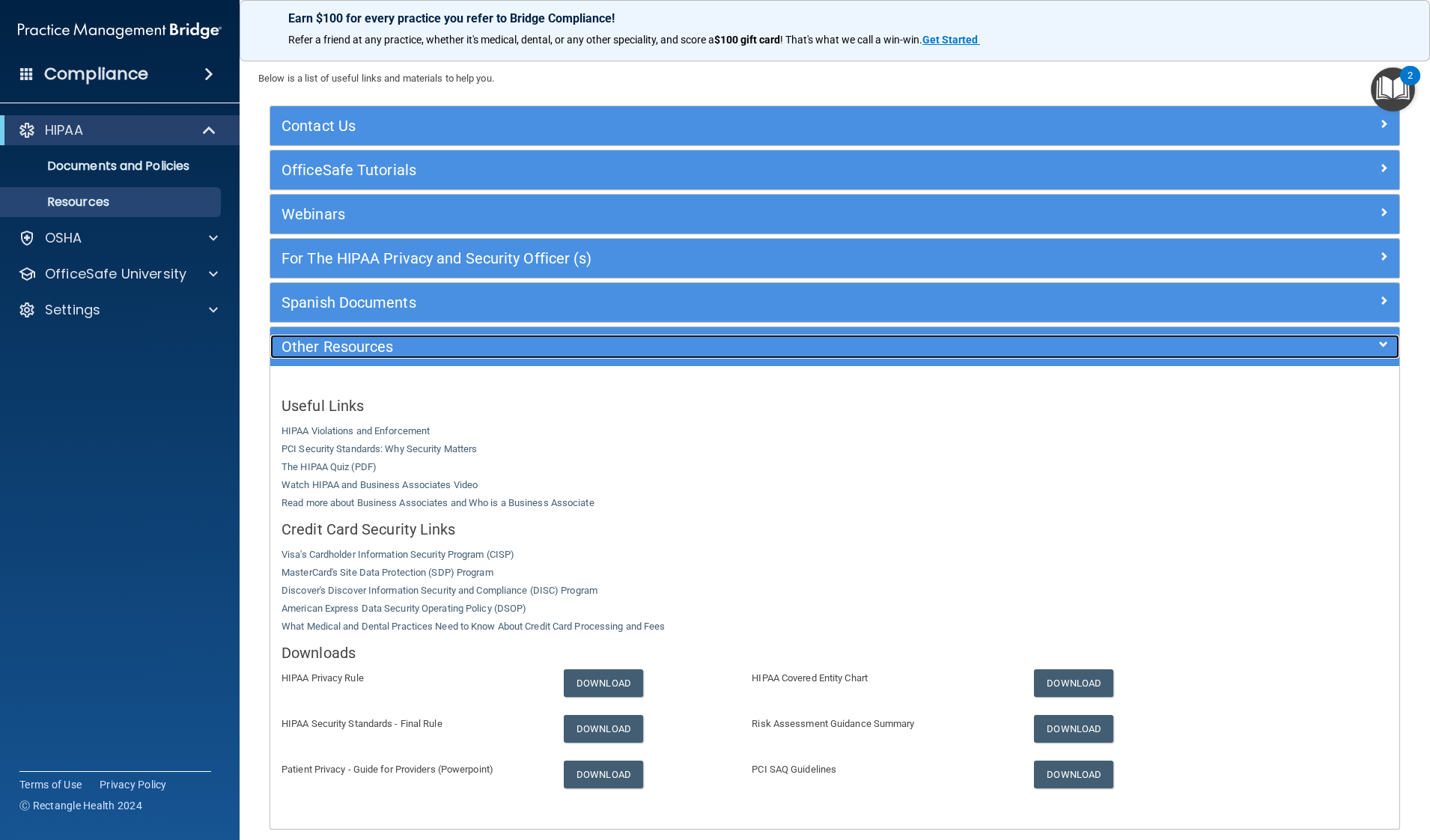
scroll to position [94, 0]
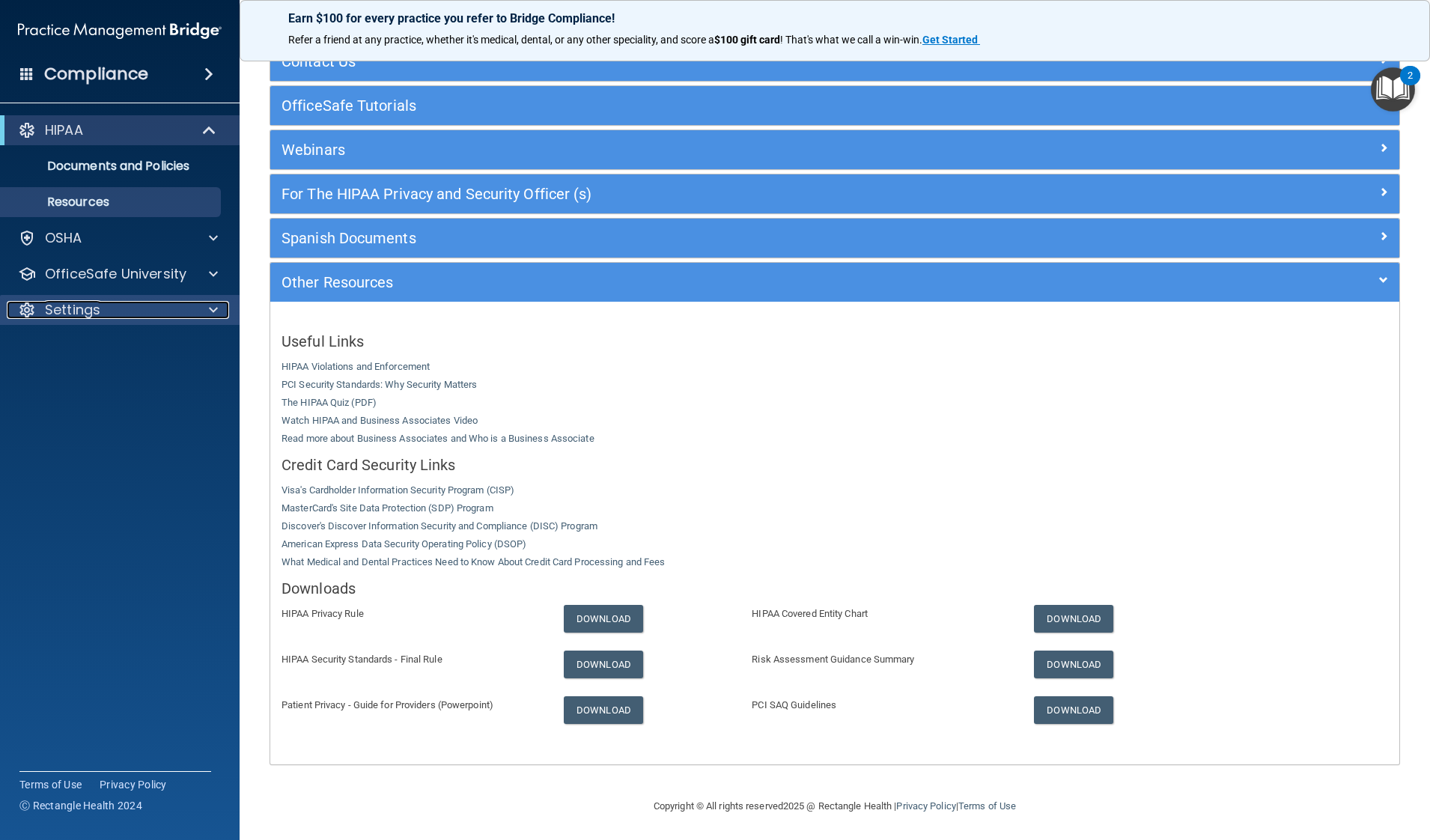
click at [213, 311] on span at bounding box center [213, 310] width 9 height 18
click at [207, 61] on div "Compliance" at bounding box center [119, 74] width 240 height 33
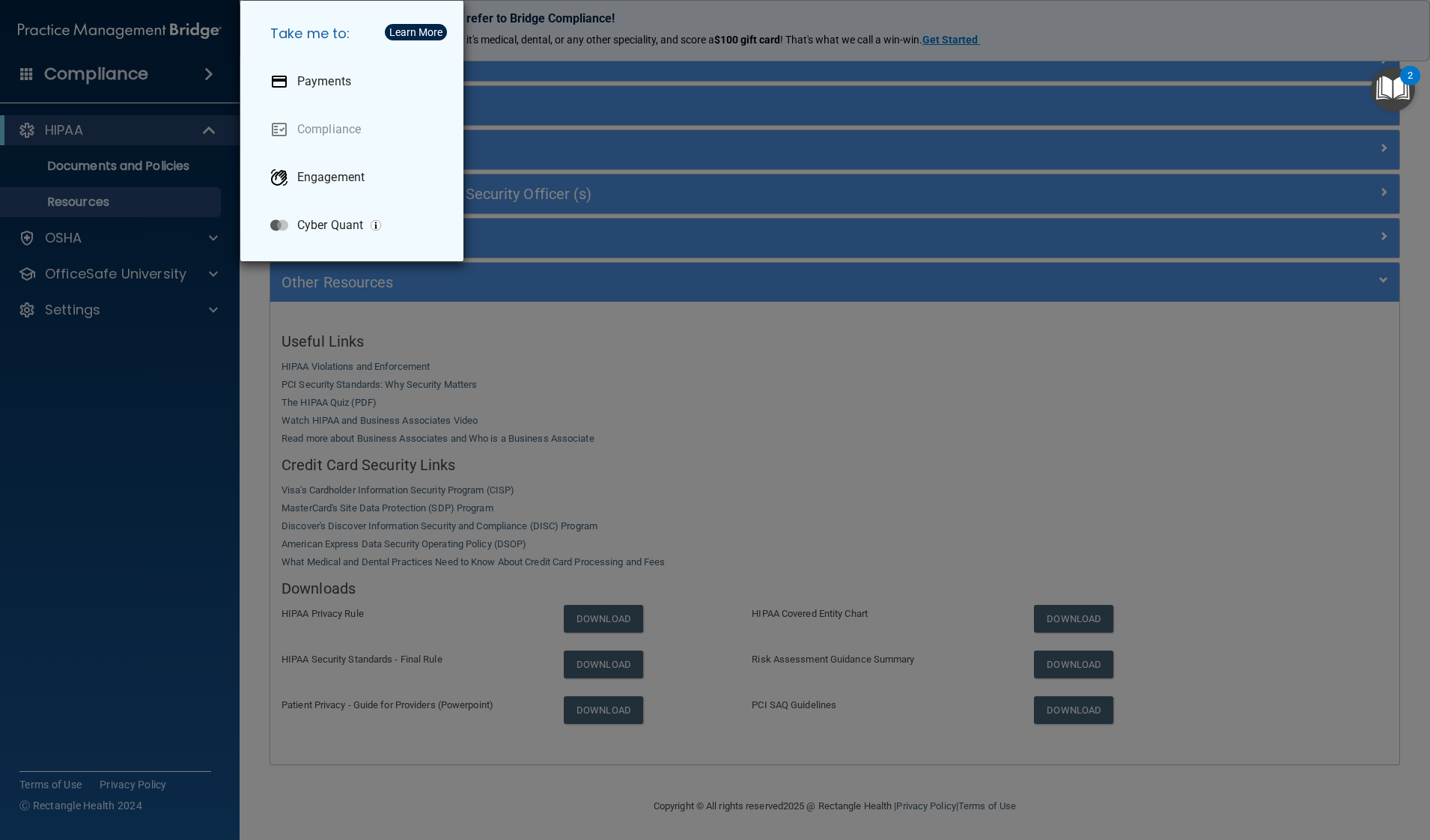
click at [197, 125] on div "Take me to: Payments Compliance Engagement Cyber Quant" at bounding box center [715, 420] width 1430 height 840
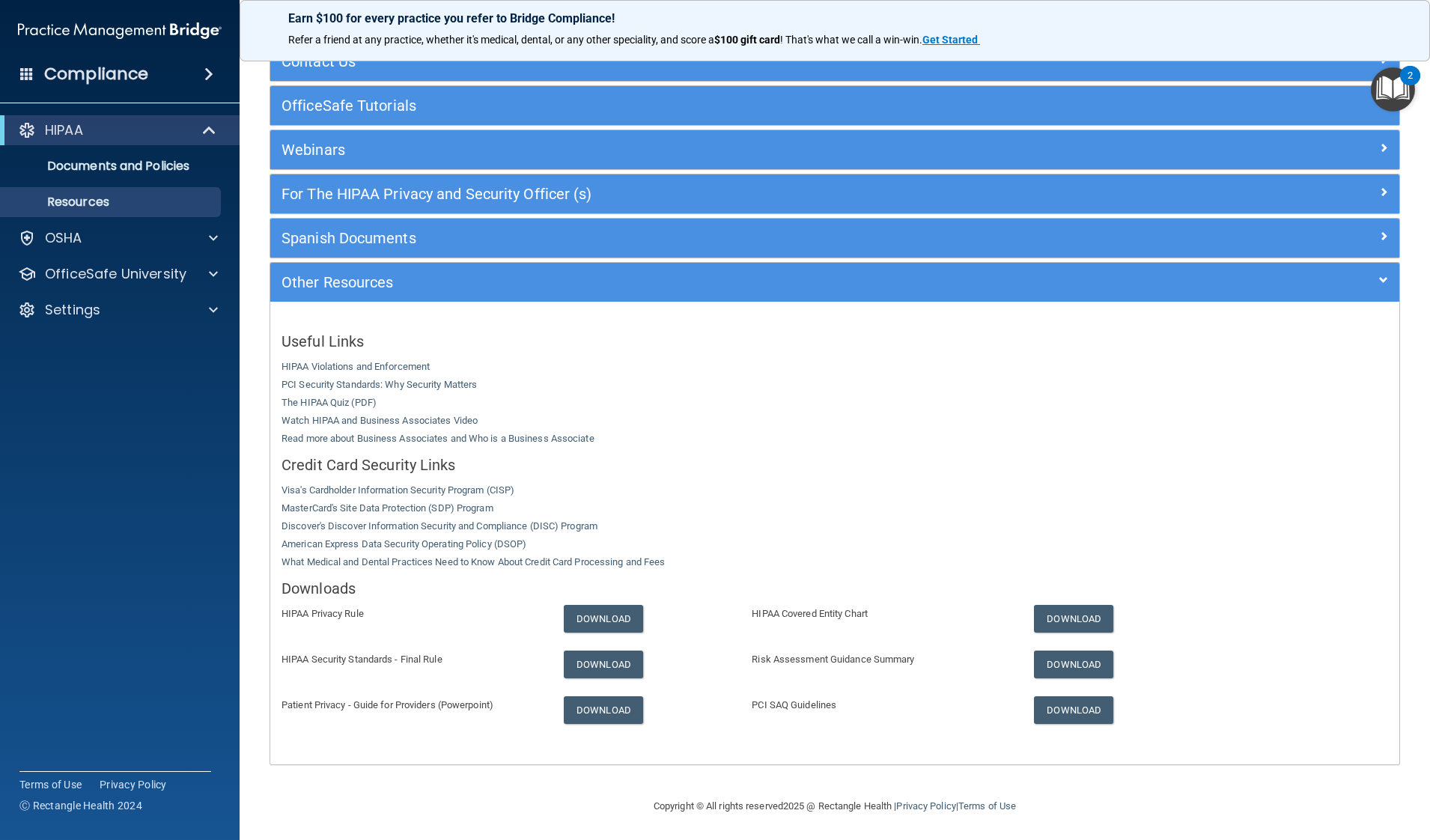
click at [11, 76] on div "Compliance" at bounding box center [119, 74] width 240 height 33
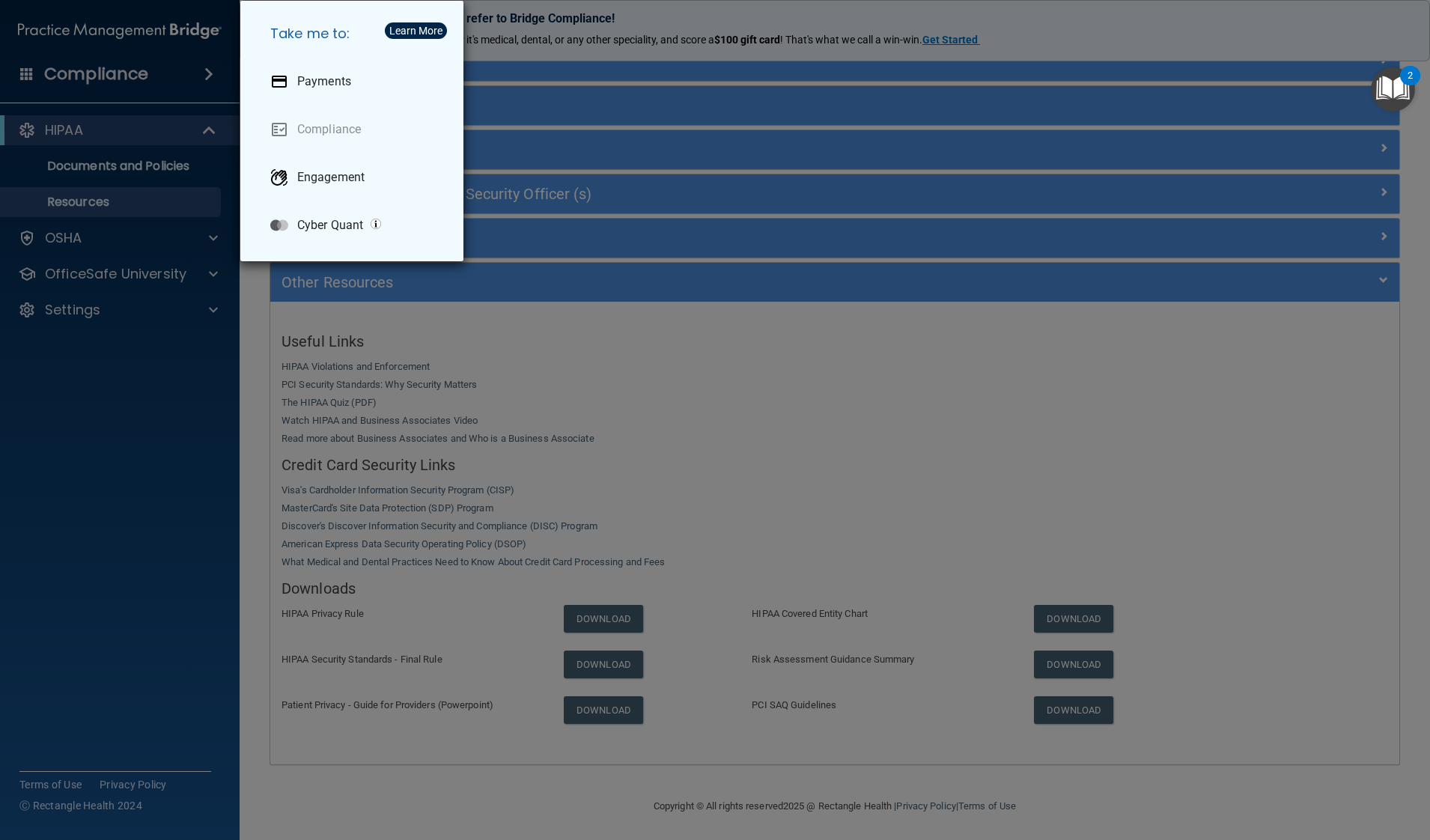
click at [36, 78] on div "Take me to: Payments Compliance Engagement Cyber Quant" at bounding box center [715, 420] width 1430 height 840
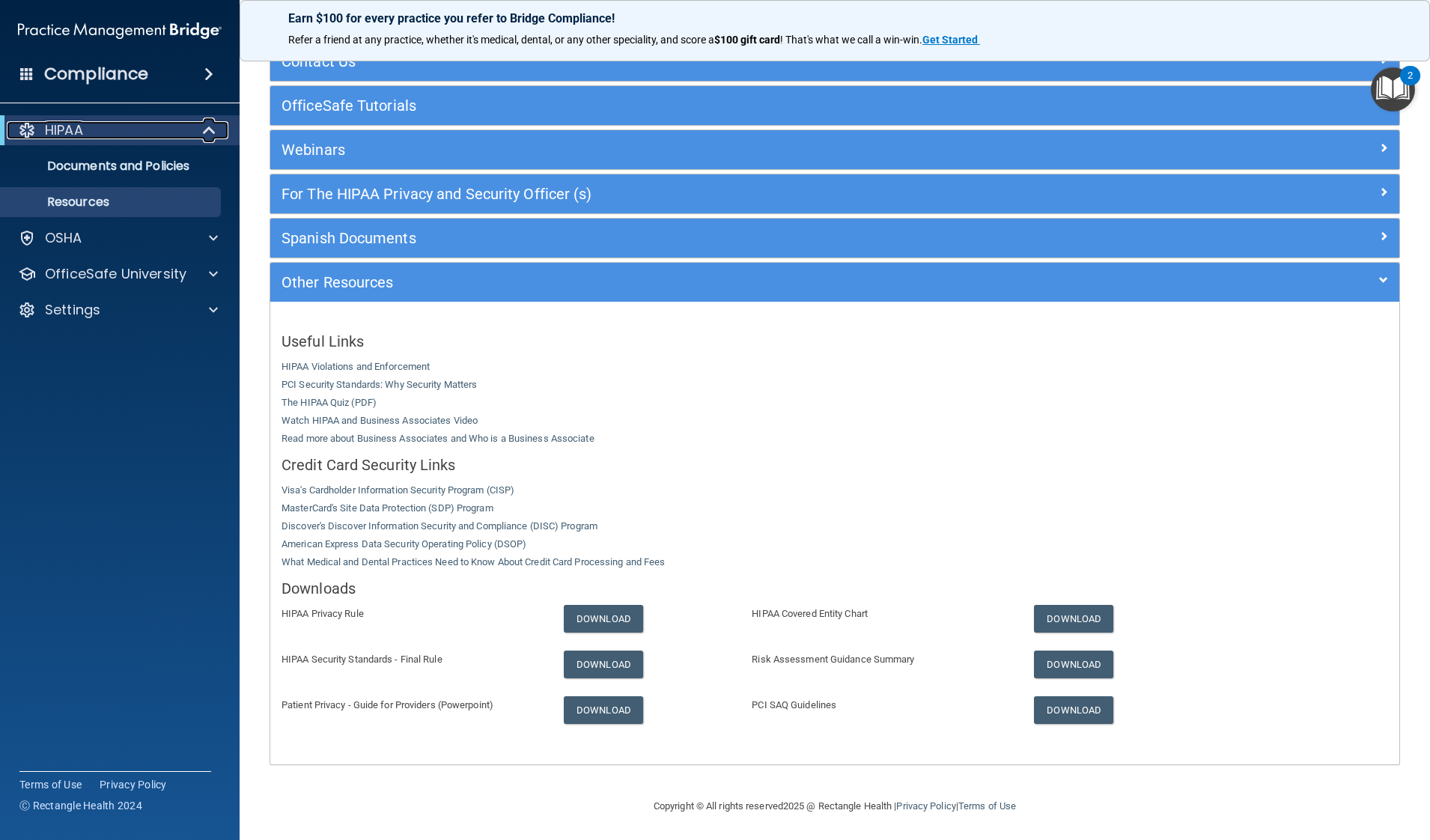
click at [144, 125] on div "HIPAA" at bounding box center [99, 130] width 185 height 18
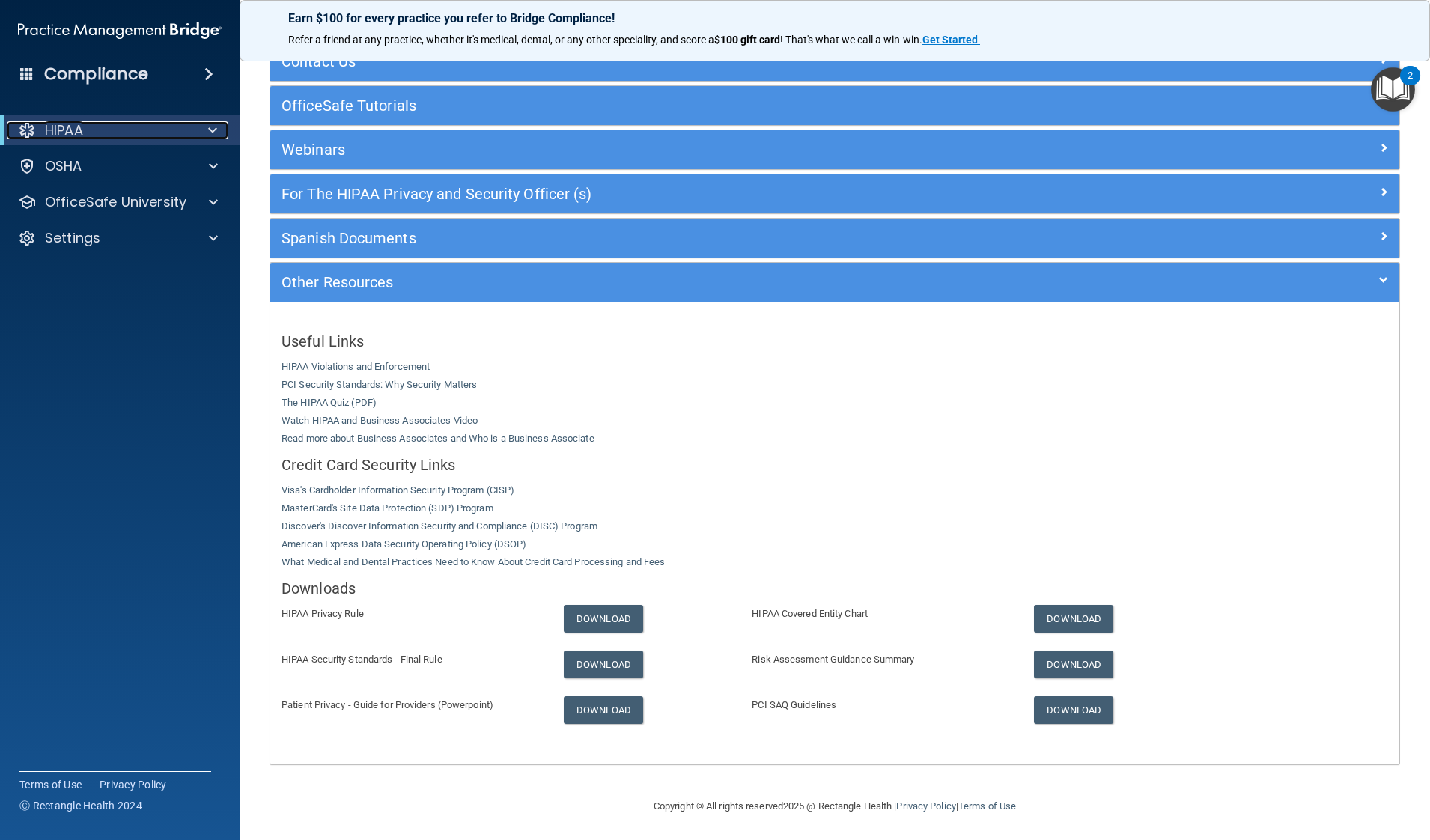
click at [144, 125] on div "HIPAA" at bounding box center [99, 130] width 185 height 18
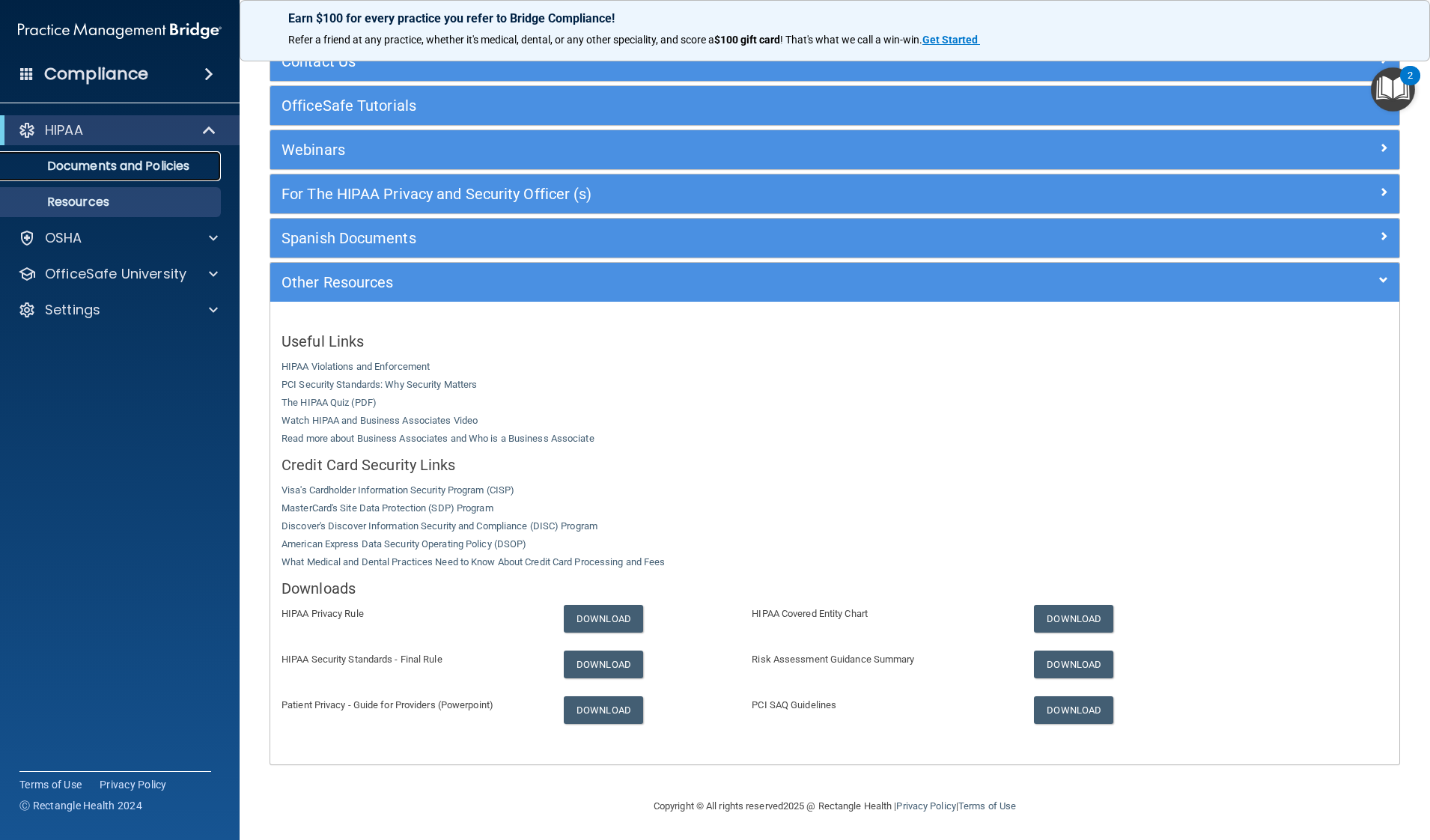
click at [198, 161] on p "Documents and Policies" at bounding box center [112, 165] width 204 height 15
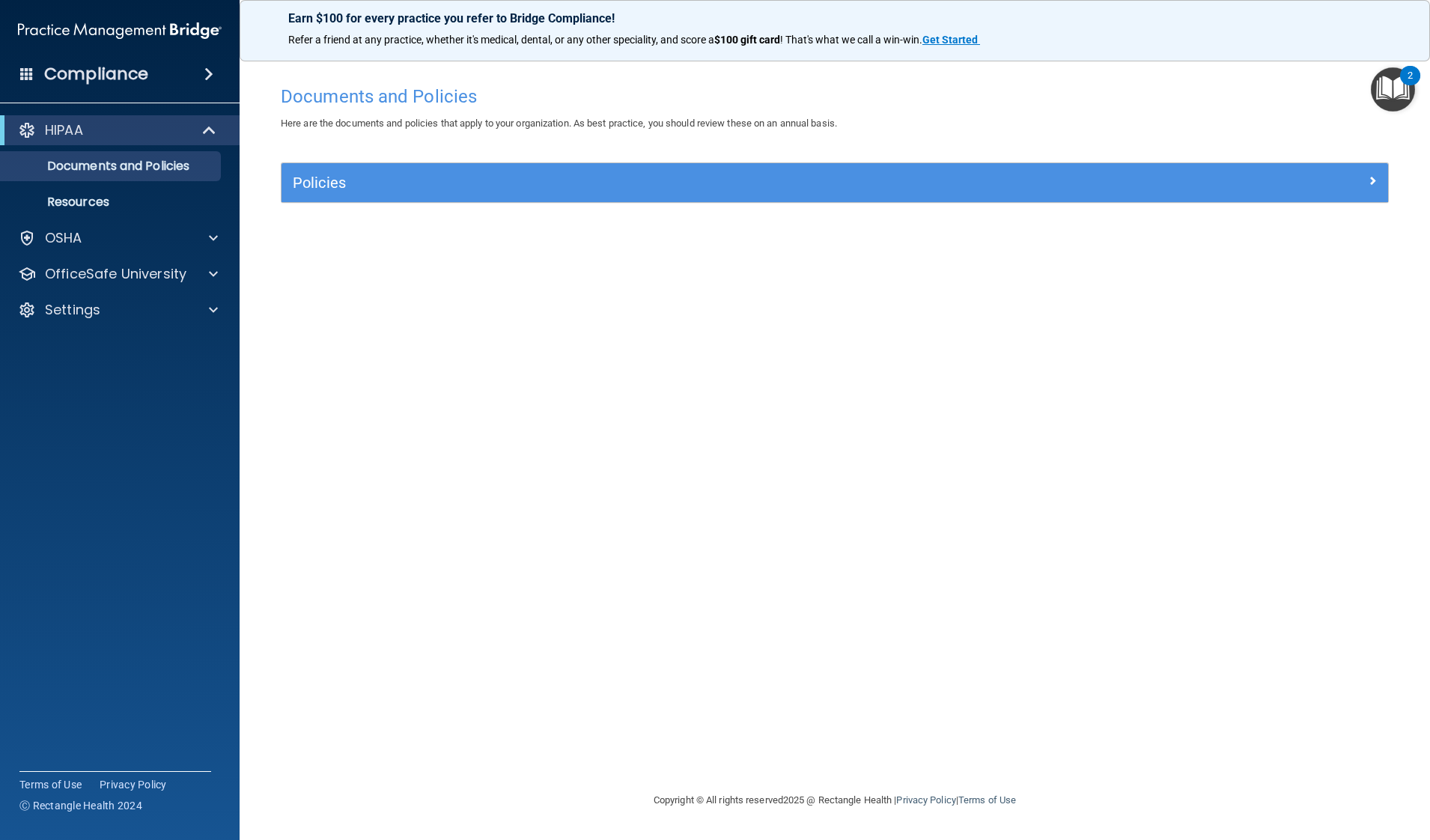
click at [1398, 110] on img "Open Resource Center, 2 new notifications" at bounding box center [1393, 89] width 44 height 44
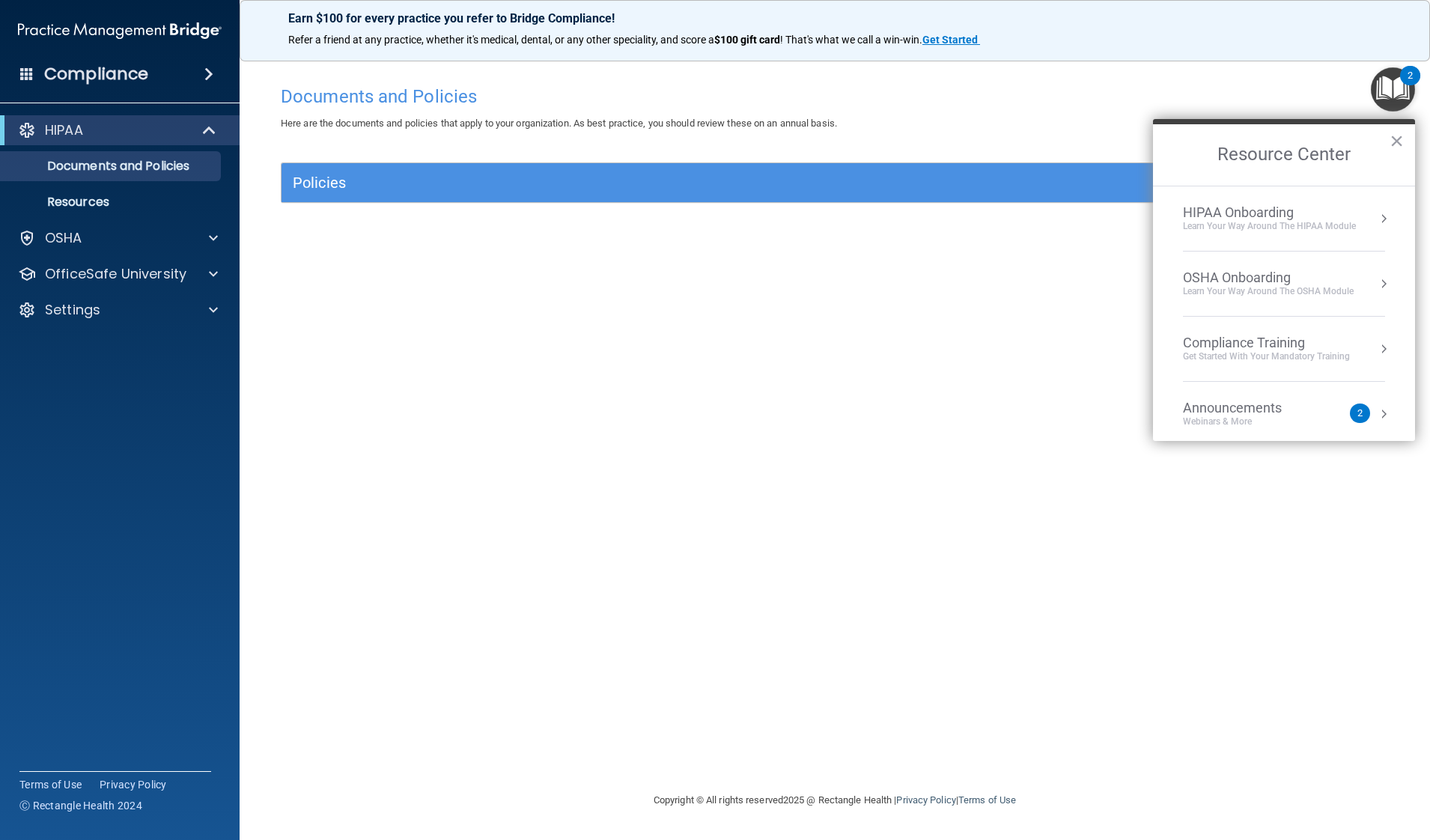
click at [1376, 214] on button "Resource Center" at bounding box center [1383, 218] width 15 height 15
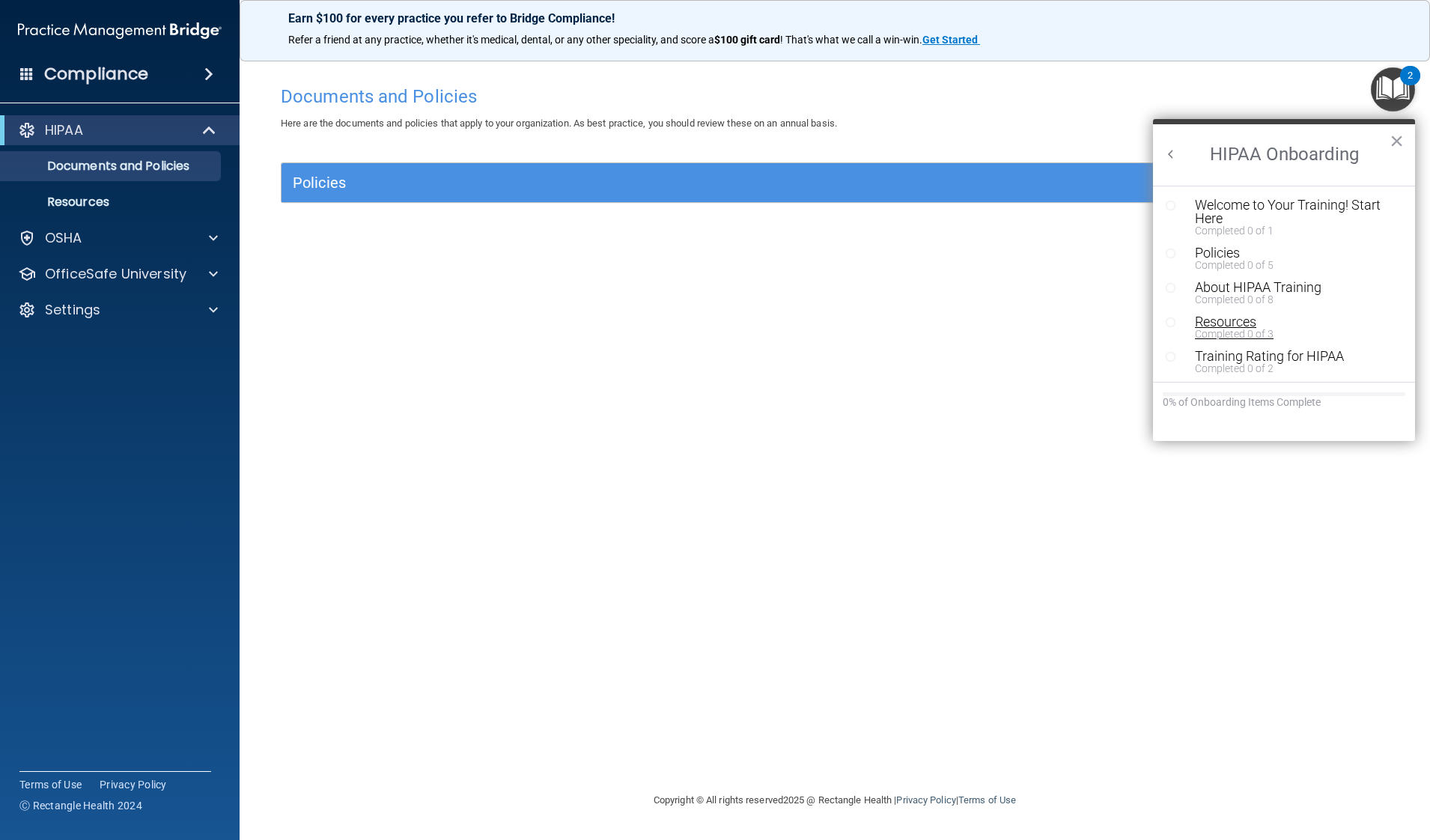
scroll to position [2, 0]
click at [1065, 243] on div "Documents and Policies Here are the documents and policies that apply to your o…" at bounding box center [835, 434] width 1131 height 714
click at [1396, 137] on button "×" at bounding box center [1396, 141] width 14 height 24
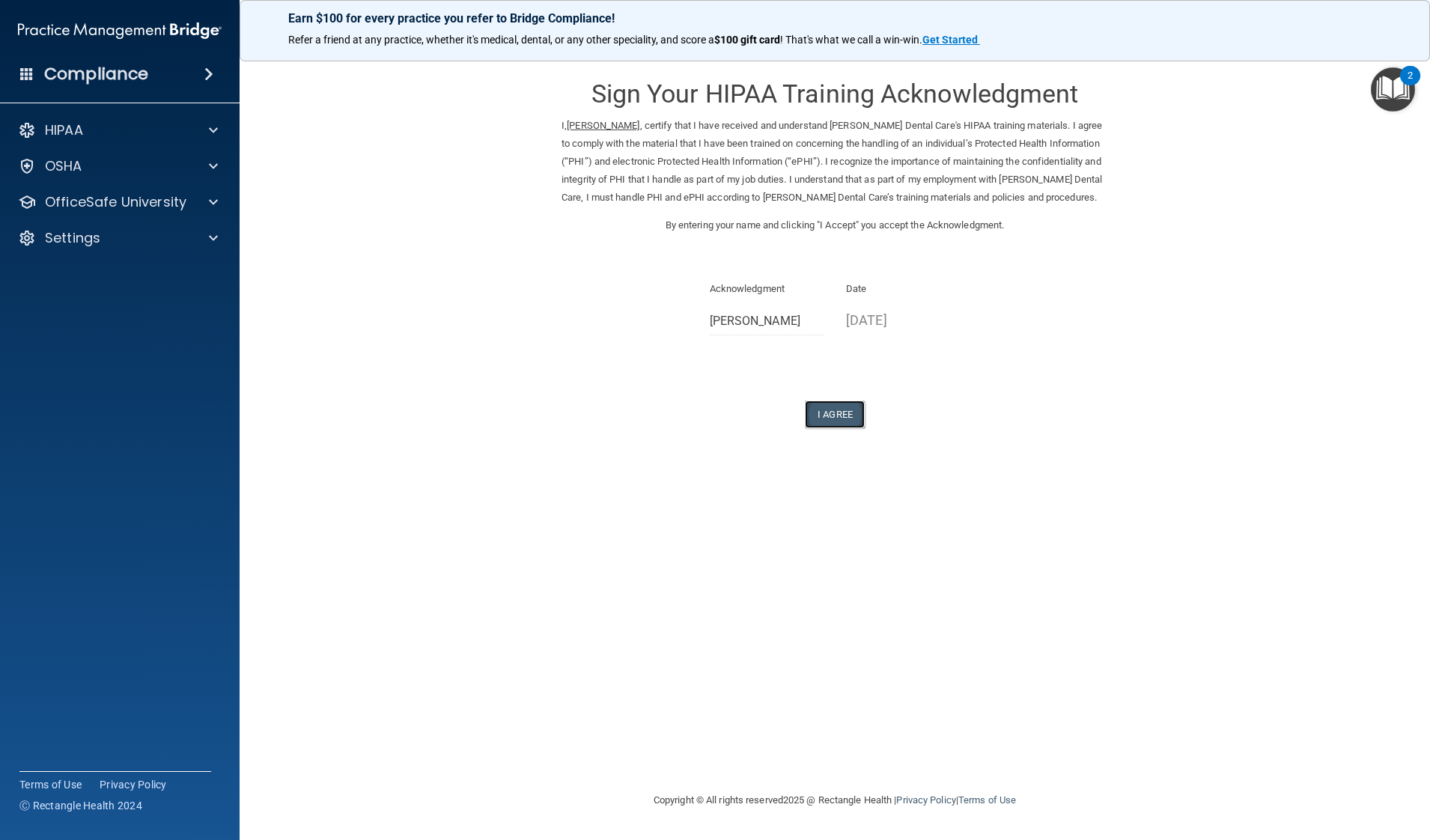
click at [840, 426] on button "I Agree" at bounding box center [834, 414] width 60 height 28
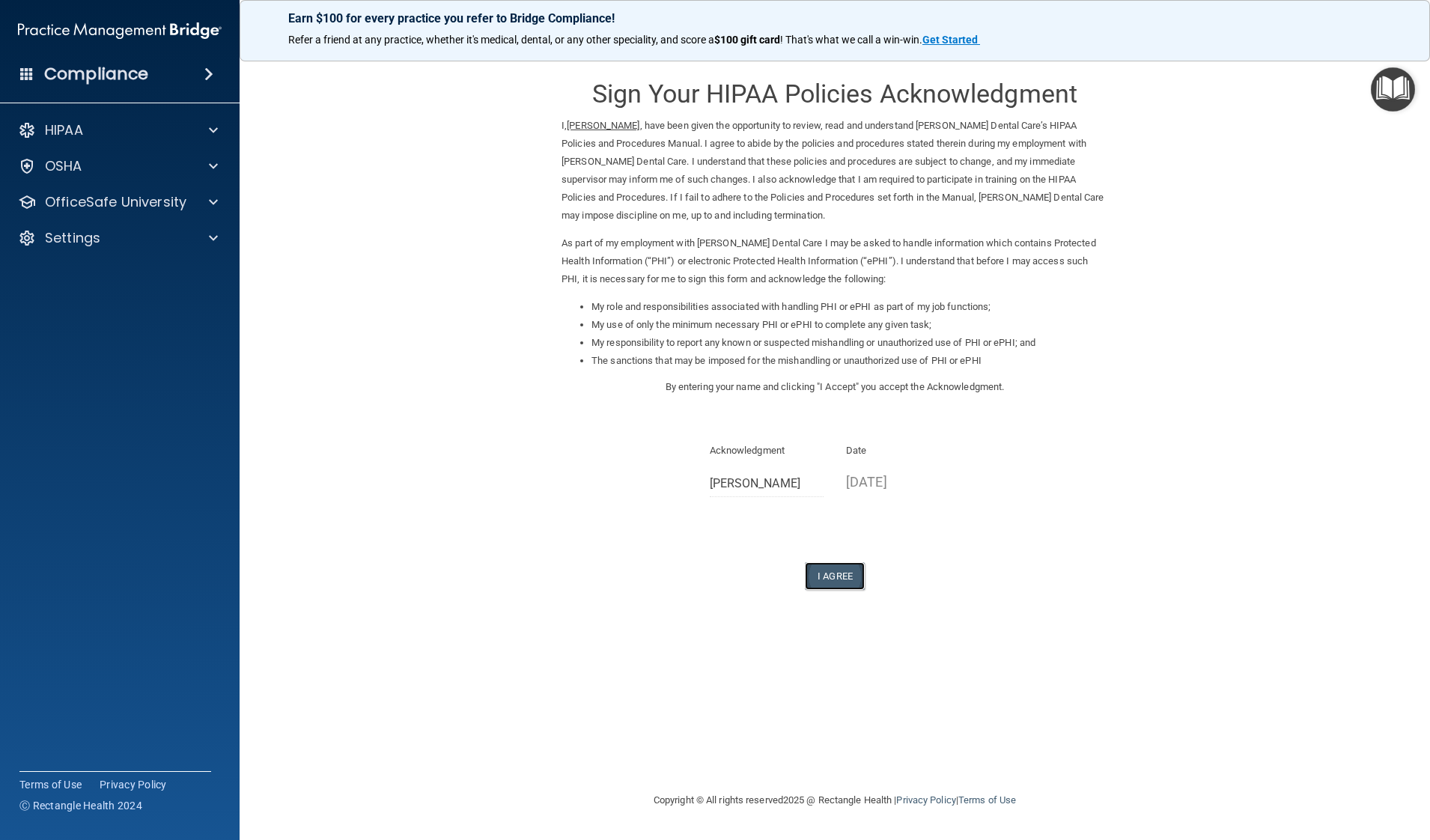
click at [834, 569] on button "I Agree" at bounding box center [834, 576] width 60 height 28
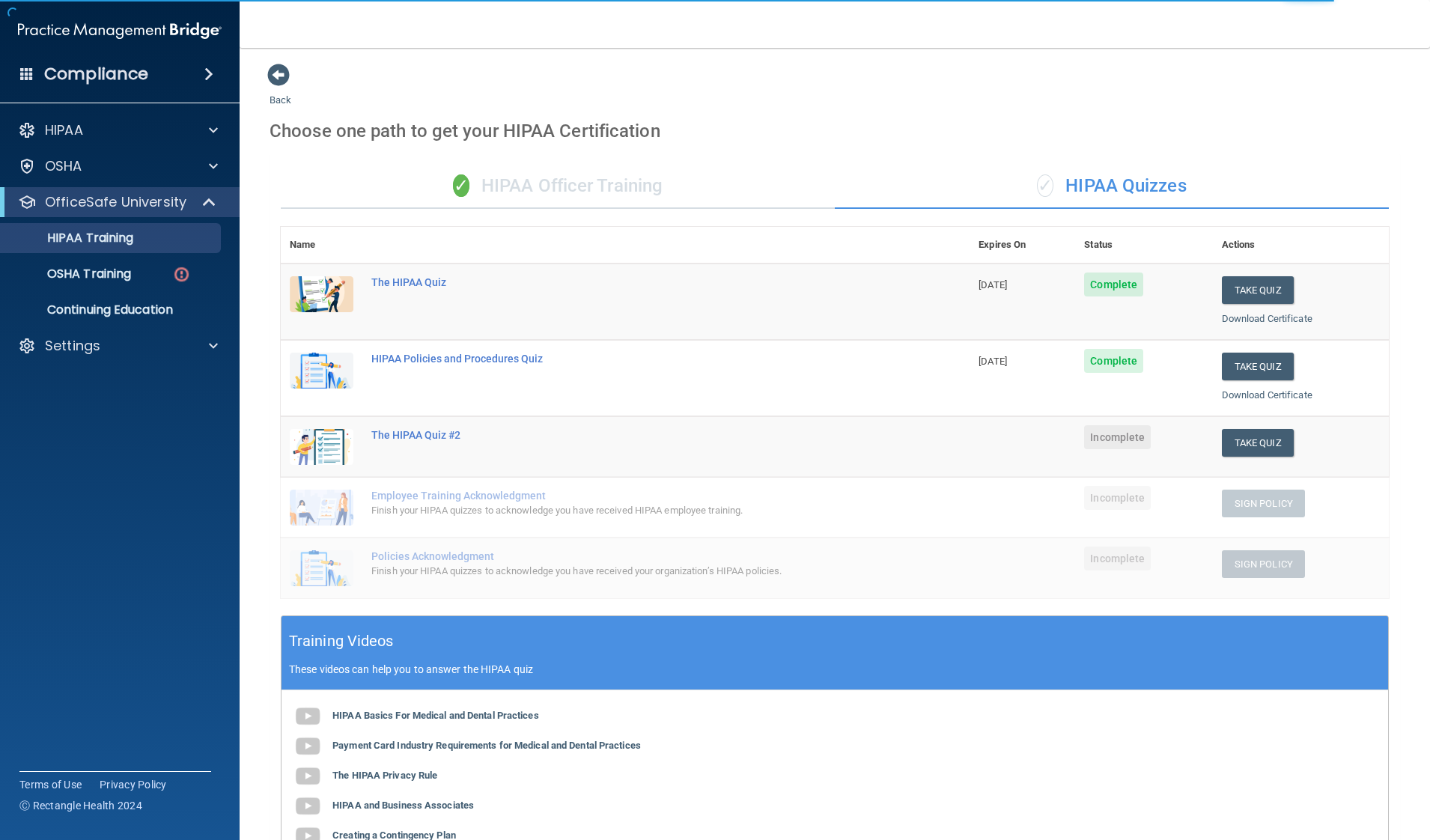
click at [1235, 459] on td "Take Quiz Download Certificate" at bounding box center [1300, 446] width 176 height 61
click at [1241, 444] on button "Take Quiz" at bounding box center [1257, 443] width 72 height 28
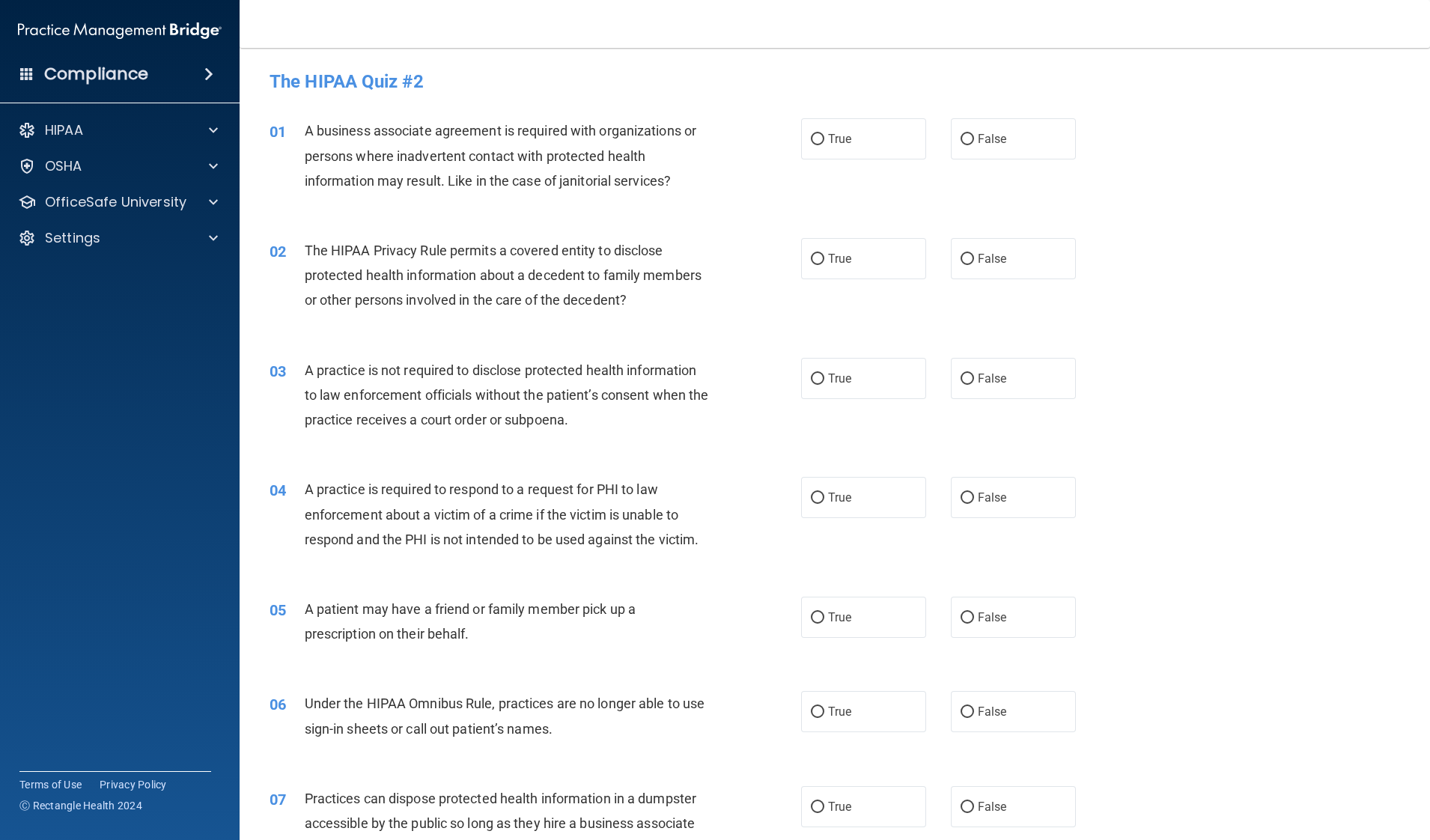
click at [1204, 387] on div "03 A practice is not required to disclose protected health information to law e…" at bounding box center [835, 399] width 1153 height 119
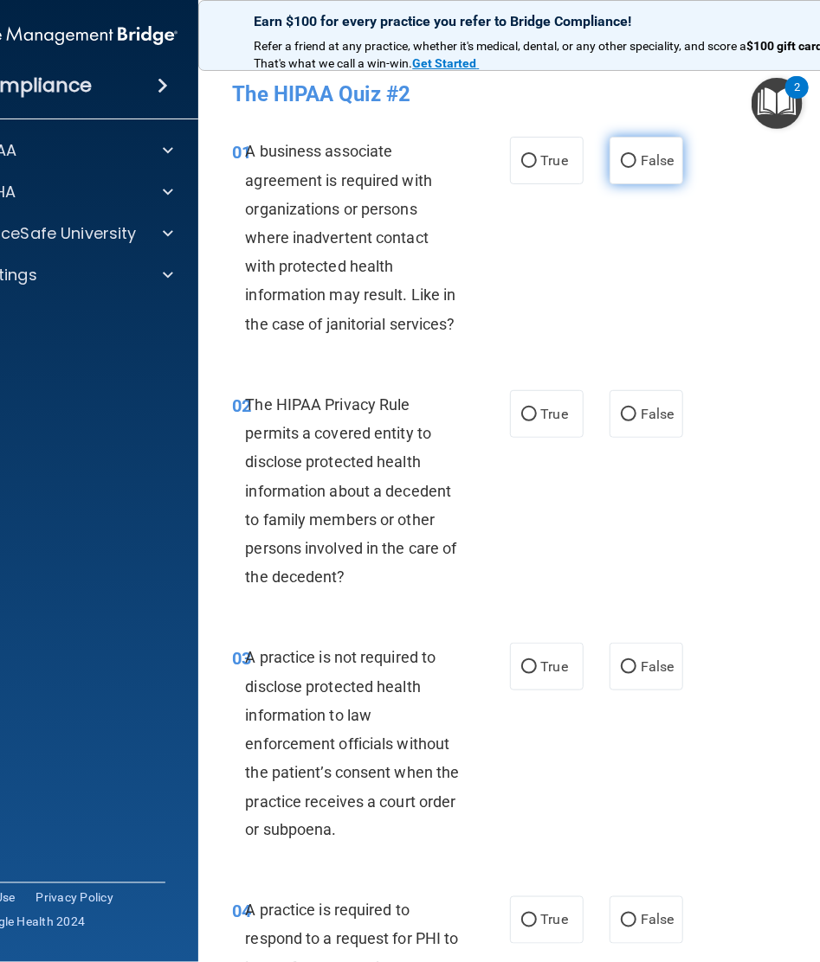
click at [646, 175] on label "False" at bounding box center [646, 161] width 74 height 48
click at [636, 168] on input "False" at bounding box center [628, 161] width 16 height 13
radio input "true"
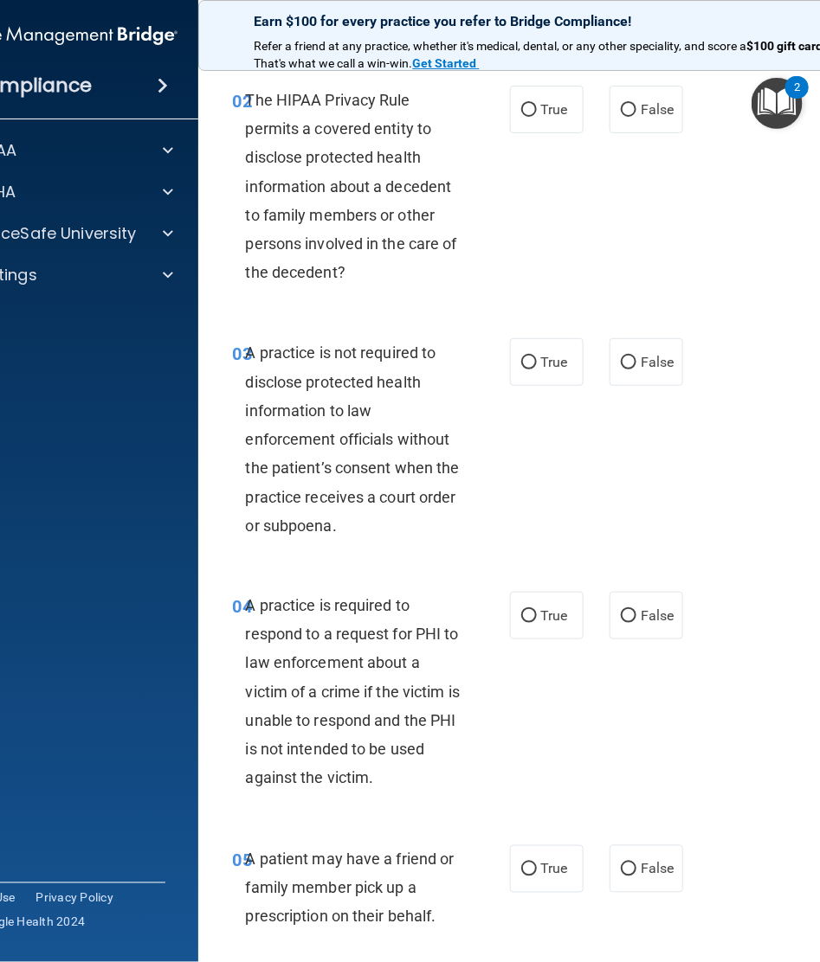
scroll to position [303, 0]
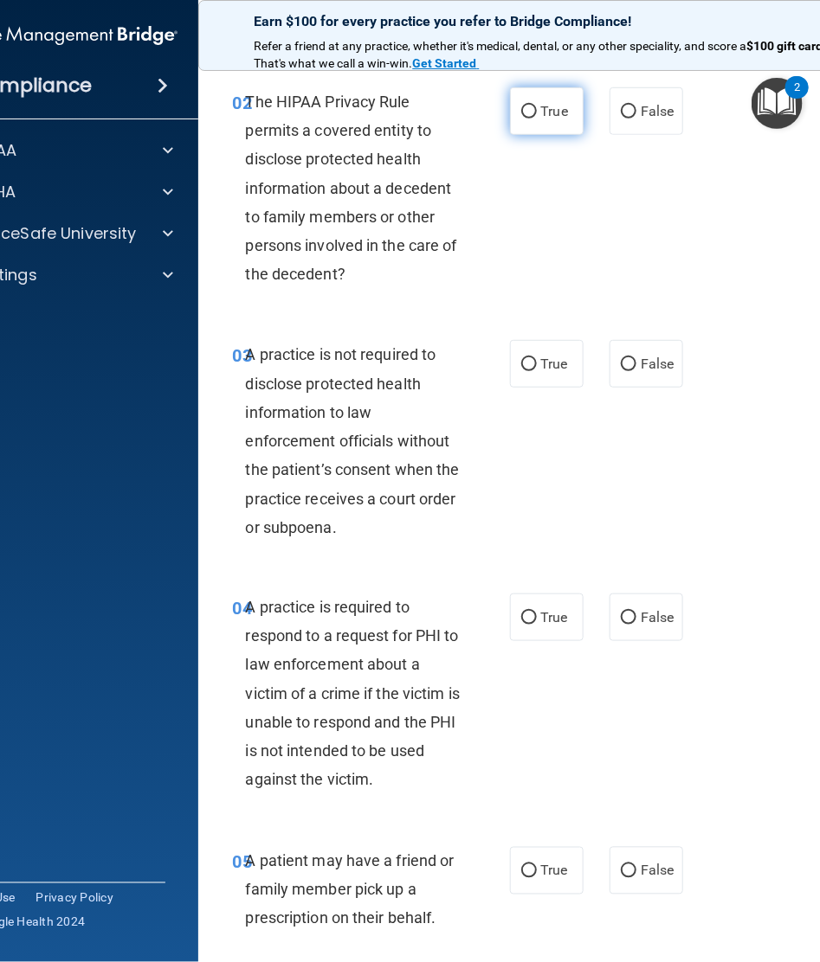
click at [543, 106] on span "True" at bounding box center [554, 111] width 27 height 16
click at [537, 106] on input "True" at bounding box center [529, 112] width 16 height 13
radio input "true"
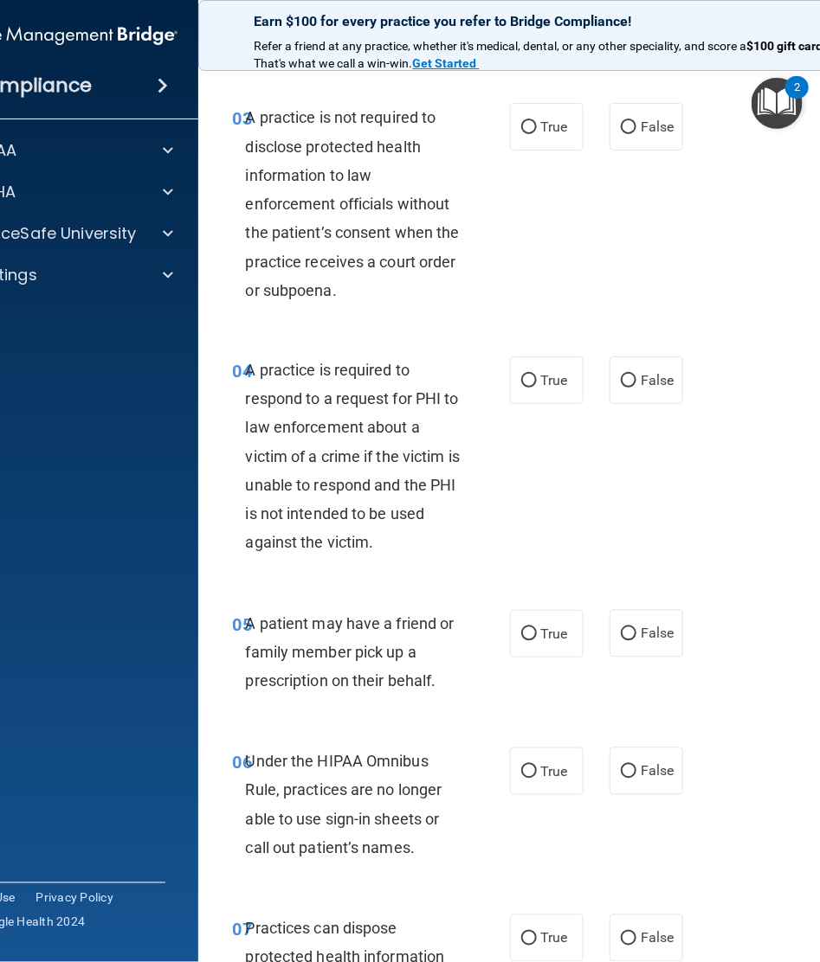
scroll to position [543, 0]
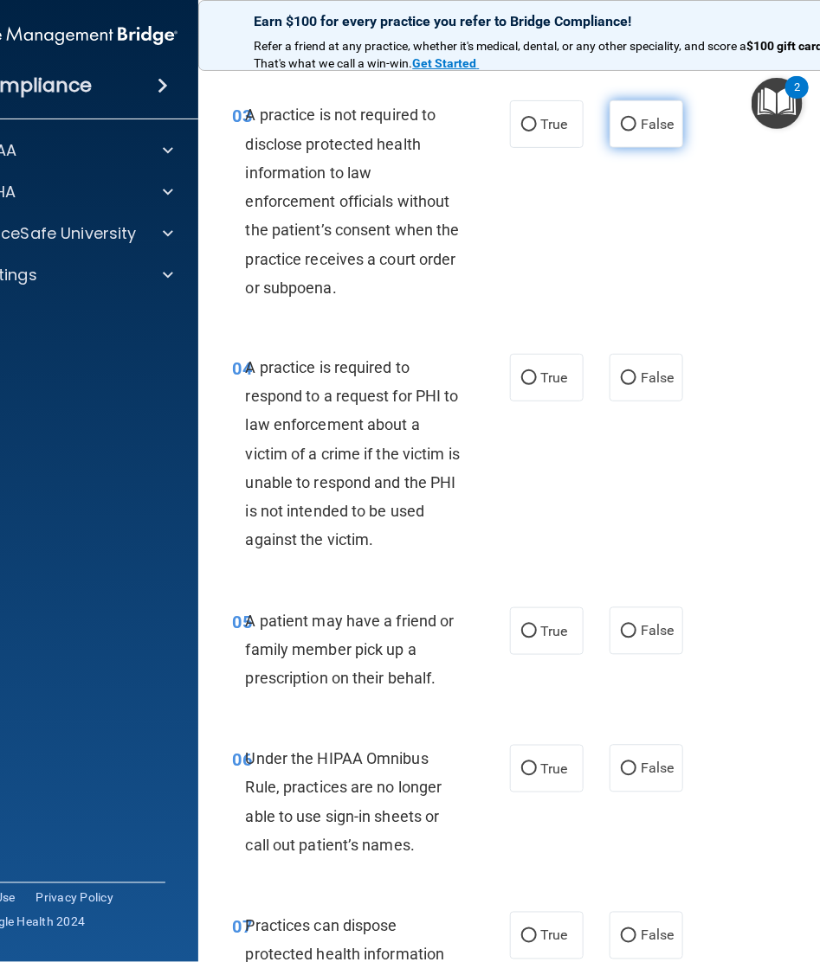
click at [627, 119] on input "False" at bounding box center [628, 125] width 16 height 13
radio input "true"
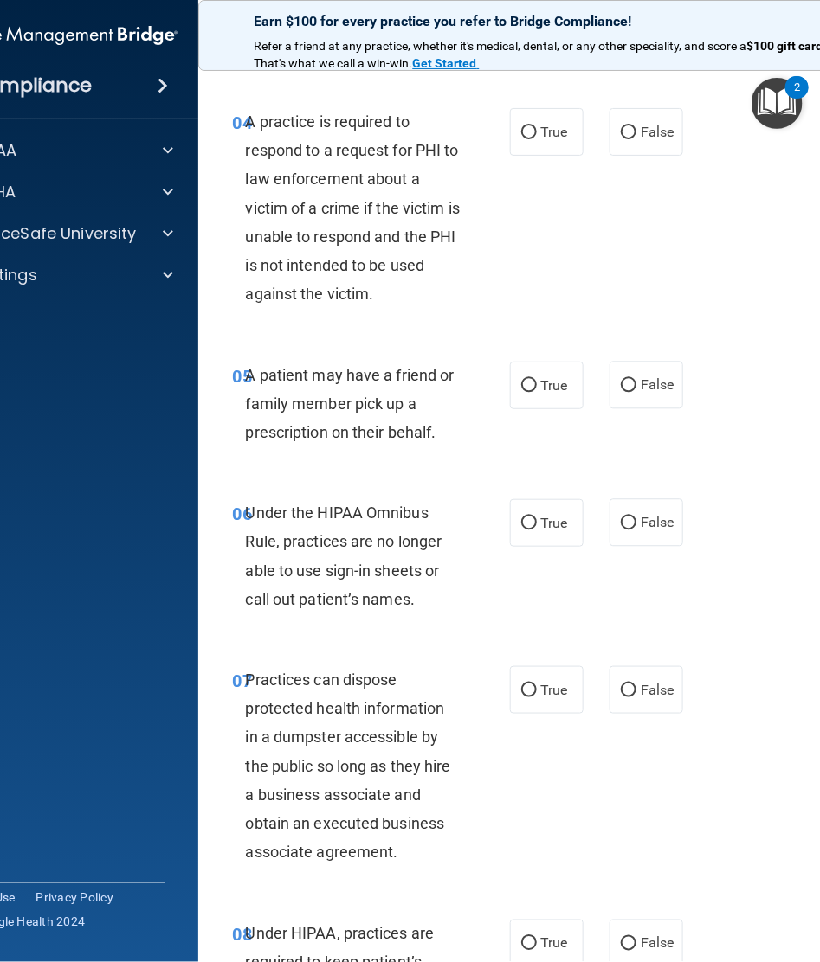
scroll to position [787, 0]
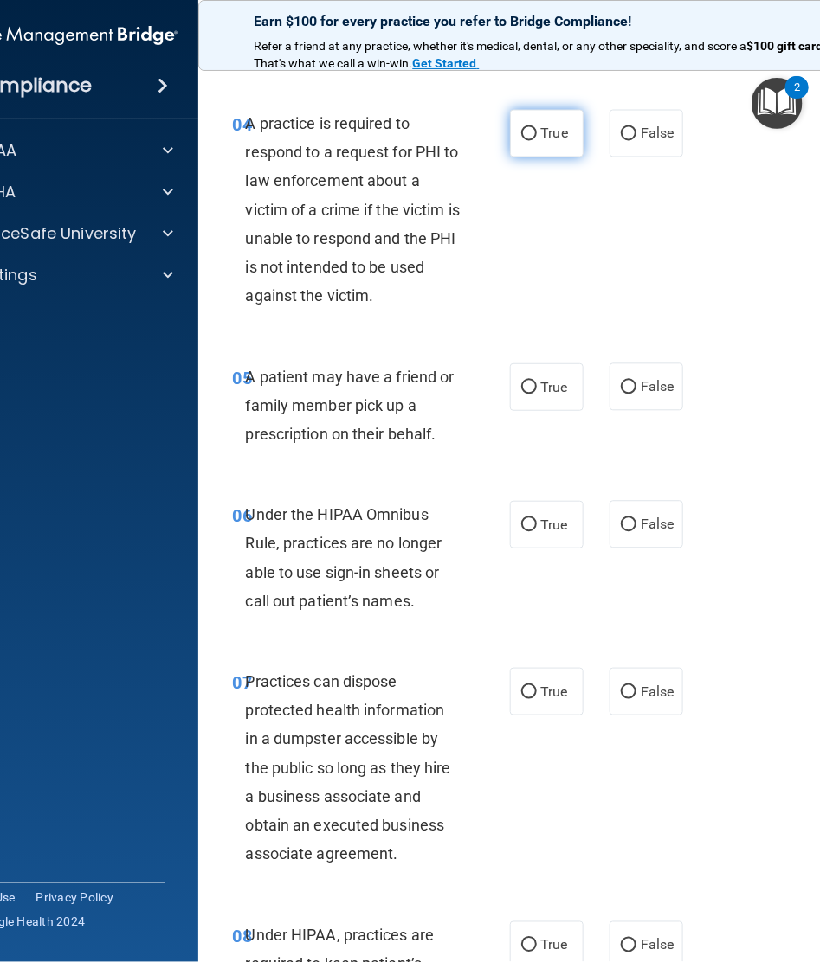
click at [541, 134] on span "True" at bounding box center [554, 133] width 27 height 16
click at [537, 134] on input "True" at bounding box center [529, 134] width 16 height 13
radio input "true"
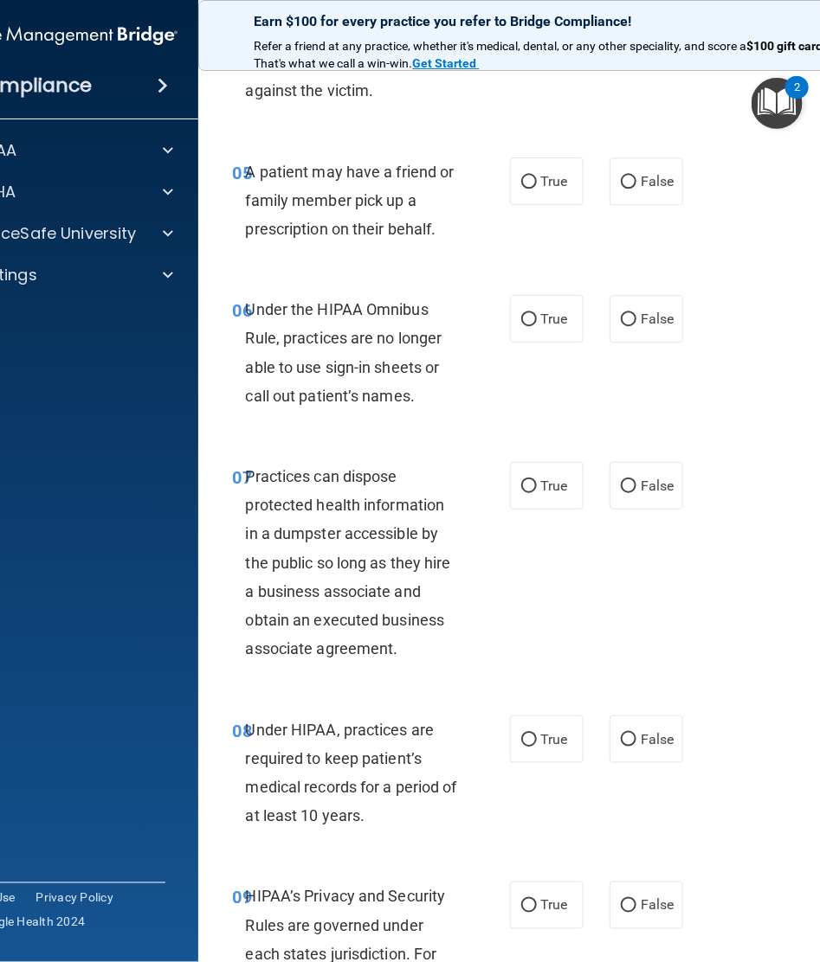
scroll to position [995, 0]
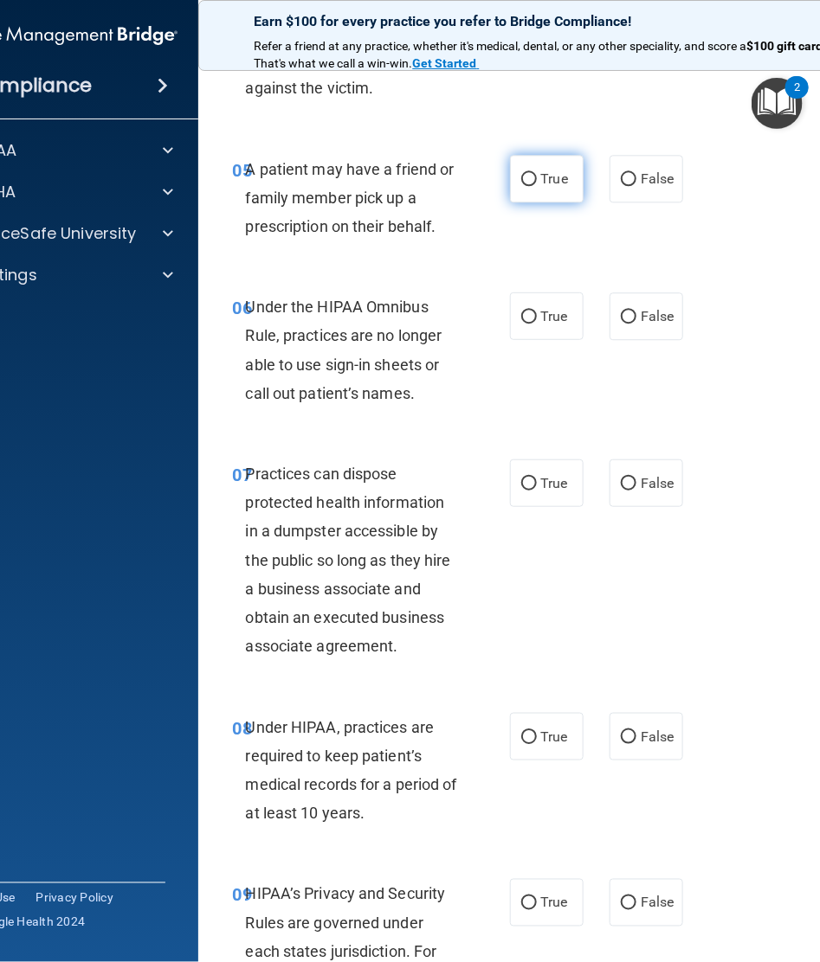
click at [543, 180] on span "True" at bounding box center [554, 178] width 27 height 16
click at [537, 180] on input "True" at bounding box center [529, 179] width 16 height 13
radio input "true"
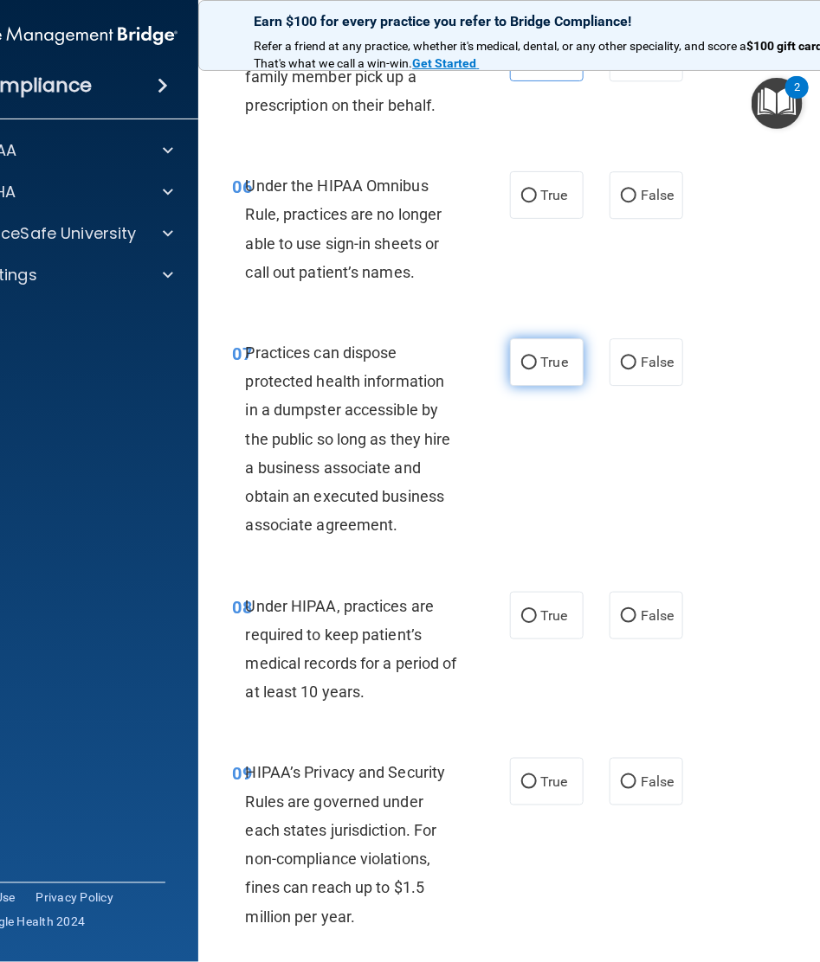
scroll to position [1163, 0]
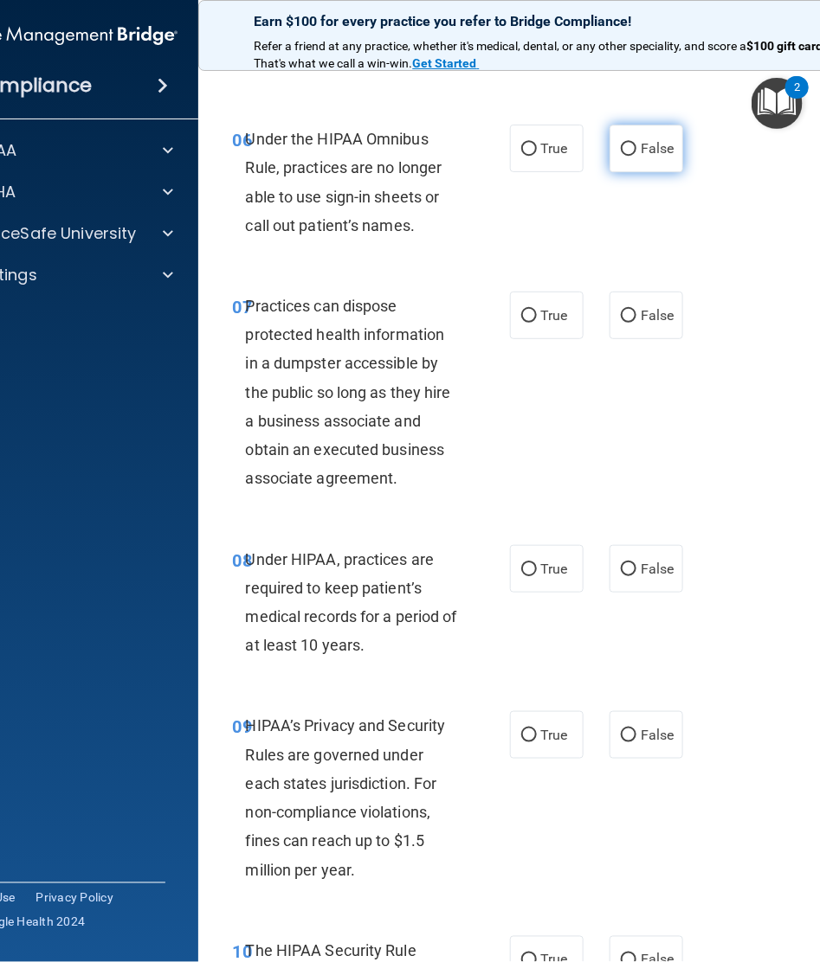
click at [640, 149] on span "False" at bounding box center [657, 148] width 34 height 16
click at [632, 149] on input "False" at bounding box center [628, 149] width 16 height 13
radio input "true"
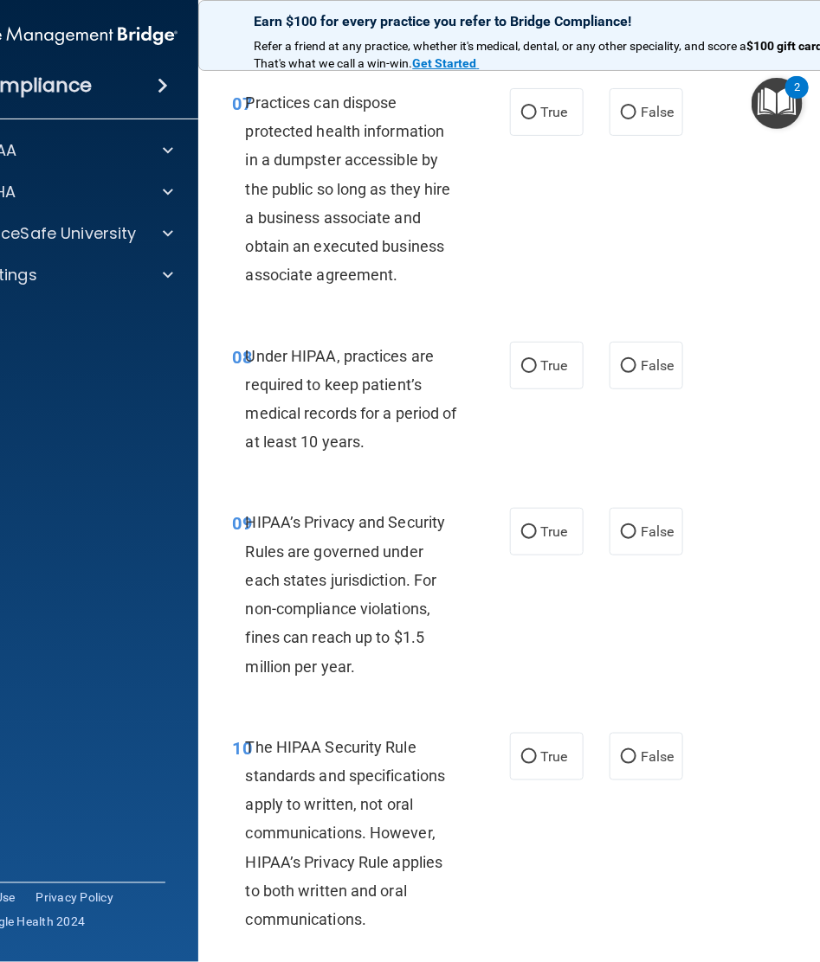
scroll to position [1366, 0]
click at [621, 97] on label "False" at bounding box center [646, 112] width 74 height 48
click at [621, 106] on input "False" at bounding box center [628, 112] width 16 height 13
radio input "true"
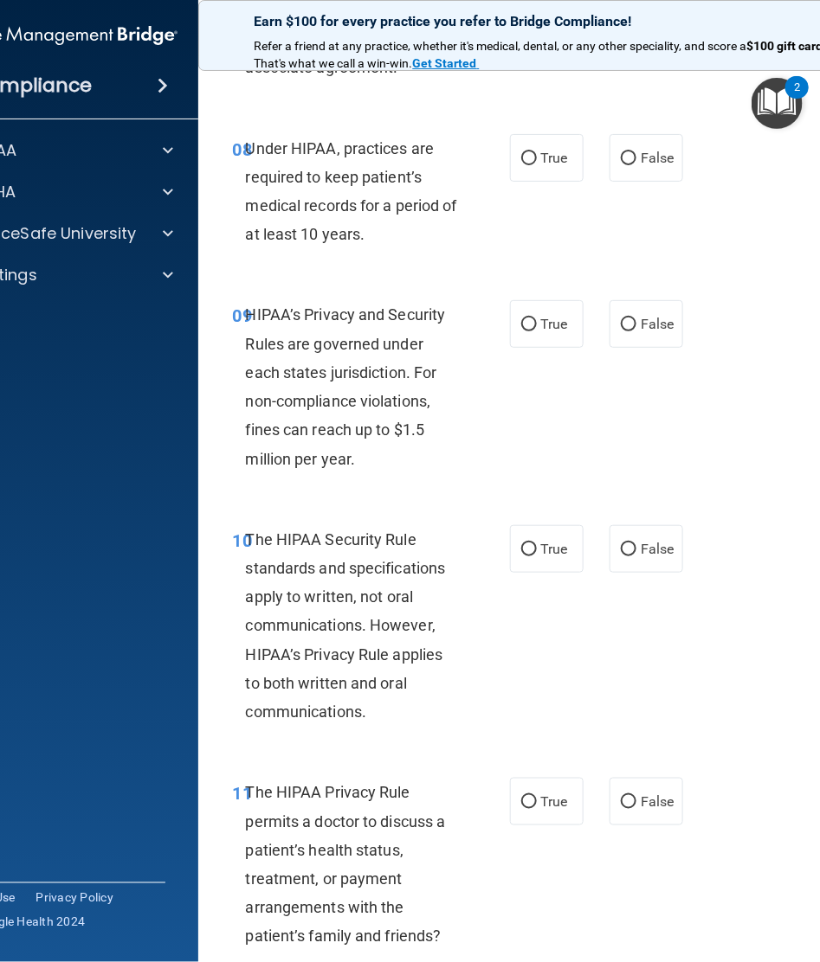
scroll to position [1574, 0]
click at [616, 148] on label "False" at bounding box center [646, 158] width 74 height 48
click at [620, 152] on input "False" at bounding box center [628, 158] width 16 height 13
radio input "true"
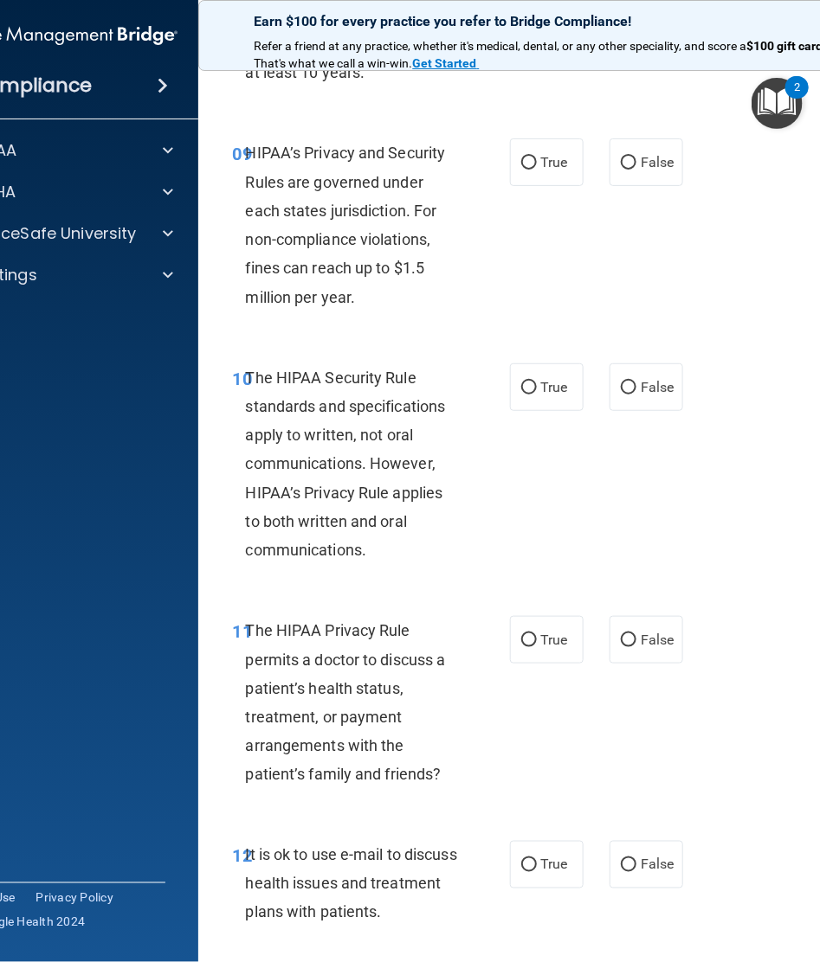
scroll to position [1739, 0]
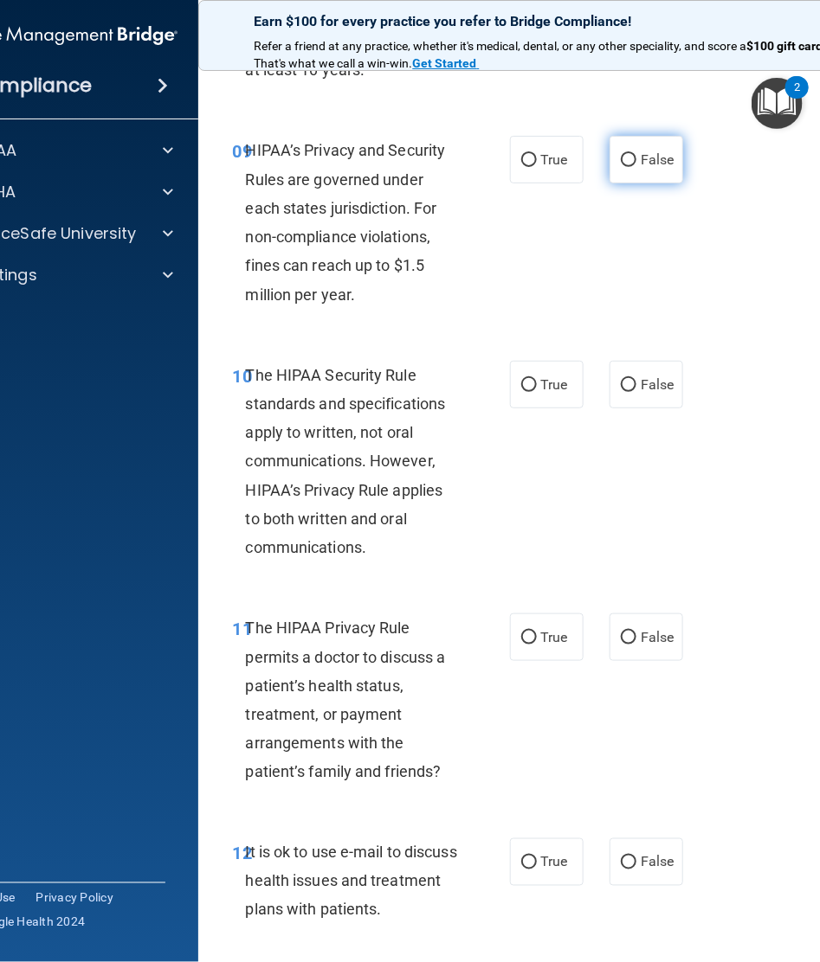
click at [636, 146] on label "False" at bounding box center [646, 160] width 74 height 48
click at [636, 154] on input "False" at bounding box center [628, 160] width 16 height 13
radio input "true"
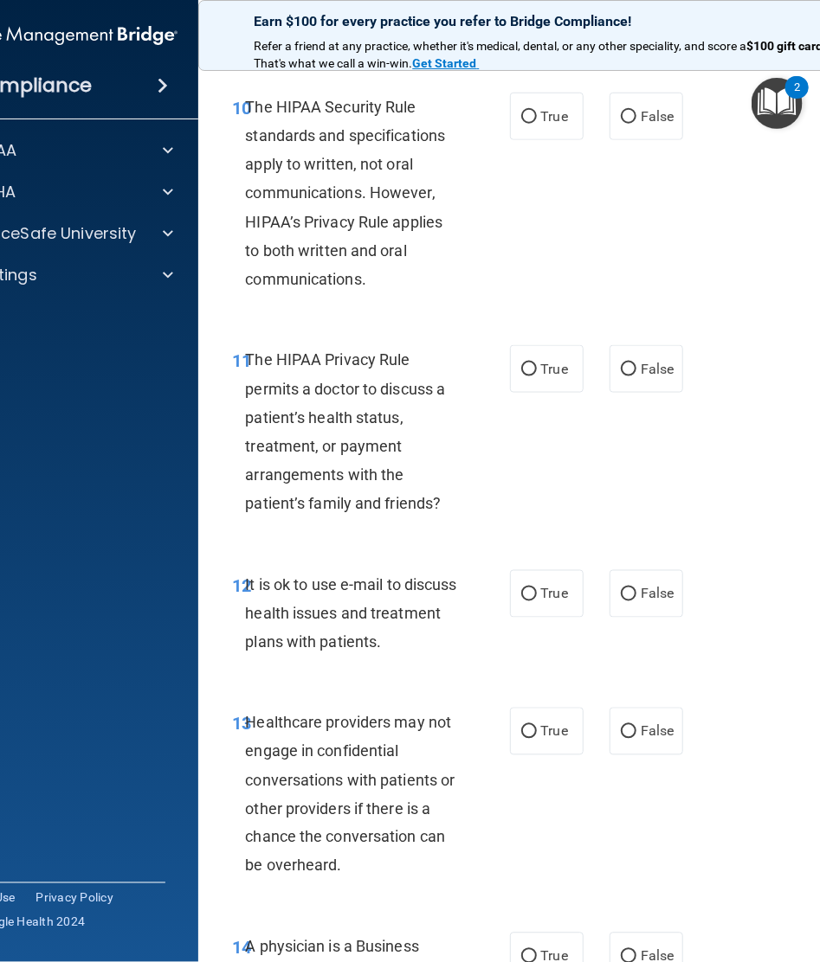
scroll to position [2009, 0]
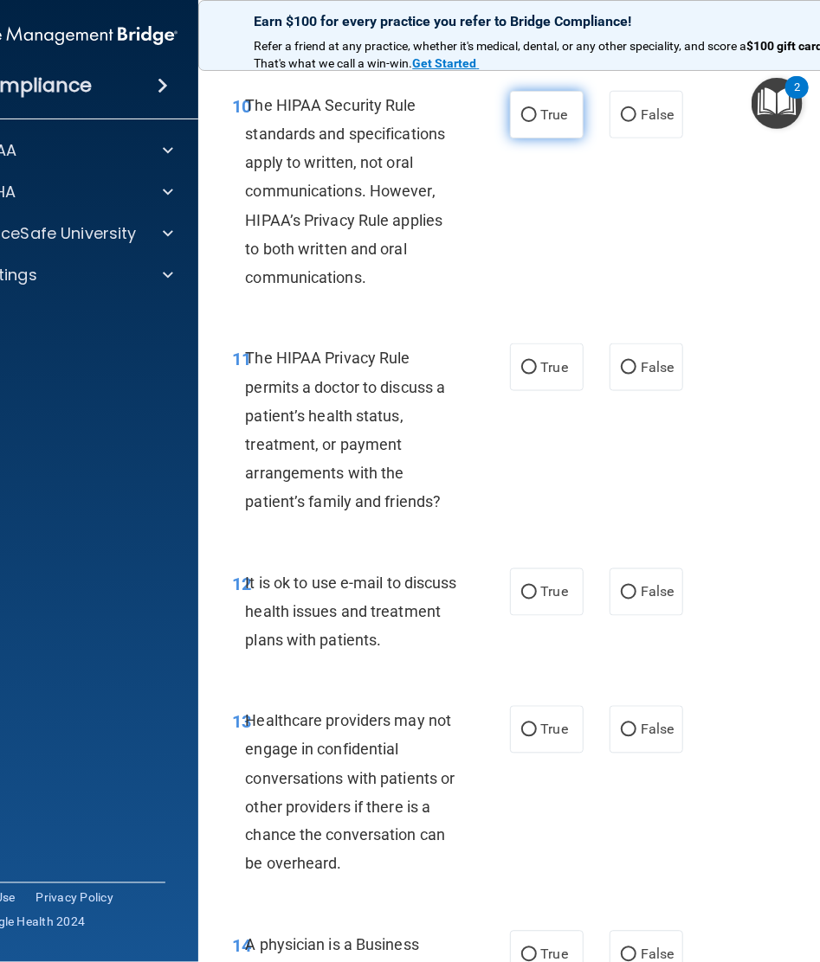
click at [556, 98] on label "True" at bounding box center [547, 115] width 74 height 48
click at [537, 109] on input "True" at bounding box center [529, 115] width 16 height 13
radio input "true"
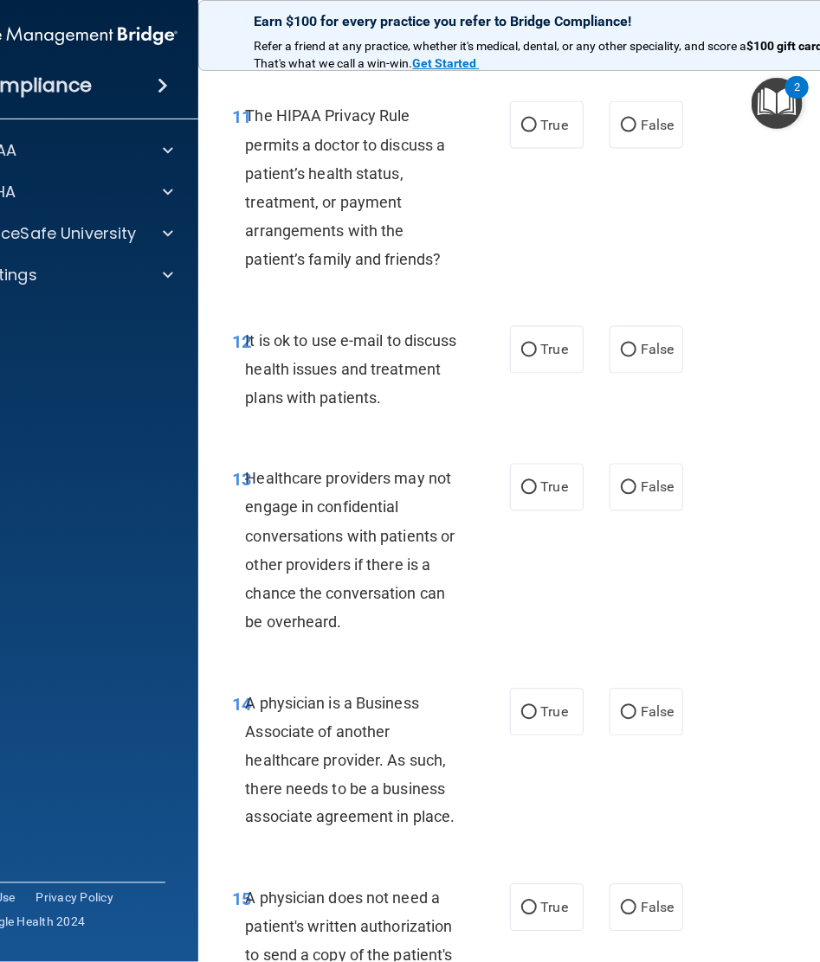
scroll to position [2250, 0]
click at [541, 132] on span "True" at bounding box center [554, 126] width 27 height 16
click at [537, 132] on input "True" at bounding box center [529, 126] width 16 height 13
radio input "true"
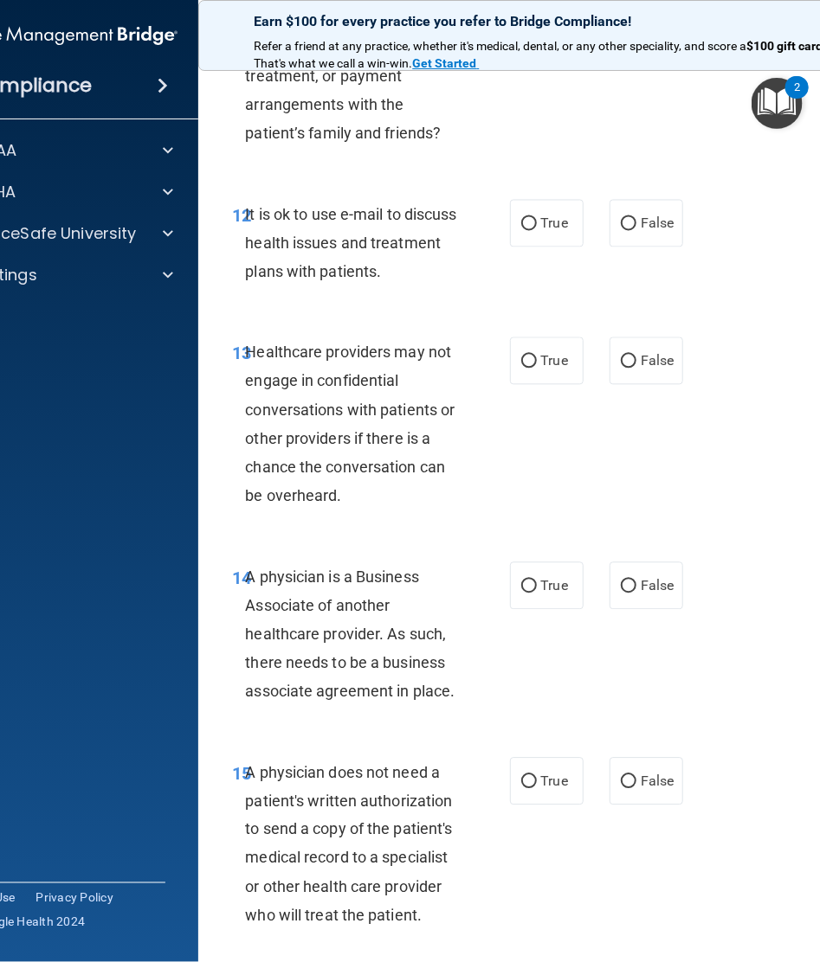
scroll to position [2392, 0]
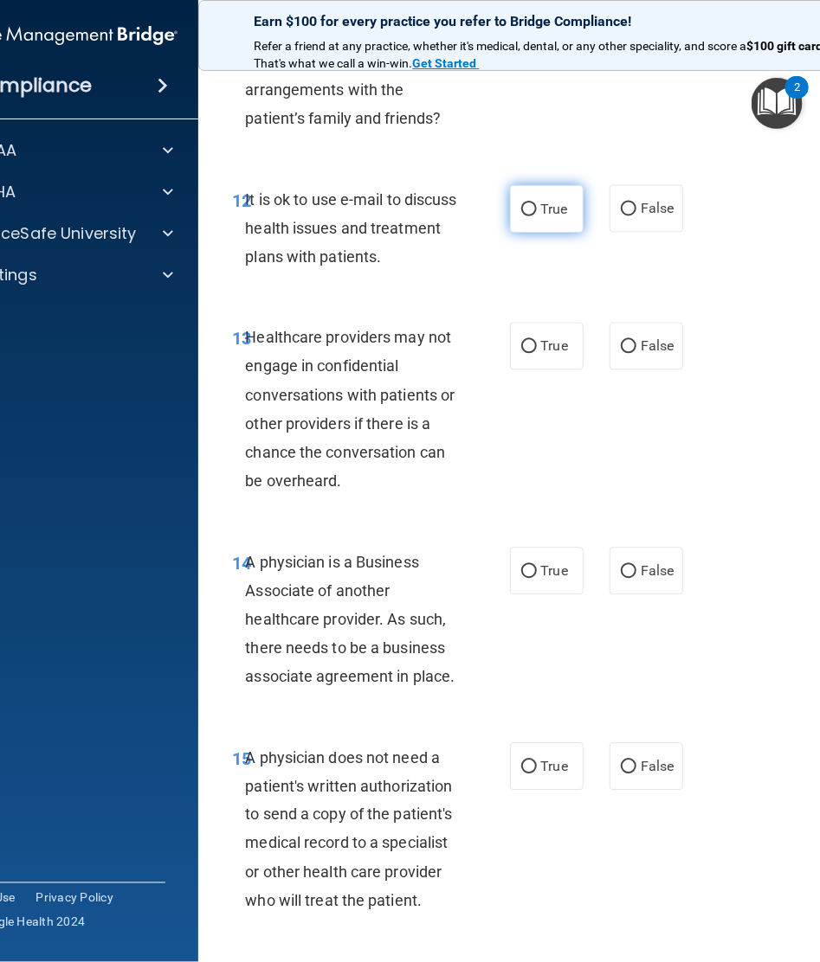
click at [550, 197] on label "True" at bounding box center [547, 209] width 74 height 48
click at [537, 203] on input "True" at bounding box center [529, 209] width 16 height 13
radio input "true"
click at [646, 339] on span "False" at bounding box center [657, 346] width 34 height 16
click at [636, 341] on input "False" at bounding box center [628, 347] width 16 height 13
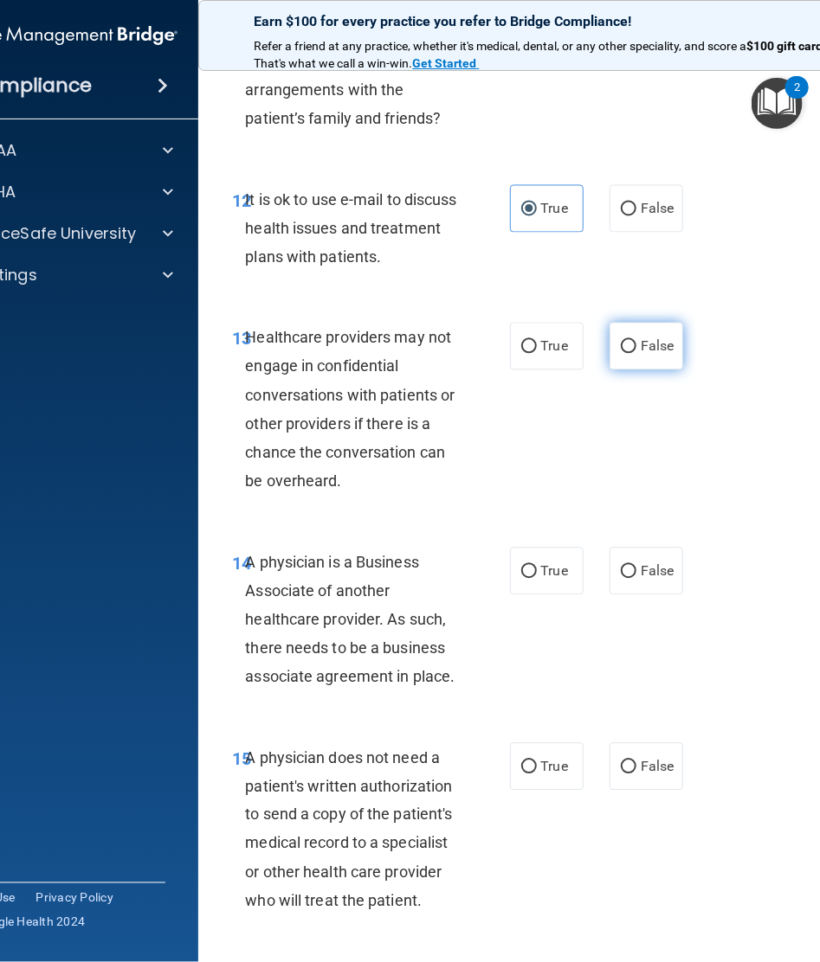
radio input "true"
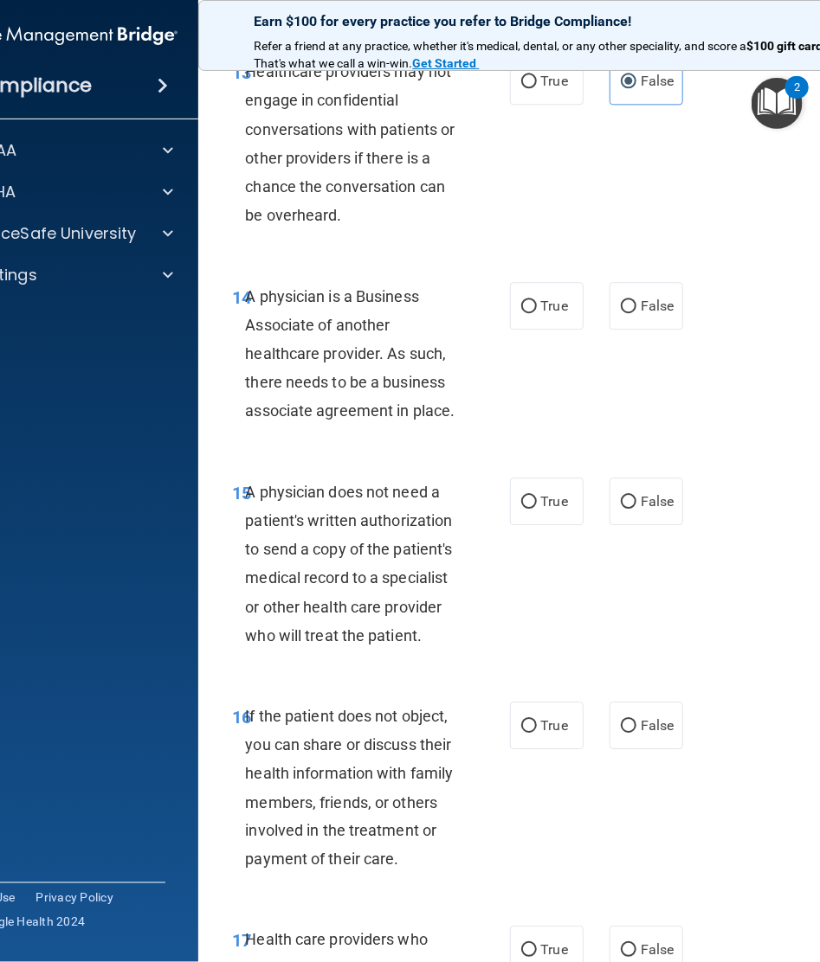
scroll to position [2639, 0]
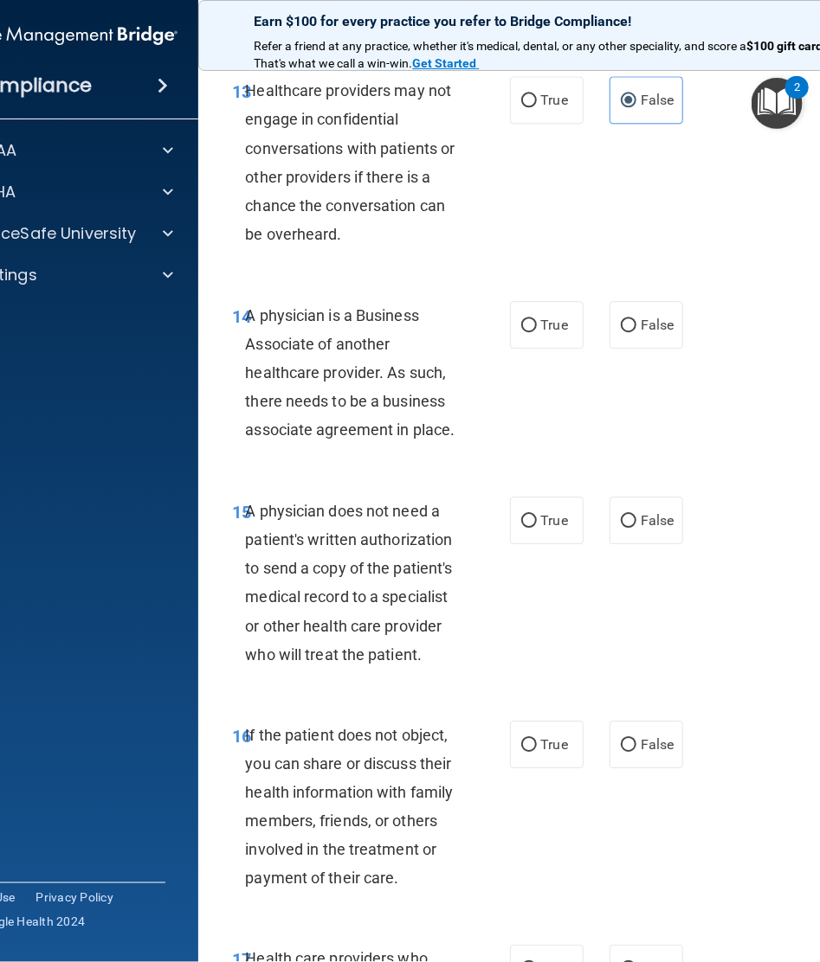
click at [470, 374] on div "14 A physician is a Business Associate of another healthcare provider. As such,…" at bounding box center [371, 377] width 329 height 152
click at [637, 306] on label "False" at bounding box center [646, 325] width 74 height 48
click at [636, 319] on input "False" at bounding box center [628, 325] width 16 height 13
radio input "true"
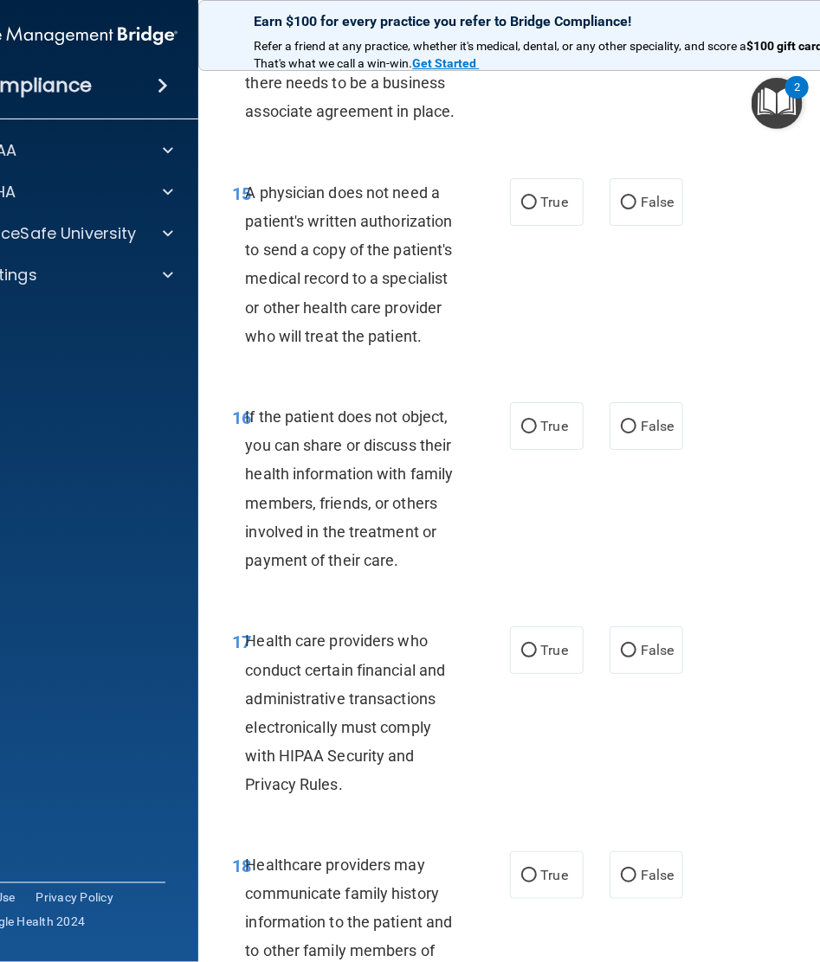
scroll to position [2972, 0]
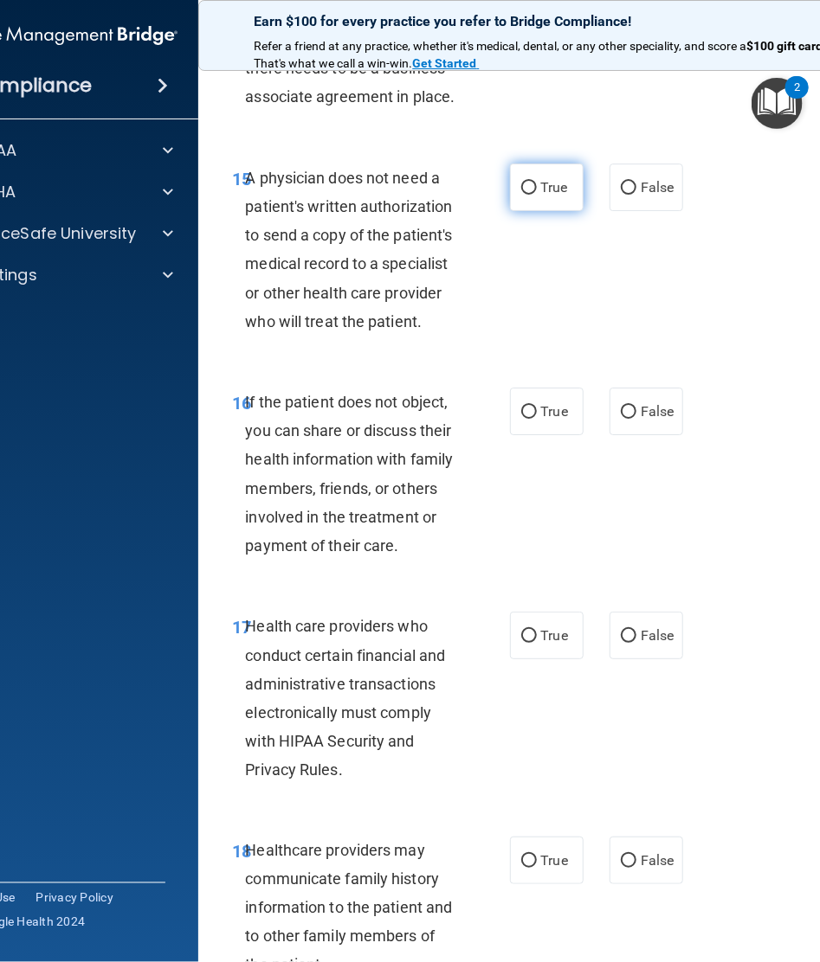
click at [550, 196] on label "True" at bounding box center [547, 188] width 74 height 48
click at [537, 195] on input "True" at bounding box center [529, 188] width 16 height 13
radio input "true"
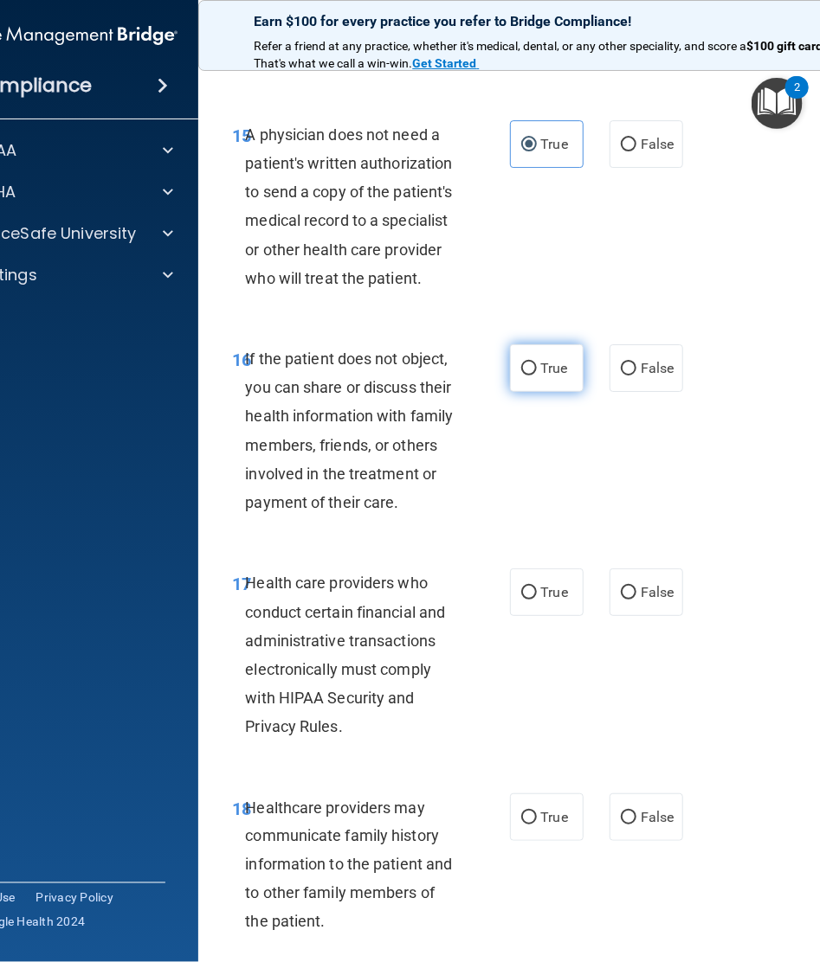
click at [535, 380] on label "True" at bounding box center [547, 368] width 74 height 48
click at [535, 376] on input "True" at bounding box center [529, 369] width 16 height 13
radio input "true"
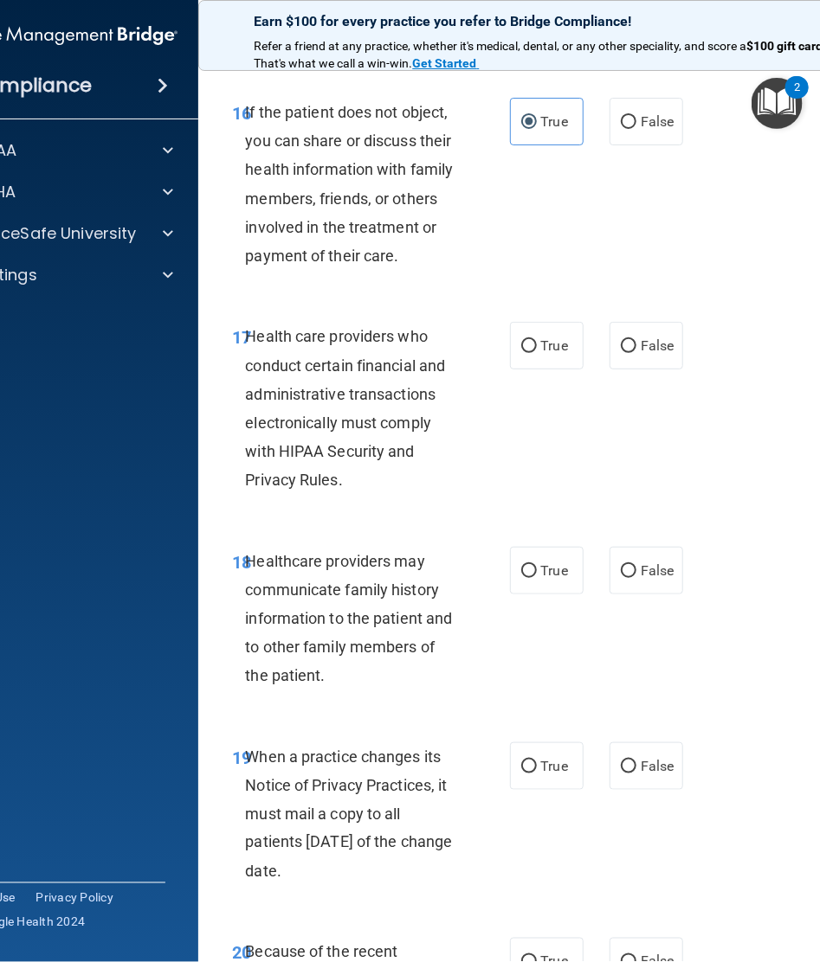
scroll to position [3260, 0]
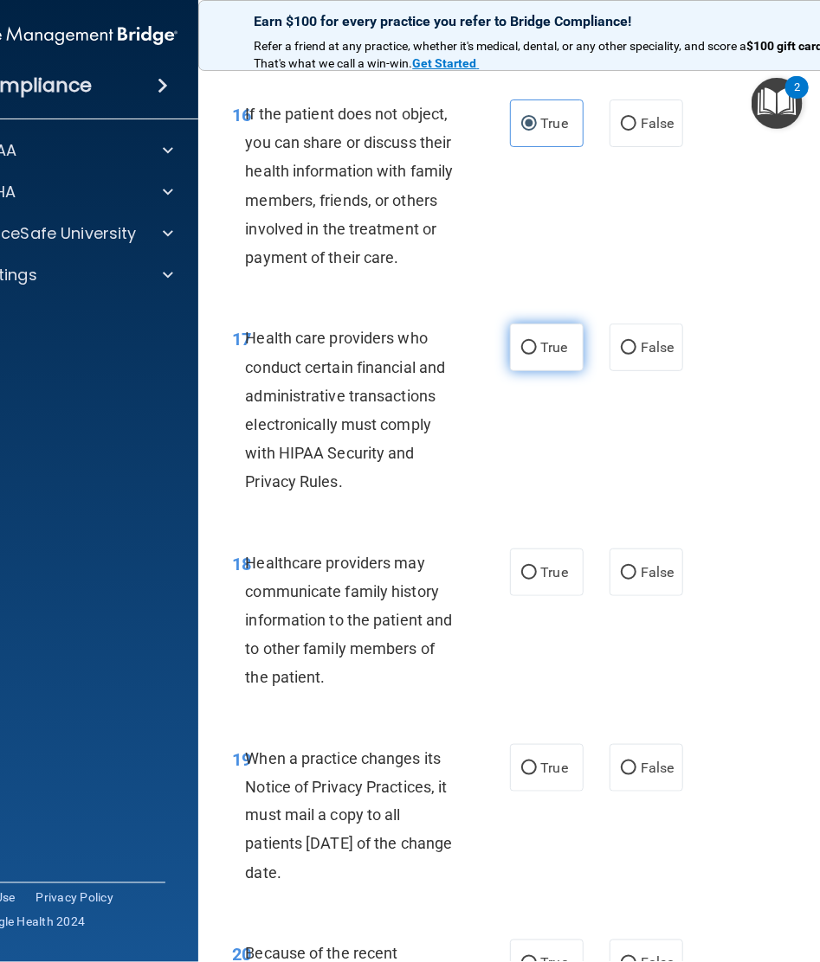
click at [510, 344] on label "True" at bounding box center [547, 348] width 74 height 48
click at [521, 344] on input "True" at bounding box center [529, 348] width 16 height 13
radio input "true"
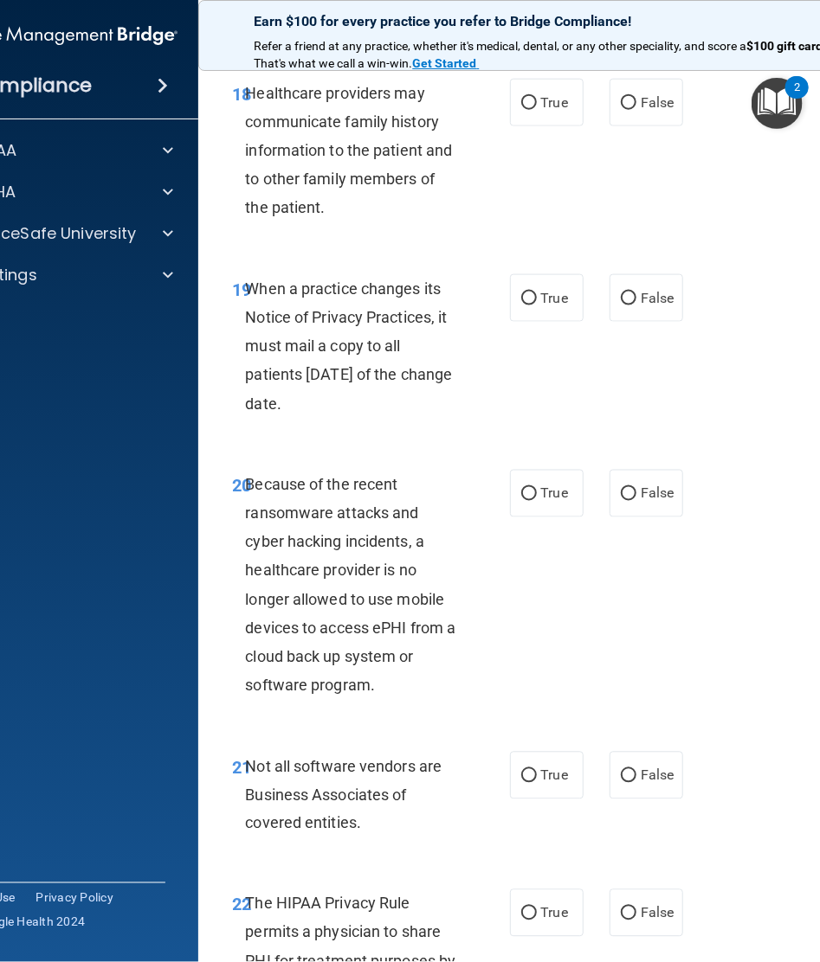
scroll to position [3727, 0]
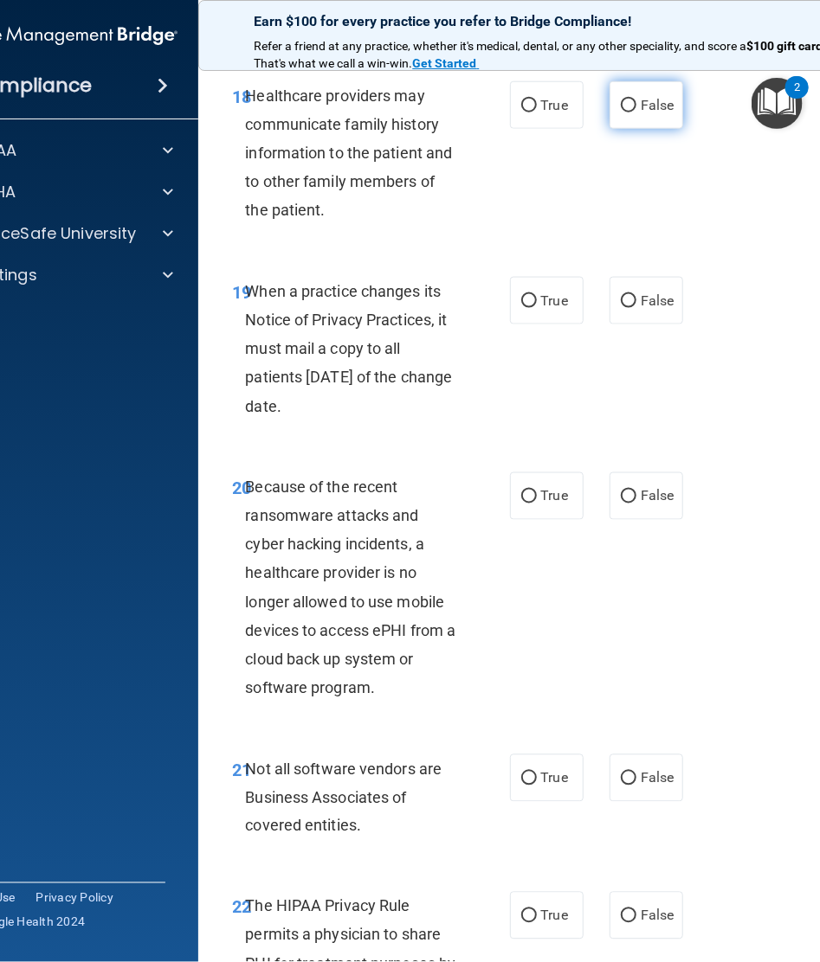
click at [648, 98] on span "False" at bounding box center [657, 105] width 34 height 16
click at [636, 100] on input "False" at bounding box center [628, 106] width 16 height 13
radio input "true"
click at [659, 301] on span "False" at bounding box center [657, 300] width 34 height 16
click at [636, 301] on input "False" at bounding box center [628, 301] width 16 height 13
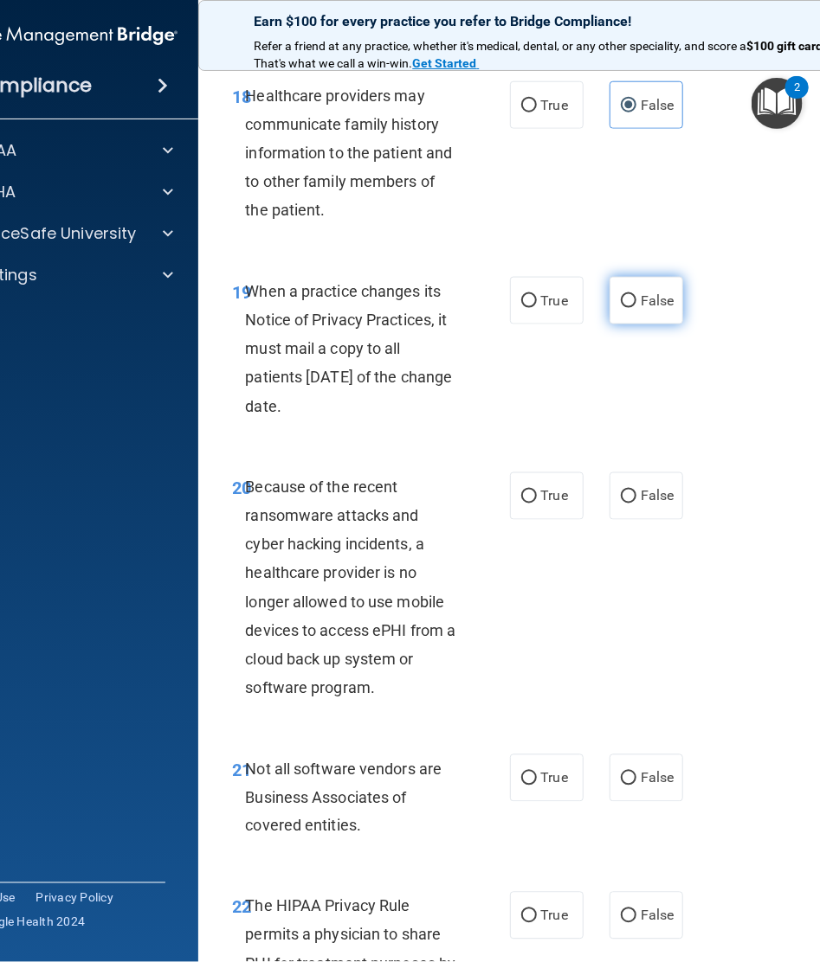
radio input "true"
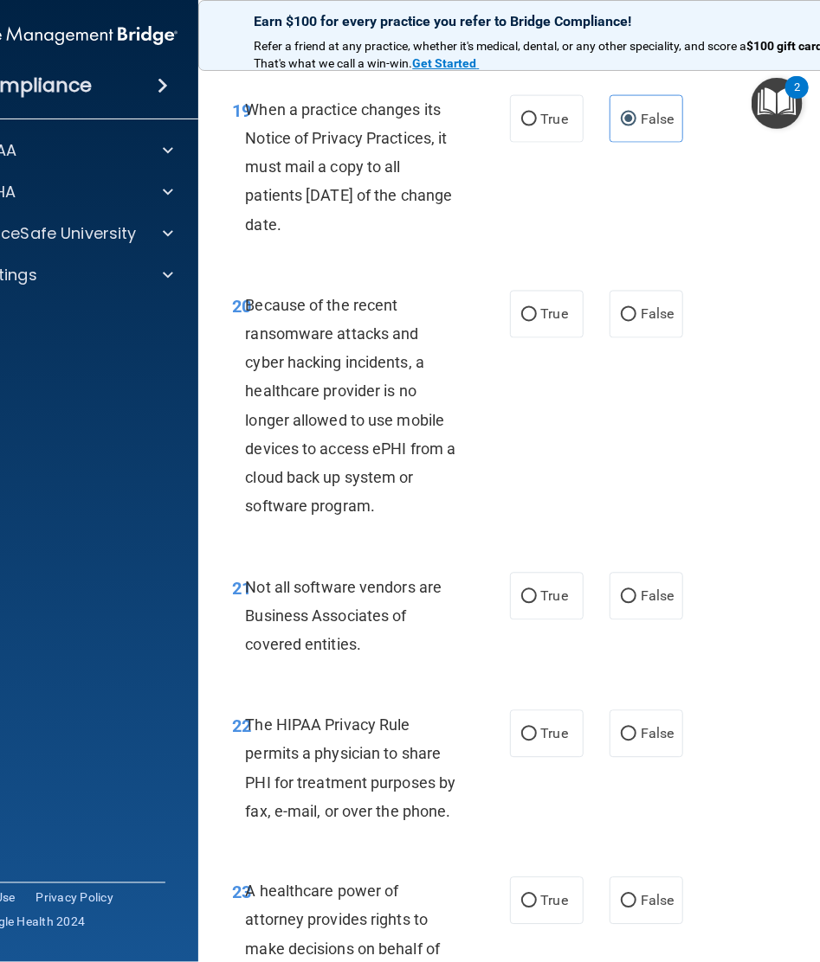
scroll to position [3912, 0]
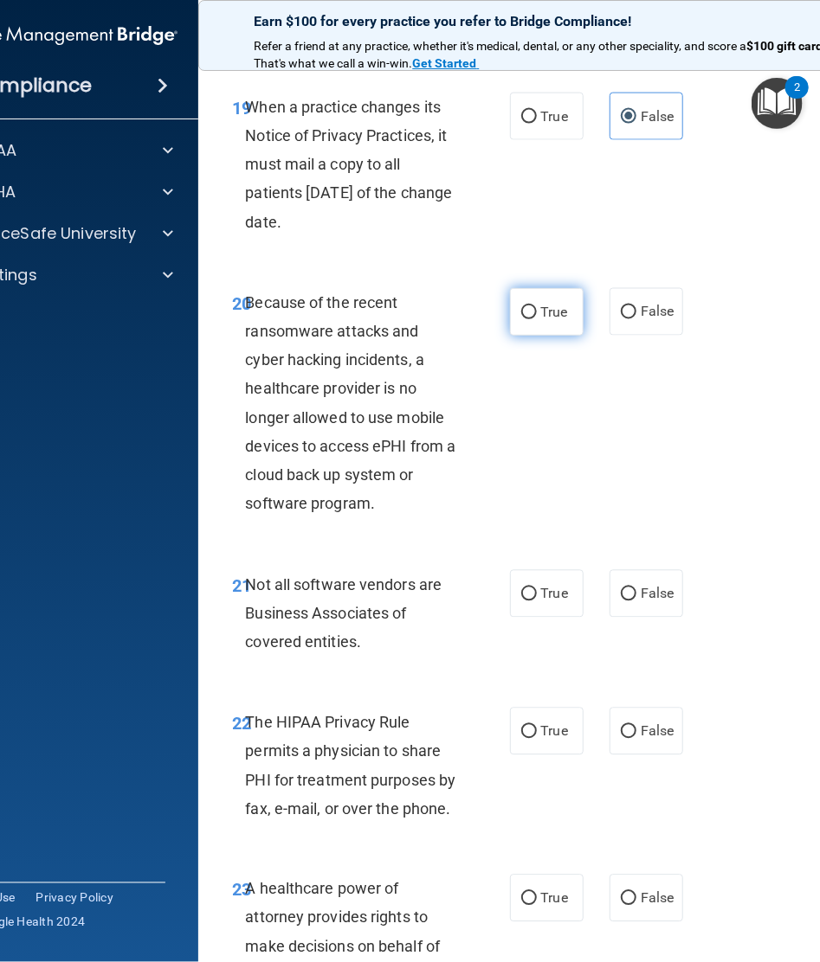
click at [547, 305] on span "True" at bounding box center [554, 312] width 27 height 16
click at [537, 306] on input "True" at bounding box center [529, 312] width 16 height 13
radio input "true"
click at [653, 312] on span "False" at bounding box center [657, 312] width 34 height 16
click at [636, 312] on input "False" at bounding box center [628, 312] width 16 height 13
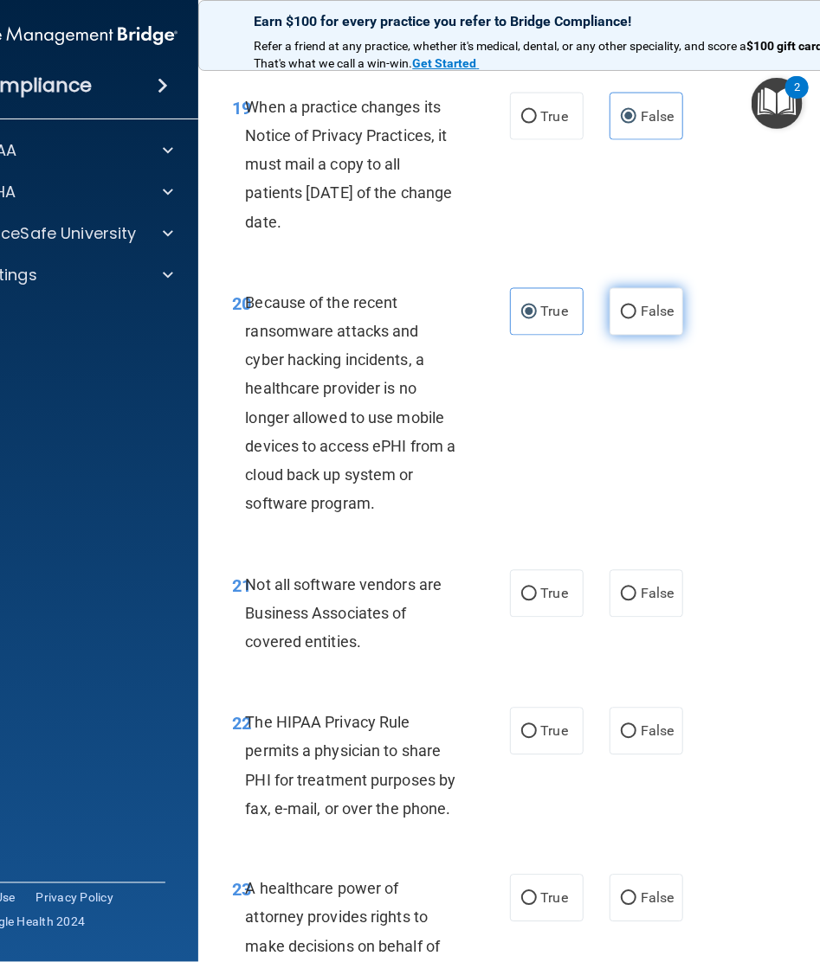
radio input "true"
radio input "false"
click at [541, 601] on span "True" at bounding box center [554, 594] width 27 height 16
click at [537, 601] on input "True" at bounding box center [529, 594] width 16 height 13
radio input "true"
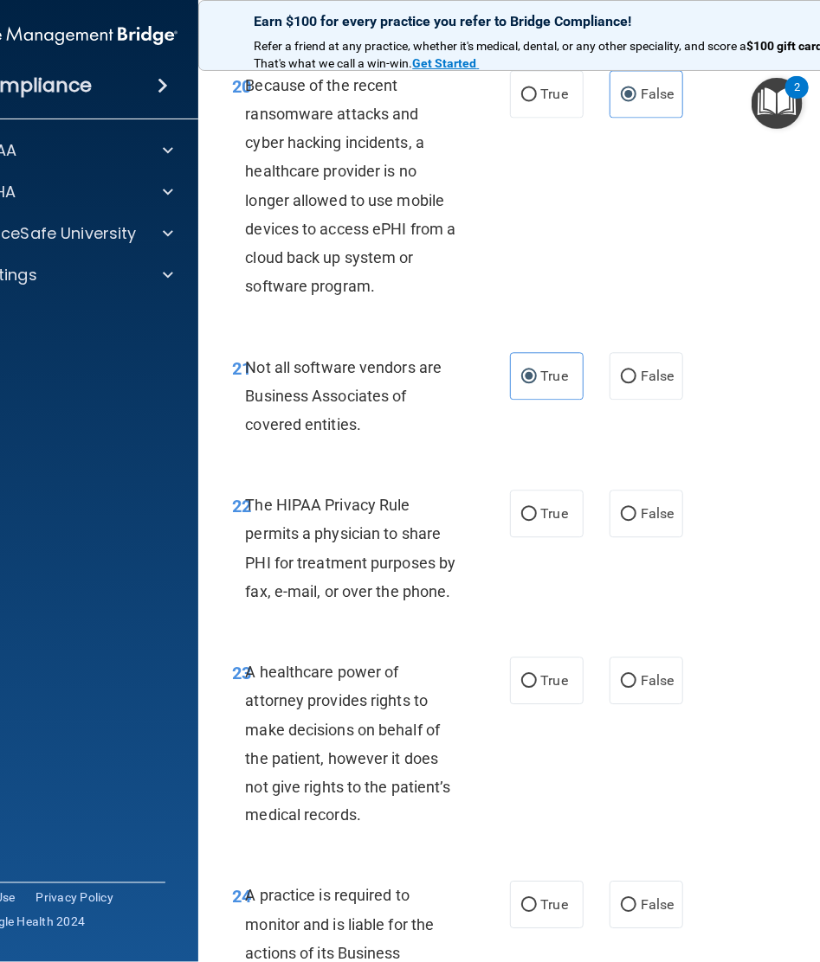
scroll to position [4134, 0]
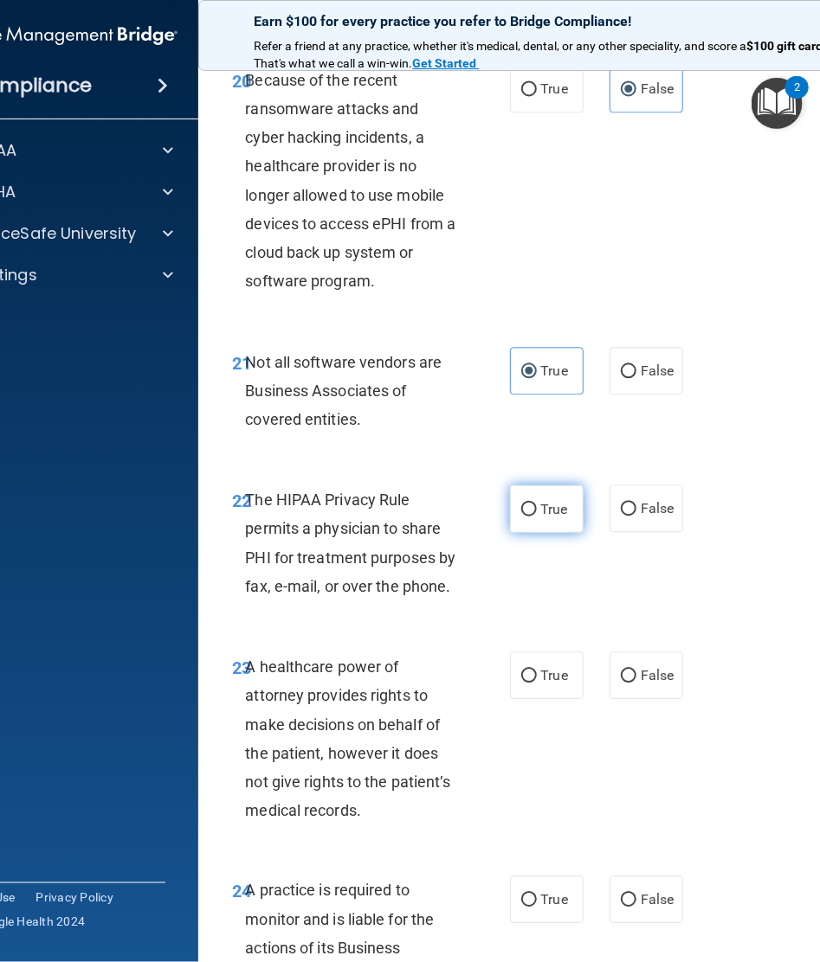
click at [519, 521] on label "True" at bounding box center [547, 509] width 74 height 48
click at [521, 517] on input "True" at bounding box center [529, 510] width 16 height 13
radio input "true"
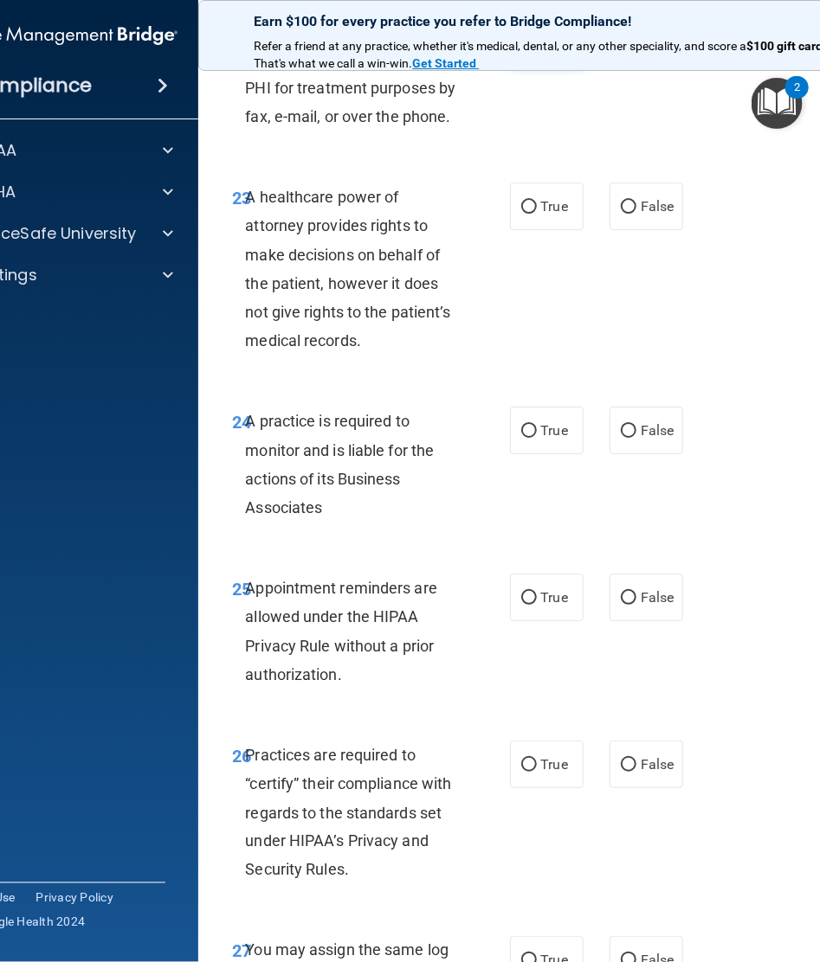
scroll to position [4614, 0]
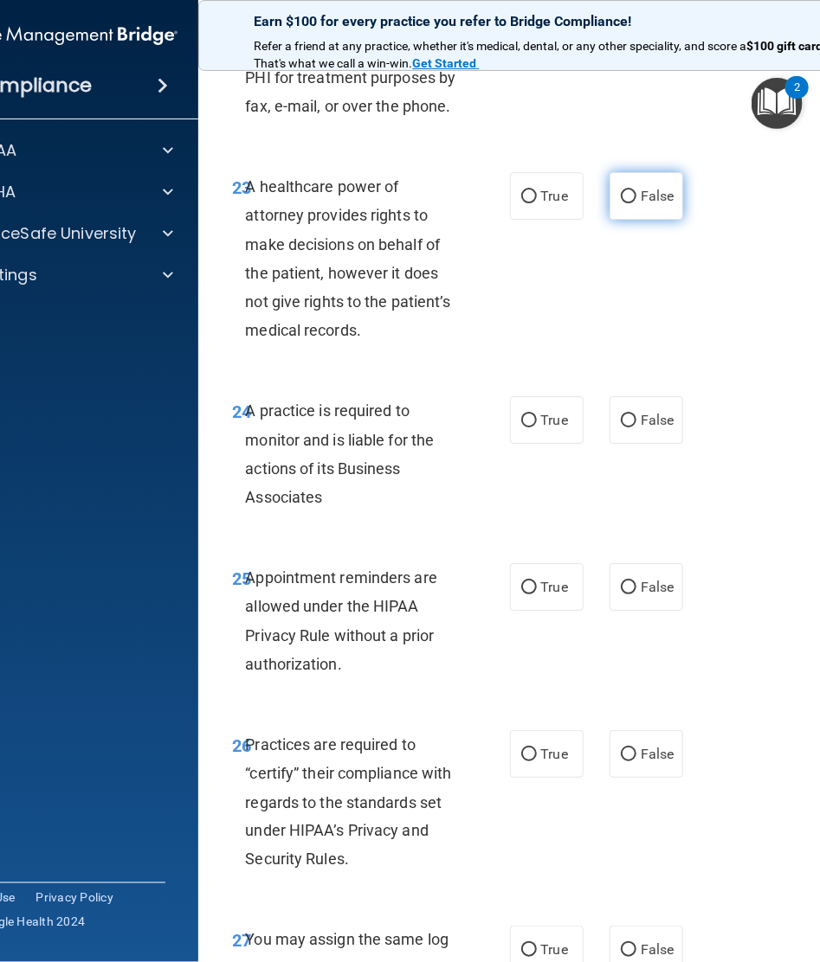
click at [628, 179] on label "False" at bounding box center [646, 196] width 74 height 48
click at [628, 190] on input "False" at bounding box center [628, 196] width 16 height 13
radio input "true"
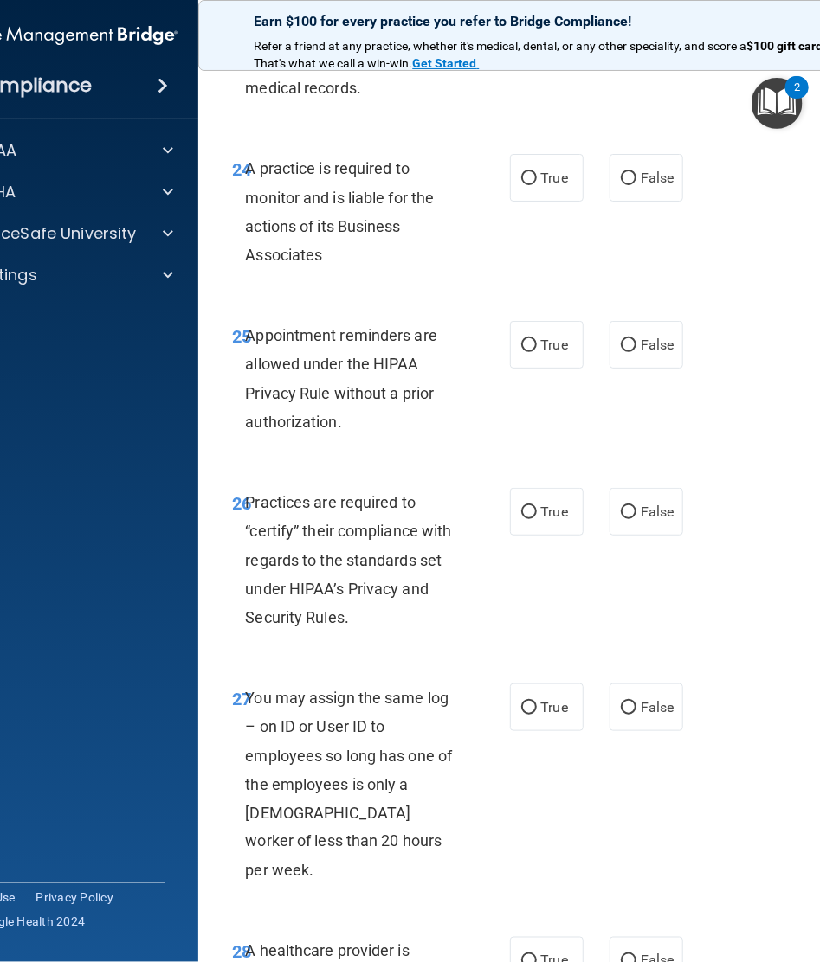
scroll to position [4863, 0]
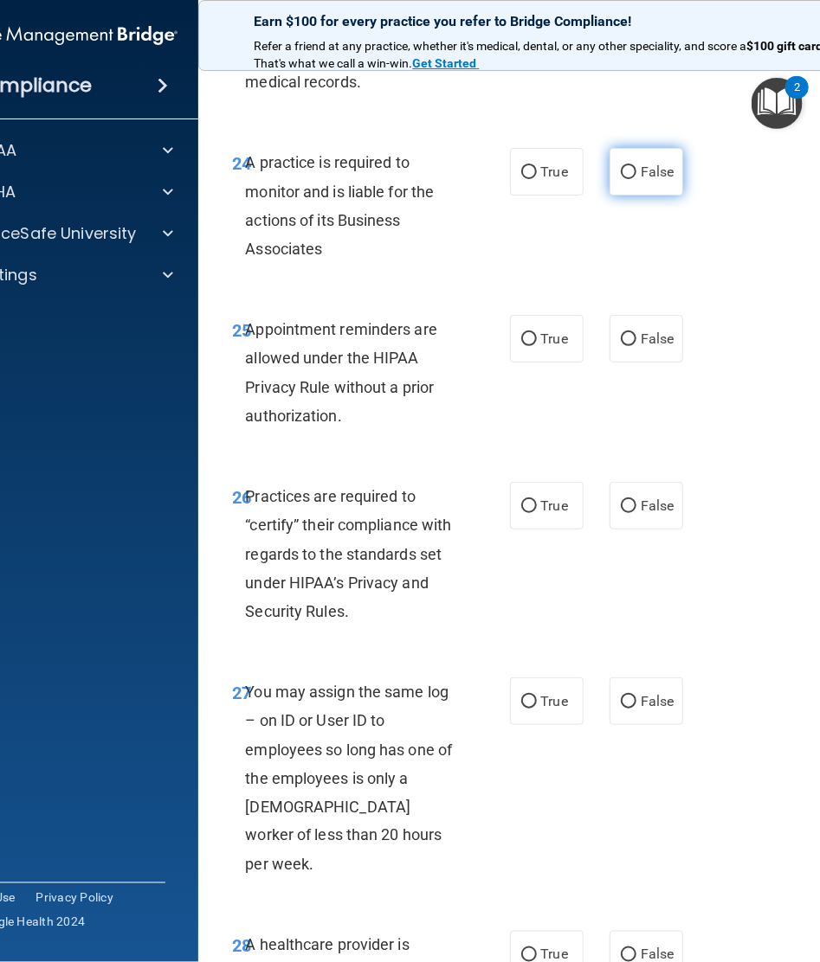
click at [623, 191] on label "False" at bounding box center [646, 172] width 74 height 48
click at [623, 179] on input "False" at bounding box center [628, 172] width 16 height 13
radio input "true"
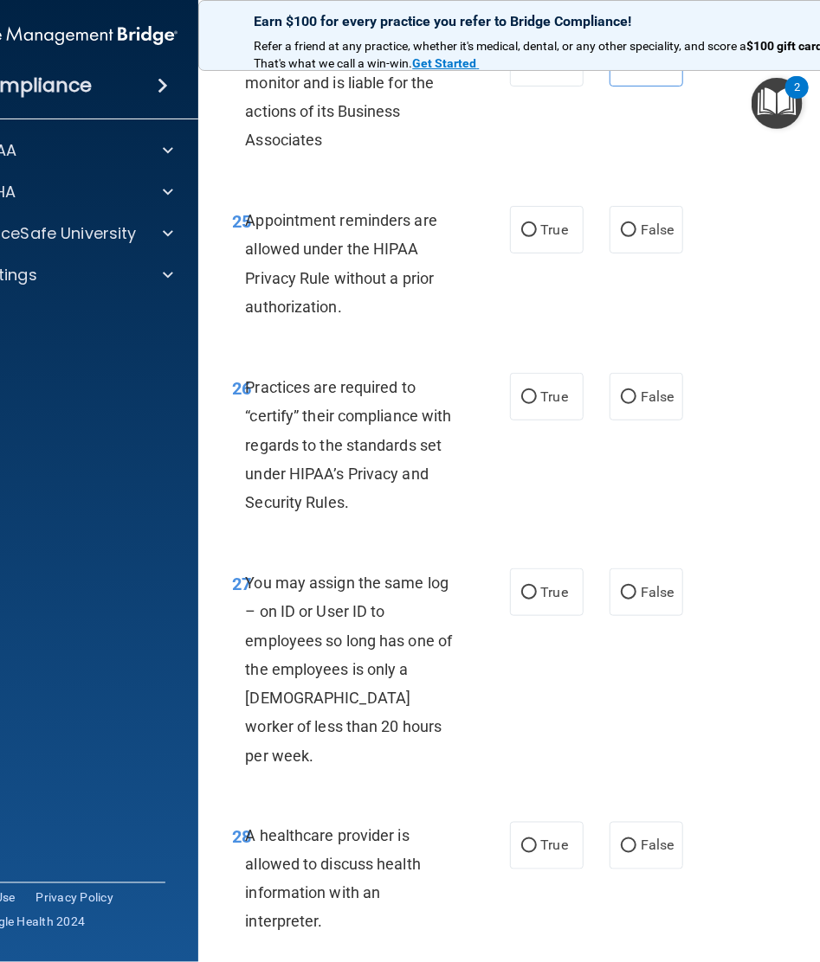
scroll to position [4975, 0]
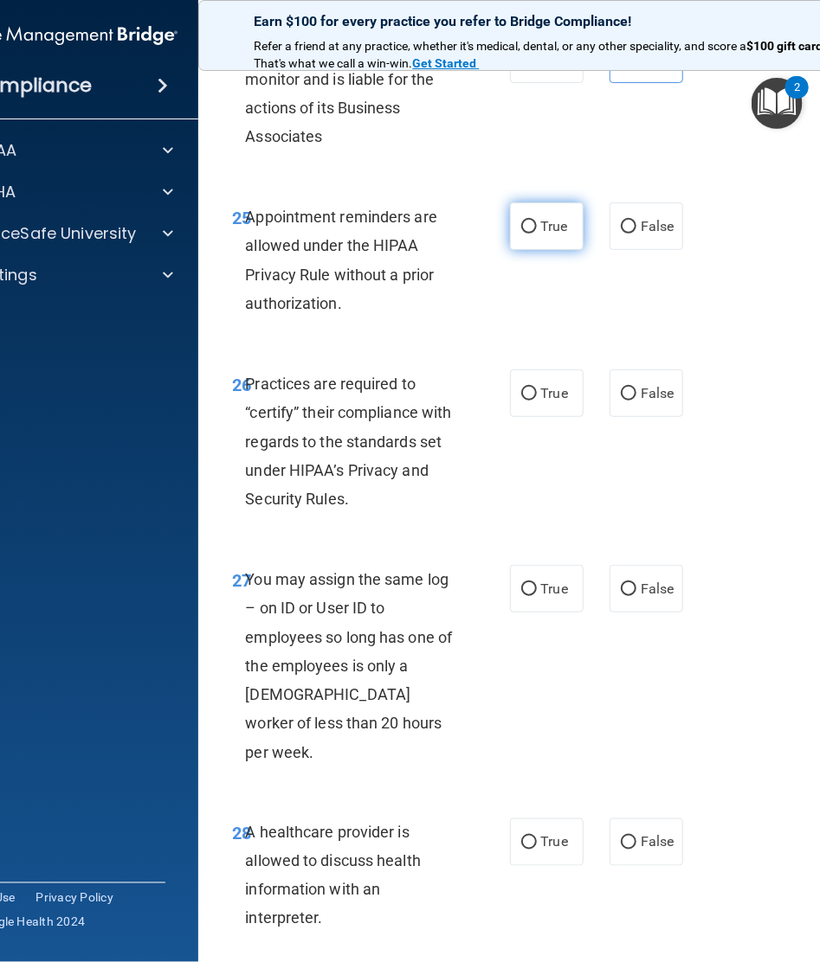
click at [527, 241] on label "True" at bounding box center [547, 226] width 74 height 48
click at [527, 234] on input "True" at bounding box center [529, 227] width 16 height 13
radio input "true"
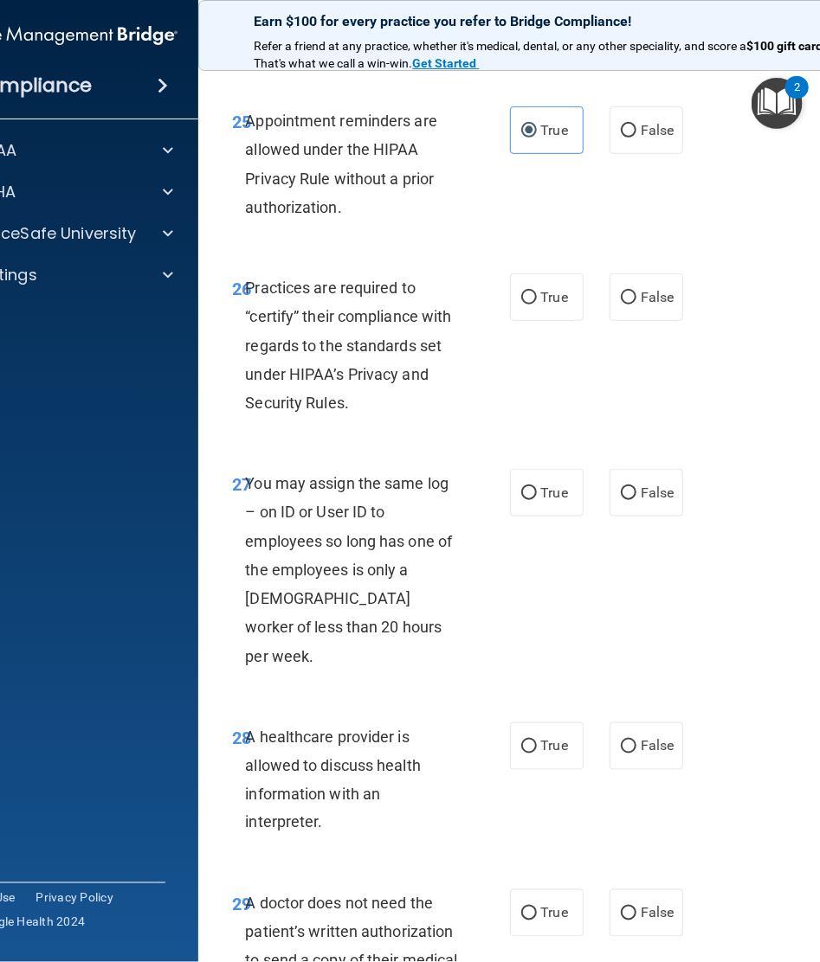
scroll to position [5070, 0]
click at [513, 308] on label "True" at bounding box center [547, 298] width 74 height 48
click at [521, 305] on input "True" at bounding box center [529, 298] width 16 height 13
radio input "true"
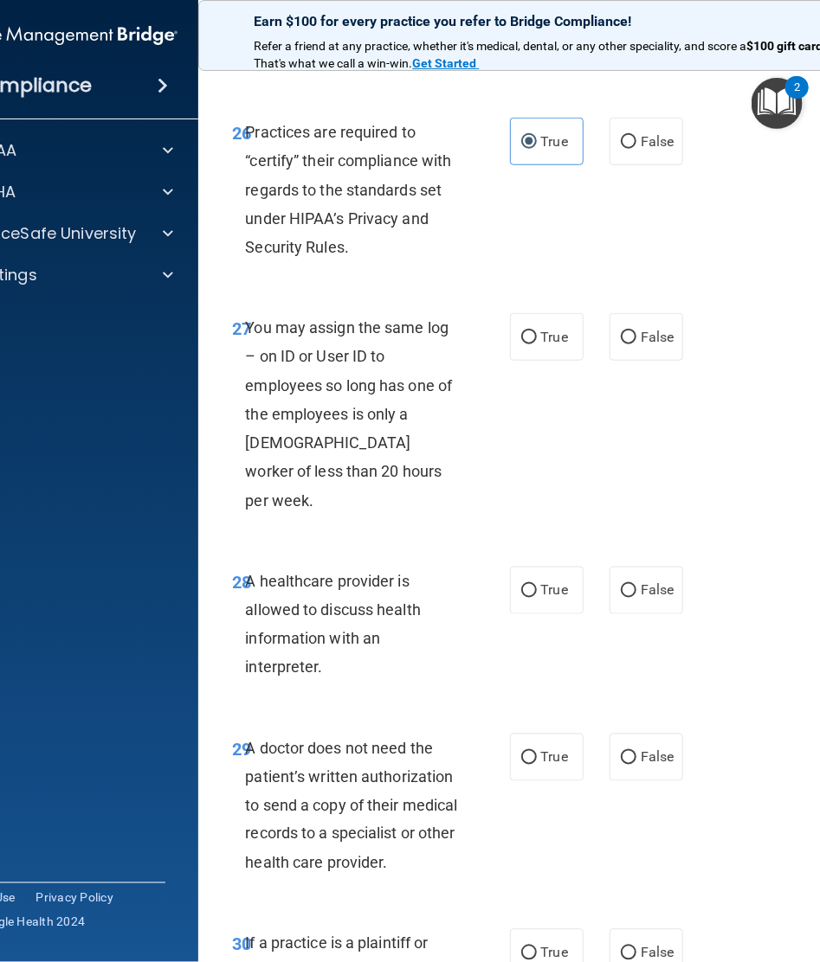
scroll to position [5254, 0]
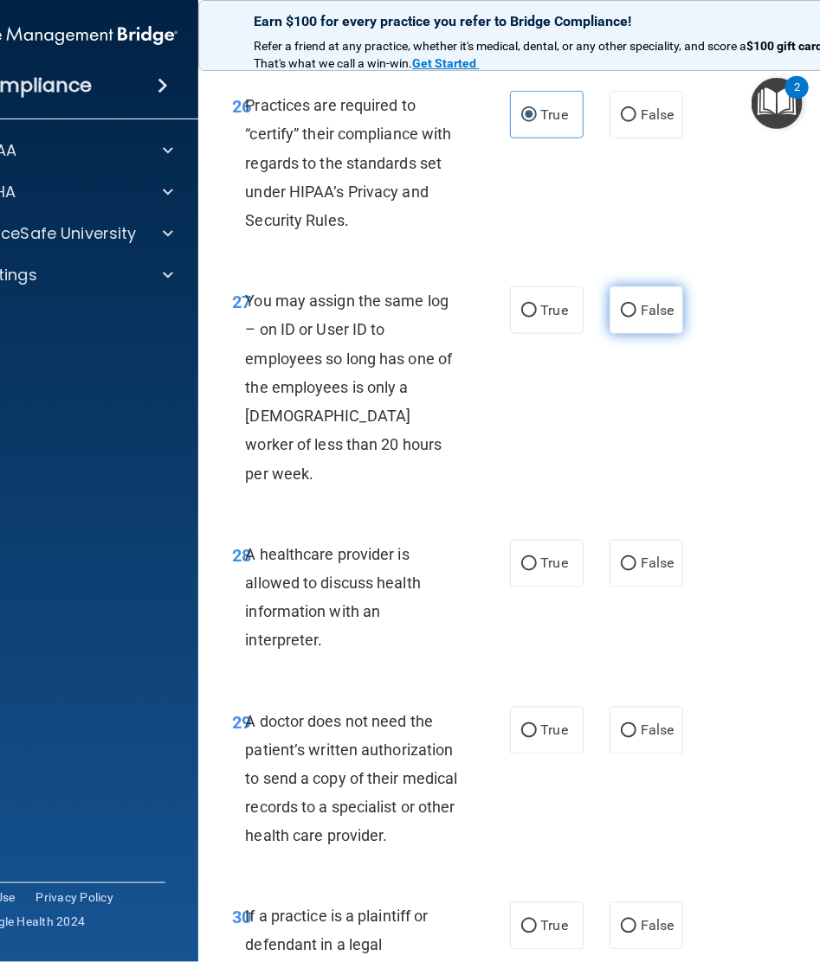
click at [667, 309] on label "False" at bounding box center [646, 310] width 74 height 48
click at [636, 309] on input "False" at bounding box center [628, 311] width 16 height 13
radio input "true"
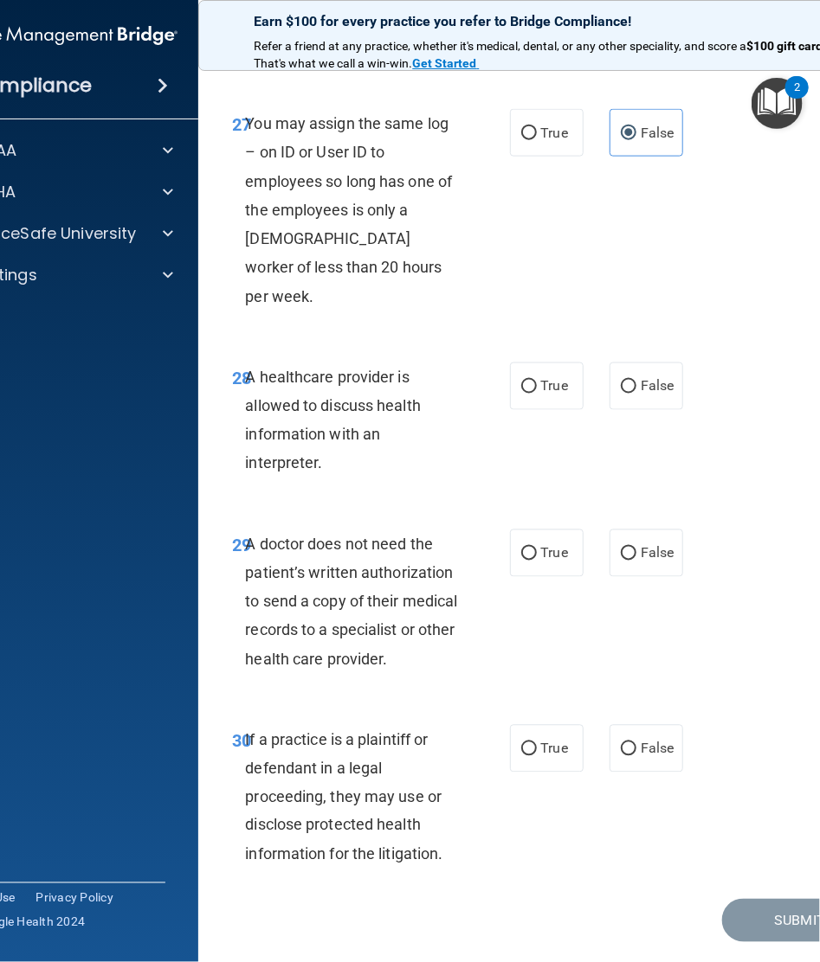
scroll to position [5431, 0]
click at [567, 363] on label "True" at bounding box center [547, 387] width 74 height 48
click at [537, 381] on input "True" at bounding box center [529, 387] width 16 height 13
radio input "true"
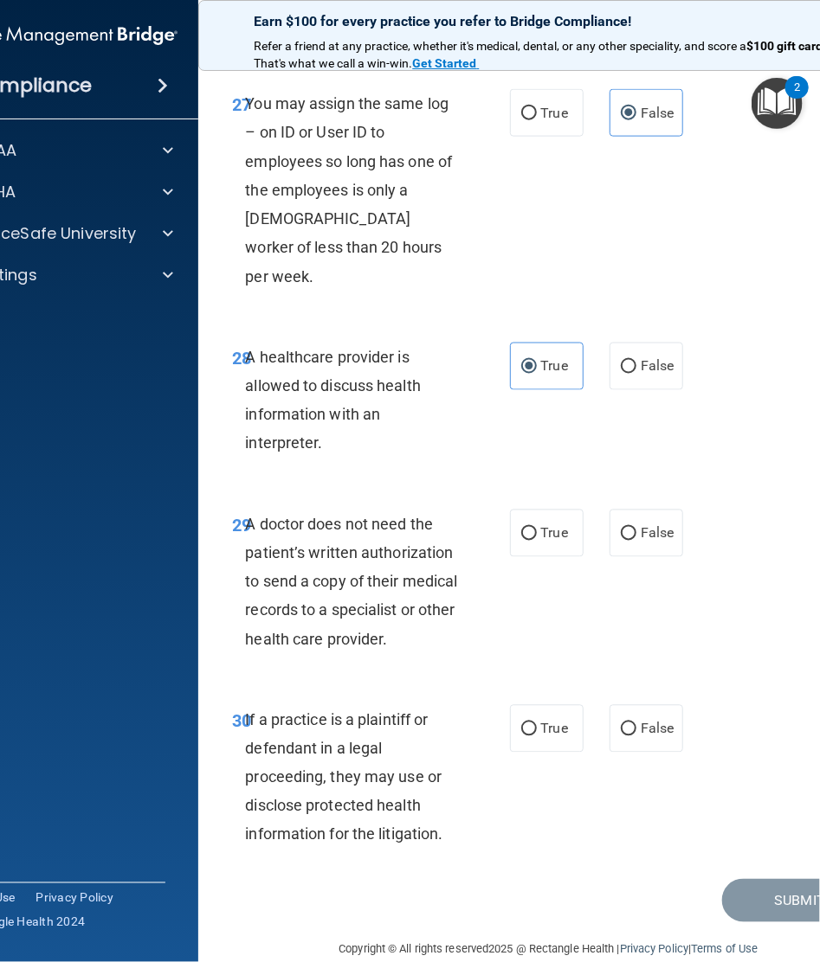
scroll to position [5448, 0]
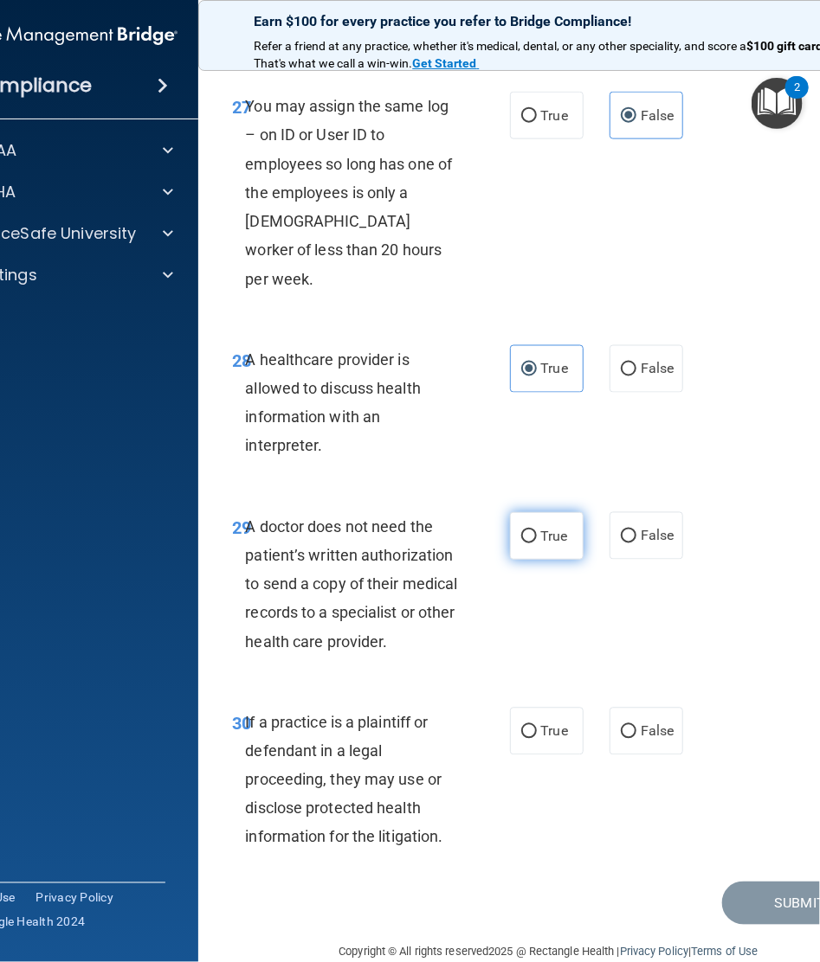
click at [552, 528] on span "True" at bounding box center [554, 536] width 27 height 16
click at [537, 530] on input "True" at bounding box center [529, 536] width 16 height 13
radio input "true"
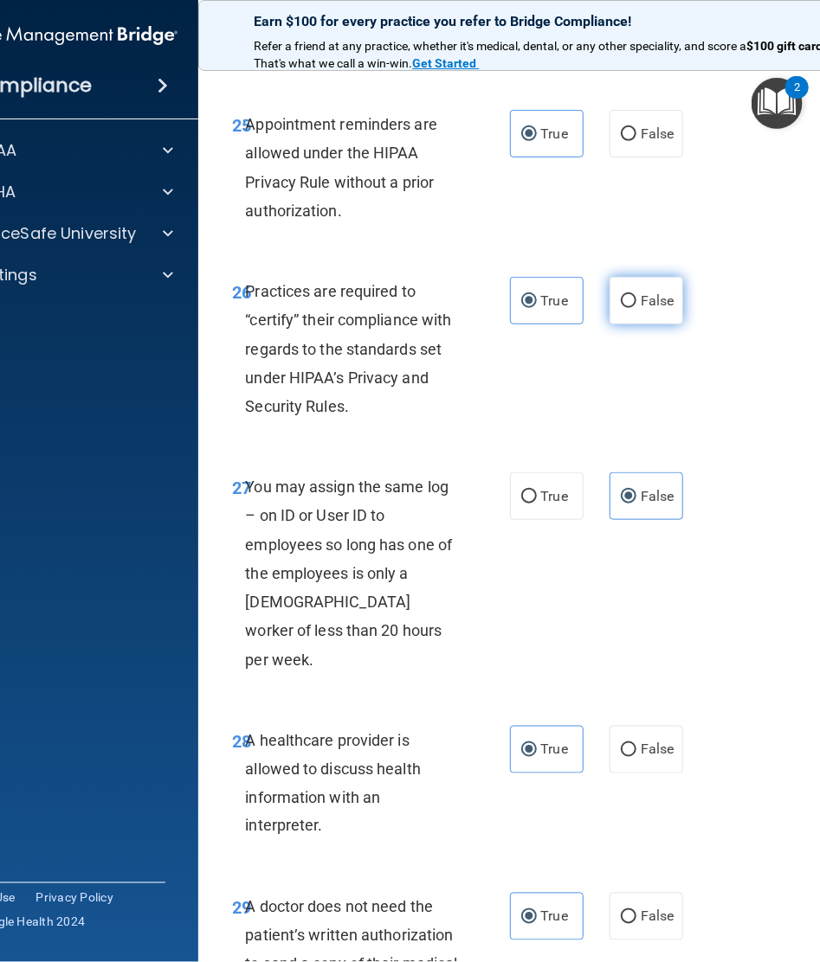
click at [654, 292] on span "False" at bounding box center [657, 300] width 34 height 16
click at [636, 295] on input "False" at bounding box center [628, 301] width 16 height 13
radio input "true"
radio input "false"
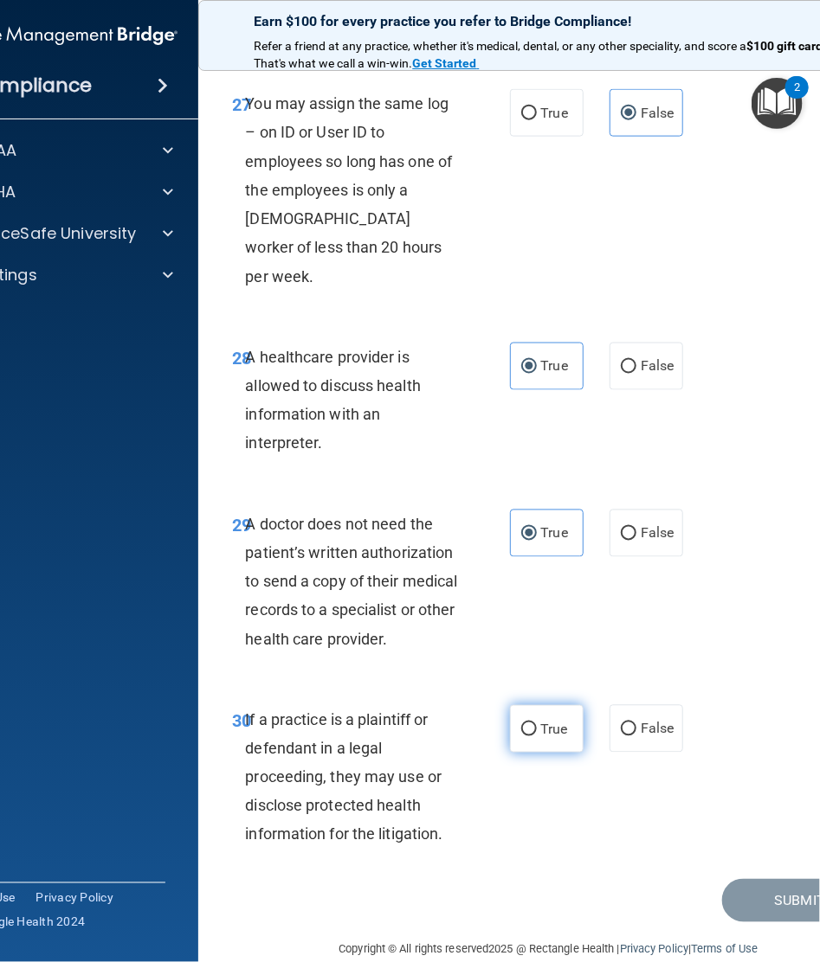
click at [541, 721] on span "True" at bounding box center [554, 729] width 27 height 16
click at [537, 723] on input "True" at bounding box center [529, 729] width 16 height 13
radio input "true"
click at [762, 879] on button "Submit" at bounding box center [800, 901] width 156 height 44
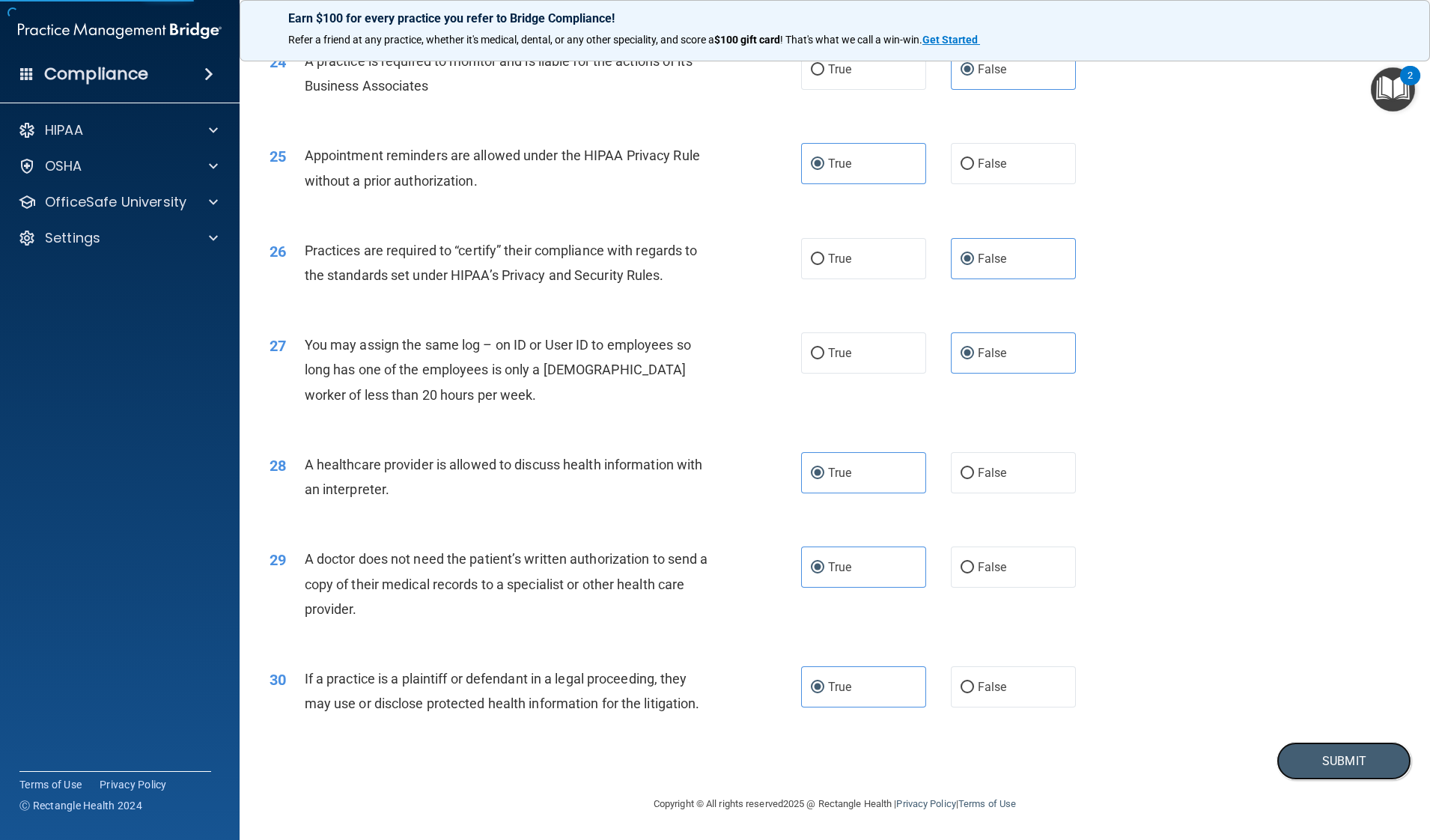
scroll to position [2694, 0]
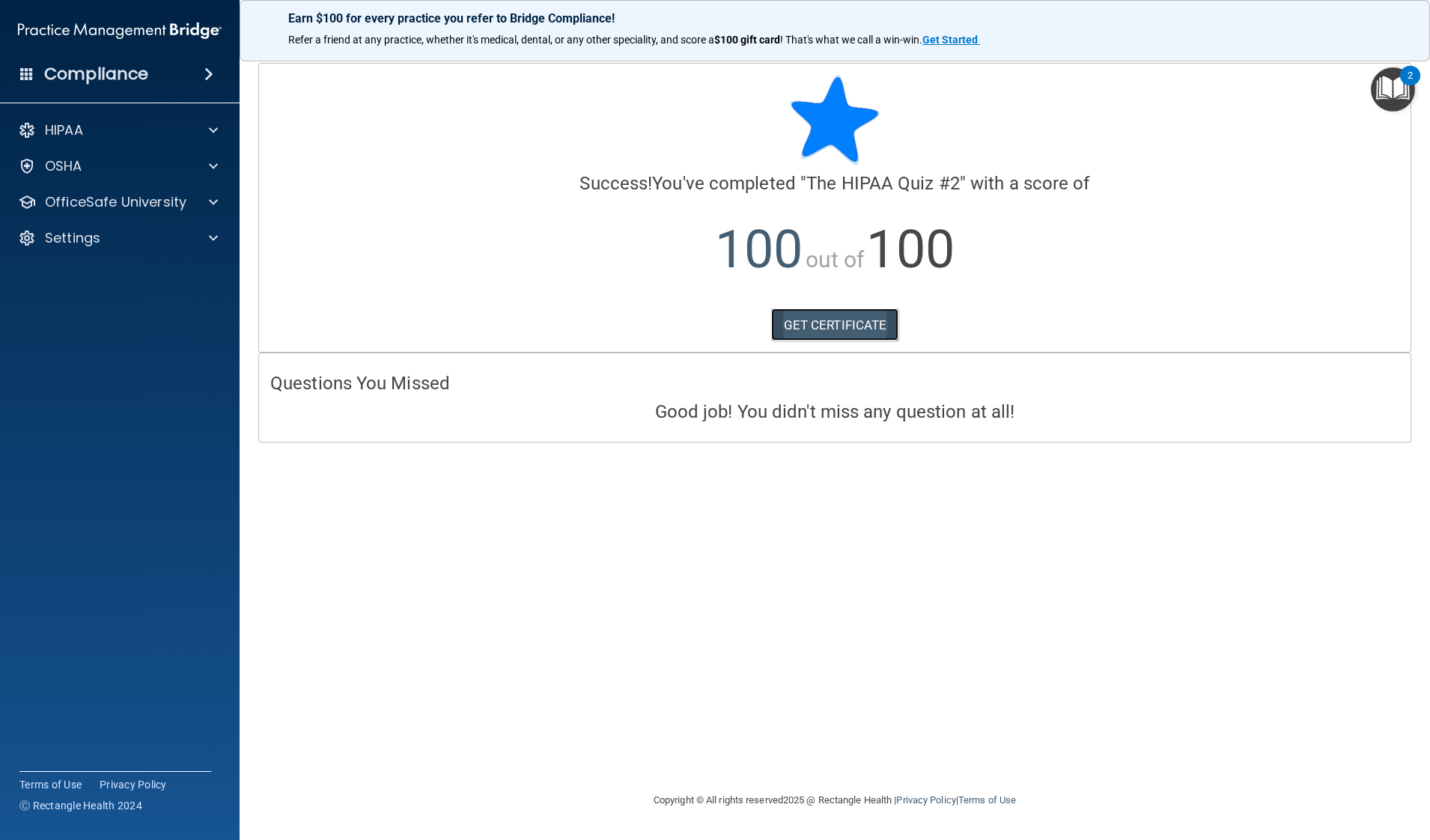
click at [848, 318] on link "GET CERTIFICATE" at bounding box center [835, 325] width 128 height 33
click at [182, 195] on p "OfficeSafe University" at bounding box center [116, 202] width 142 height 18
click at [136, 238] on div "HIPAA Training" at bounding box center [112, 238] width 204 height 15
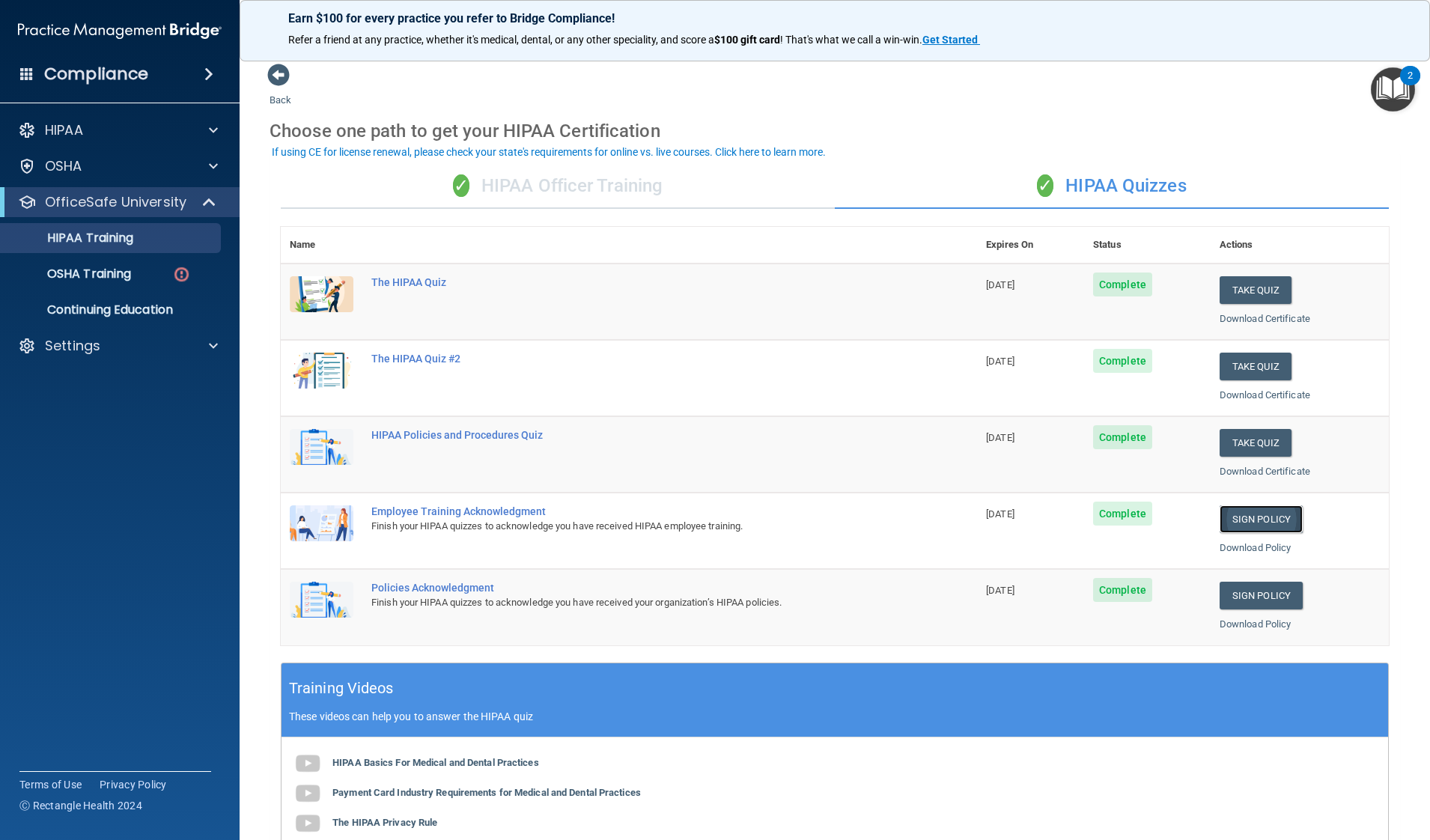
click at [1237, 516] on link "Sign Policy" at bounding box center [1261, 519] width 83 height 28
click at [1248, 585] on link "Sign Policy" at bounding box center [1261, 595] width 83 height 28
click at [619, 180] on div "✓ HIPAA Officer Training" at bounding box center [558, 187] width 554 height 45
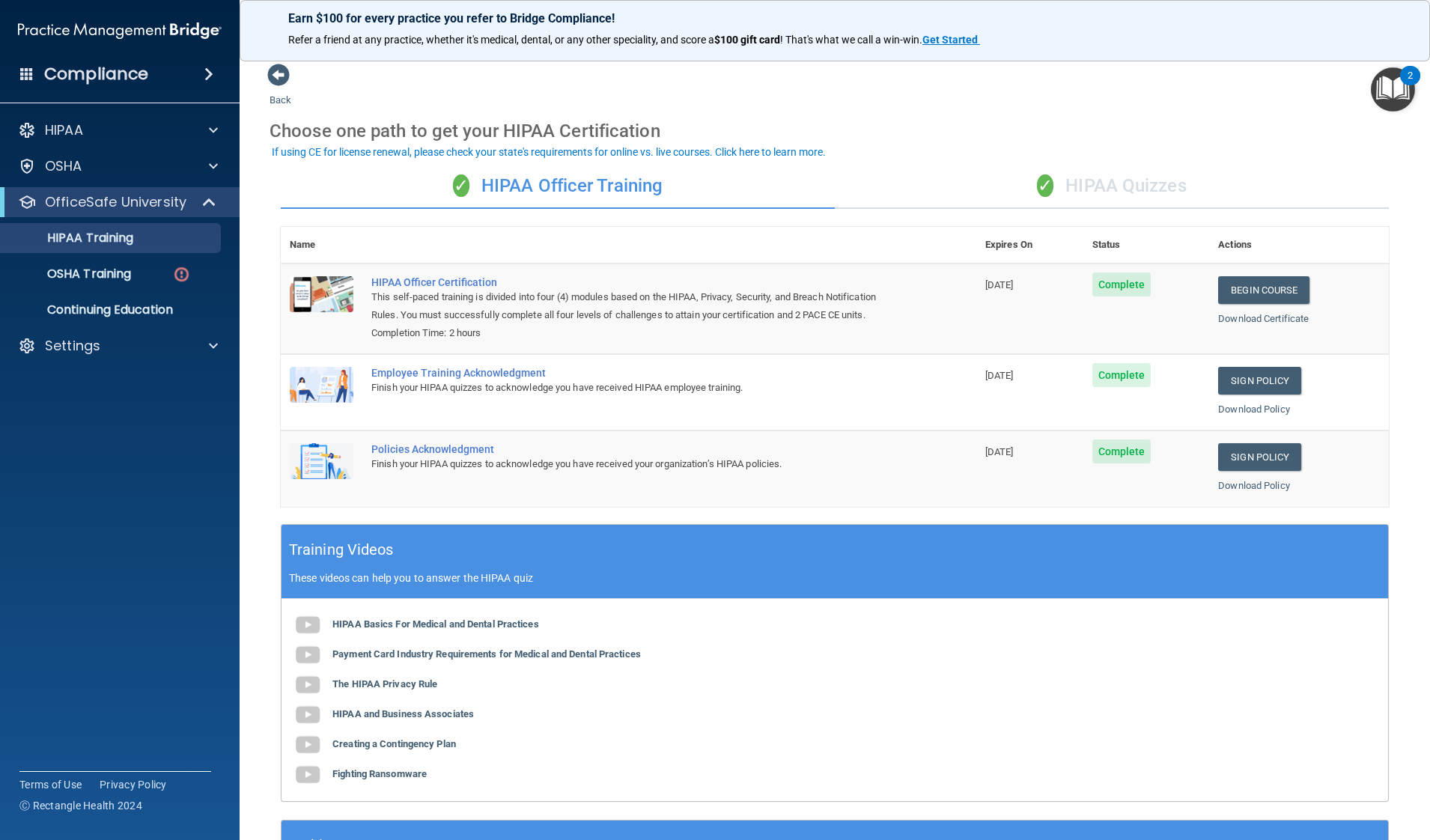
click at [1059, 182] on div "✓ HIPAA Quizzes" at bounding box center [1112, 187] width 554 height 45
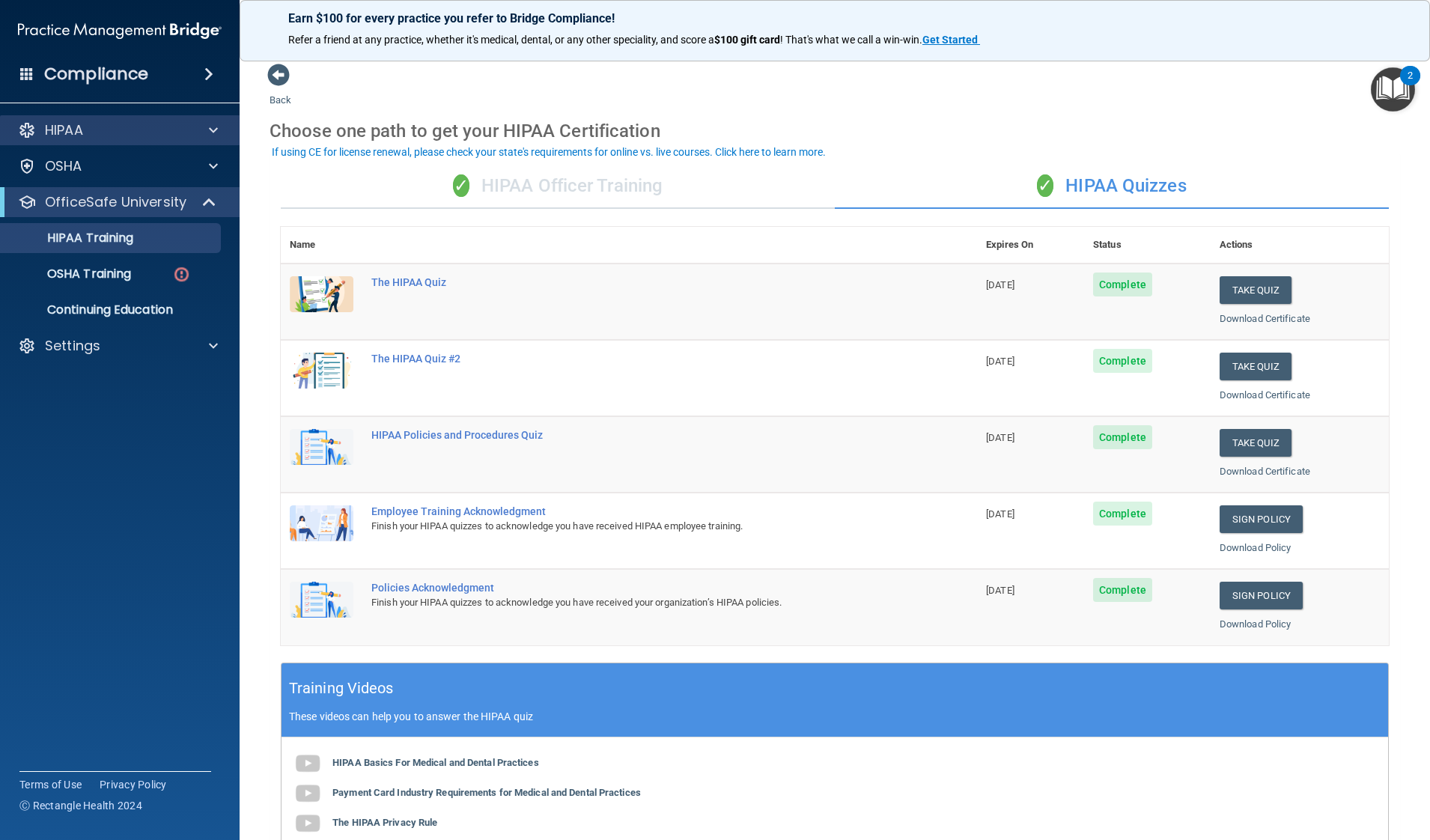
click at [189, 117] on div "HIPAA" at bounding box center [120, 130] width 240 height 30
click at [224, 176] on div "OSHA" at bounding box center [120, 166] width 240 height 30
click at [210, 170] on span at bounding box center [213, 166] width 9 height 18
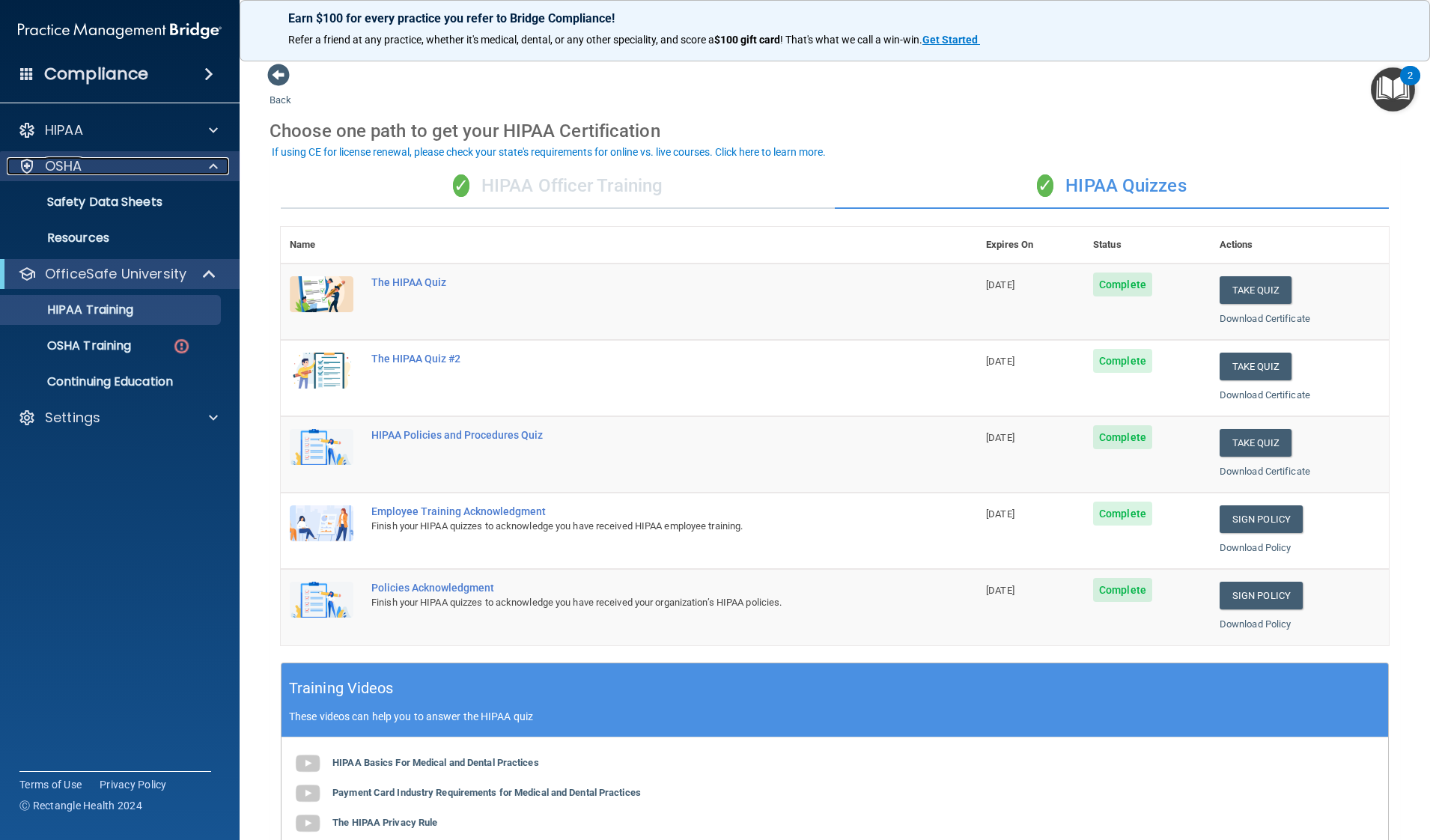
click at [214, 170] on span at bounding box center [213, 166] width 9 height 18
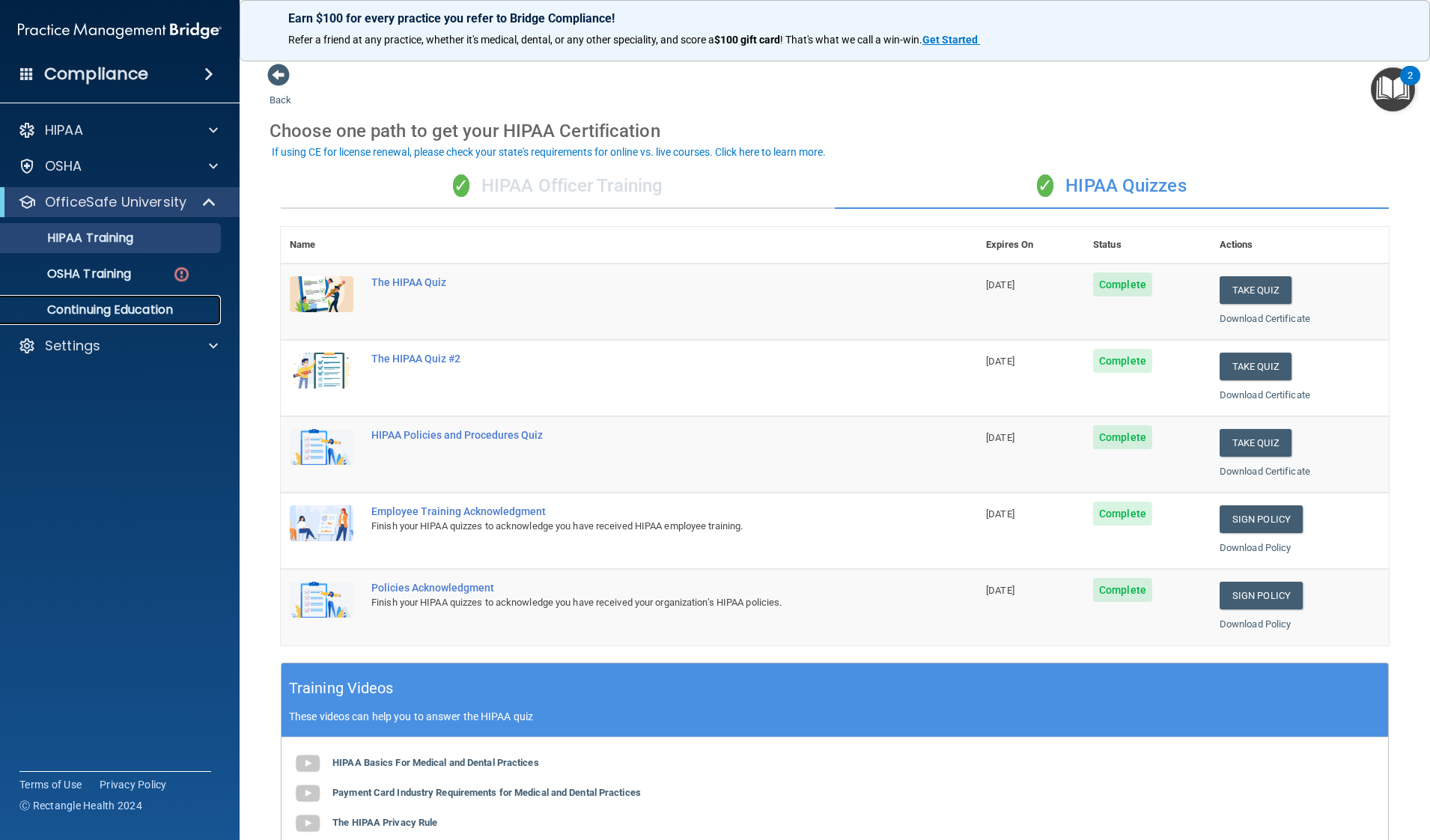
click at [138, 312] on p "Continuing Education" at bounding box center [112, 310] width 204 height 15
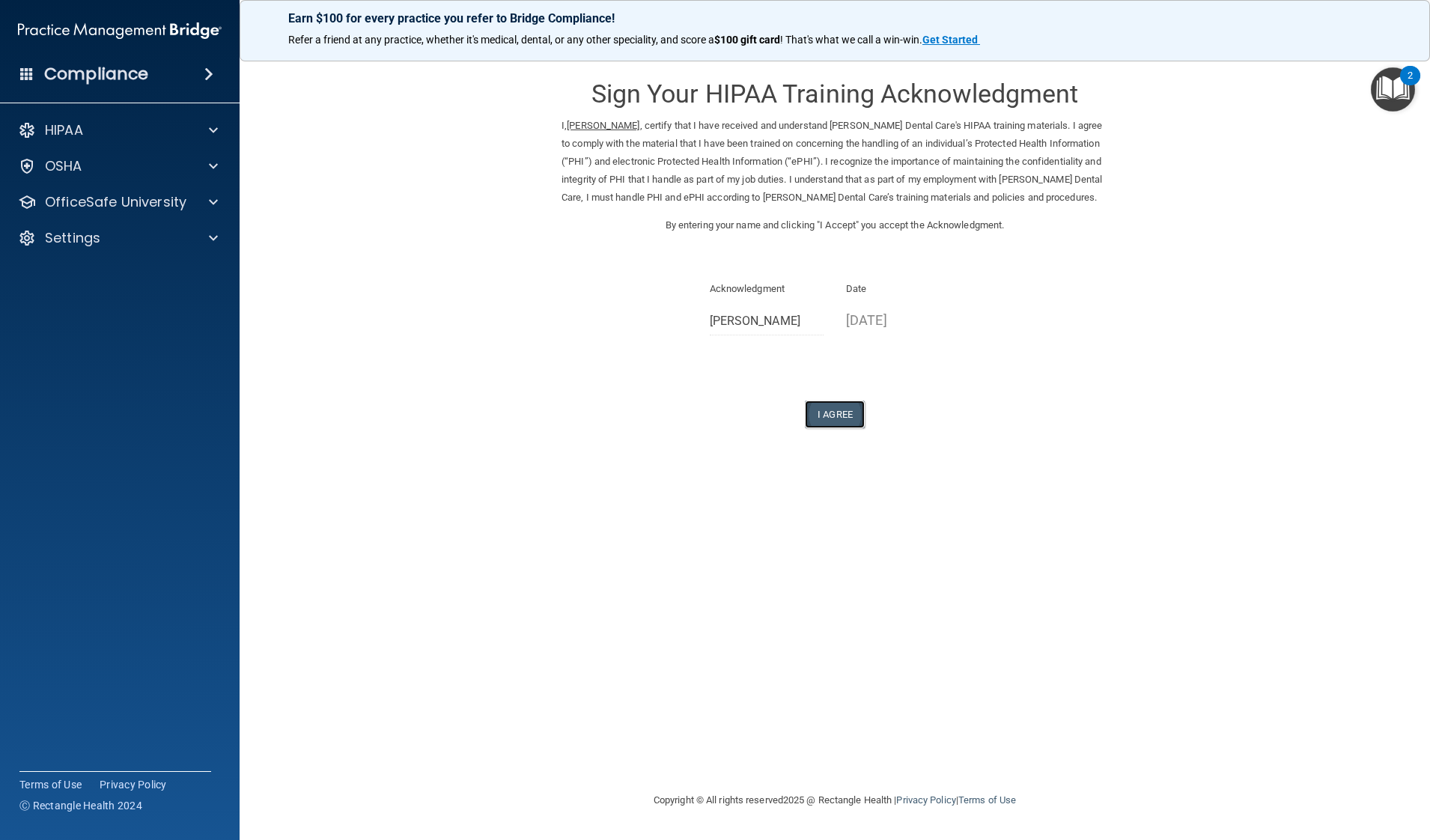
click at [843, 428] on button "I Agree" at bounding box center [834, 414] width 60 height 28
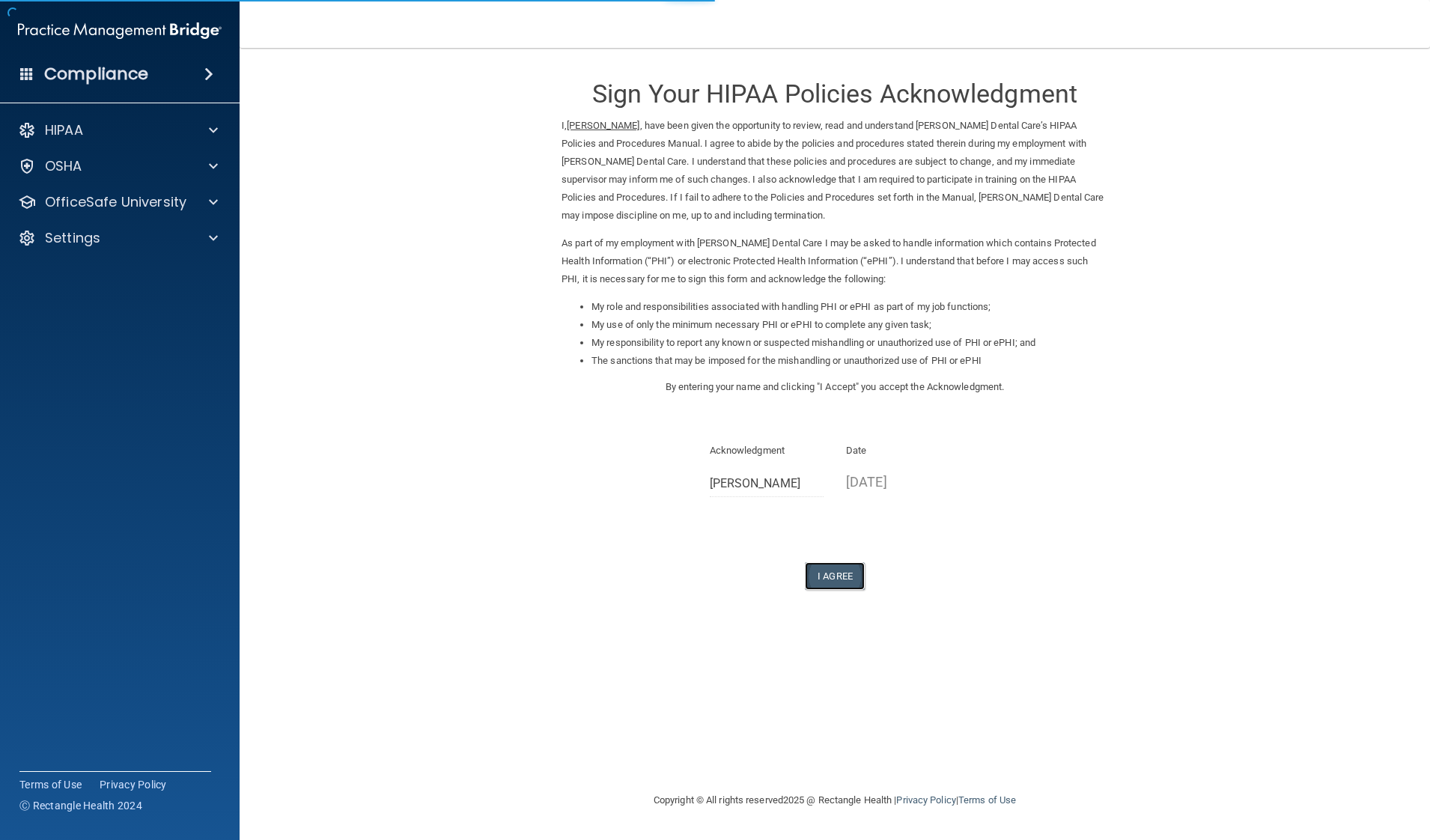
click at [825, 575] on button "I Agree" at bounding box center [834, 576] width 60 height 28
